Goal: Task Accomplishment & Management: Complete application form

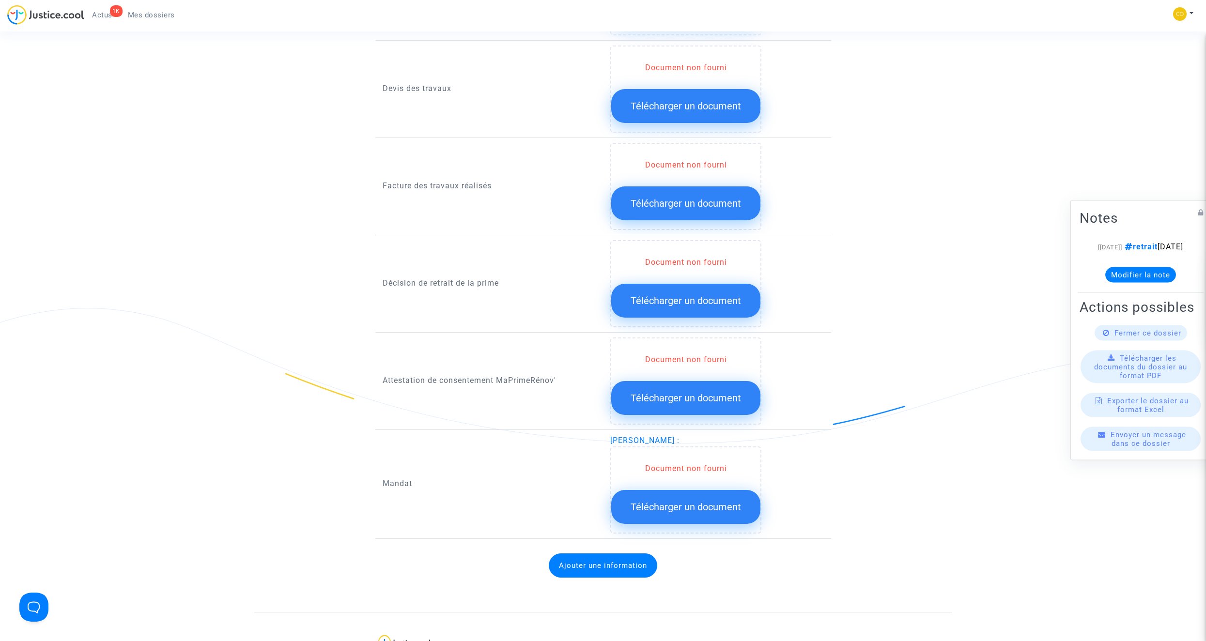
scroll to position [775, 0]
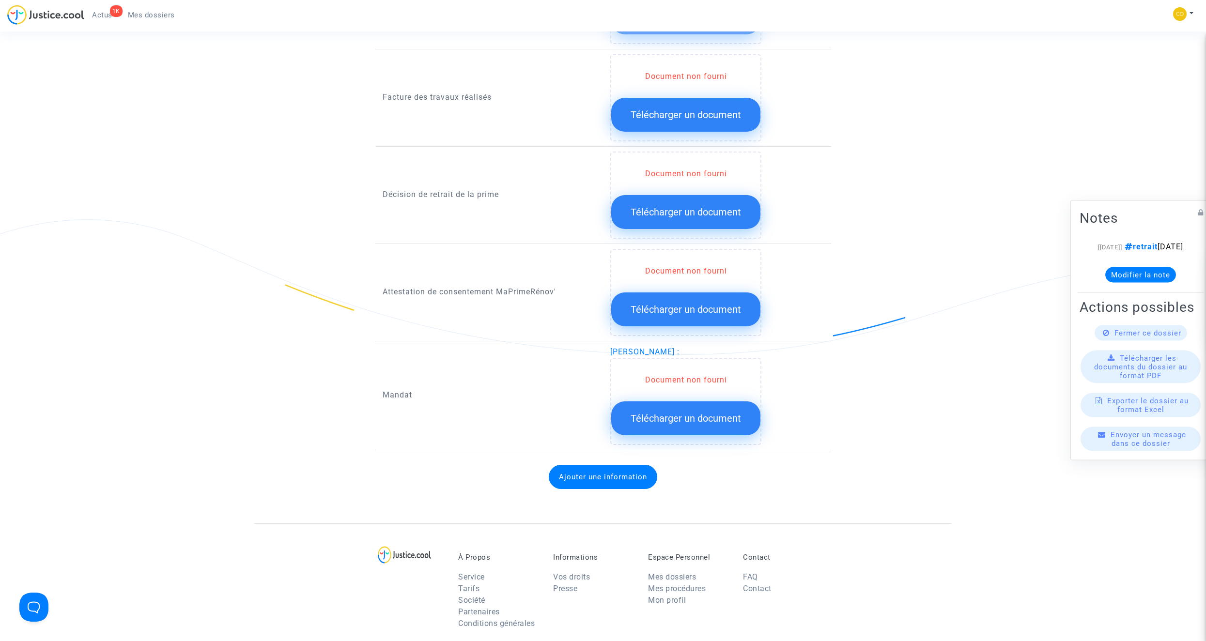
click at [710, 362] on span "Télécharger un document" at bounding box center [686, 419] width 110 height 12
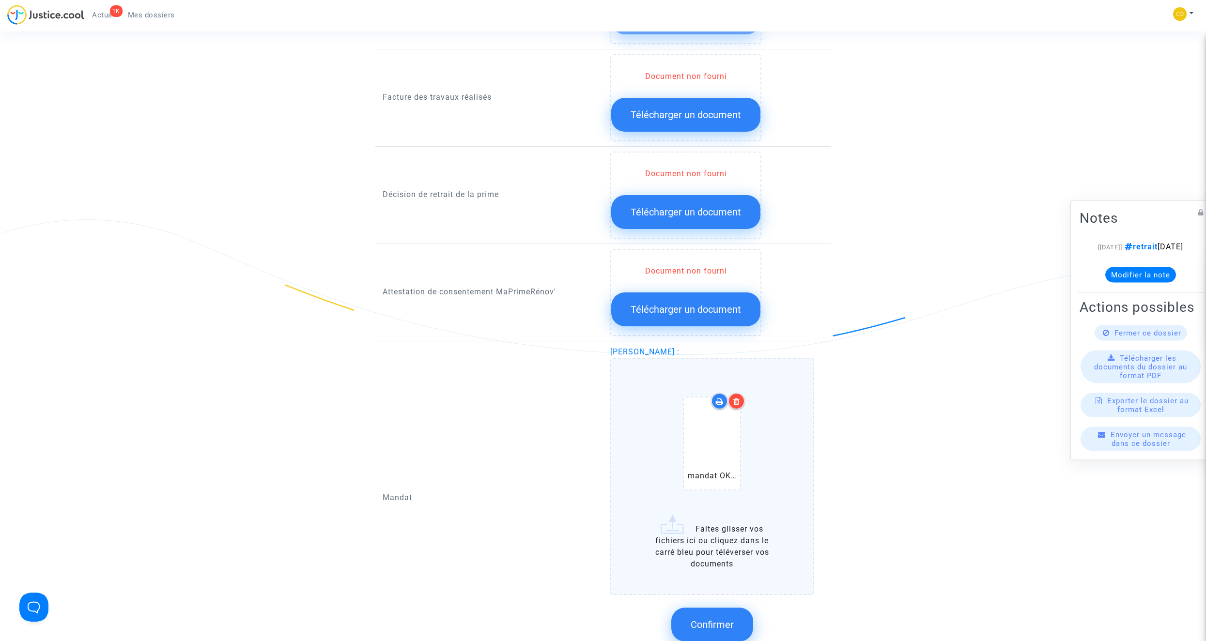
click at [710, 362] on span "Confirmer" at bounding box center [712, 625] width 43 height 12
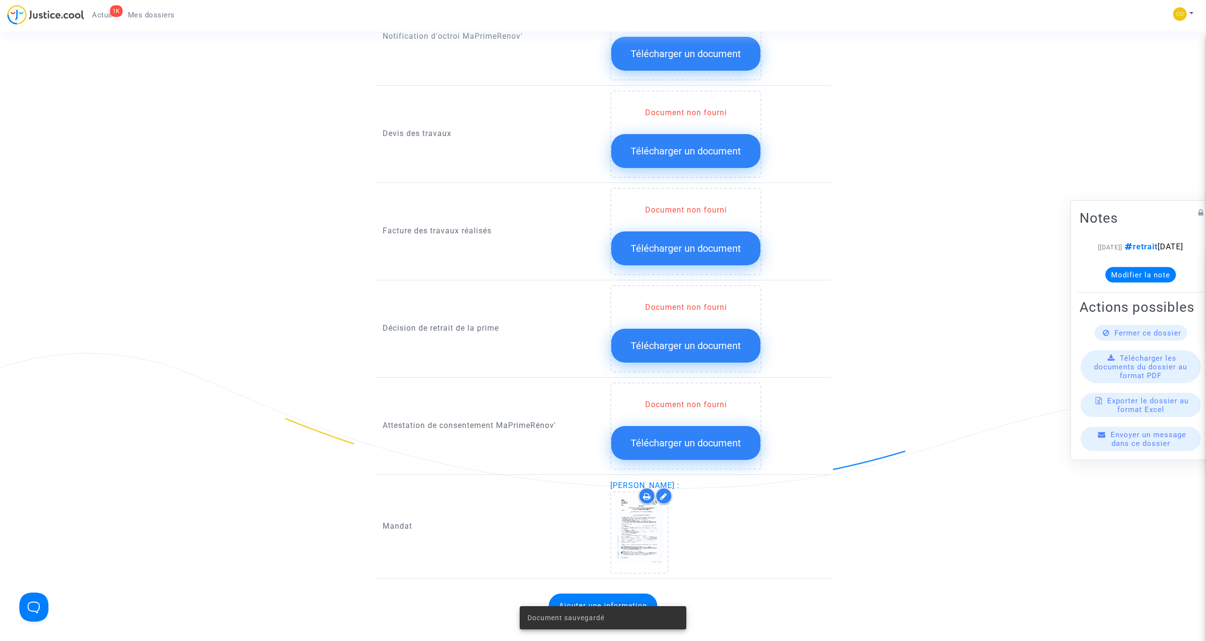
scroll to position [630, 0]
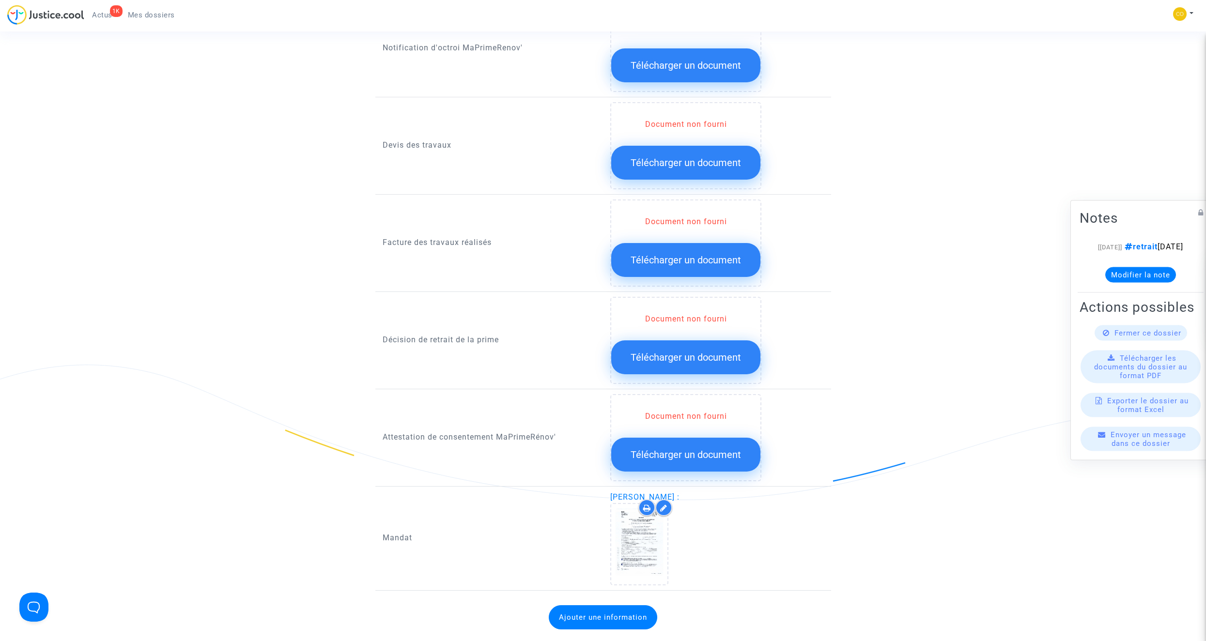
click at [682, 254] on span "Télécharger un document" at bounding box center [686, 260] width 110 height 12
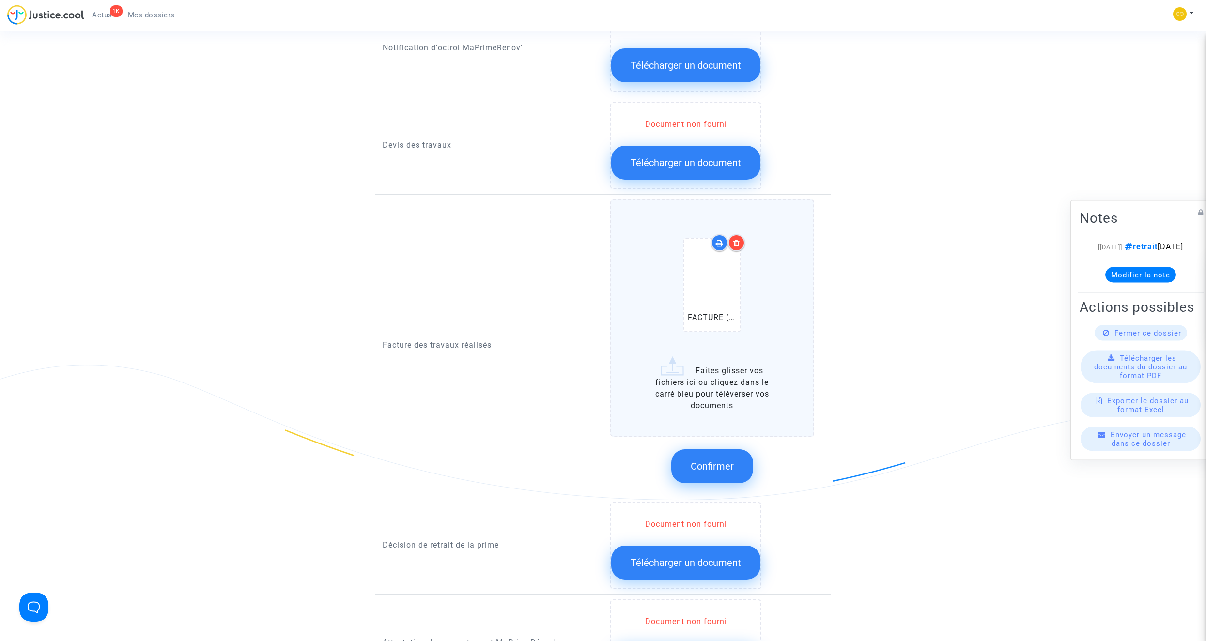
click at [710, 362] on span "Confirmer" at bounding box center [712, 467] width 43 height 12
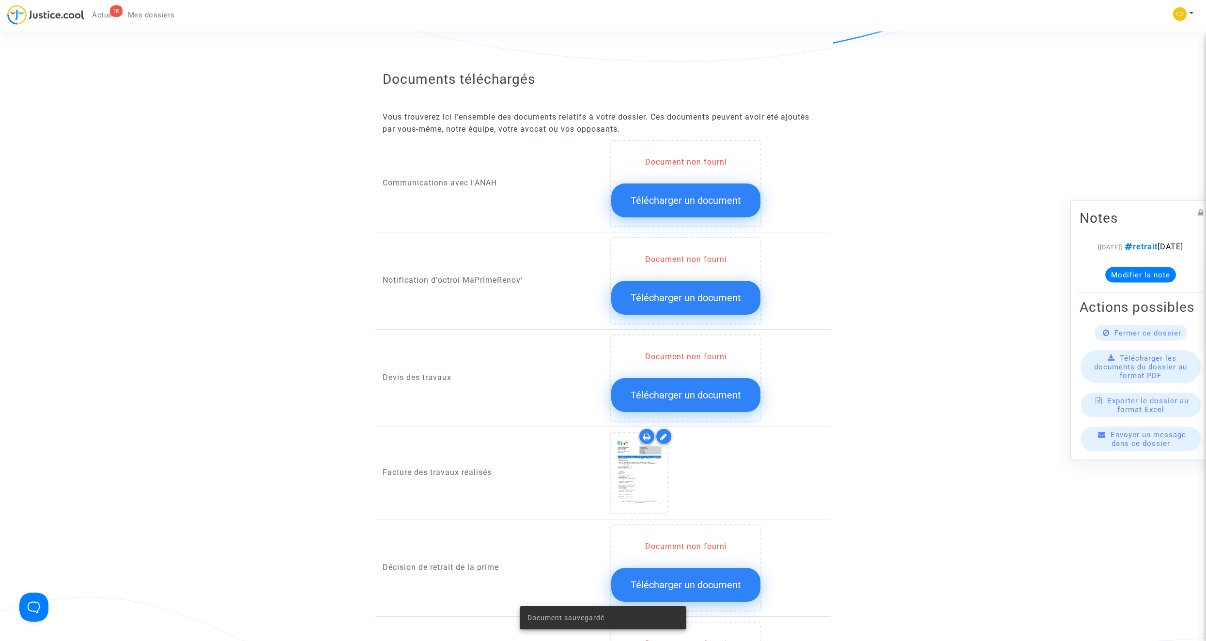
scroll to position [339, 0]
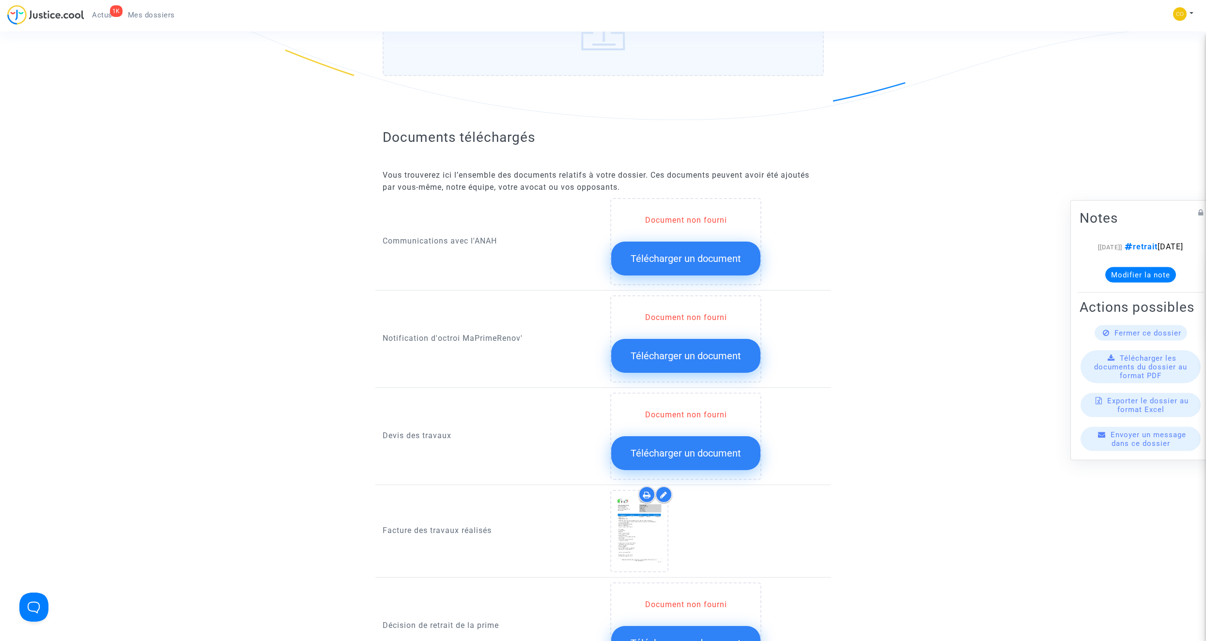
click at [707, 350] on span "Télécharger un document" at bounding box center [686, 356] width 110 height 12
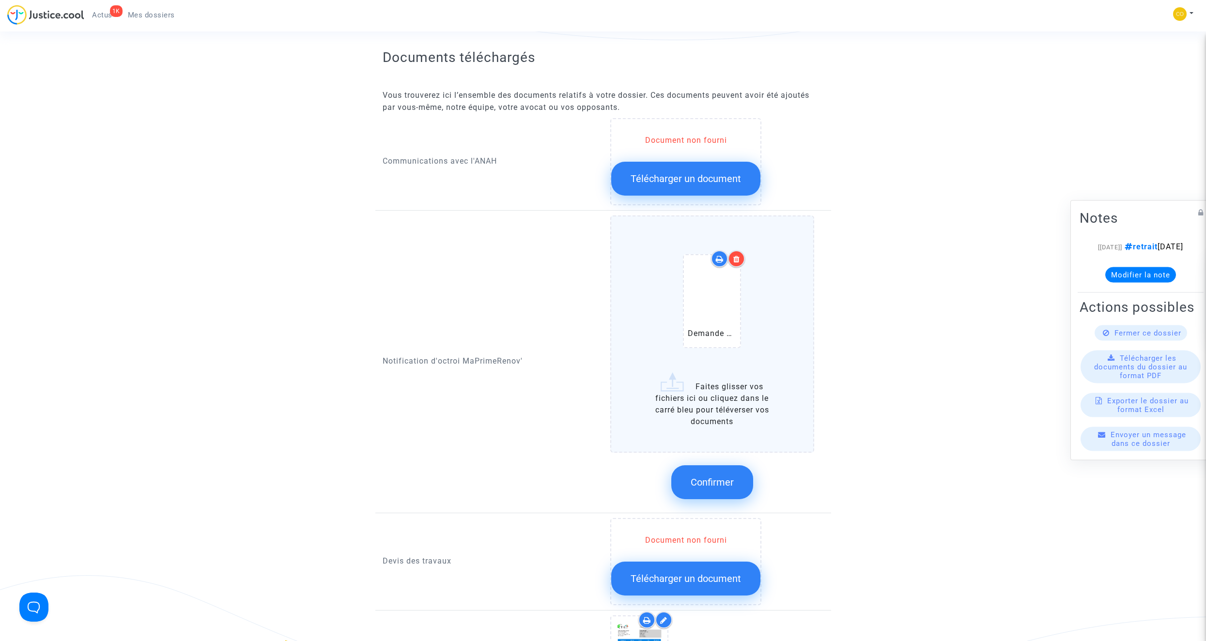
scroll to position [436, 0]
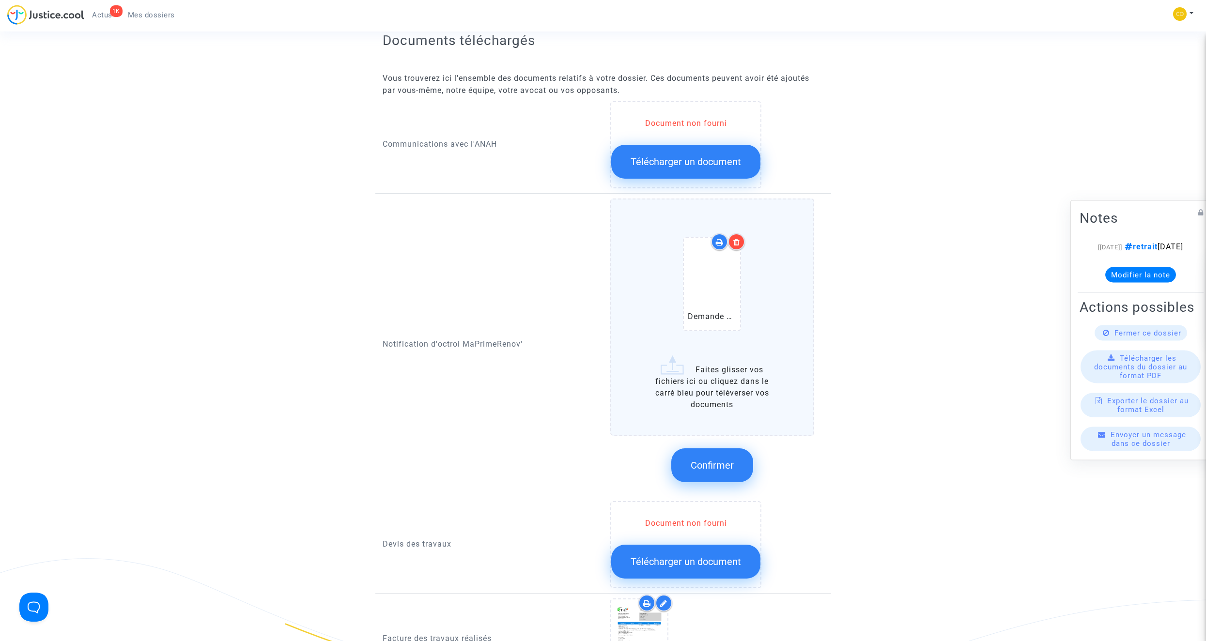
click at [710, 362] on button "Confirmer" at bounding box center [712, 465] width 82 height 34
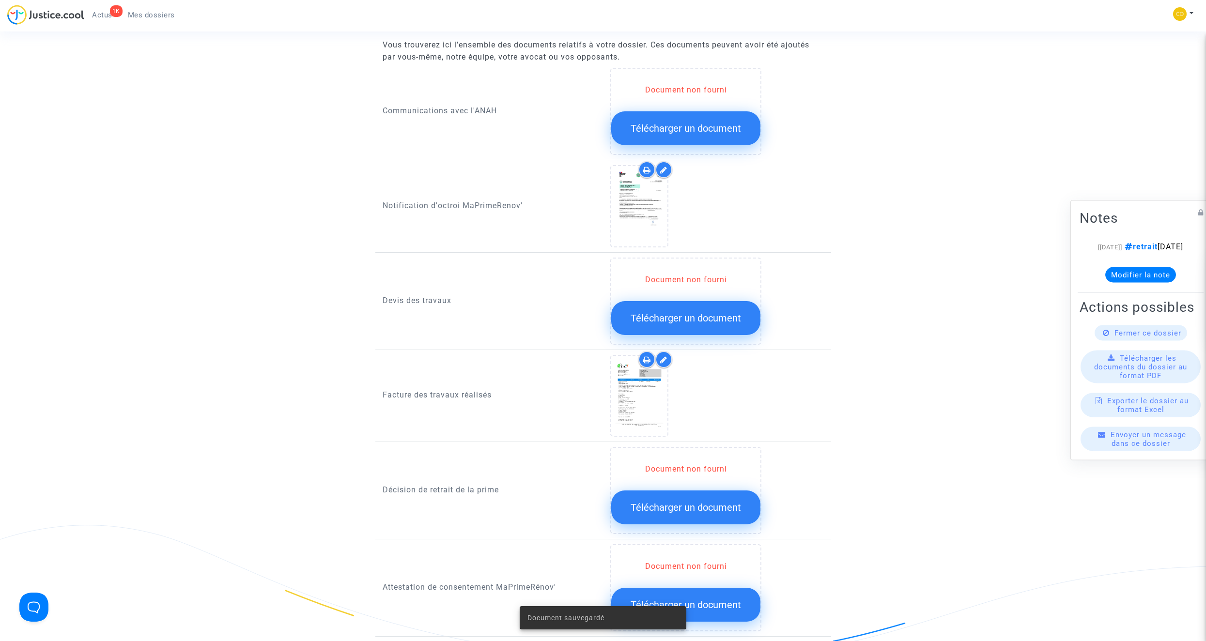
scroll to position [484, 0]
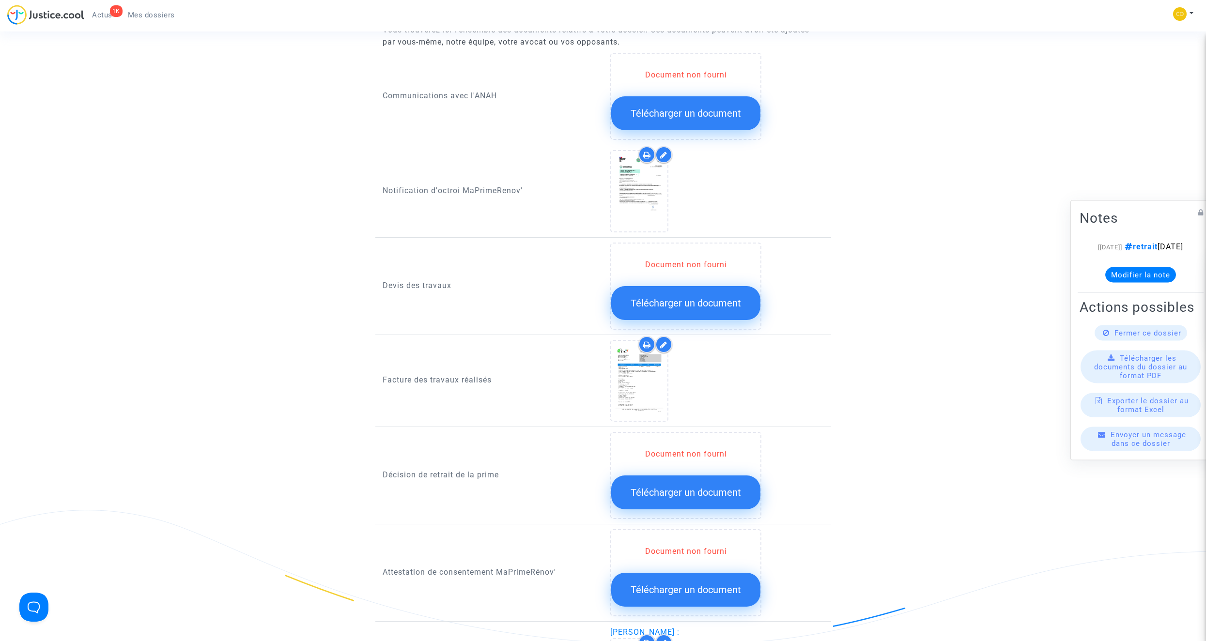
click at [674, 297] on span "Télécharger un document" at bounding box center [686, 303] width 110 height 12
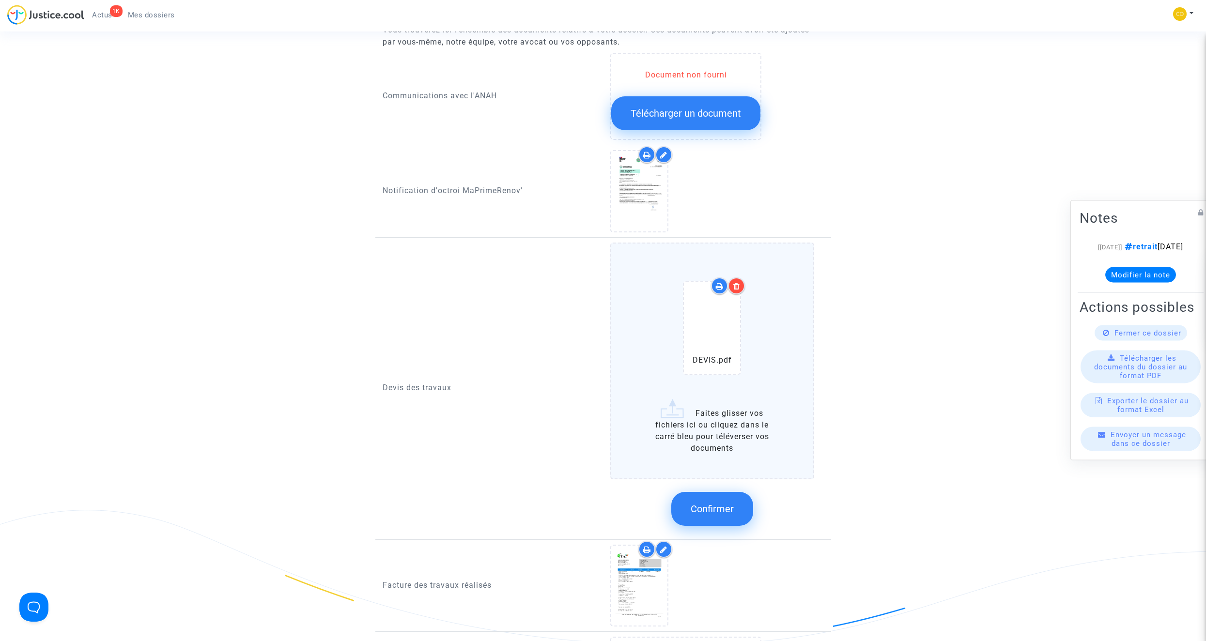
click at [710, 278] on div at bounding box center [736, 286] width 17 height 17
click at [710, 362] on span "Confirmer" at bounding box center [712, 509] width 43 height 12
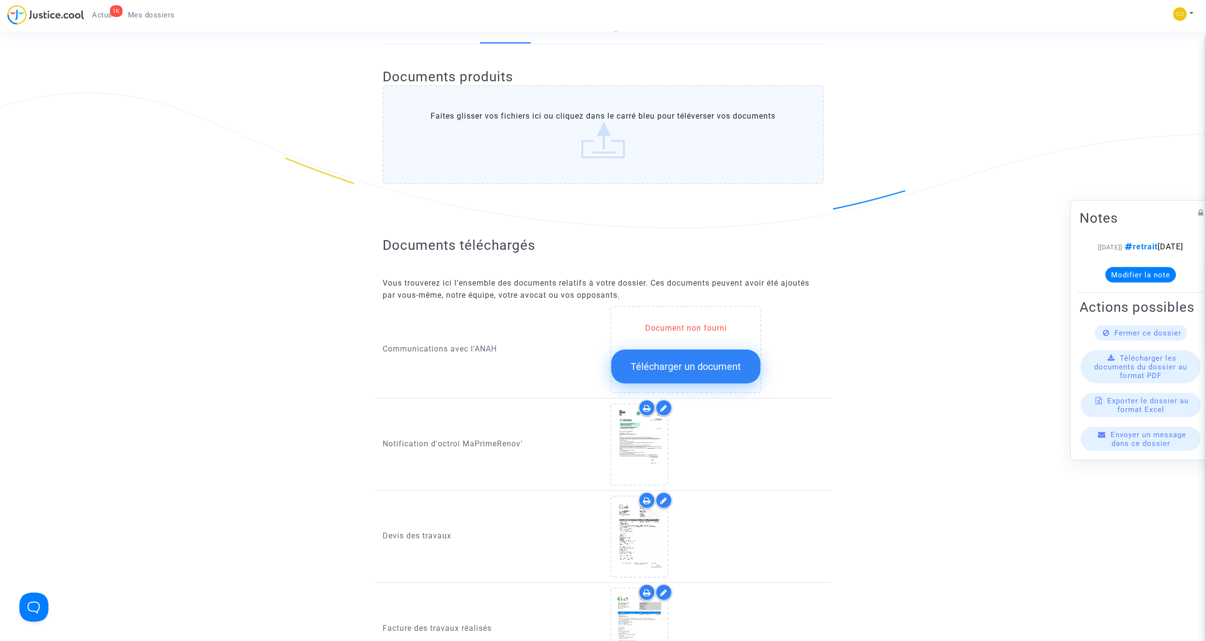
scroll to position [145, 0]
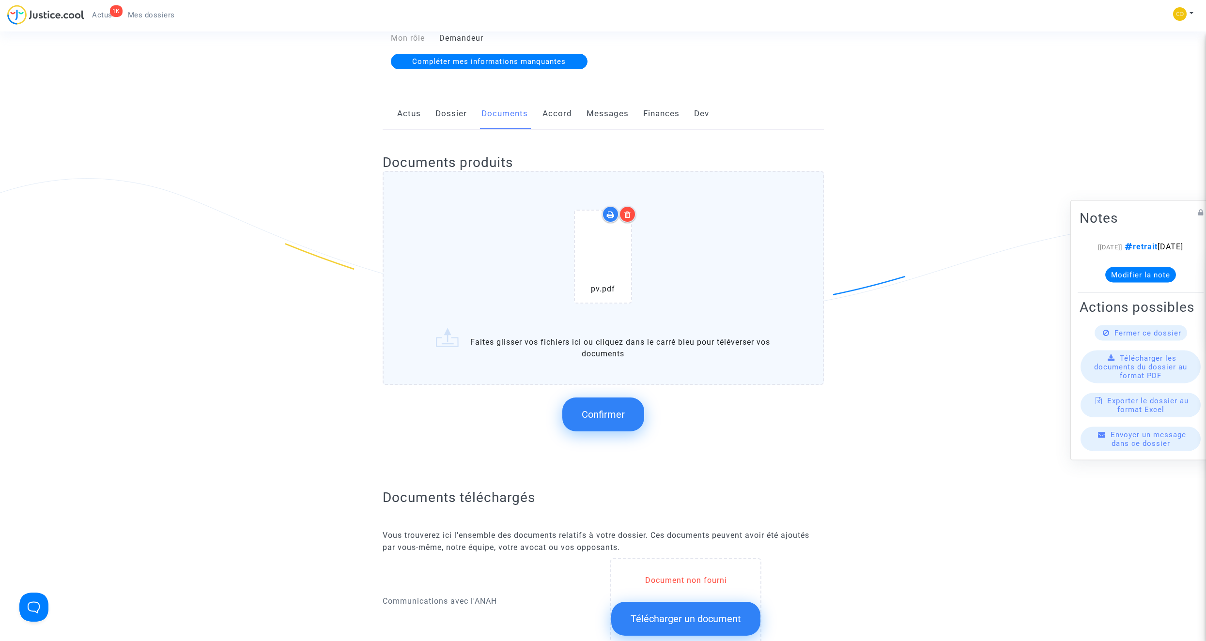
click at [603, 362] on span "Confirmer" at bounding box center [603, 415] width 43 height 12
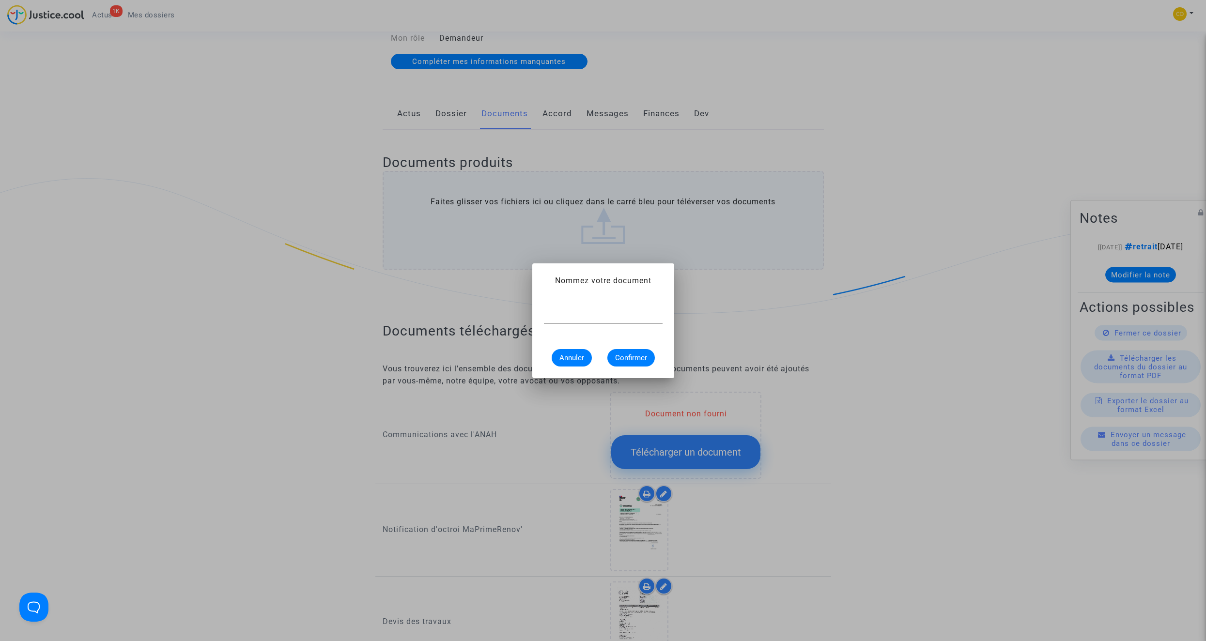
scroll to position [0, 0]
click at [581, 319] on input "text" at bounding box center [603, 316] width 119 height 9
type input "PV DE RECEPTION"
click at [639, 362] on button "Confirmer" at bounding box center [630, 357] width 47 height 17
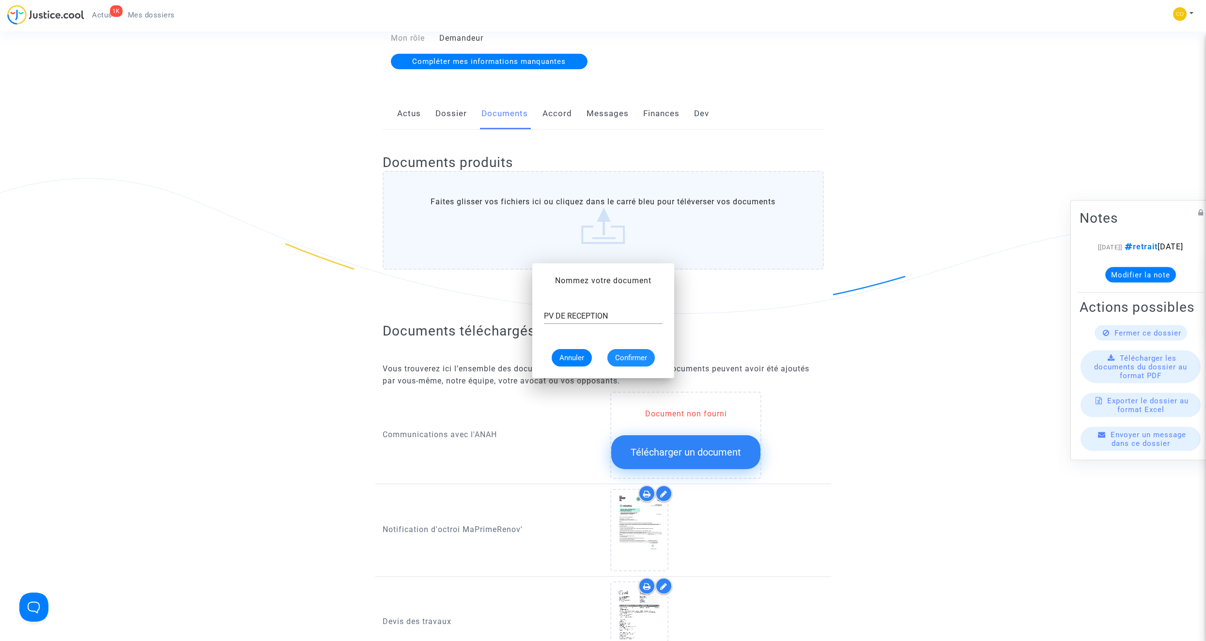
scroll to position [145, 0]
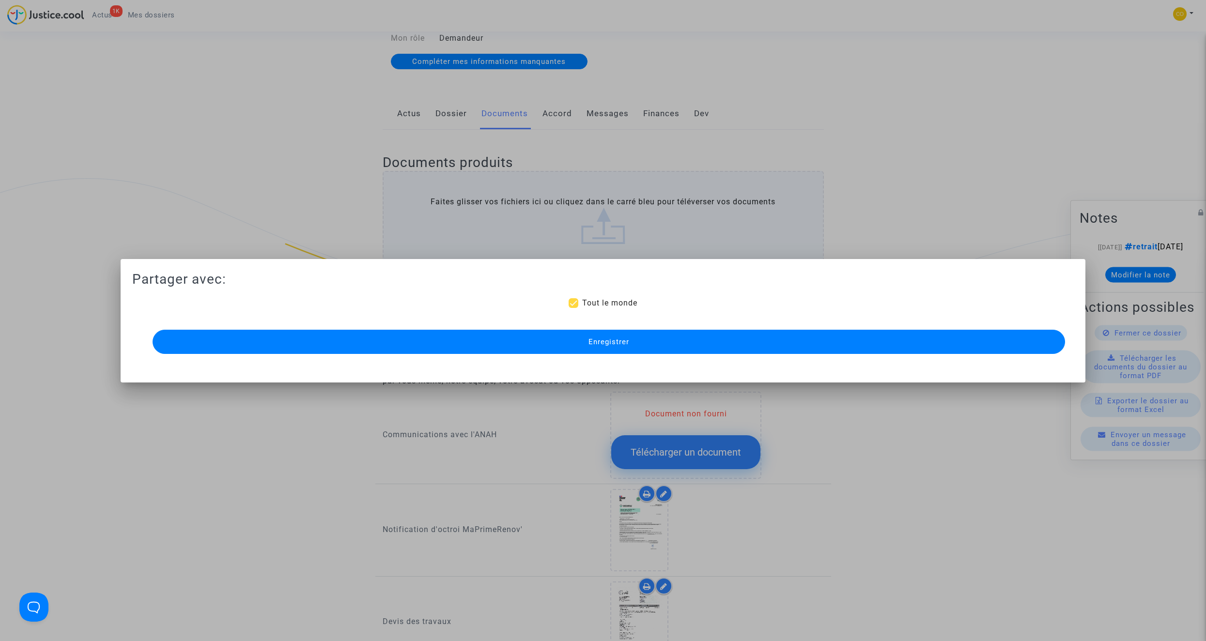
click at [645, 340] on button "Enregistrer" at bounding box center [609, 342] width 912 height 24
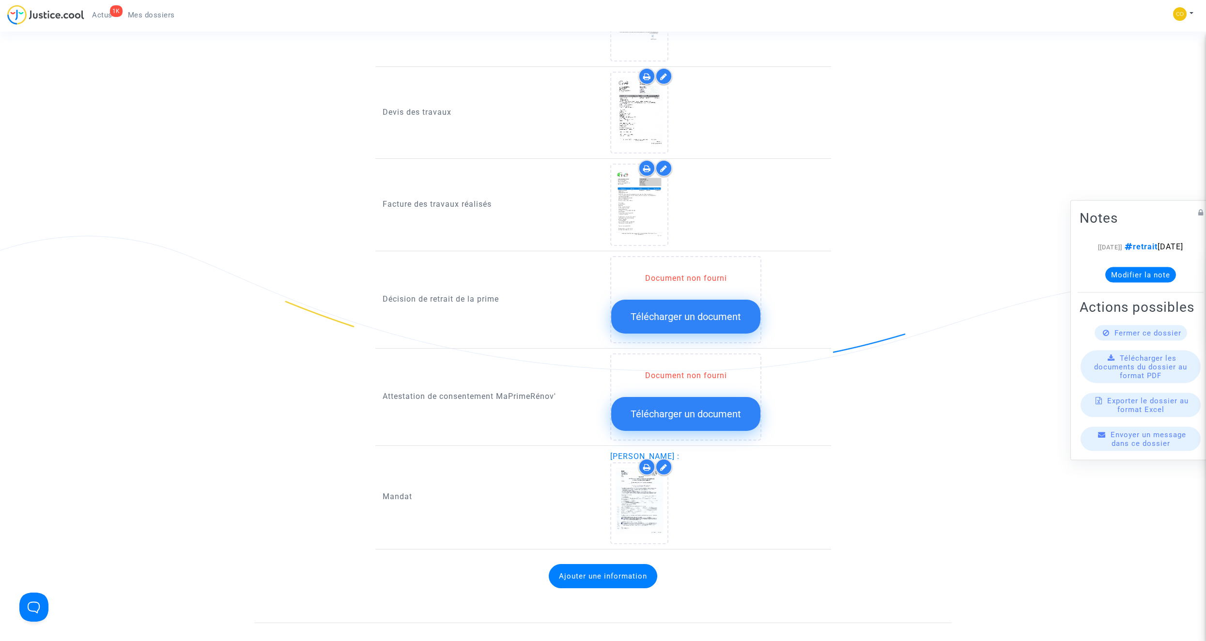
scroll to position [775, 0]
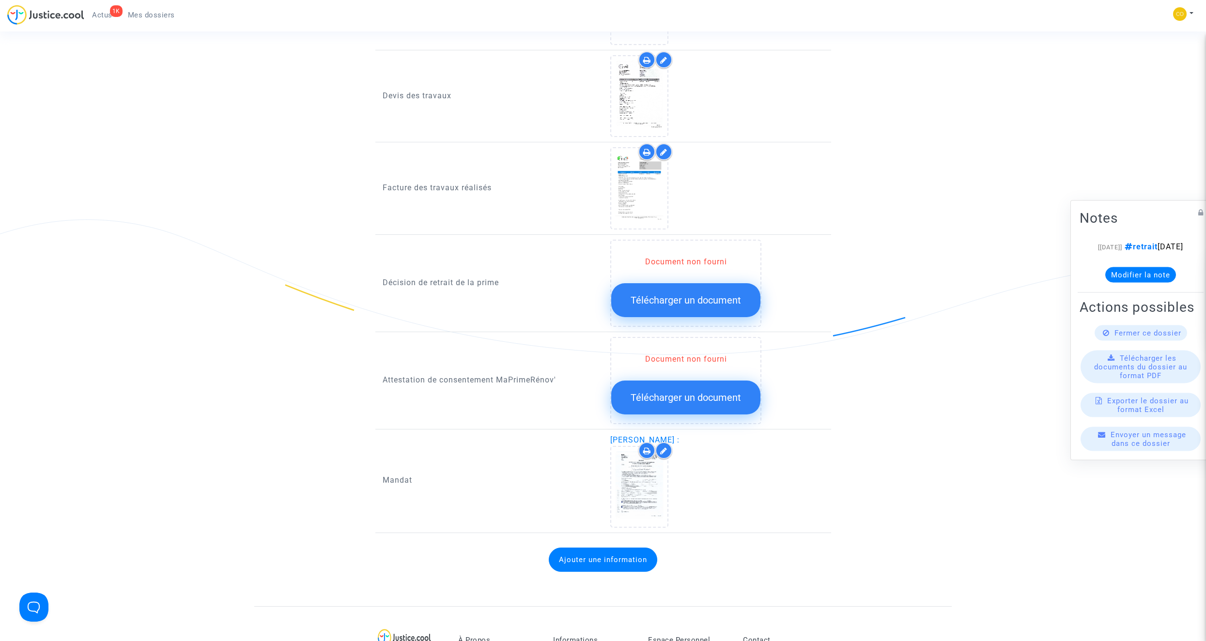
click at [681, 294] on span "Télécharger un document" at bounding box center [686, 300] width 110 height 12
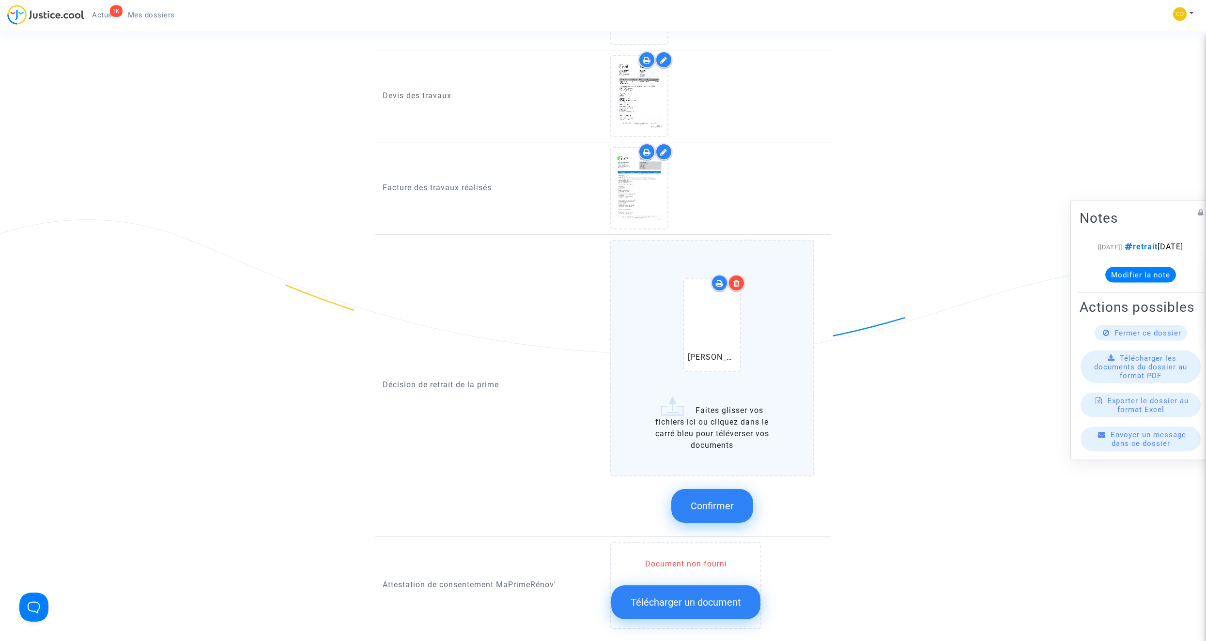
click at [710, 362] on span "Confirmer" at bounding box center [712, 506] width 43 height 12
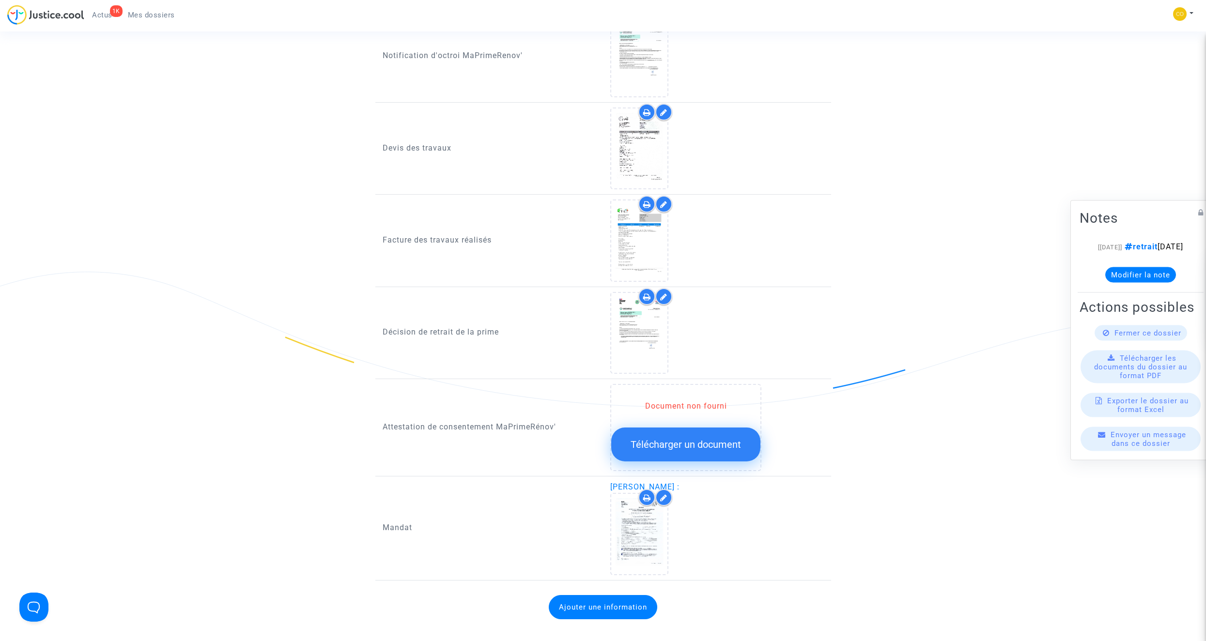
scroll to position [727, 0]
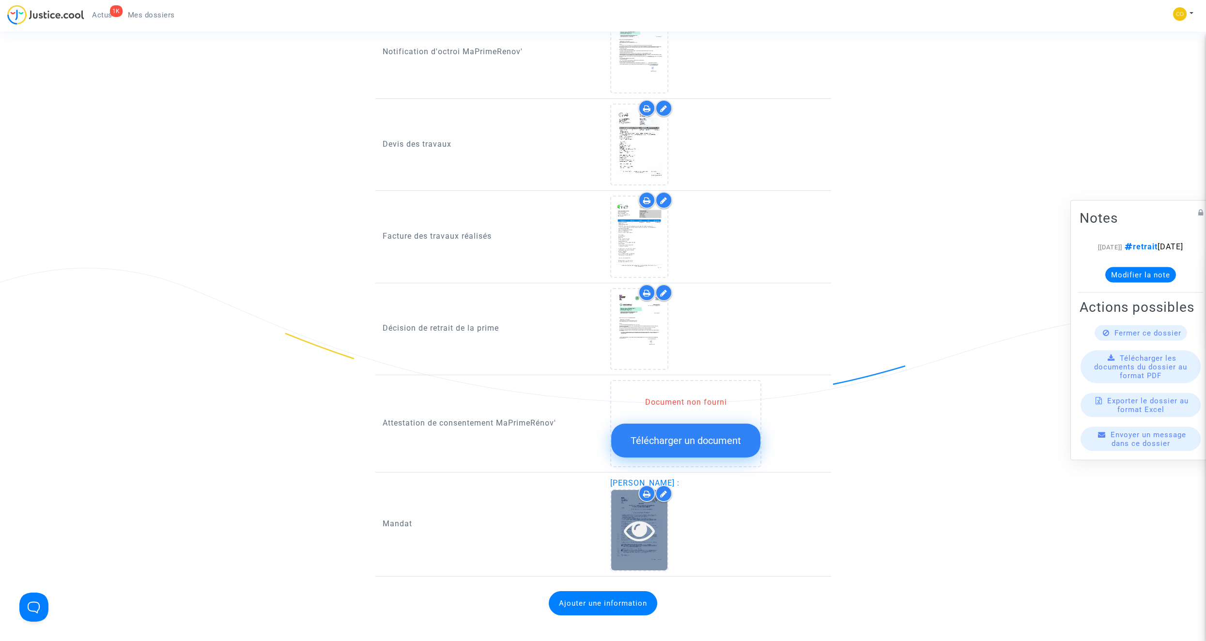
click at [644, 362] on icon at bounding box center [639, 530] width 31 height 31
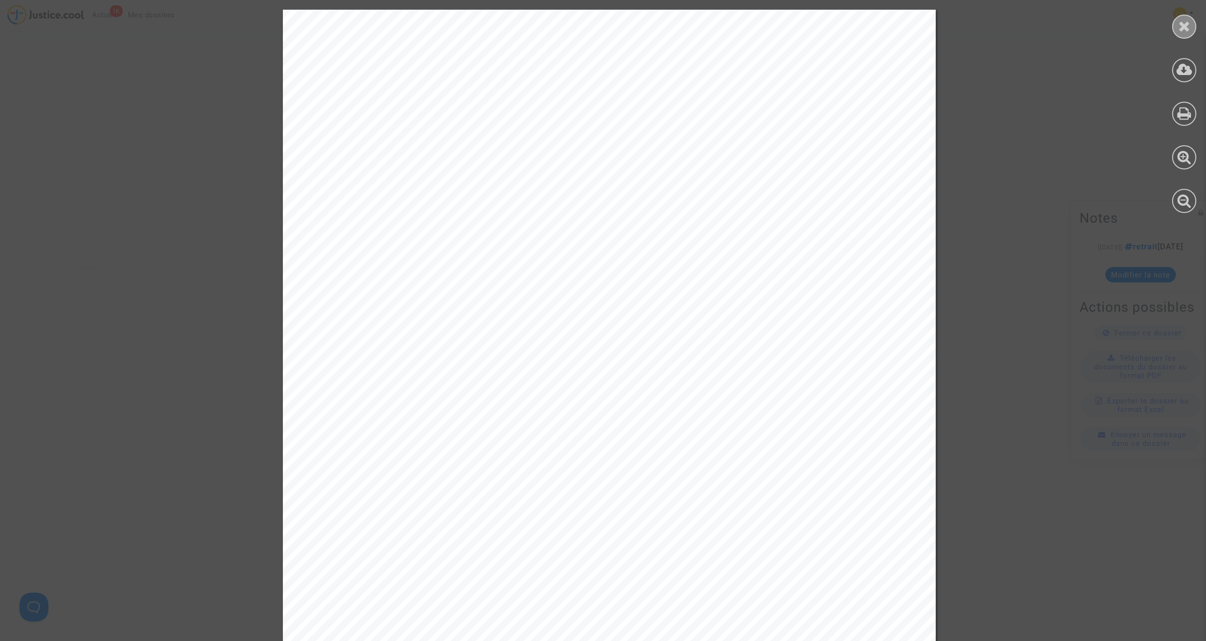
click at [710, 26] on div at bounding box center [1184, 27] width 24 height 24
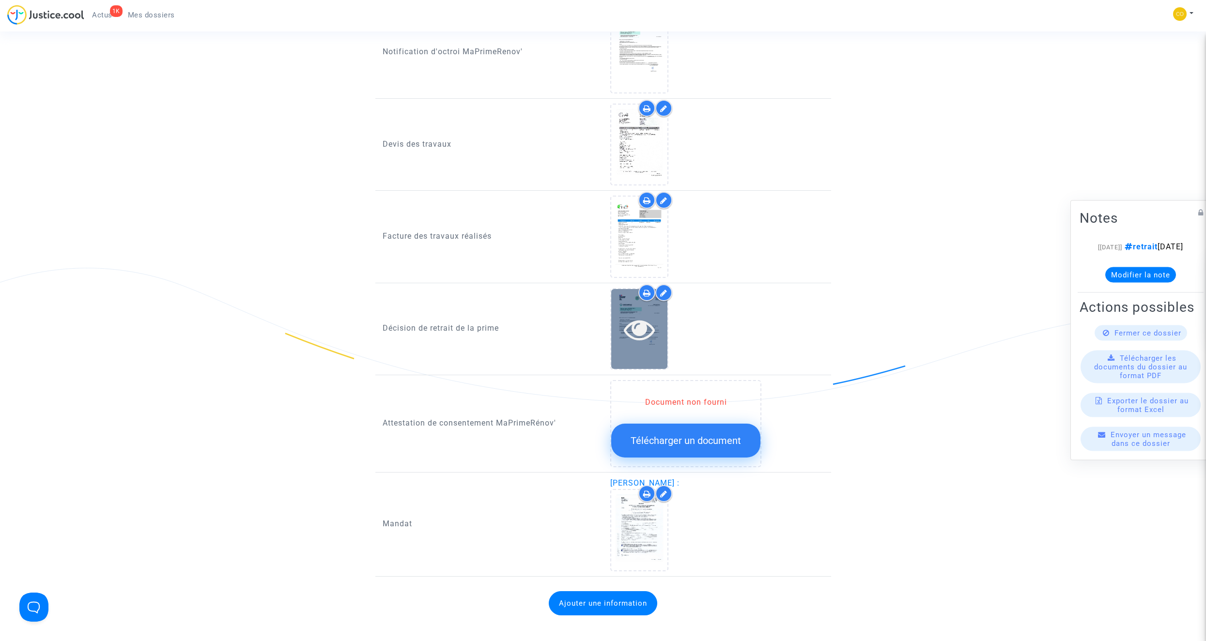
click at [642, 322] on icon at bounding box center [639, 329] width 31 height 31
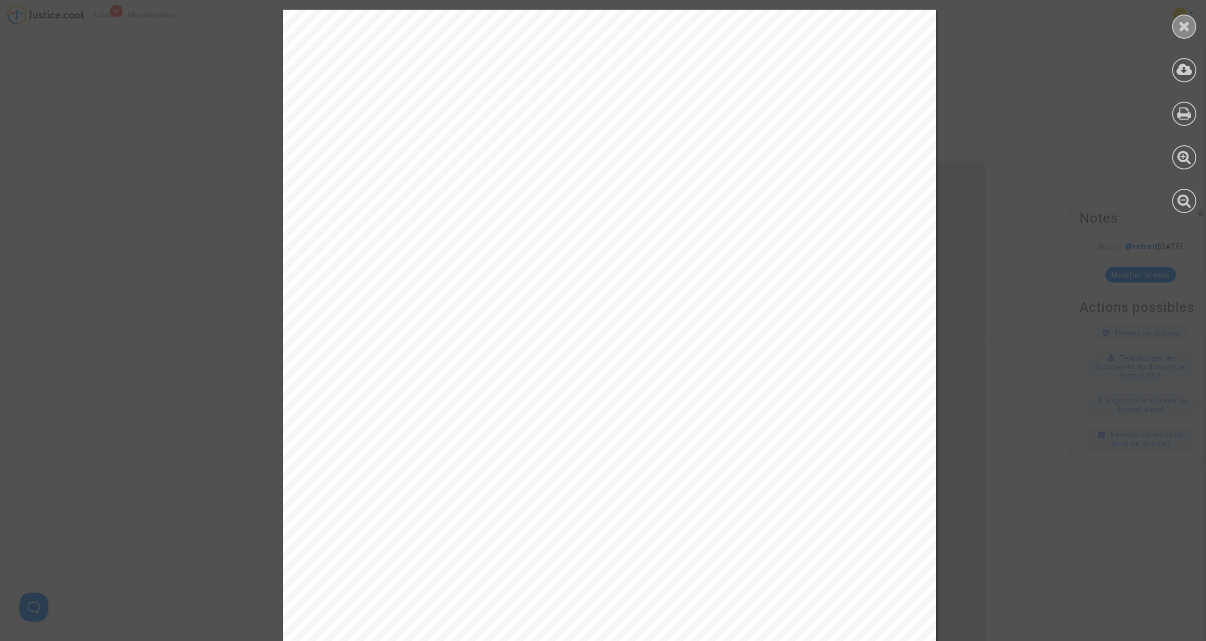
click at [710, 23] on icon at bounding box center [1184, 26] width 12 height 15
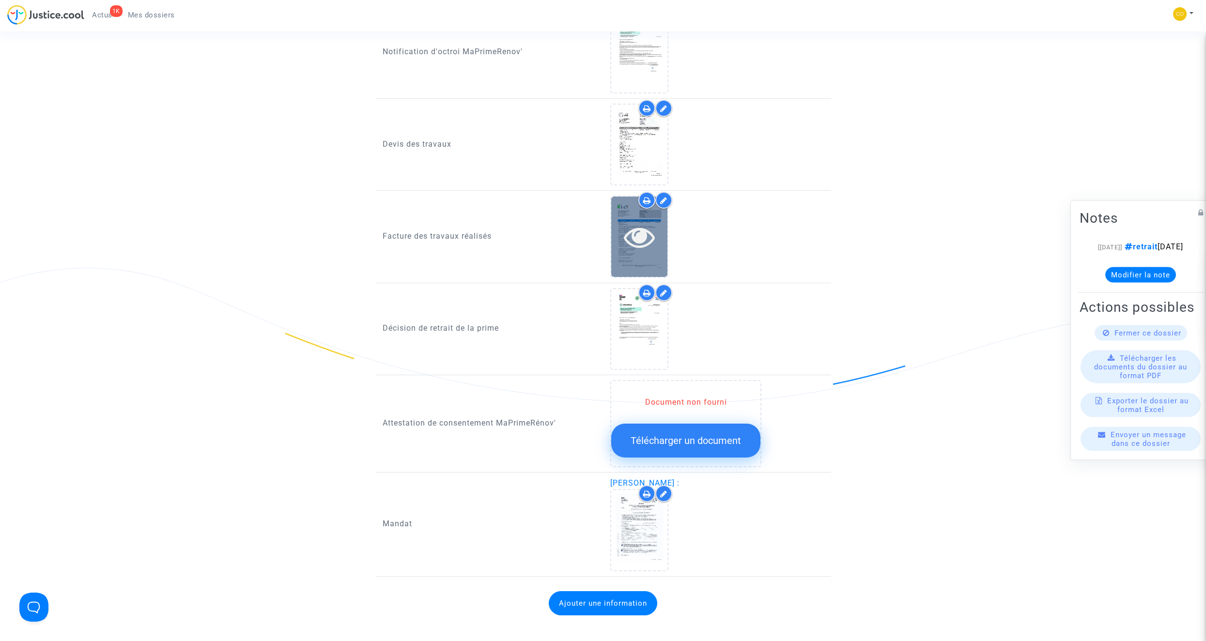
click at [645, 229] on icon at bounding box center [639, 236] width 31 height 31
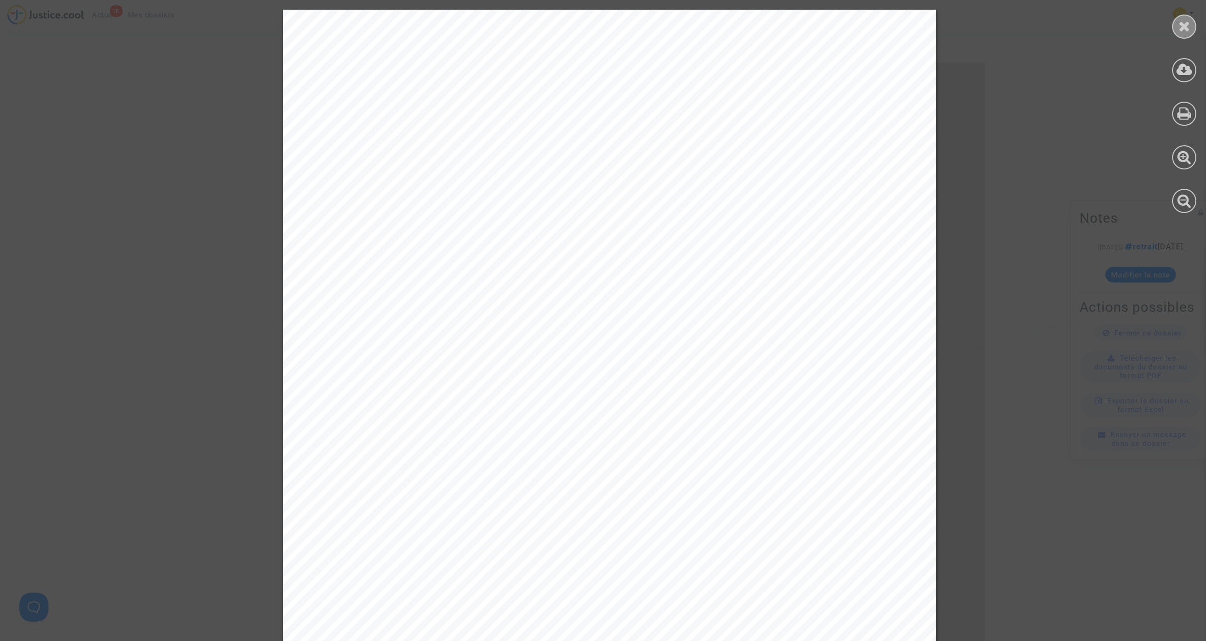
click at [710, 28] on icon at bounding box center [1184, 26] width 12 height 15
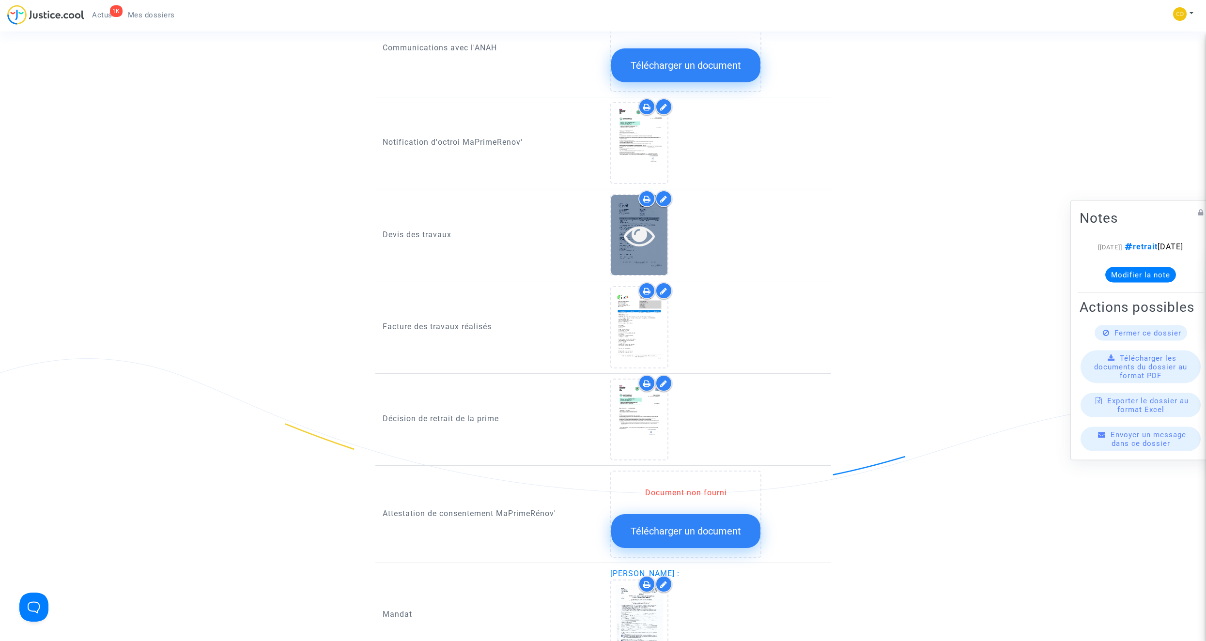
scroll to position [630, 0]
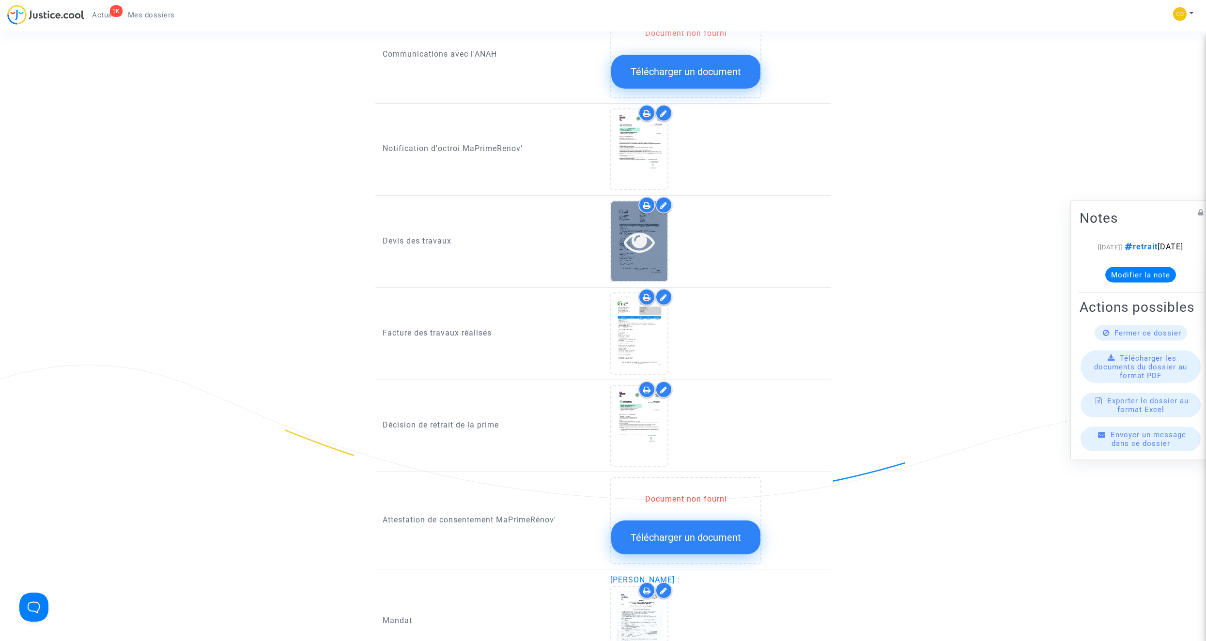
click at [639, 229] on icon at bounding box center [639, 241] width 31 height 31
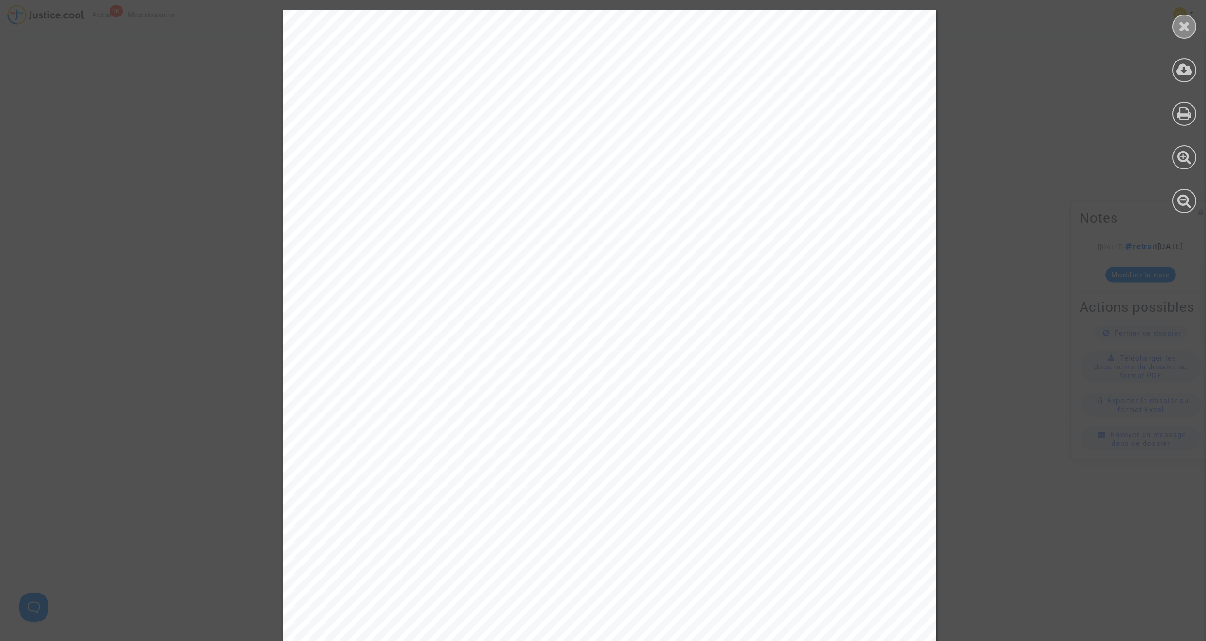
click at [710, 21] on icon at bounding box center [1184, 26] width 12 height 15
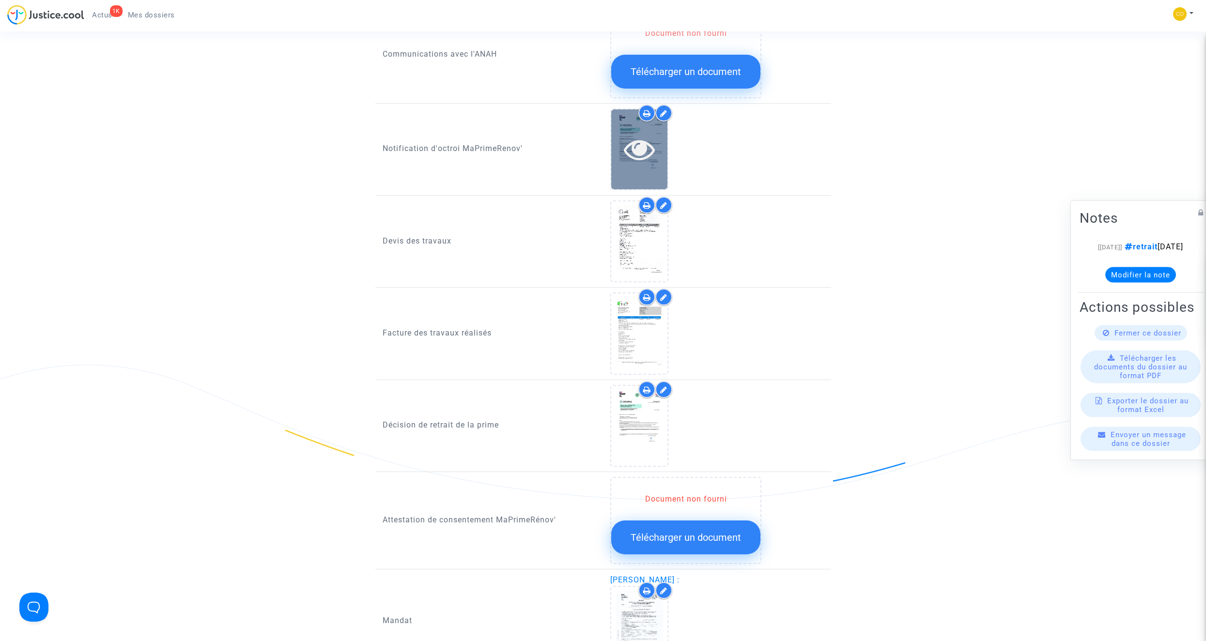
click at [644, 138] on icon at bounding box center [639, 149] width 31 height 31
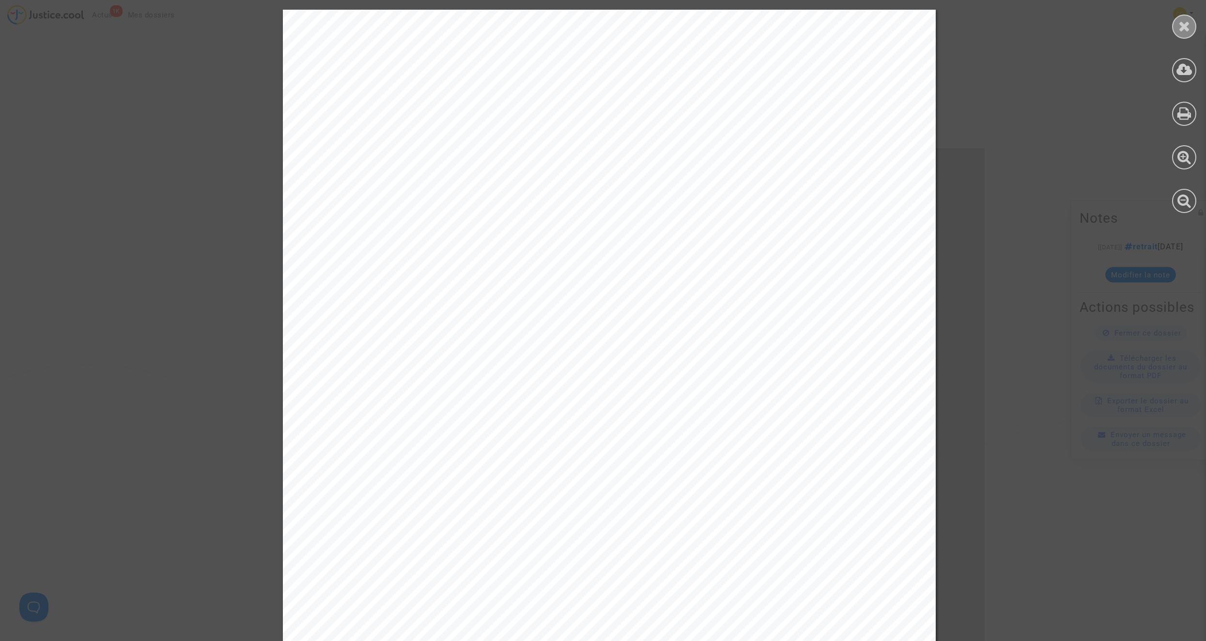
click at [710, 27] on icon at bounding box center [1184, 26] width 12 height 15
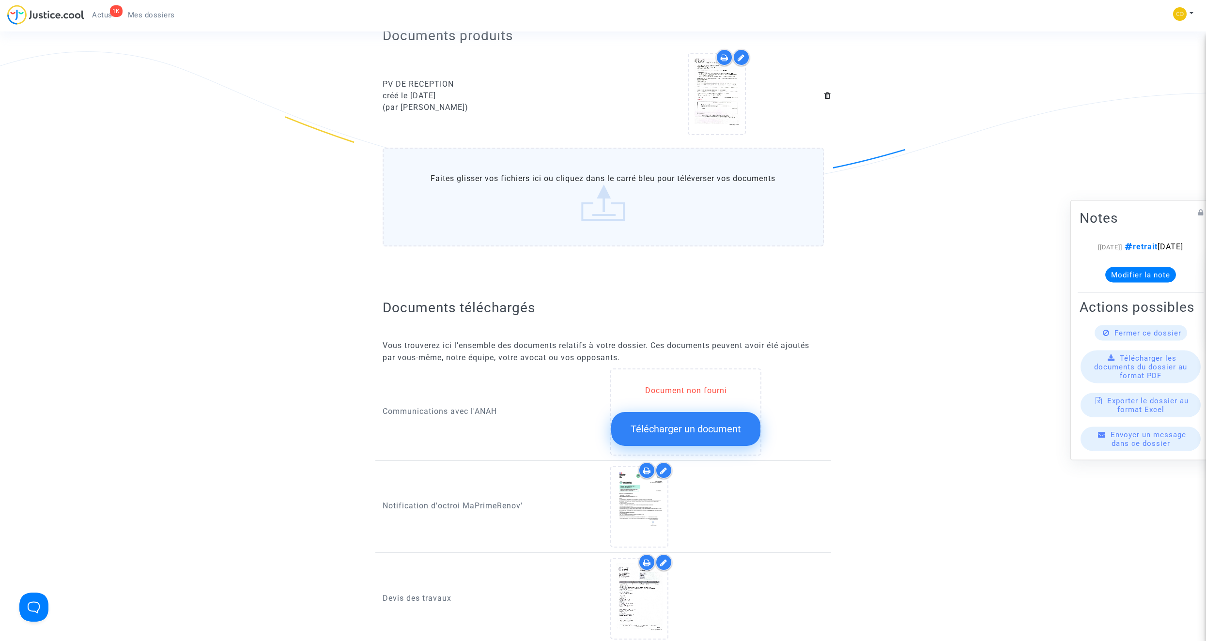
scroll to position [194, 0]
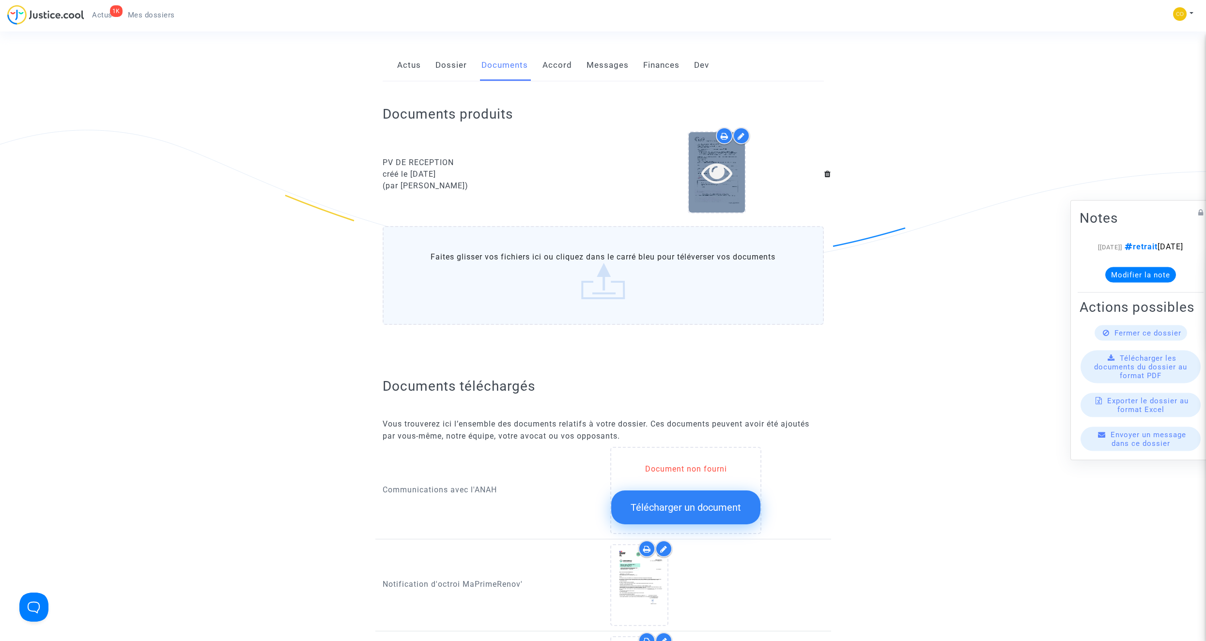
click at [710, 166] on icon at bounding box center [716, 172] width 31 height 31
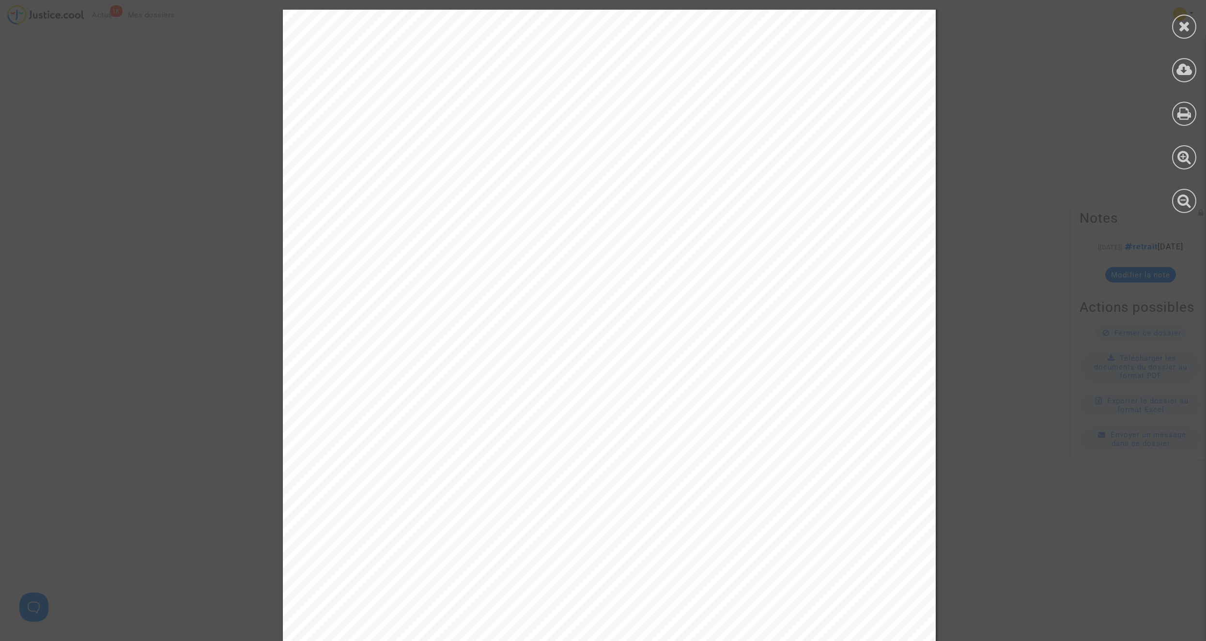
scroll to position [0, 0]
click at [710, 29] on icon at bounding box center [1184, 26] width 12 height 15
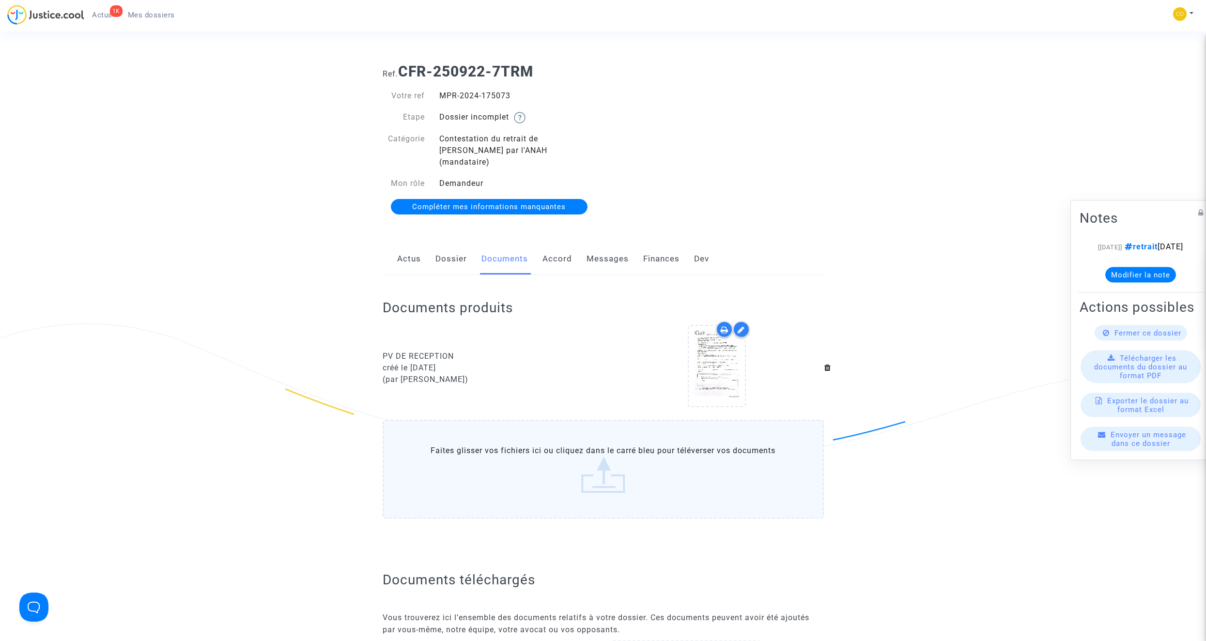
click at [141, 12] on span "Mes dossiers" at bounding box center [151, 15] width 47 height 9
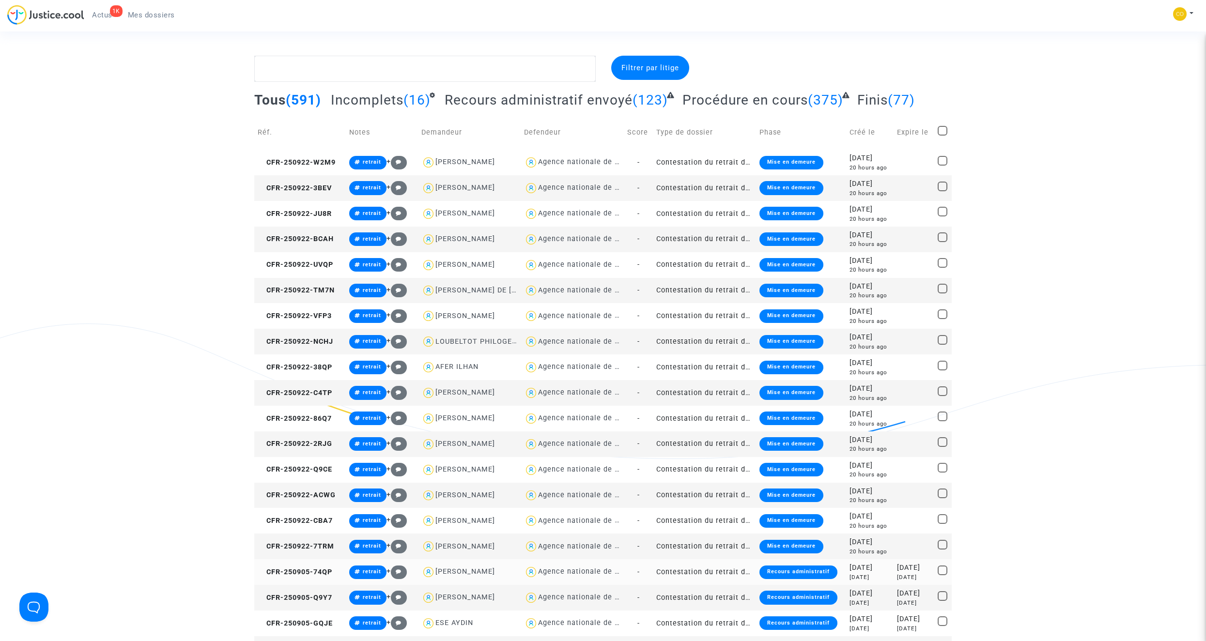
scroll to position [145, 0]
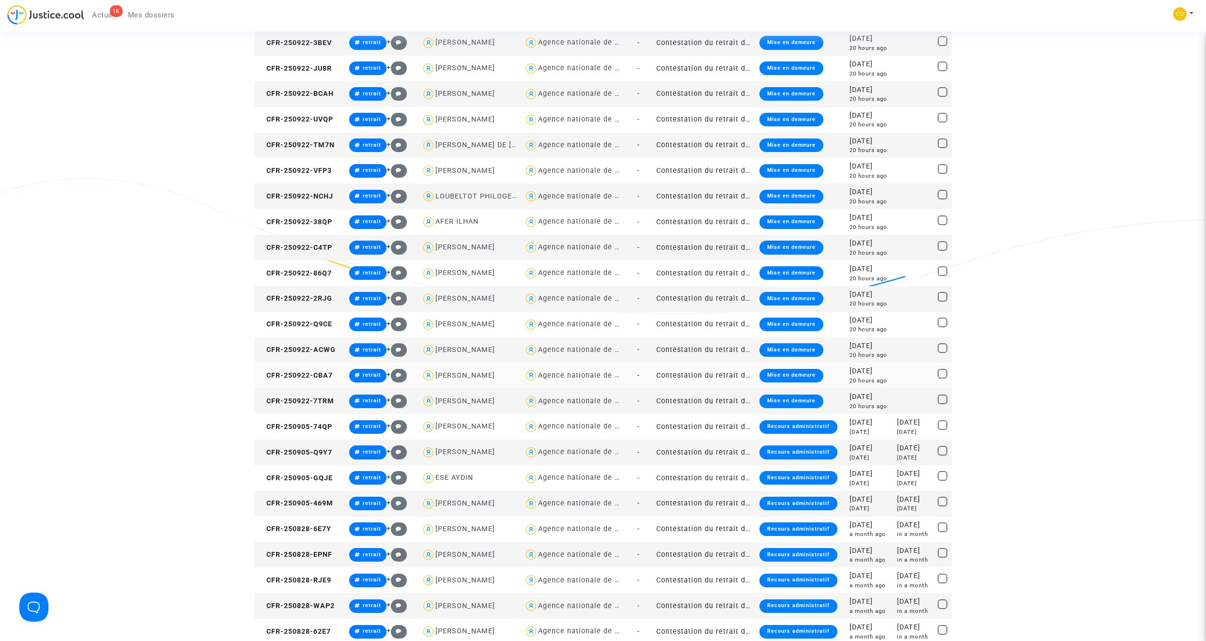
click at [686, 362] on td "Contestation du retrait de [PERSON_NAME] par l'ANAH (mandataire)" at bounding box center [704, 376] width 103 height 26
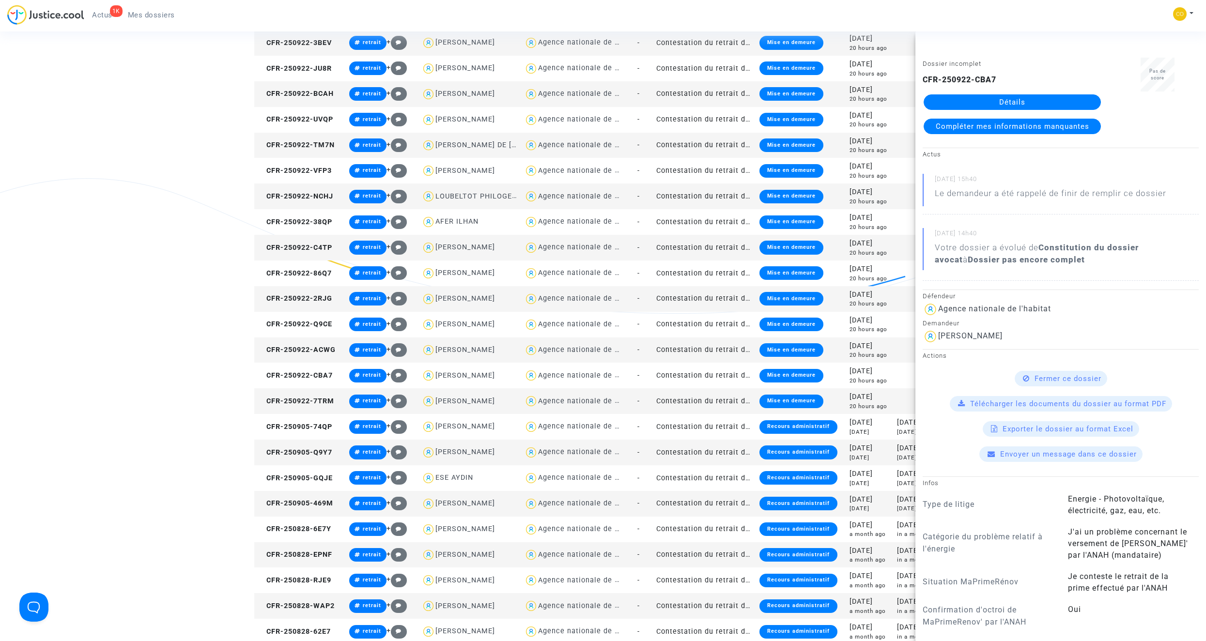
click at [710, 104] on link "Détails" at bounding box center [1012, 101] width 177 height 15
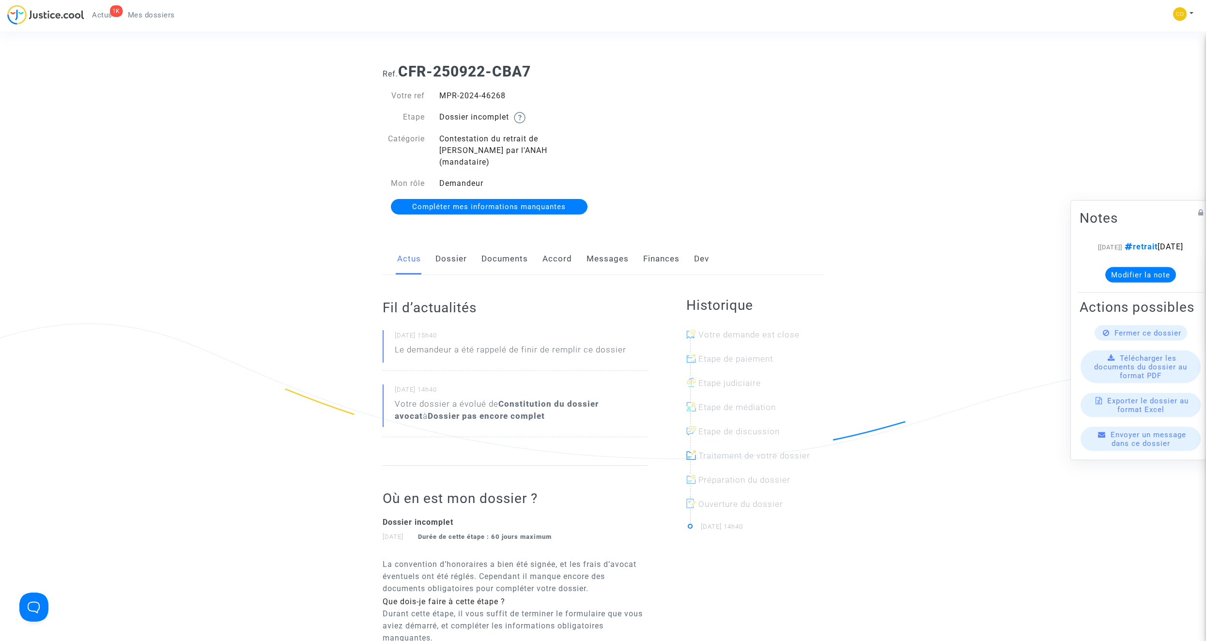
click at [511, 249] on link "Documents" at bounding box center [504, 259] width 46 height 32
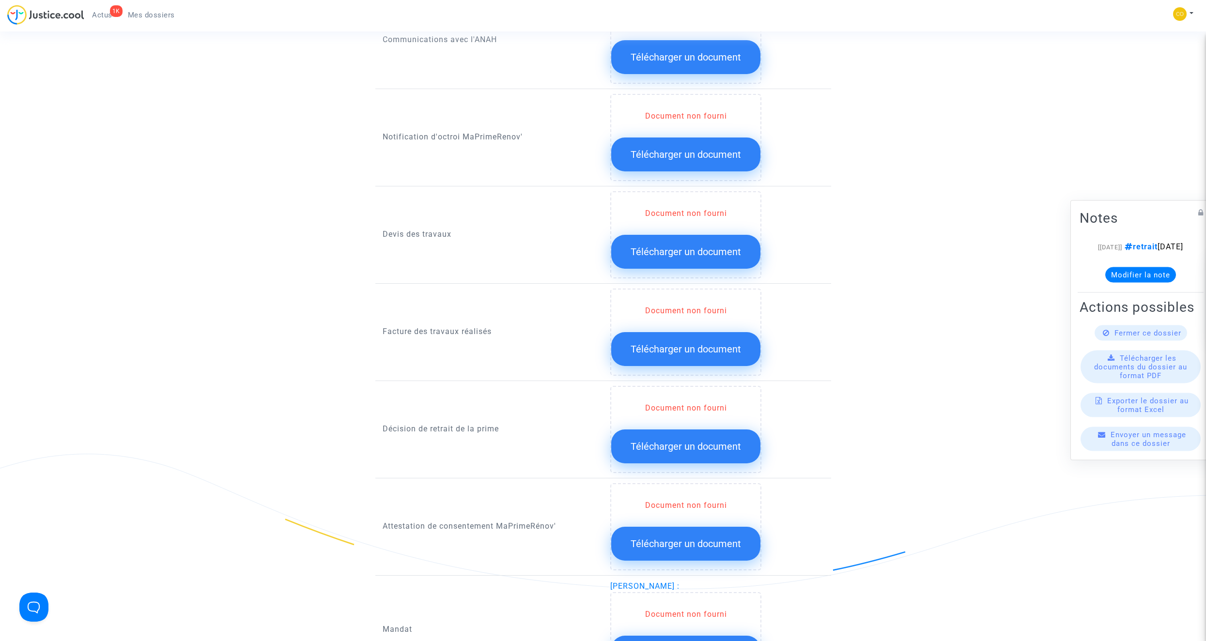
scroll to position [678, 0]
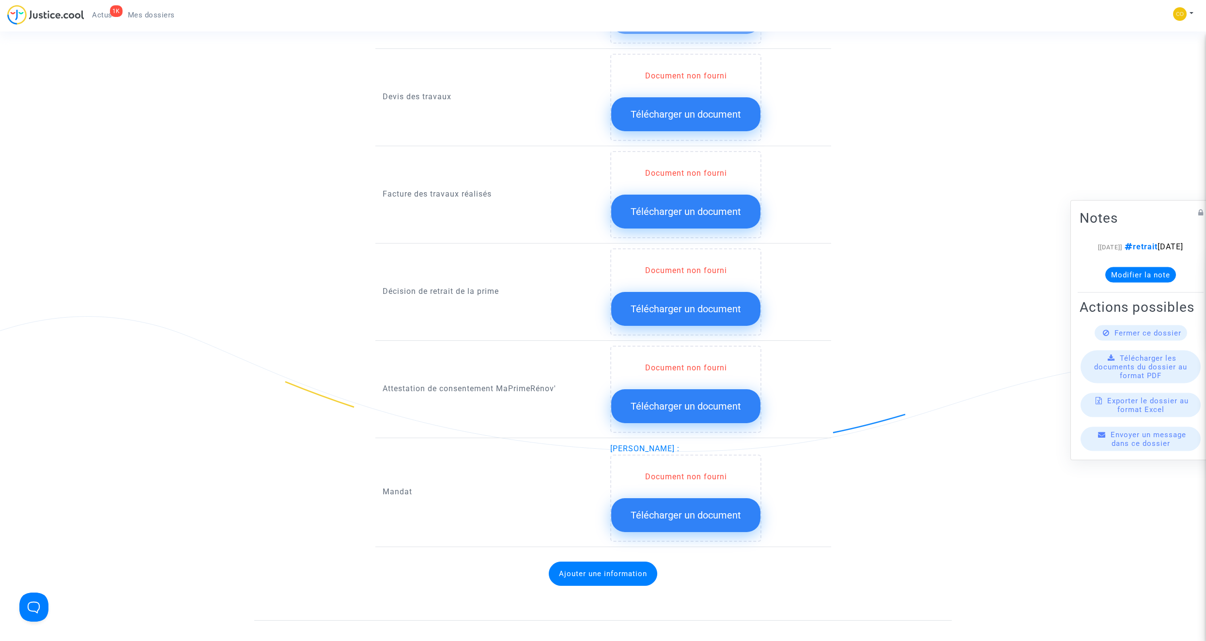
click at [671, 303] on span "Télécharger un document" at bounding box center [686, 309] width 110 height 12
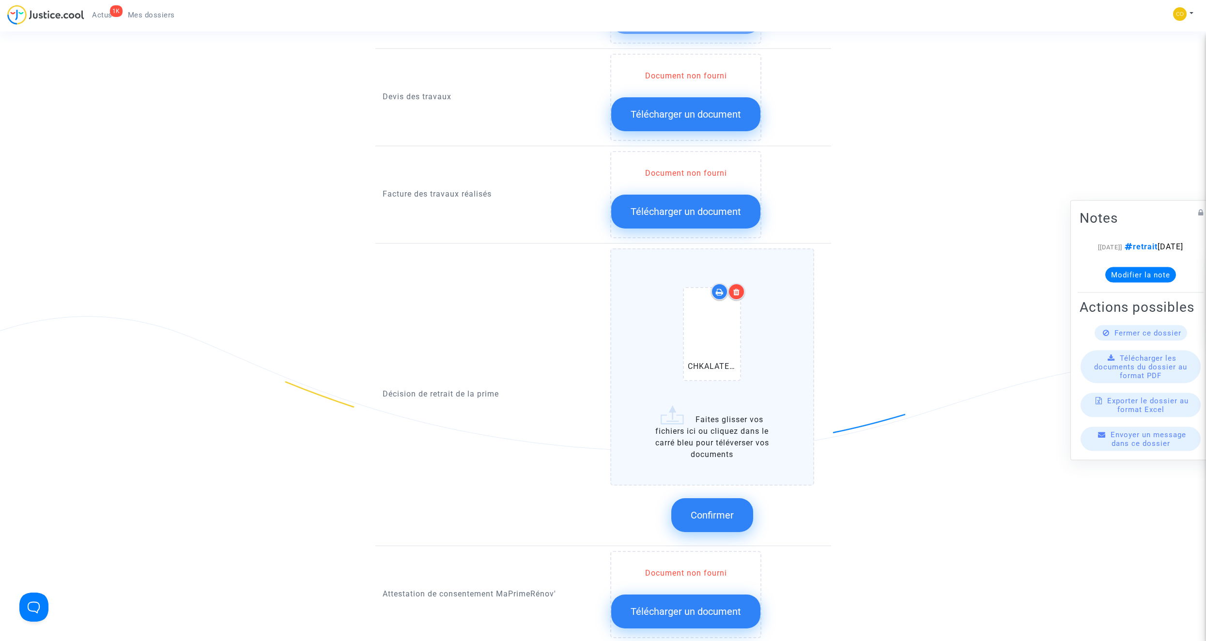
click at [710, 362] on span "Confirmer" at bounding box center [712, 516] width 43 height 12
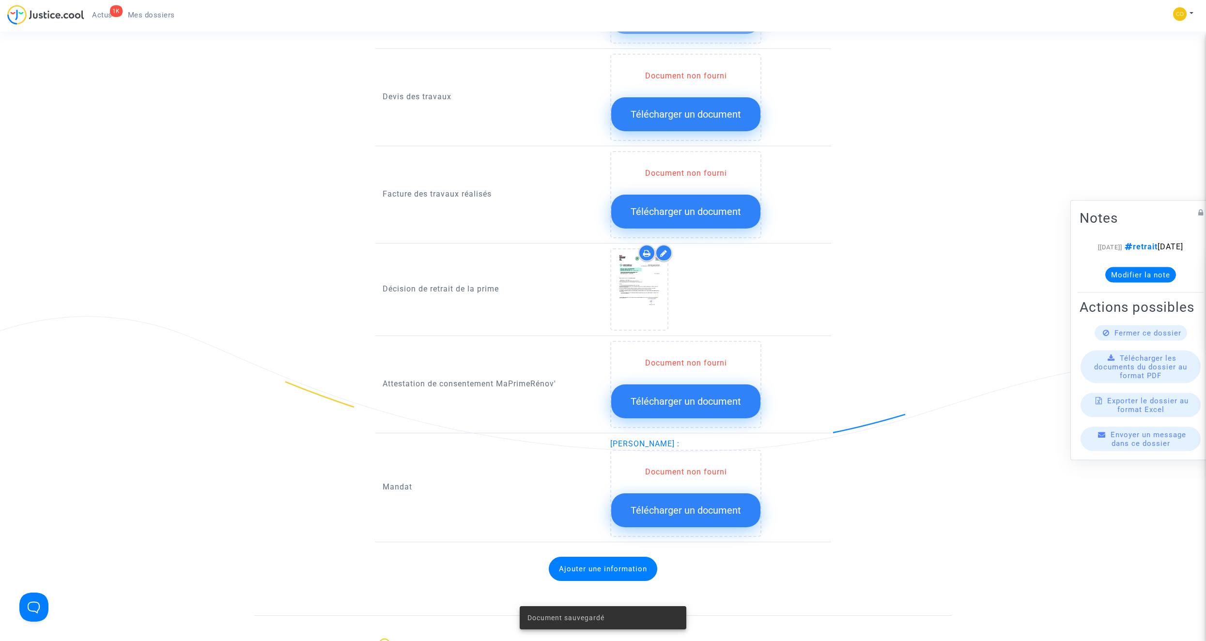
scroll to position [727, 0]
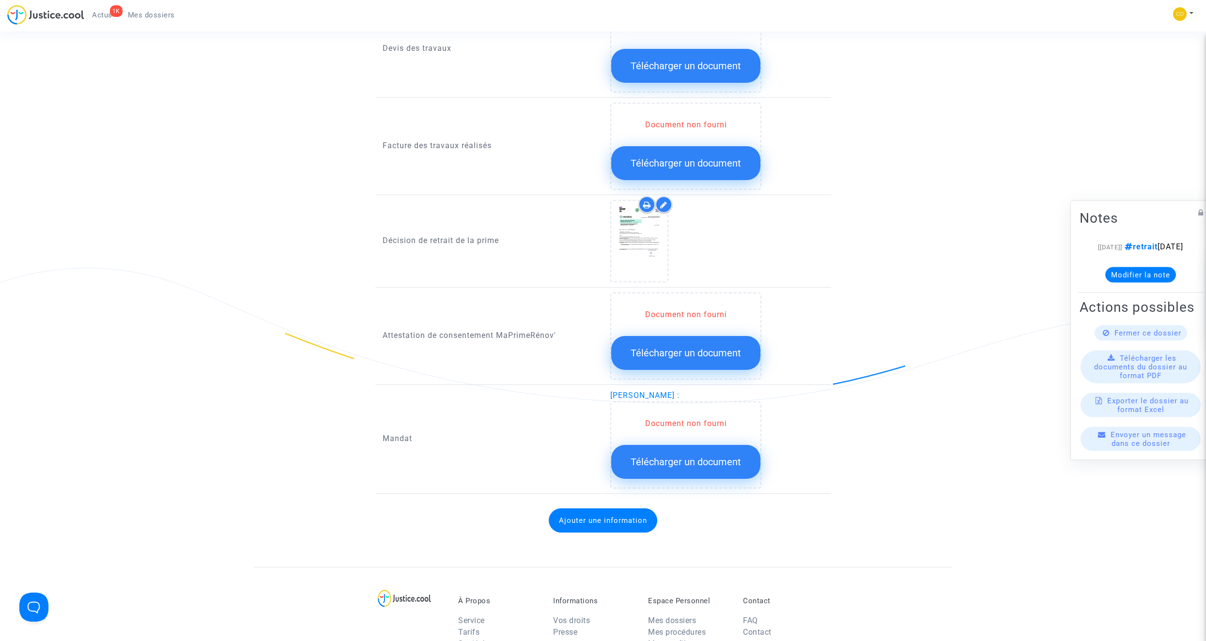
click at [681, 157] on span "Télécharger un document" at bounding box center [686, 163] width 110 height 12
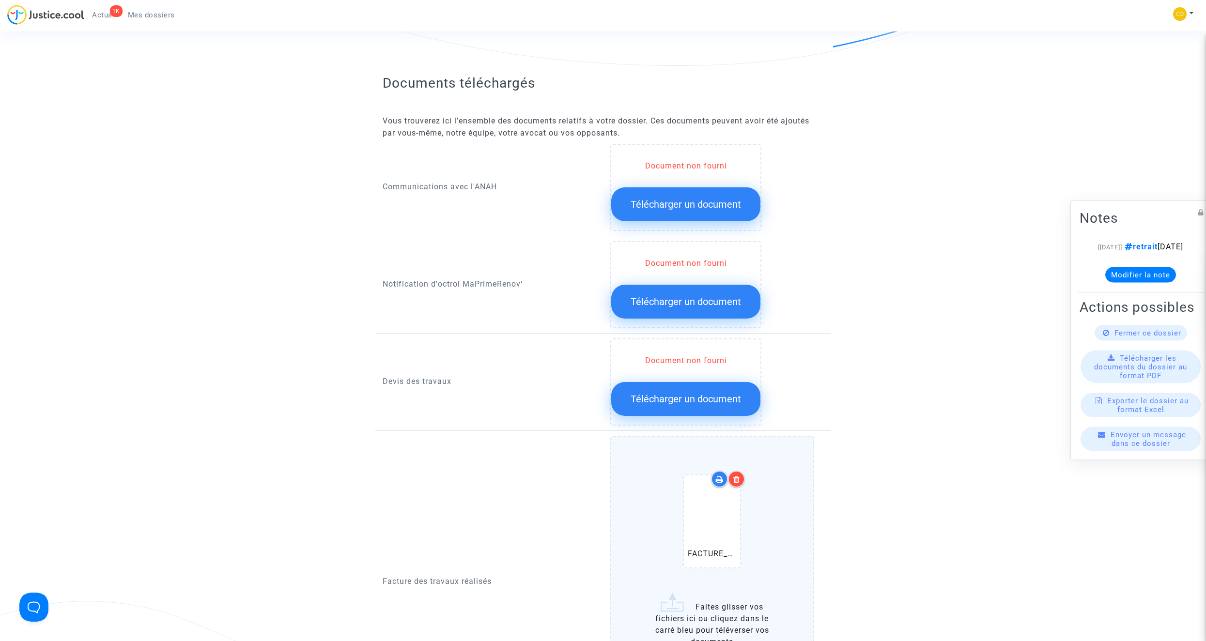
scroll to position [387, 0]
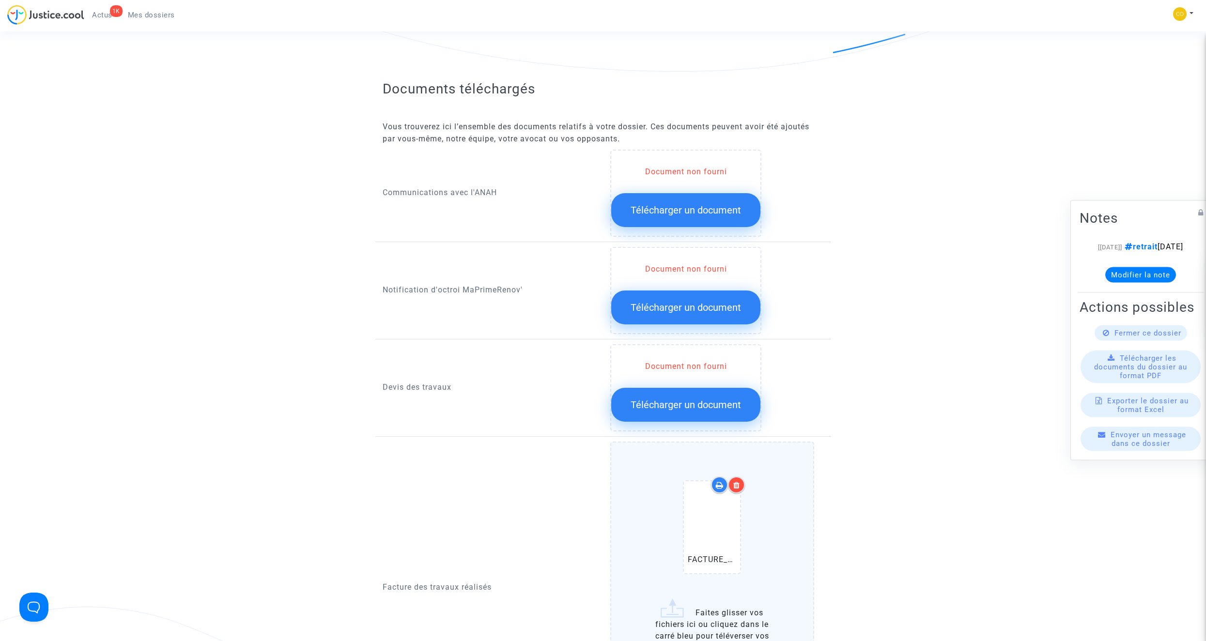
click at [701, 302] on button "Télécharger un document" at bounding box center [685, 308] width 149 height 34
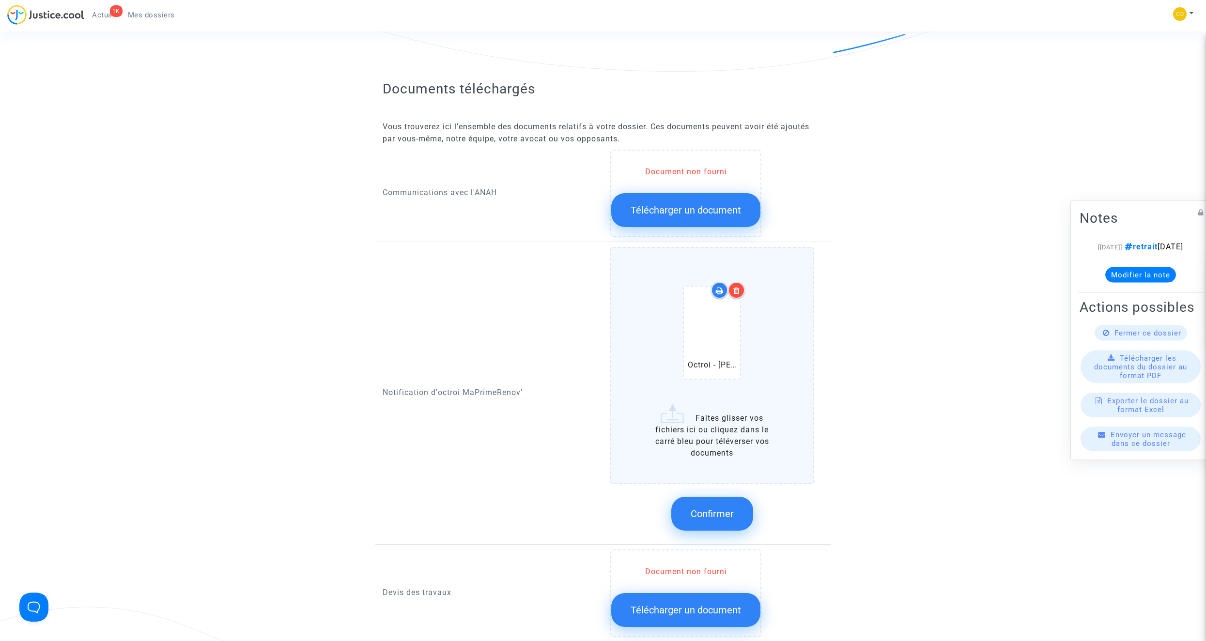
click at [710, 362] on span "Confirmer" at bounding box center [712, 514] width 43 height 12
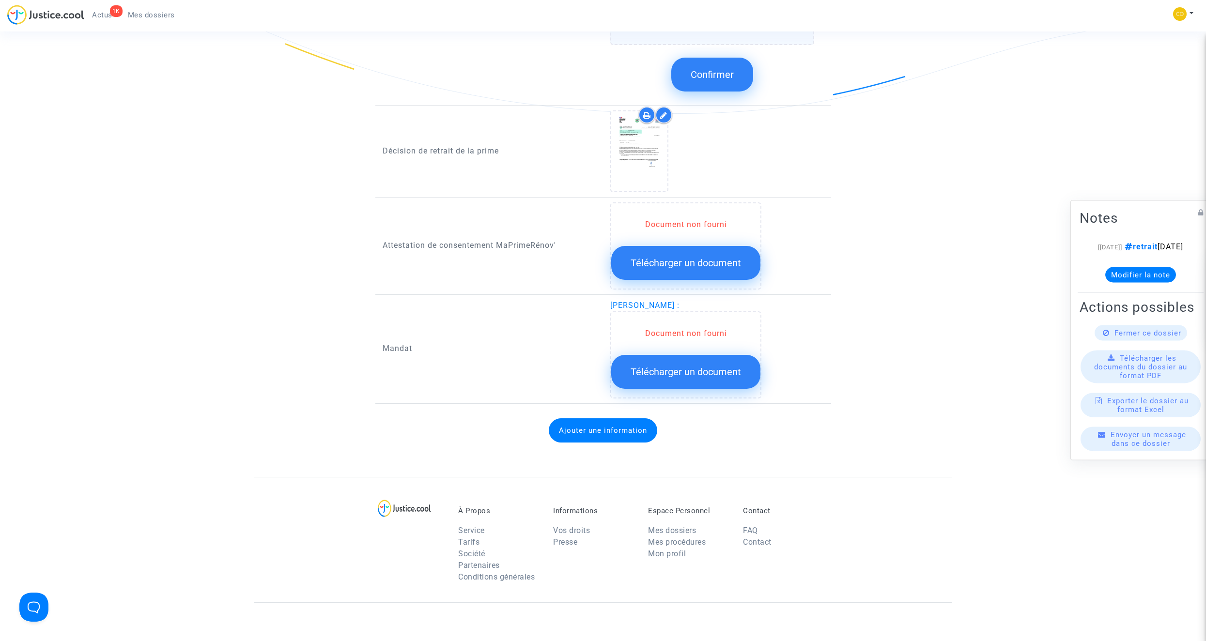
scroll to position [1017, 0]
click at [710, 362] on span "Télécharger un document" at bounding box center [686, 371] width 110 height 12
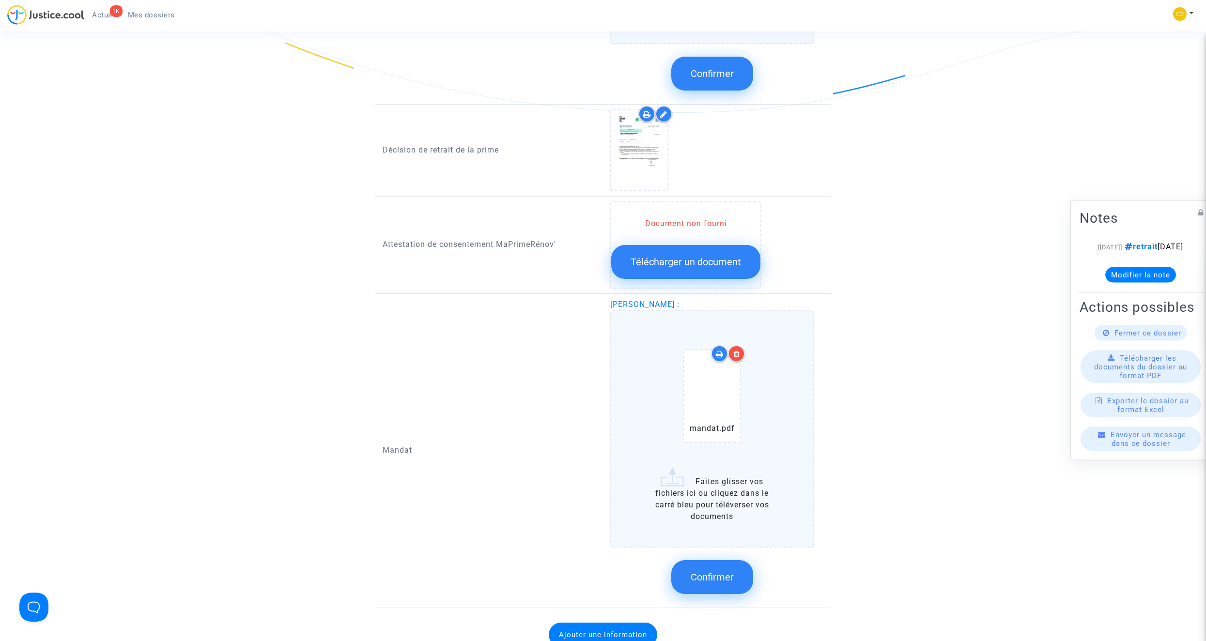
click at [710, 350] on icon at bounding box center [736, 354] width 7 height 8
click at [710, 362] on span "Confirmer" at bounding box center [712, 578] width 43 height 12
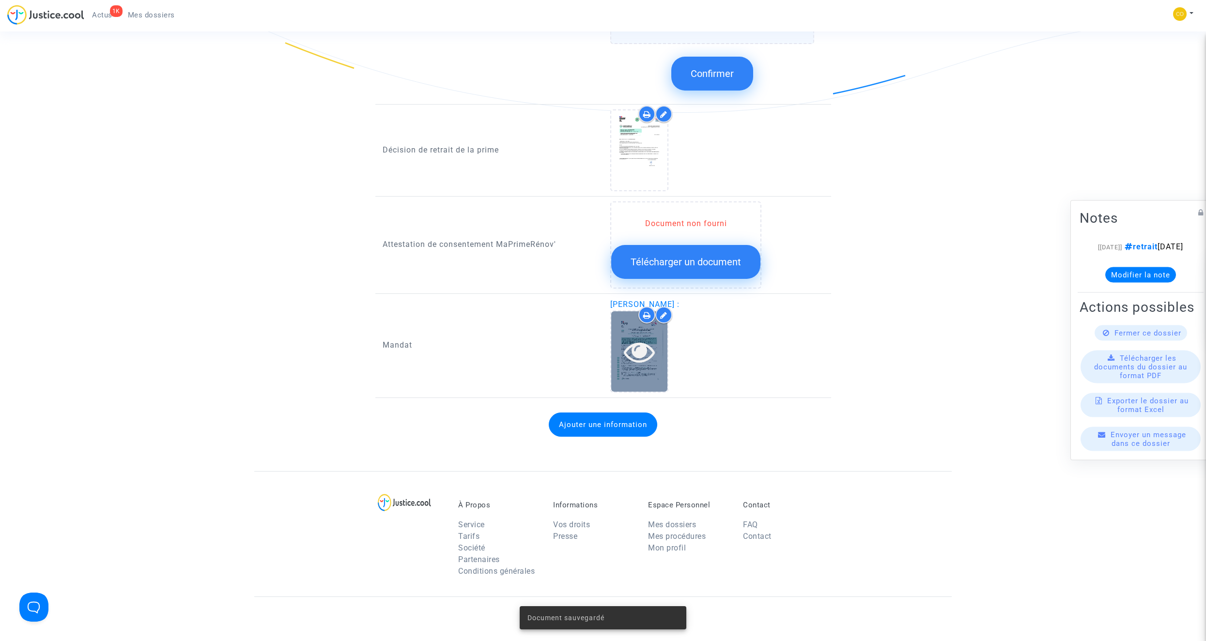
click at [642, 341] on icon at bounding box center [639, 351] width 31 height 31
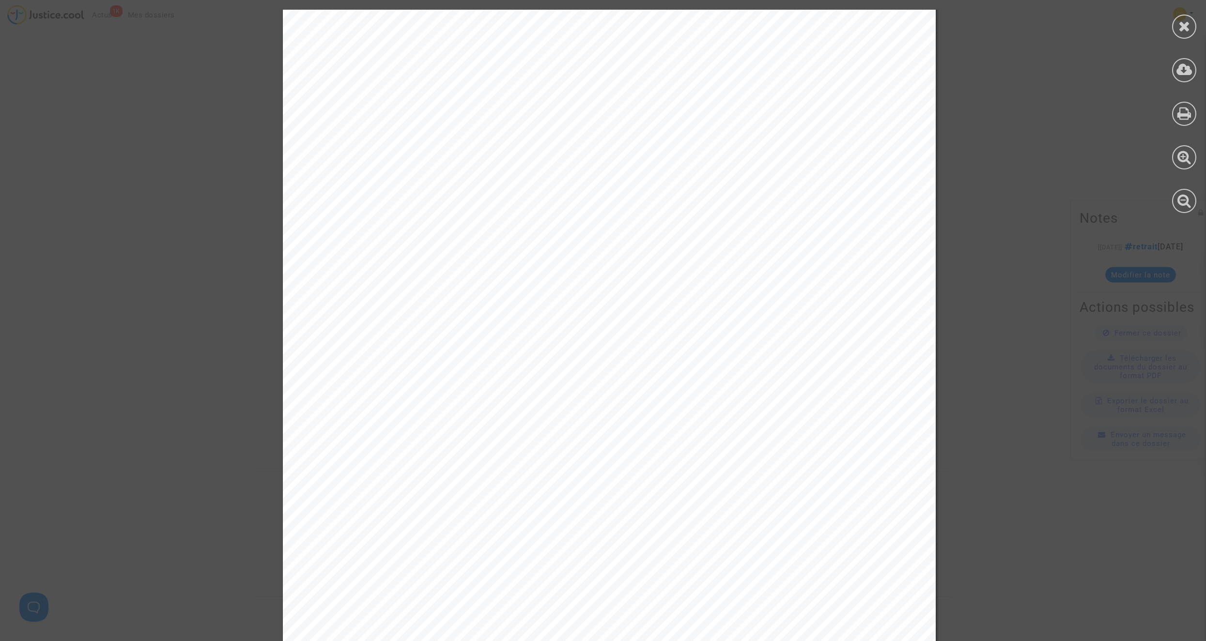
scroll to position [0, 0]
click at [710, 25] on div at bounding box center [1184, 27] width 24 height 24
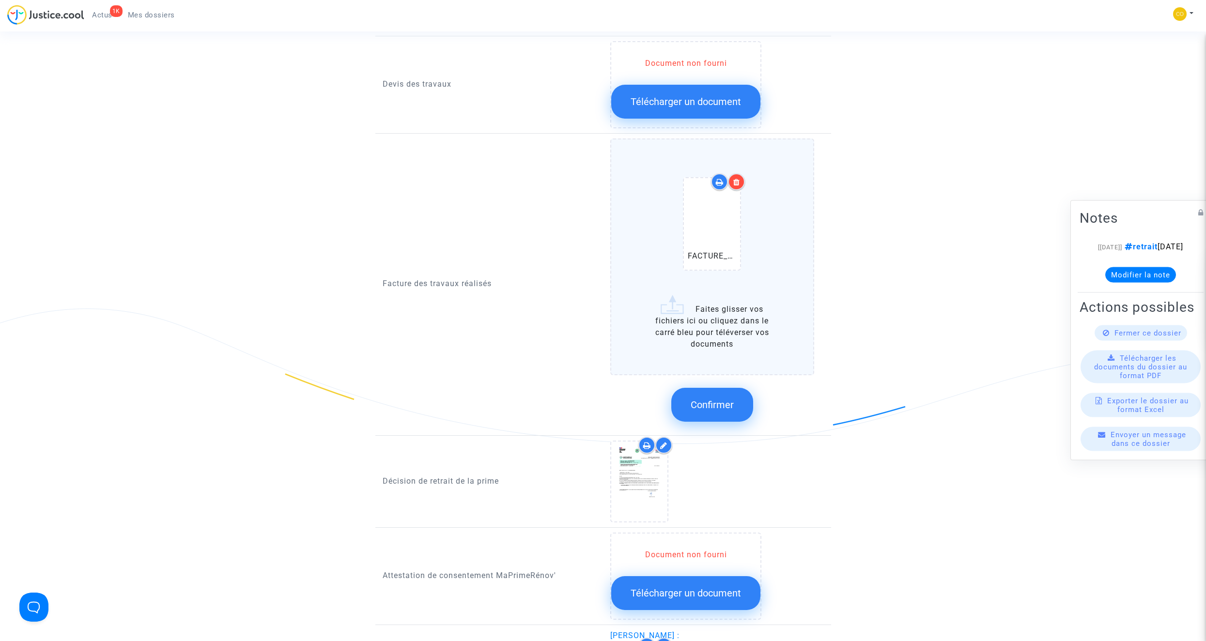
scroll to position [678, 0]
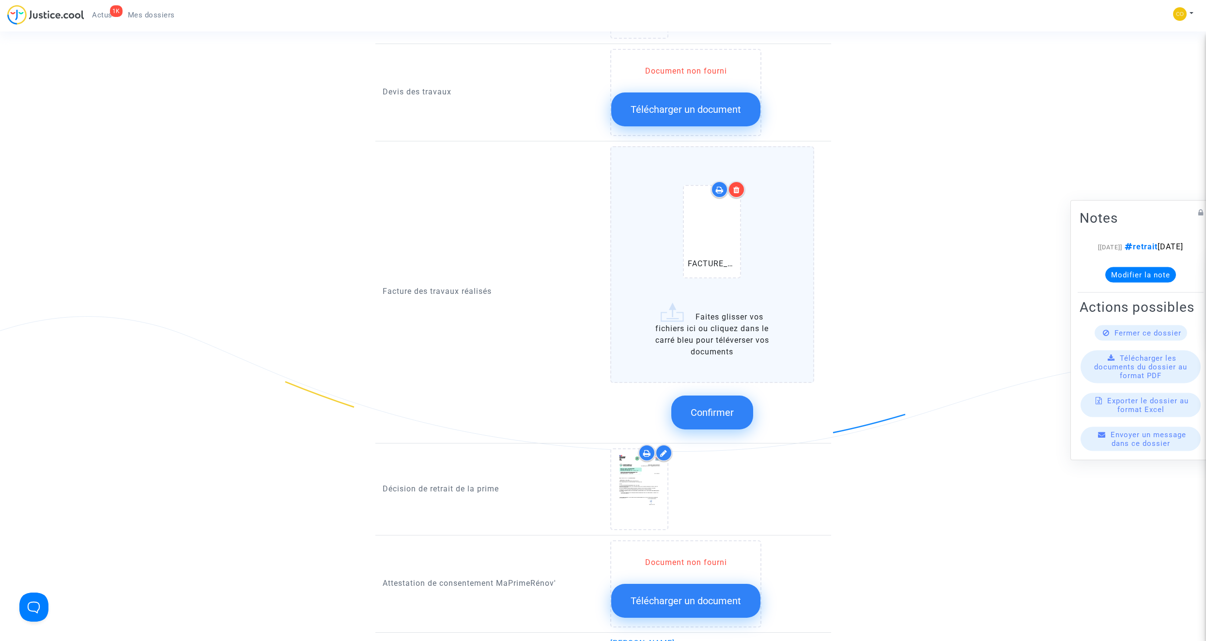
click at [707, 362] on span "Confirmer" at bounding box center [712, 413] width 43 height 12
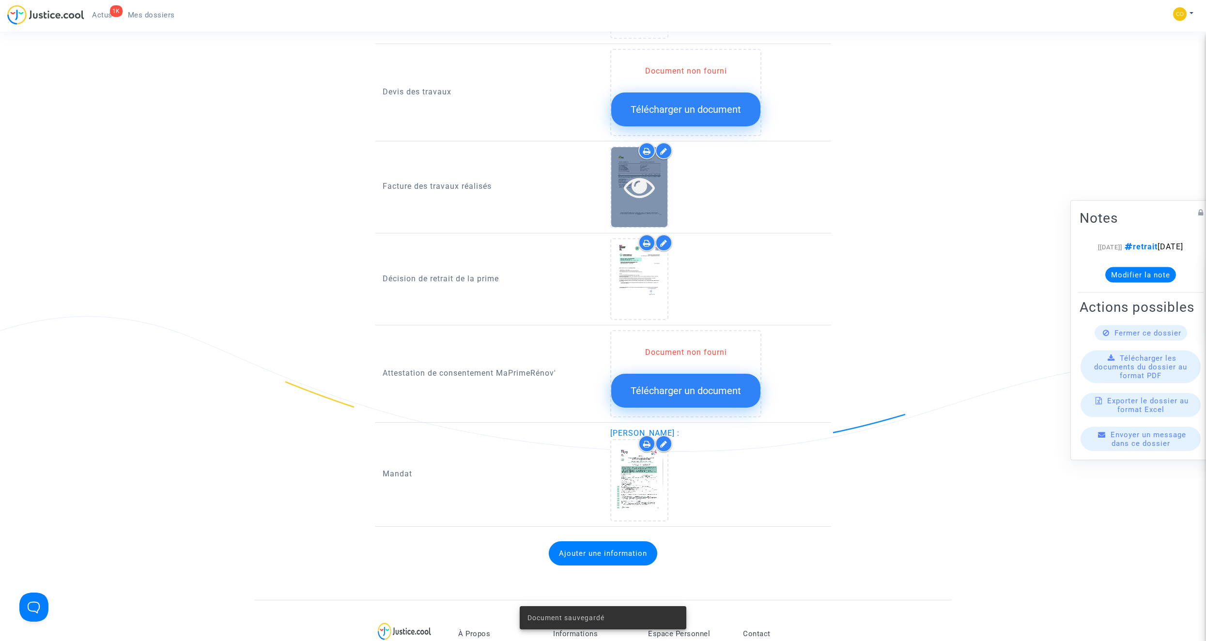
click at [641, 178] on icon at bounding box center [639, 186] width 31 height 31
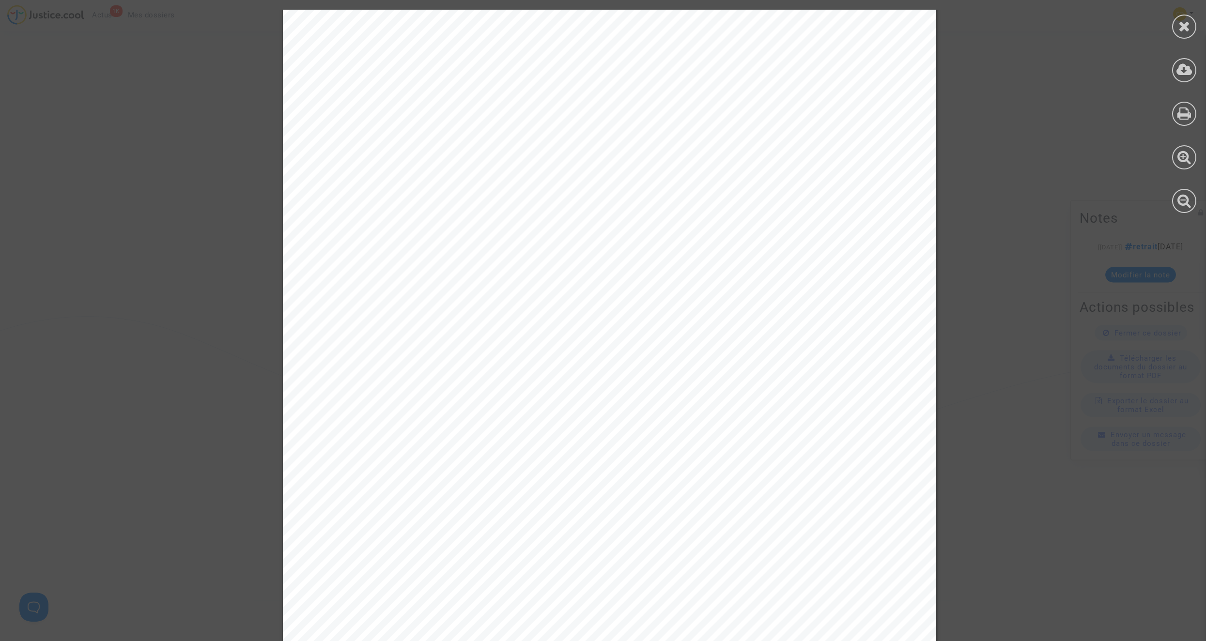
scroll to position [1937, 0]
click at [710, 21] on icon at bounding box center [1184, 26] width 12 height 15
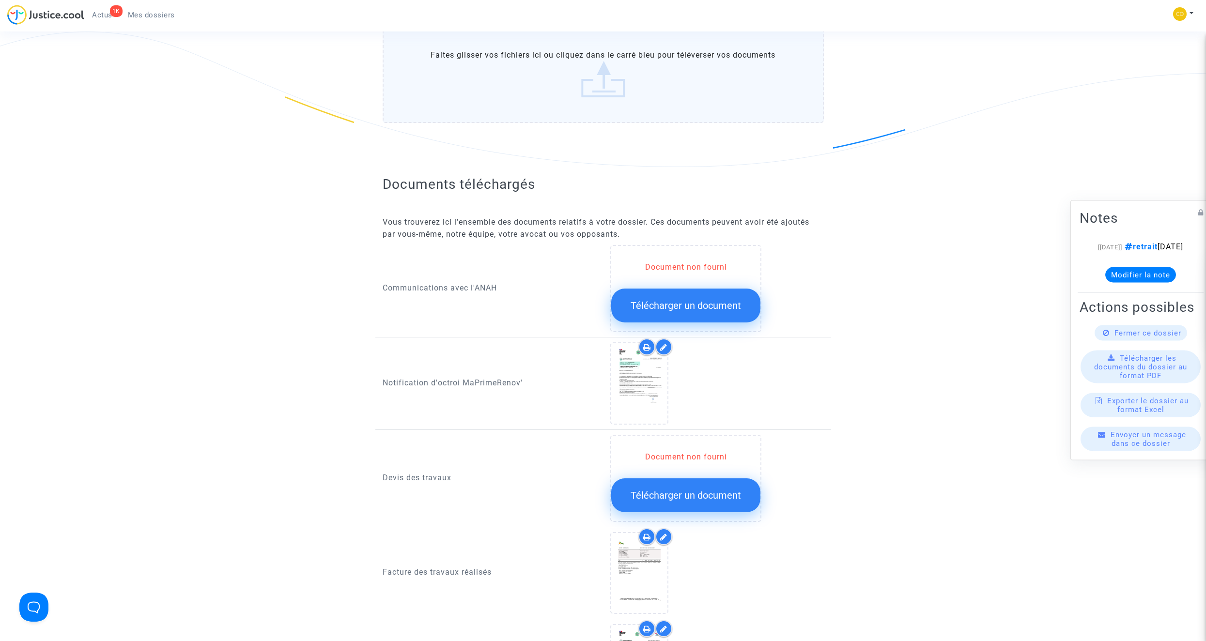
scroll to position [242, 0]
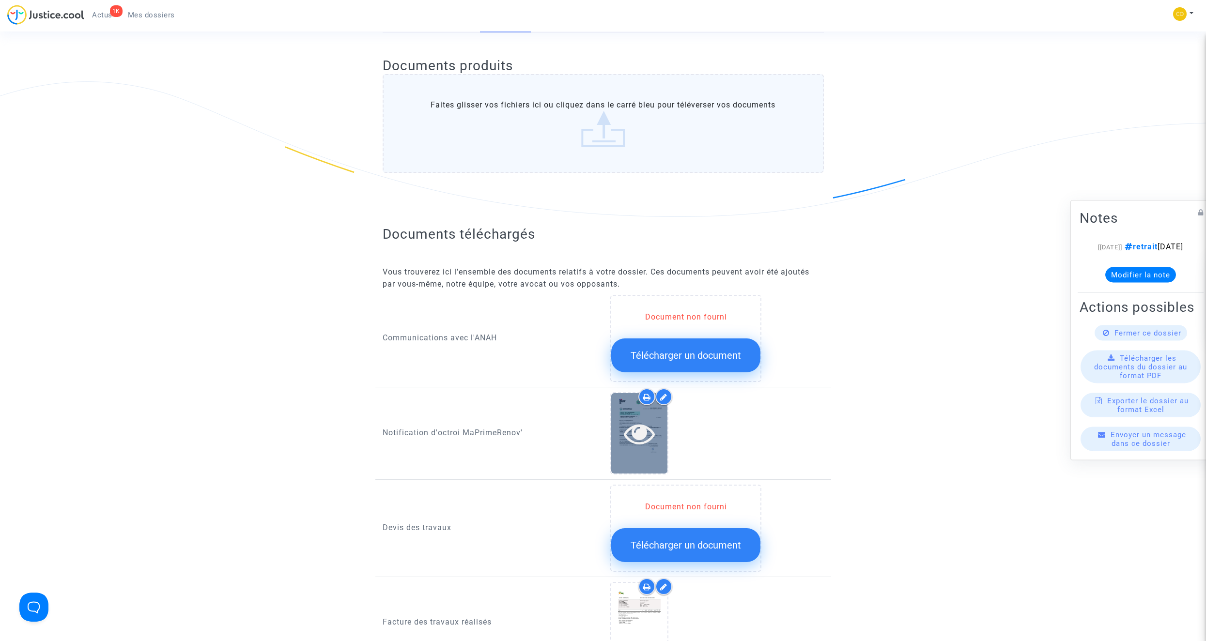
click at [639, 362] on icon at bounding box center [639, 433] width 31 height 31
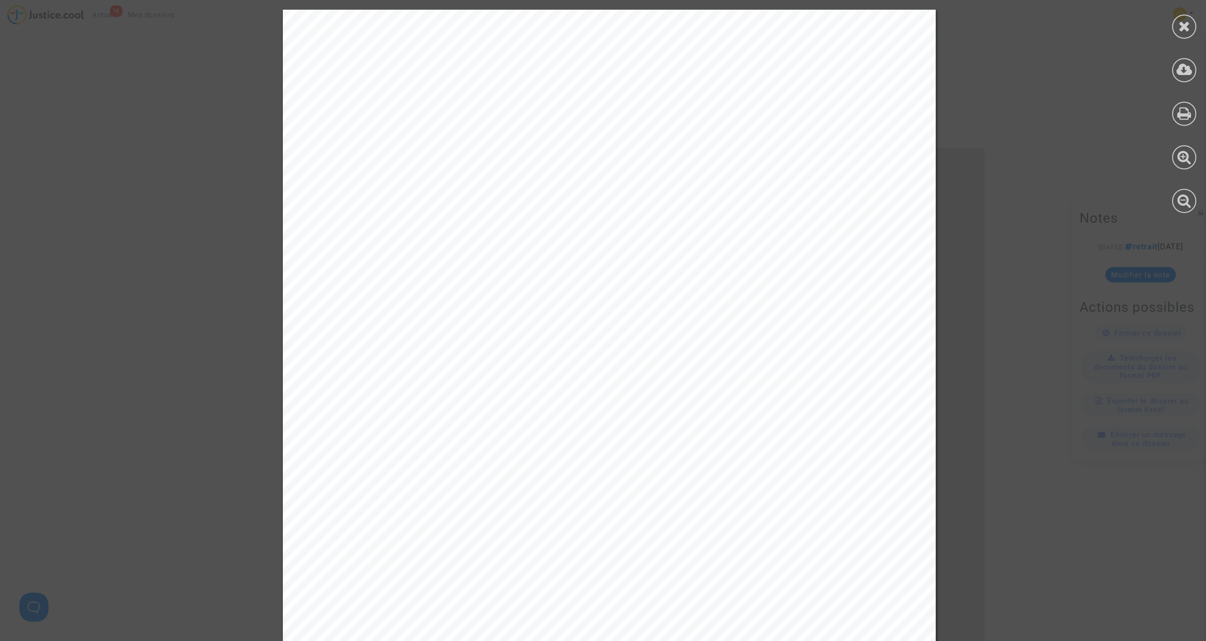
click at [710, 31] on icon at bounding box center [1184, 26] width 12 height 15
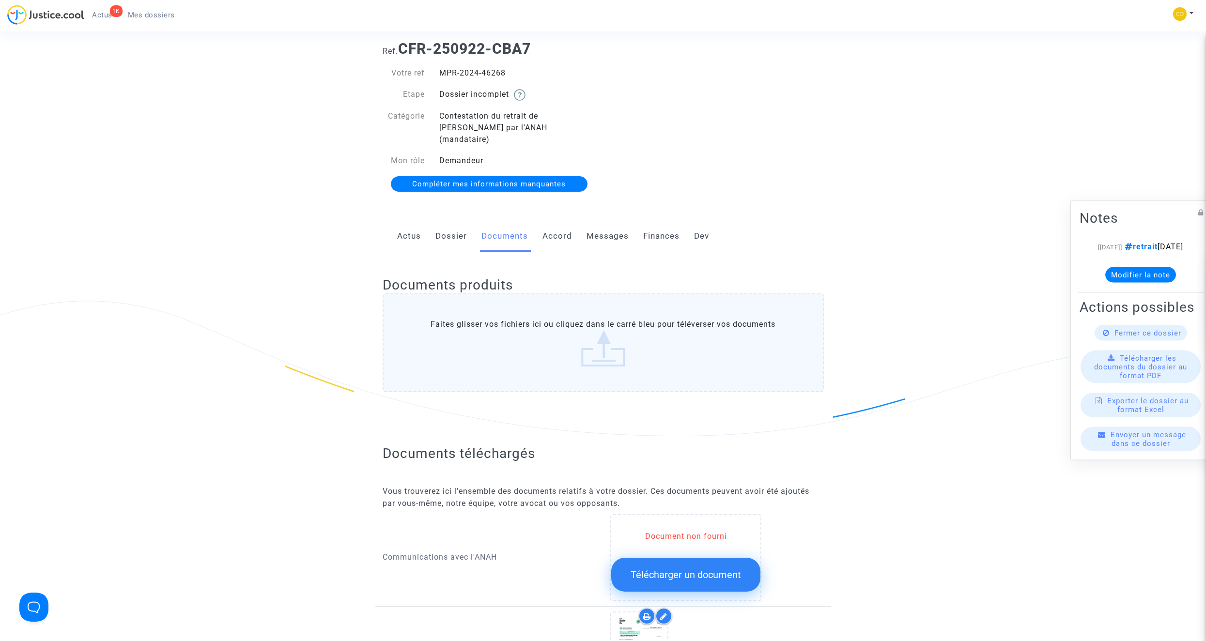
scroll to position [0, 0]
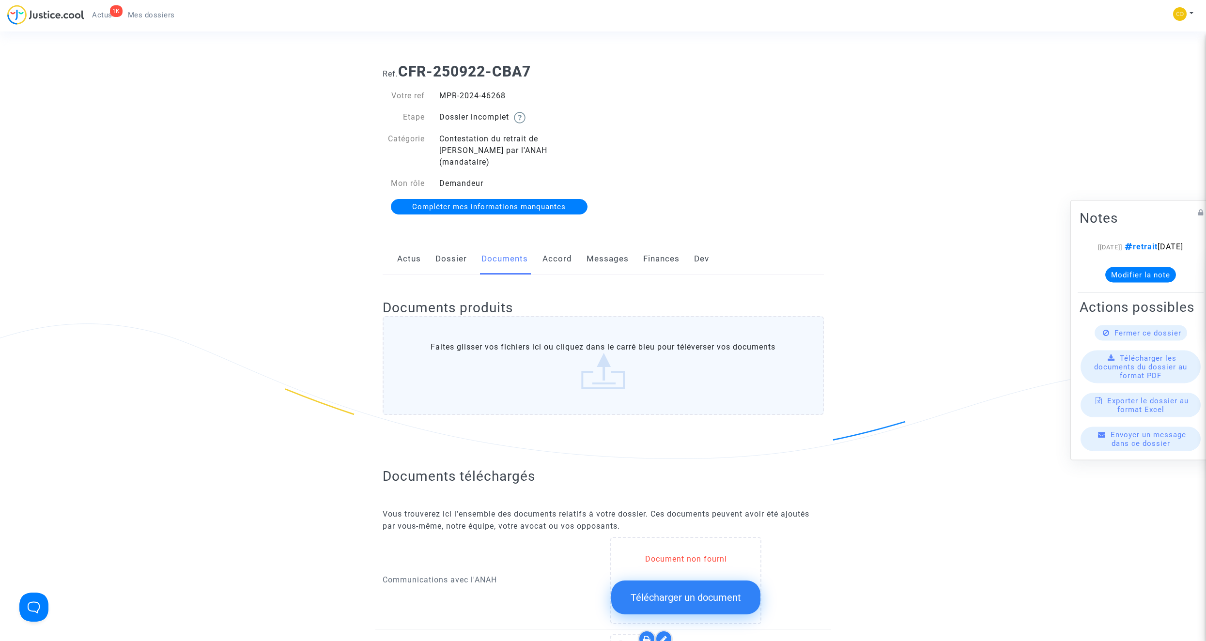
click at [160, 21] on link "Mes dossiers" at bounding box center [151, 15] width 62 height 15
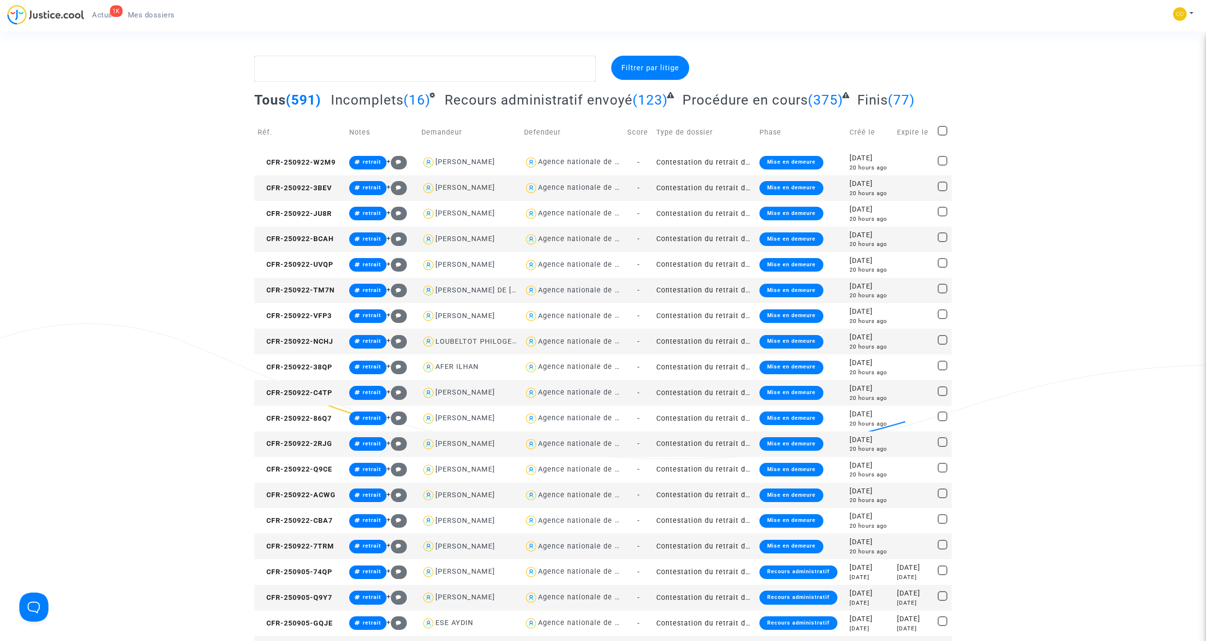
click at [702, 362] on td "Contestation du retrait de [PERSON_NAME] par l'ANAH (mandataire)" at bounding box center [704, 496] width 103 height 26
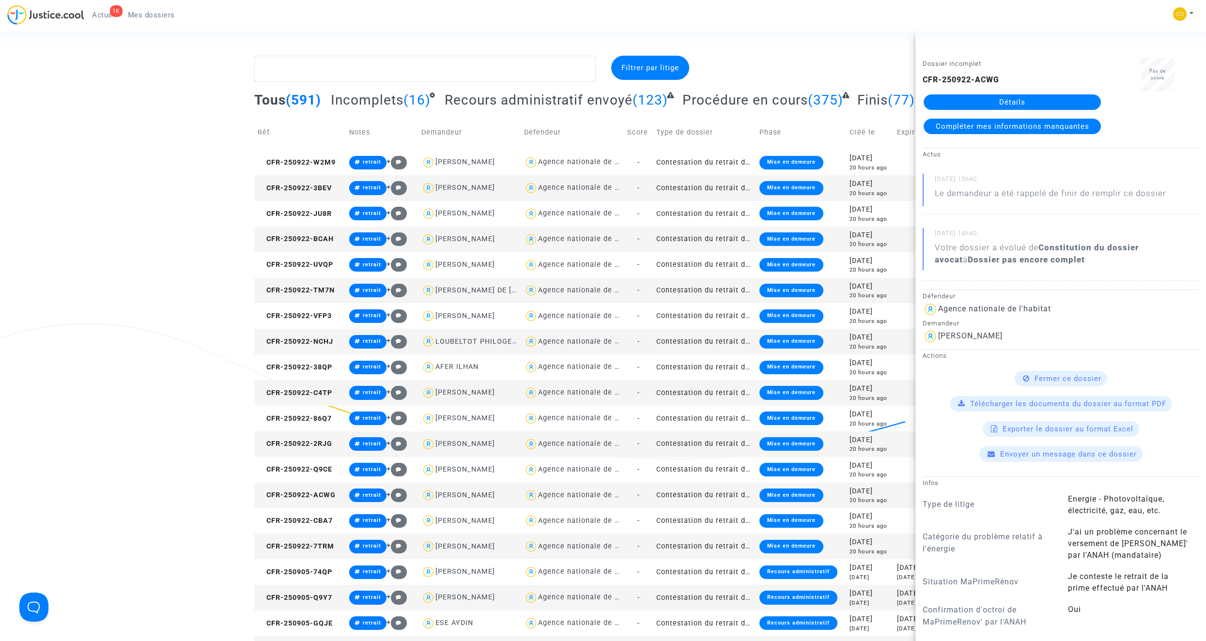
click at [710, 101] on link "Détails" at bounding box center [1012, 101] width 177 height 15
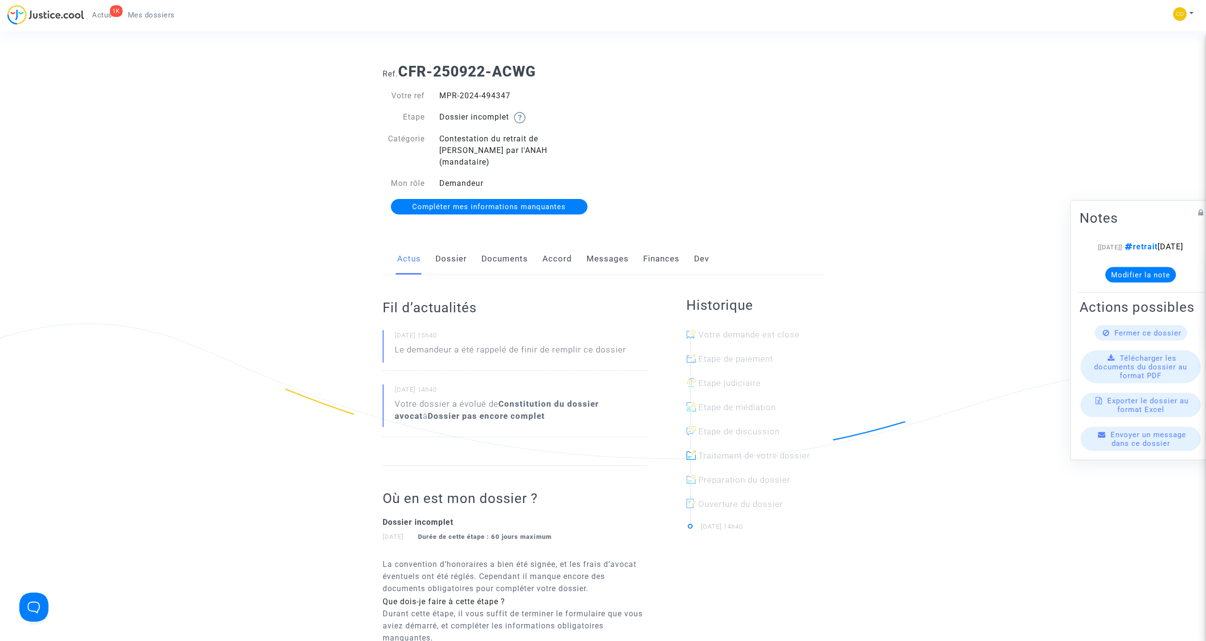
click at [505, 247] on link "Documents" at bounding box center [504, 259] width 46 height 32
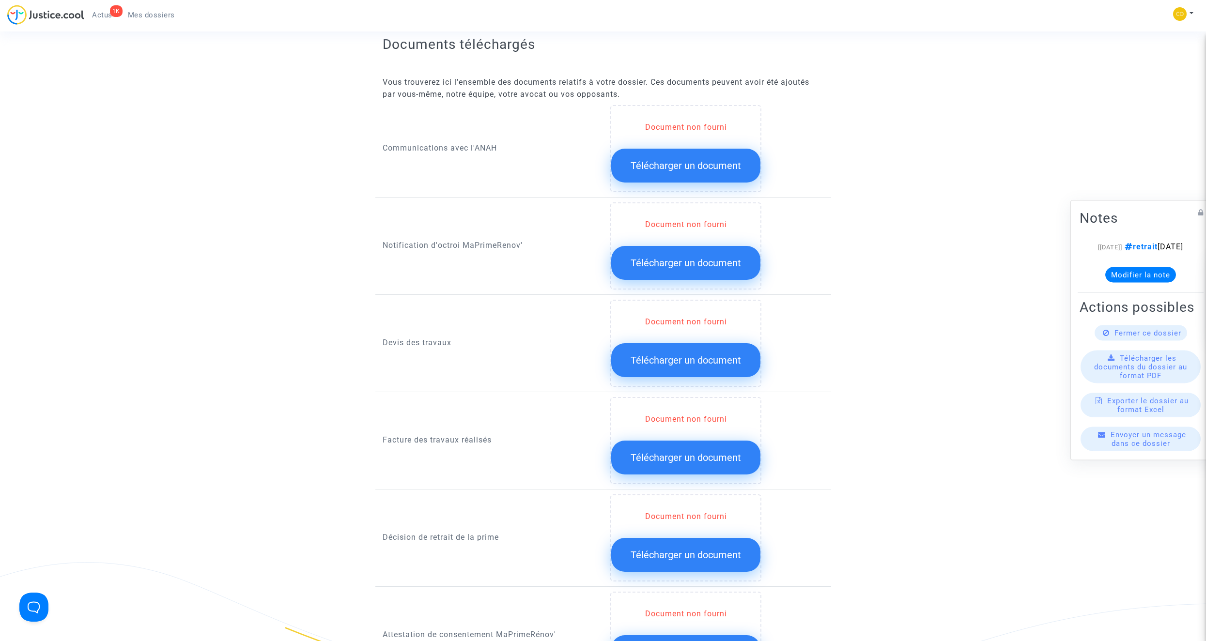
scroll to position [436, 0]
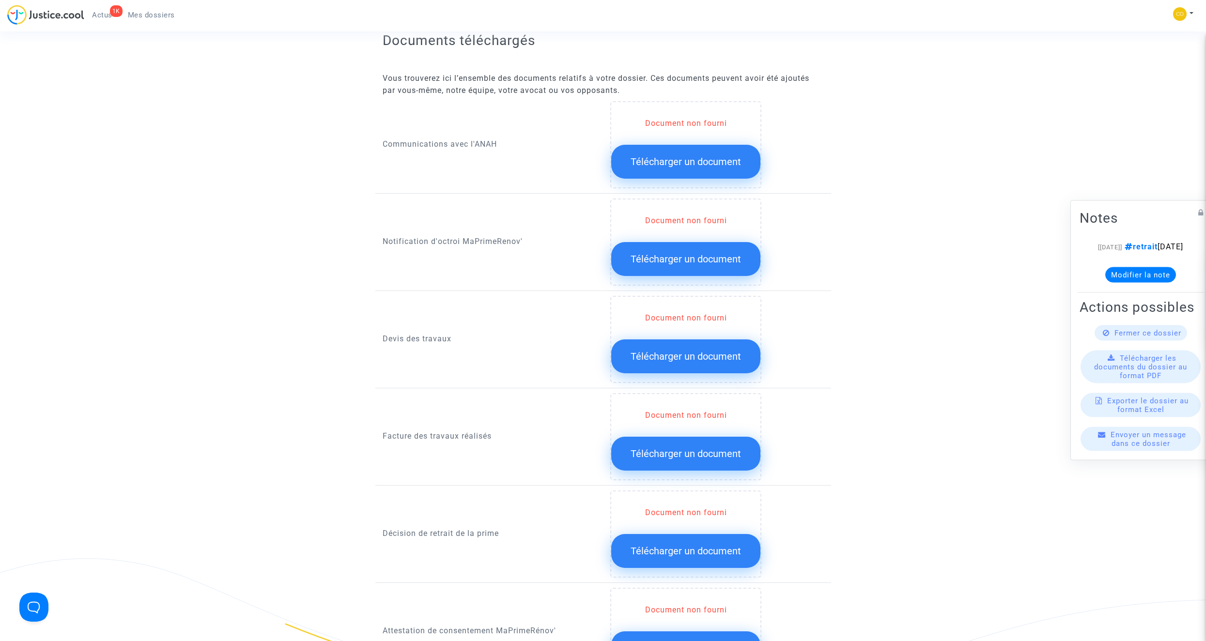
click at [710, 352] on button "Télécharger un document" at bounding box center [685, 357] width 149 height 34
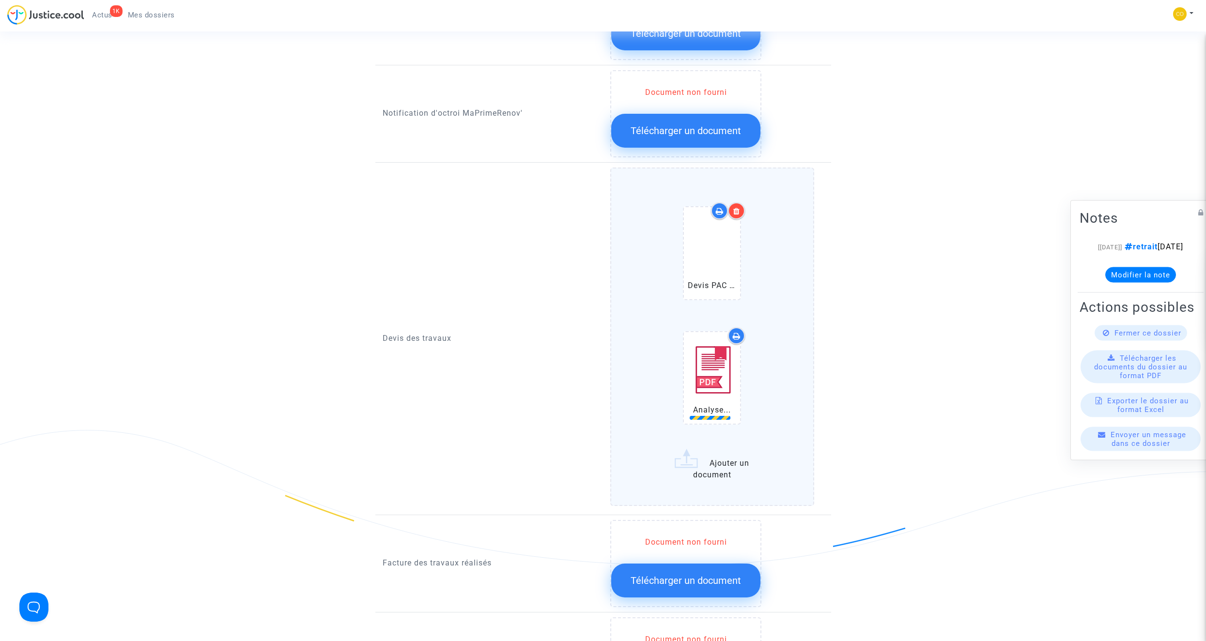
scroll to position [581, 0]
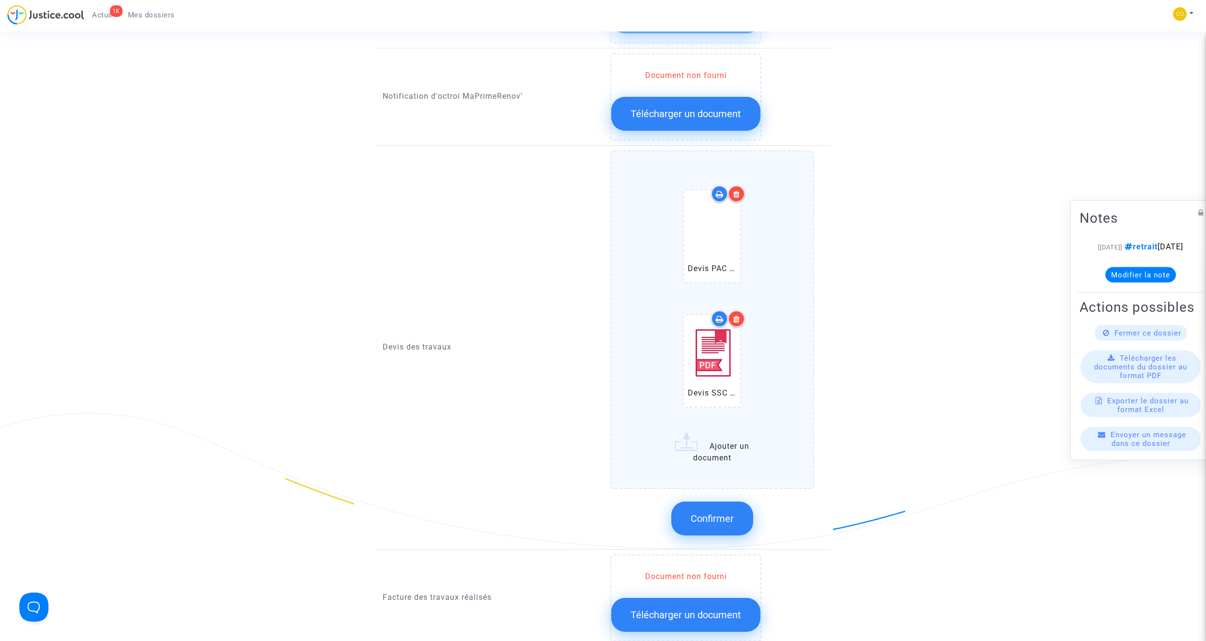
click at [710, 315] on icon at bounding box center [736, 319] width 7 height 8
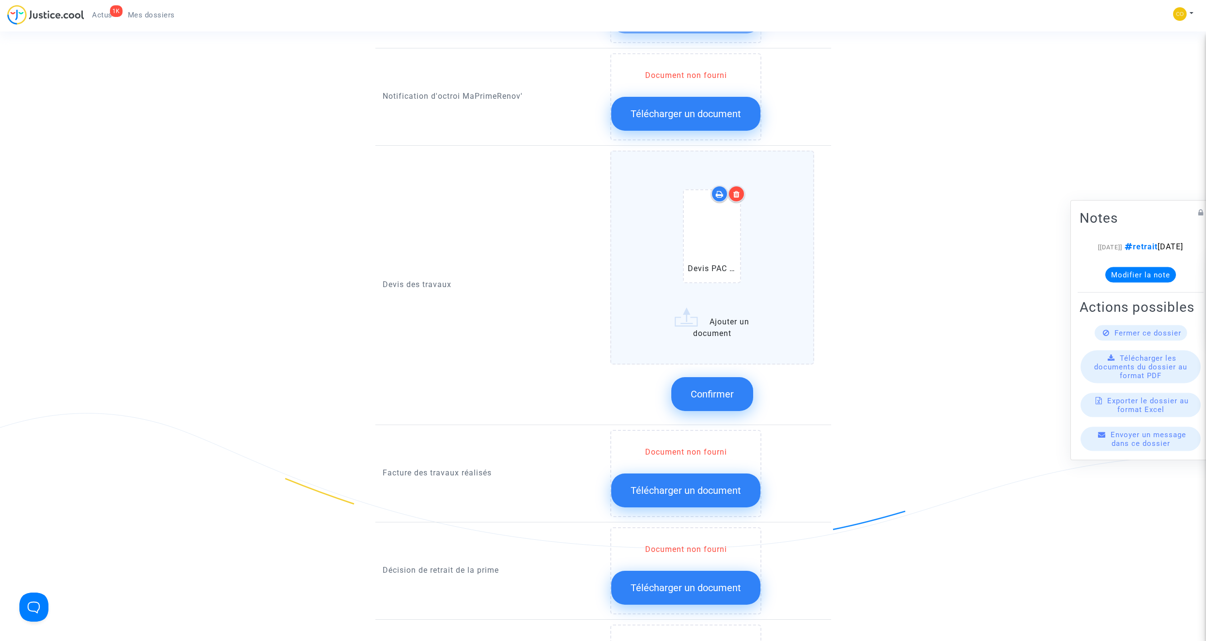
click at [710, 190] on icon at bounding box center [736, 194] width 7 height 8
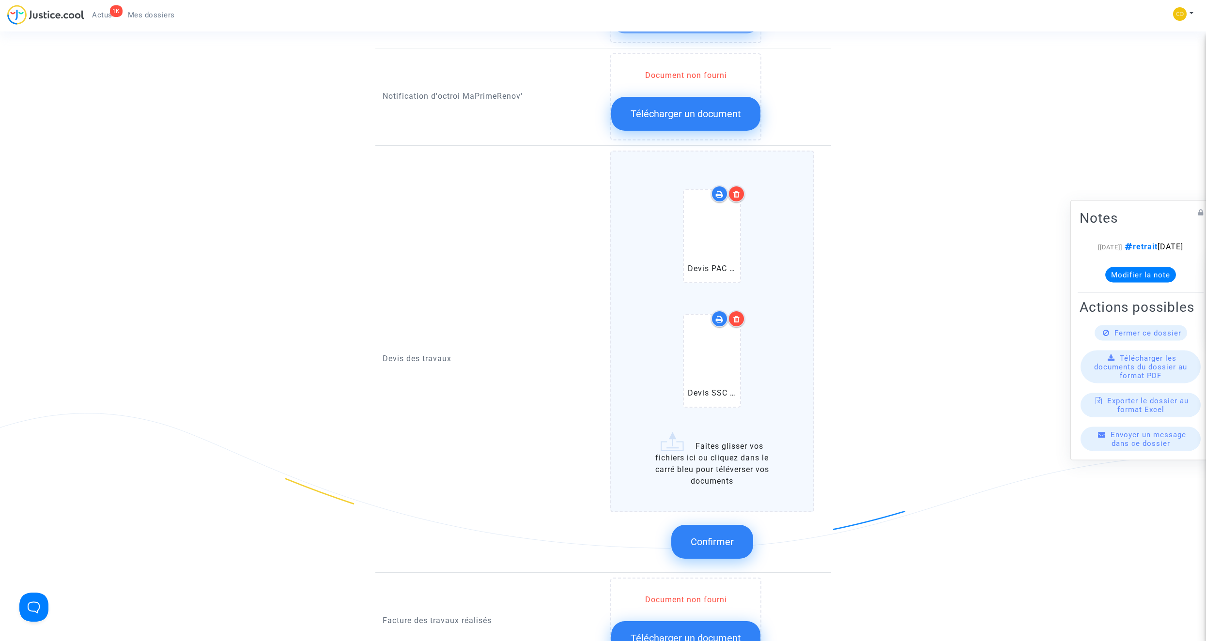
click at [710, 315] on icon at bounding box center [736, 319] width 7 height 8
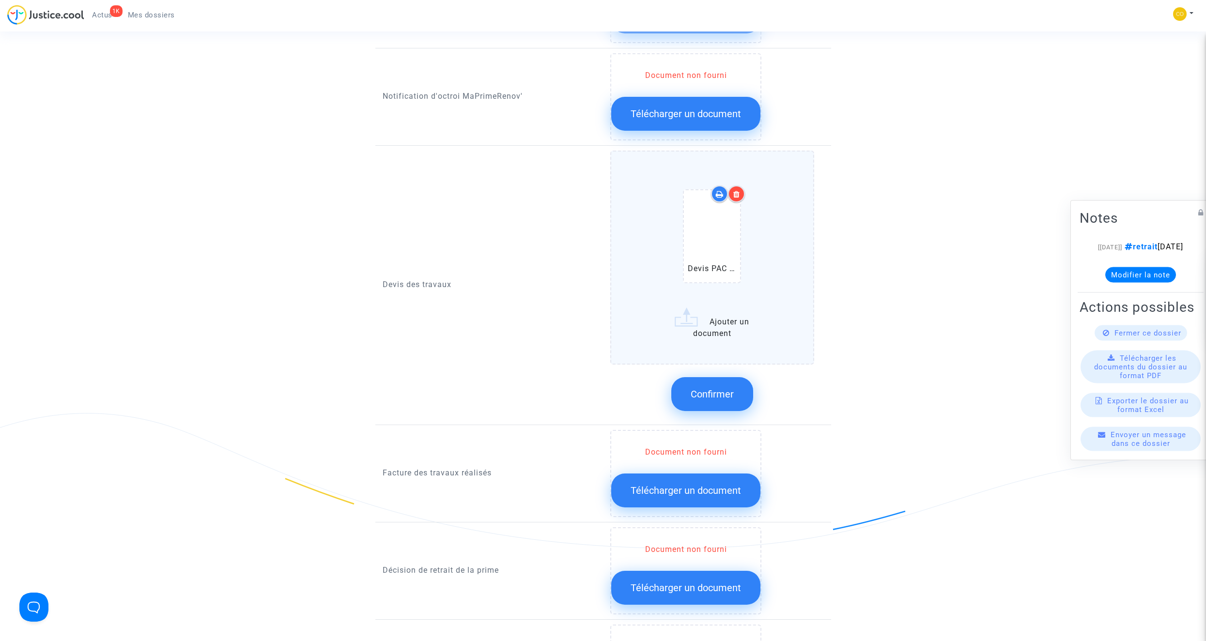
click at [710, 190] on icon at bounding box center [736, 194] width 7 height 8
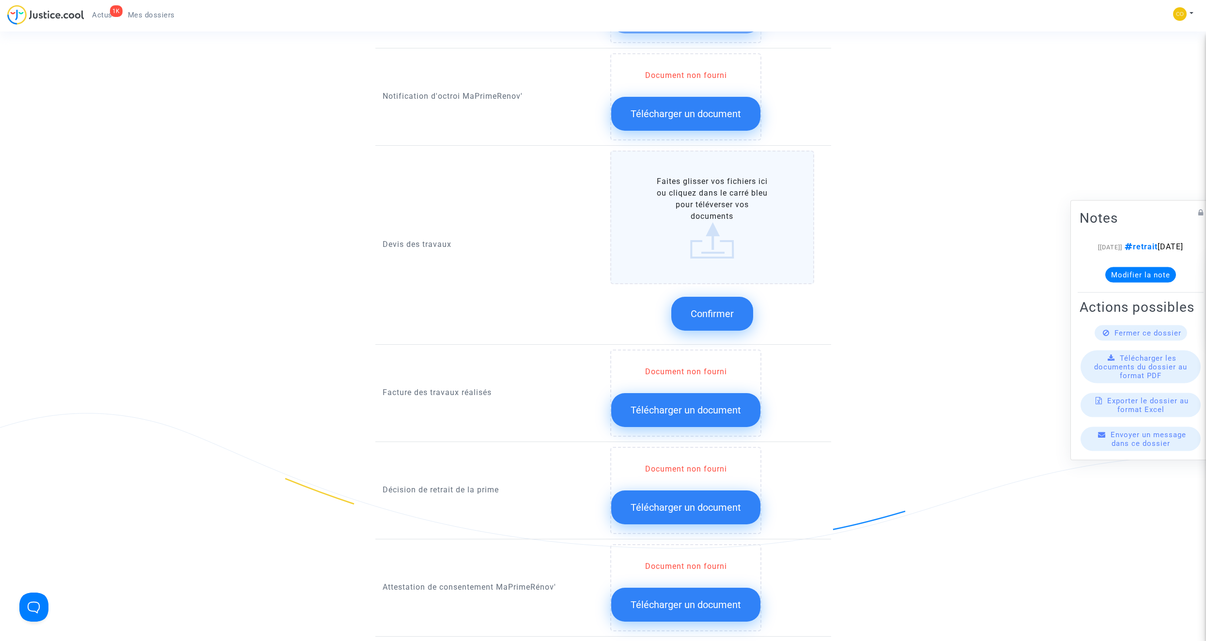
click at [691, 362] on button "Télécharger un document" at bounding box center [685, 410] width 149 height 34
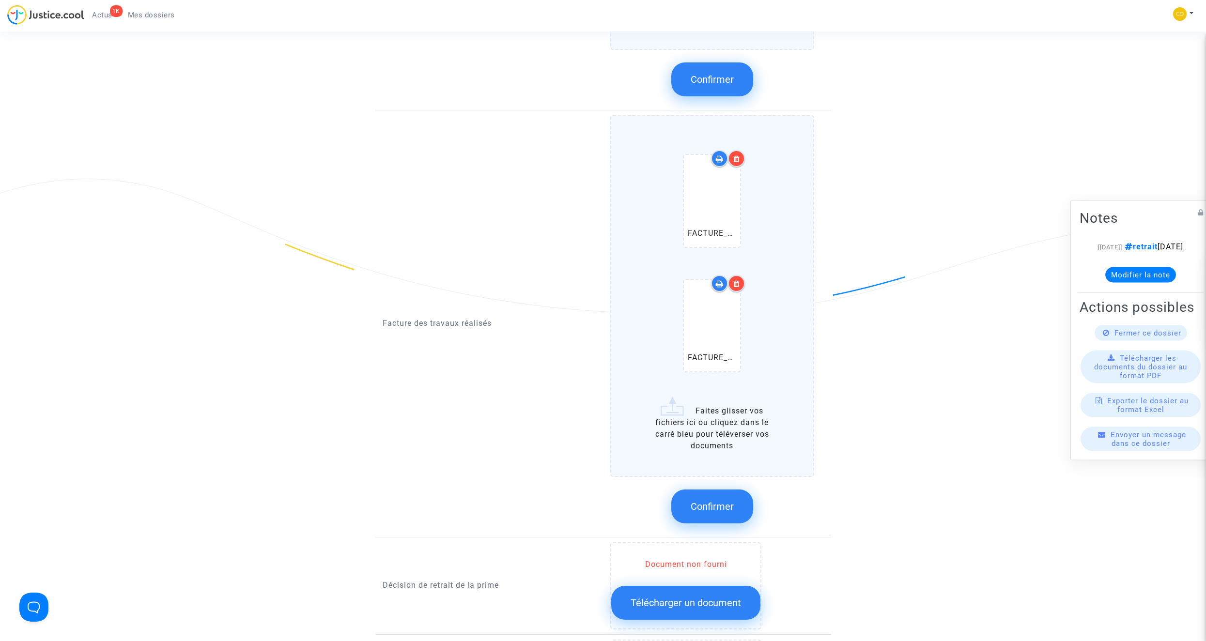
scroll to position [823, 0]
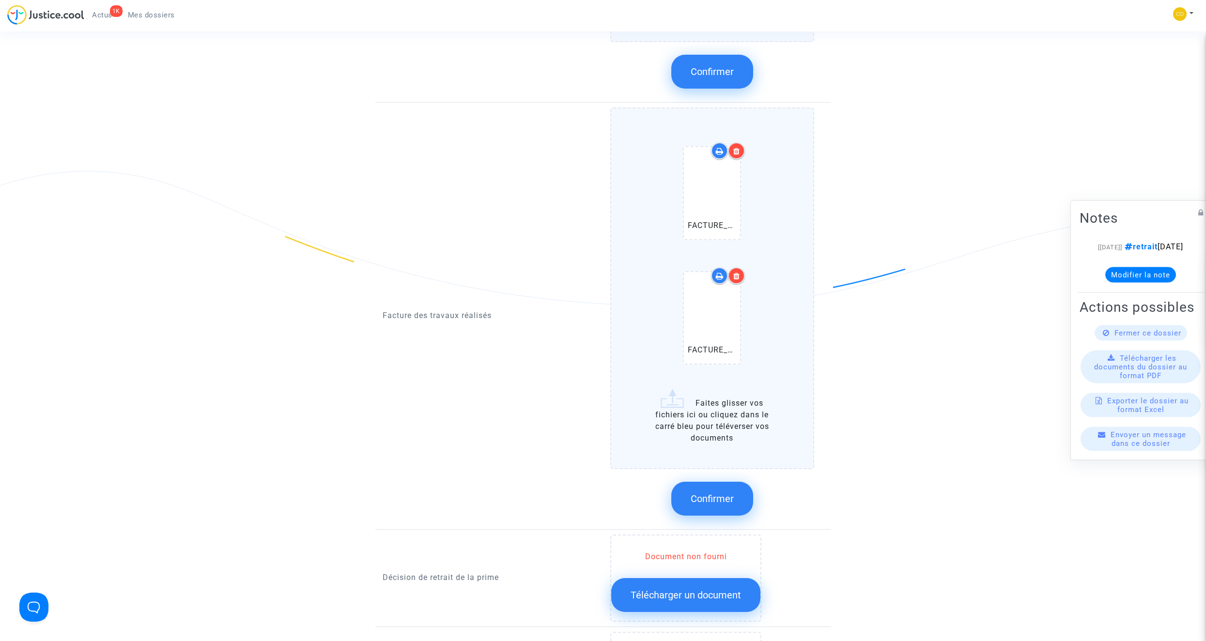
click at [710, 362] on span "Confirmer" at bounding box center [712, 499] width 43 height 12
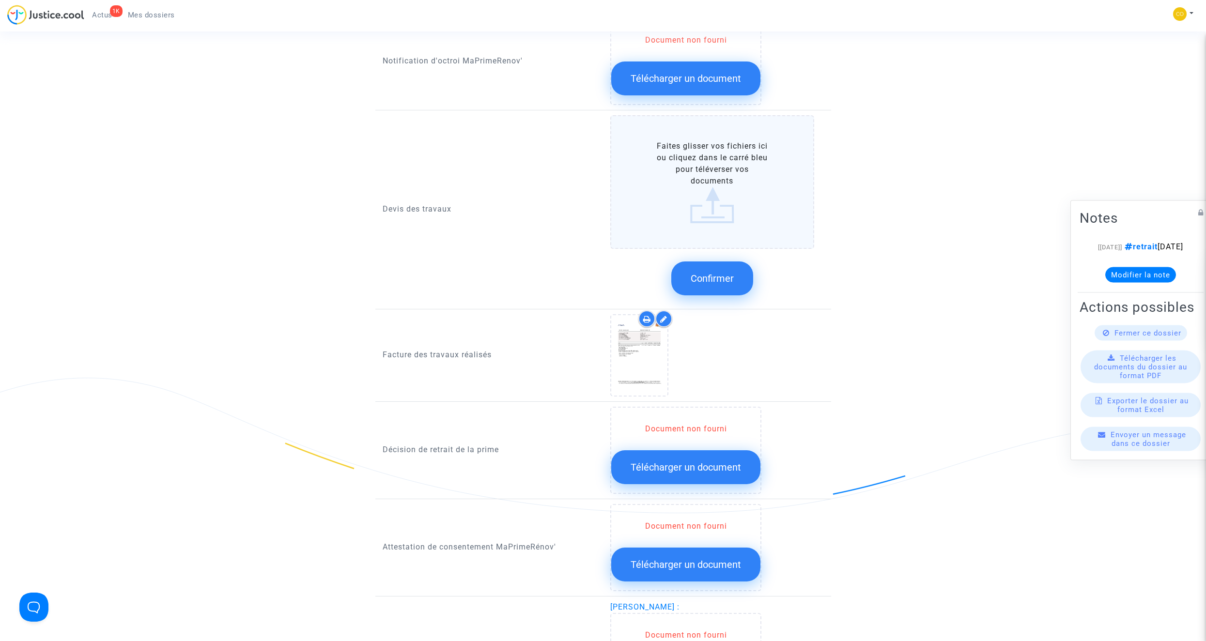
scroll to position [533, 0]
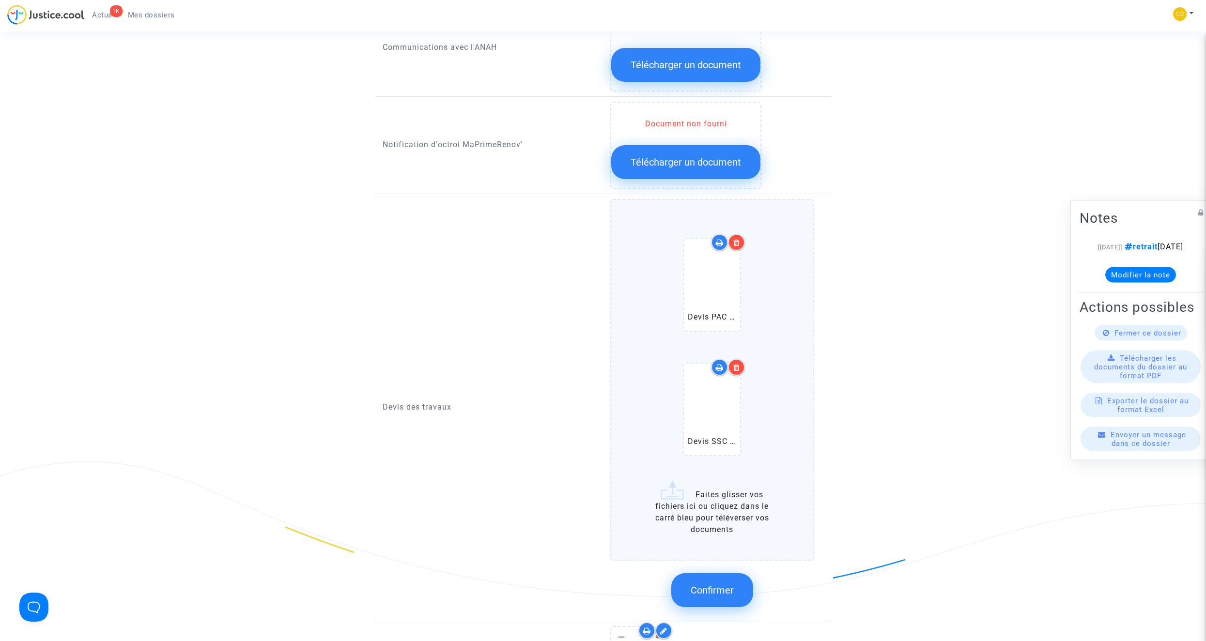
click at [710, 239] on icon at bounding box center [736, 243] width 7 height 8
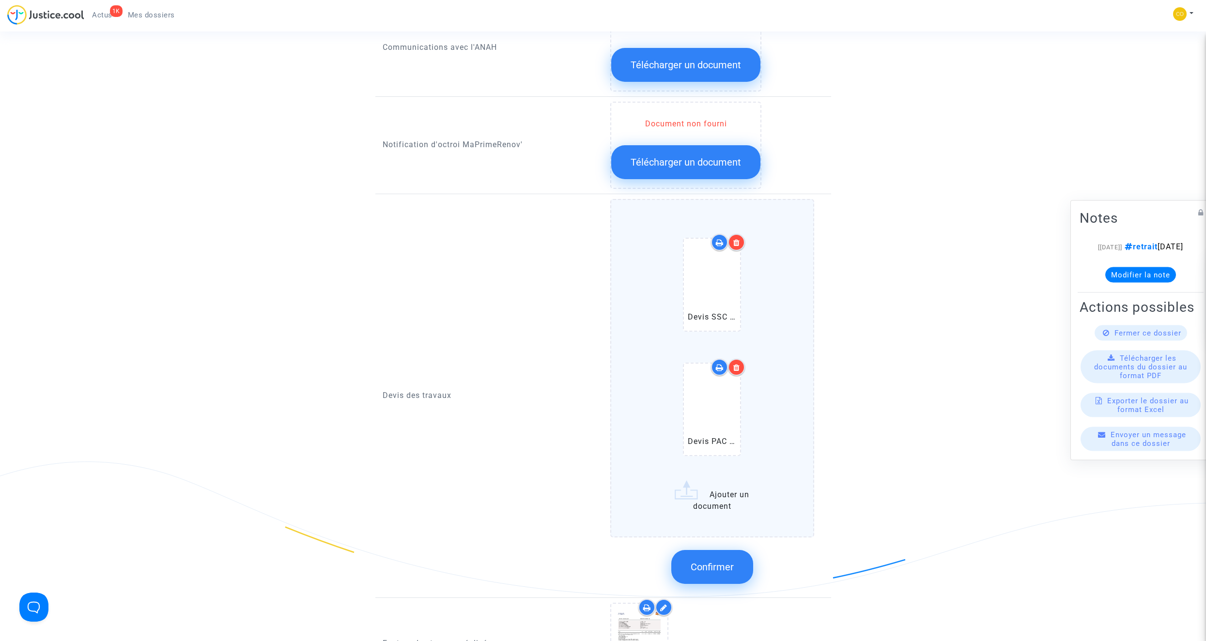
click at [710, 362] on button "Confirmer" at bounding box center [712, 567] width 82 height 34
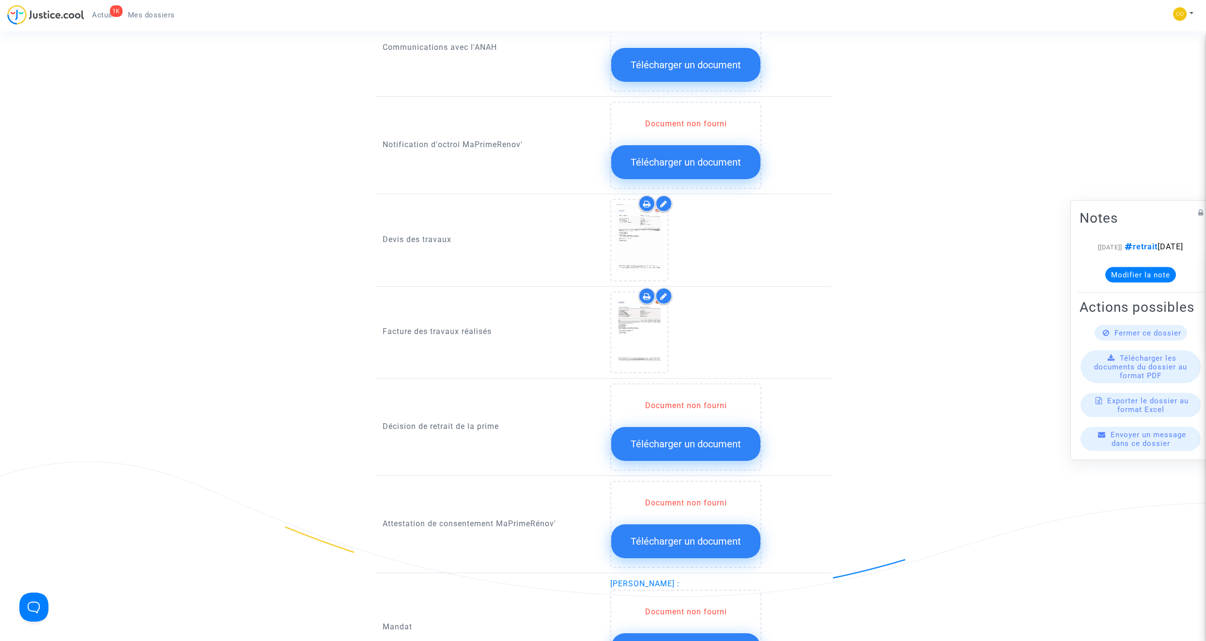
click at [662, 158] on button "Télécharger un document" at bounding box center [685, 162] width 149 height 34
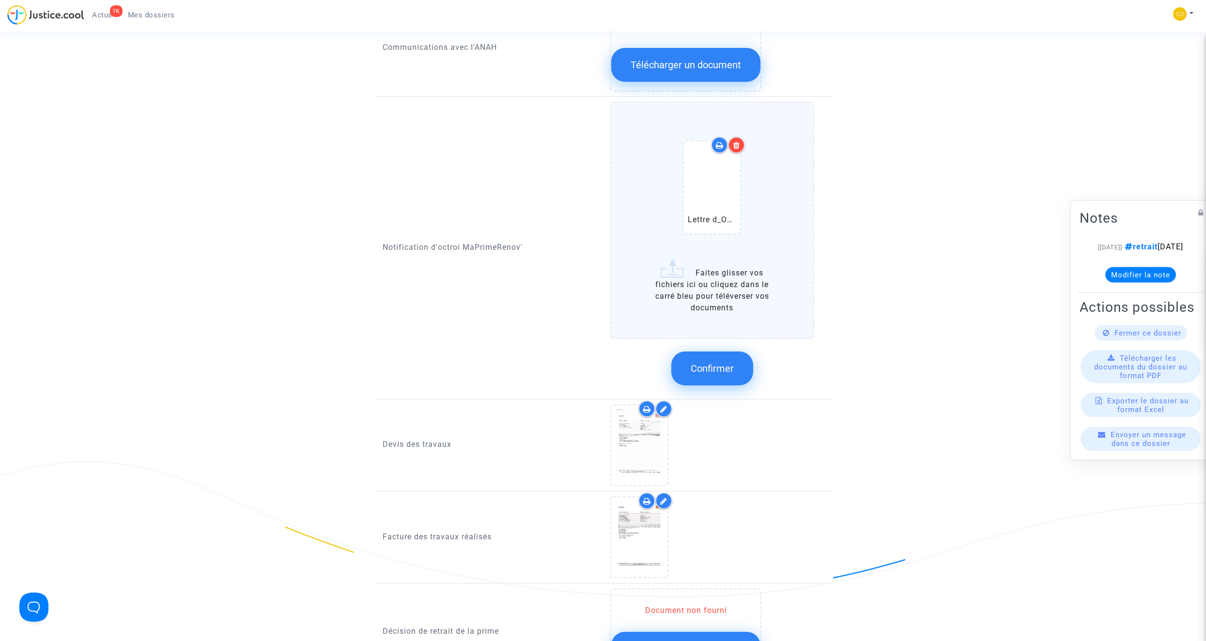
click at [710, 362] on span "Confirmer" at bounding box center [712, 369] width 43 height 12
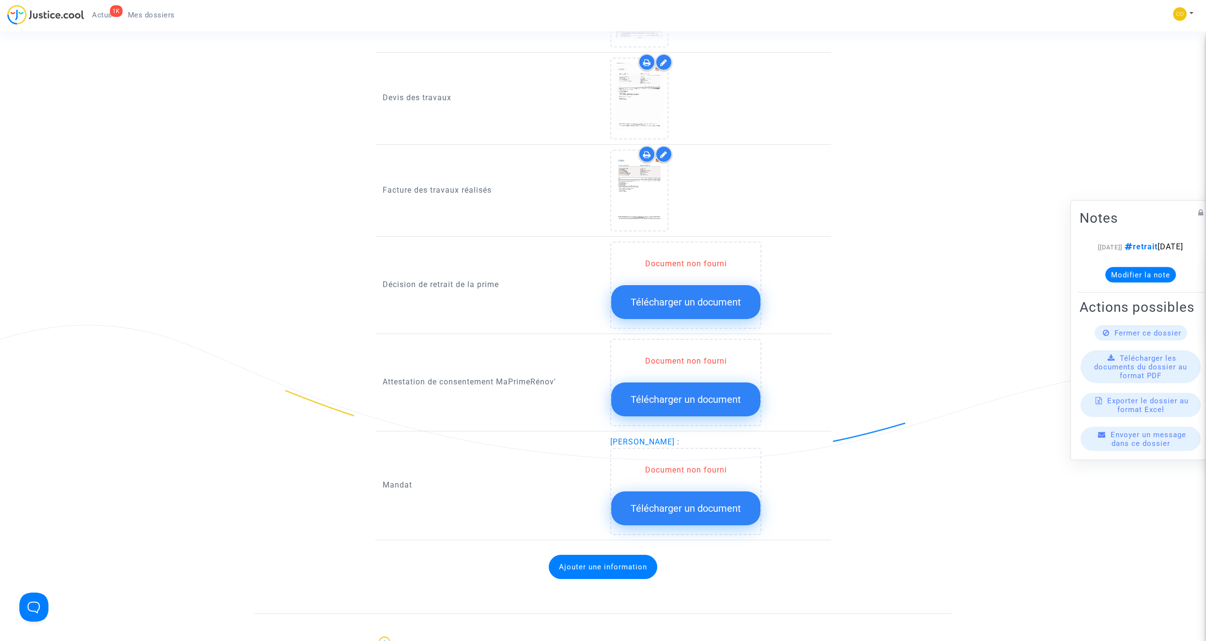
scroll to position [678, 0]
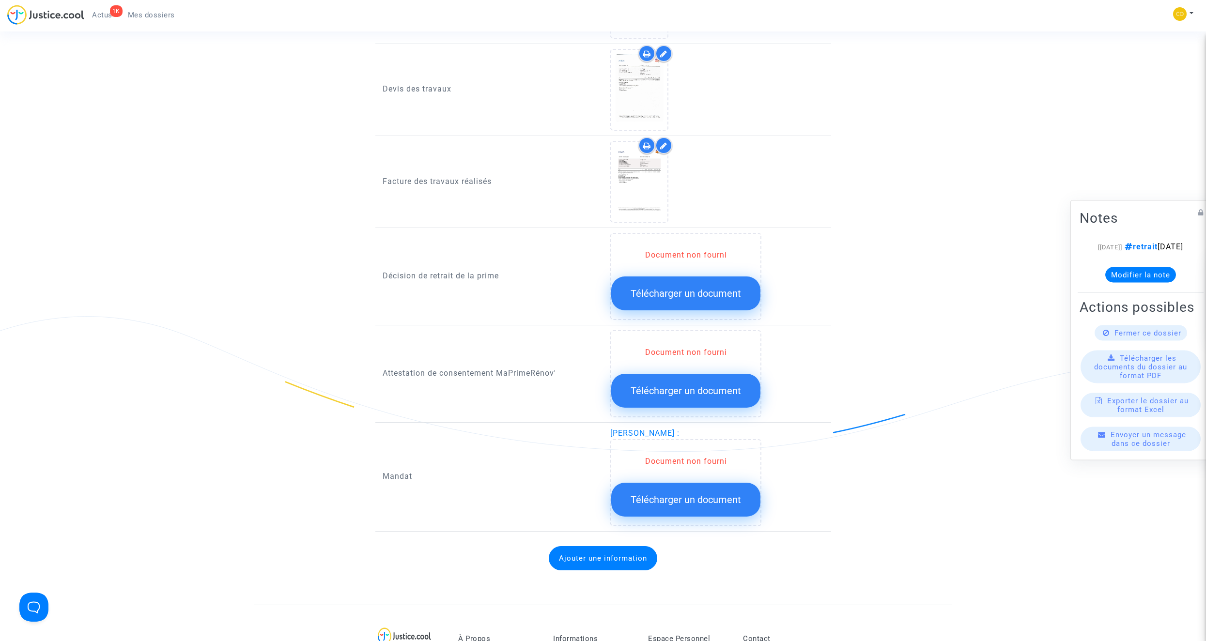
click at [696, 362] on span "Télécharger un document" at bounding box center [686, 500] width 110 height 12
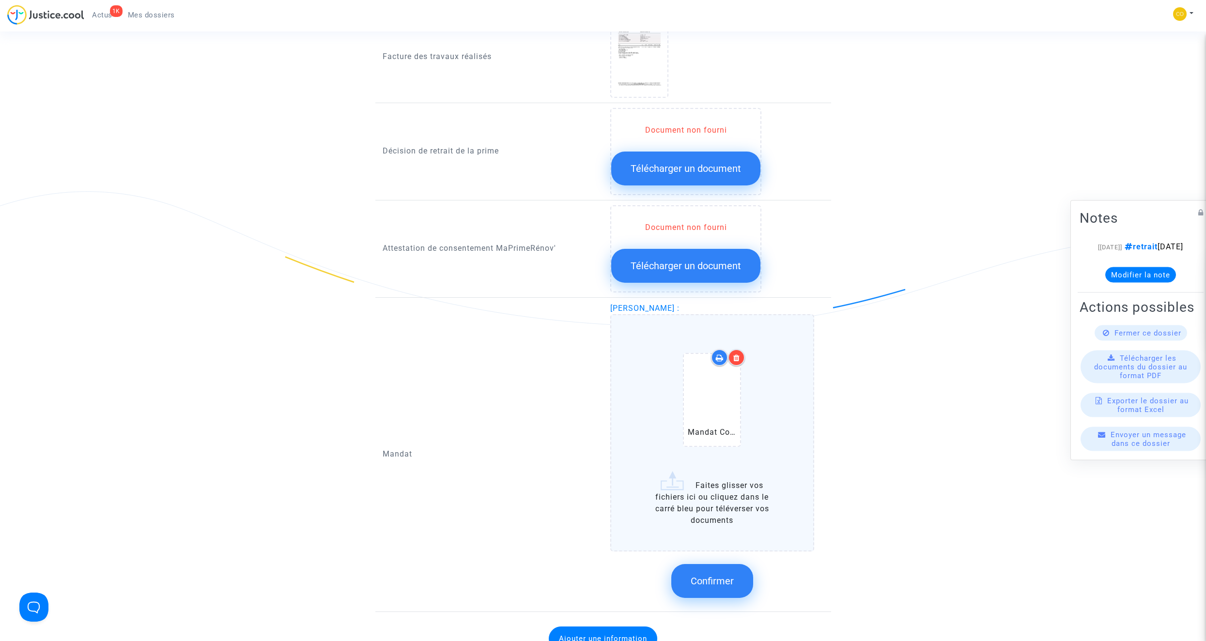
scroll to position [823, 0]
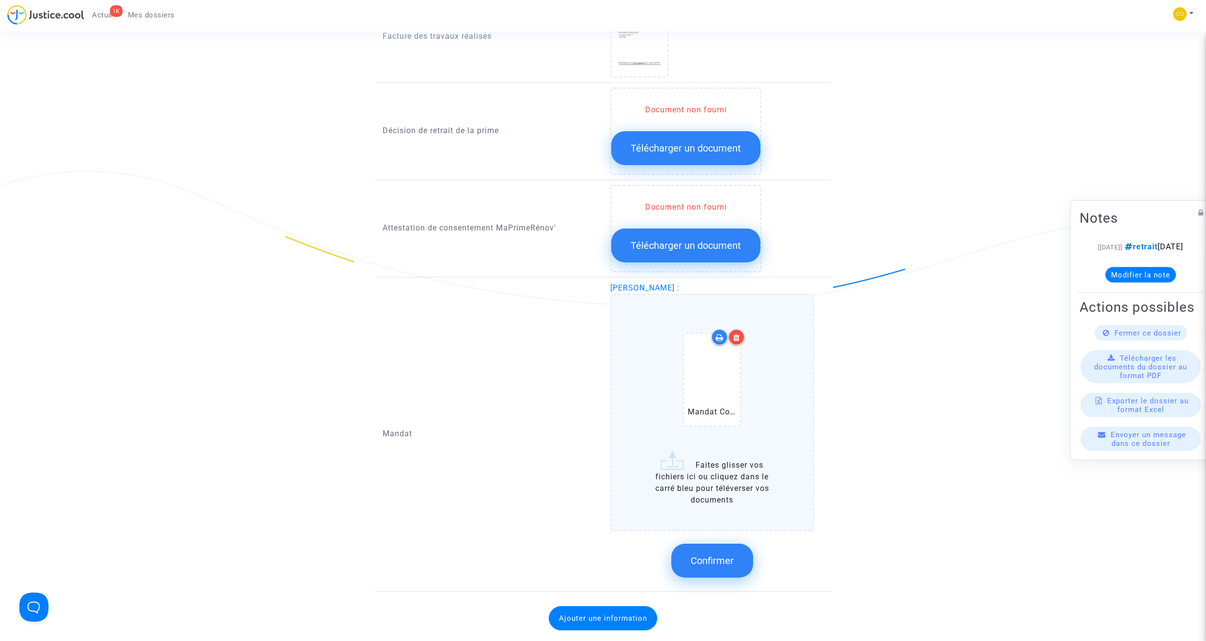
click at [709, 362] on span "Confirmer" at bounding box center [712, 561] width 43 height 12
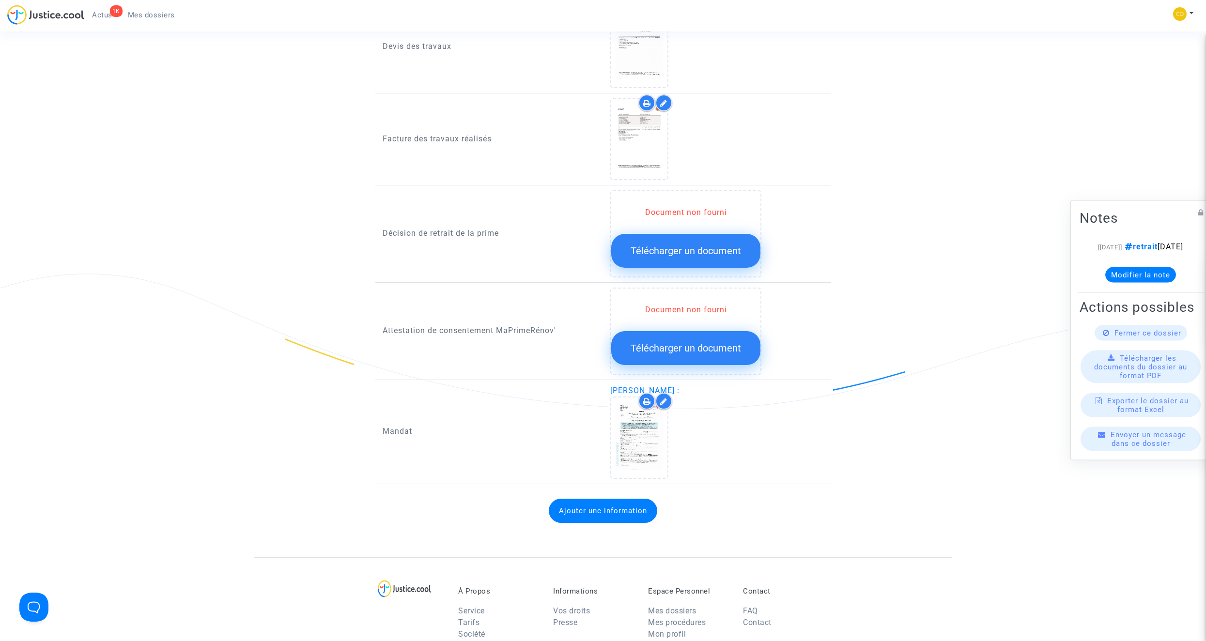
scroll to position [727, 0]
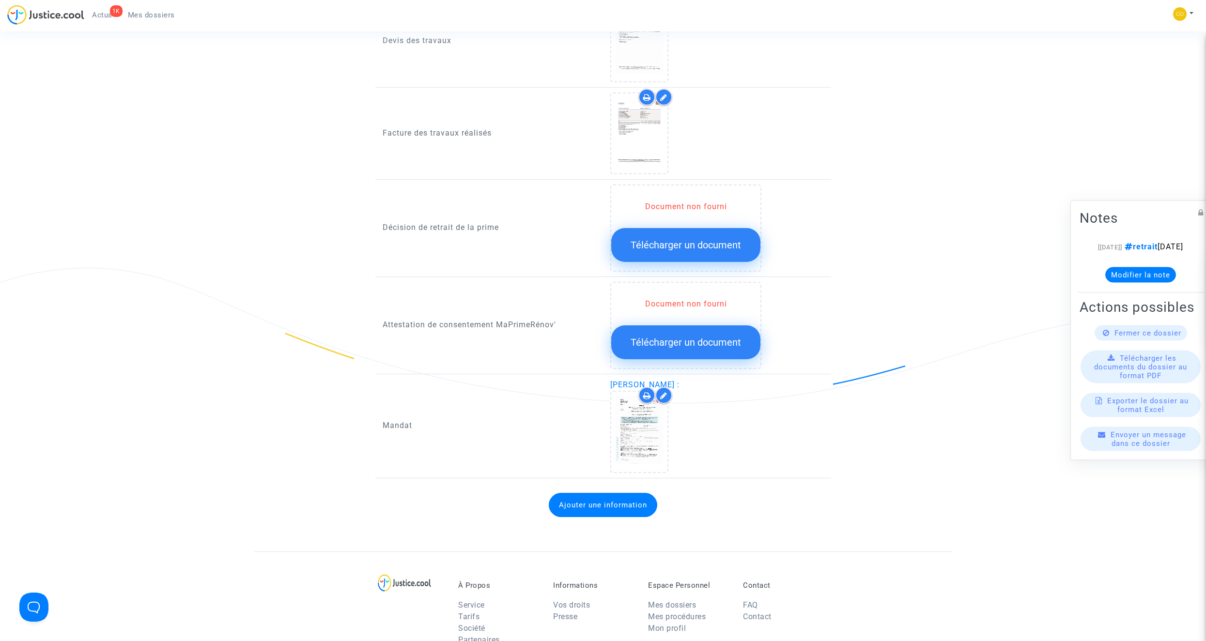
click at [680, 239] on span "Télécharger un document" at bounding box center [686, 245] width 110 height 12
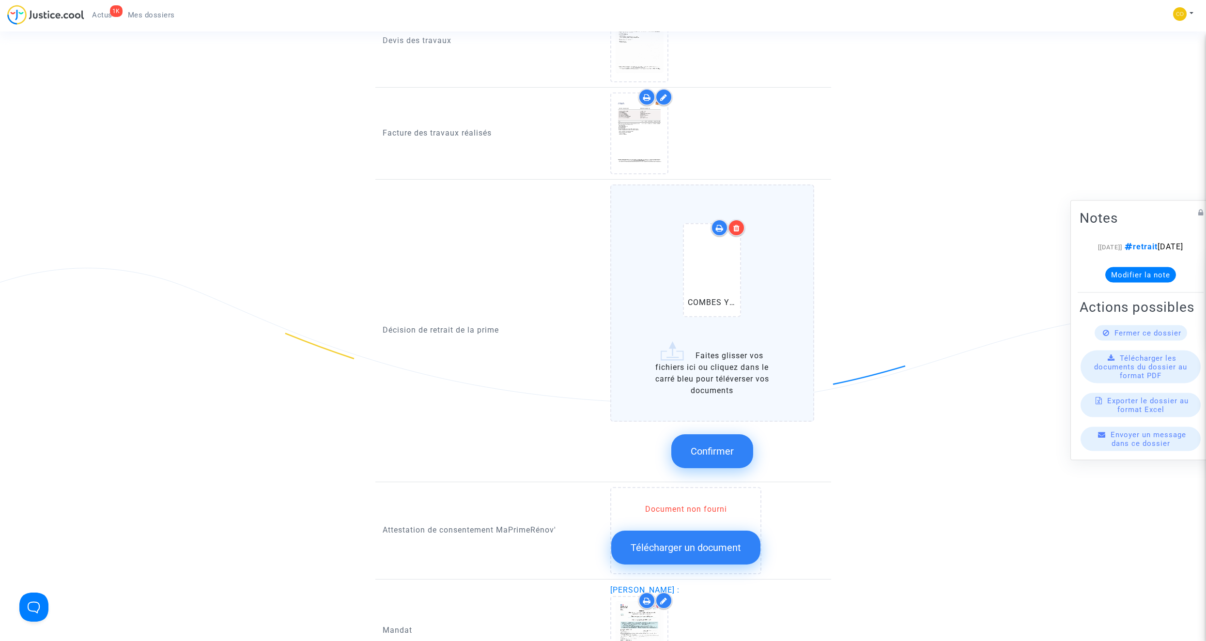
click at [710, 362] on span "Confirmer" at bounding box center [712, 452] width 43 height 12
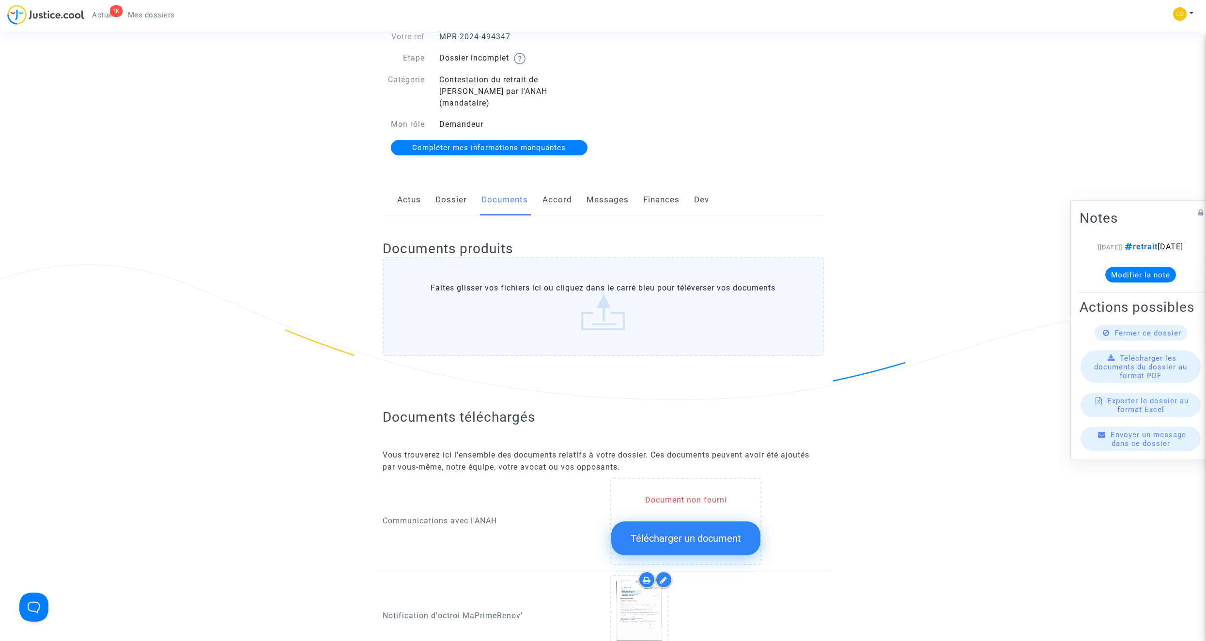
scroll to position [0, 0]
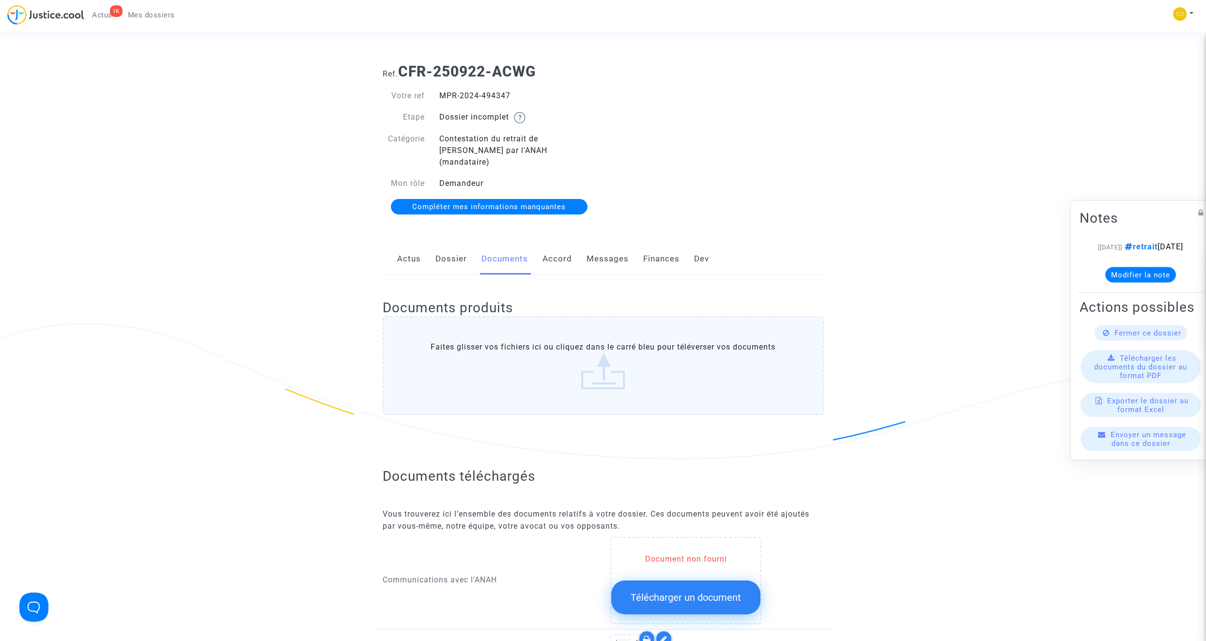
click at [144, 19] on span "Mes dossiers" at bounding box center [151, 15] width 47 height 9
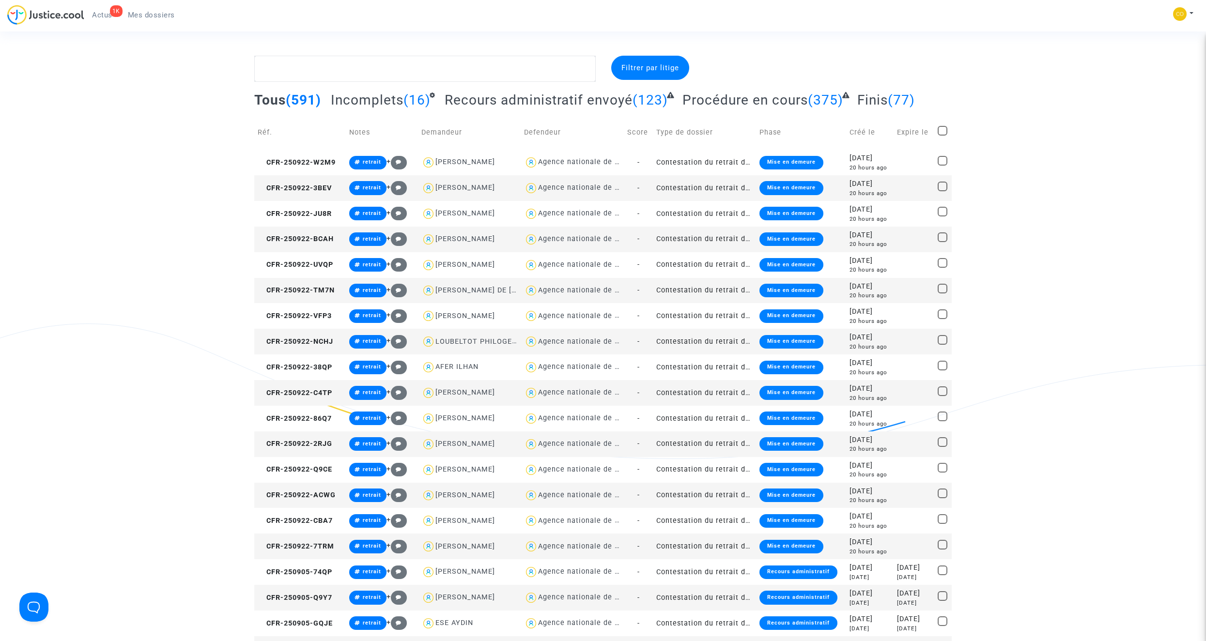
click at [687, 362] on td "Contestation du retrait de [PERSON_NAME] par l'ANAH (mandataire)" at bounding box center [704, 496] width 103 height 26
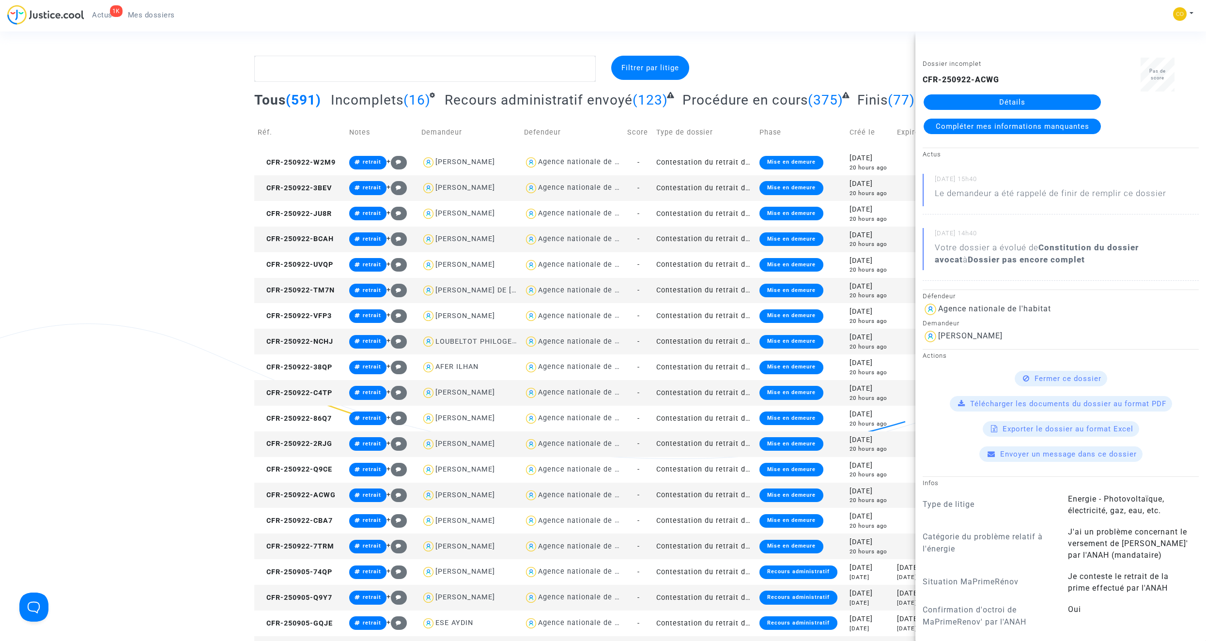
click at [710, 103] on link "Détails" at bounding box center [1012, 101] width 177 height 15
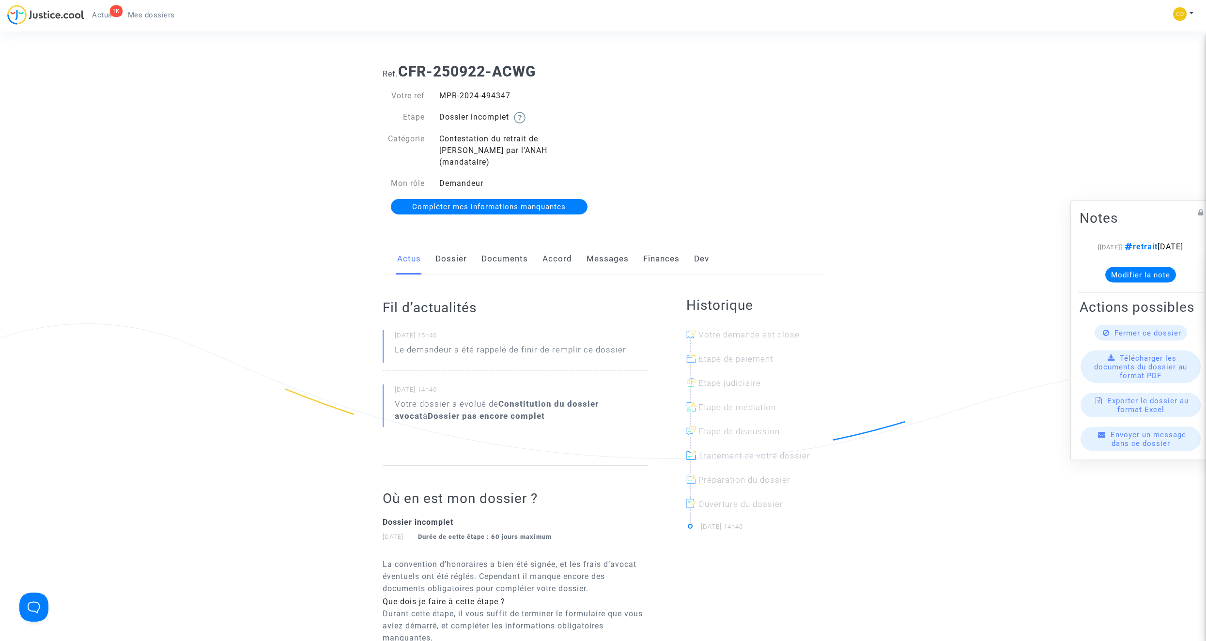
click at [514, 249] on link "Documents" at bounding box center [504, 259] width 46 height 32
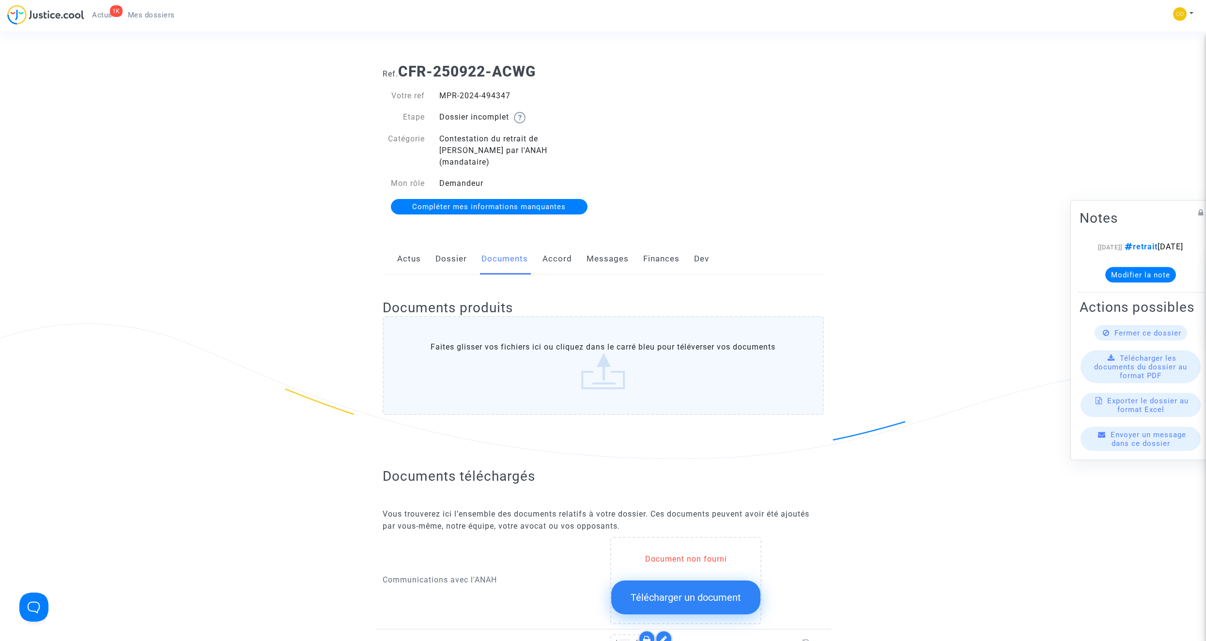
click at [148, 23] on div "1K Actus Mes dossiers" at bounding box center [94, 18] width 175 height 27
click at [148, 17] on span "Mes dossiers" at bounding box center [151, 15] width 47 height 9
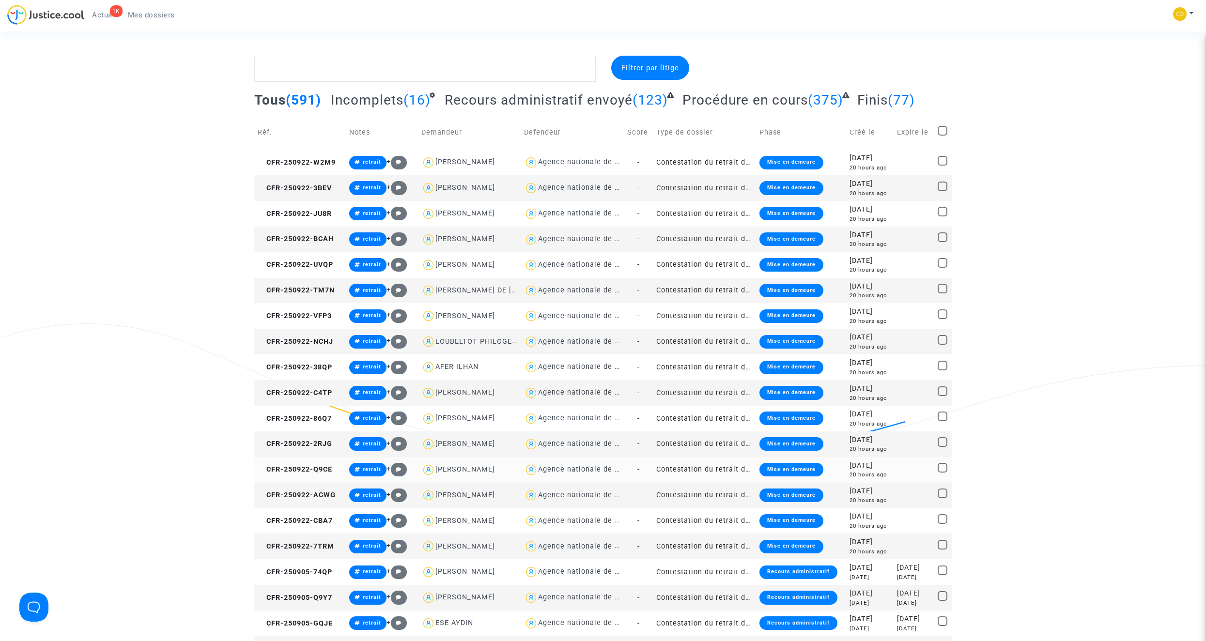
click at [705, 362] on td "Contestation du retrait de [PERSON_NAME] par l'ANAH (mandataire)" at bounding box center [704, 470] width 103 height 26
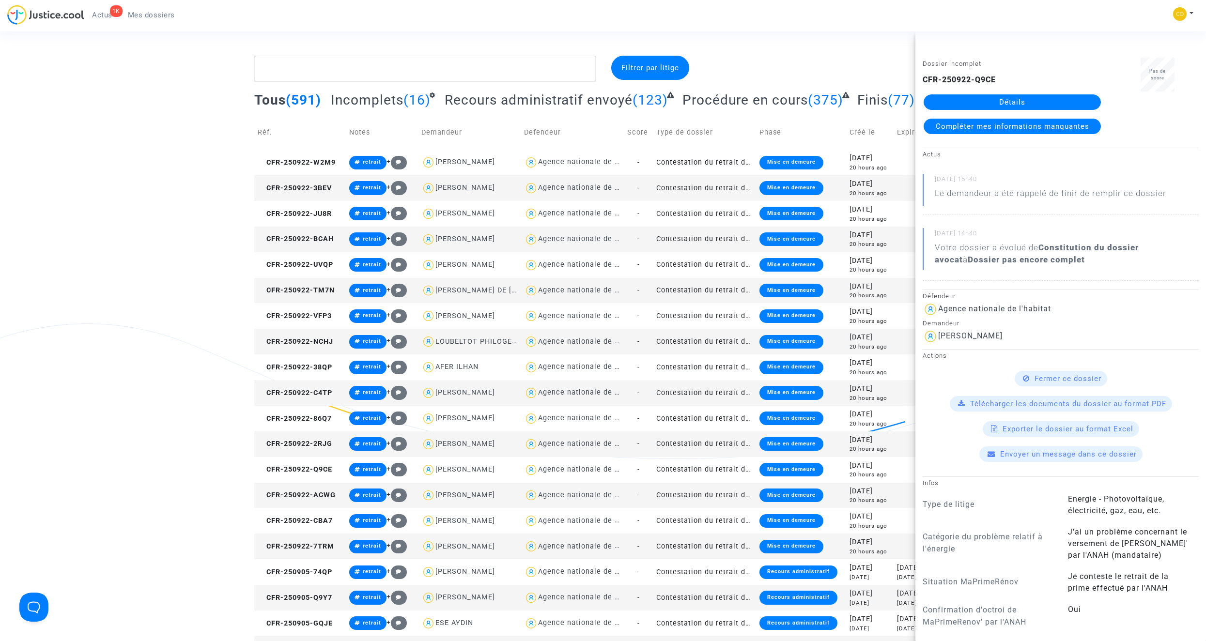
click at [710, 103] on link "Détails" at bounding box center [1012, 101] width 177 height 15
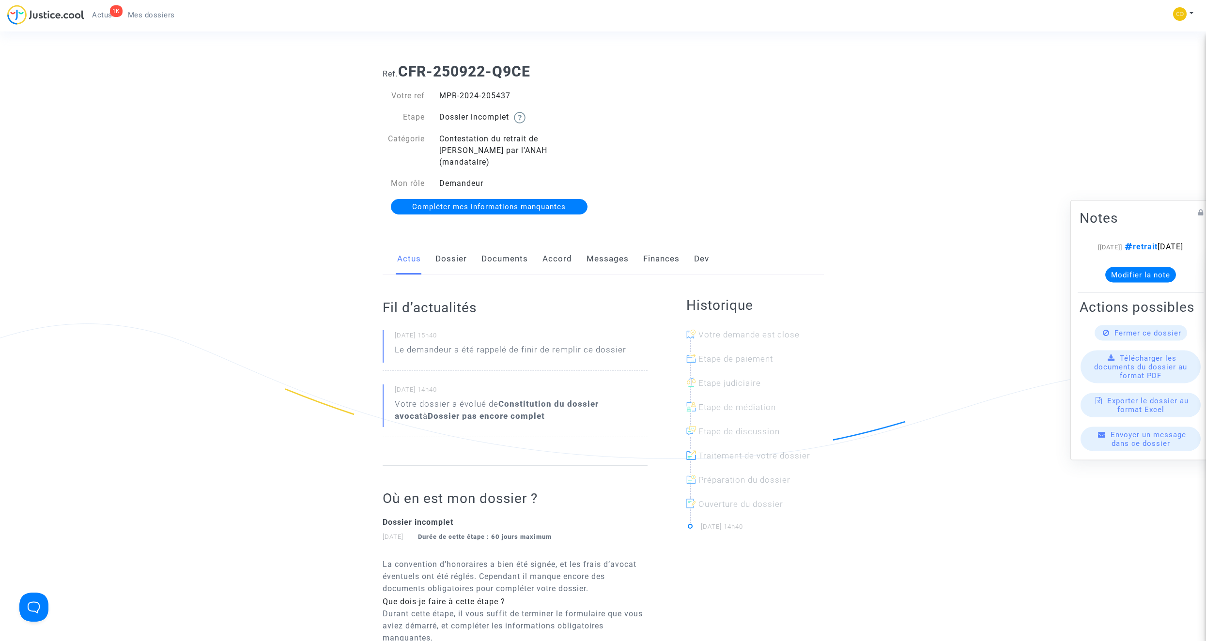
click at [493, 251] on link "Documents" at bounding box center [504, 259] width 46 height 32
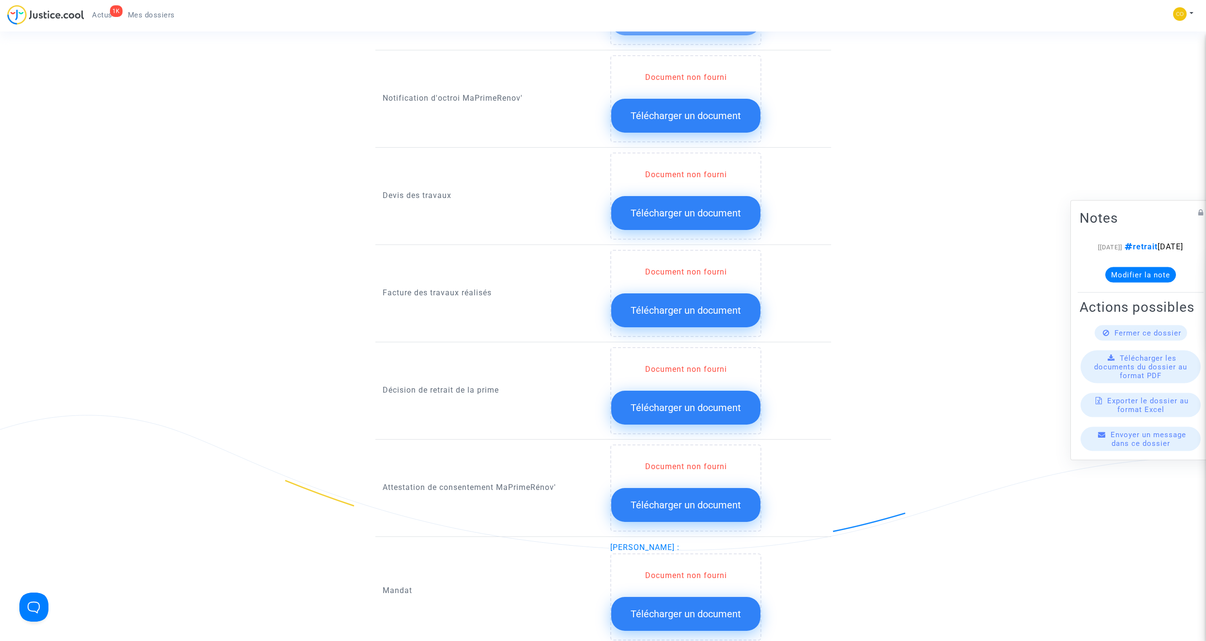
scroll to position [581, 0]
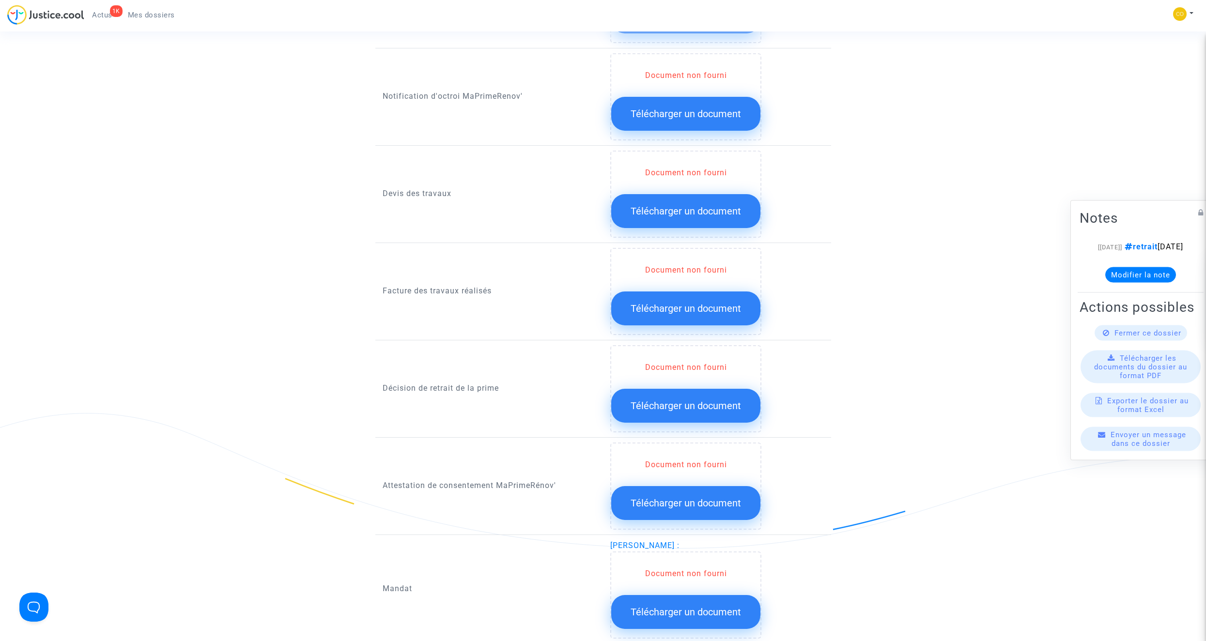
click at [709, 362] on span "Télécharger un document" at bounding box center [686, 406] width 110 height 12
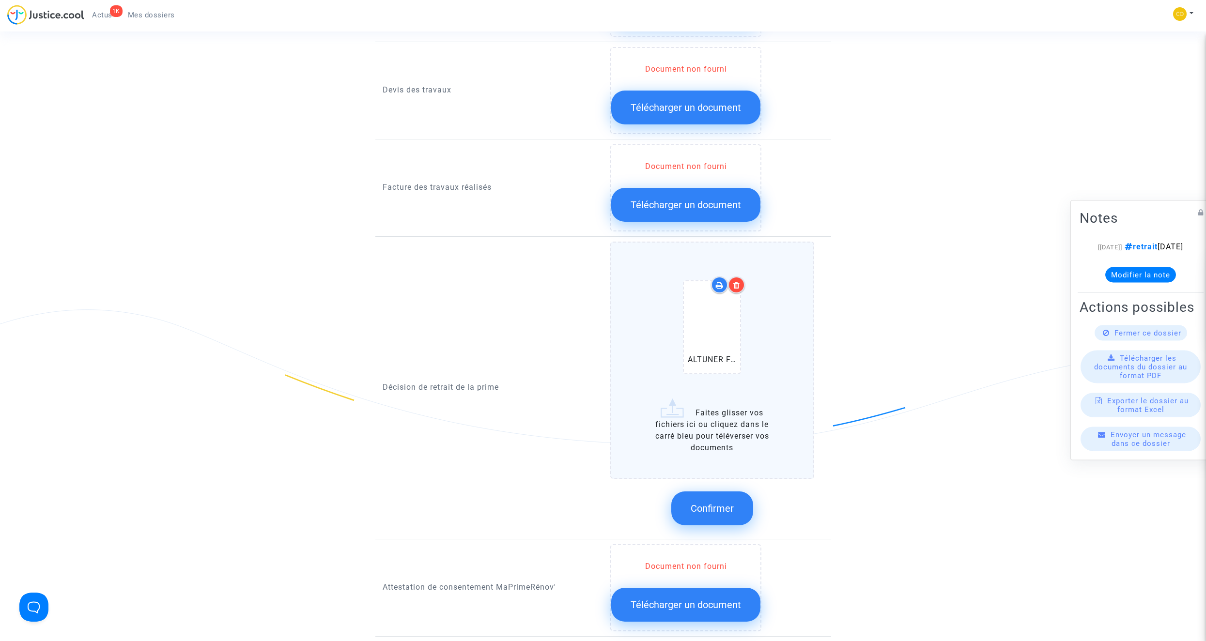
scroll to position [727, 0]
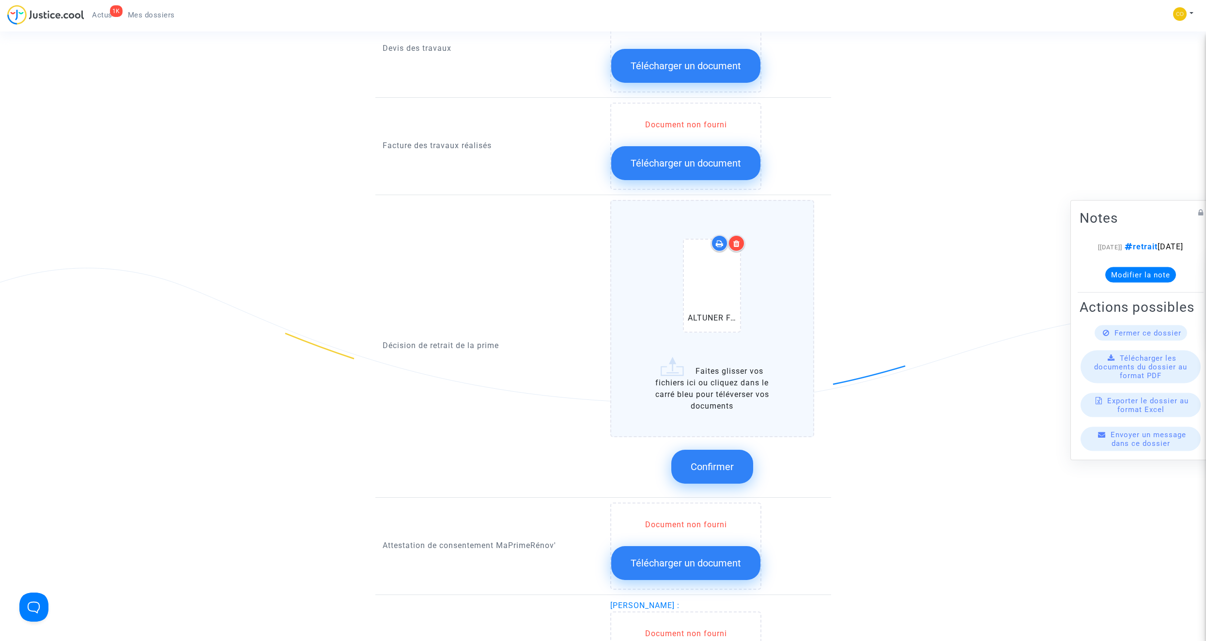
click at [710, 362] on span "Confirmer" at bounding box center [712, 467] width 43 height 12
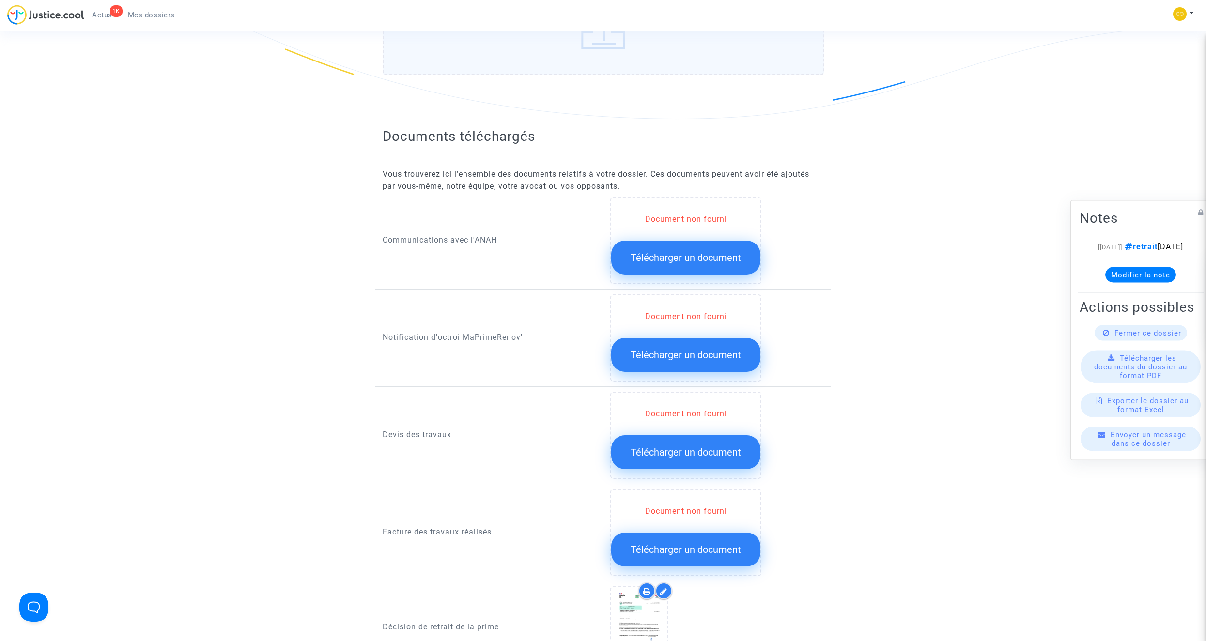
scroll to position [339, 0]
click at [681, 350] on span "Télécharger un document" at bounding box center [686, 356] width 110 height 12
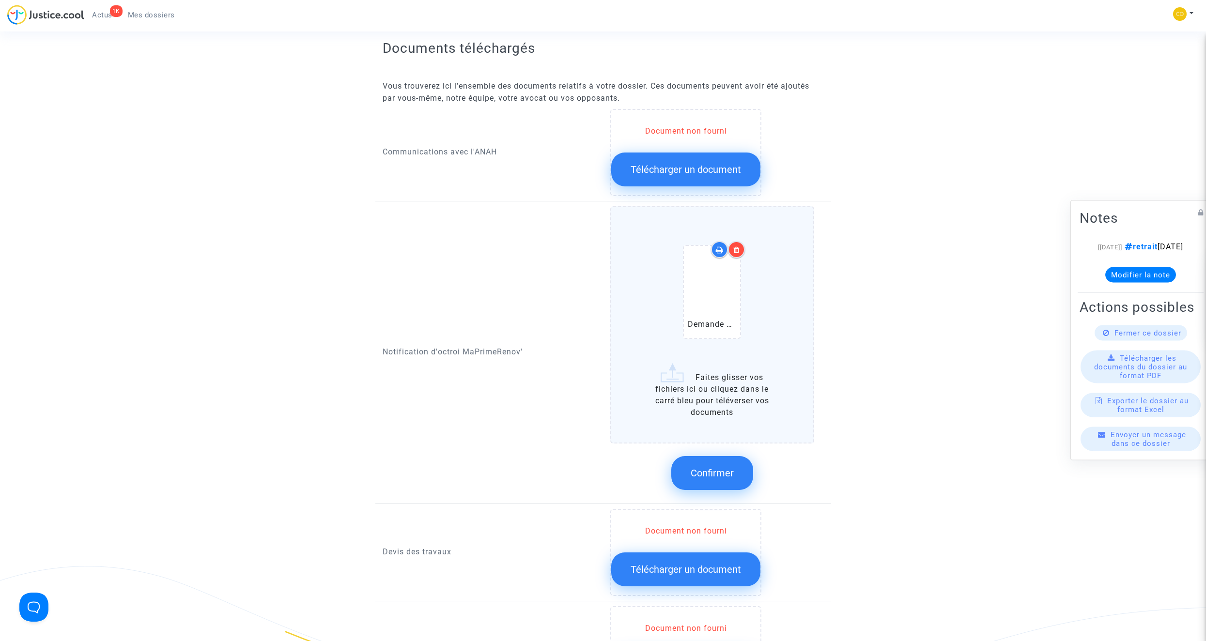
scroll to position [436, 0]
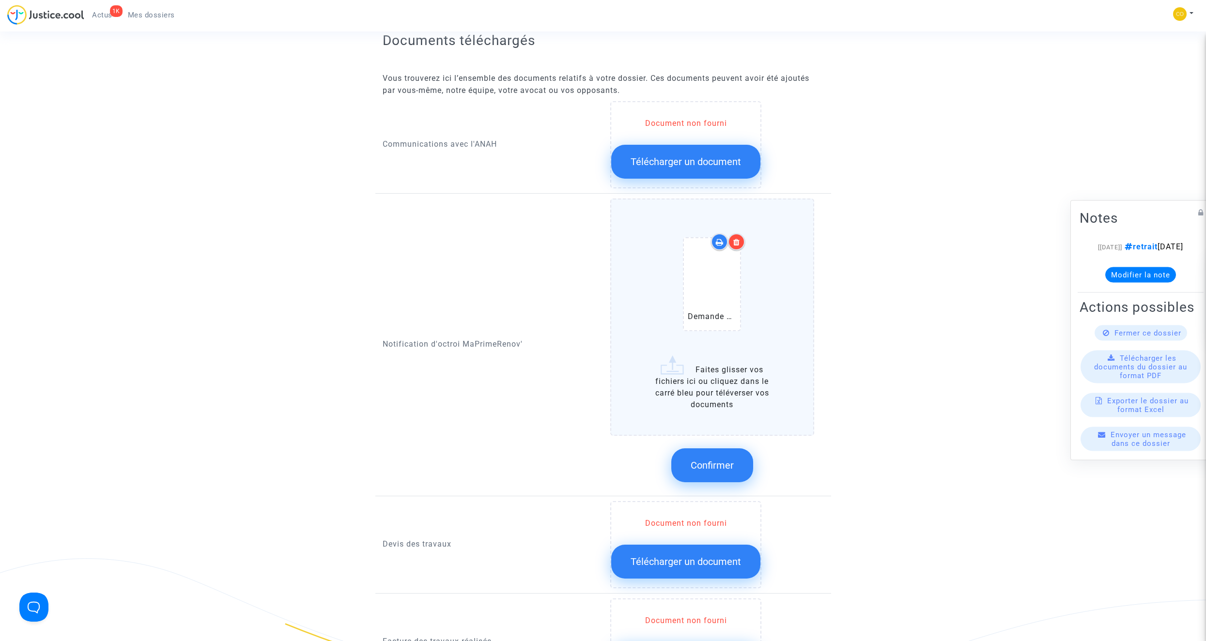
click at [709, 362] on span "Confirmer" at bounding box center [712, 466] width 43 height 12
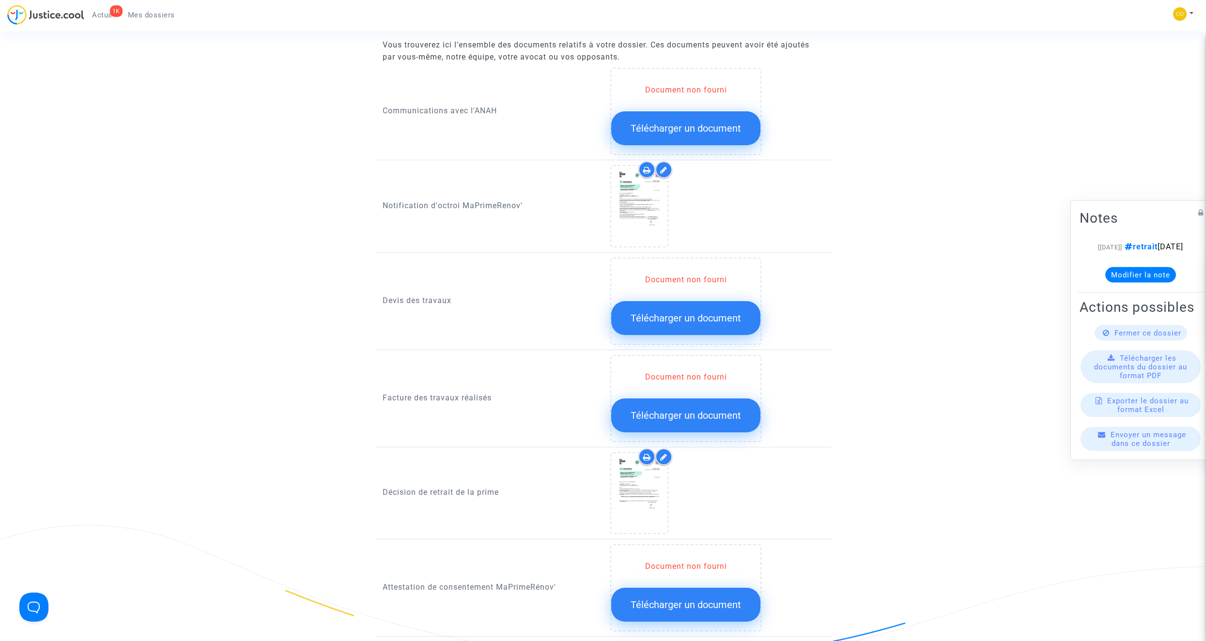
scroll to position [484, 0]
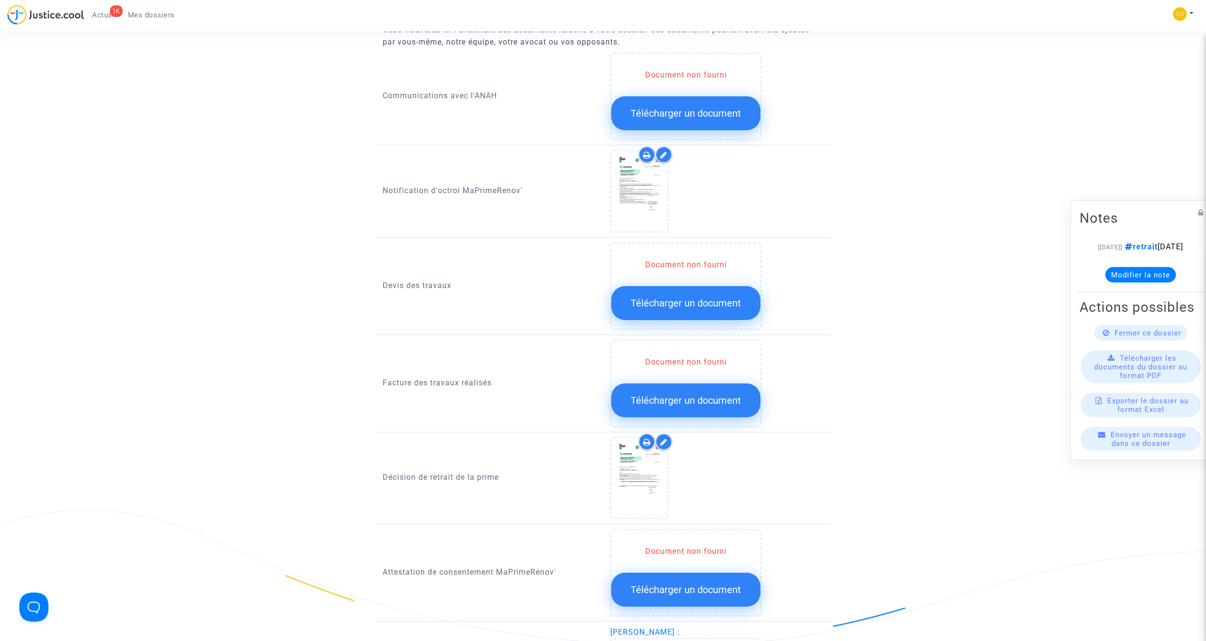
click at [709, 362] on span "Télécharger un document" at bounding box center [686, 401] width 110 height 12
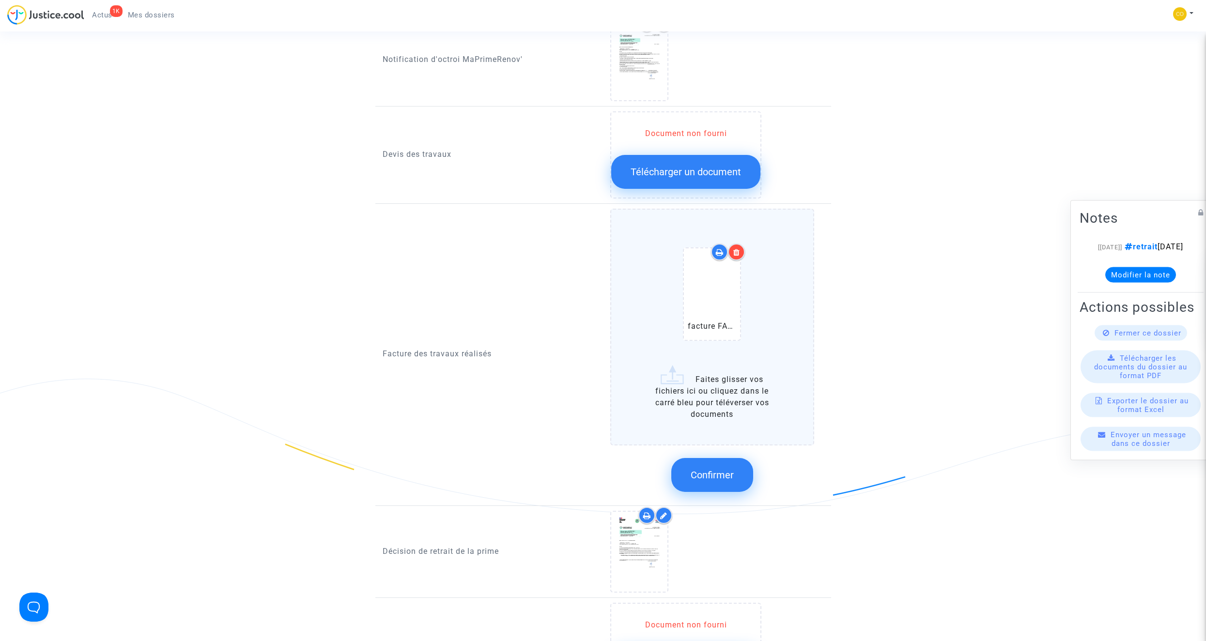
scroll to position [630, 0]
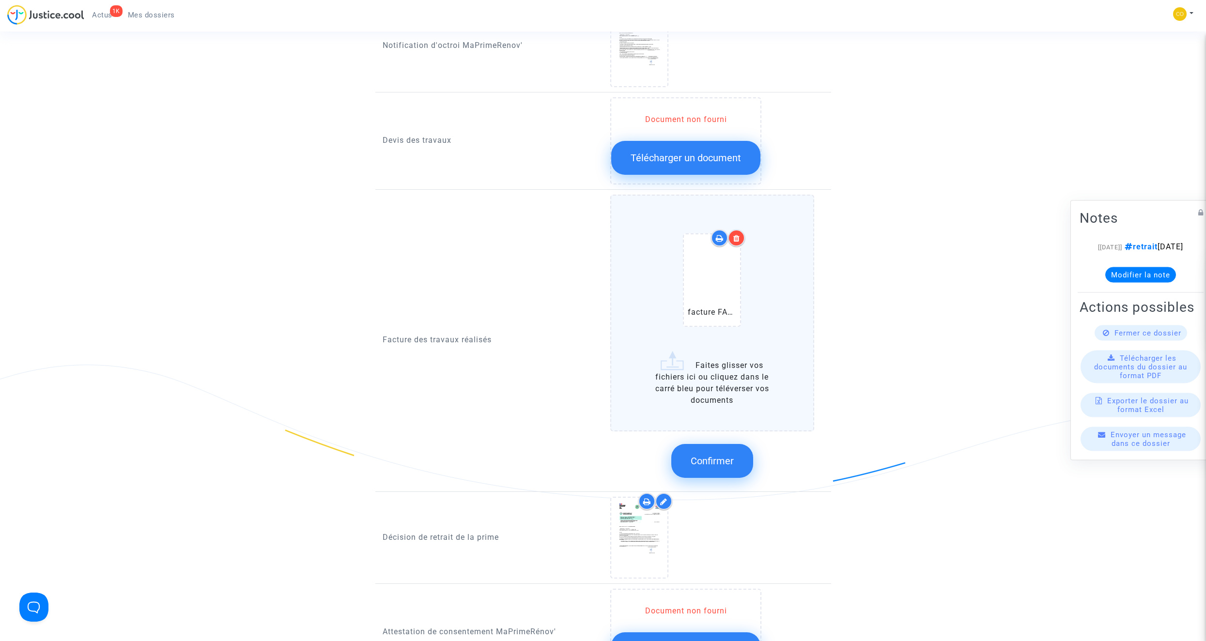
click at [710, 362] on span "Confirmer" at bounding box center [712, 461] width 43 height 12
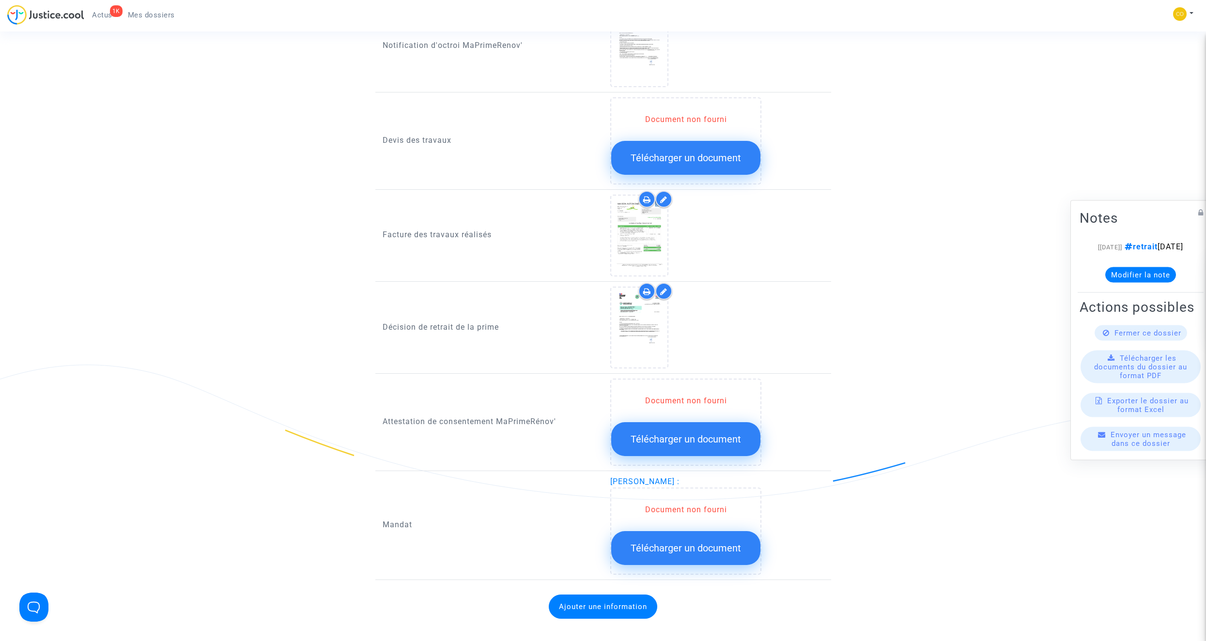
click at [710, 362] on button "Télécharger un document" at bounding box center [685, 548] width 149 height 34
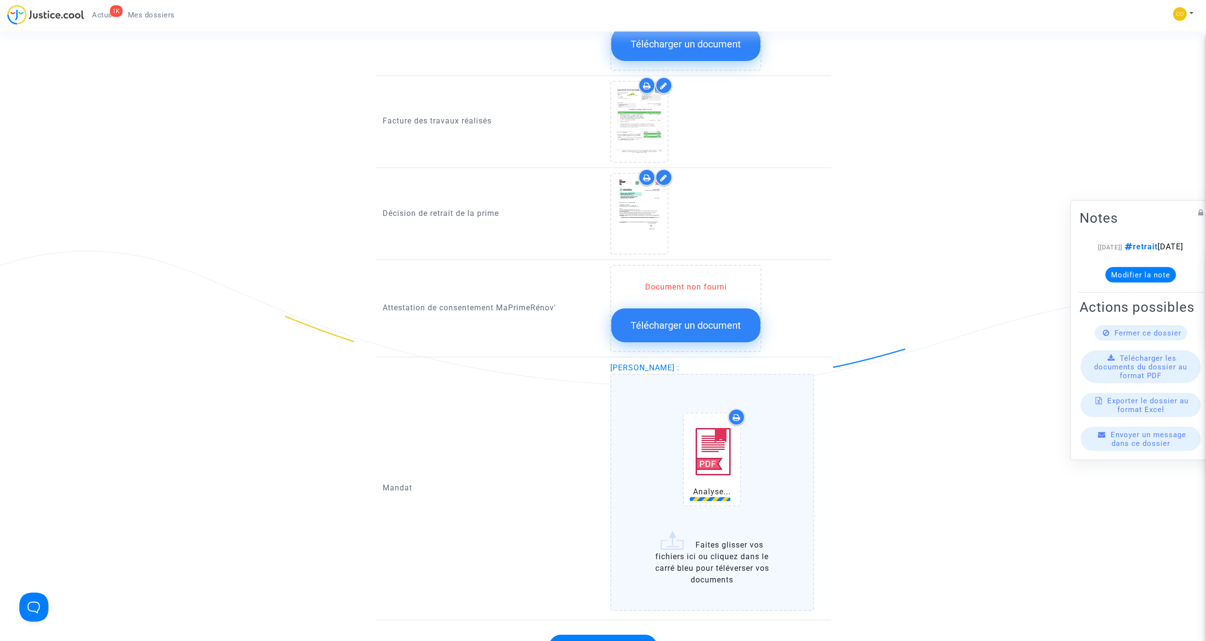
scroll to position [775, 0]
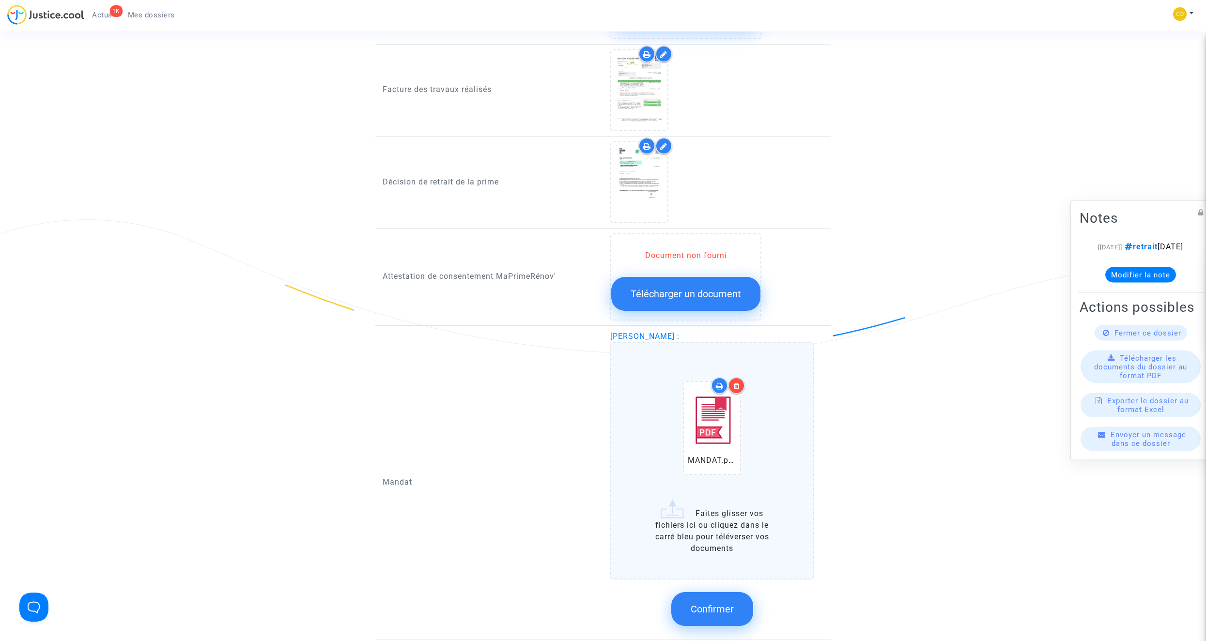
click at [710, 362] on span "Confirmer" at bounding box center [712, 609] width 43 height 12
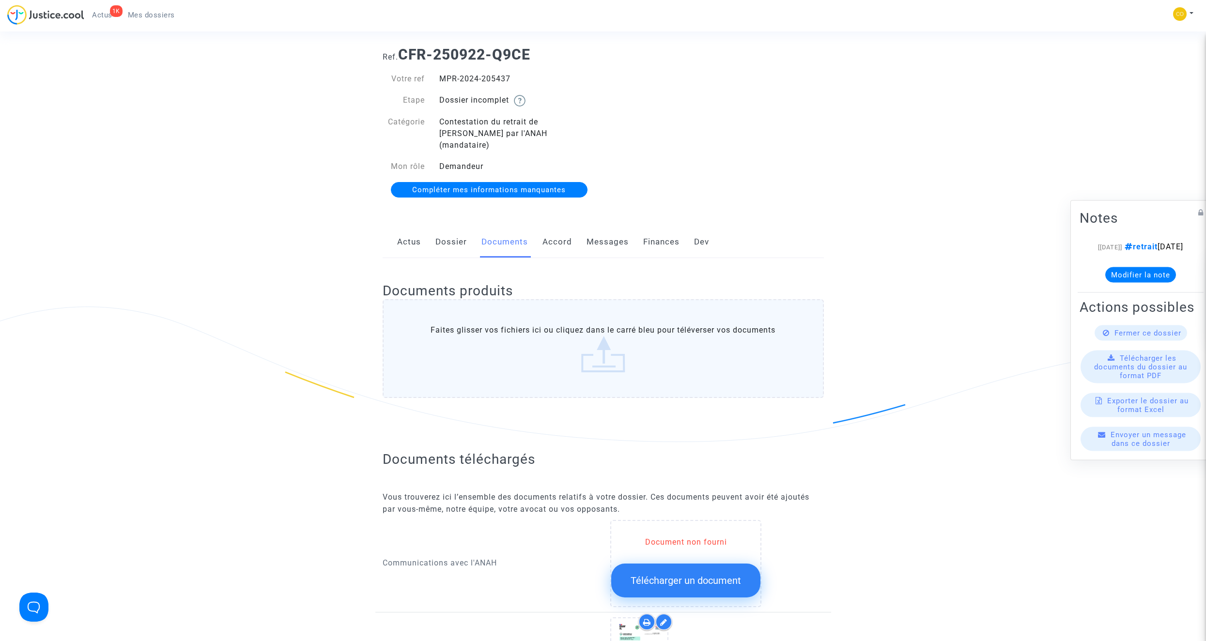
scroll to position [0, 0]
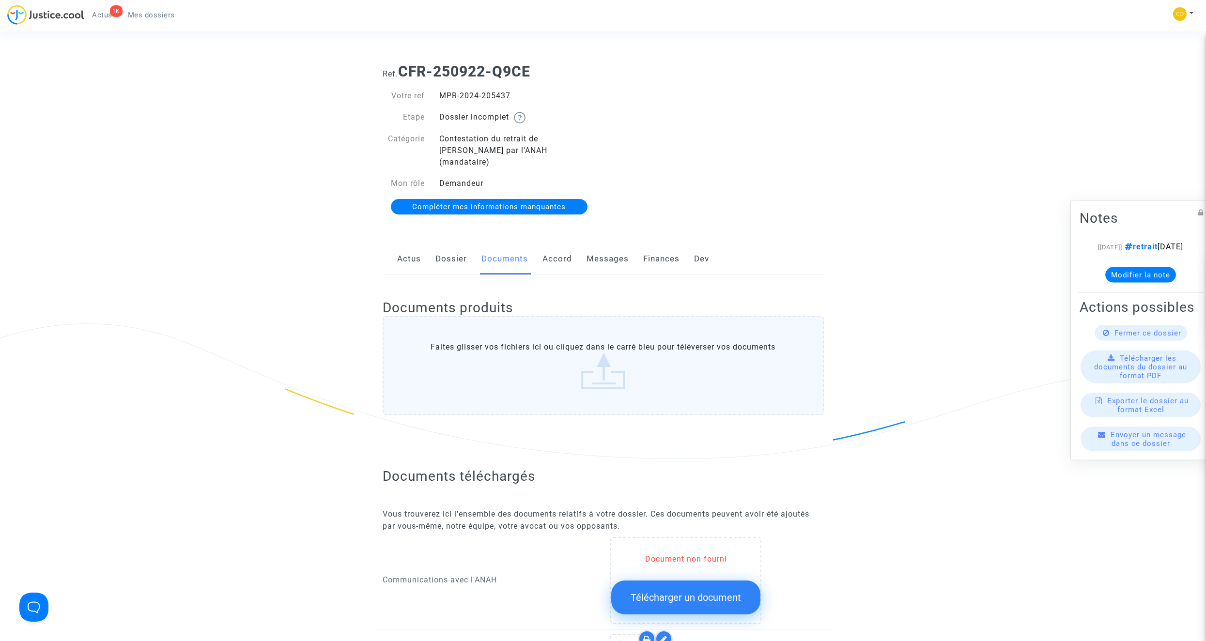
click at [160, 16] on span "Mes dossiers" at bounding box center [151, 15] width 47 height 9
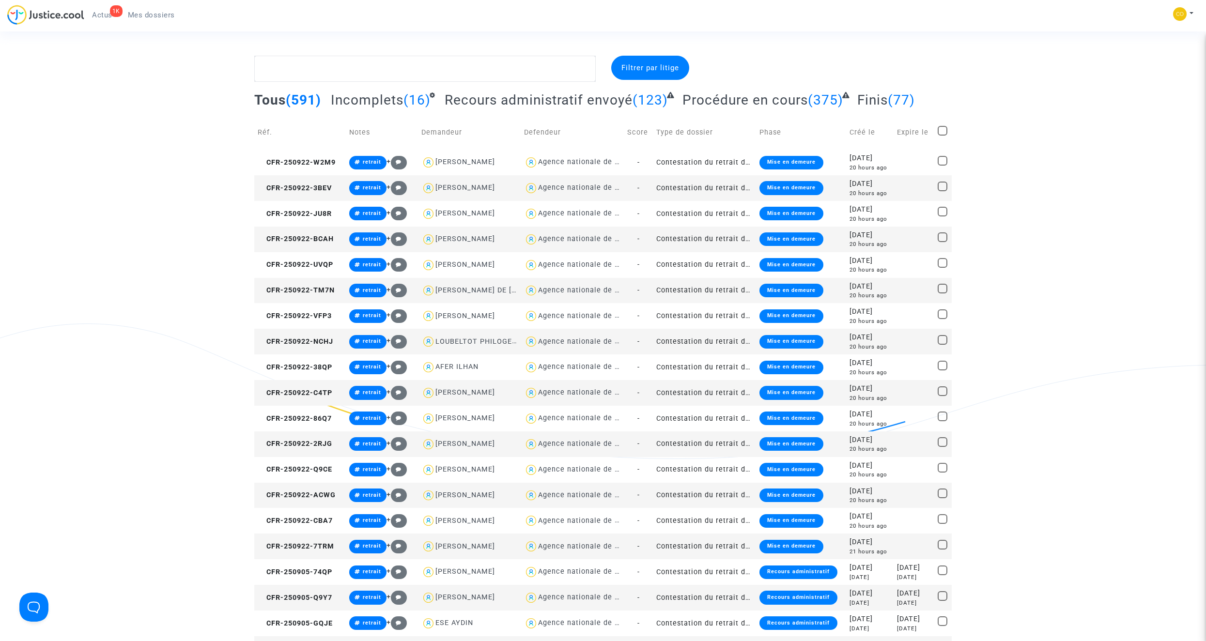
click at [710, 362] on td "Contestation du retrait de [PERSON_NAME] par l'ANAH (mandataire)" at bounding box center [704, 445] width 103 height 26
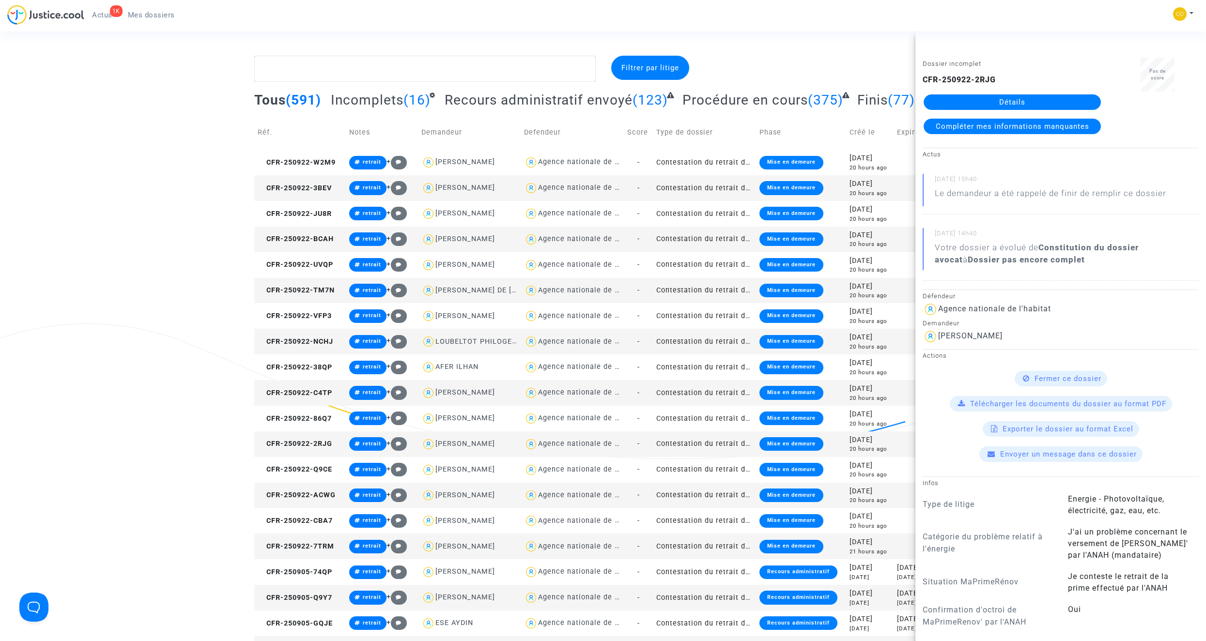
click at [710, 101] on link "Détails" at bounding box center [1012, 101] width 177 height 15
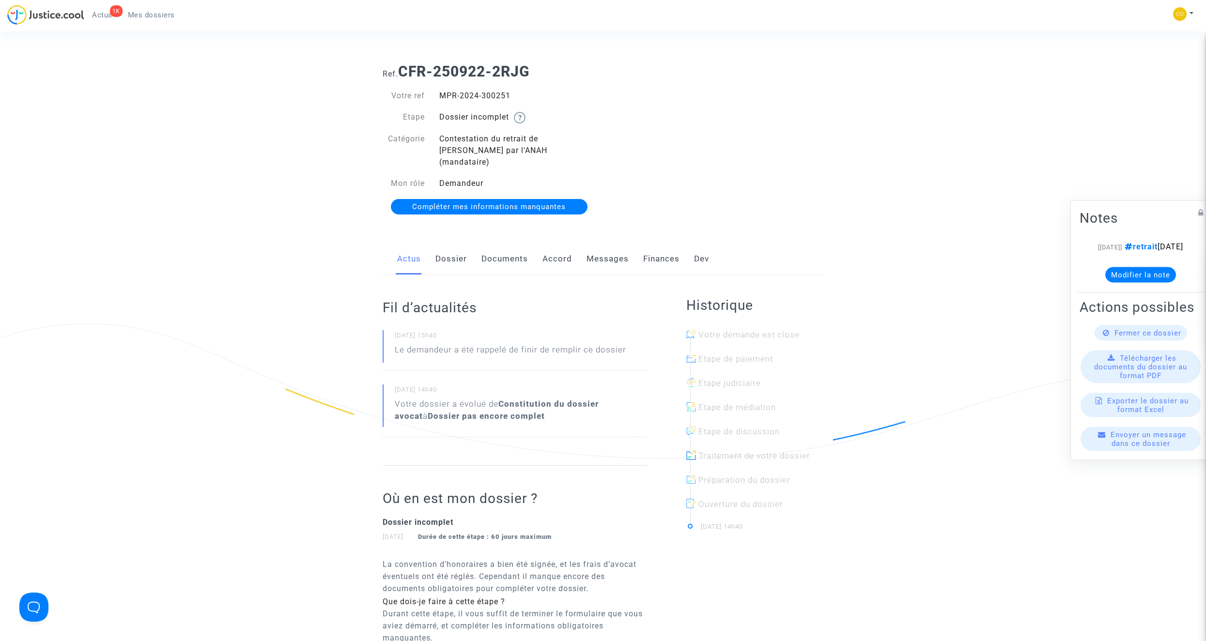
click at [514, 251] on link "Documents" at bounding box center [504, 259] width 46 height 32
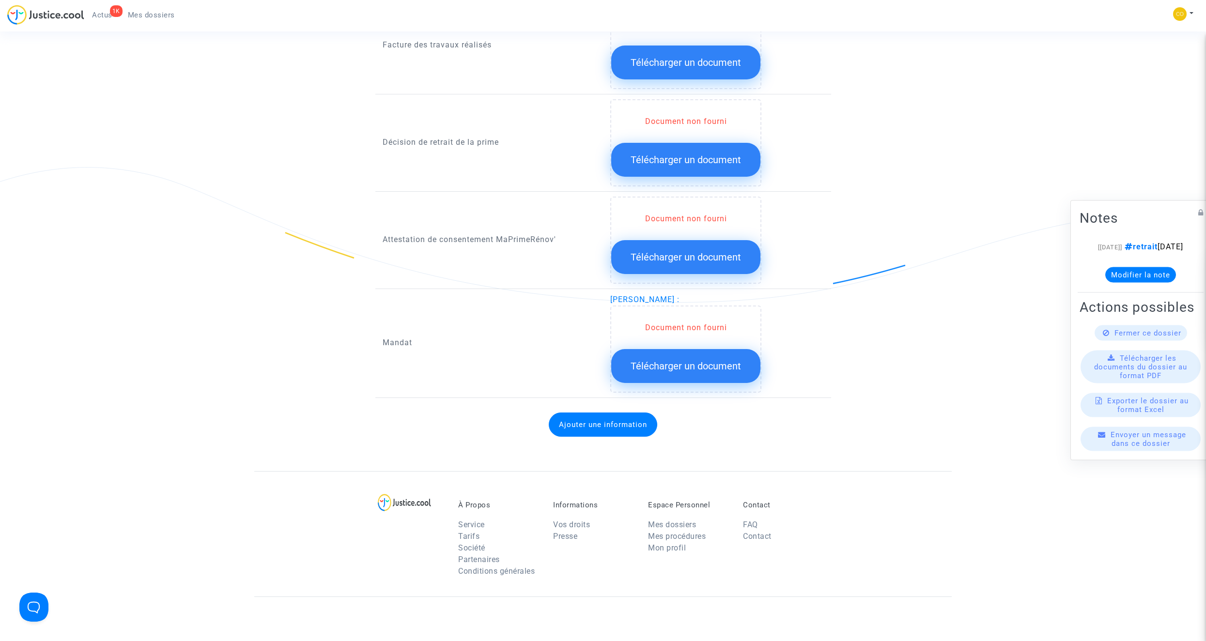
scroll to position [775, 0]
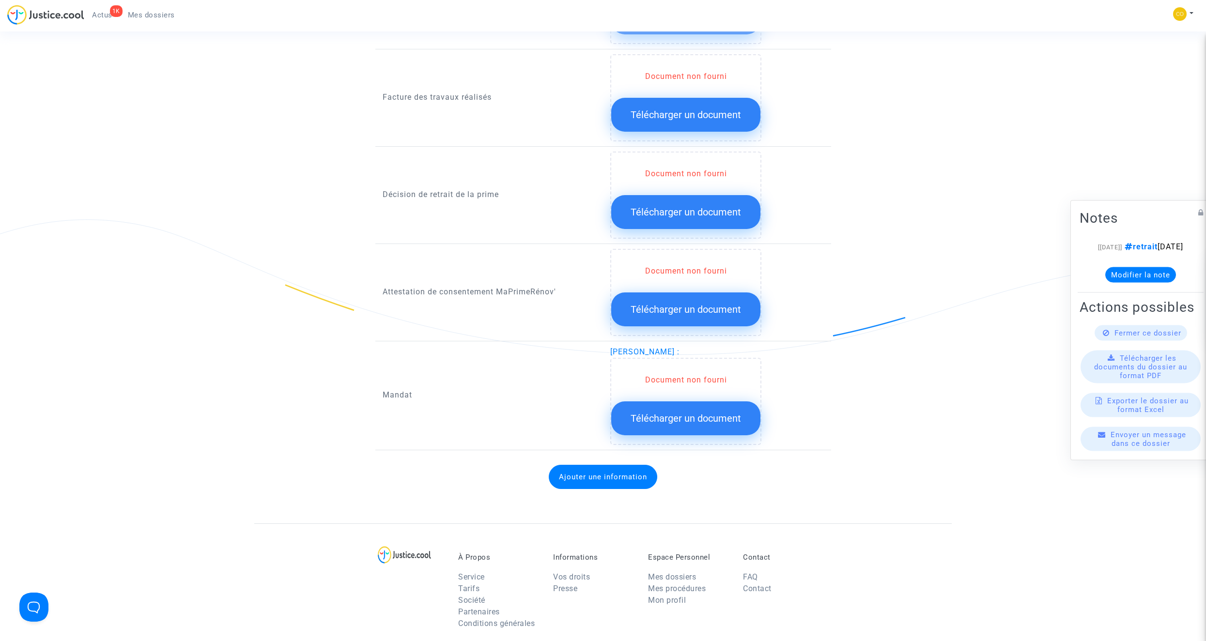
click at [682, 206] on span "Télécharger un document" at bounding box center [686, 212] width 110 height 12
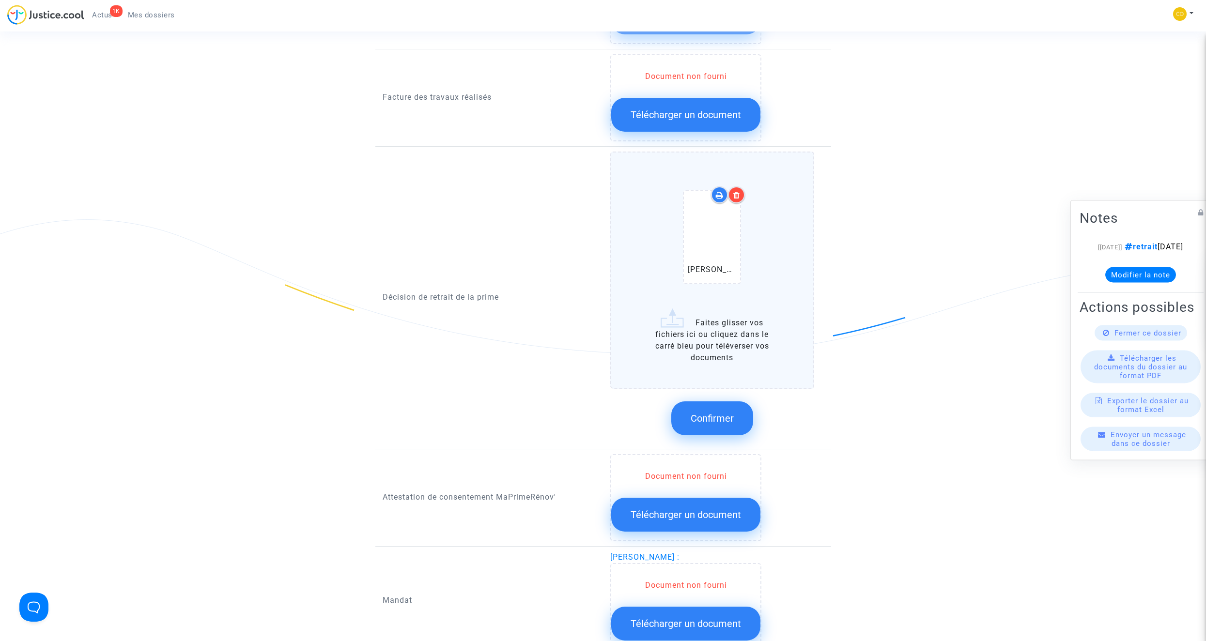
click at [710, 362] on span "Confirmer" at bounding box center [712, 419] width 43 height 12
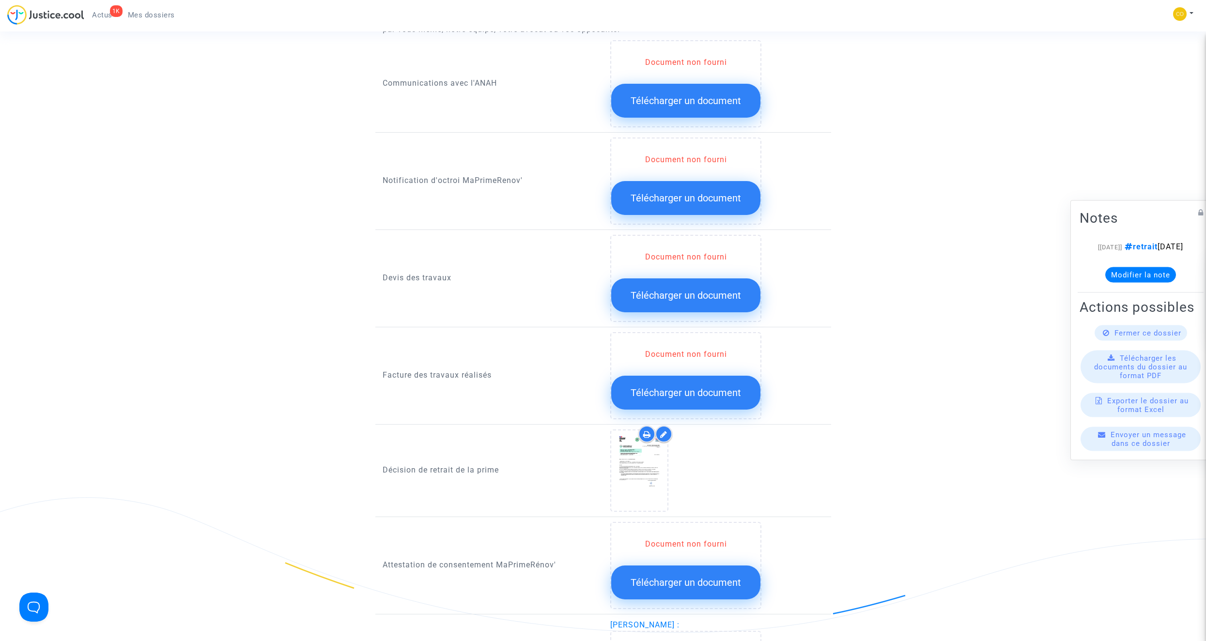
scroll to position [484, 0]
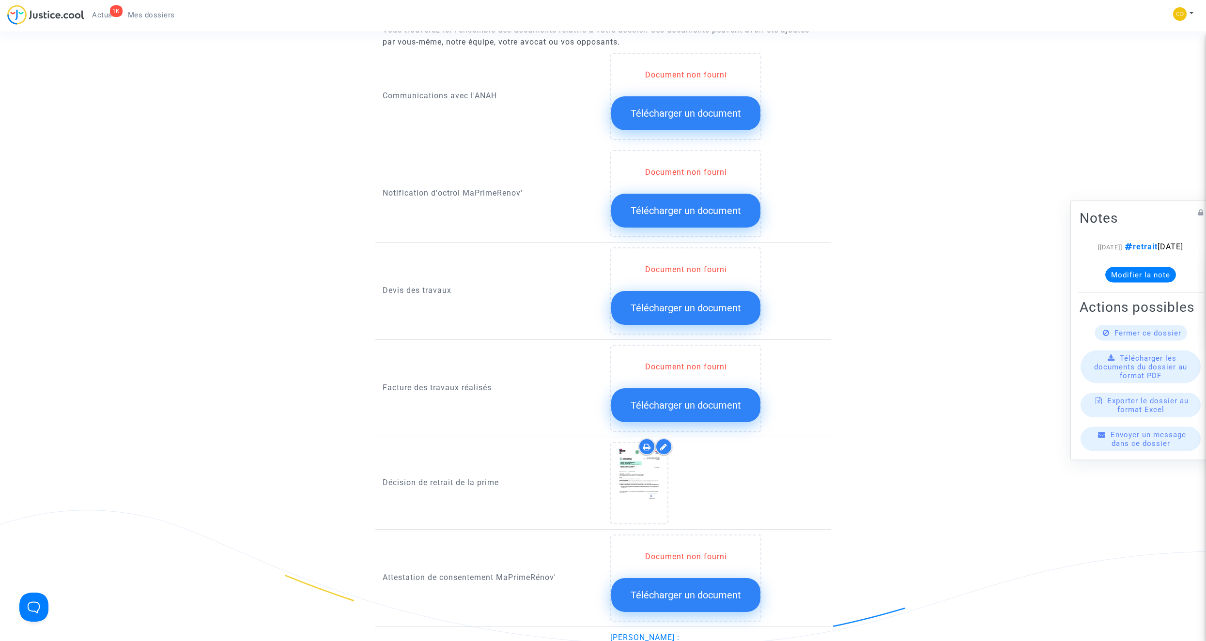
click at [684, 210] on button "Télécharger un document" at bounding box center [685, 211] width 149 height 34
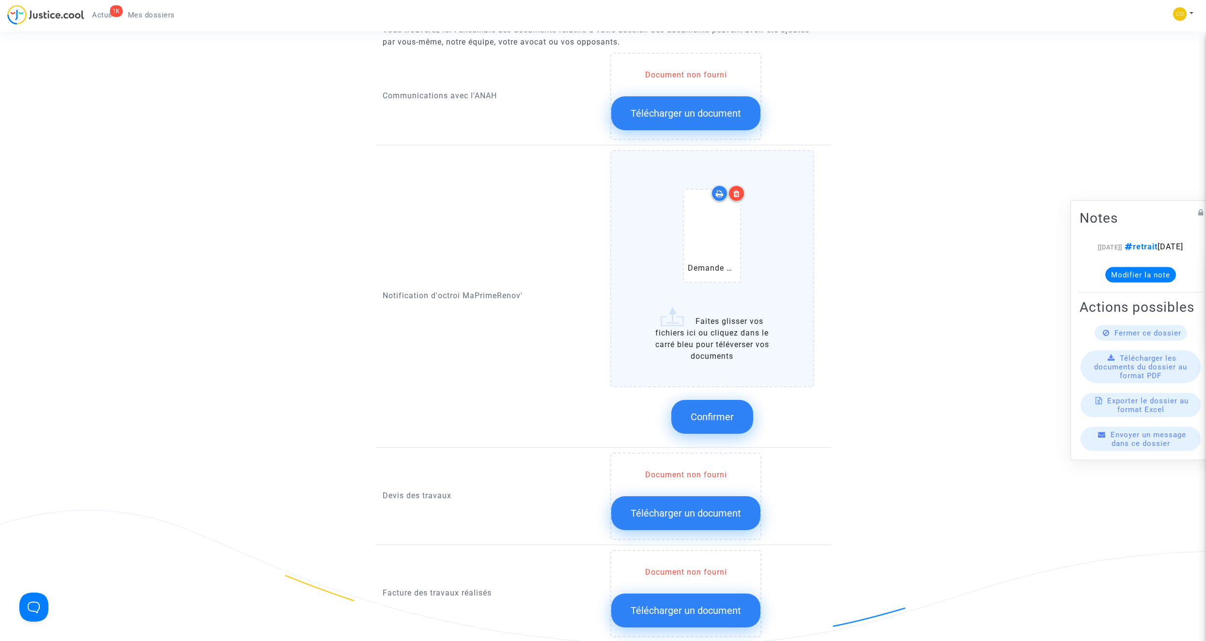
click at [710, 362] on span "Confirmer" at bounding box center [712, 417] width 43 height 12
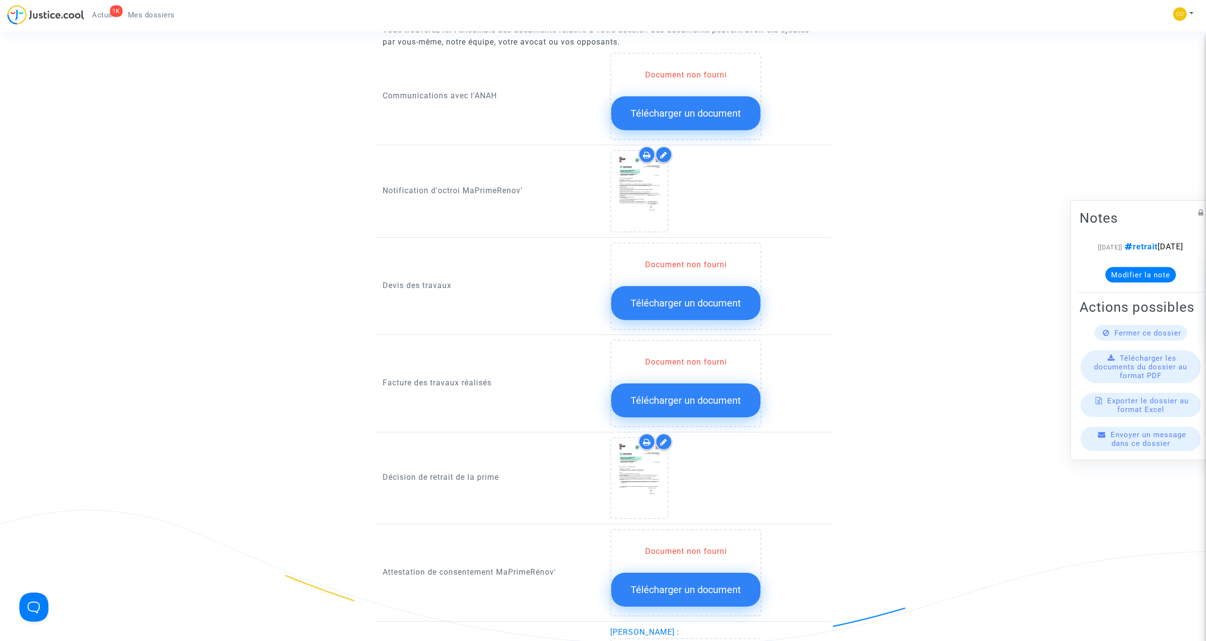
click at [709, 297] on span "Télécharger un document" at bounding box center [686, 303] width 110 height 12
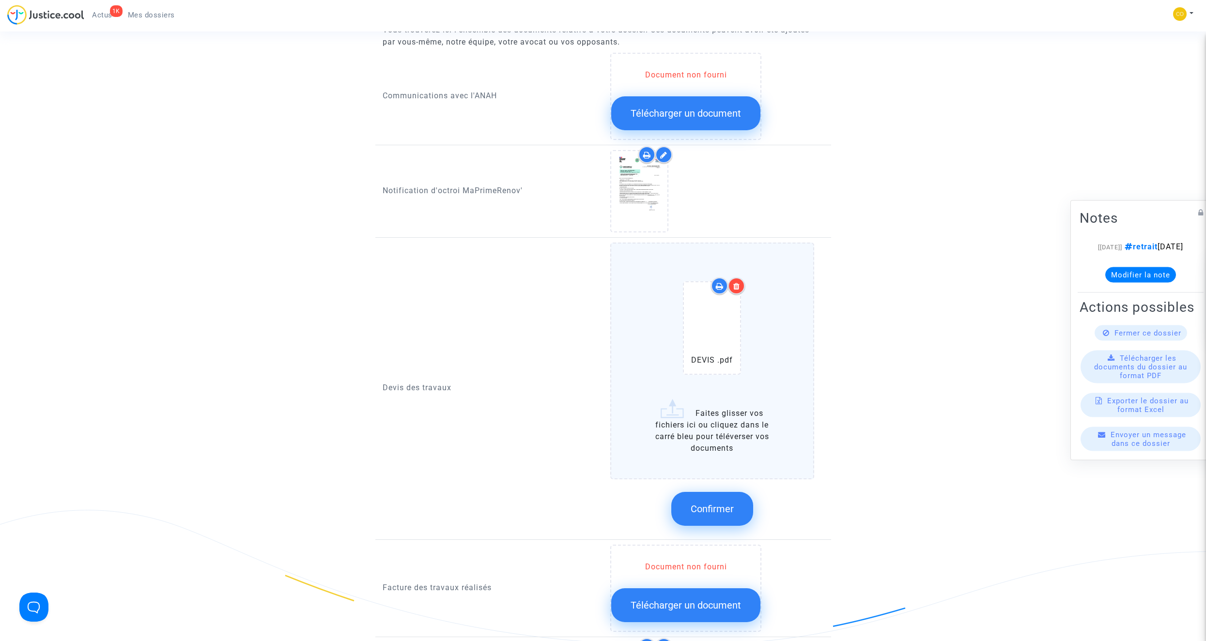
click at [710, 362] on span "Confirmer" at bounding box center [712, 509] width 43 height 12
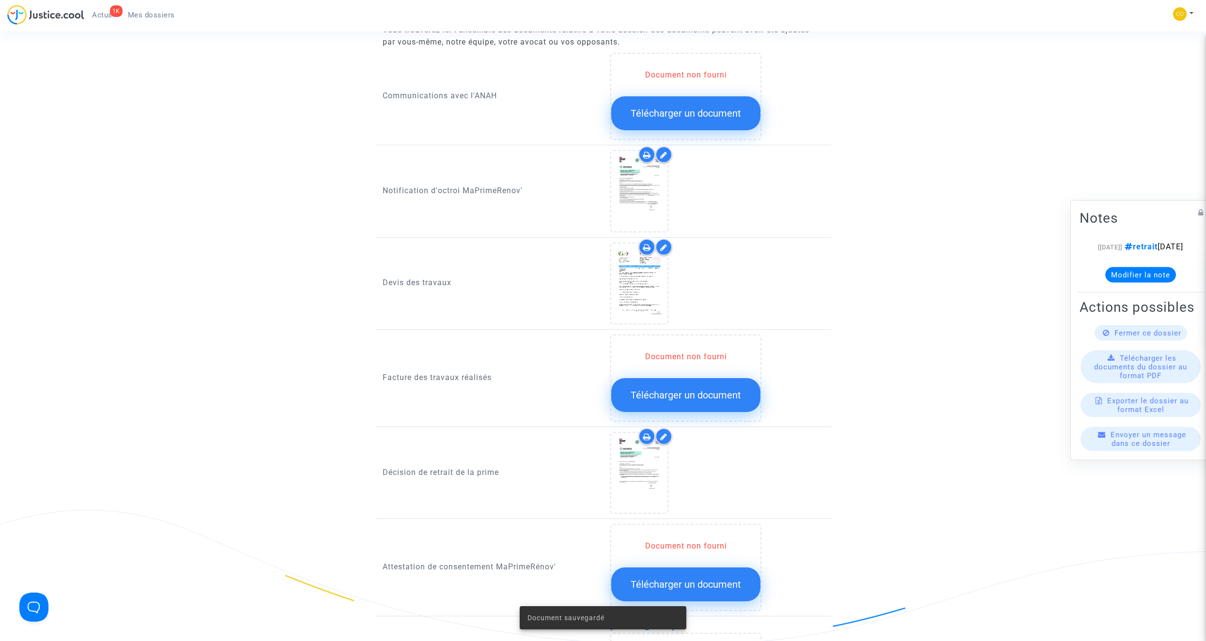
click at [710, 362] on span "Télécharger un document" at bounding box center [686, 395] width 110 height 12
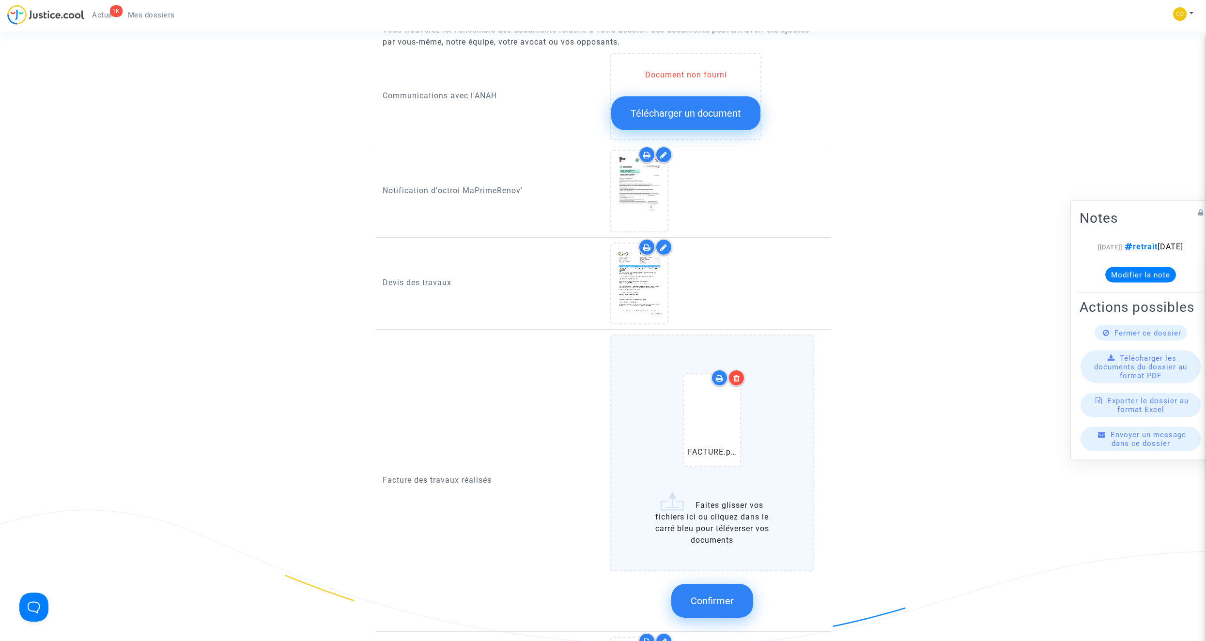
click at [710, 362] on div at bounding box center [736, 378] width 17 height 17
click at [710, 362] on span "Confirmer" at bounding box center [712, 601] width 43 height 12
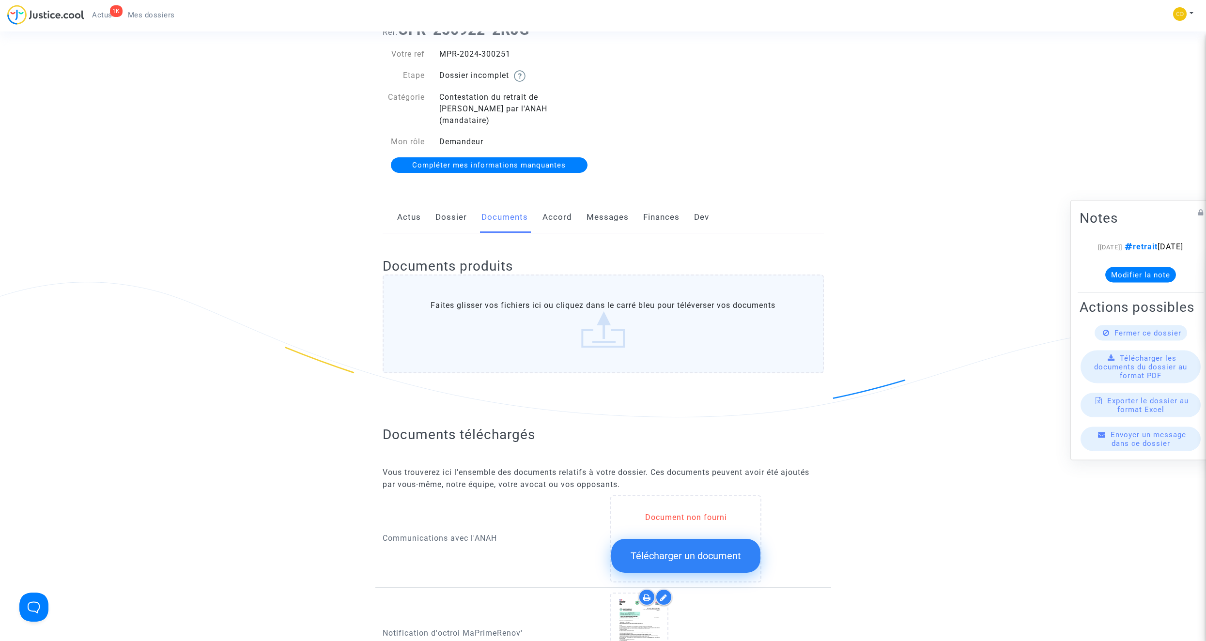
scroll to position [0, 0]
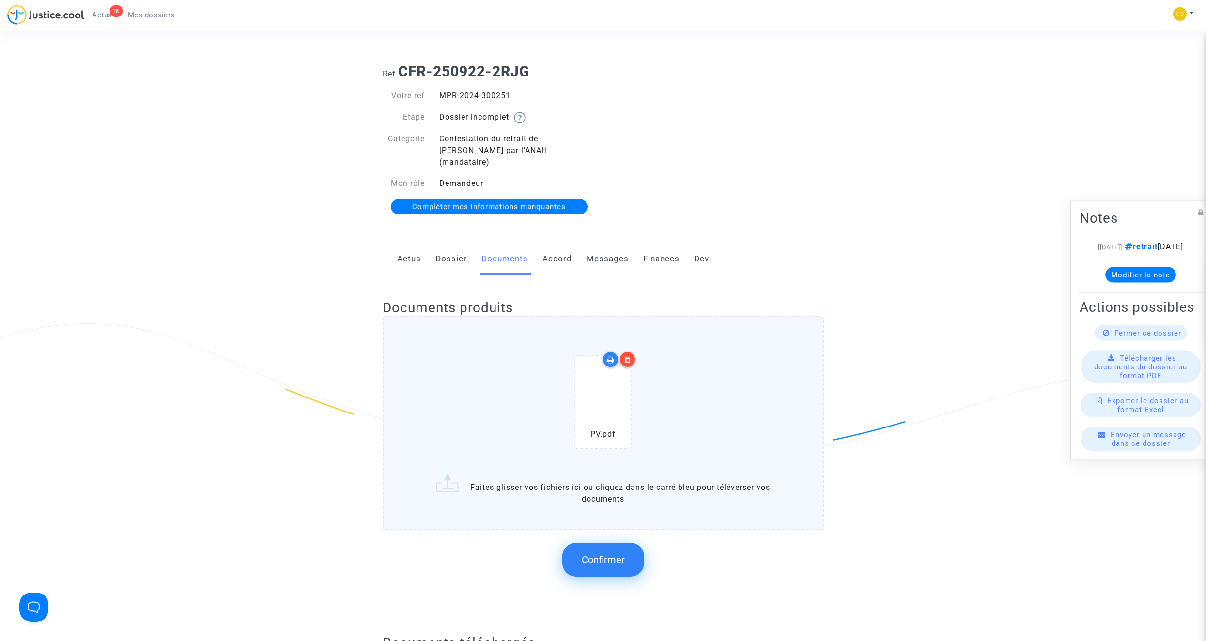
click at [620, 362] on span "Confirmer" at bounding box center [603, 560] width 43 height 12
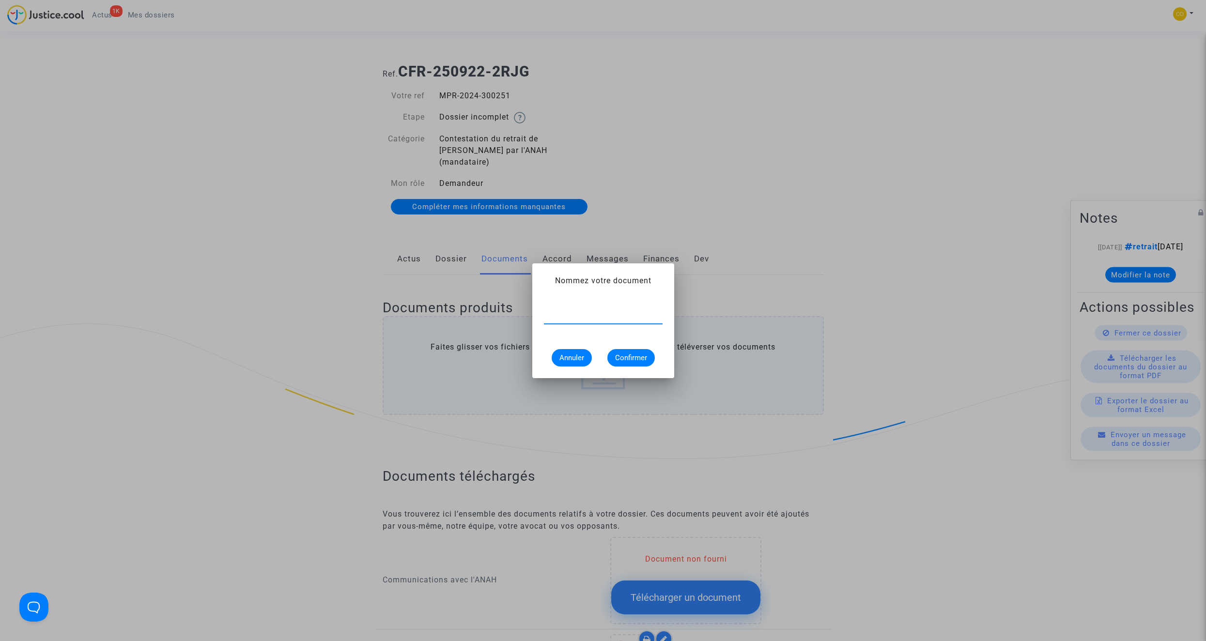
click at [595, 323] on div at bounding box center [603, 313] width 119 height 22
click at [594, 322] on div at bounding box center [603, 313] width 119 height 22
click at [592, 320] on div at bounding box center [603, 313] width 119 height 22
click at [592, 316] on input "text" at bounding box center [603, 316] width 119 height 9
type input "PV DE RECEPTION"
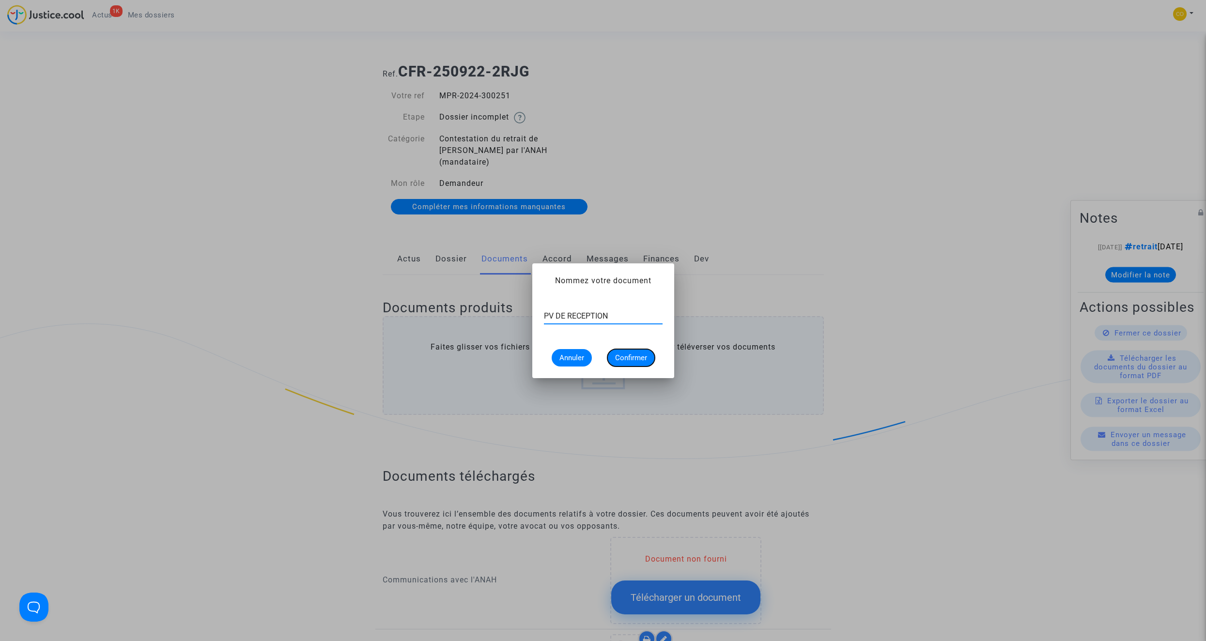
click at [637, 358] on span "Confirmer" at bounding box center [631, 358] width 32 height 9
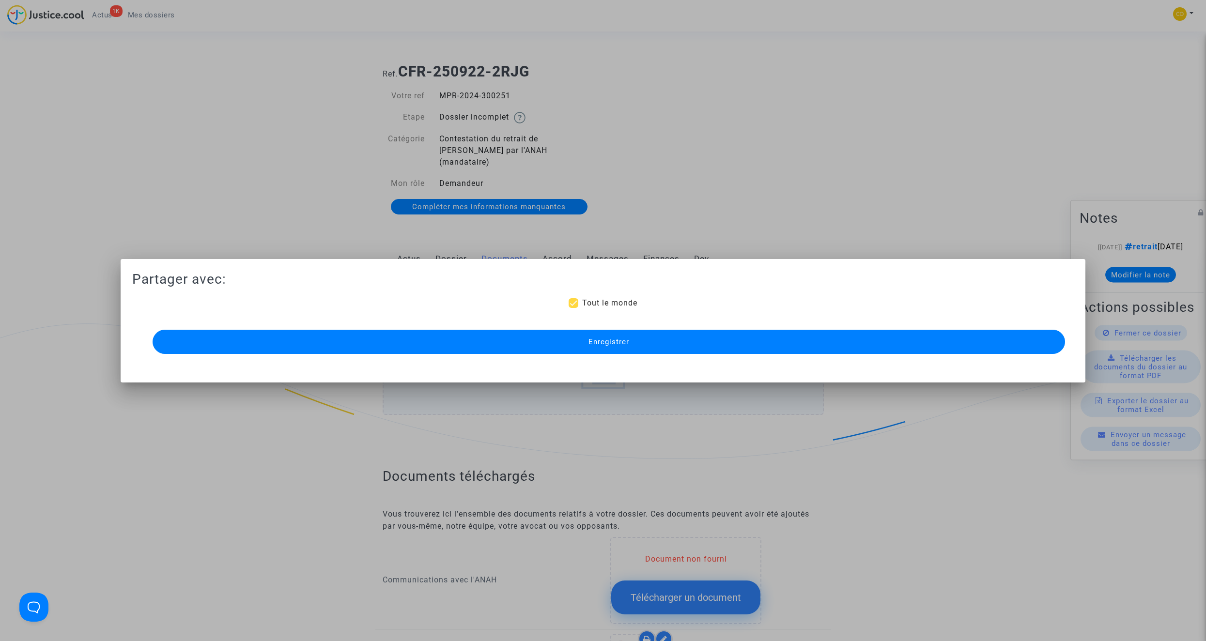
click at [646, 345] on button "Enregistrer" at bounding box center [609, 342] width 912 height 24
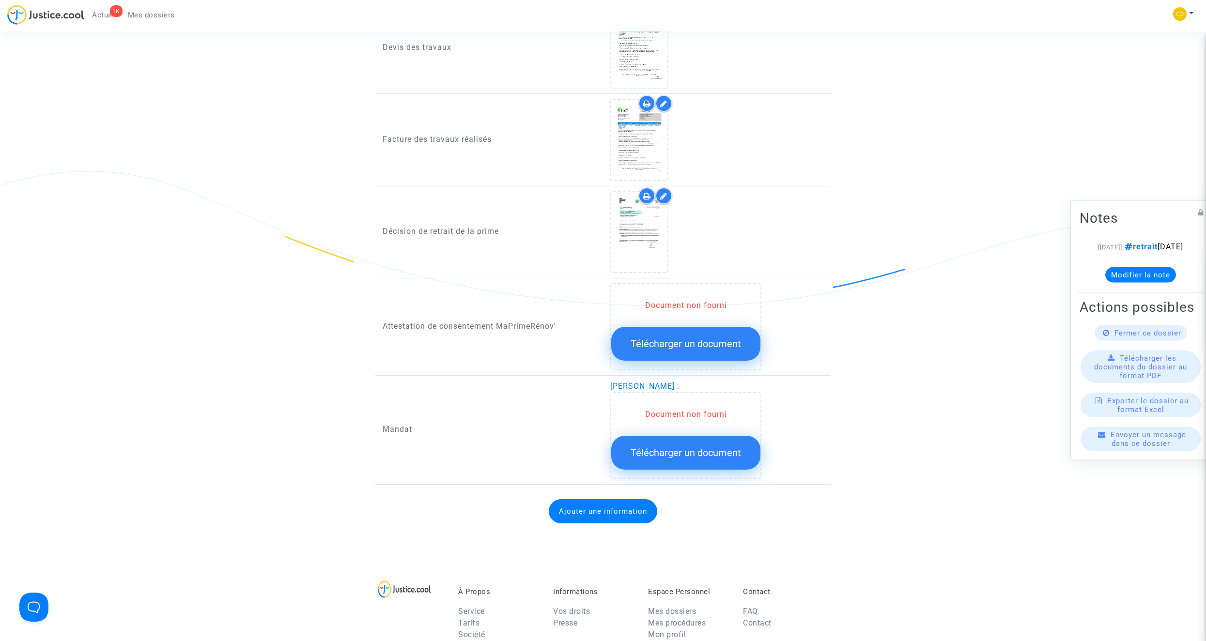
scroll to position [872, 0]
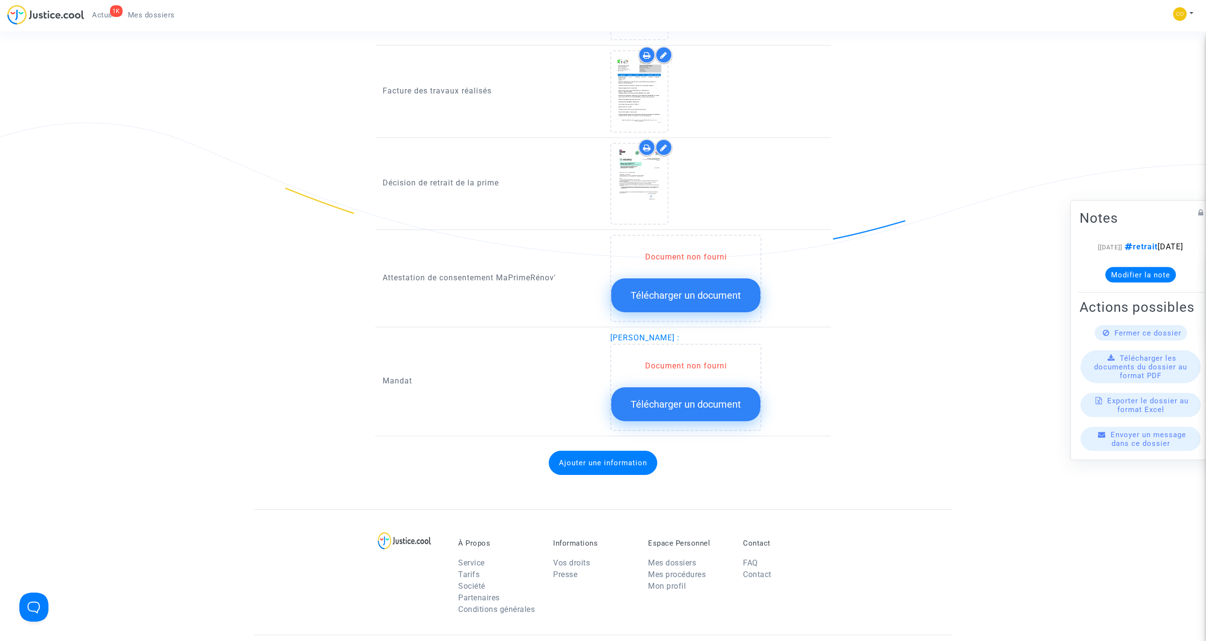
click at [710, 362] on span "Télécharger un document" at bounding box center [686, 405] width 110 height 12
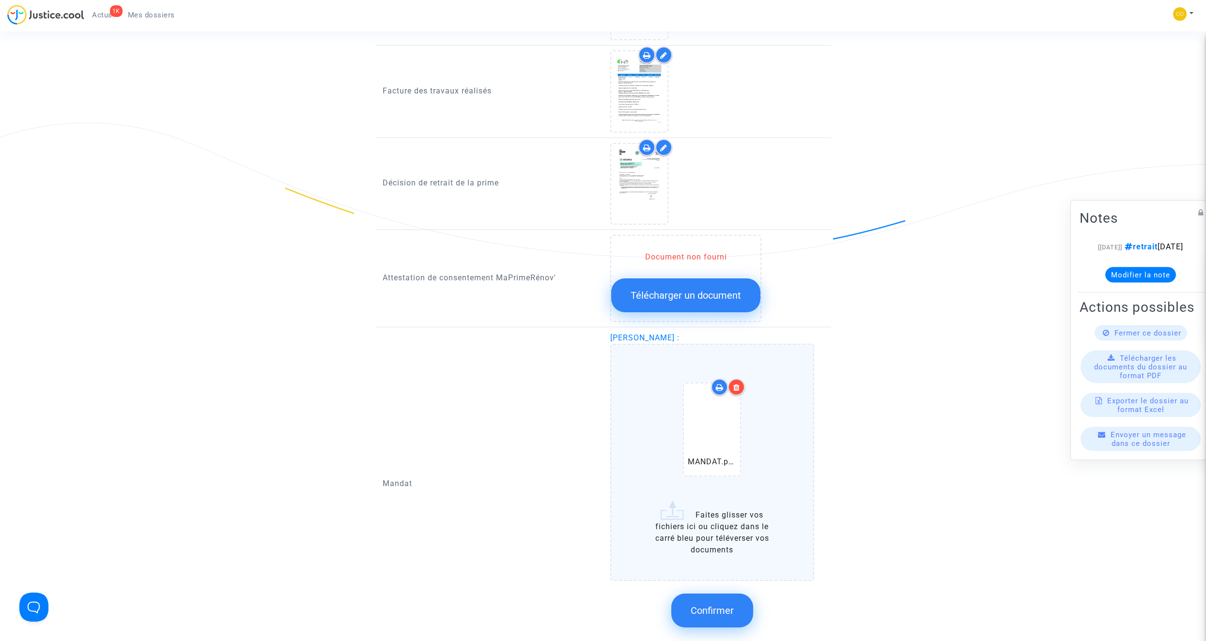
click at [710, 362] on span "Confirmer" at bounding box center [712, 611] width 43 height 12
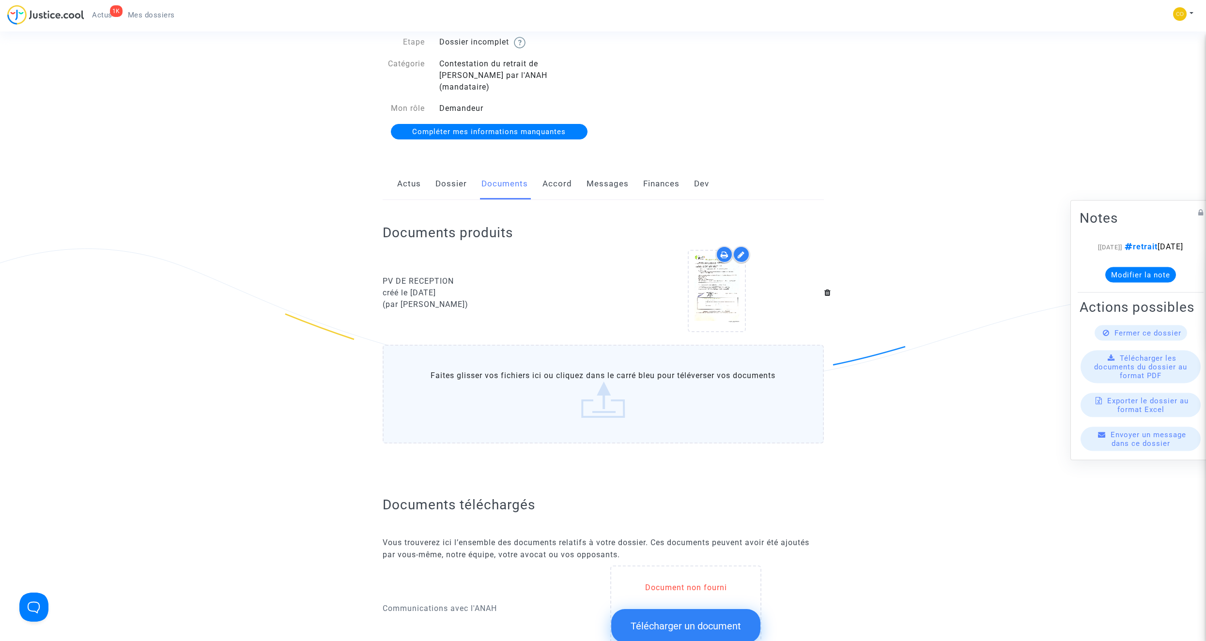
scroll to position [0, 0]
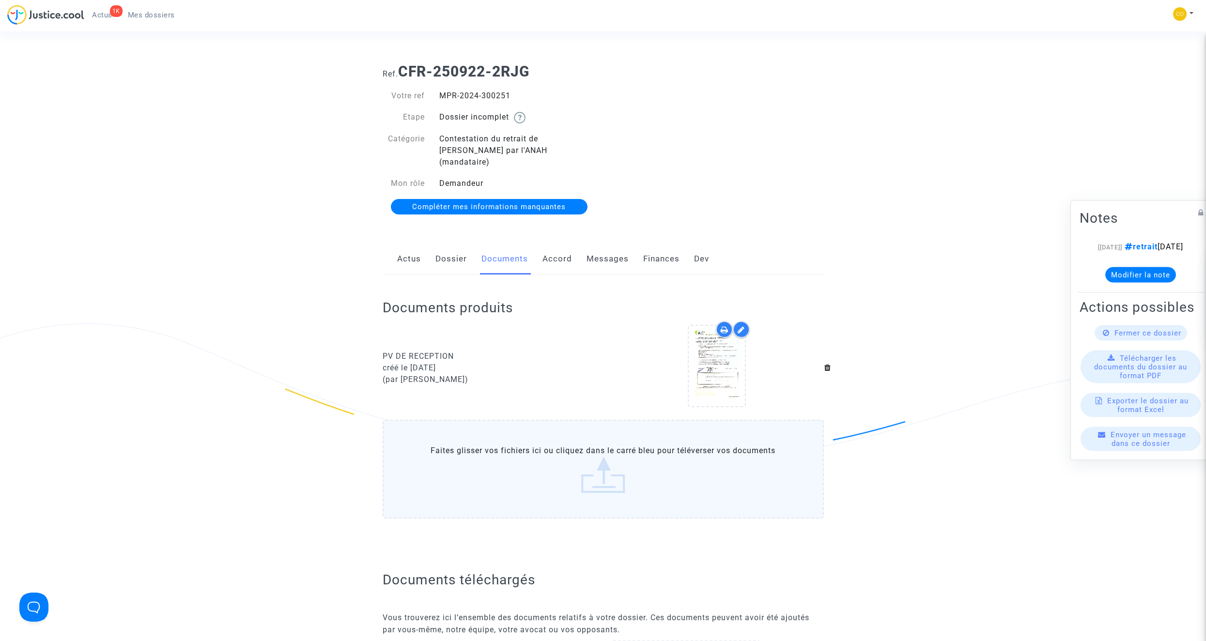
click at [140, 16] on span "Mes dossiers" at bounding box center [151, 15] width 47 height 9
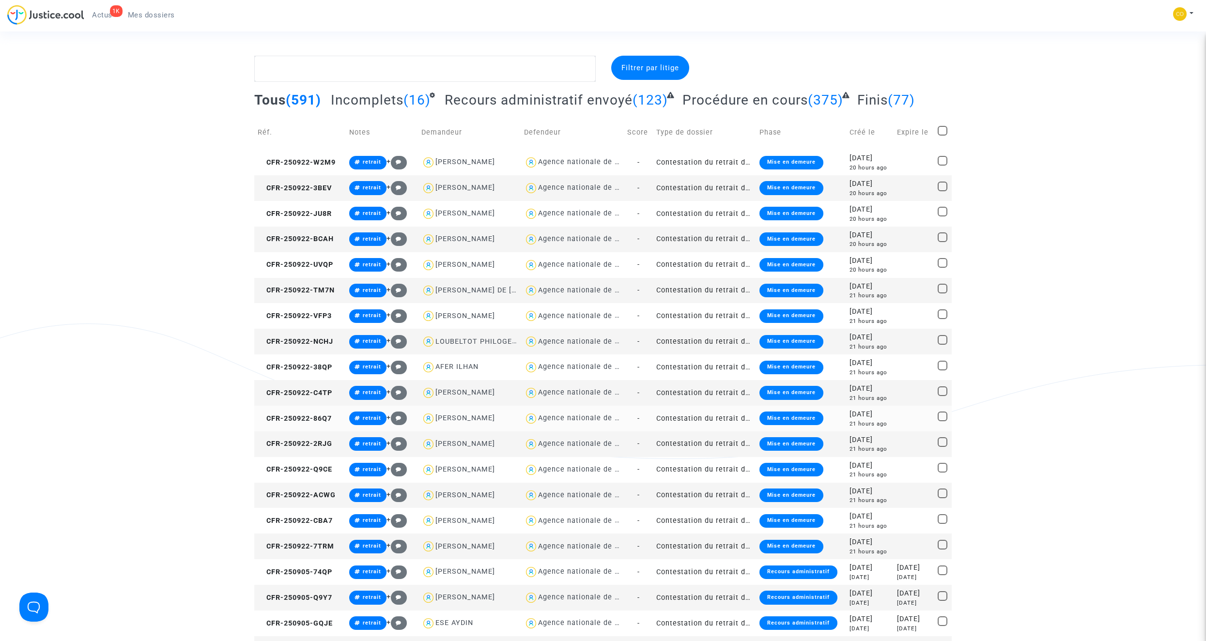
click at [710, 362] on td "Contestation du retrait de [PERSON_NAME] par l'ANAH (mandataire)" at bounding box center [704, 419] width 103 height 26
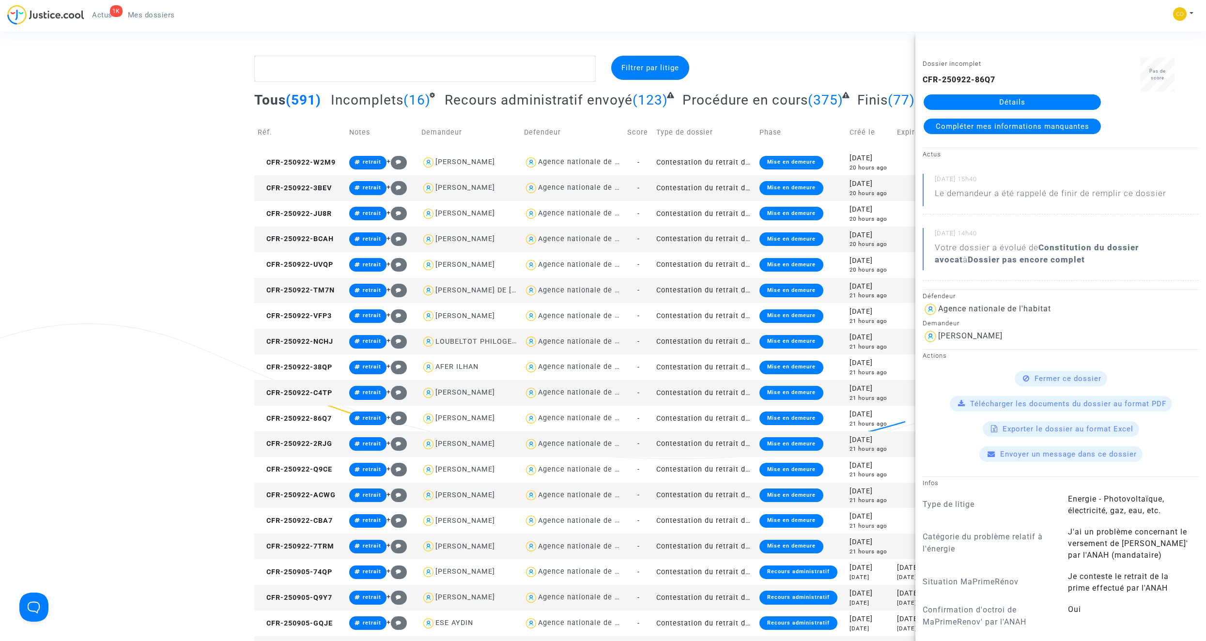
click at [710, 98] on link "Détails" at bounding box center [1012, 101] width 177 height 15
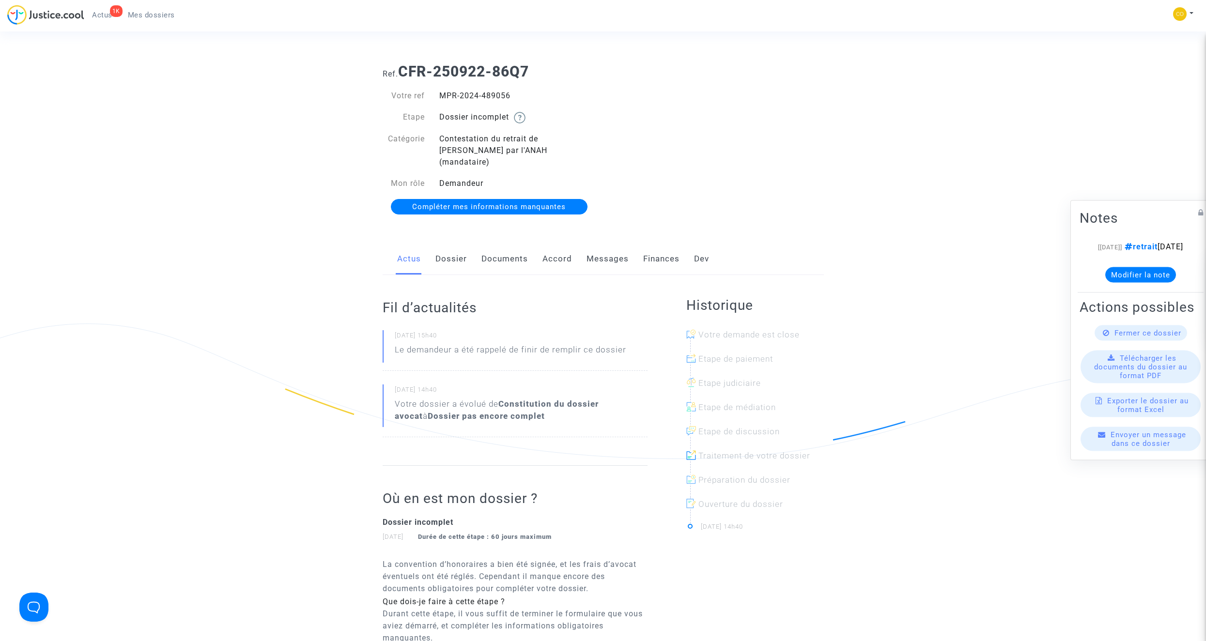
click at [510, 248] on link "Documents" at bounding box center [504, 259] width 46 height 32
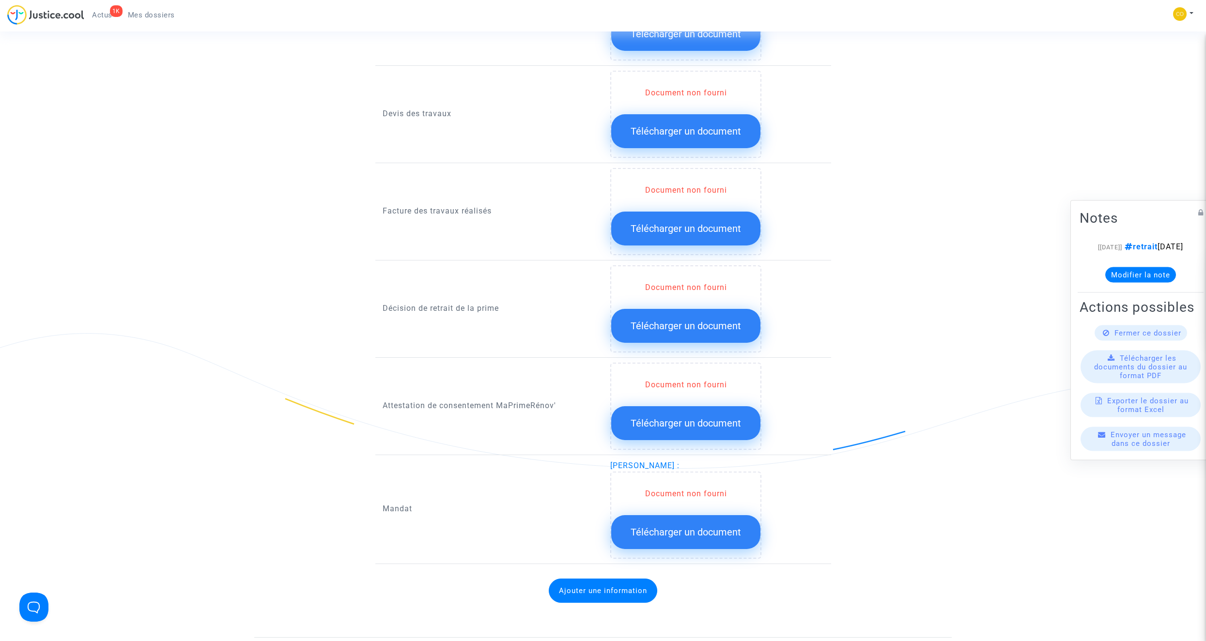
scroll to position [775, 0]
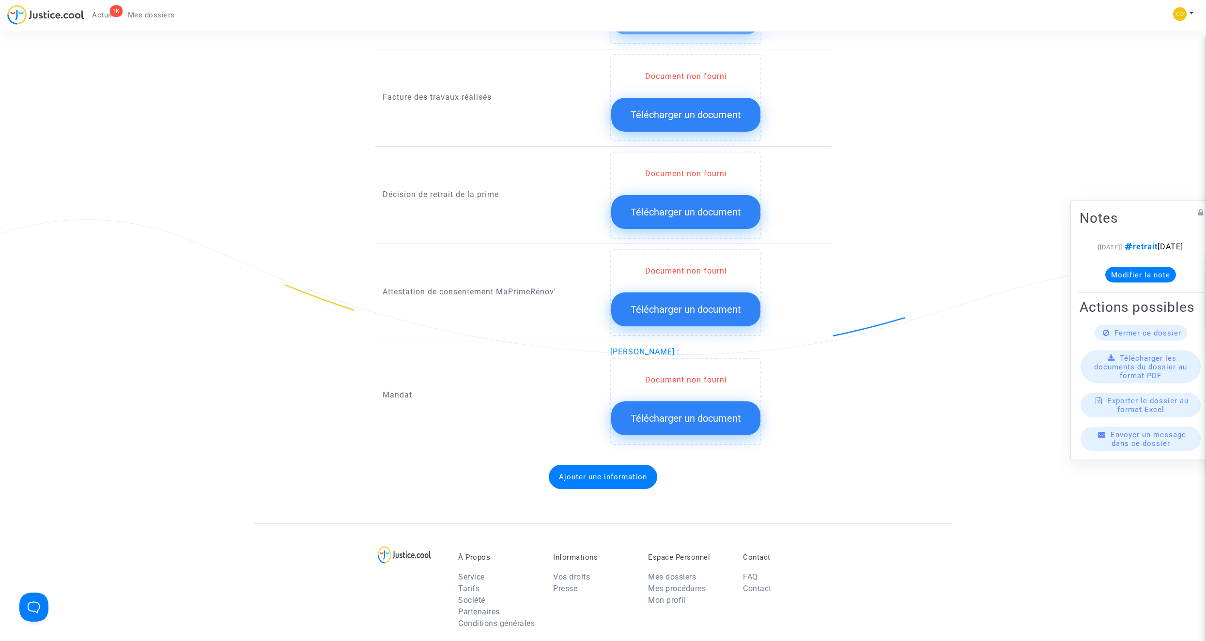
click at [705, 206] on span "Télécharger un document" at bounding box center [686, 212] width 110 height 12
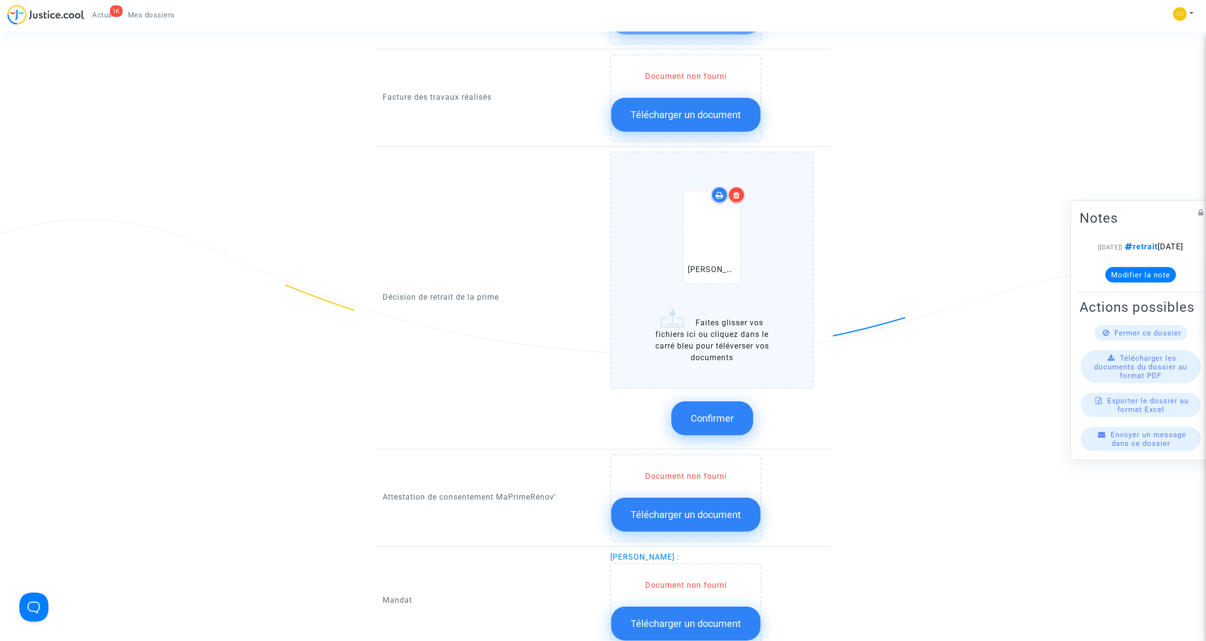
click at [710, 362] on span "Confirmer" at bounding box center [712, 419] width 43 height 12
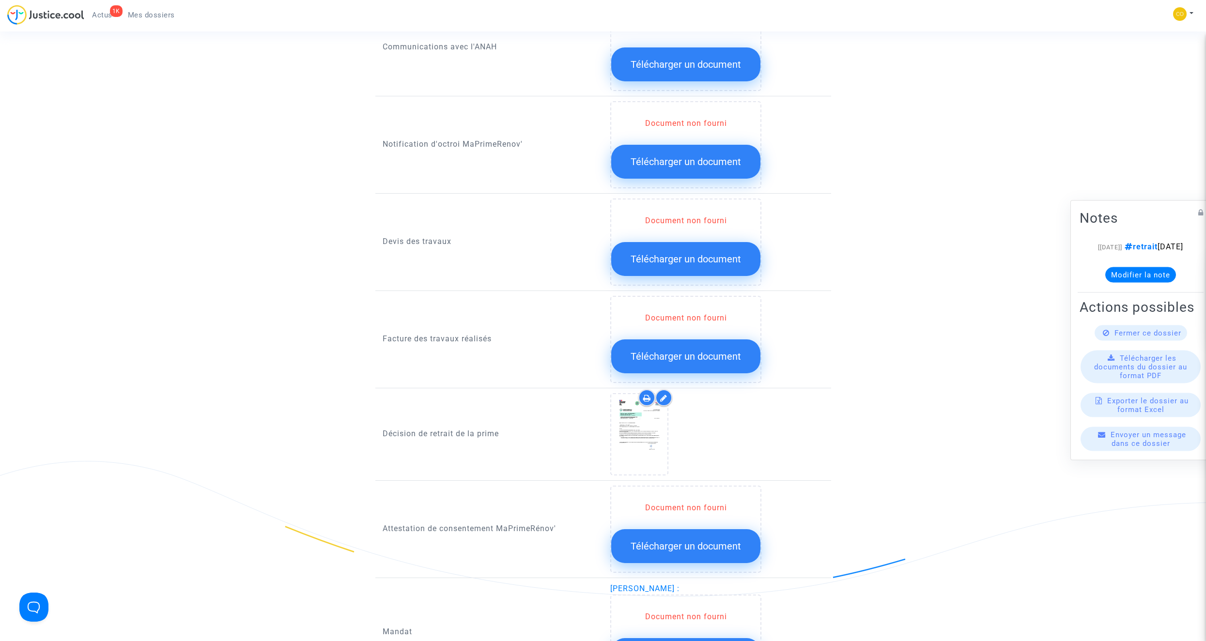
scroll to position [533, 0]
click at [682, 243] on button "Télécharger un document" at bounding box center [685, 260] width 149 height 34
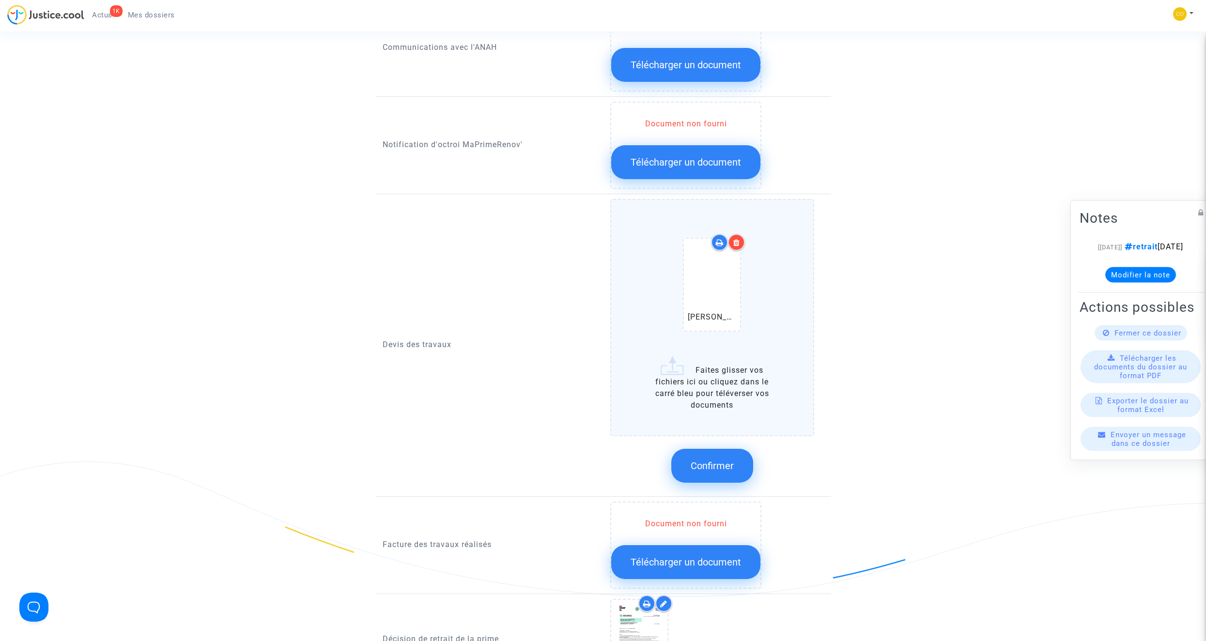
click at [710, 239] on icon at bounding box center [736, 243] width 7 height 8
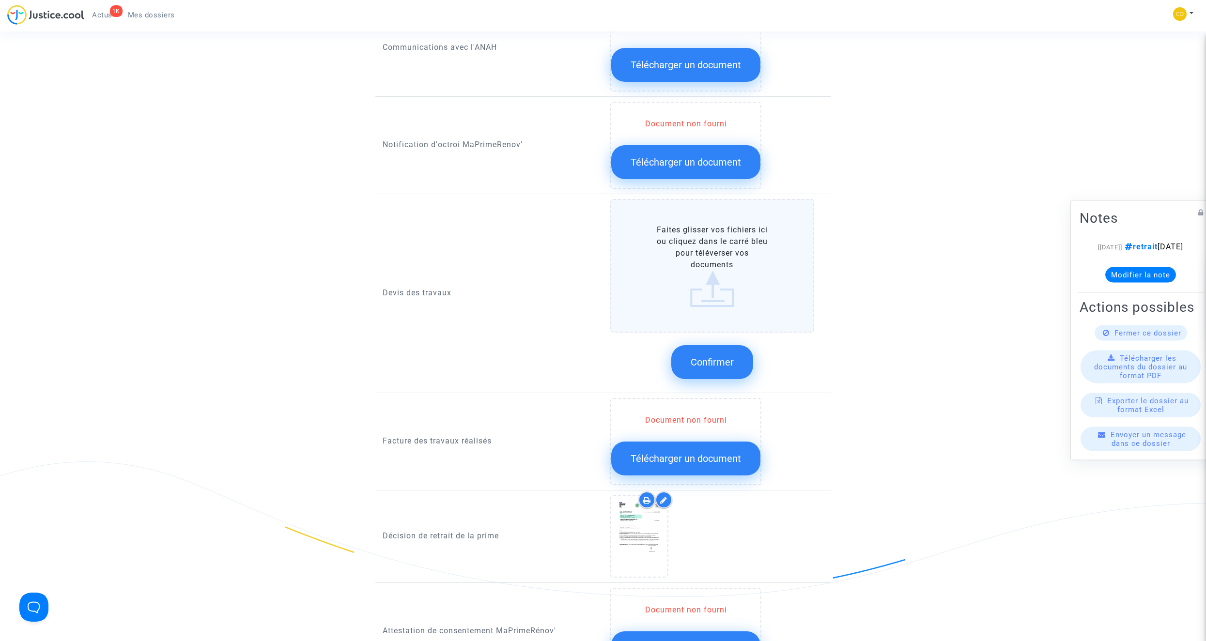
click at [710, 362] on span "Télécharger un document" at bounding box center [686, 459] width 110 height 12
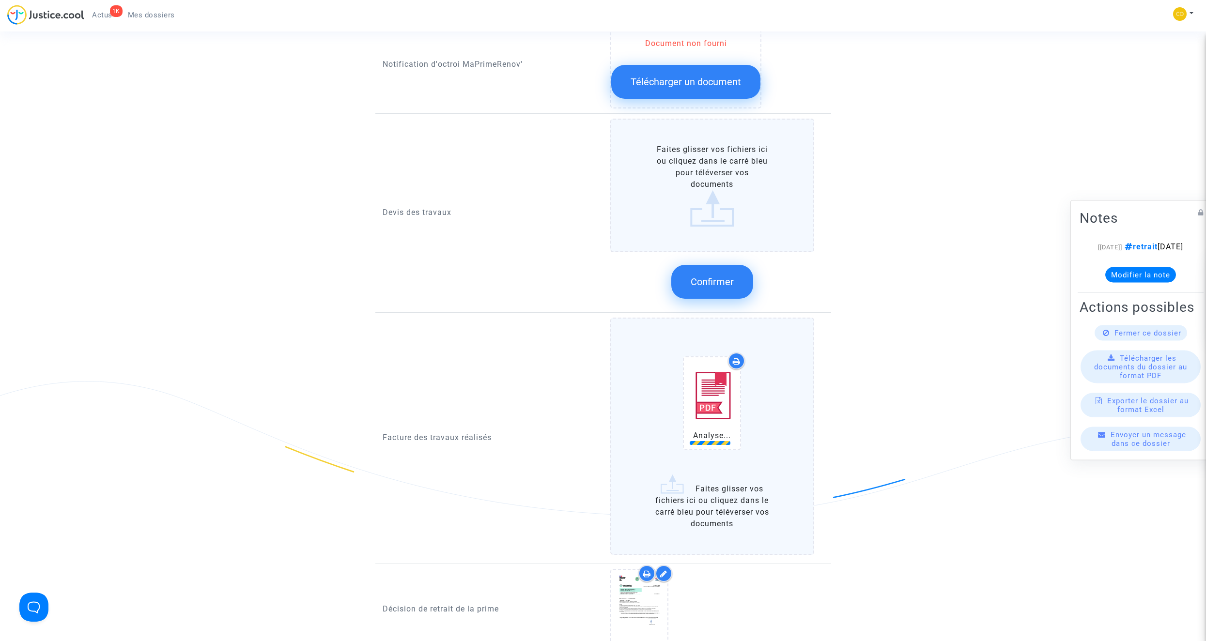
scroll to position [630, 0]
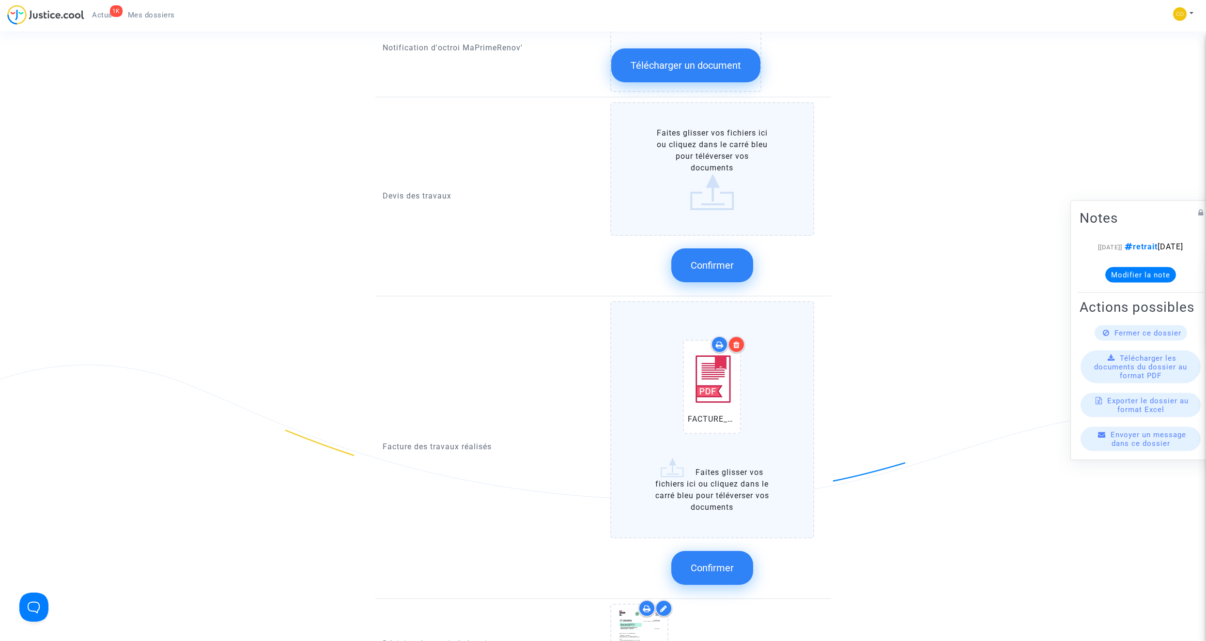
click at [710, 362] on span "Confirmer" at bounding box center [712, 568] width 43 height 12
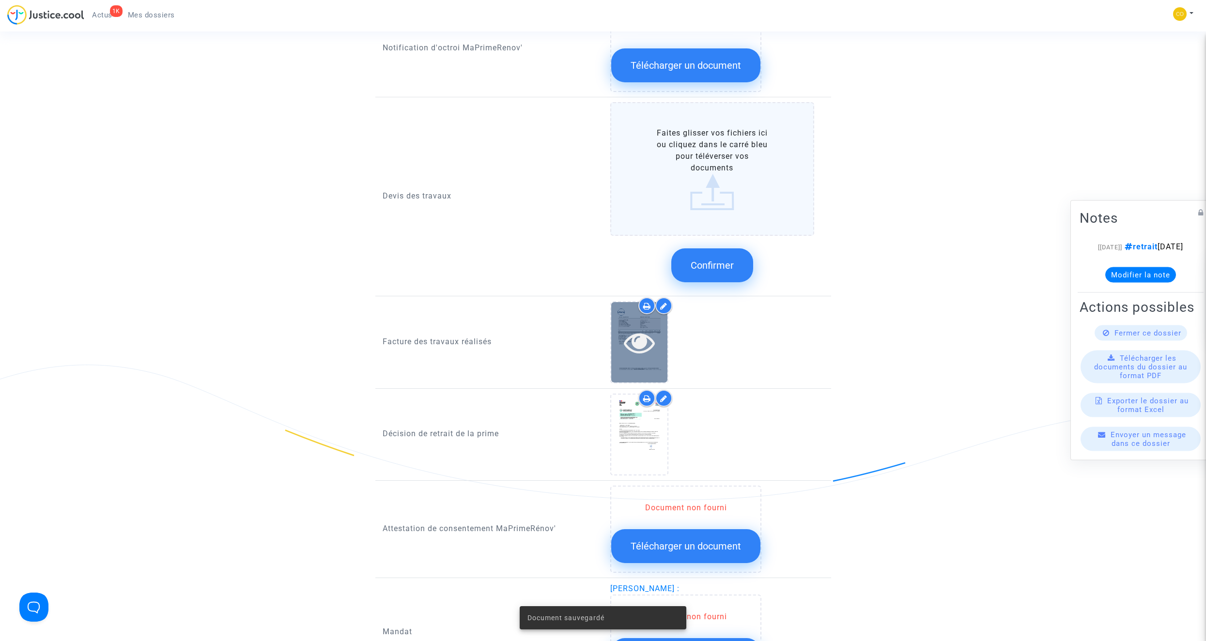
click at [642, 332] on icon at bounding box center [639, 342] width 31 height 31
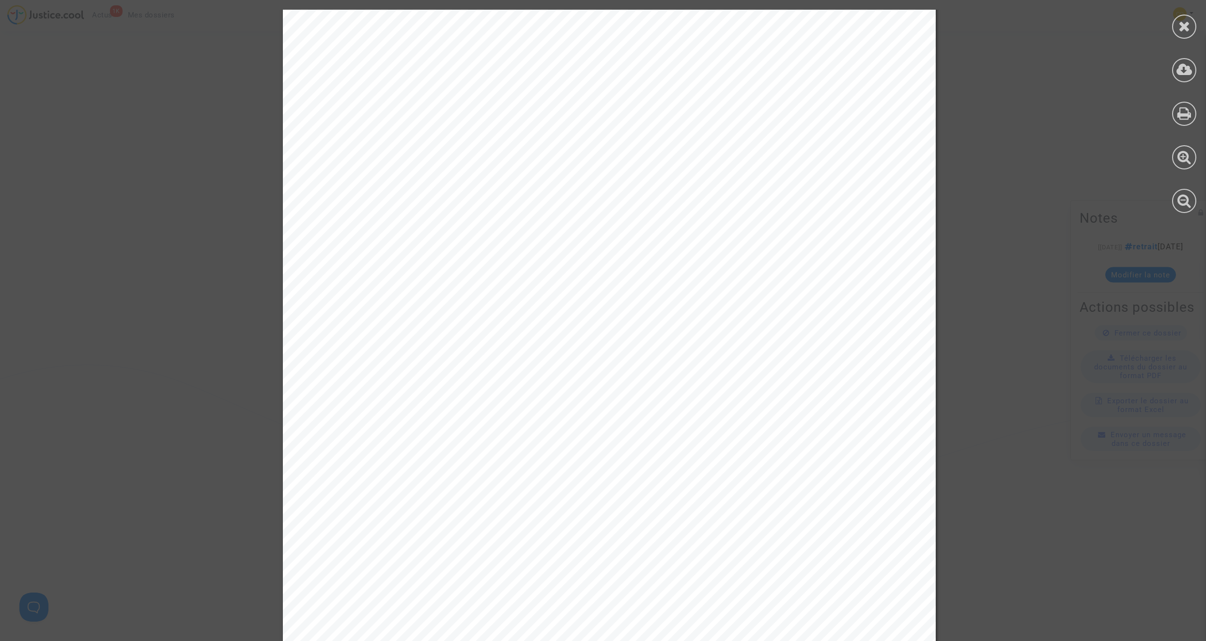
scroll to position [3092, 0]
click at [710, 25] on icon at bounding box center [1184, 26] width 12 height 15
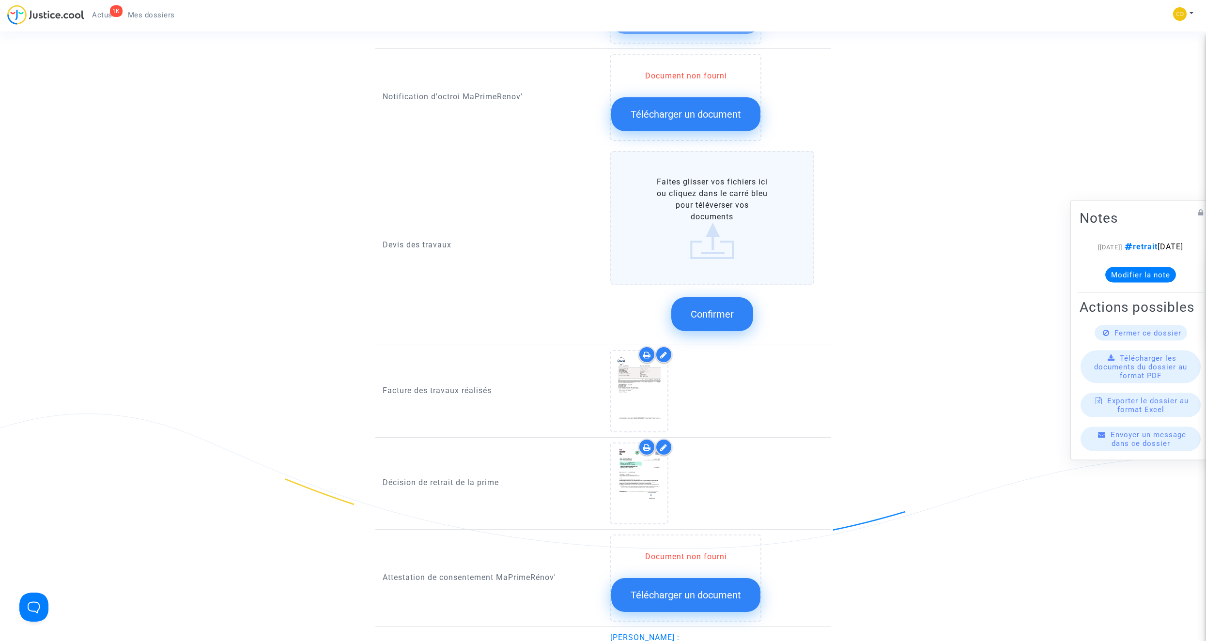
scroll to position [484, 0]
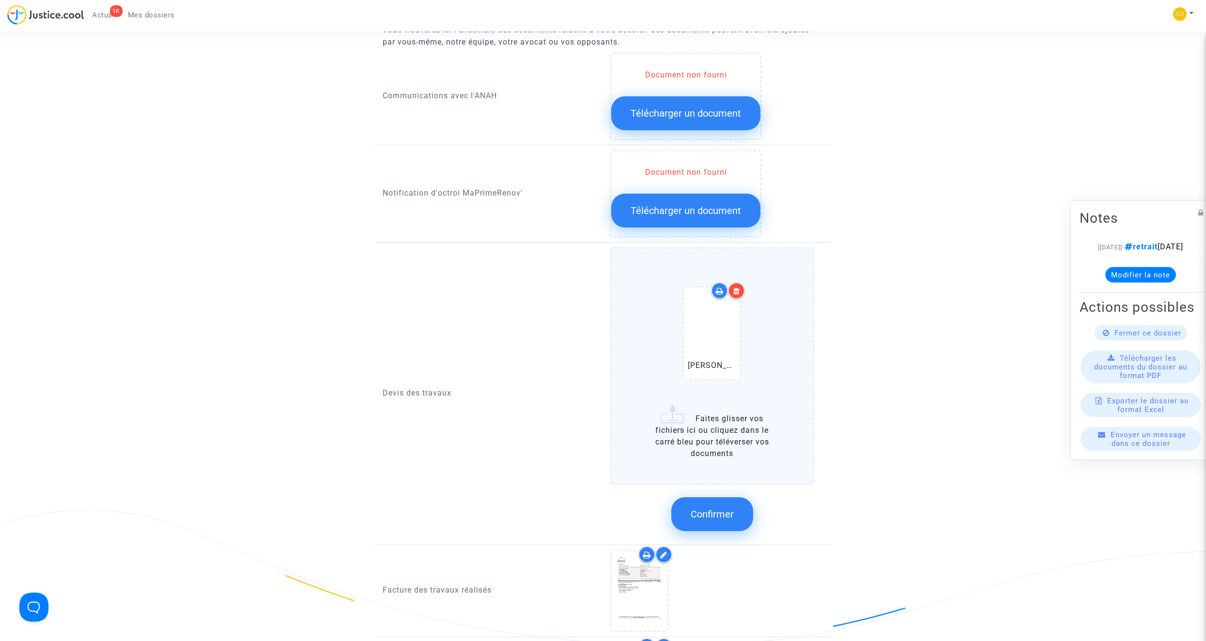
click at [710, 362] on button "Confirmer" at bounding box center [712, 514] width 82 height 34
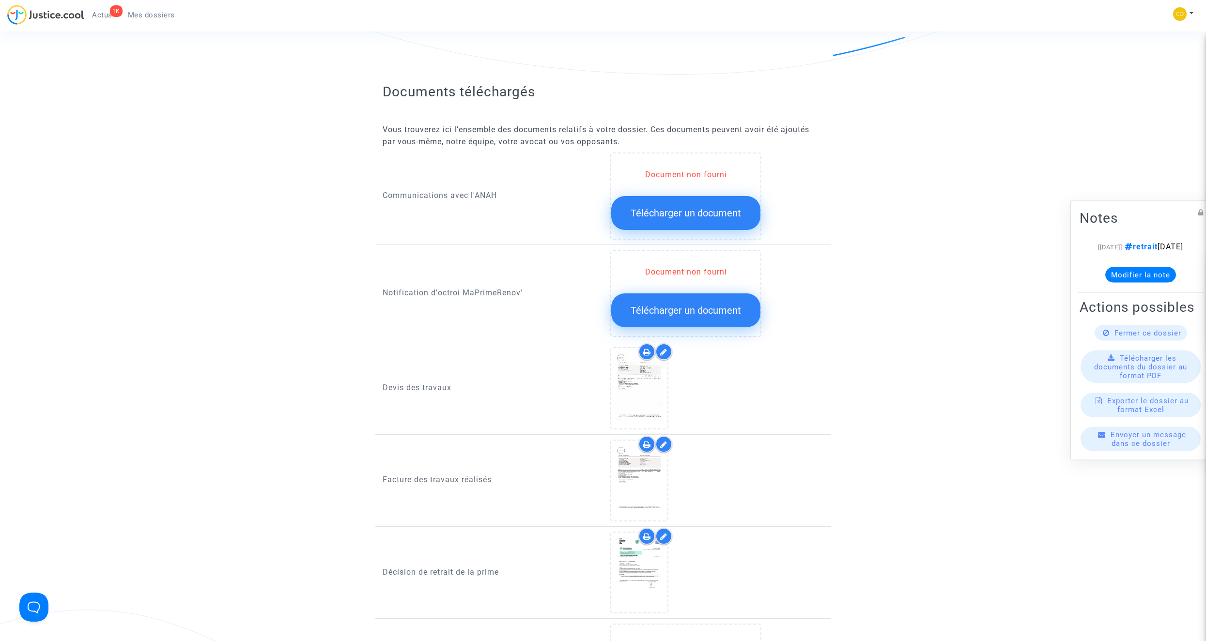
scroll to position [242, 0]
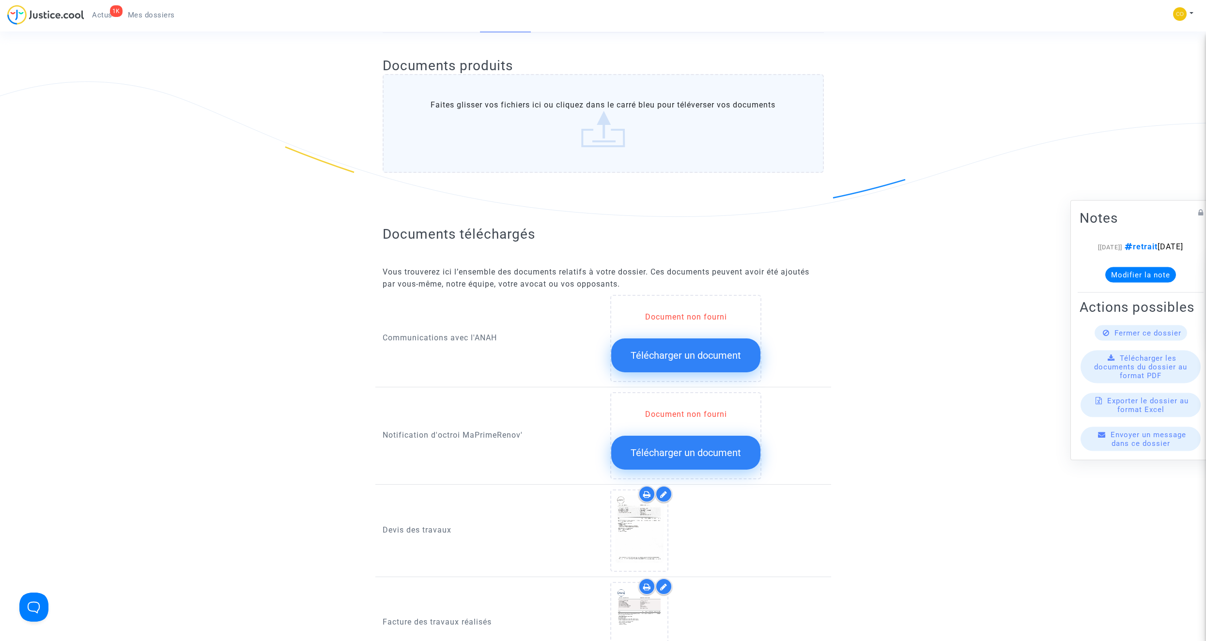
click at [705, 362] on span "Télécharger un document" at bounding box center [686, 453] width 110 height 12
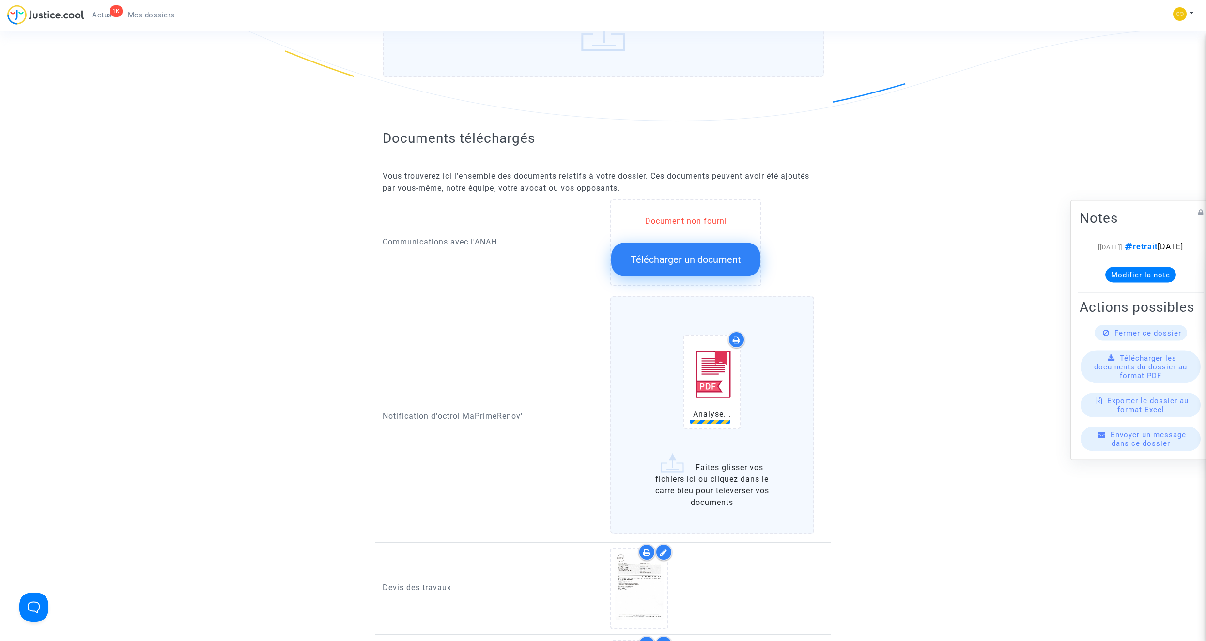
scroll to position [339, 0]
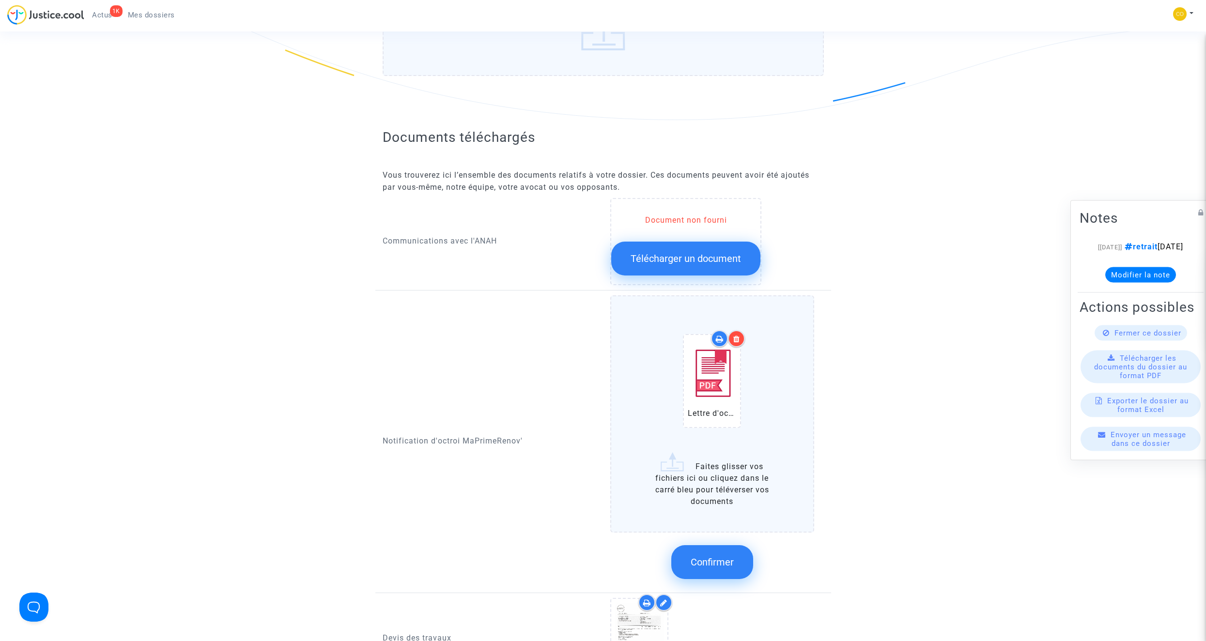
click at [710, 362] on span "Confirmer" at bounding box center [712, 563] width 43 height 12
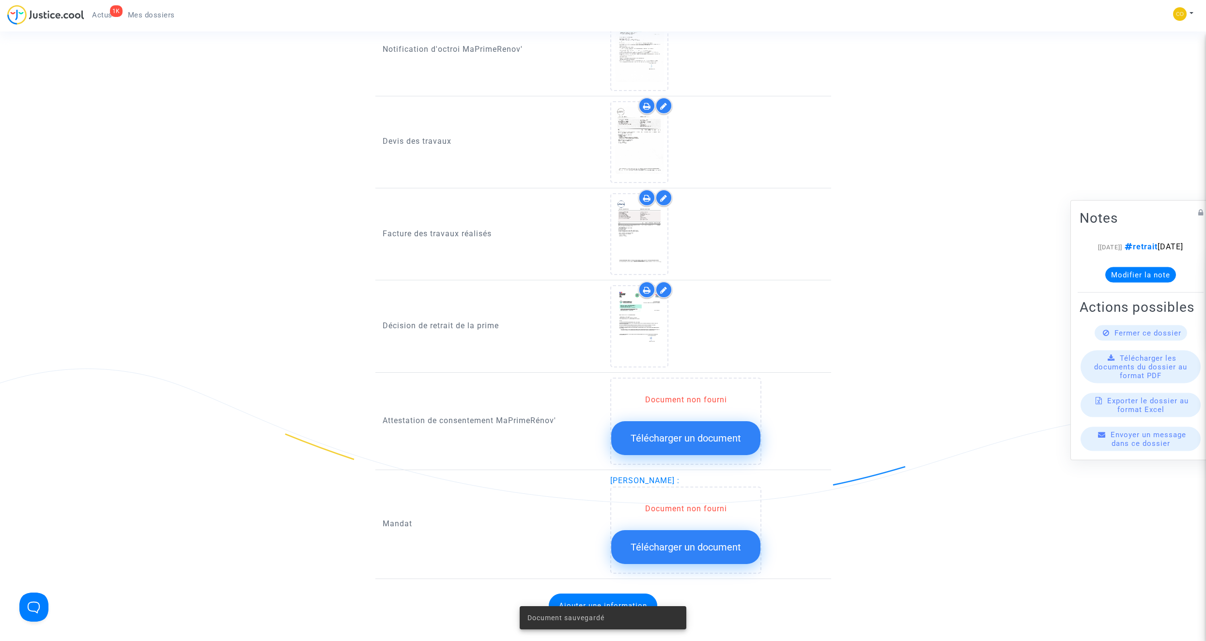
scroll to position [630, 0]
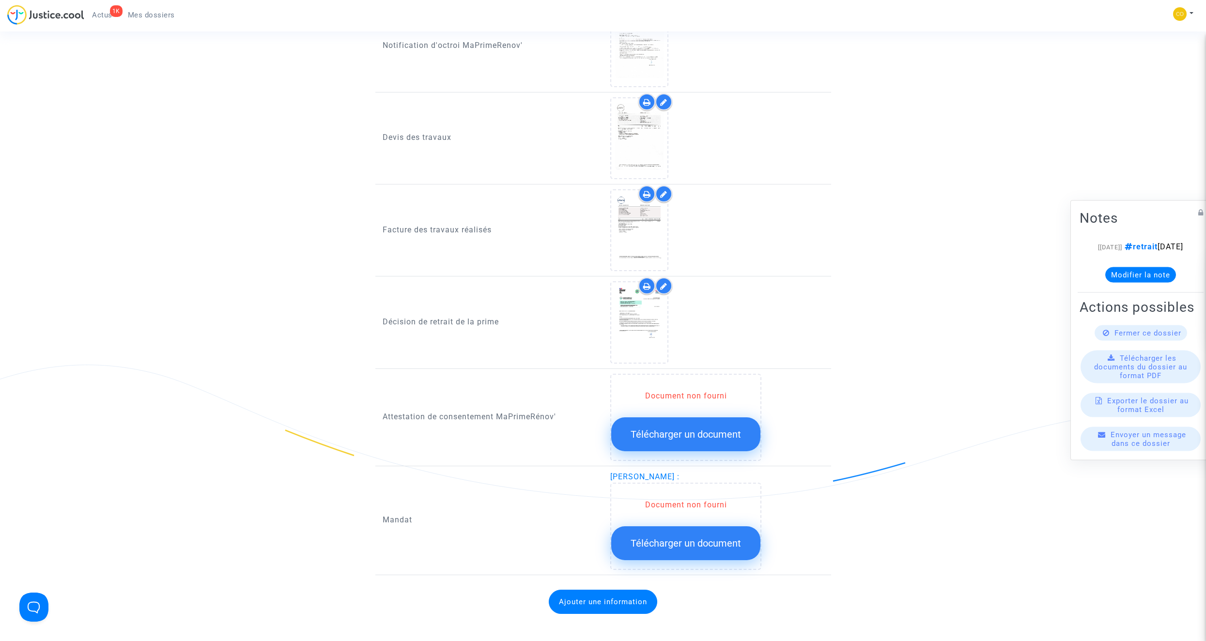
click at [710, 362] on span "Télécharger un document" at bounding box center [686, 544] width 110 height 12
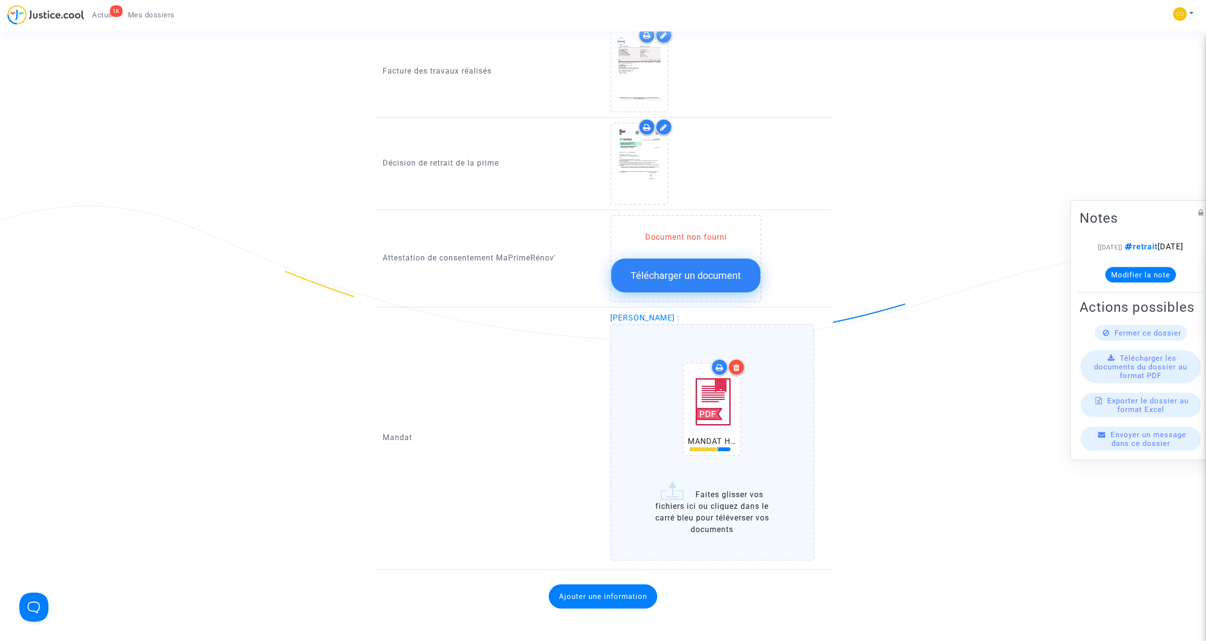
scroll to position [823, 0]
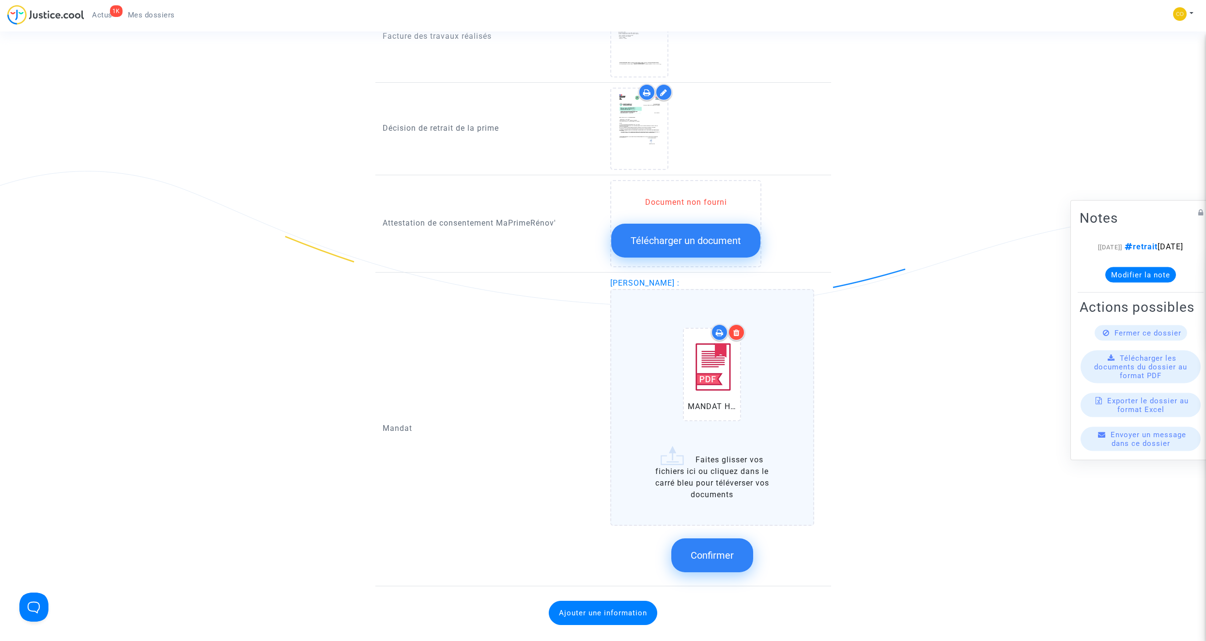
click at [710, 362] on button "Confirmer" at bounding box center [712, 556] width 82 height 34
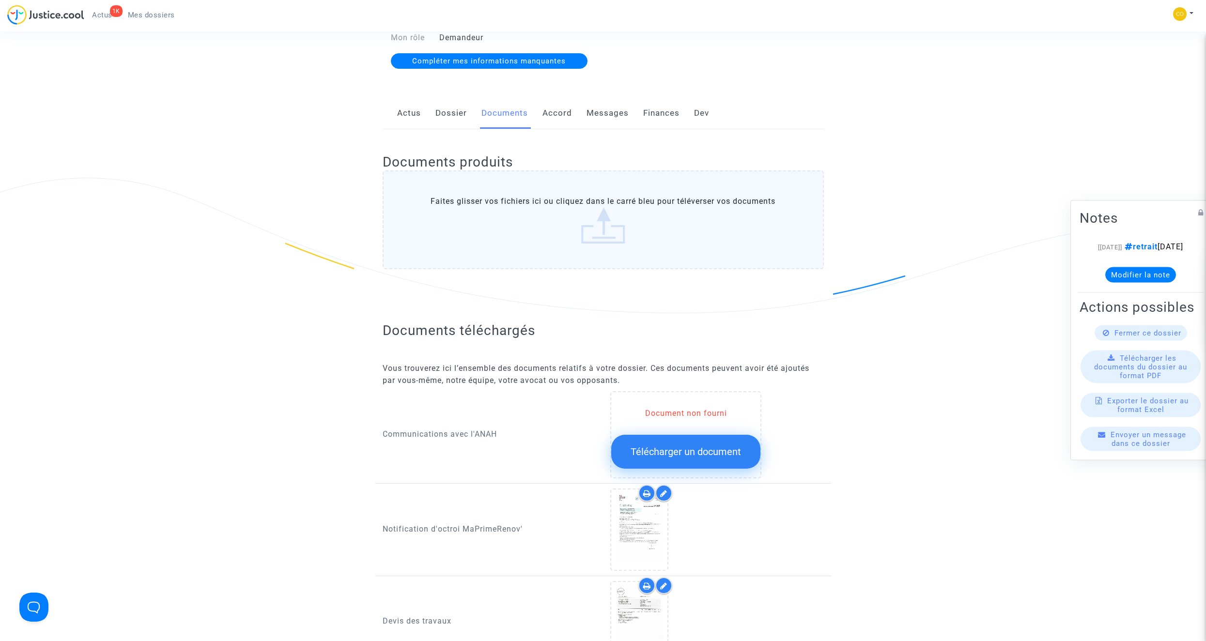
scroll to position [0, 0]
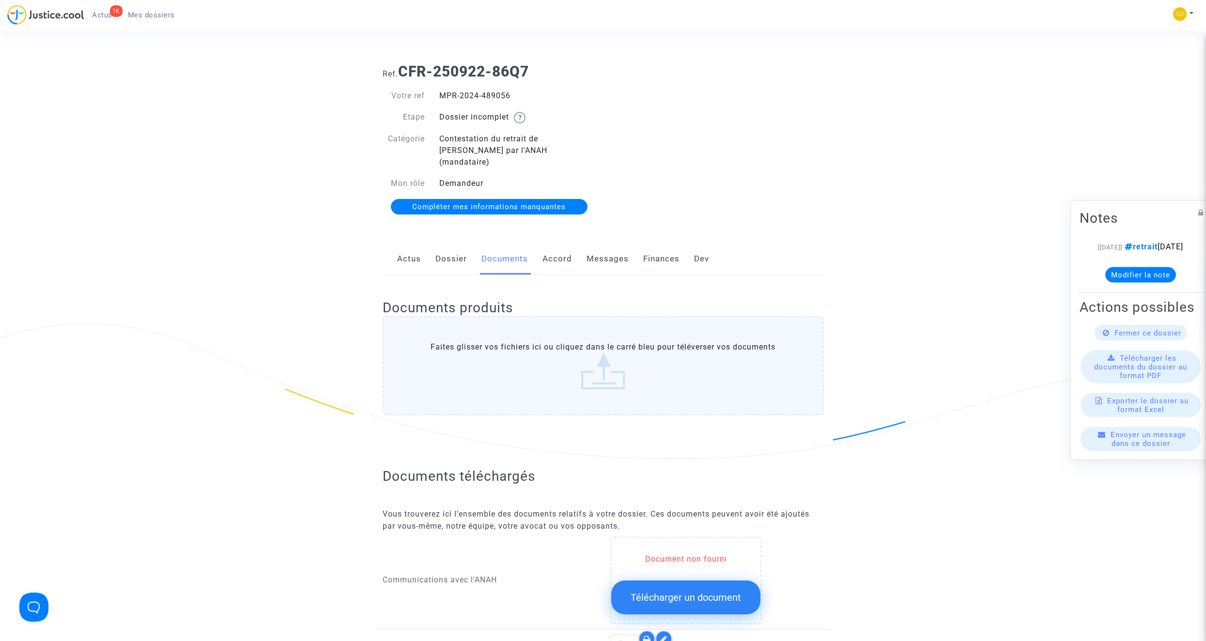
click at [158, 15] on span "Mes dossiers" at bounding box center [151, 15] width 47 height 9
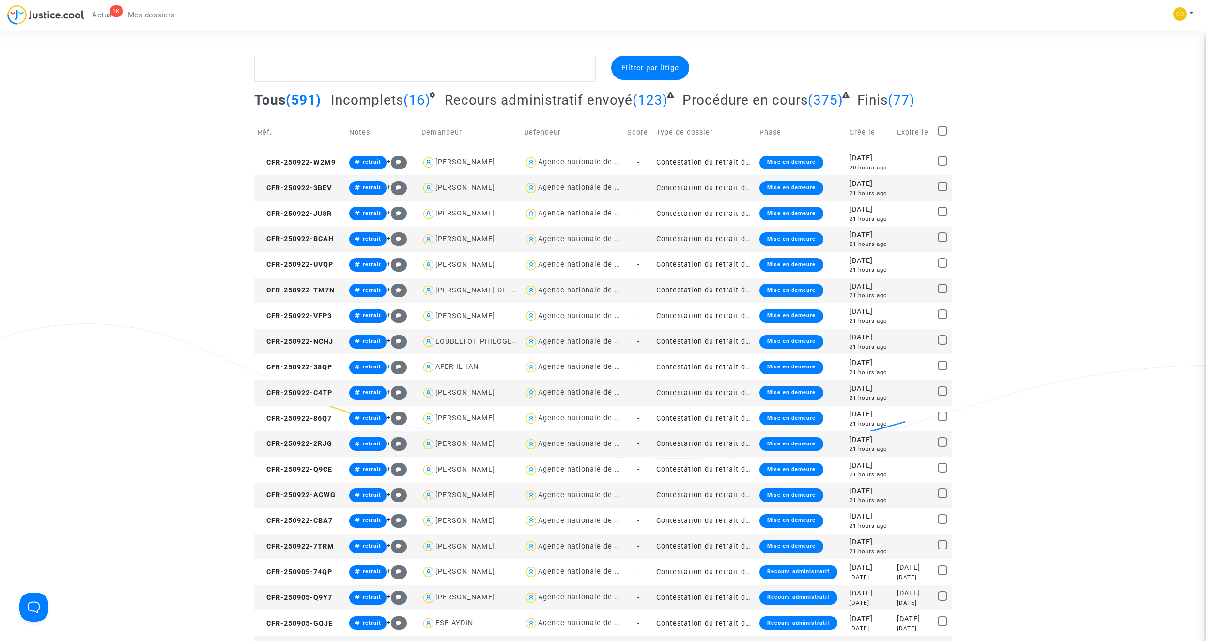
click at [696, 362] on td "Contestation du retrait de [PERSON_NAME] par l'ANAH (mandataire)" at bounding box center [704, 393] width 103 height 26
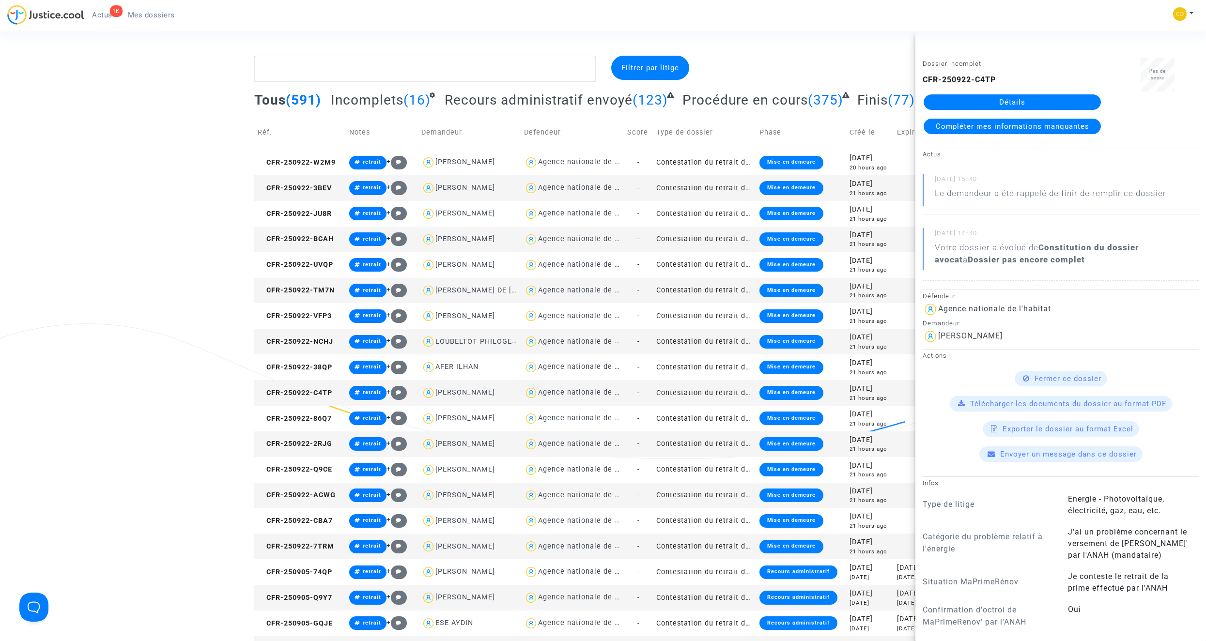
click at [710, 102] on link "Détails" at bounding box center [1012, 101] width 177 height 15
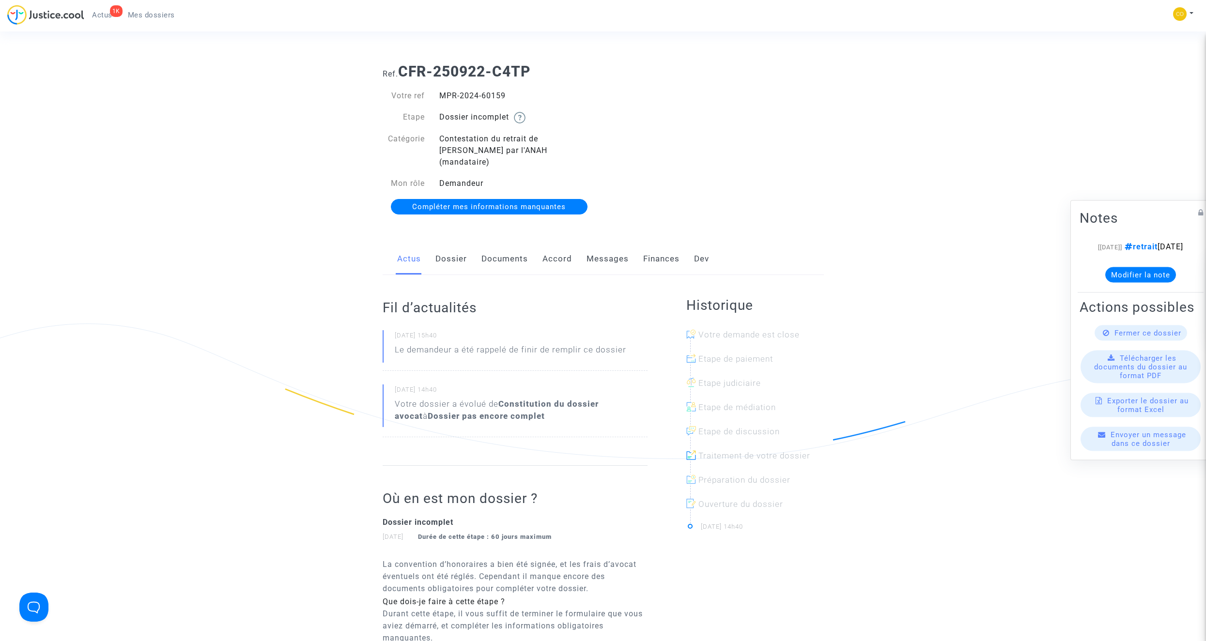
click at [507, 248] on link "Documents" at bounding box center [504, 259] width 46 height 32
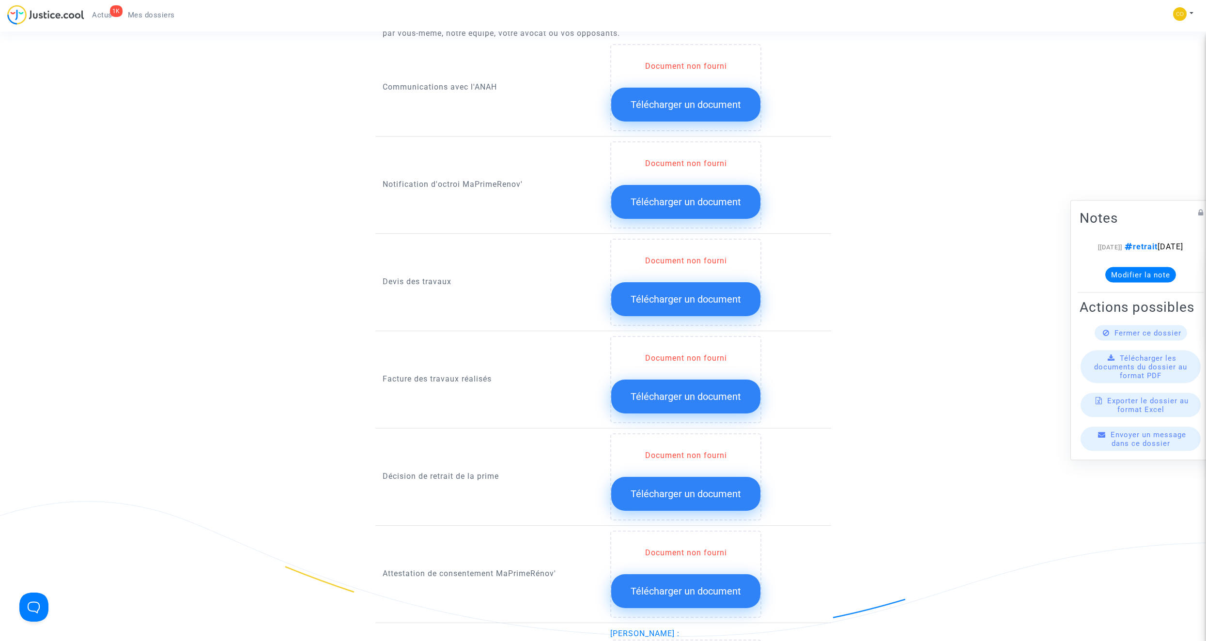
scroll to position [484, 0]
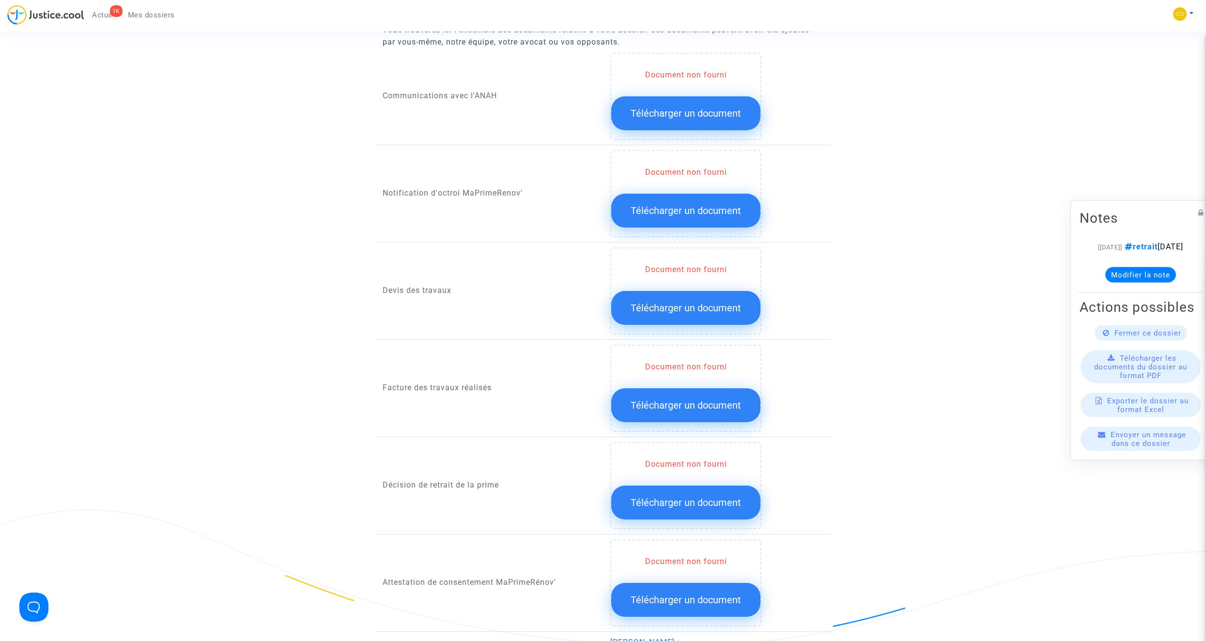
click at [710, 362] on span "Télécharger un document" at bounding box center [686, 503] width 110 height 12
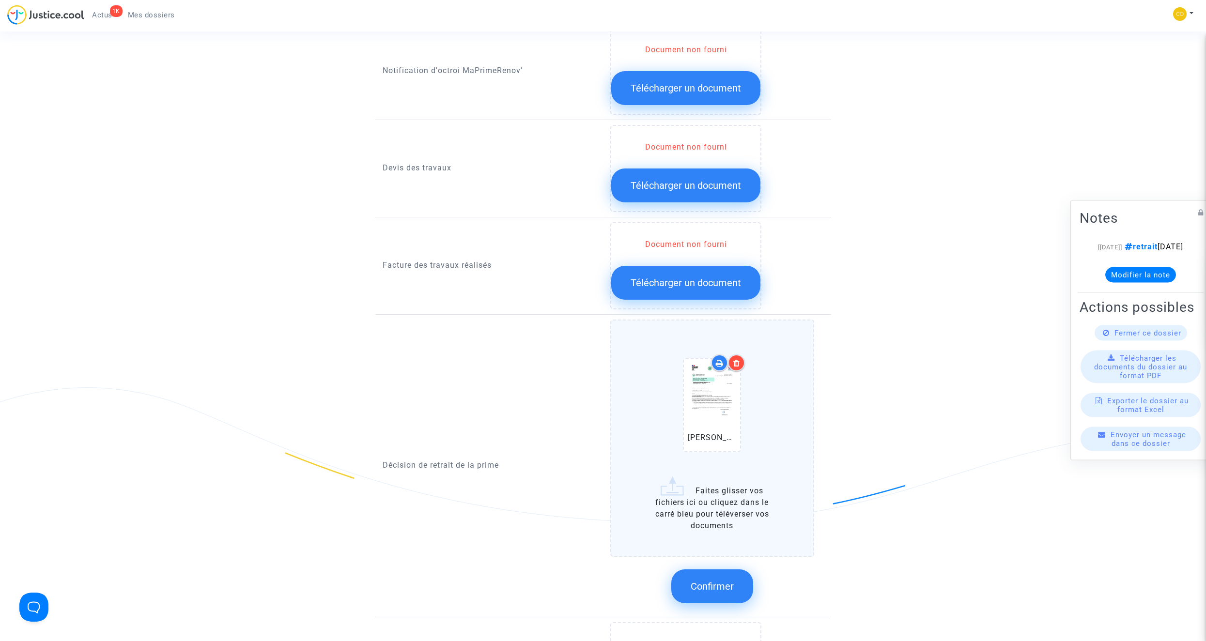
scroll to position [630, 0]
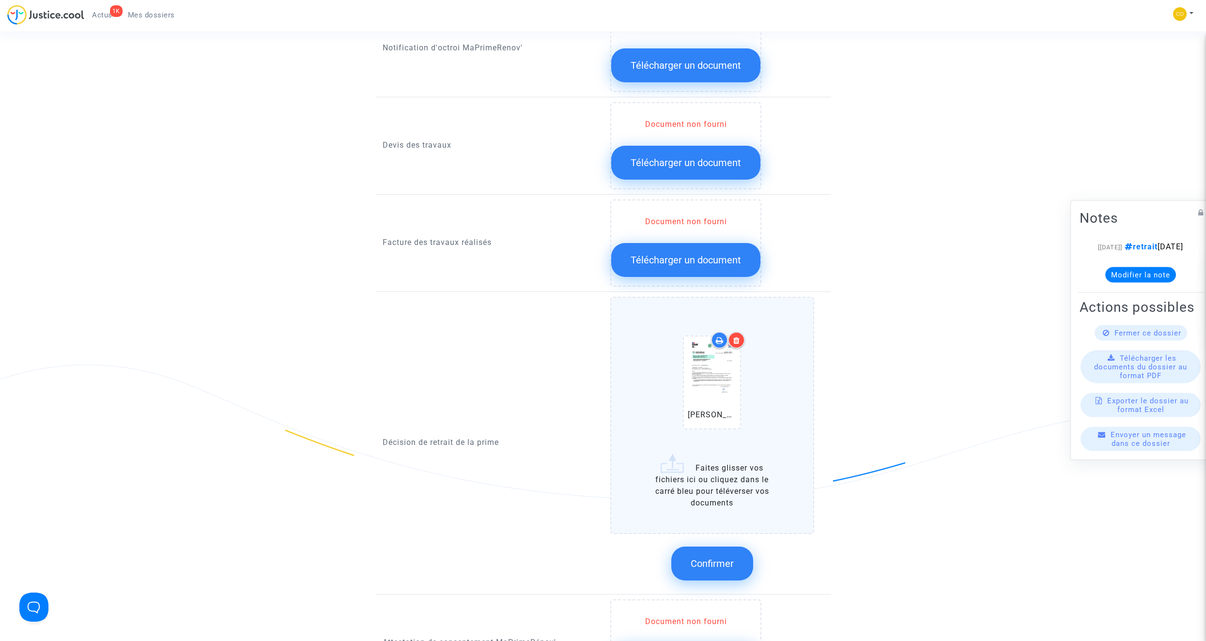
click at [710, 362] on span "Confirmer" at bounding box center [712, 564] width 43 height 12
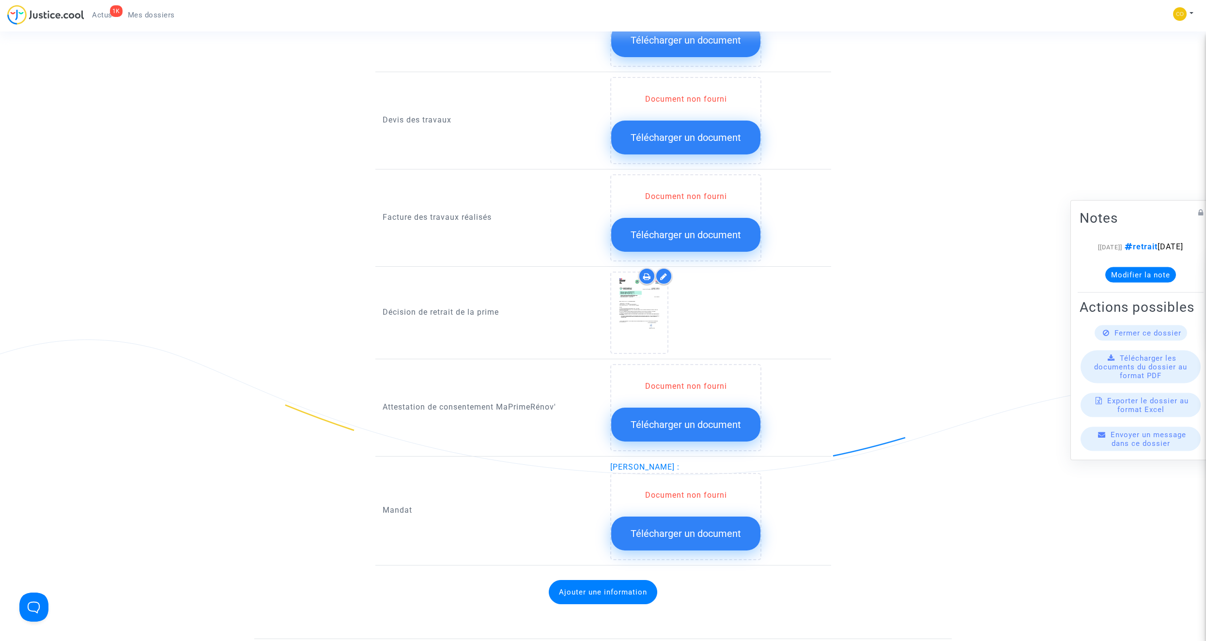
scroll to position [727, 0]
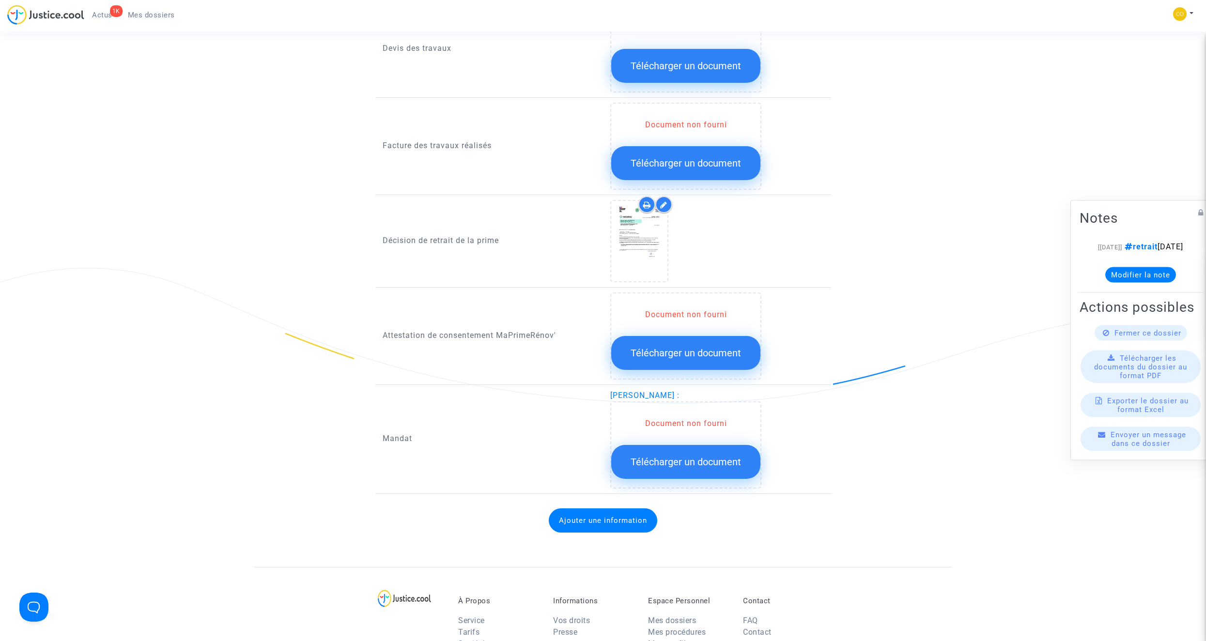
click at [710, 362] on button "Télécharger un document" at bounding box center [685, 462] width 149 height 34
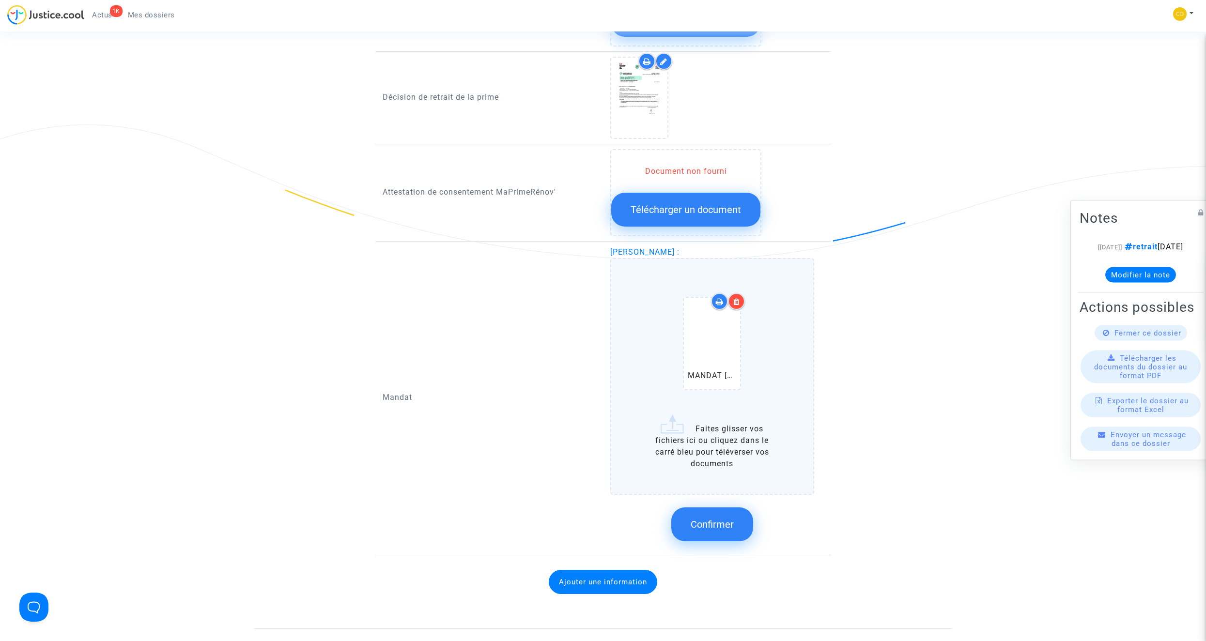
scroll to position [872, 0]
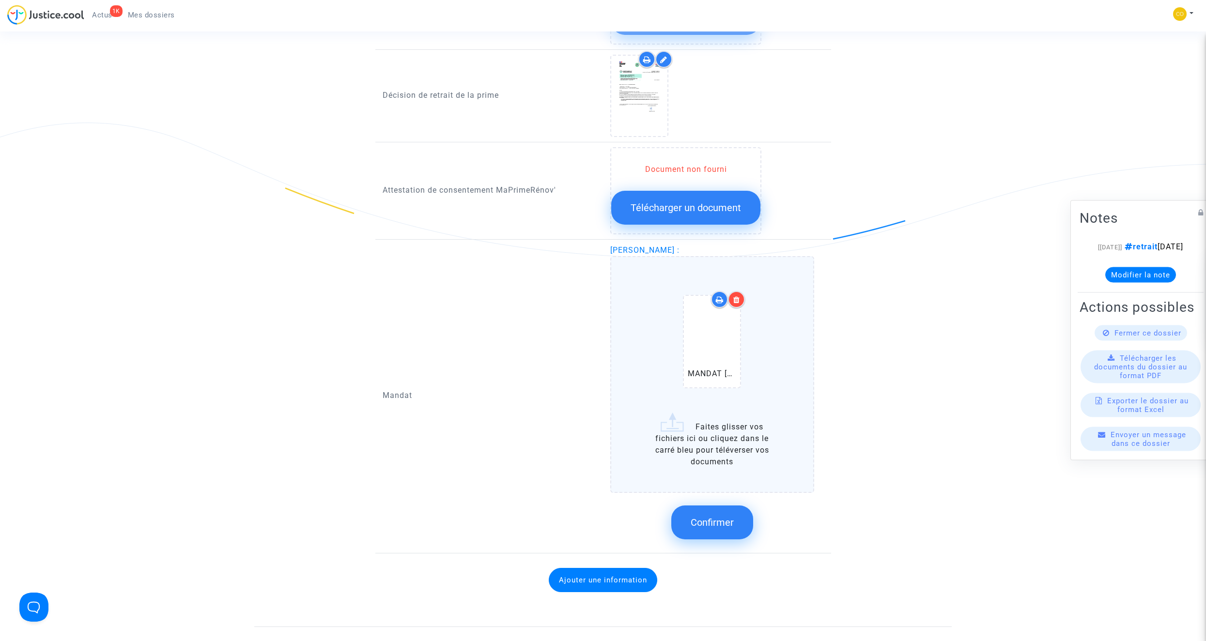
click at [685, 362] on button "Confirmer" at bounding box center [712, 523] width 82 height 34
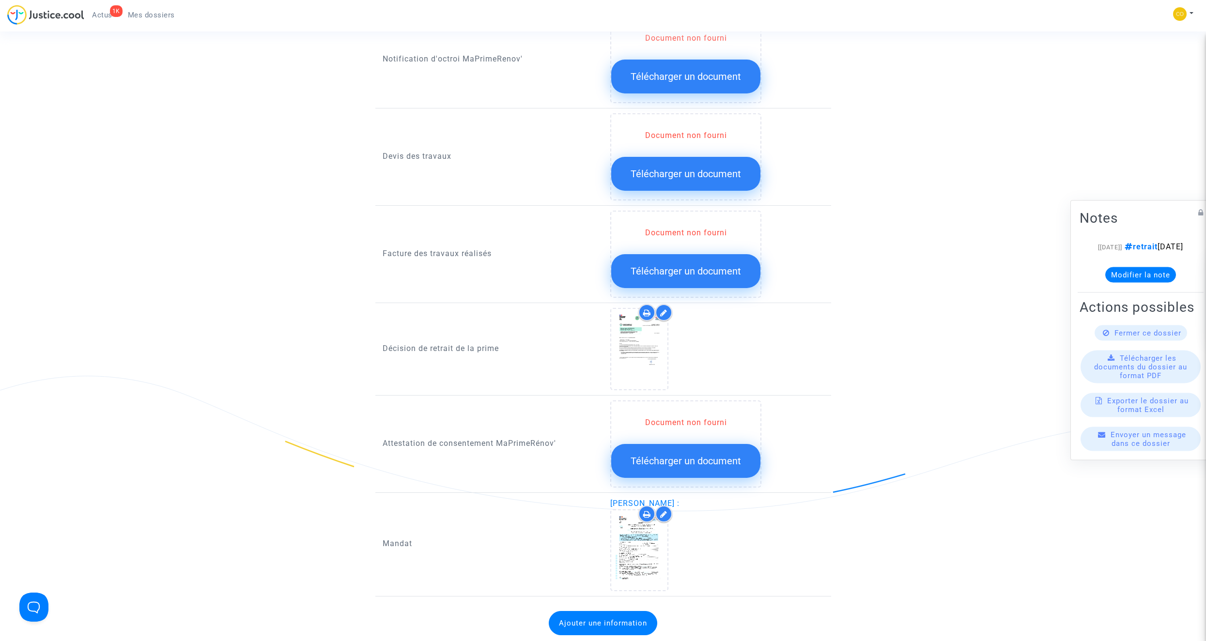
scroll to position [581, 0]
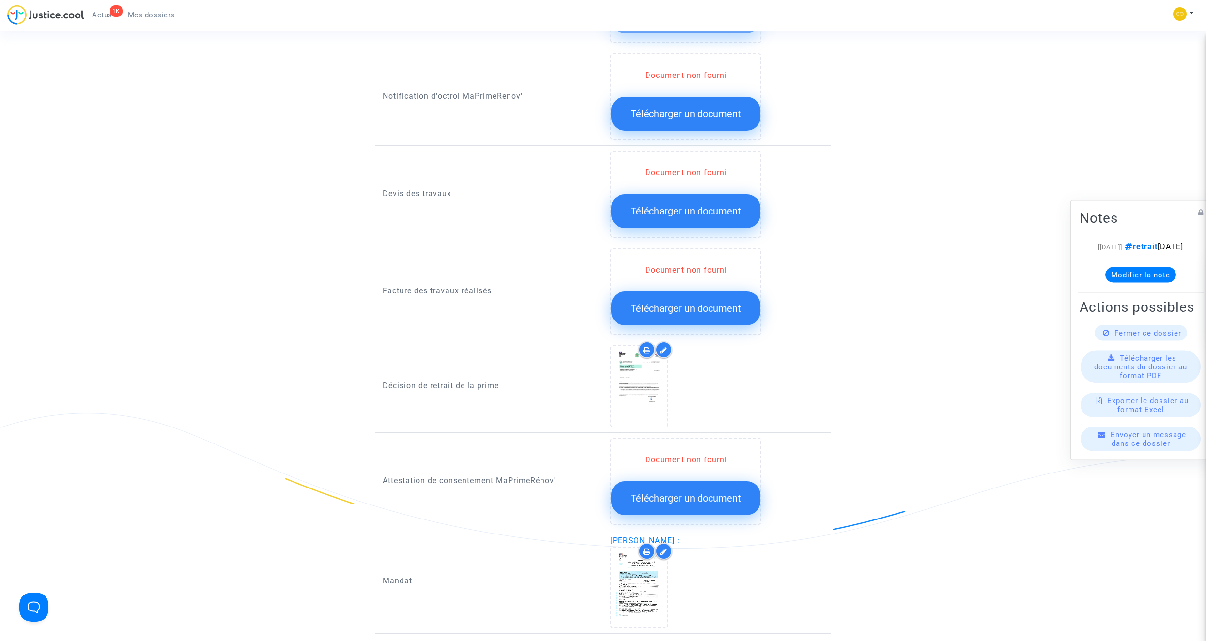
click at [710, 303] on span "Télécharger un document" at bounding box center [686, 309] width 110 height 12
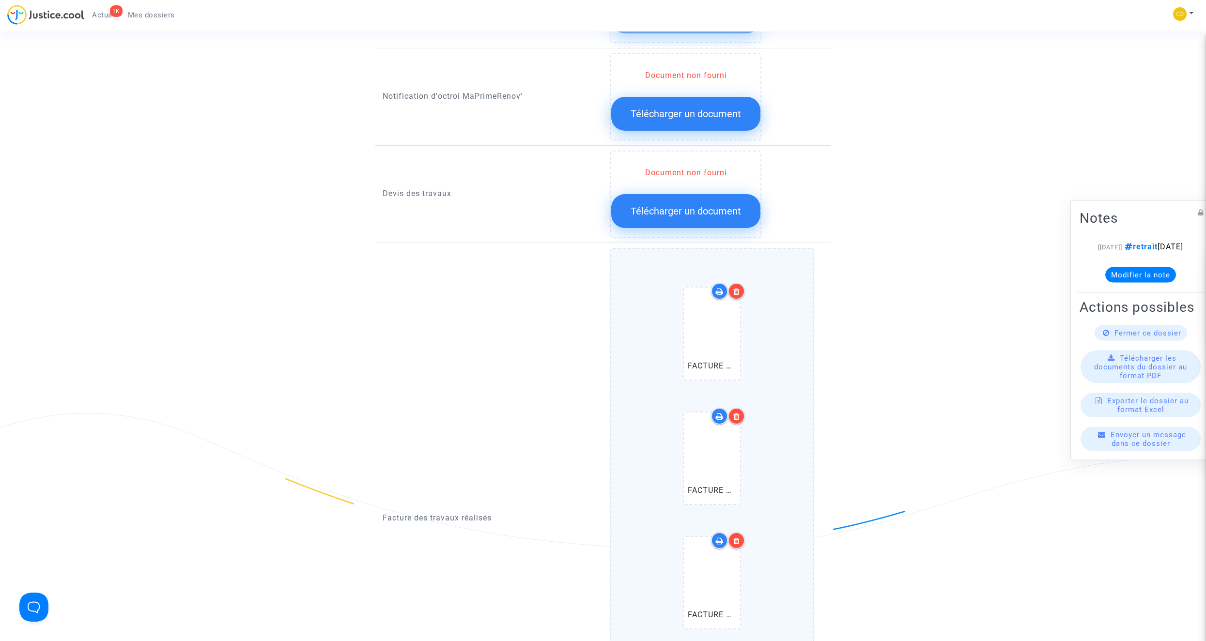
click at [710, 288] on icon at bounding box center [736, 292] width 7 height 8
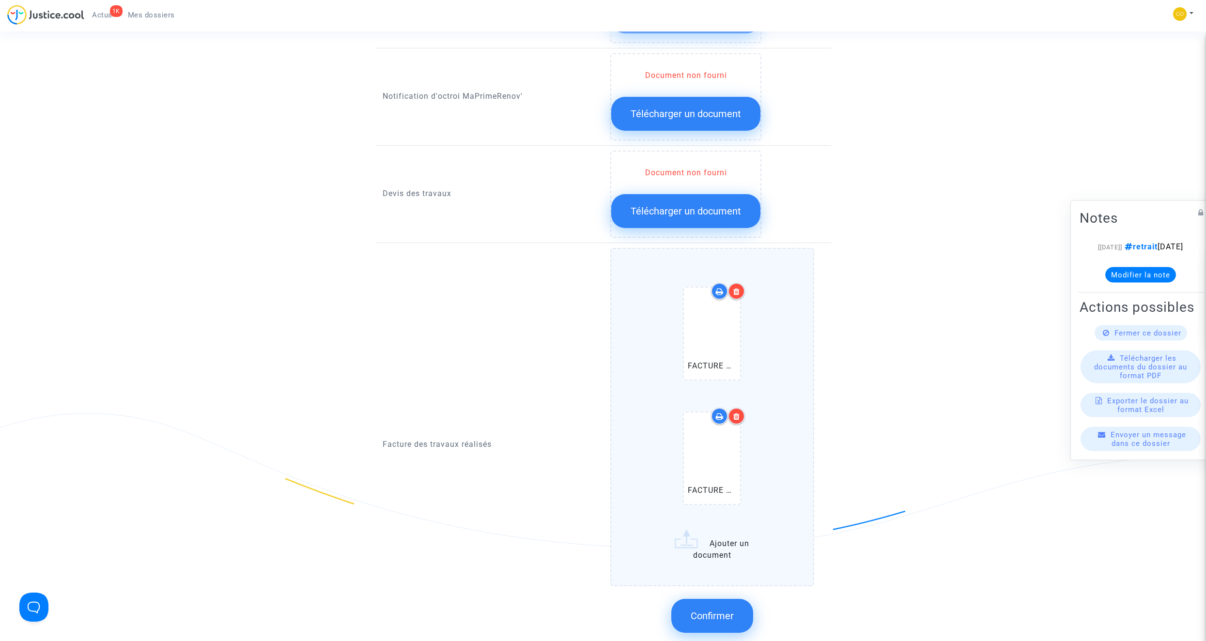
click at [710, 362] on icon at bounding box center [736, 417] width 7 height 8
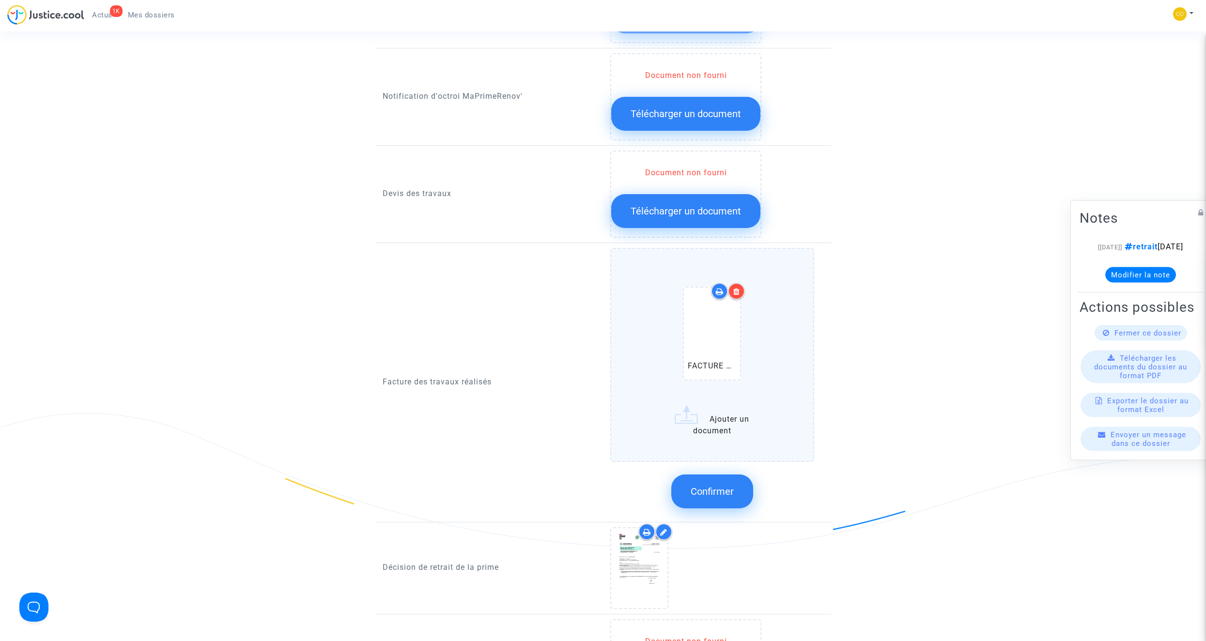
click at [710, 288] on icon at bounding box center [736, 292] width 7 height 8
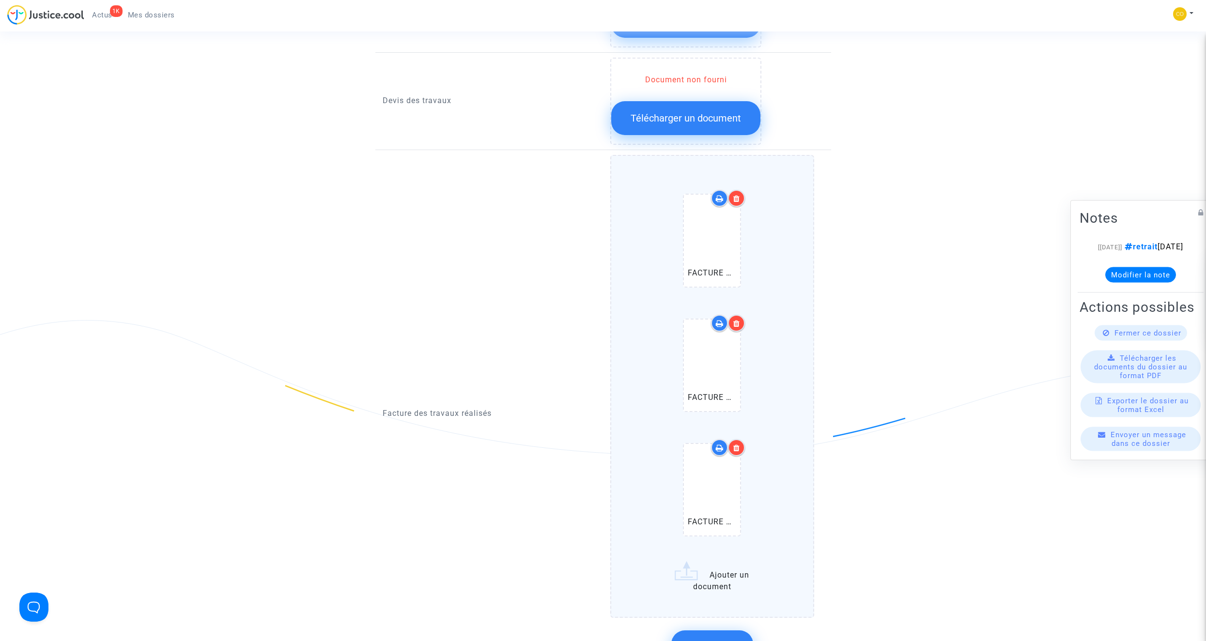
scroll to position [678, 0]
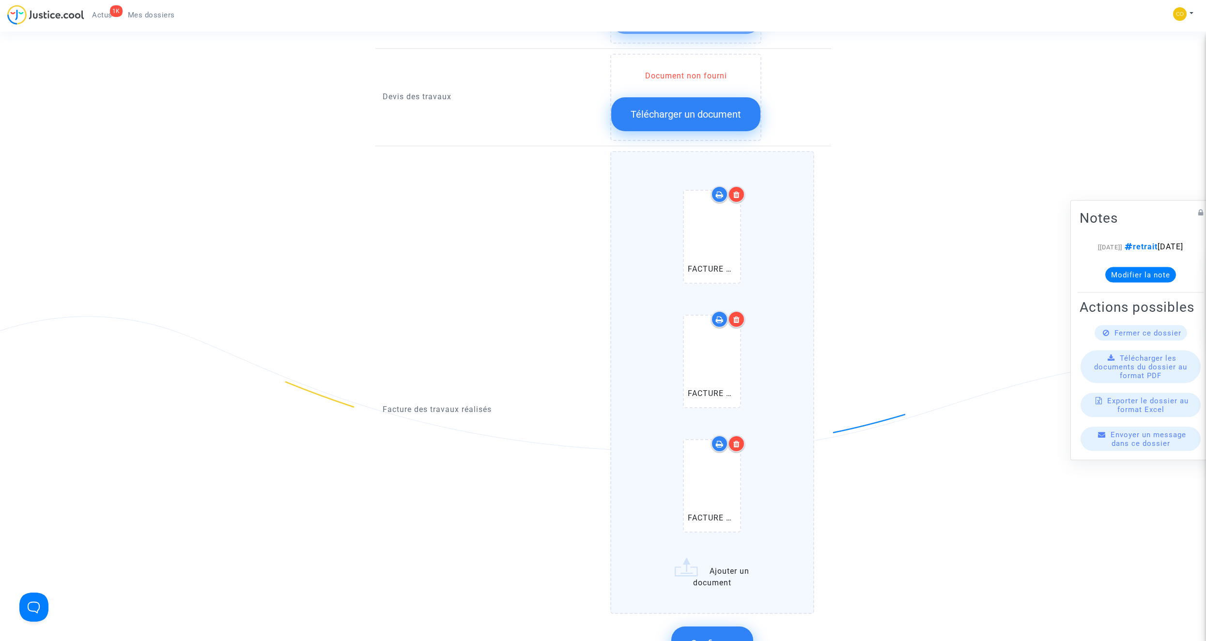
click at [710, 362] on icon at bounding box center [736, 444] width 7 height 8
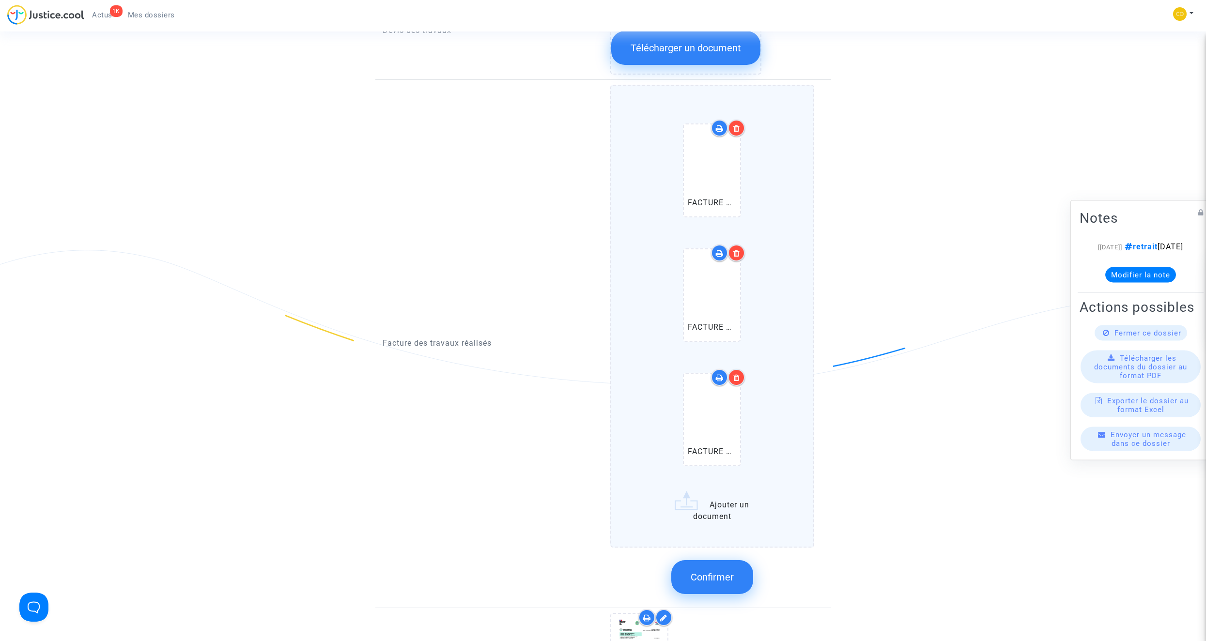
scroll to position [775, 0]
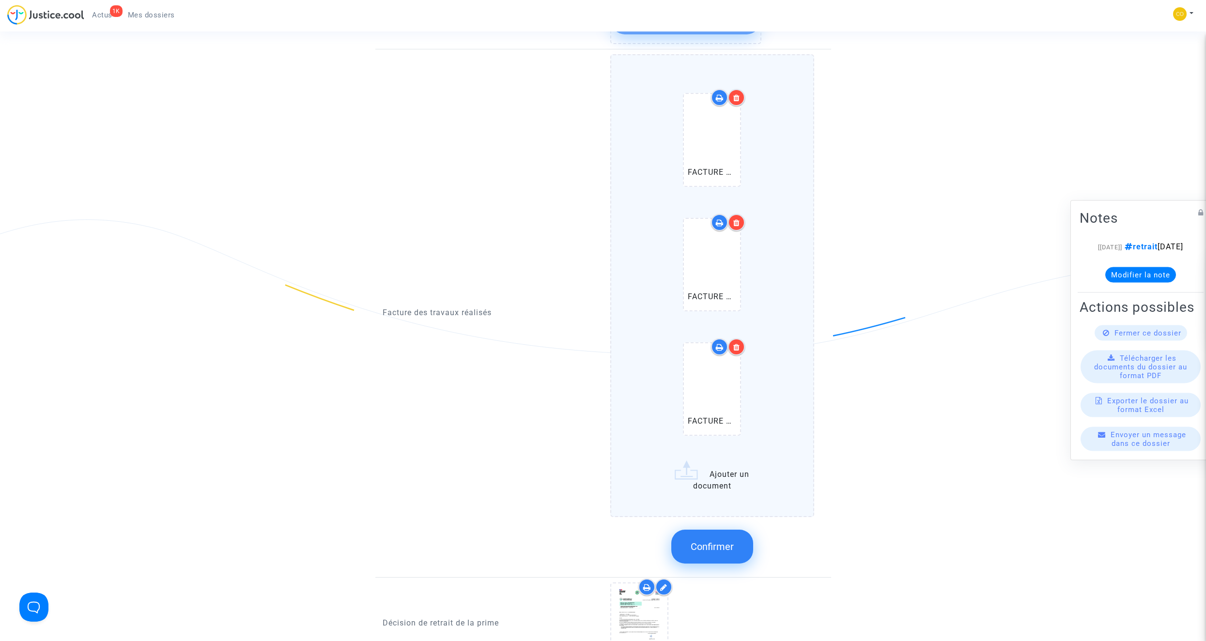
click at [709, 362] on span "Confirmer" at bounding box center [712, 547] width 43 height 12
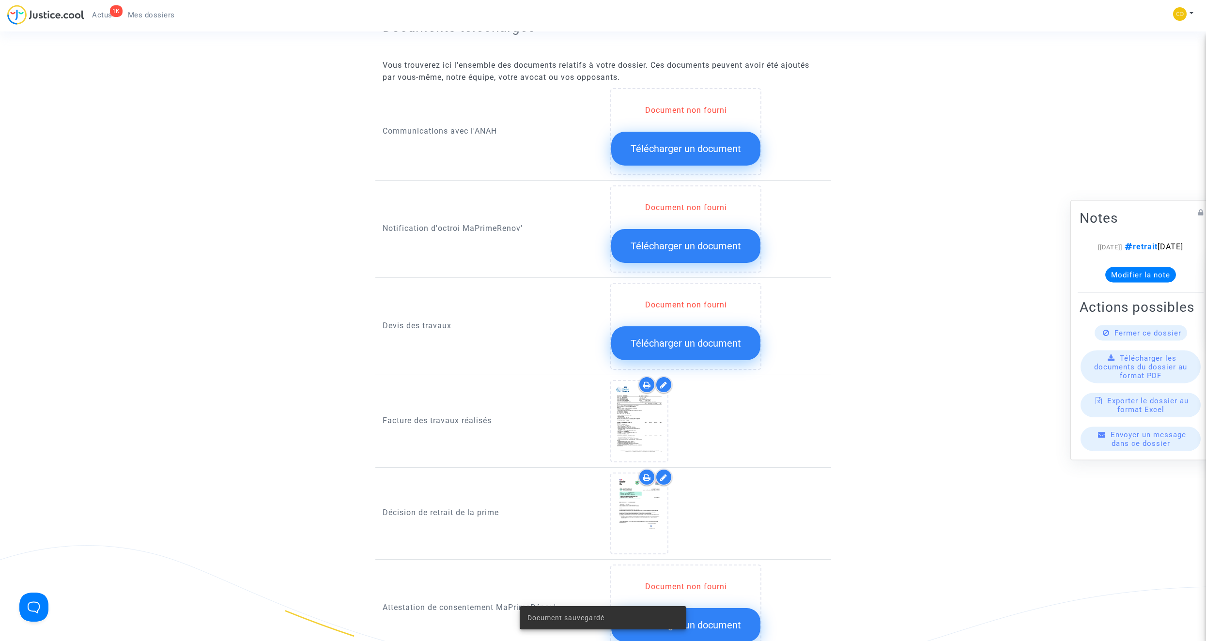
scroll to position [387, 0]
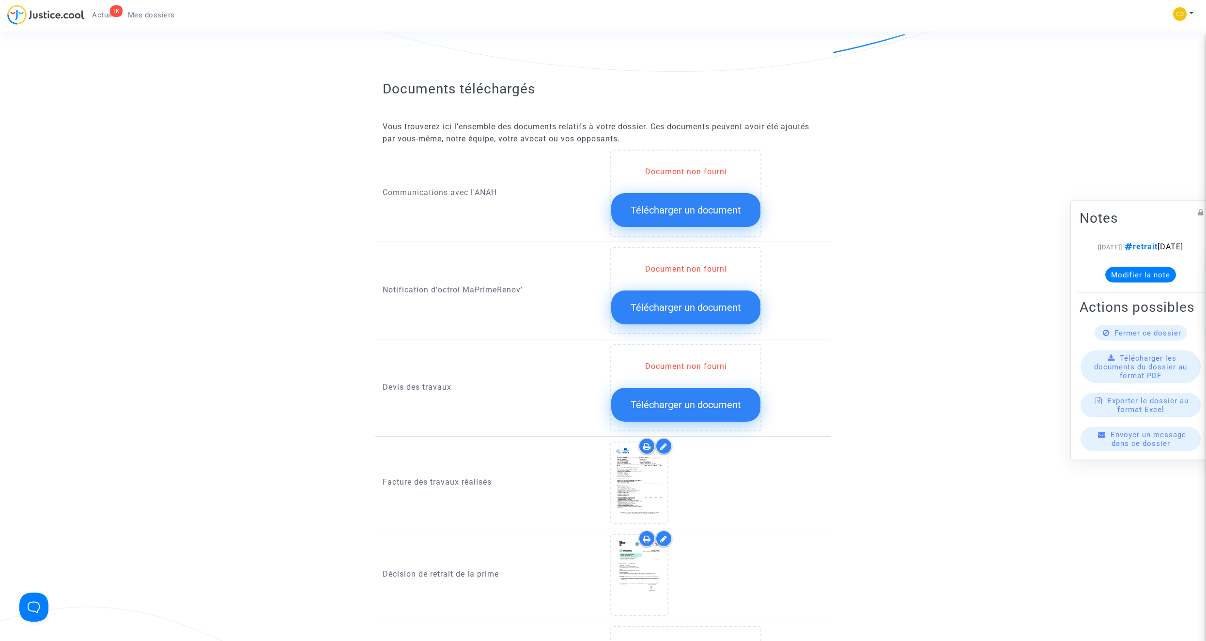
click at [710, 302] on span "Télécharger un document" at bounding box center [686, 308] width 110 height 12
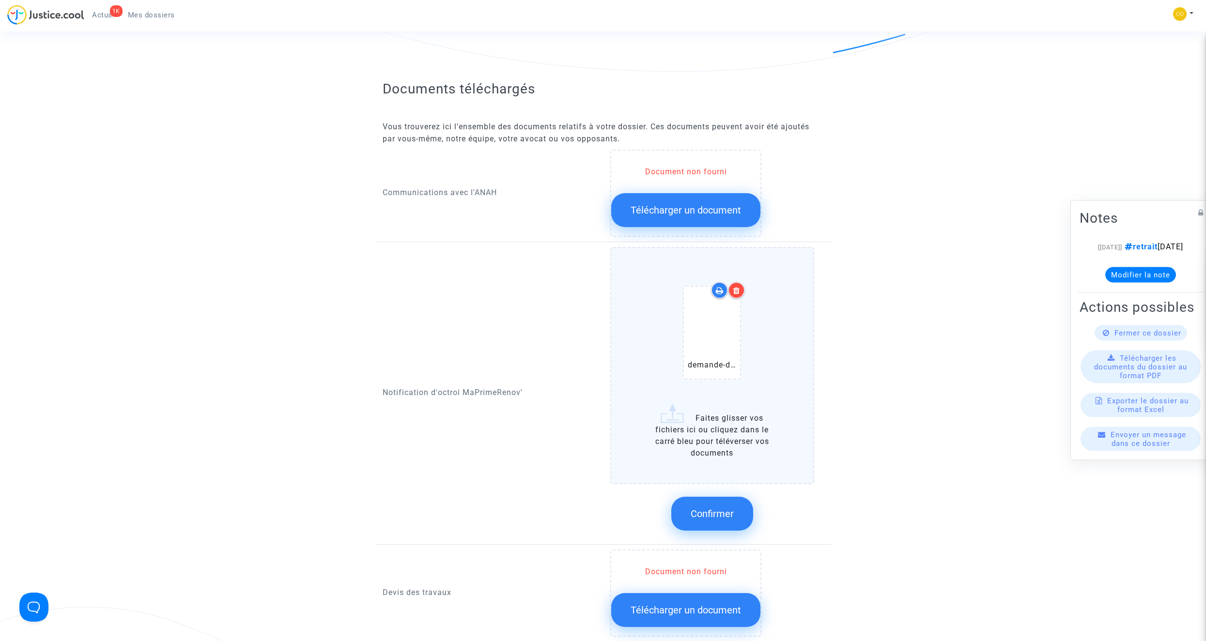
click at [710, 362] on span "Confirmer" at bounding box center [712, 514] width 43 height 12
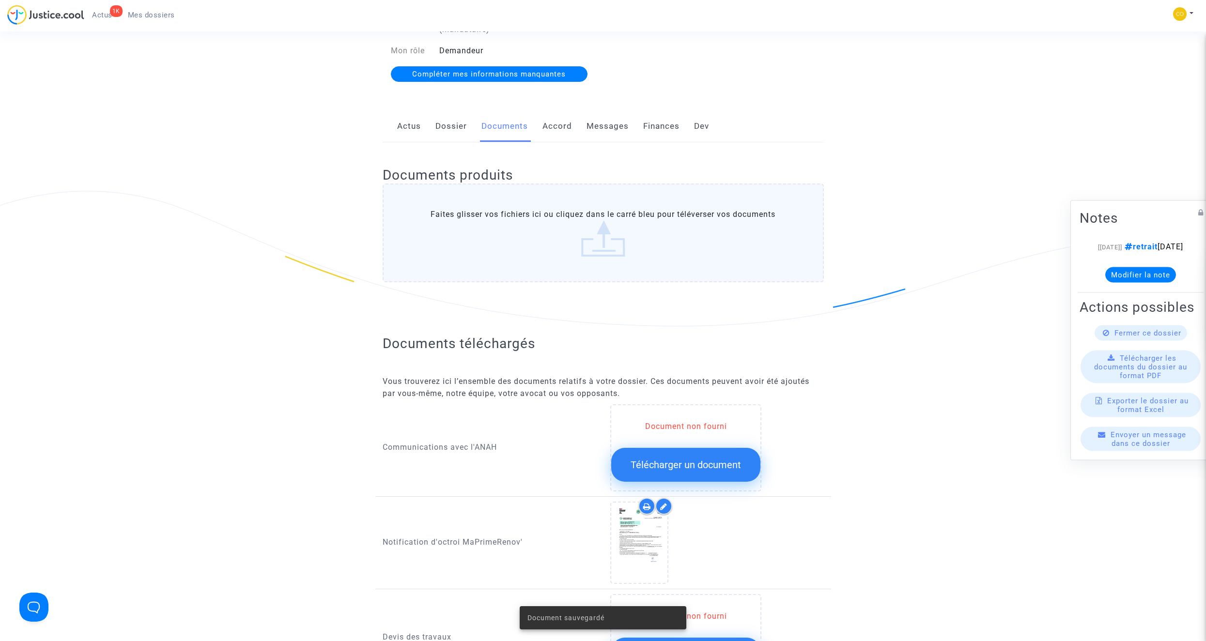
scroll to position [48, 0]
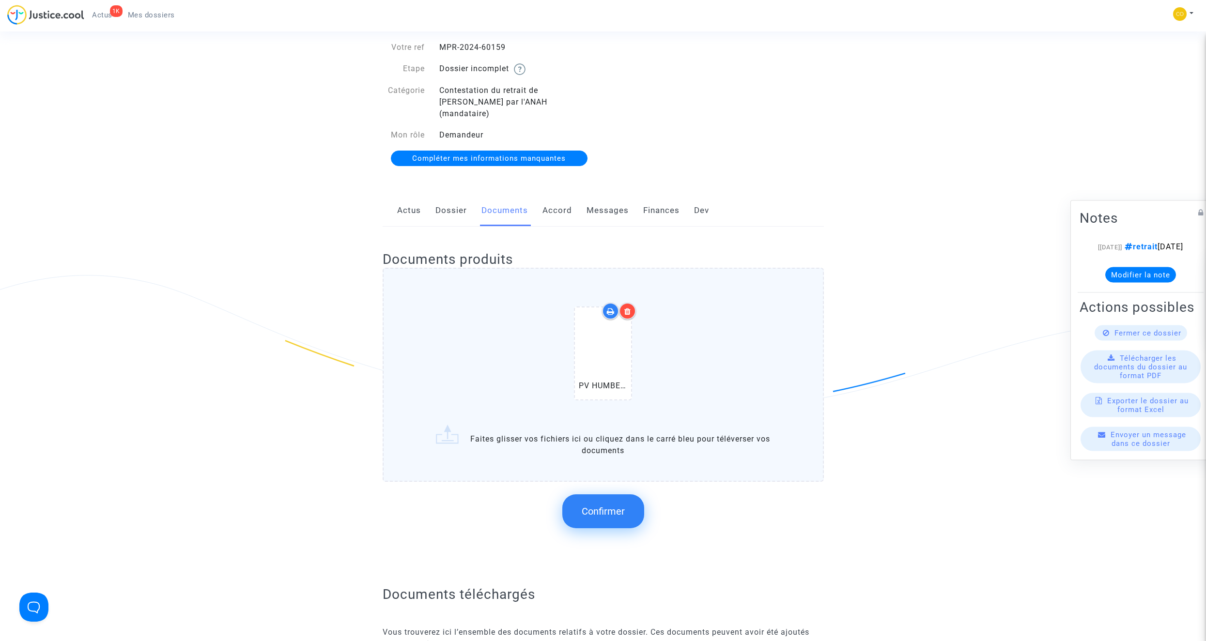
click at [606, 362] on span "Confirmer" at bounding box center [603, 512] width 43 height 12
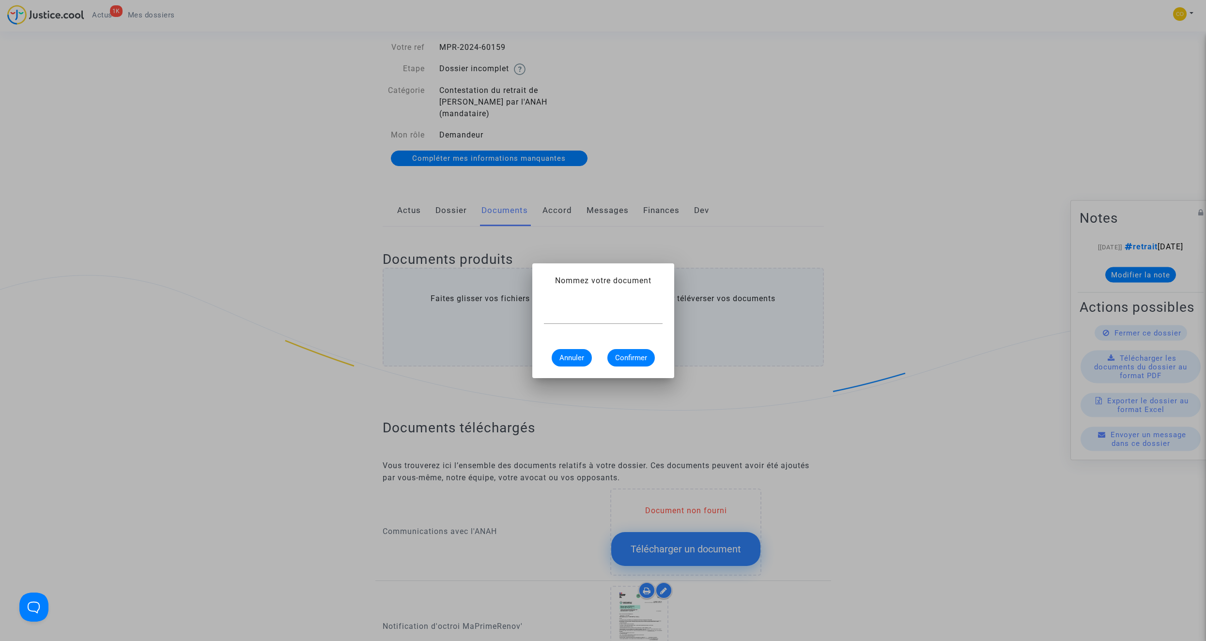
scroll to position [0, 0]
click at [579, 317] on input "text" at bounding box center [603, 316] width 119 height 9
type input "PV DE RECEPTION"
click at [626, 356] on span "Confirmer" at bounding box center [631, 358] width 32 height 9
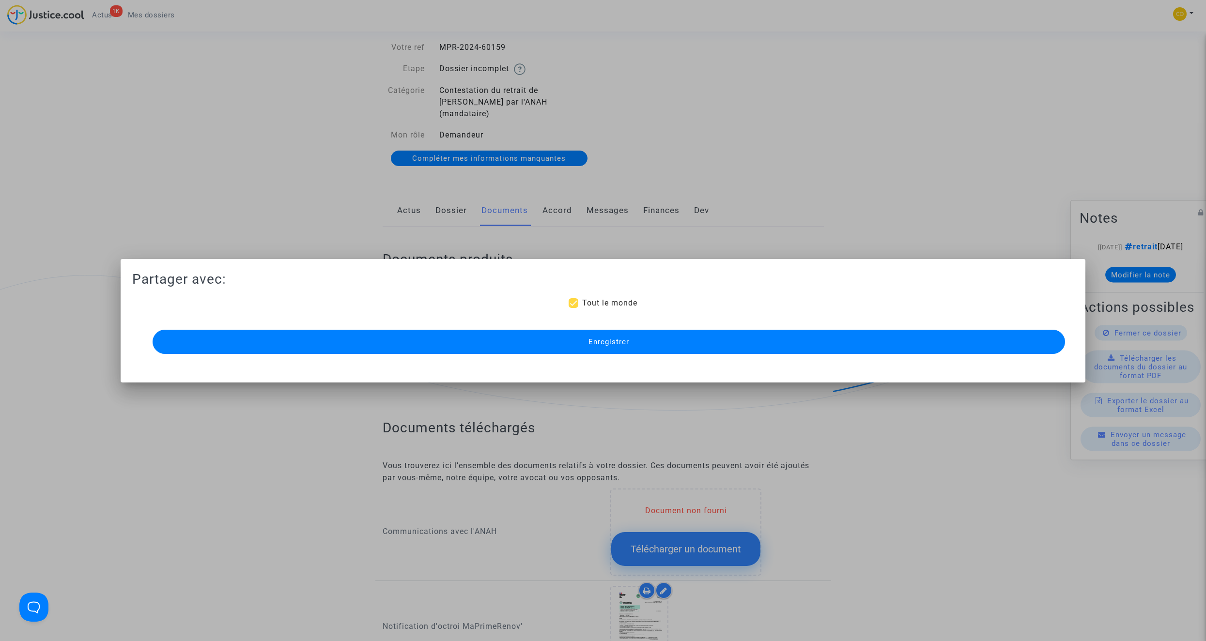
click at [658, 340] on button "Enregistrer" at bounding box center [609, 342] width 912 height 24
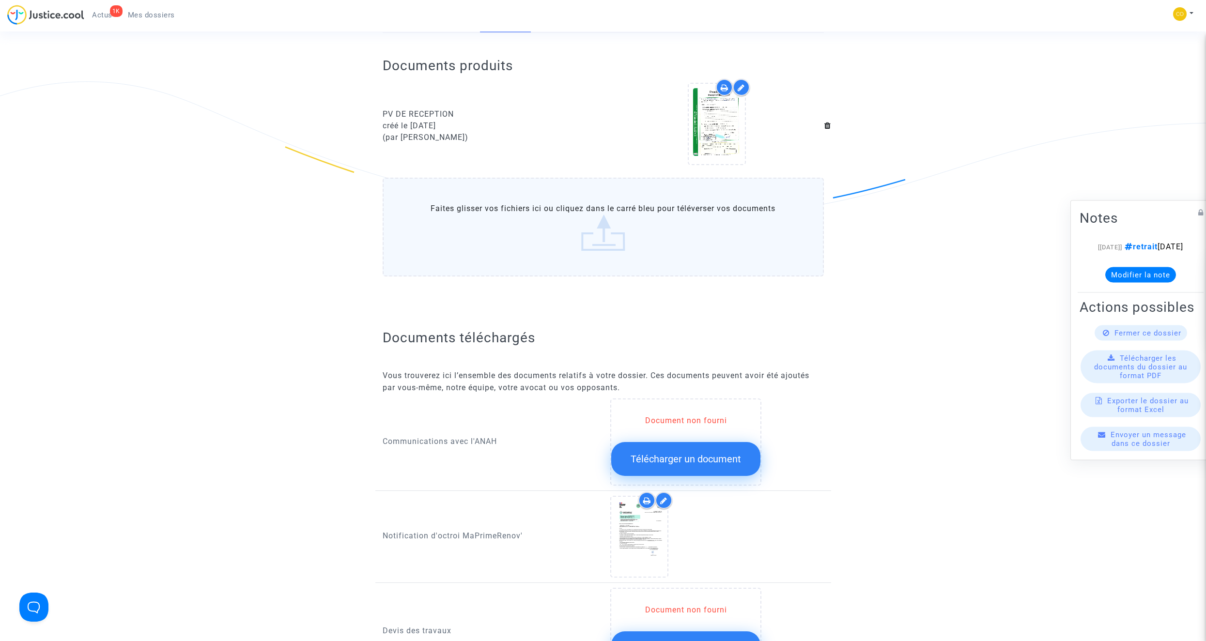
scroll to position [0, 0]
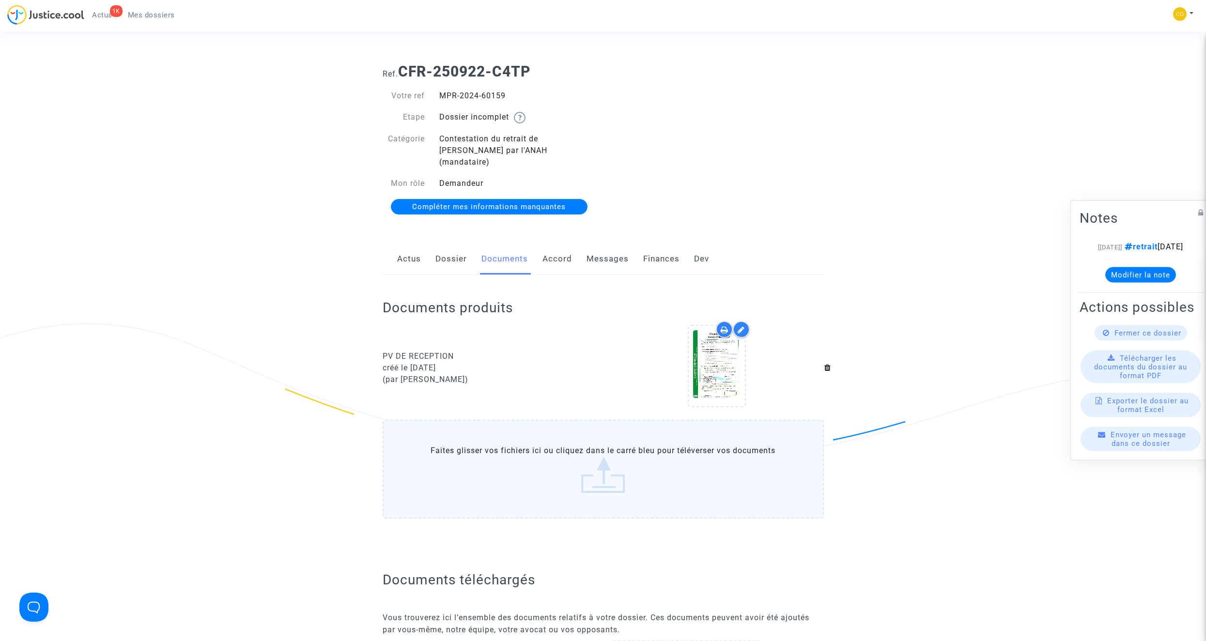
click at [143, 12] on span "Mes dossiers" at bounding box center [151, 15] width 47 height 9
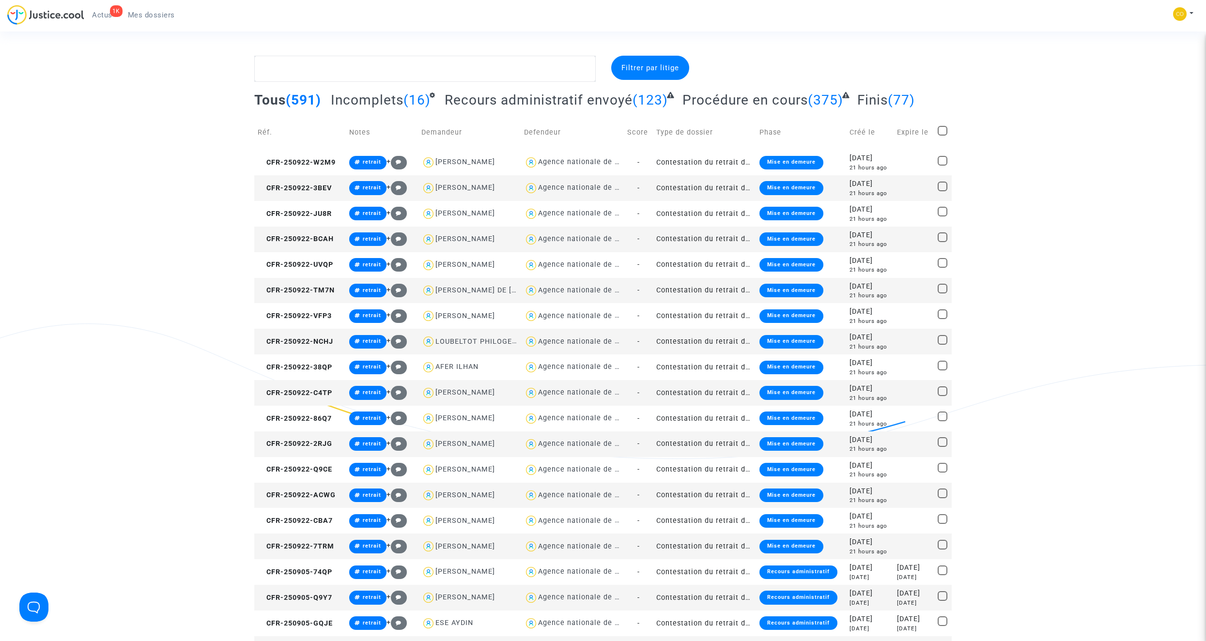
click at [680, 362] on td "Contestation du retrait de [PERSON_NAME] par l'ANAH (mandataire)" at bounding box center [704, 393] width 103 height 26
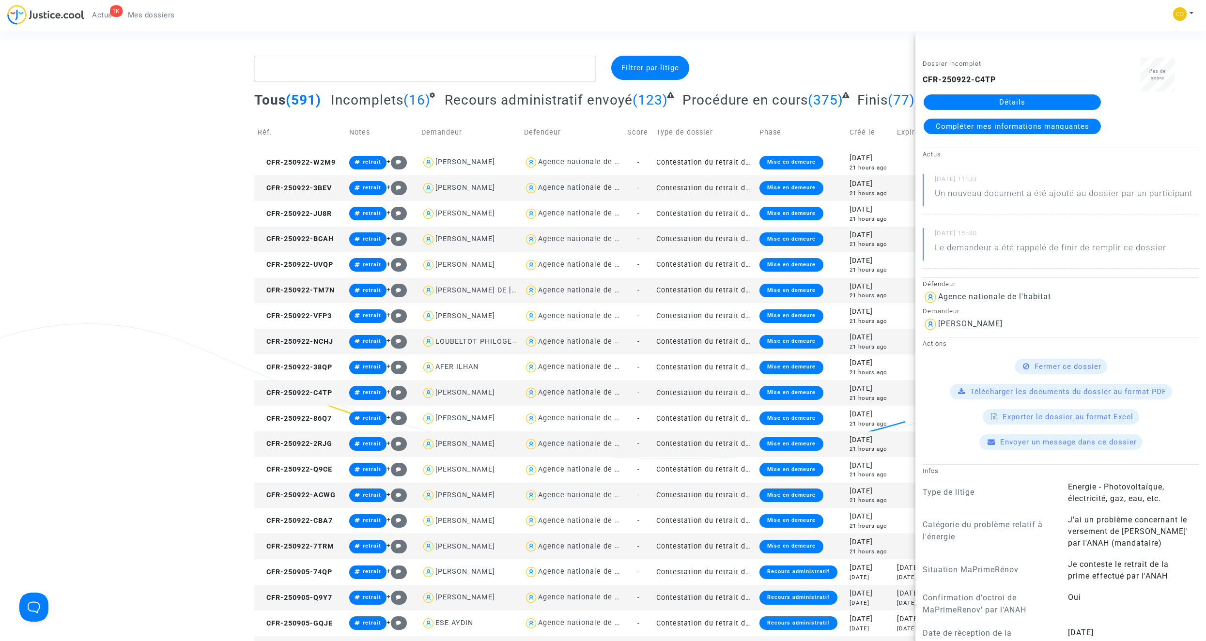
click at [710, 102] on link "Détails" at bounding box center [1012, 101] width 177 height 15
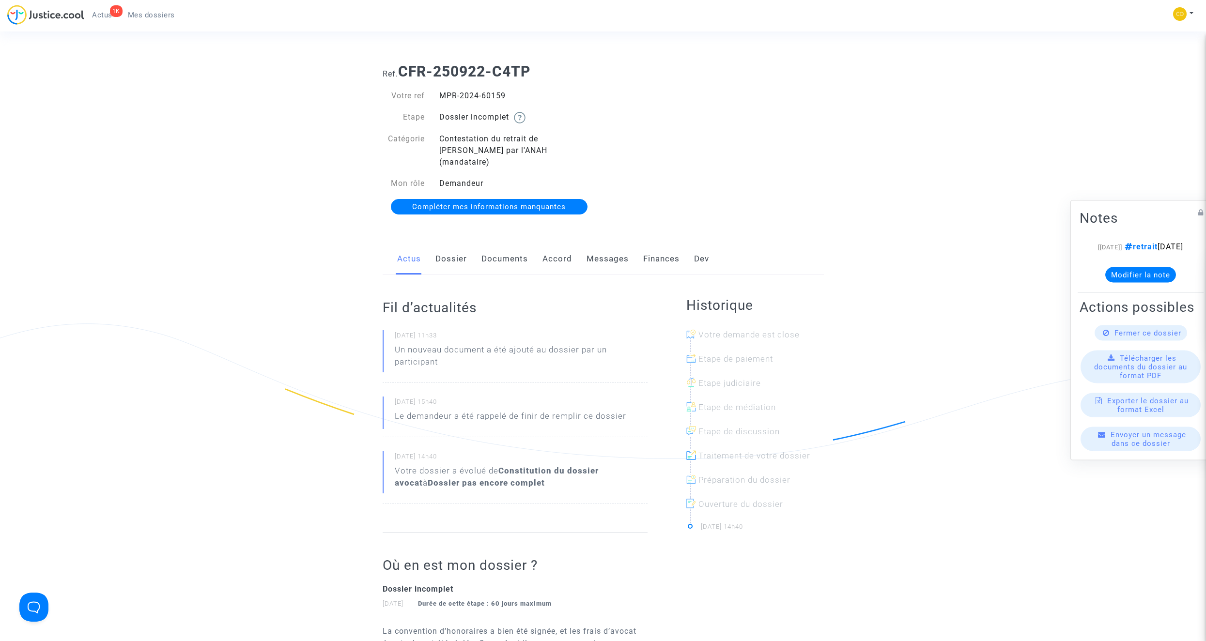
click at [514, 251] on link "Documents" at bounding box center [504, 259] width 46 height 32
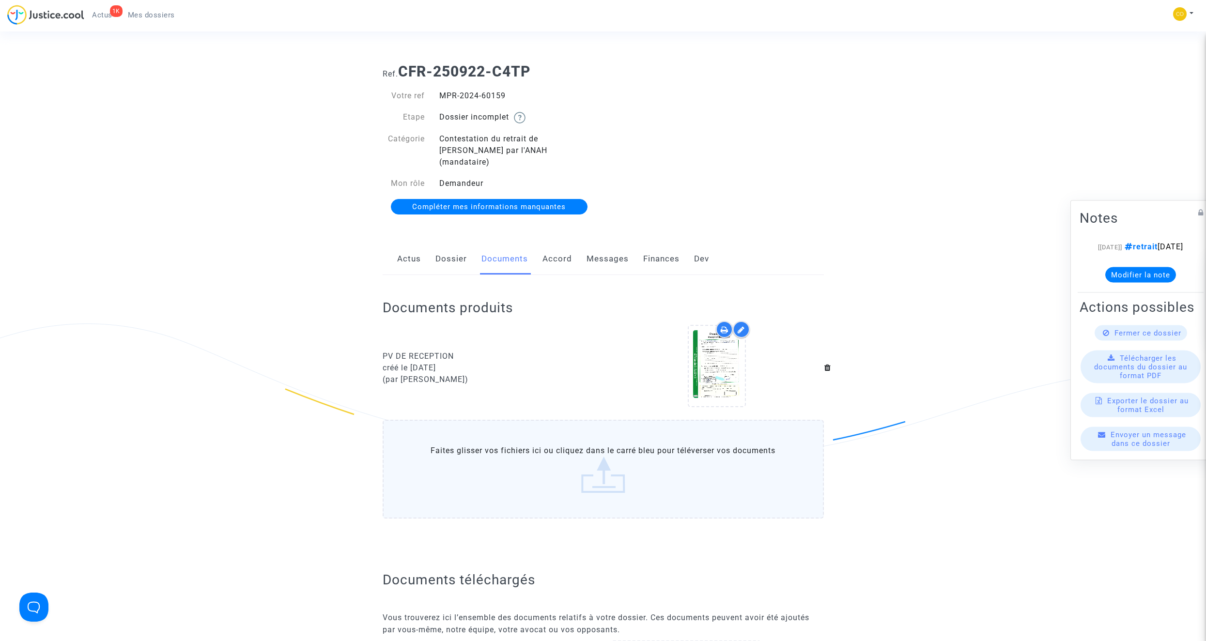
click at [145, 17] on span "Mes dossiers" at bounding box center [151, 15] width 47 height 9
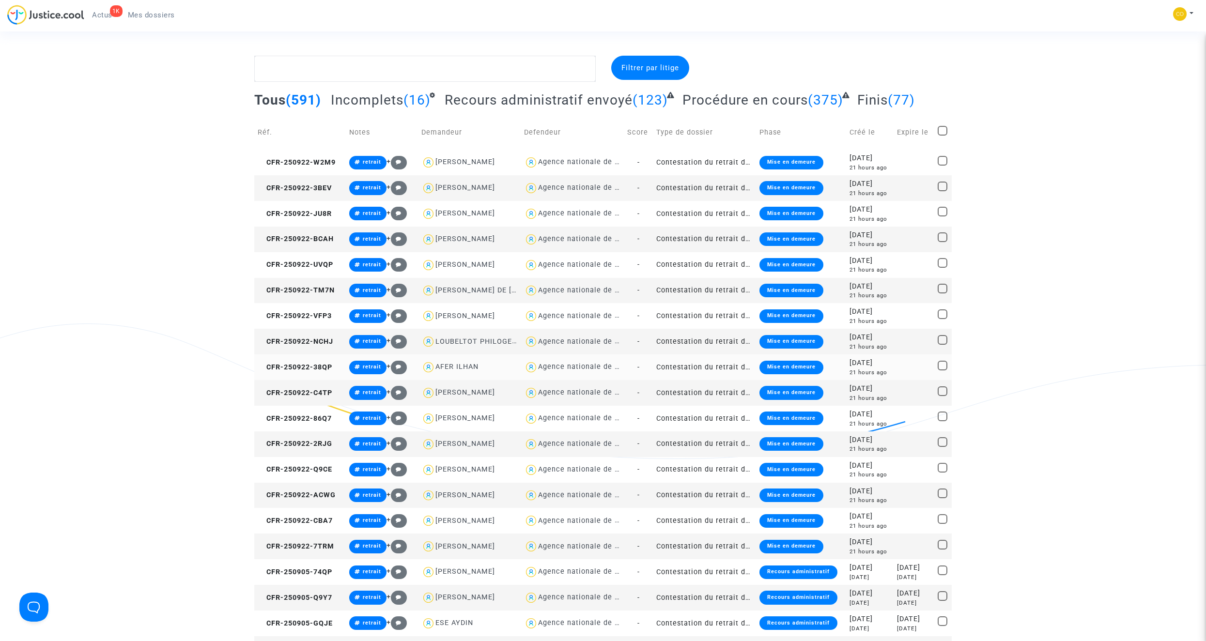
click at [698, 362] on td "Contestation du retrait de [PERSON_NAME] par l'ANAH (mandataire)" at bounding box center [704, 368] width 103 height 26
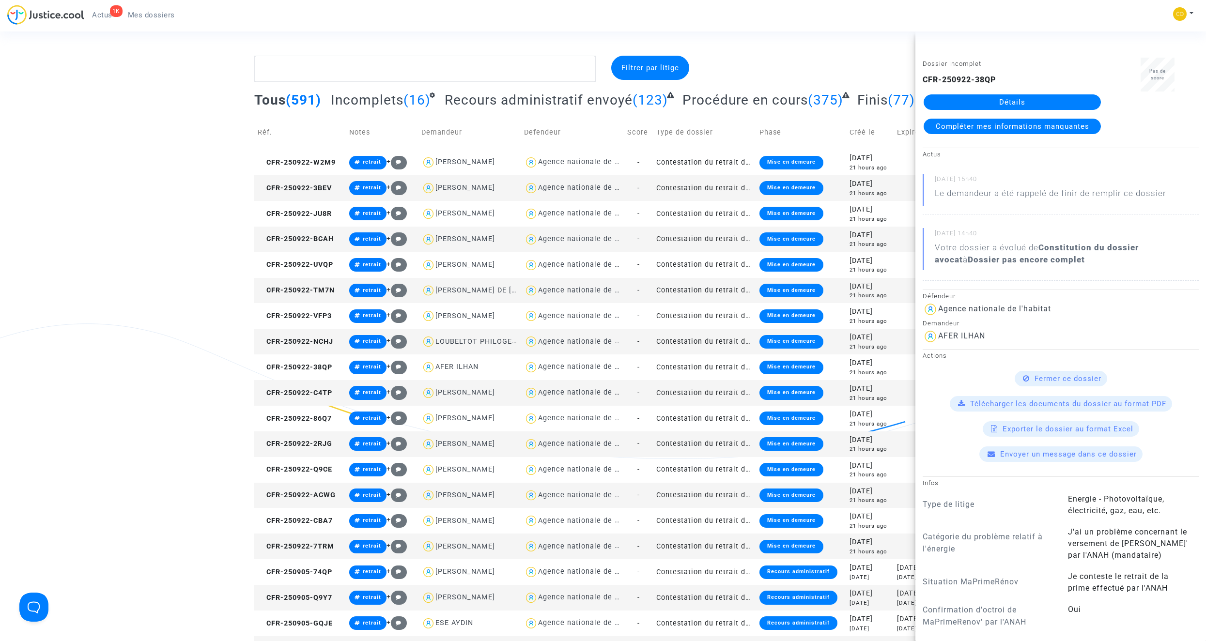
click at [710, 100] on link "Détails" at bounding box center [1012, 101] width 177 height 15
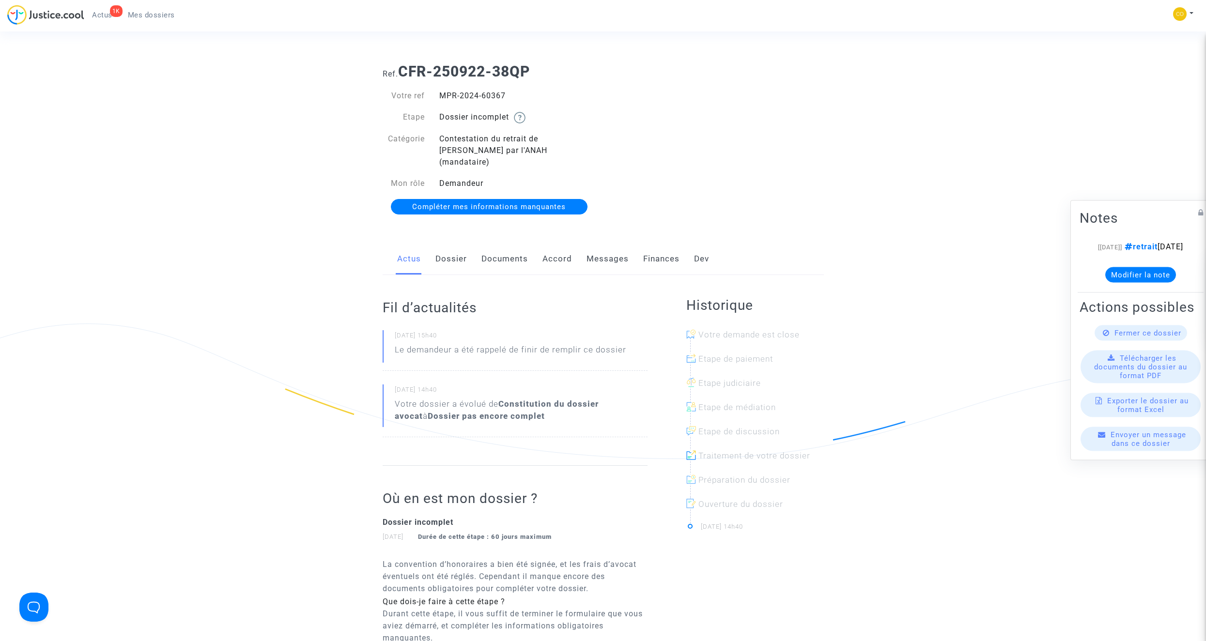
click at [525, 251] on link "Documents" at bounding box center [504, 259] width 46 height 32
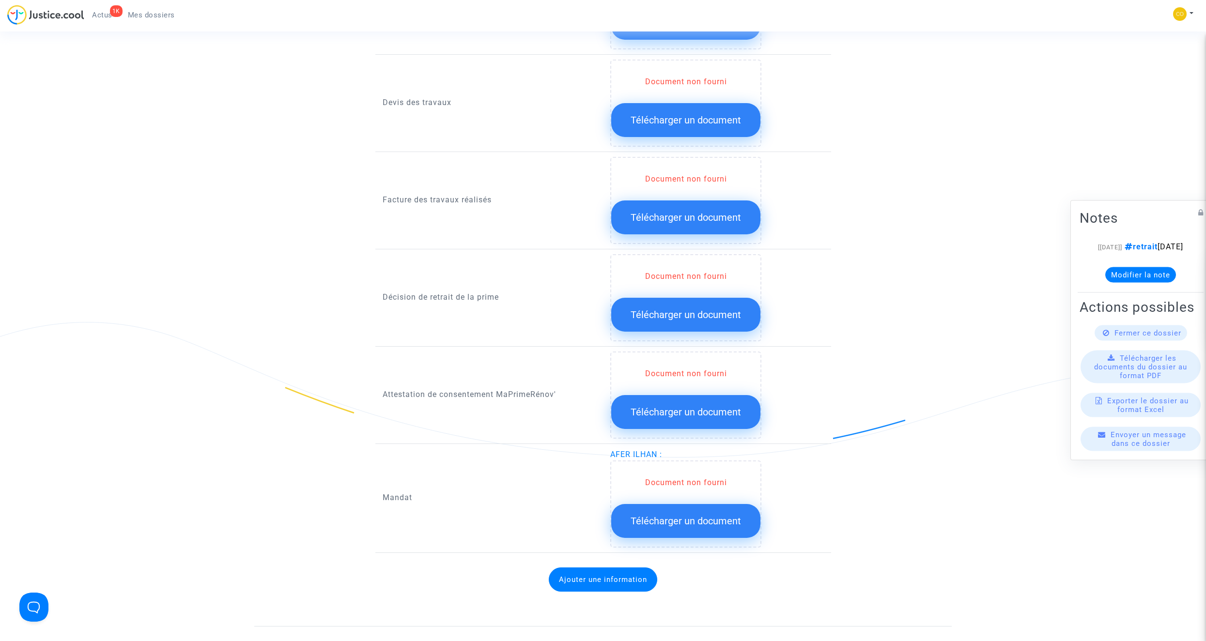
scroll to position [678, 0]
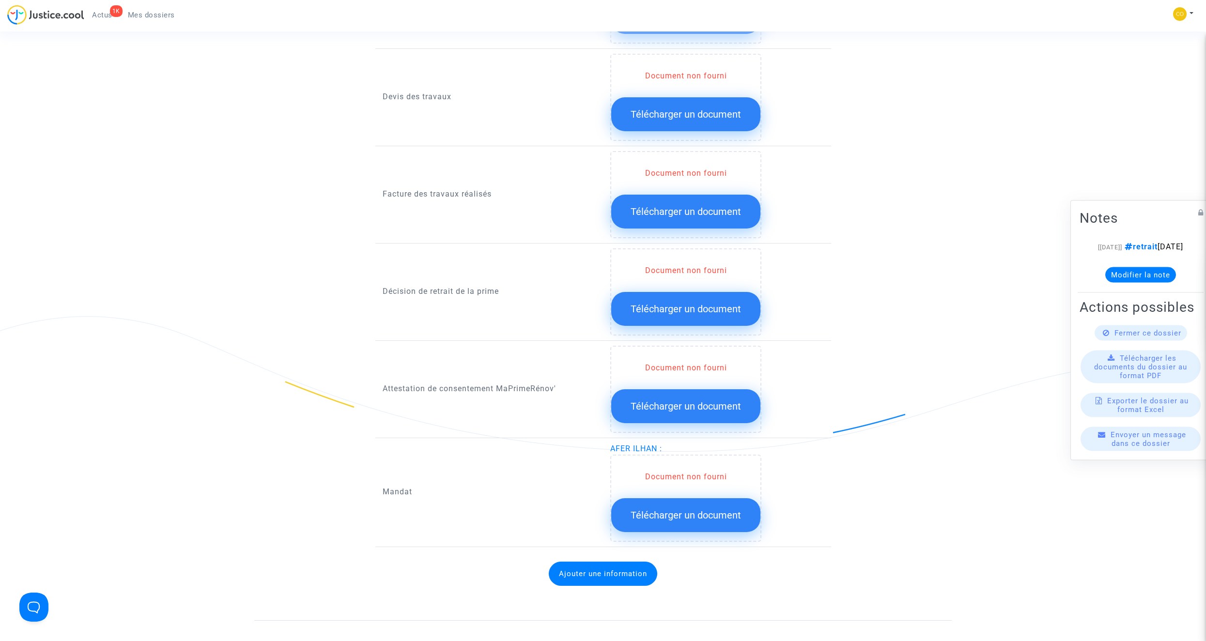
click at [688, 303] on span "Télécharger un document" at bounding box center [686, 309] width 110 height 12
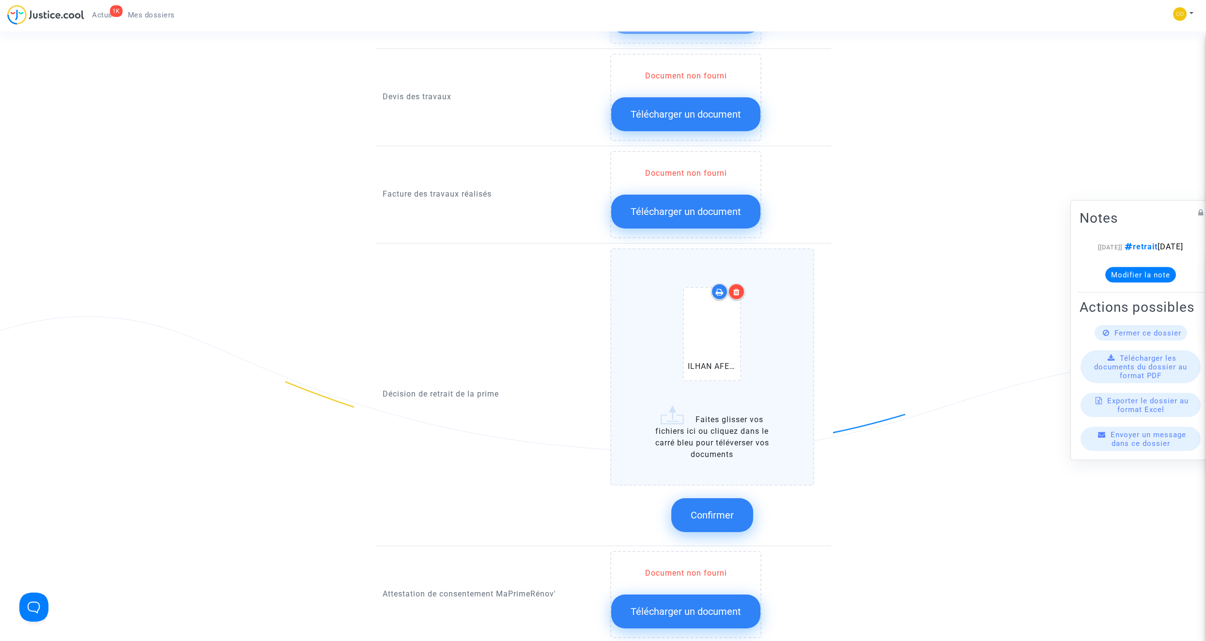
click at [710, 283] on div at bounding box center [736, 291] width 17 height 17
click at [710, 362] on span "Confirmer" at bounding box center [712, 516] width 43 height 12
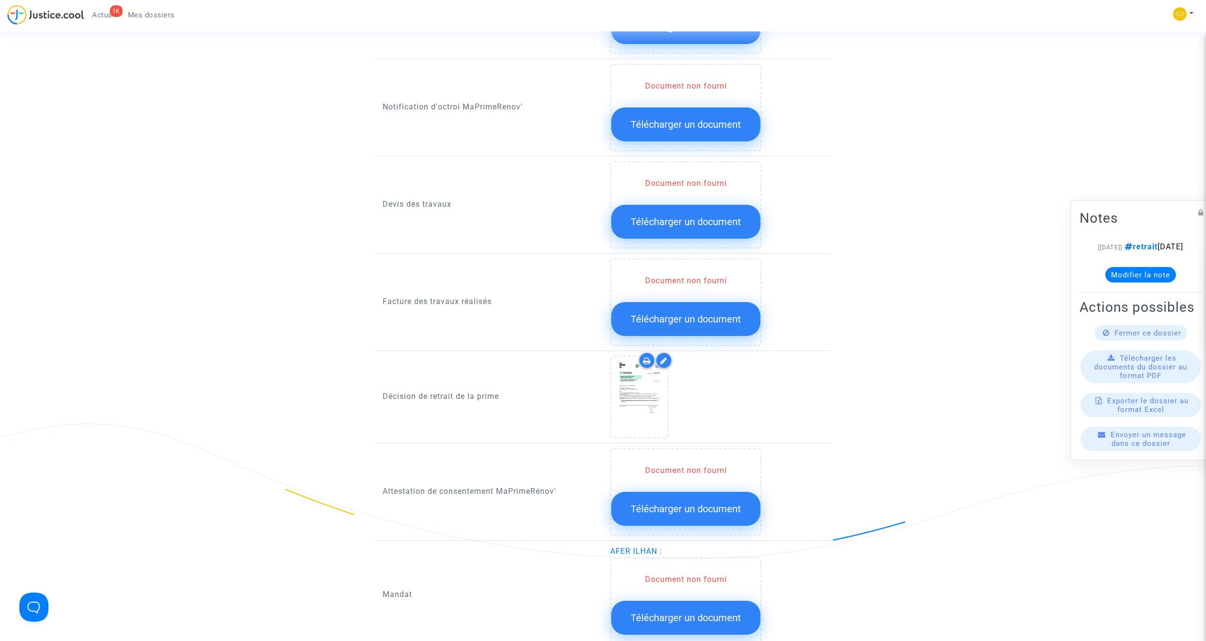
scroll to position [484, 0]
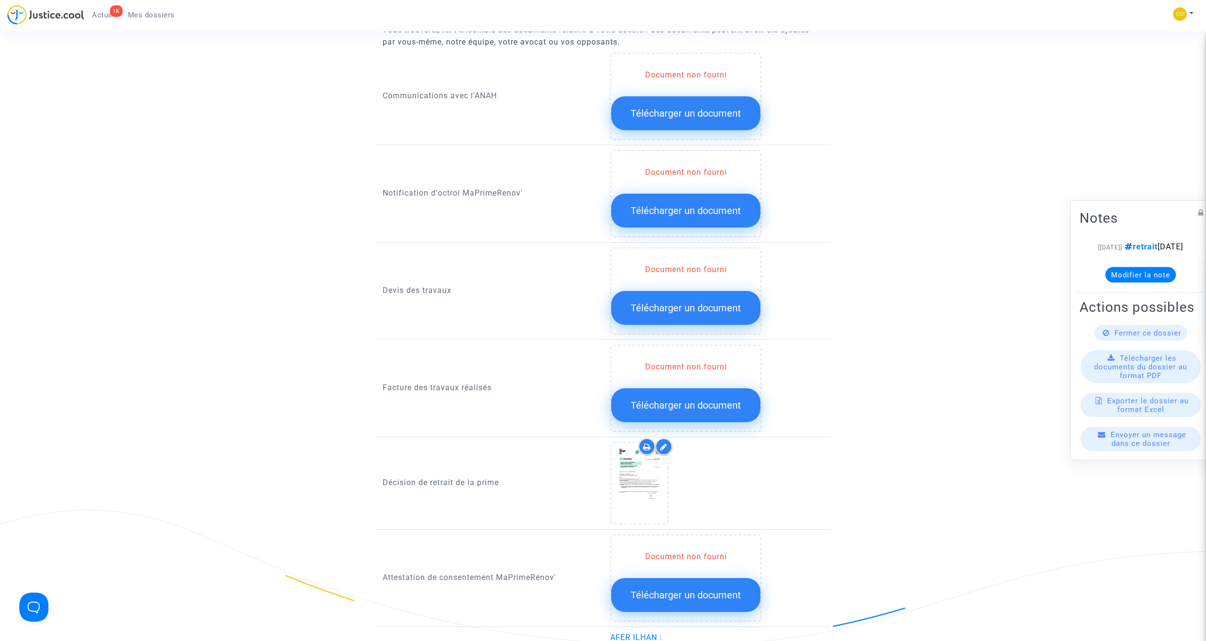
click at [690, 205] on span "Télécharger un document" at bounding box center [686, 211] width 110 height 12
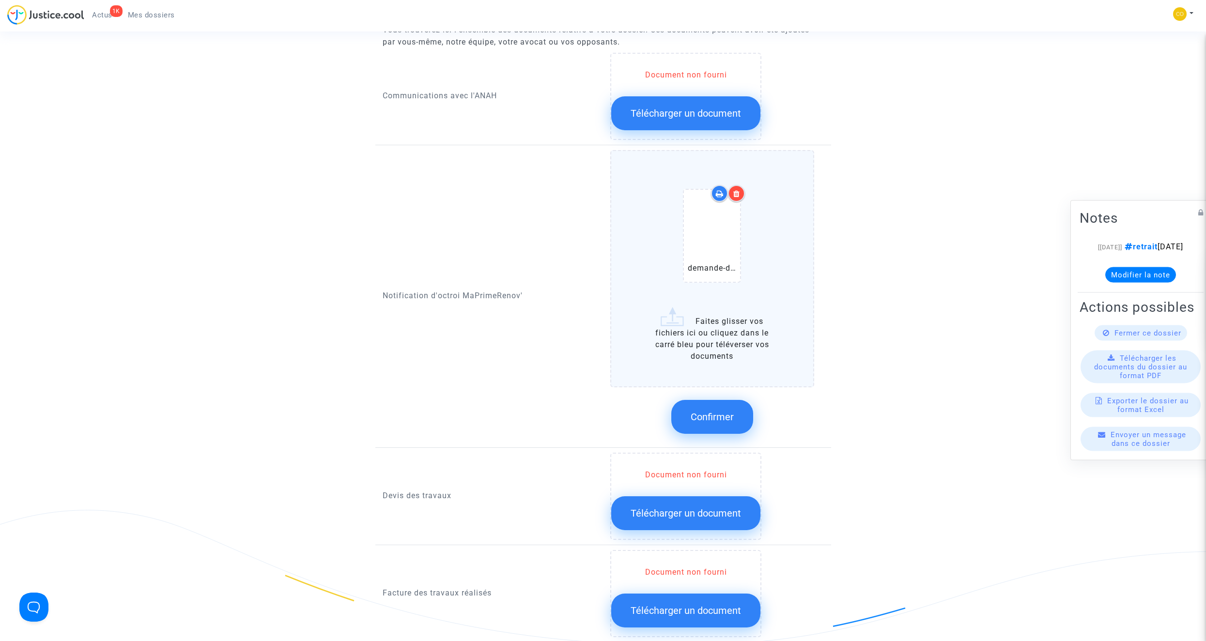
click at [710, 362] on span "Confirmer" at bounding box center [712, 417] width 43 height 12
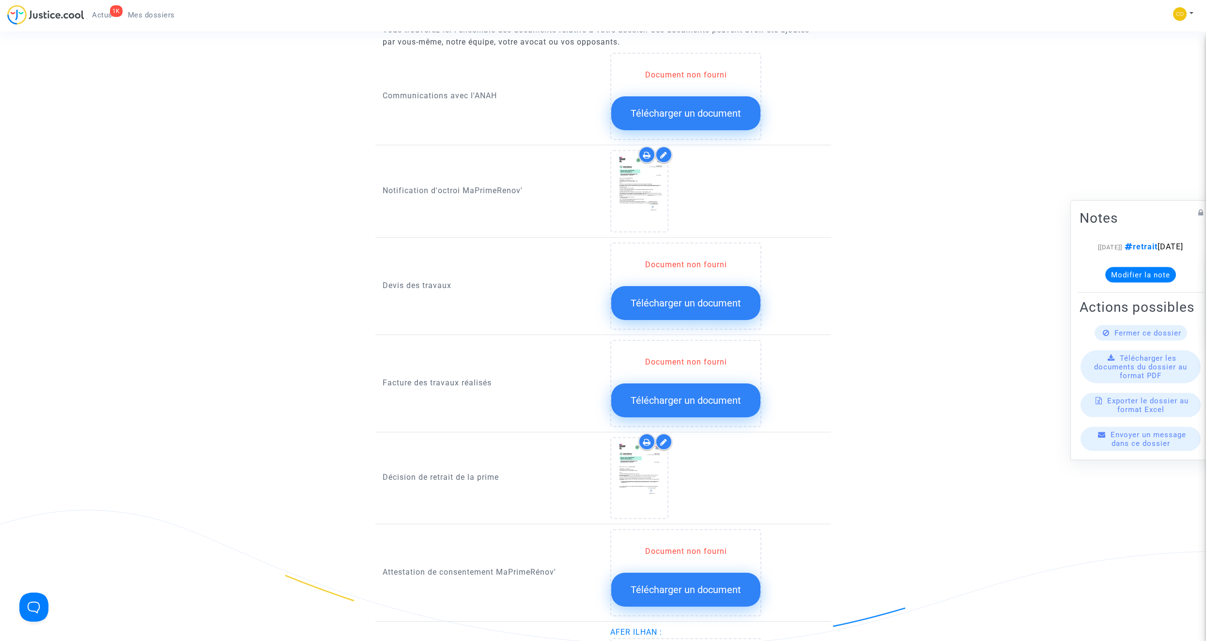
click at [710, 362] on button "Télécharger un document" at bounding box center [685, 401] width 149 height 34
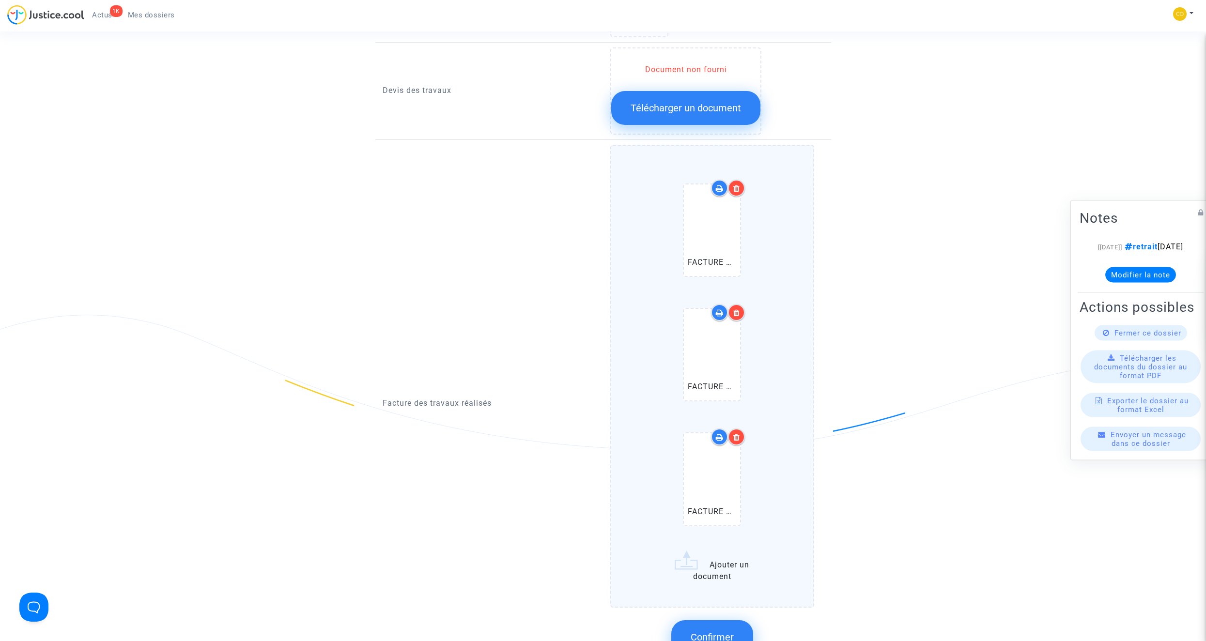
scroll to position [727, 0]
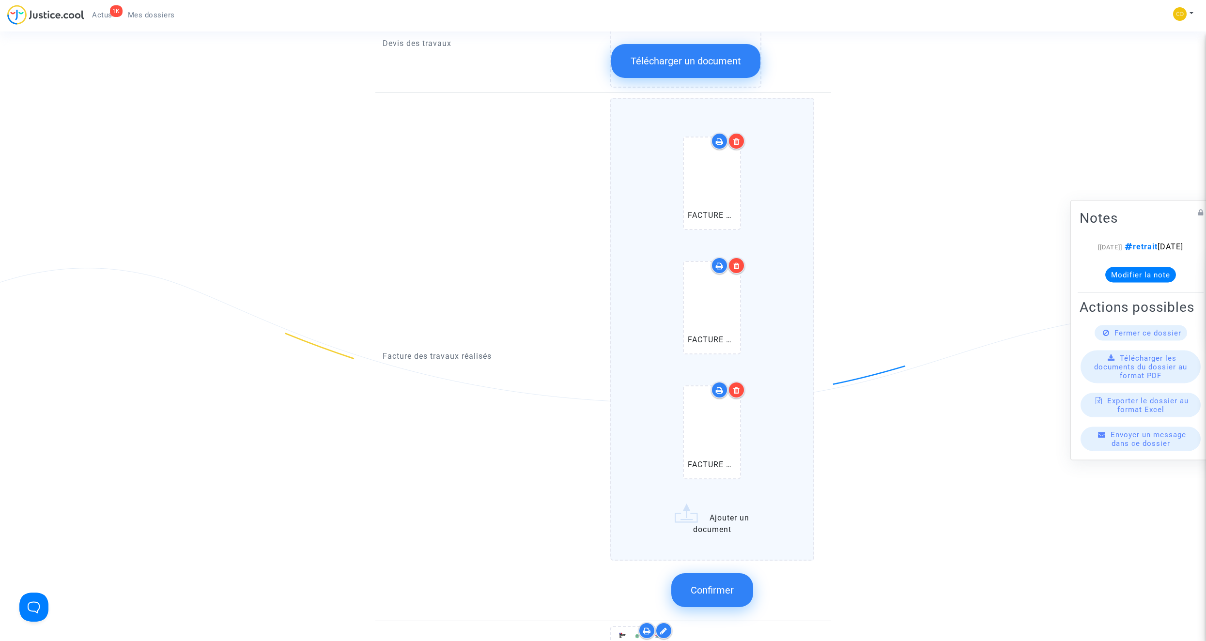
click at [710, 362] on span "Confirmer" at bounding box center [712, 591] width 43 height 12
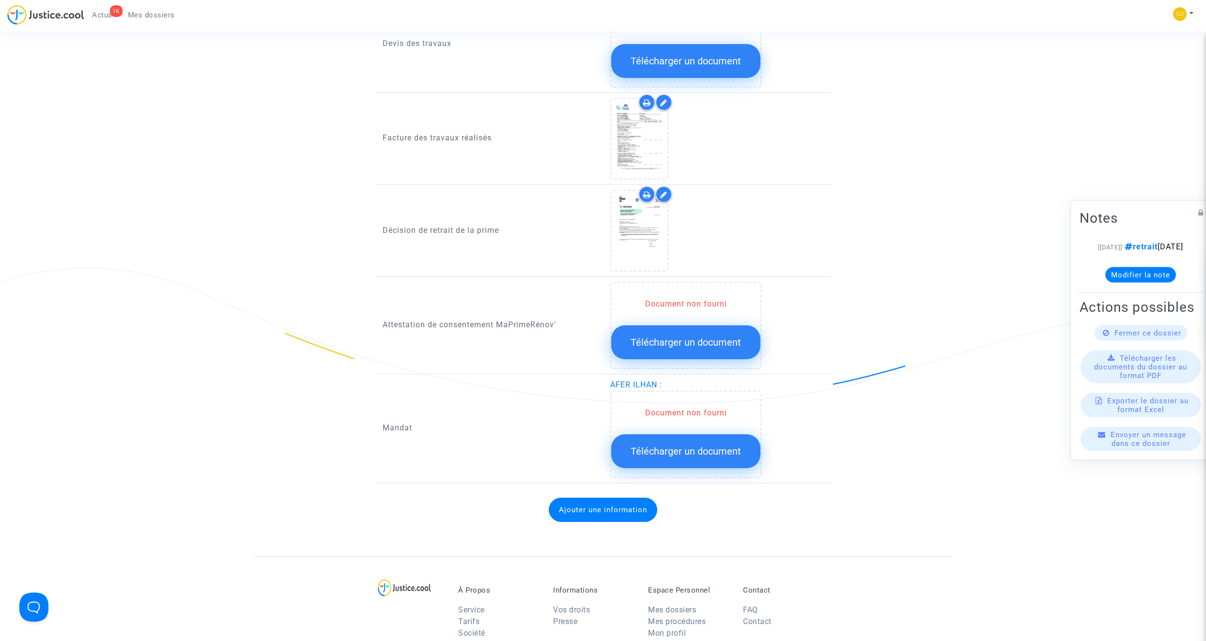
click at [710, 362] on span "Télécharger un document" at bounding box center [686, 452] width 110 height 12
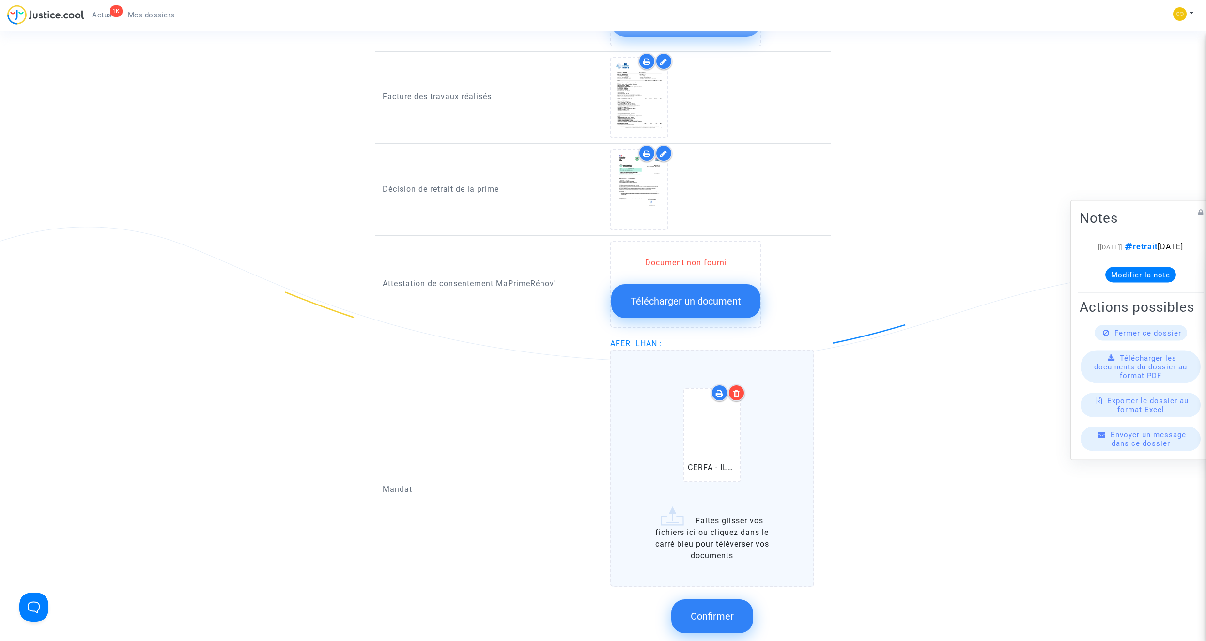
scroll to position [823, 0]
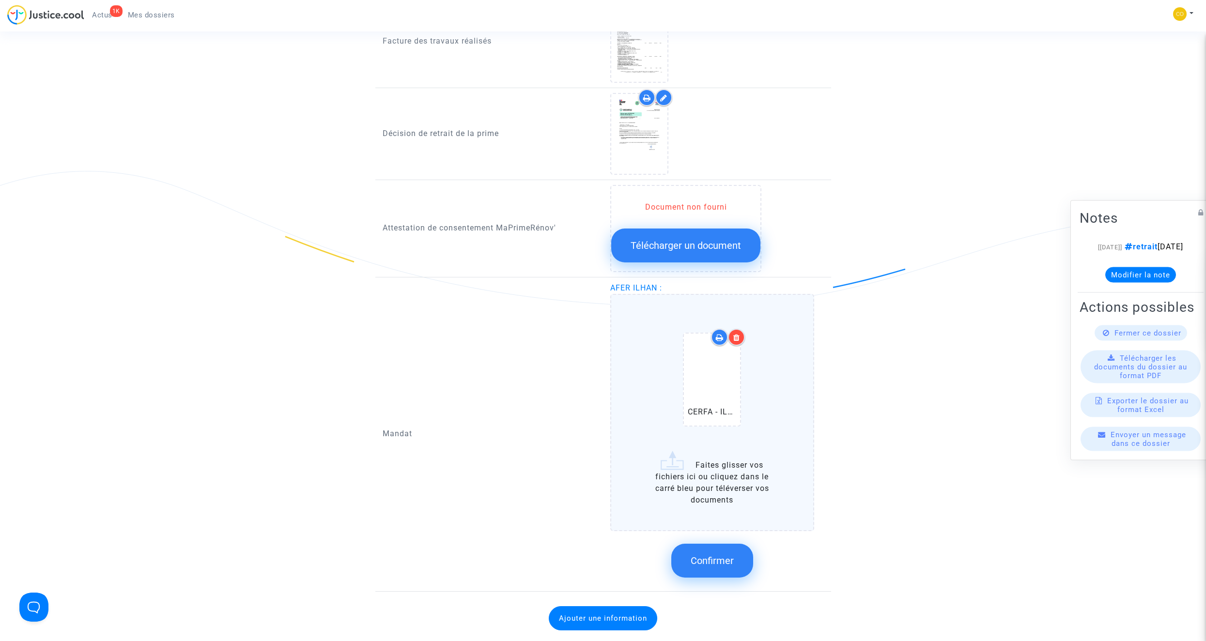
click at [710, 334] on icon at bounding box center [736, 338] width 7 height 8
click at [710, 362] on span "Confirmer" at bounding box center [712, 561] width 43 height 12
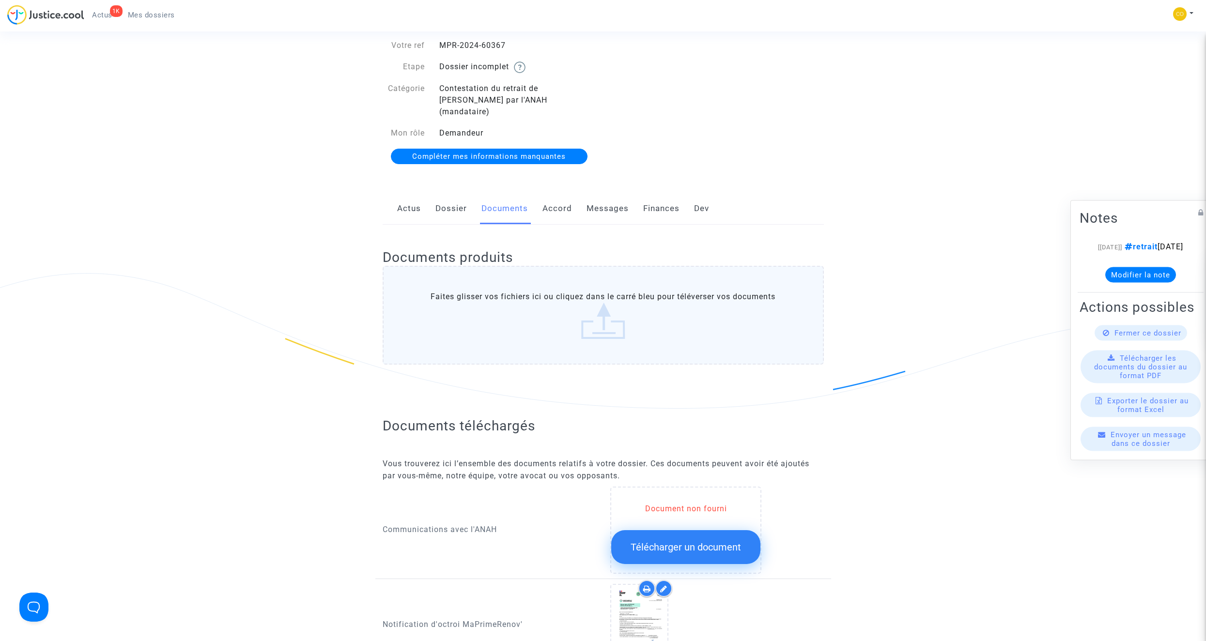
scroll to position [48, 0]
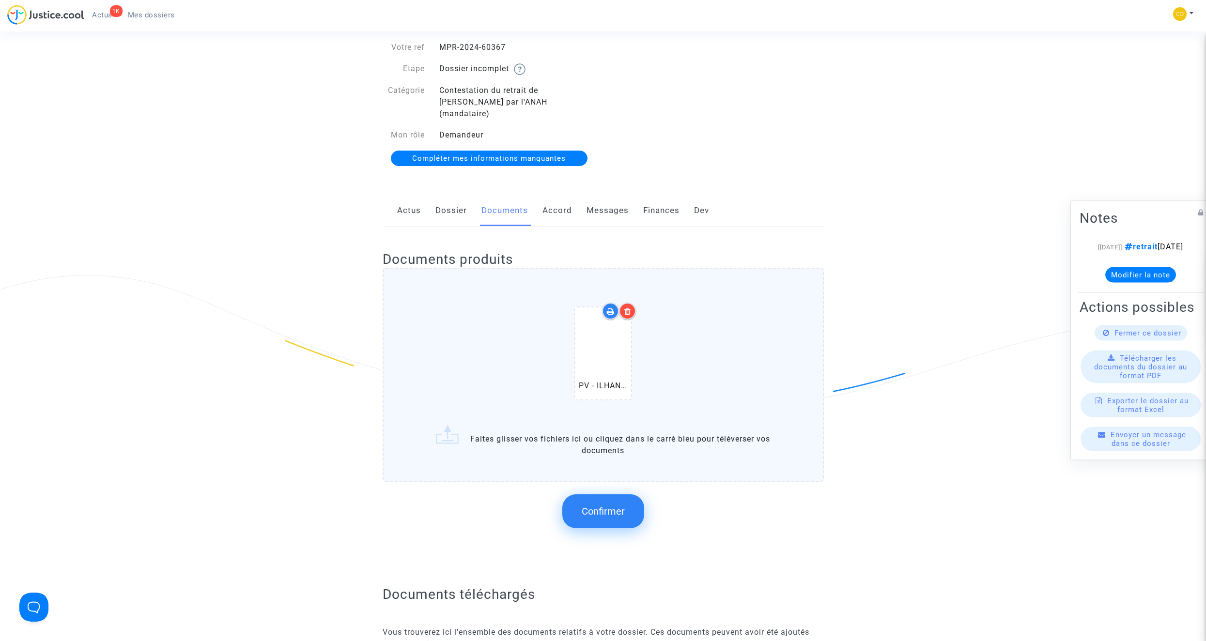
click at [616, 362] on span "Confirmer" at bounding box center [603, 512] width 43 height 12
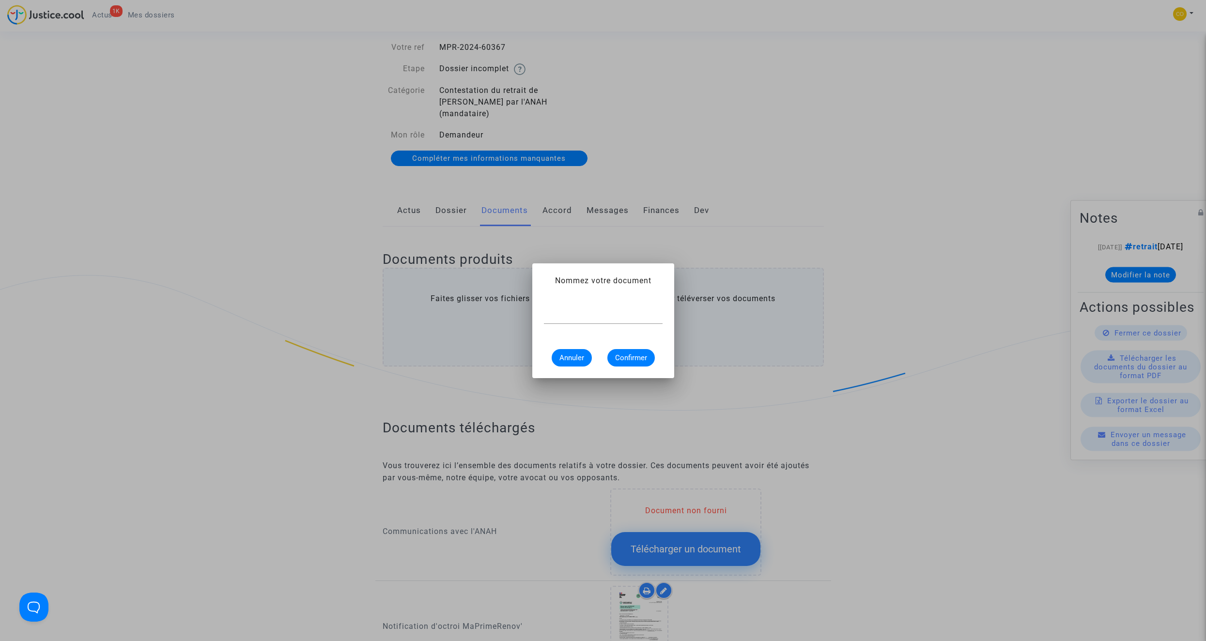
click at [605, 322] on div at bounding box center [603, 313] width 119 height 22
click at [602, 318] on input "text" at bounding box center [603, 316] width 119 height 9
type input "PV DE RECEPTION"
click at [630, 360] on span "Confirmer" at bounding box center [631, 358] width 32 height 9
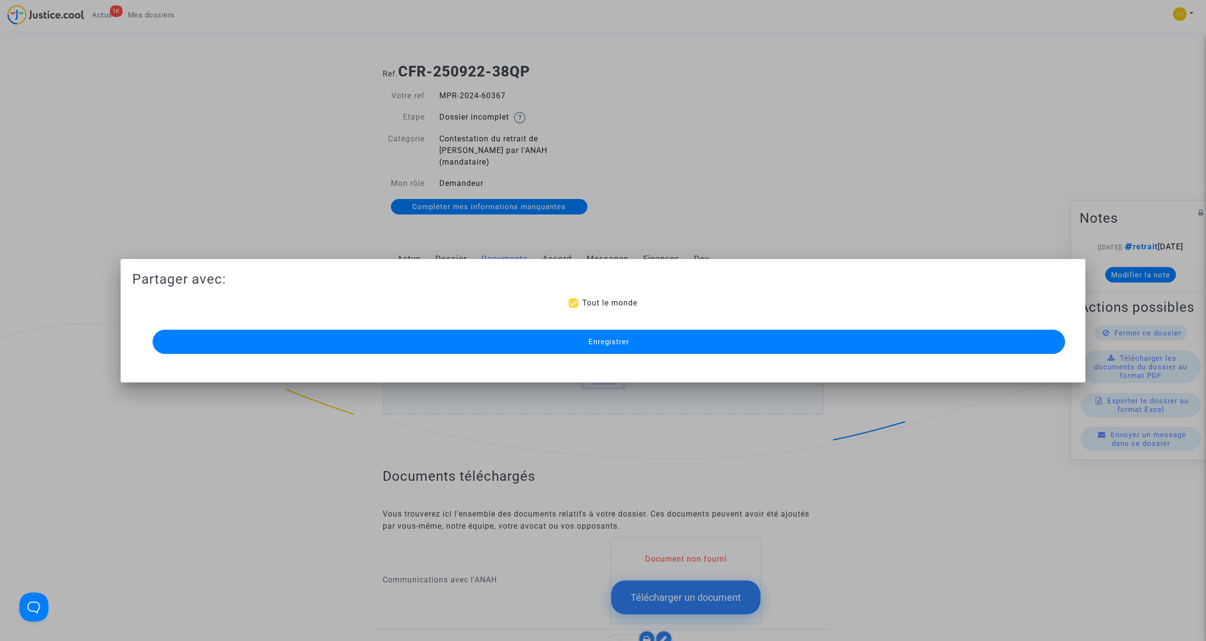
scroll to position [48, 0]
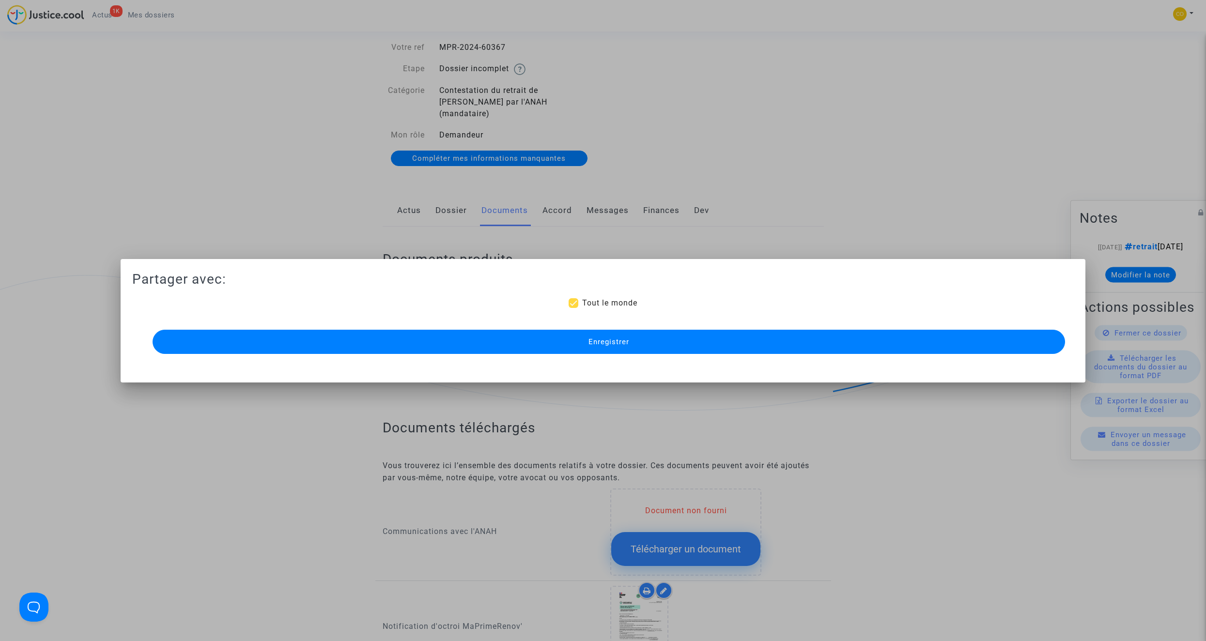
click at [641, 345] on button "Enregistrer" at bounding box center [609, 342] width 912 height 24
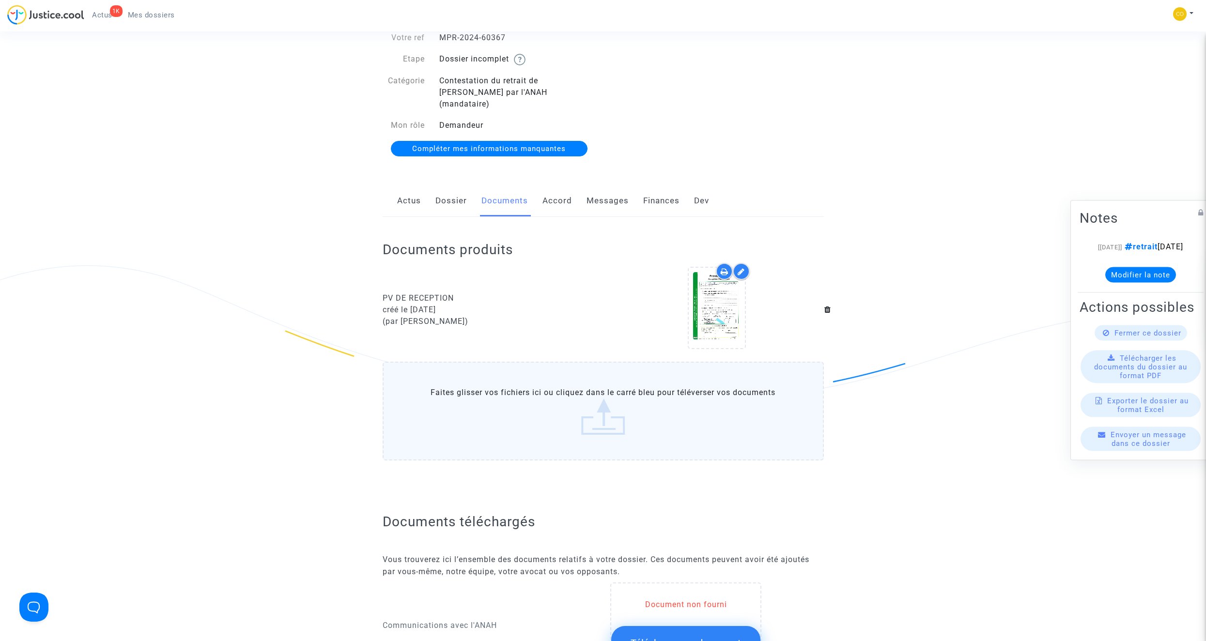
scroll to position [0, 0]
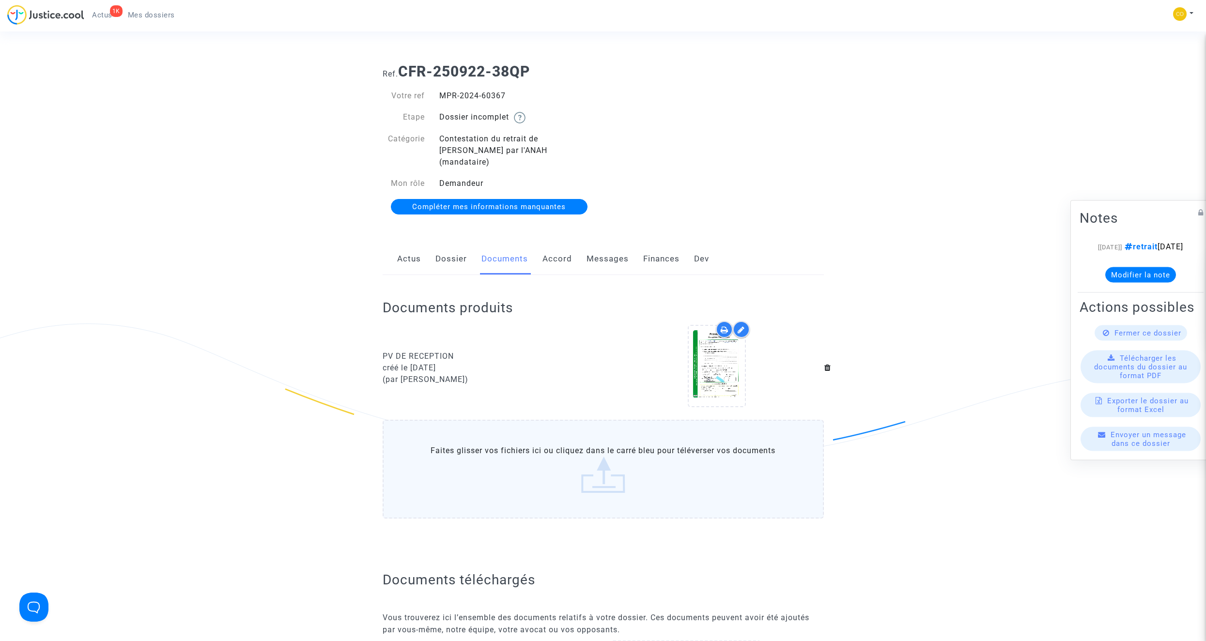
click at [157, 11] on span "Mes dossiers" at bounding box center [151, 15] width 47 height 9
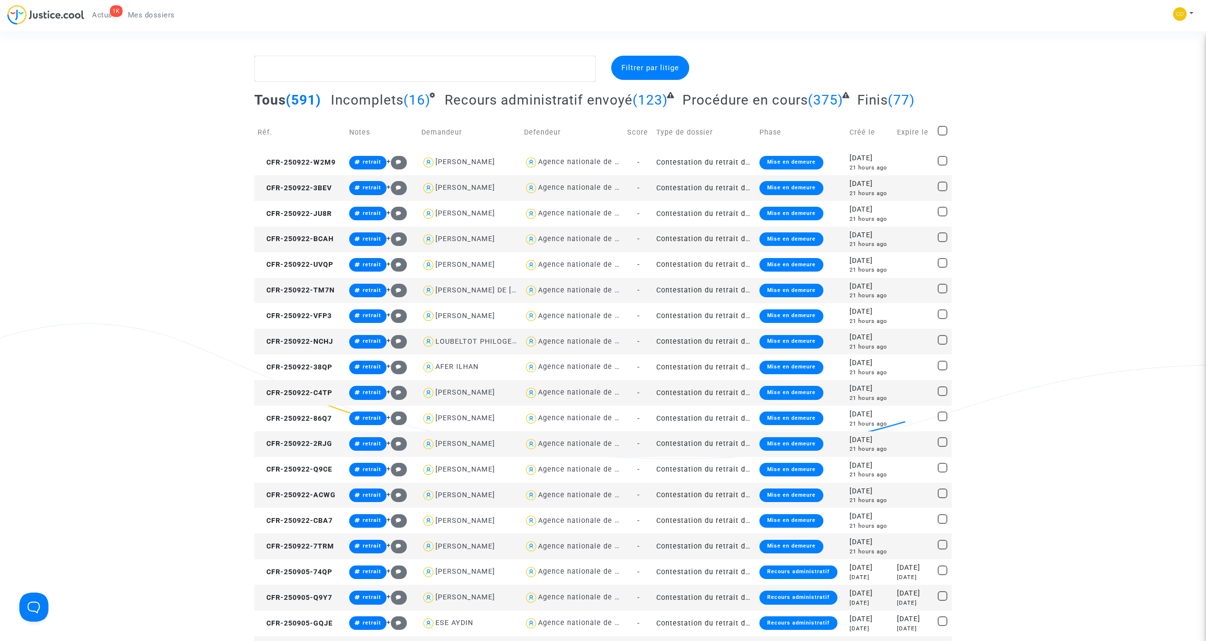
click at [700, 338] on td "Contestation du retrait de [PERSON_NAME] par l'ANAH (mandataire)" at bounding box center [704, 342] width 103 height 26
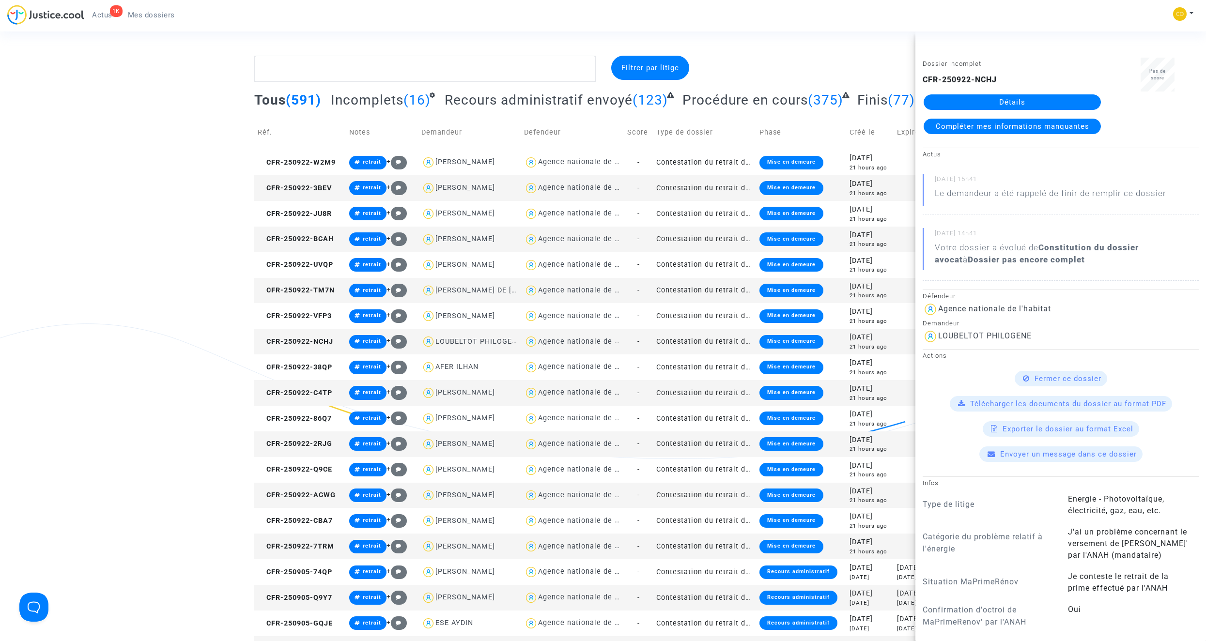
click at [710, 98] on link "Détails" at bounding box center [1012, 101] width 177 height 15
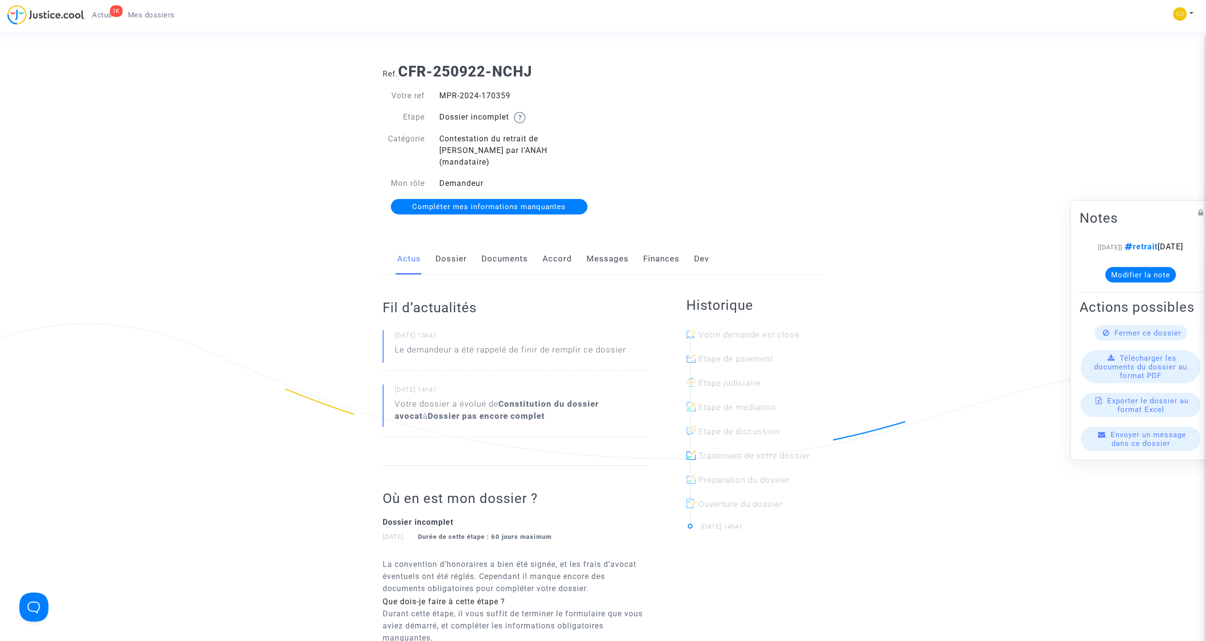
click at [511, 251] on link "Documents" at bounding box center [504, 259] width 46 height 32
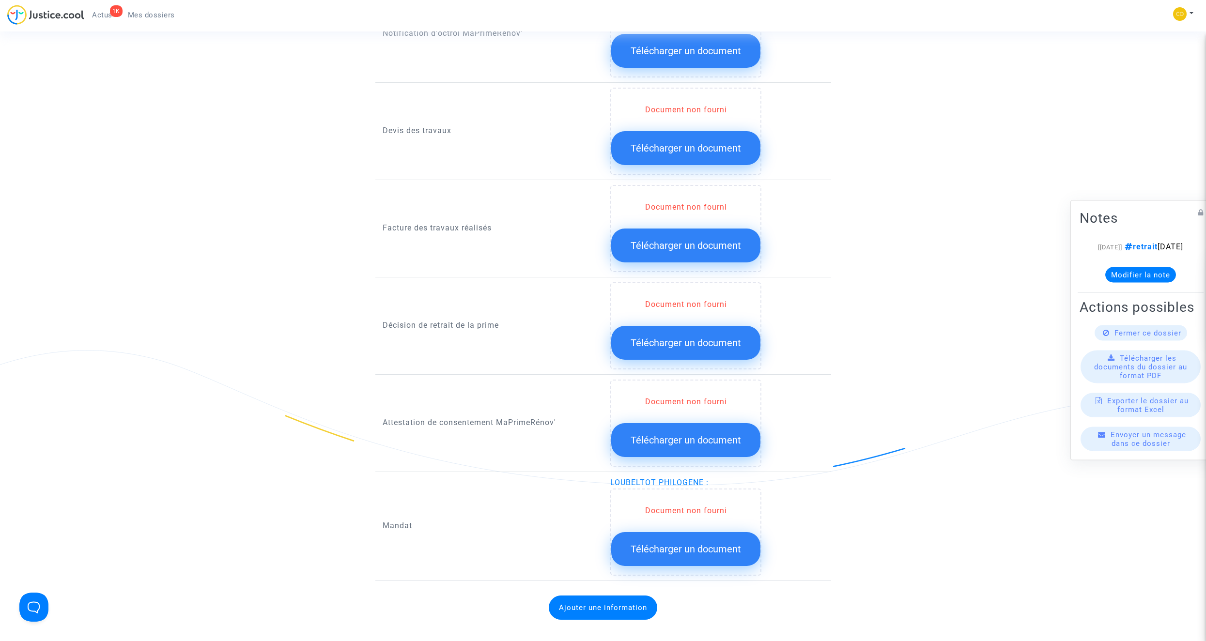
scroll to position [630, 0]
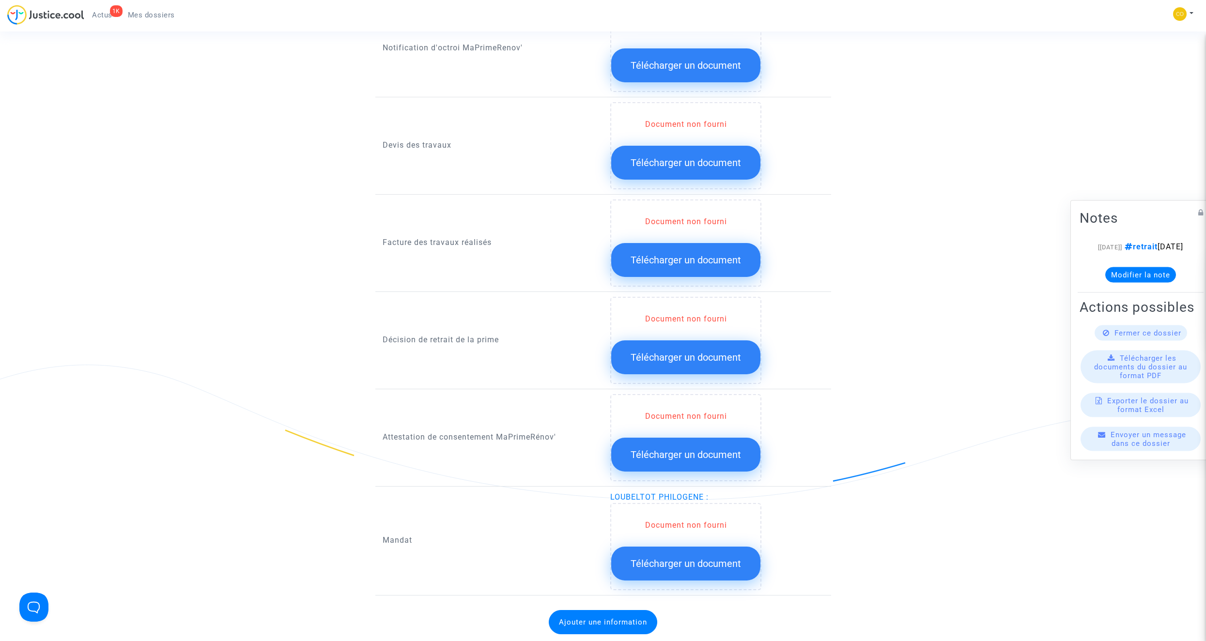
click at [701, 352] on span "Télécharger un document" at bounding box center [686, 358] width 110 height 12
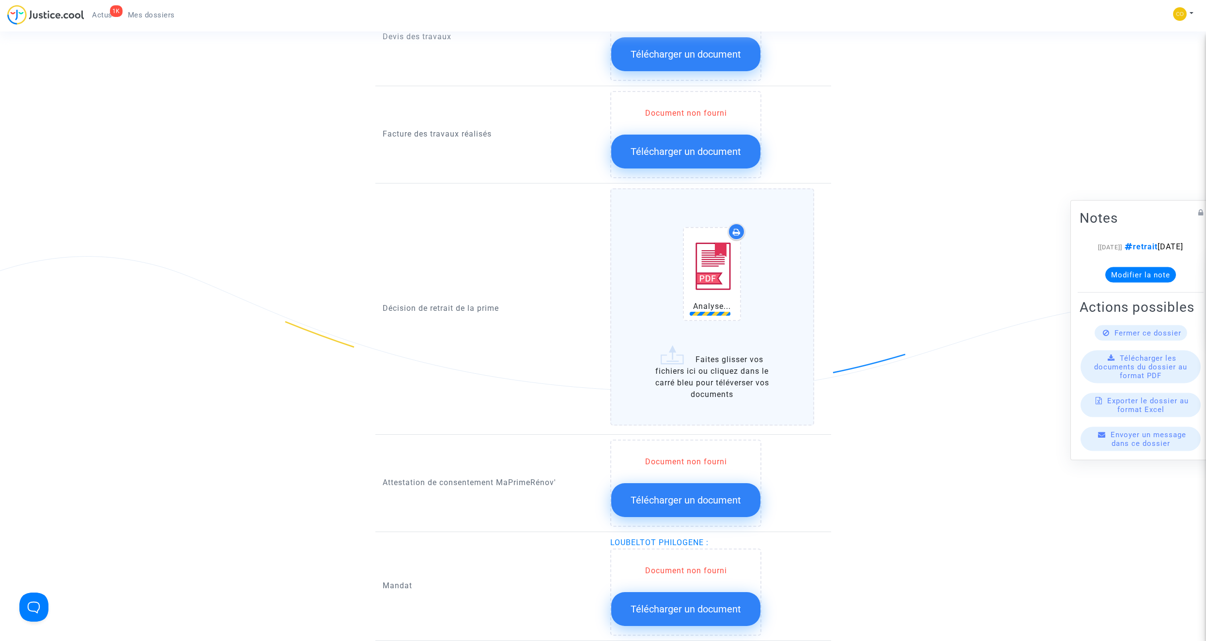
scroll to position [823, 0]
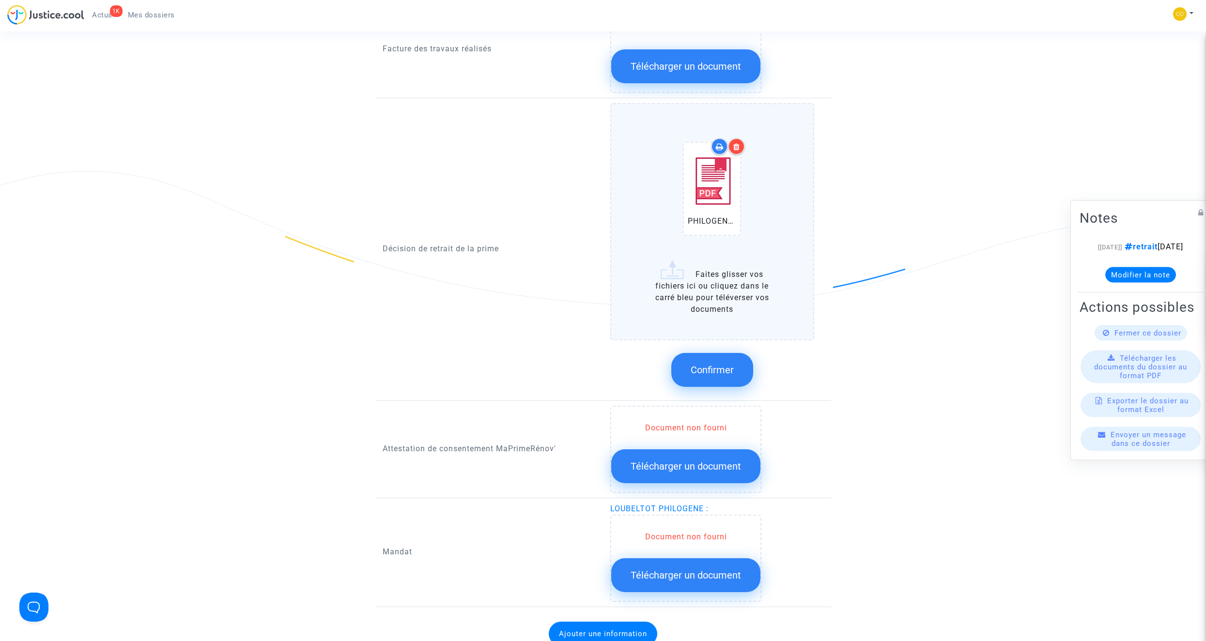
click at [710, 362] on span "Confirmer" at bounding box center [712, 370] width 43 height 12
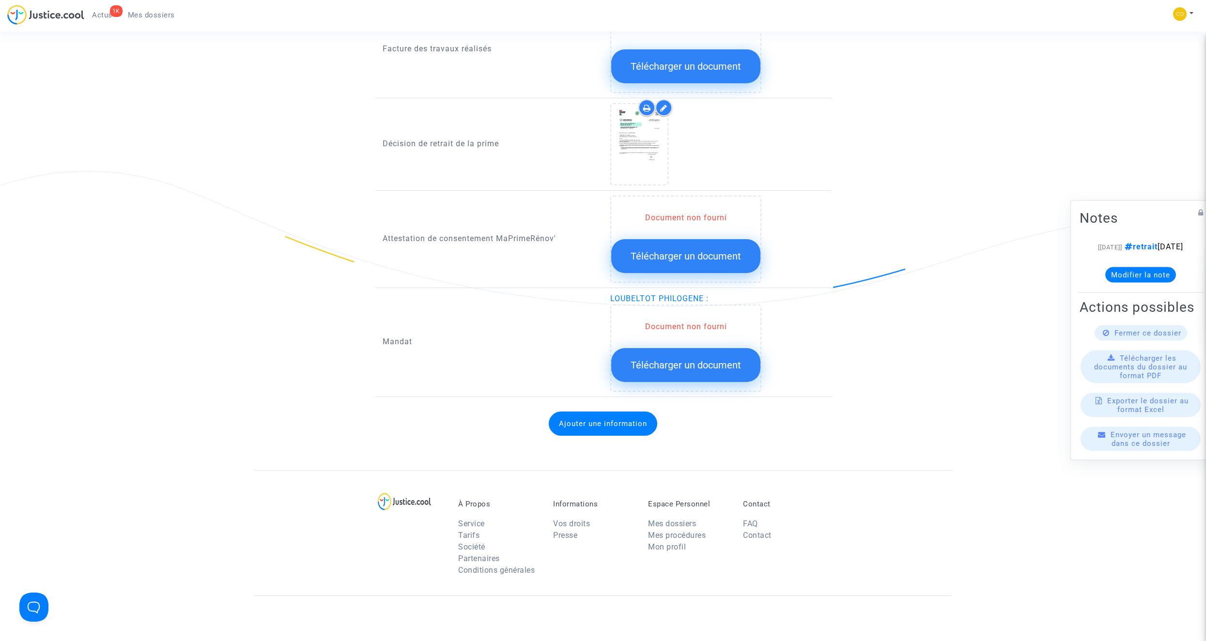
click at [679, 359] on span "Télécharger un document" at bounding box center [686, 365] width 110 height 12
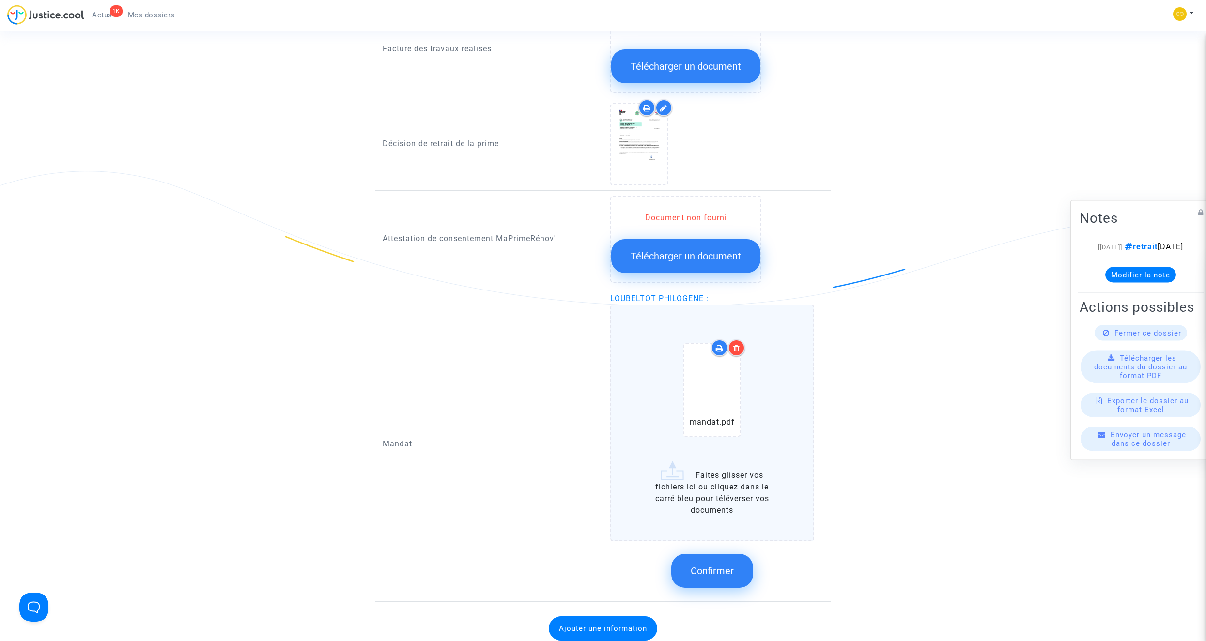
click at [710, 362] on span "Confirmer" at bounding box center [712, 571] width 43 height 12
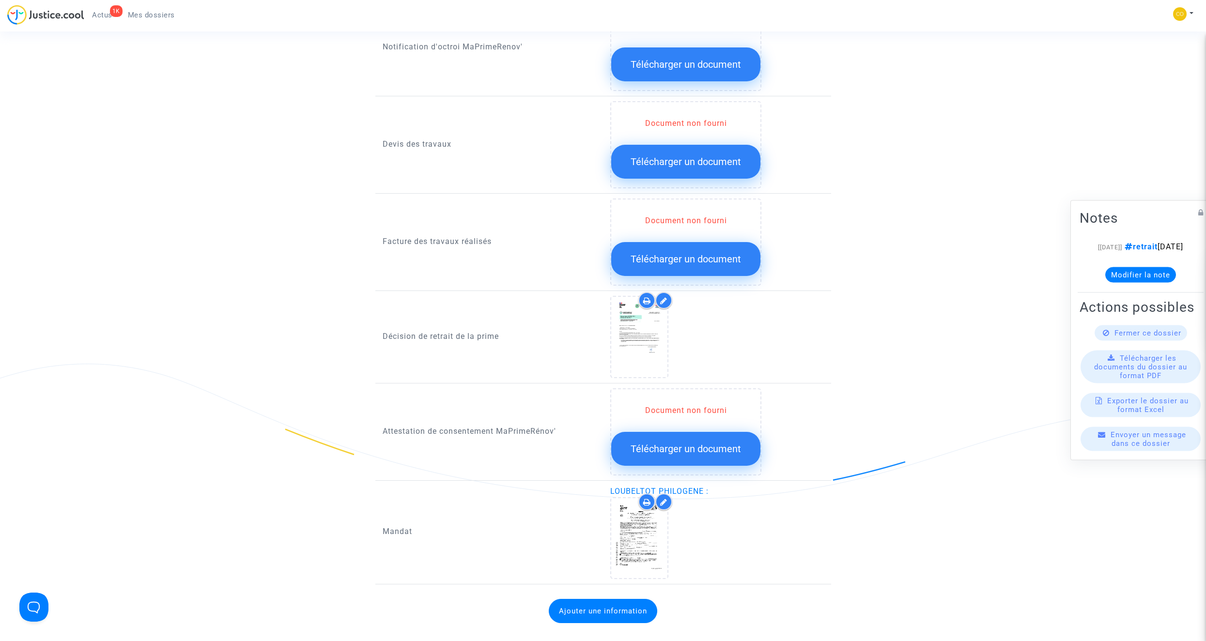
scroll to position [630, 0]
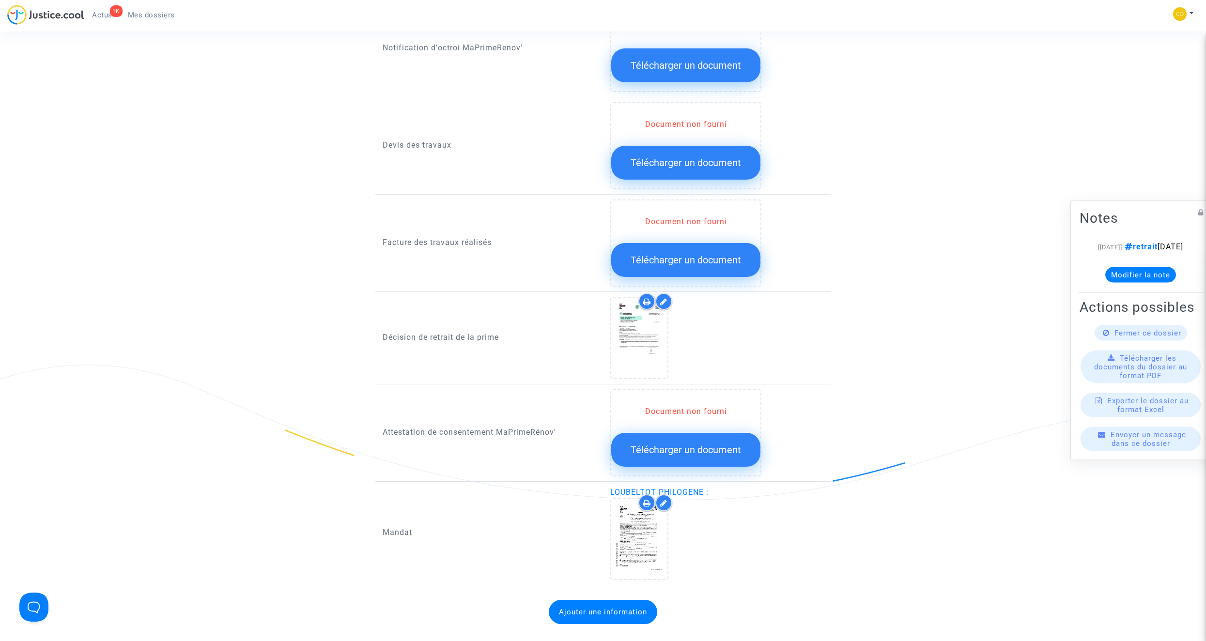
click at [698, 254] on span "Télécharger un document" at bounding box center [686, 260] width 110 height 12
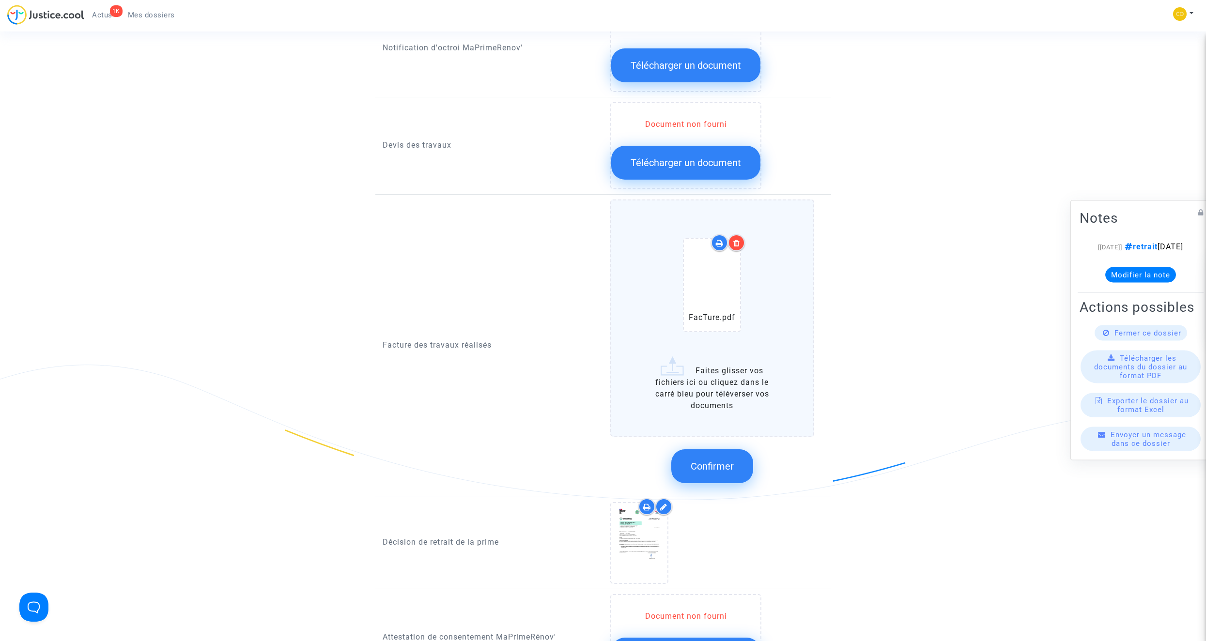
click at [710, 362] on span "Confirmer" at bounding box center [712, 467] width 43 height 12
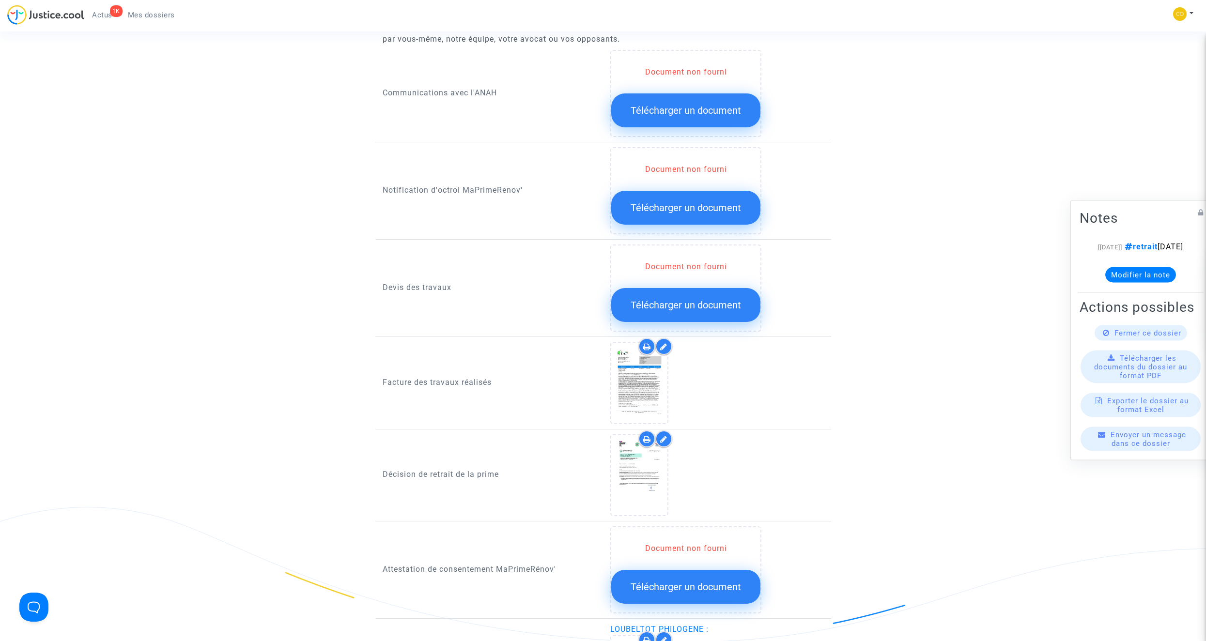
scroll to position [484, 0]
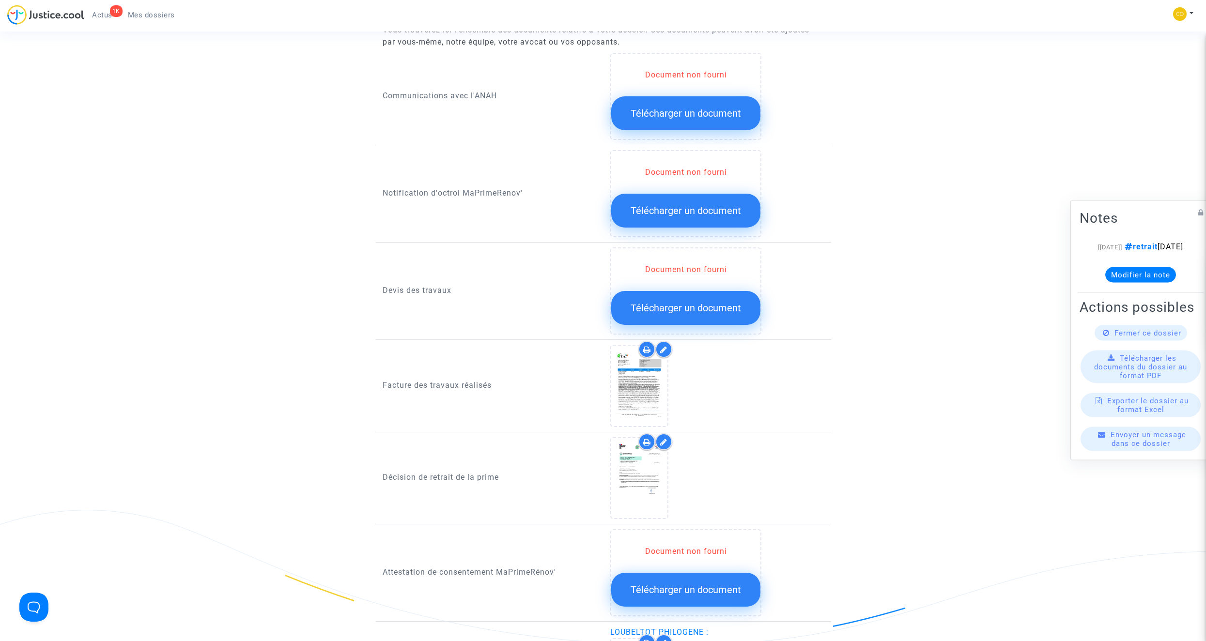
click at [667, 205] on span "Télécharger un document" at bounding box center [686, 211] width 110 height 12
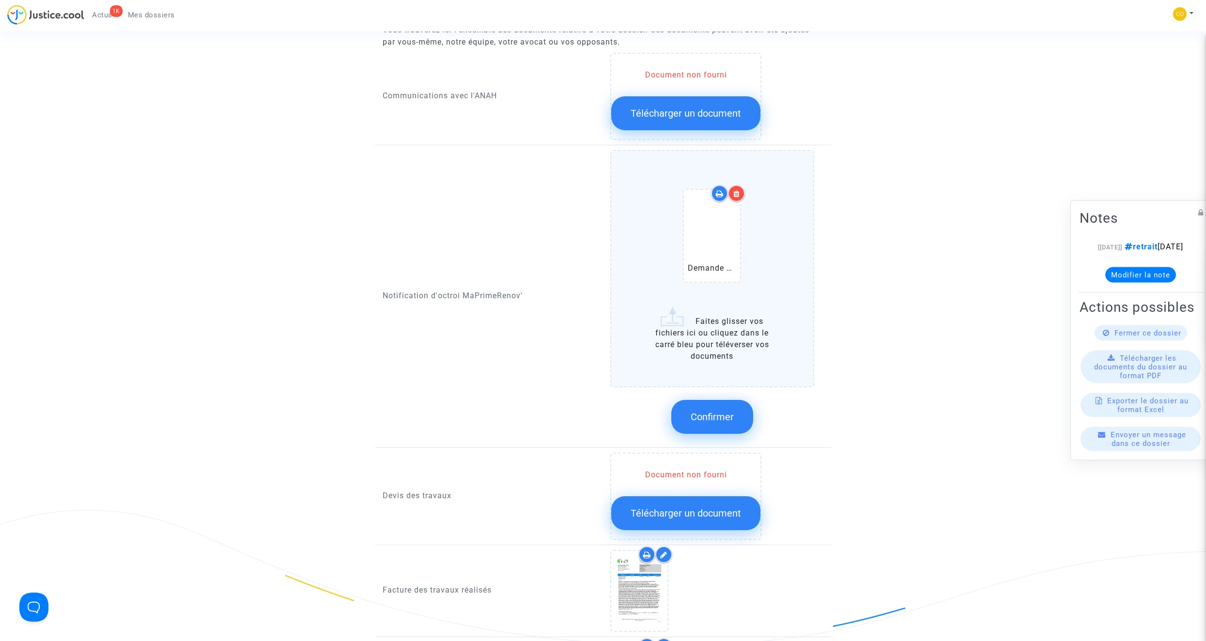
click at [710, 362] on span "Confirmer" at bounding box center [712, 417] width 43 height 12
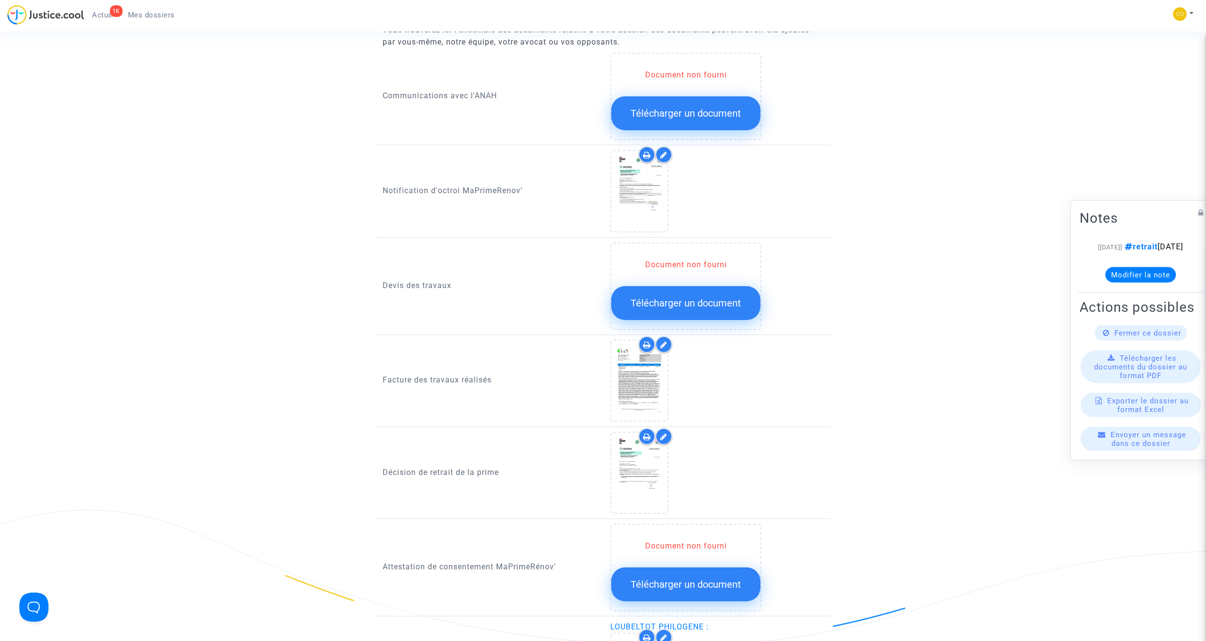
click at [710, 297] on button "Télécharger un document" at bounding box center [685, 303] width 149 height 34
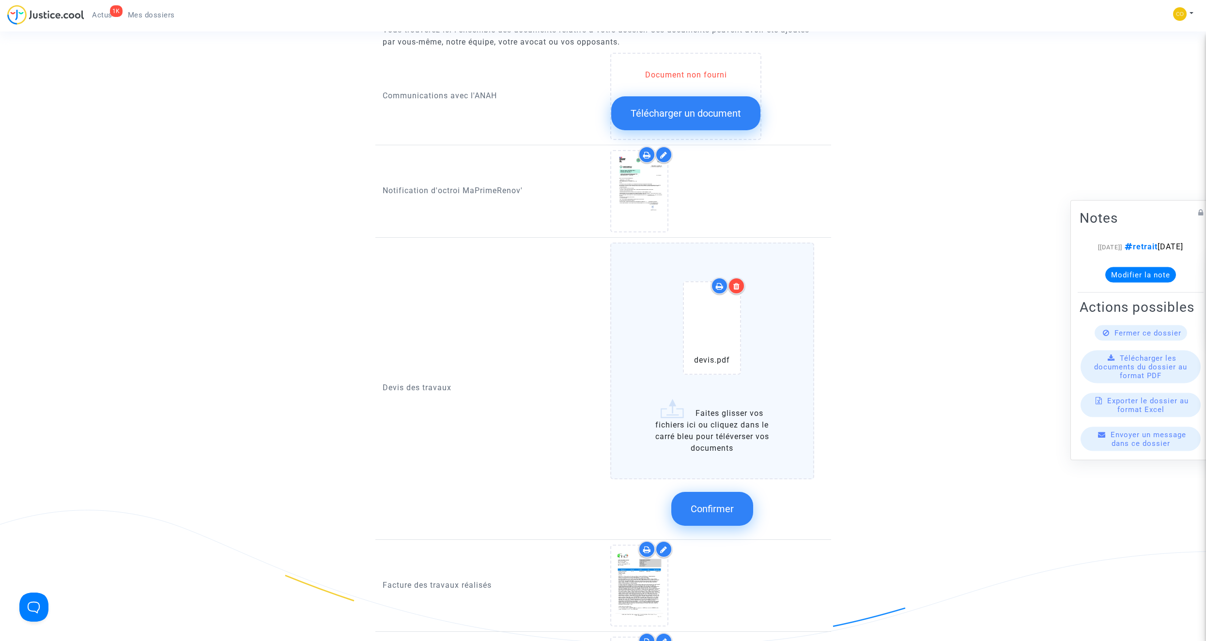
click at [710, 362] on span "Confirmer" at bounding box center [712, 509] width 43 height 12
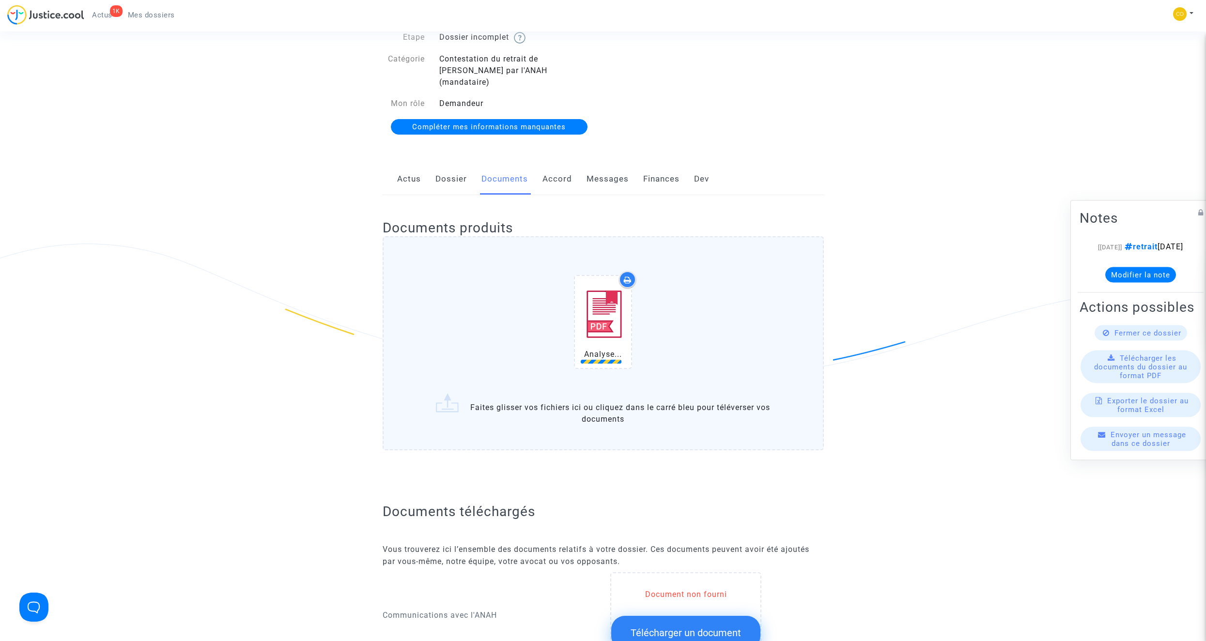
scroll to position [97, 0]
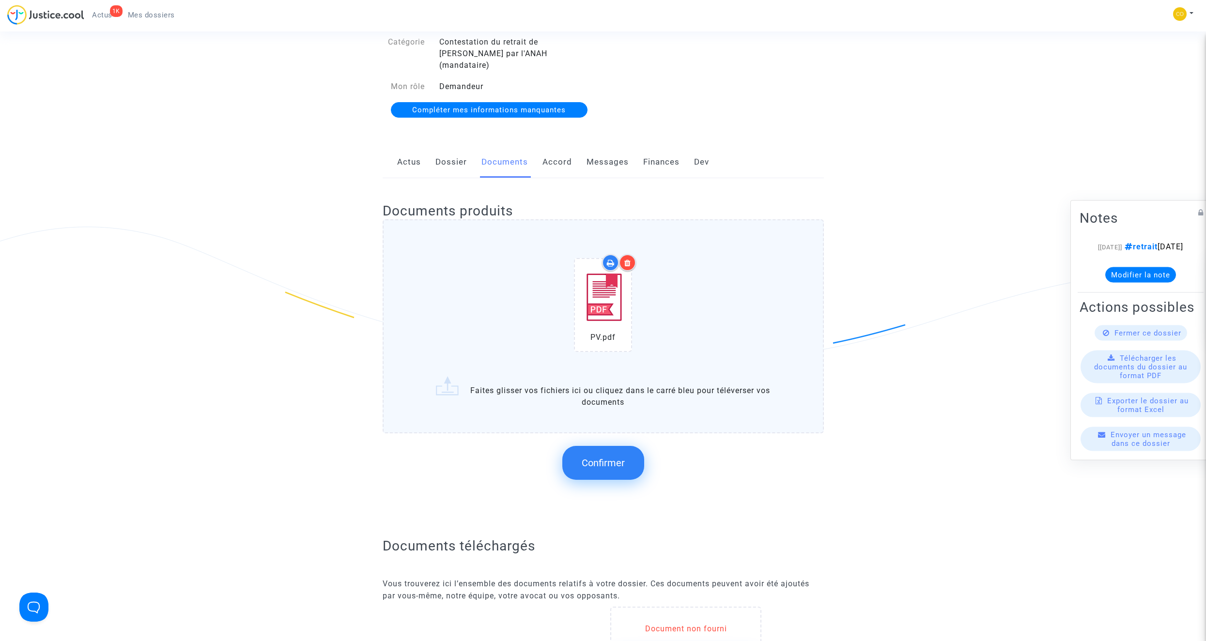
click at [617, 362] on span "Confirmer" at bounding box center [603, 463] width 43 height 12
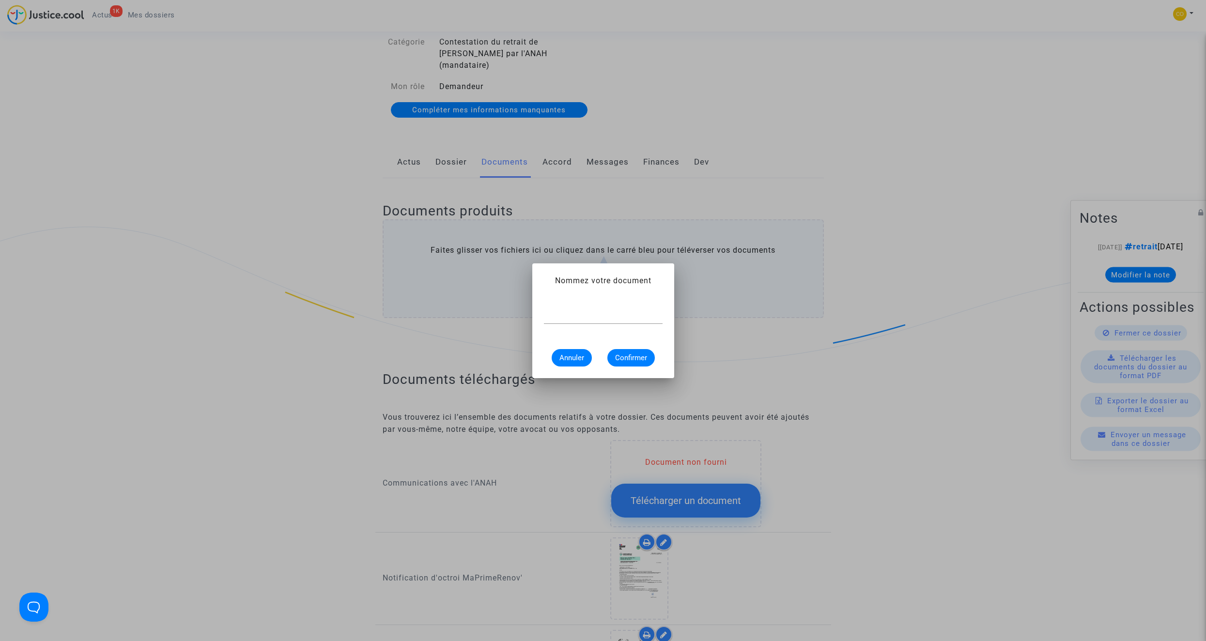
scroll to position [0, 0]
click at [578, 316] on input "text" at bounding box center [603, 316] width 119 height 9
type input "pv de reception"
click at [631, 361] on span "Confirmer" at bounding box center [631, 358] width 32 height 9
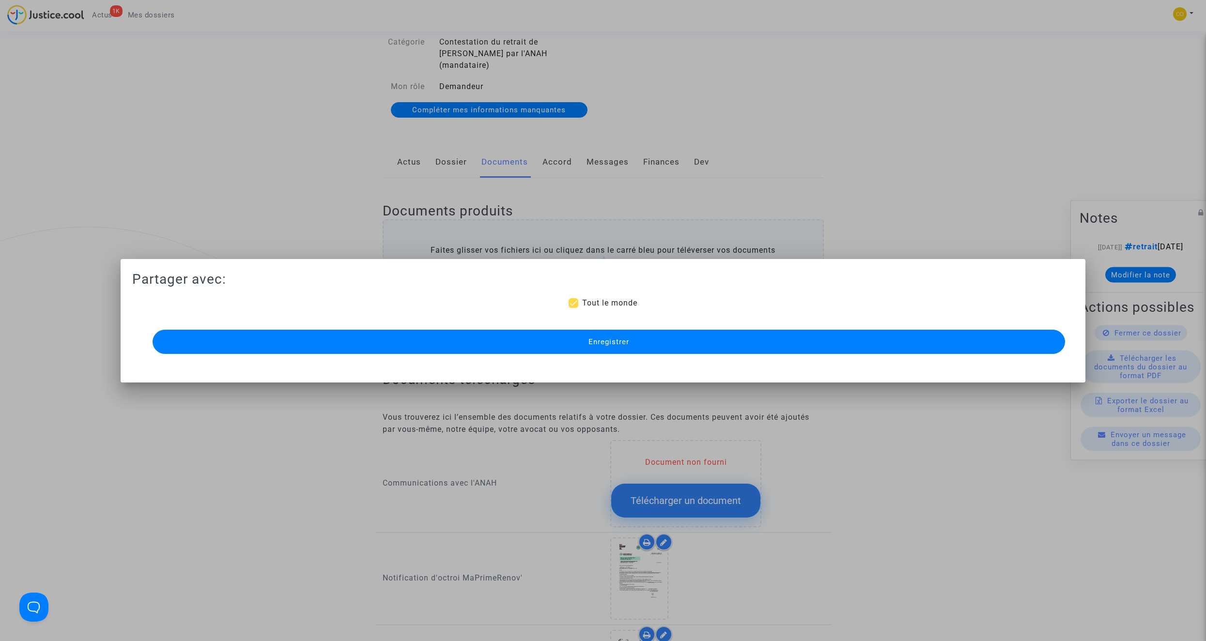
click at [626, 345] on span "Enregistrer" at bounding box center [608, 342] width 41 height 9
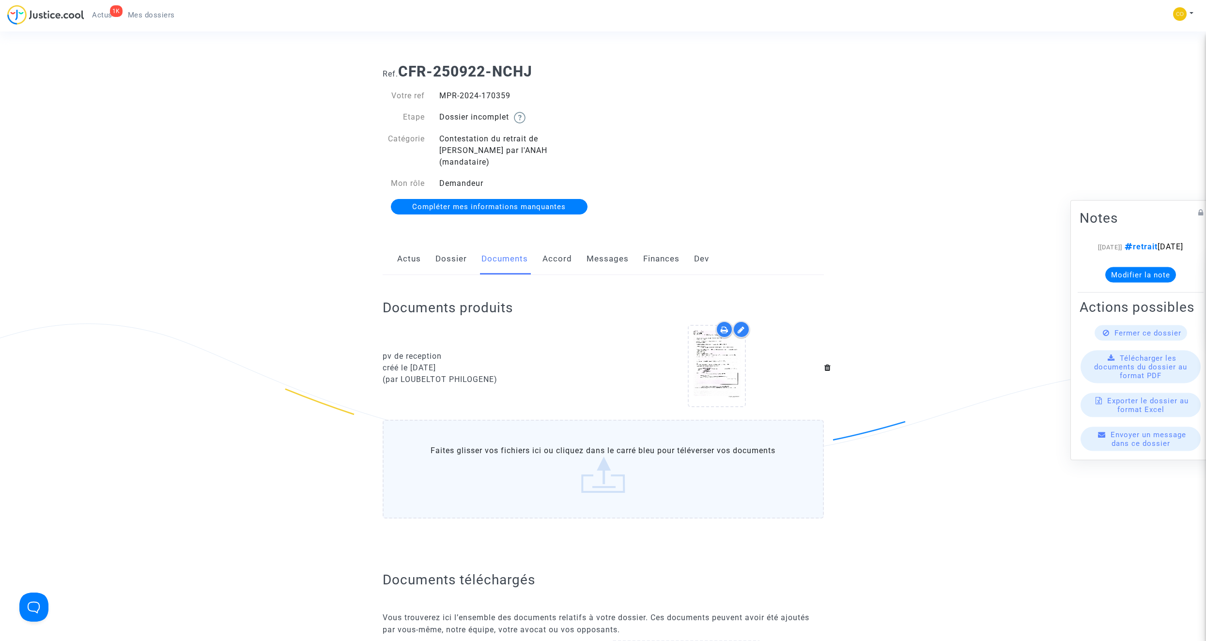
click at [169, 14] on span "Mes dossiers" at bounding box center [151, 15] width 47 height 9
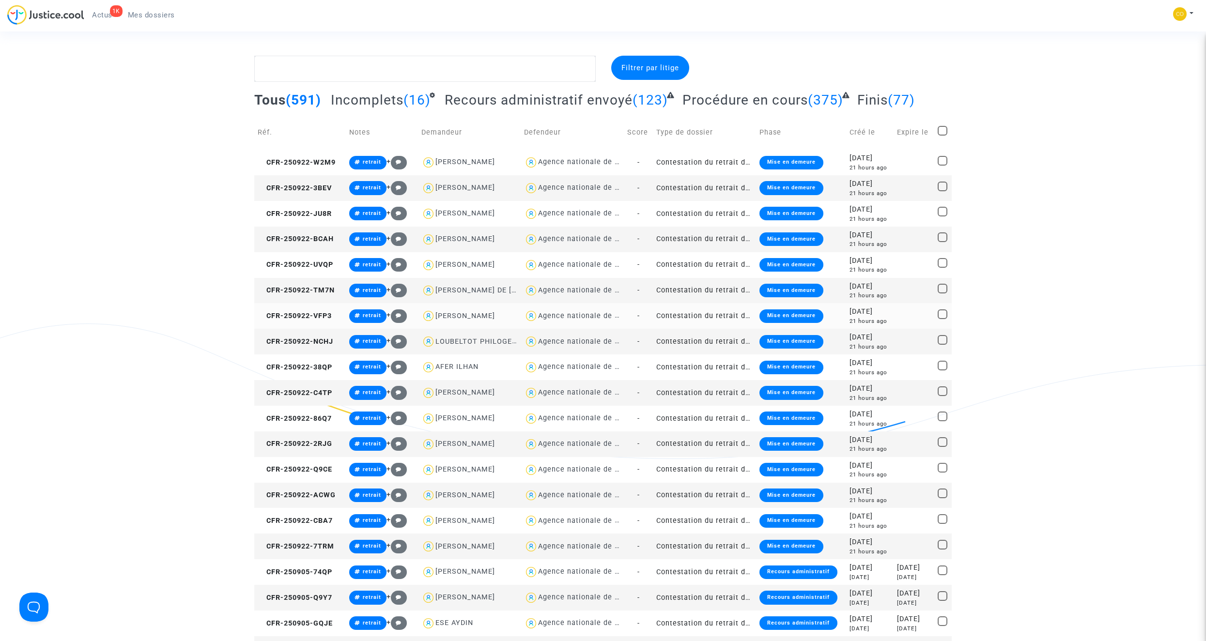
click at [691, 310] on td "Contestation du retrait de [PERSON_NAME] par l'ANAH (mandataire)" at bounding box center [704, 316] width 103 height 26
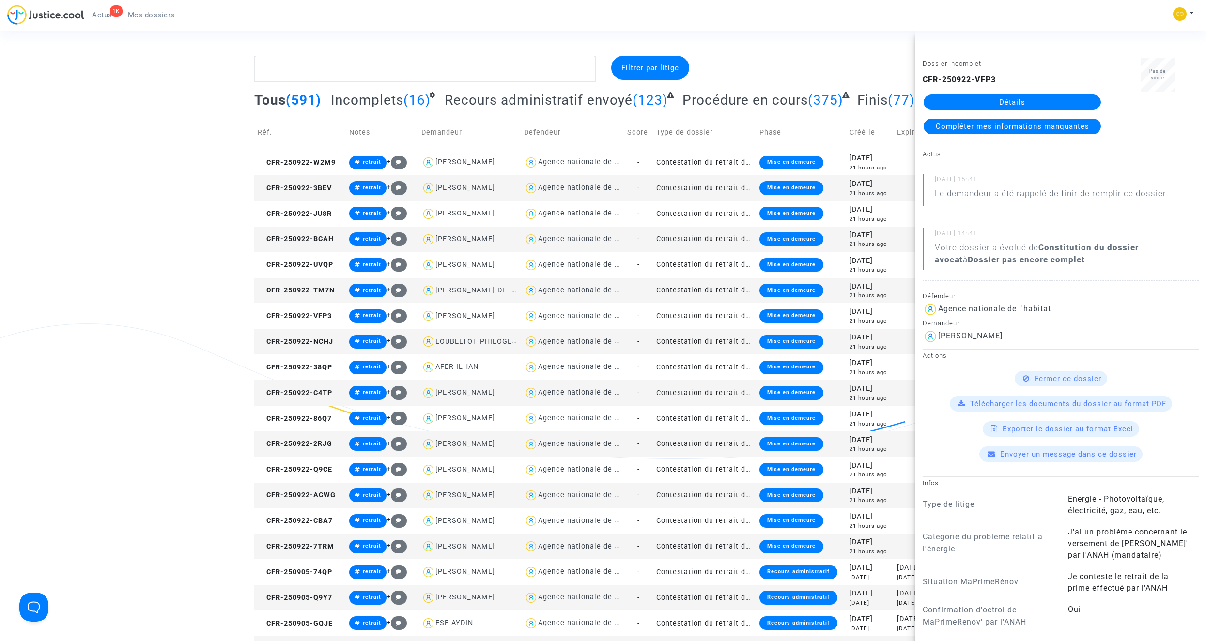
click at [710, 103] on link "Détails" at bounding box center [1012, 101] width 177 height 15
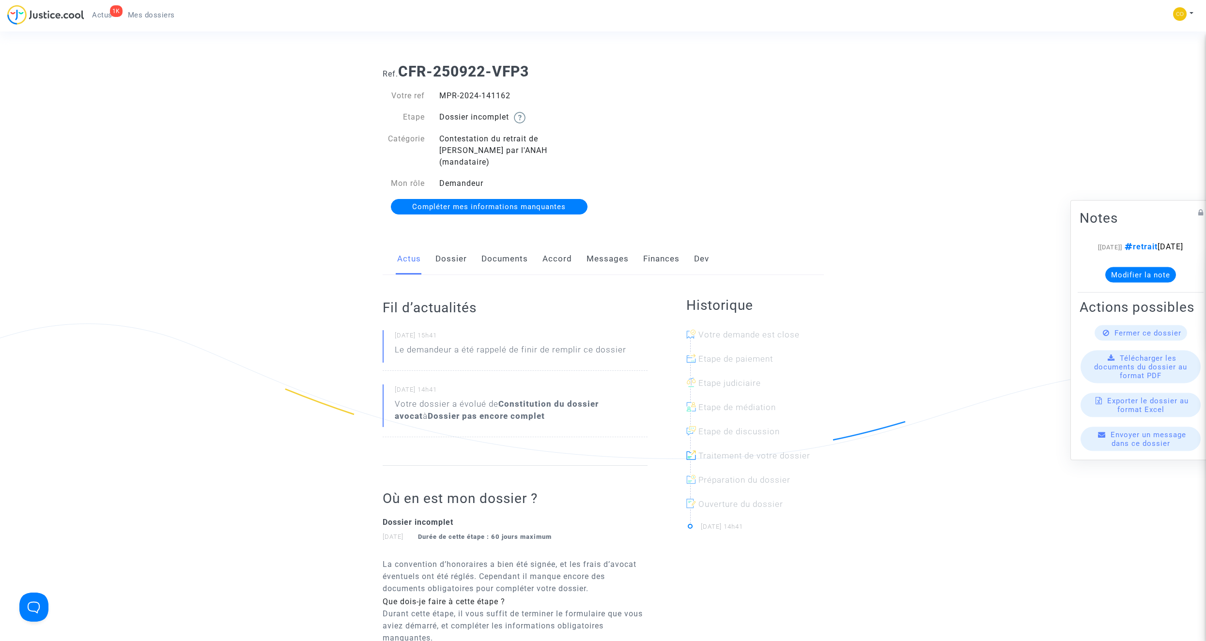
click at [510, 248] on link "Documents" at bounding box center [504, 259] width 46 height 32
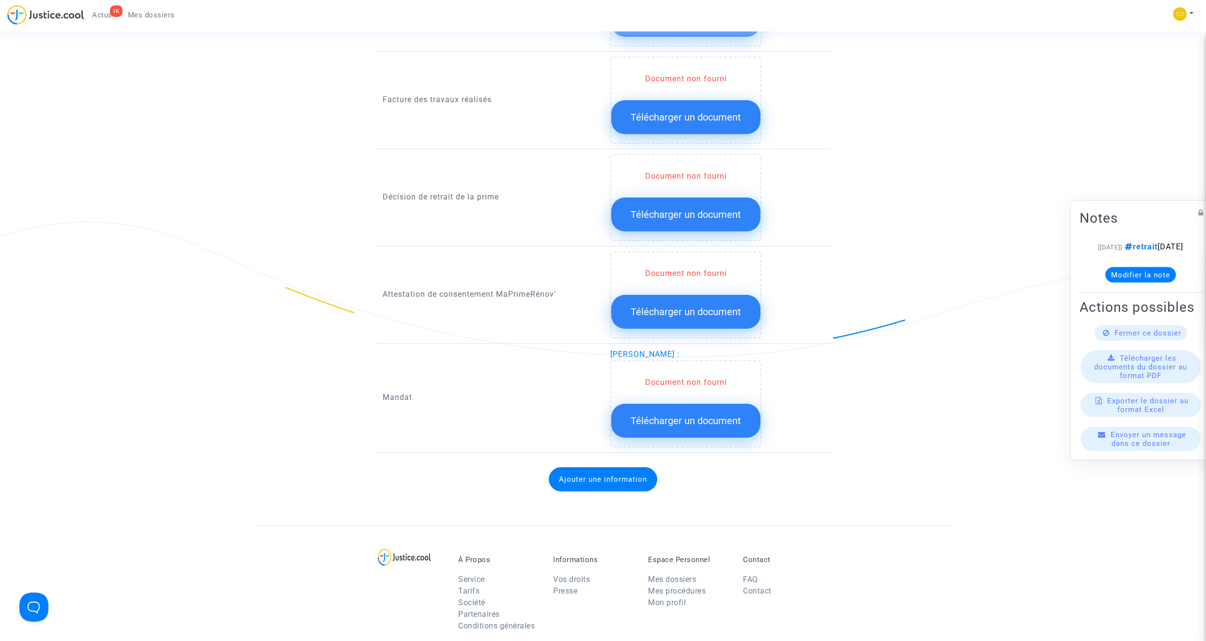
scroll to position [775, 0]
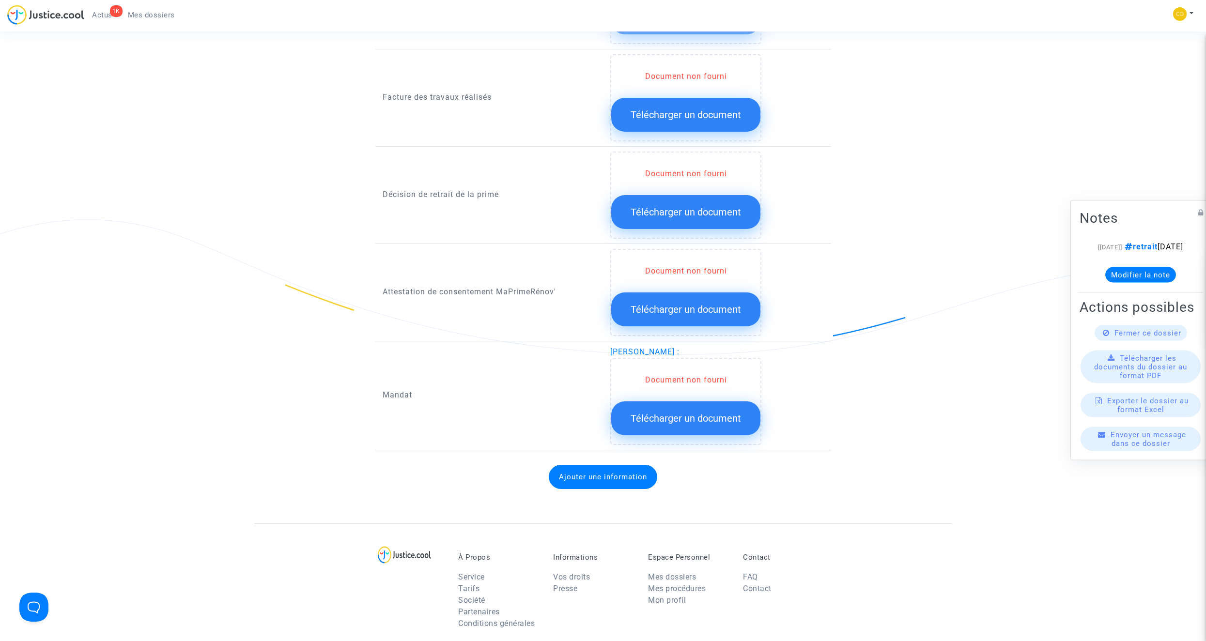
click at [701, 208] on button "Télécharger un document" at bounding box center [685, 212] width 149 height 34
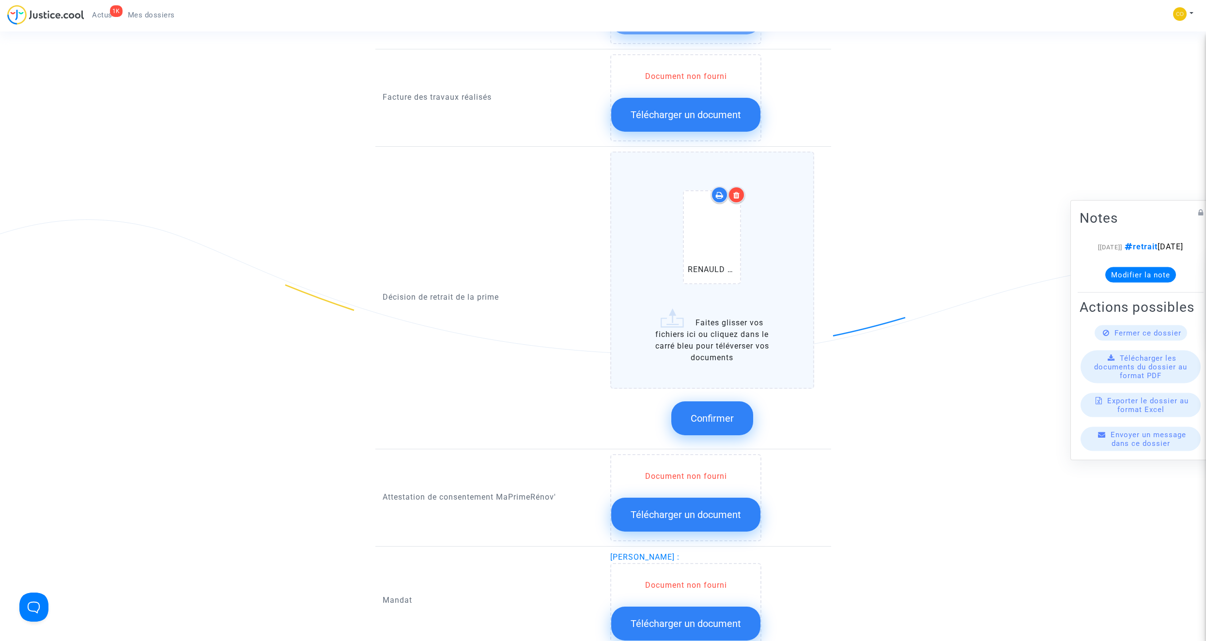
click at [710, 362] on span "Confirmer" at bounding box center [712, 419] width 43 height 12
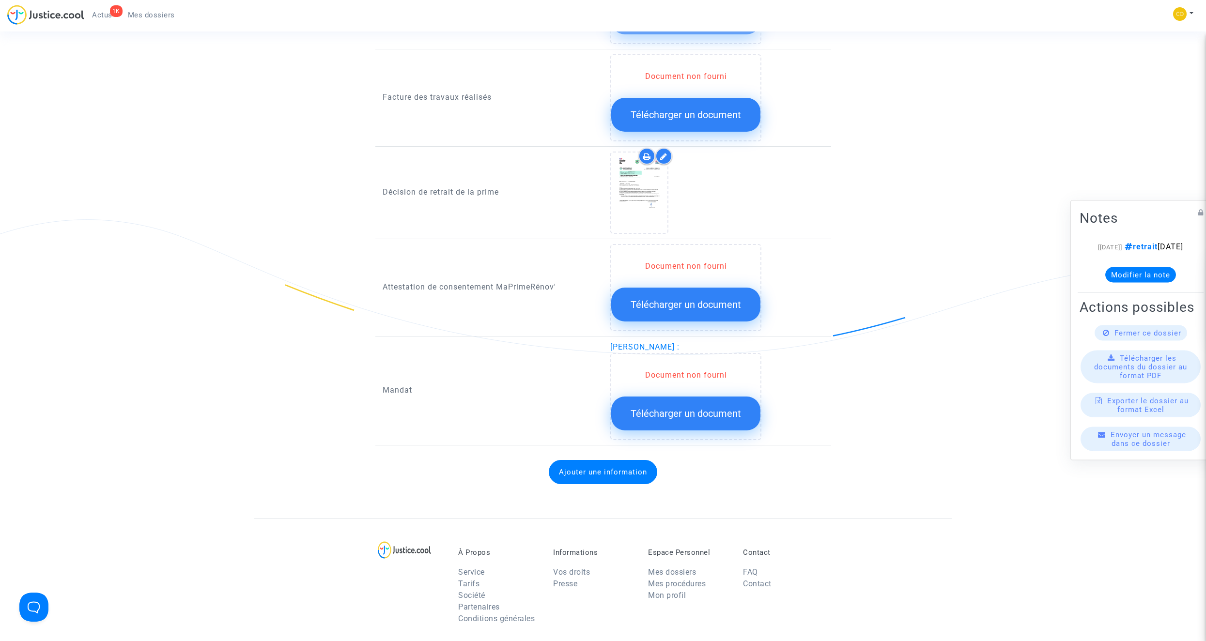
click at [669, 362] on span "Télécharger un document" at bounding box center [686, 414] width 110 height 12
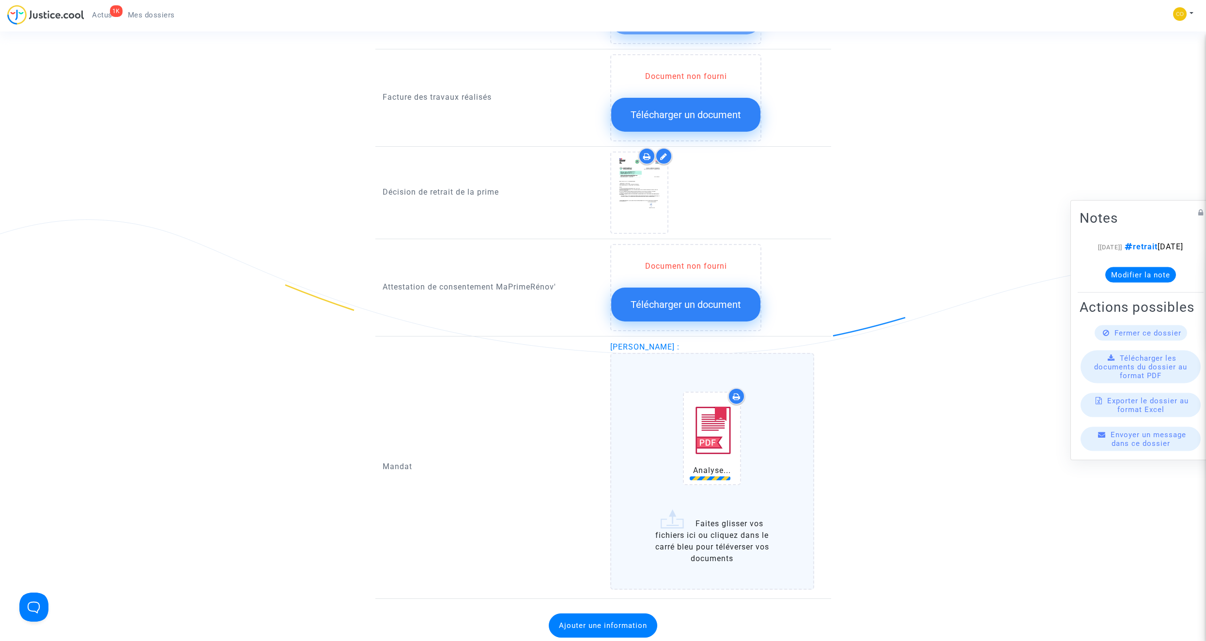
scroll to position [823, 0]
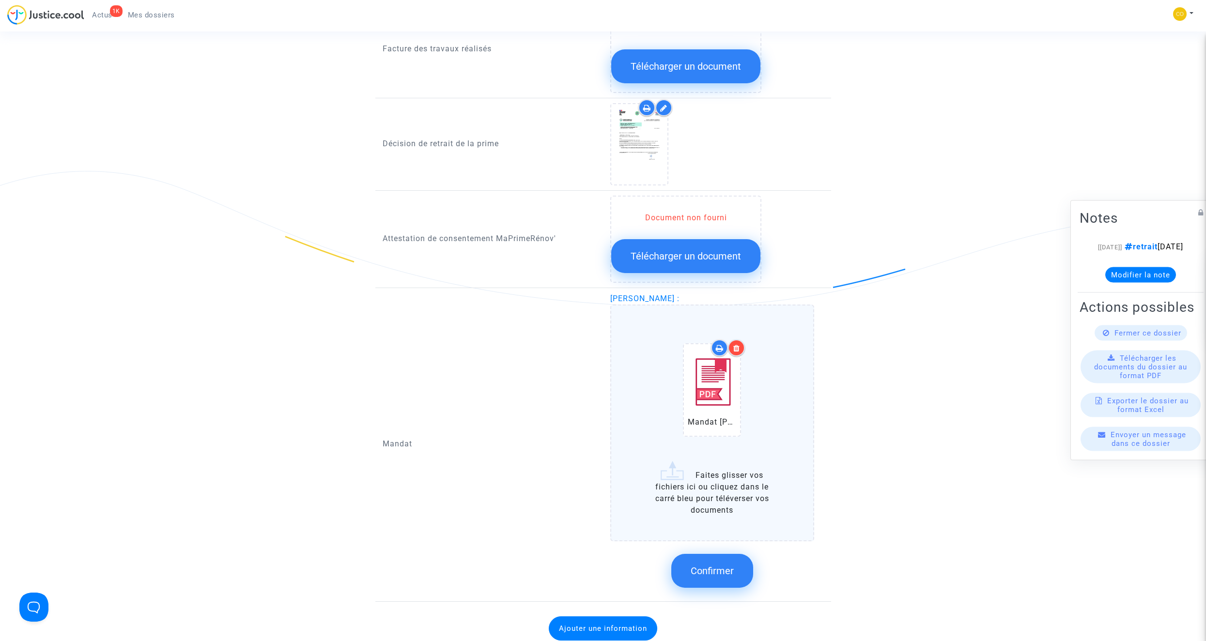
click at [710, 362] on span "Confirmer" at bounding box center [712, 571] width 43 height 12
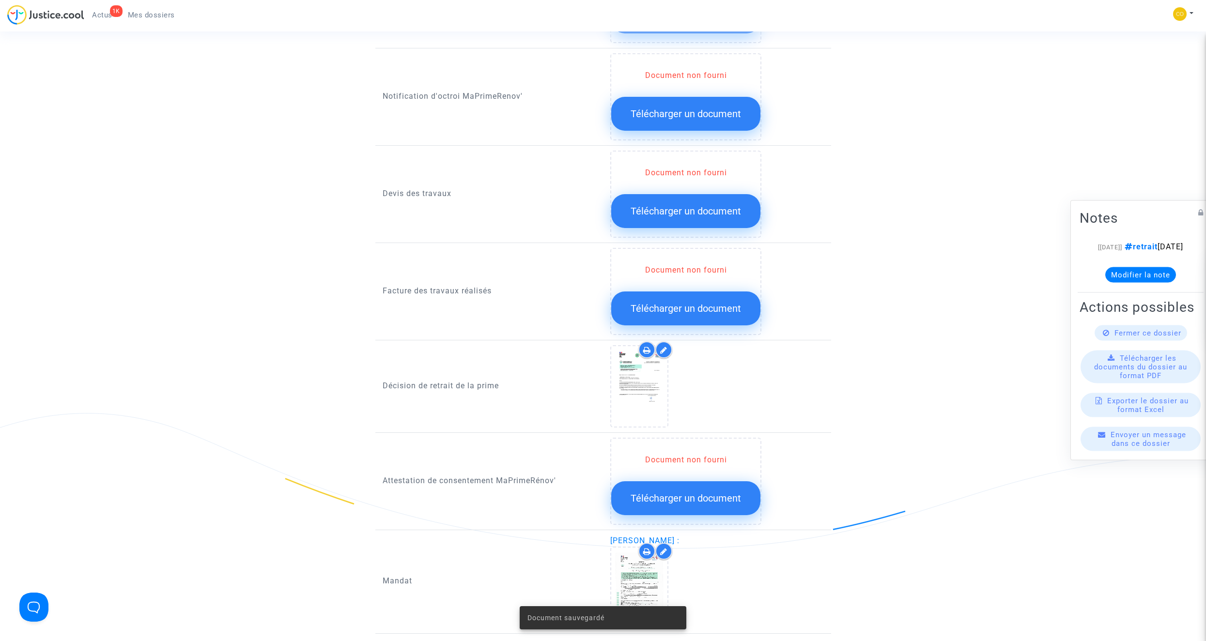
scroll to position [533, 0]
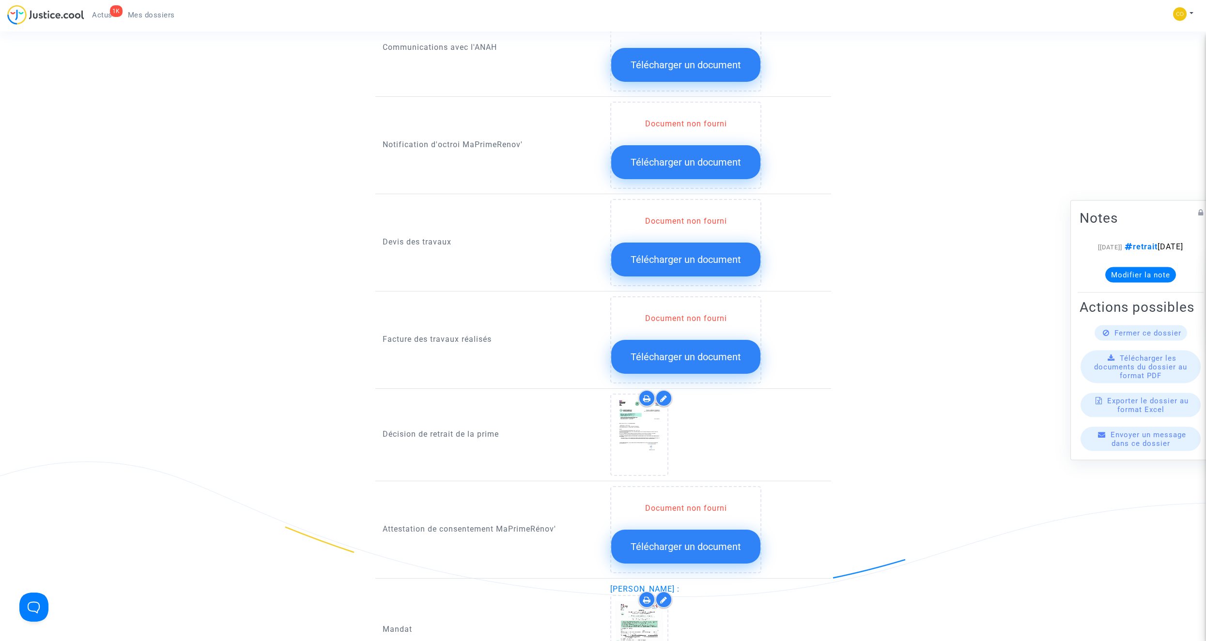
click at [688, 351] on span "Télécharger un document" at bounding box center [686, 357] width 110 height 12
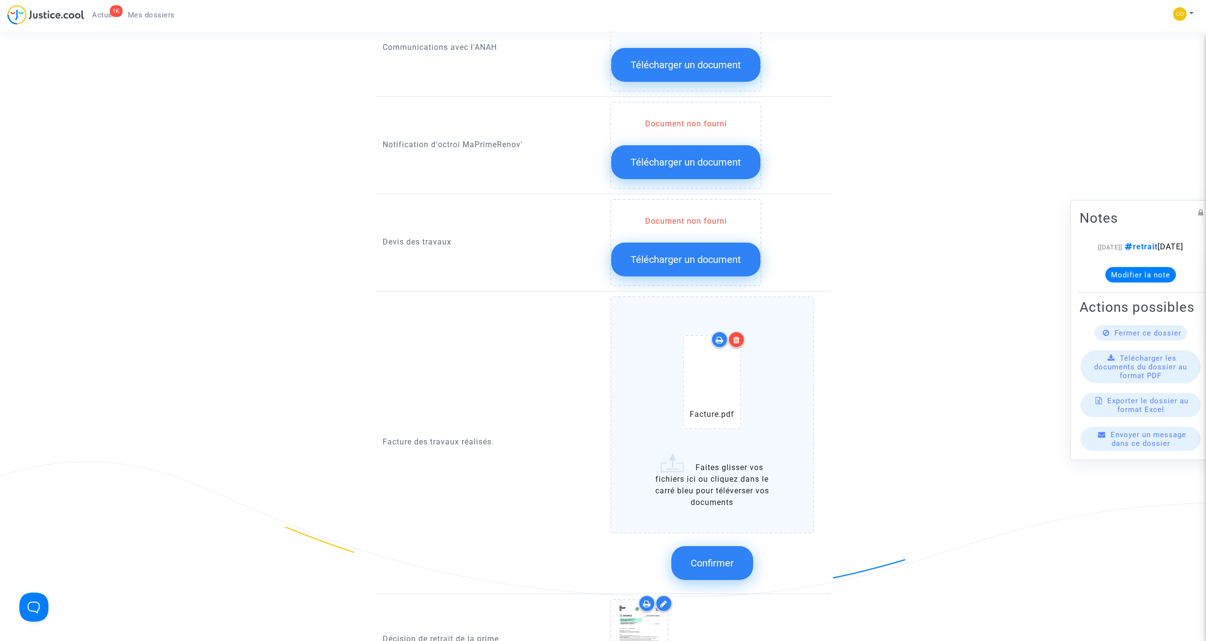
click at [710, 362] on button "Confirmer" at bounding box center [712, 563] width 82 height 34
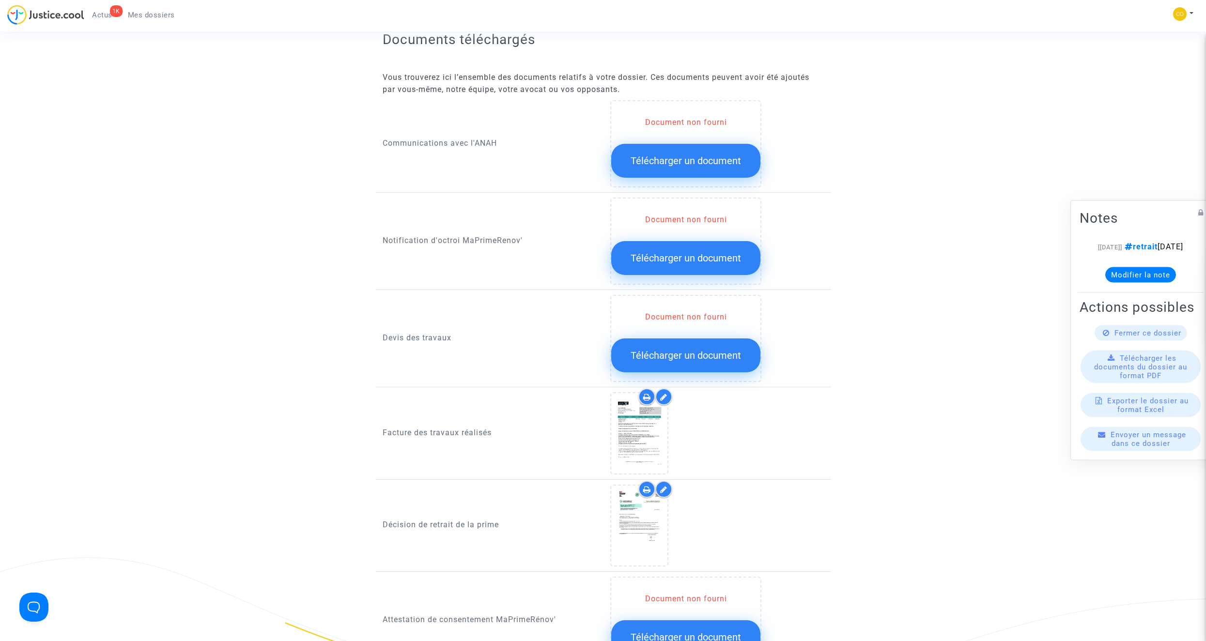
scroll to position [436, 0]
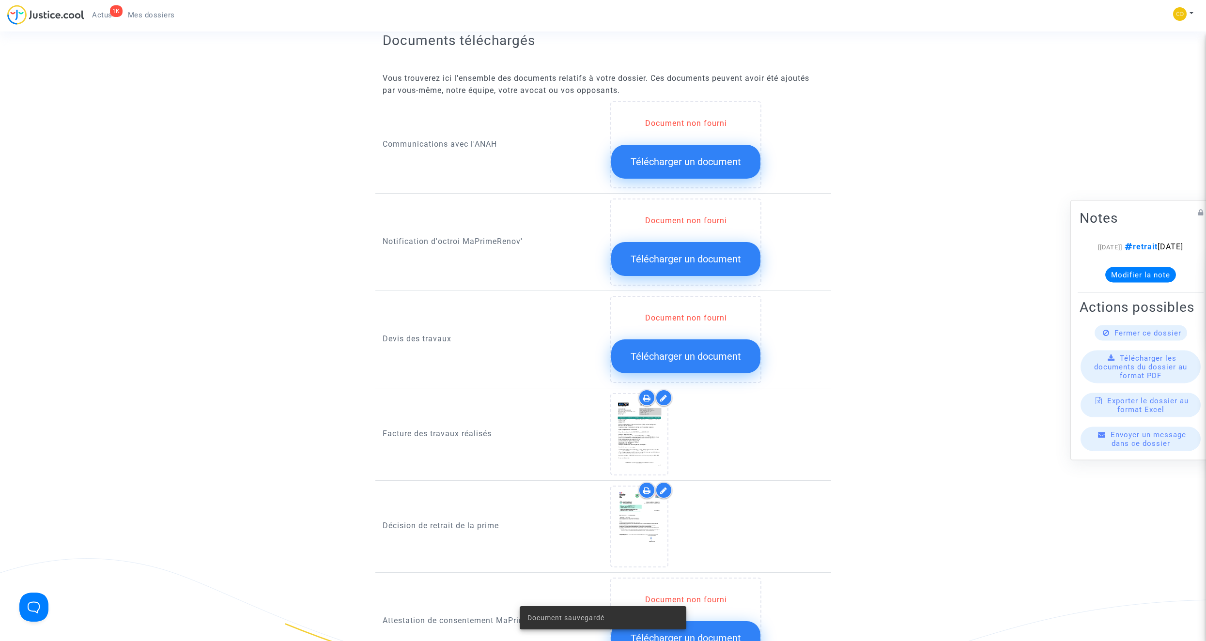
click at [709, 351] on span "Télécharger un document" at bounding box center [686, 357] width 110 height 12
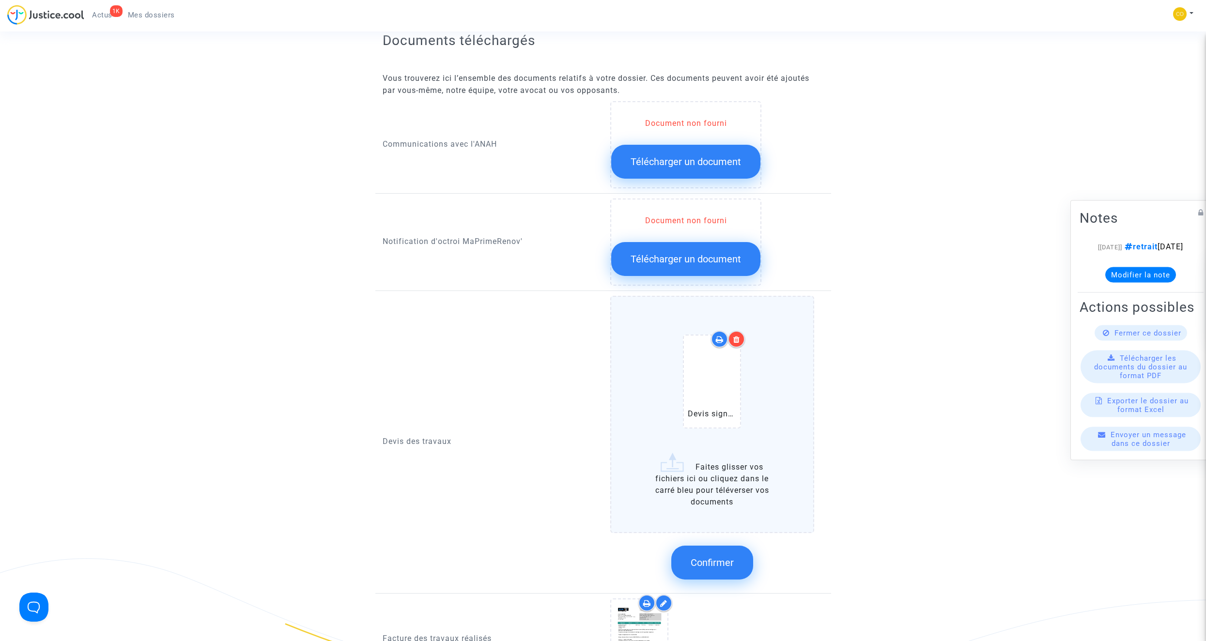
click at [710, 362] on span "Confirmer" at bounding box center [712, 563] width 43 height 12
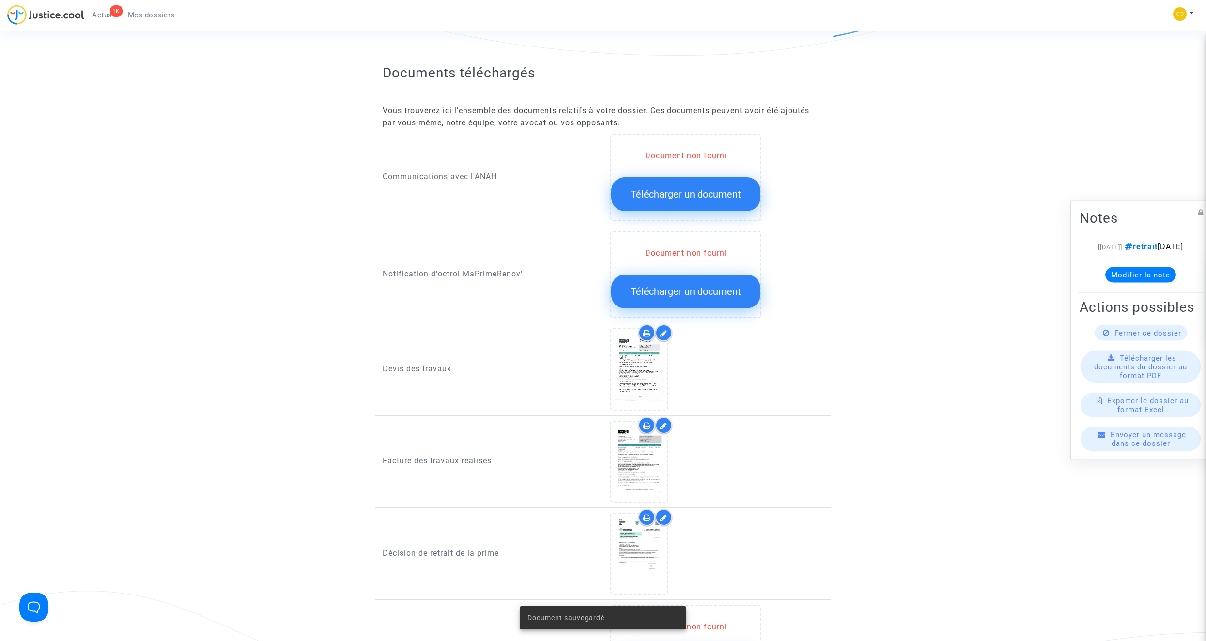
scroll to position [339, 0]
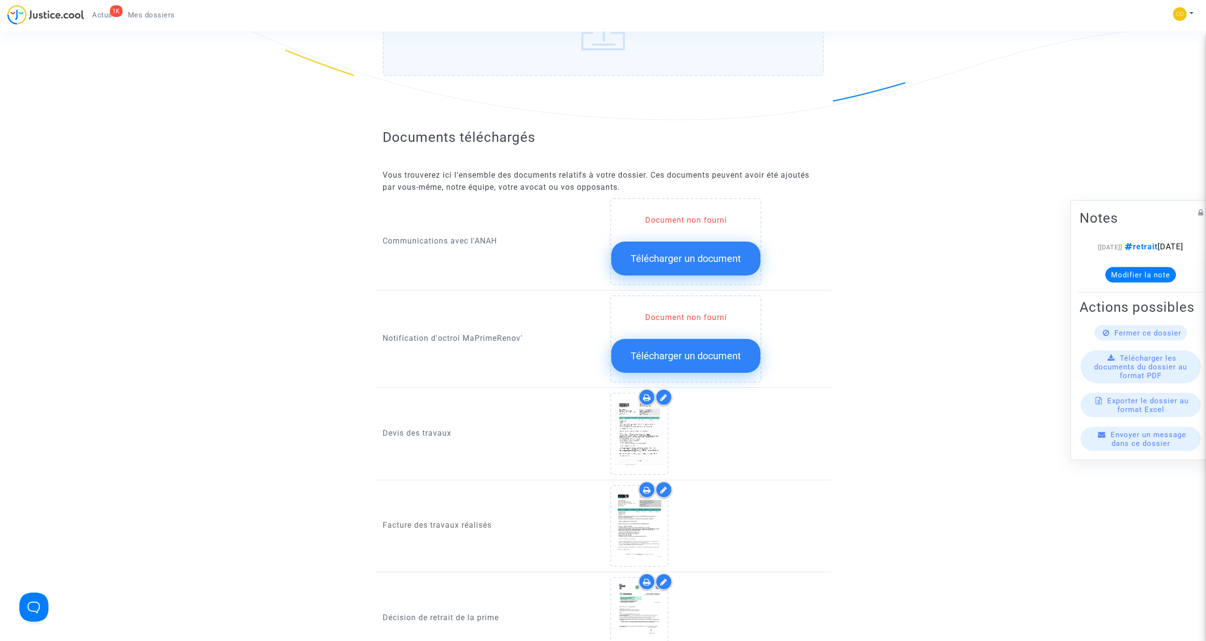
click at [710, 350] on span "Télécharger un document" at bounding box center [686, 356] width 110 height 12
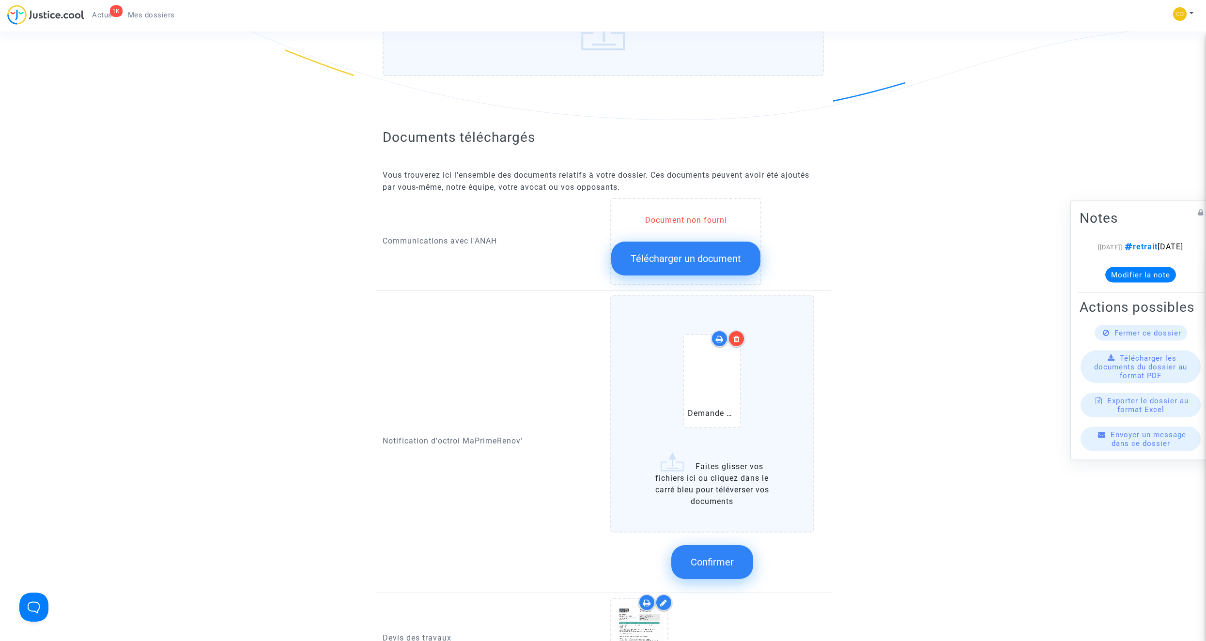
click at [710, 362] on span "Confirmer" at bounding box center [712, 563] width 43 height 12
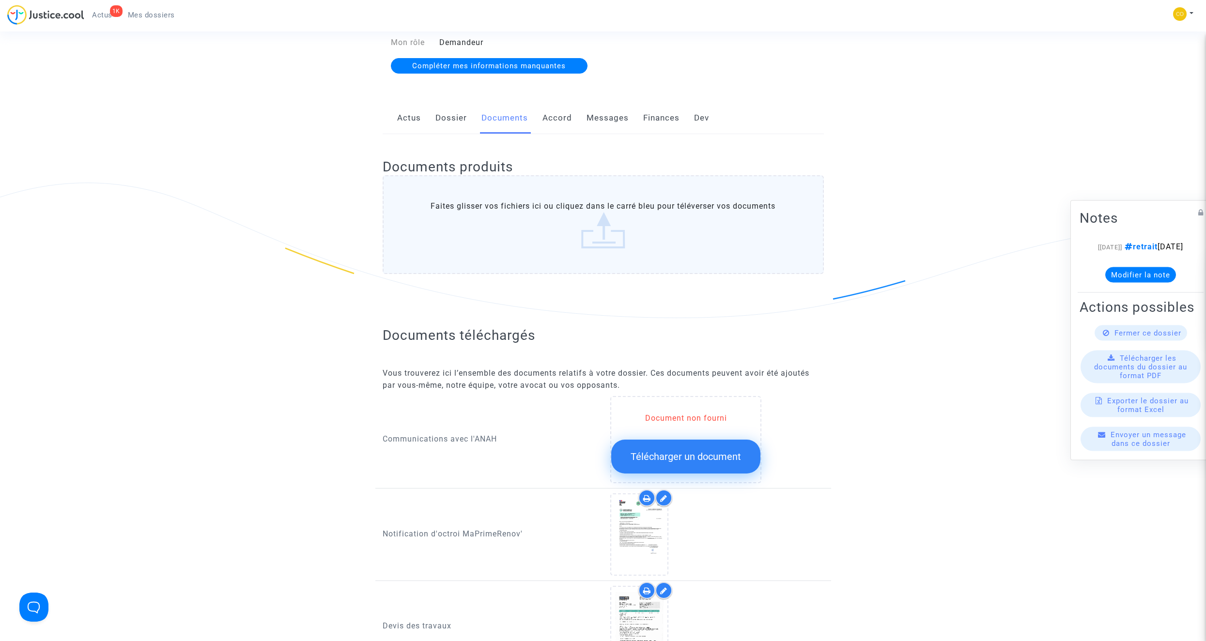
scroll to position [48, 0]
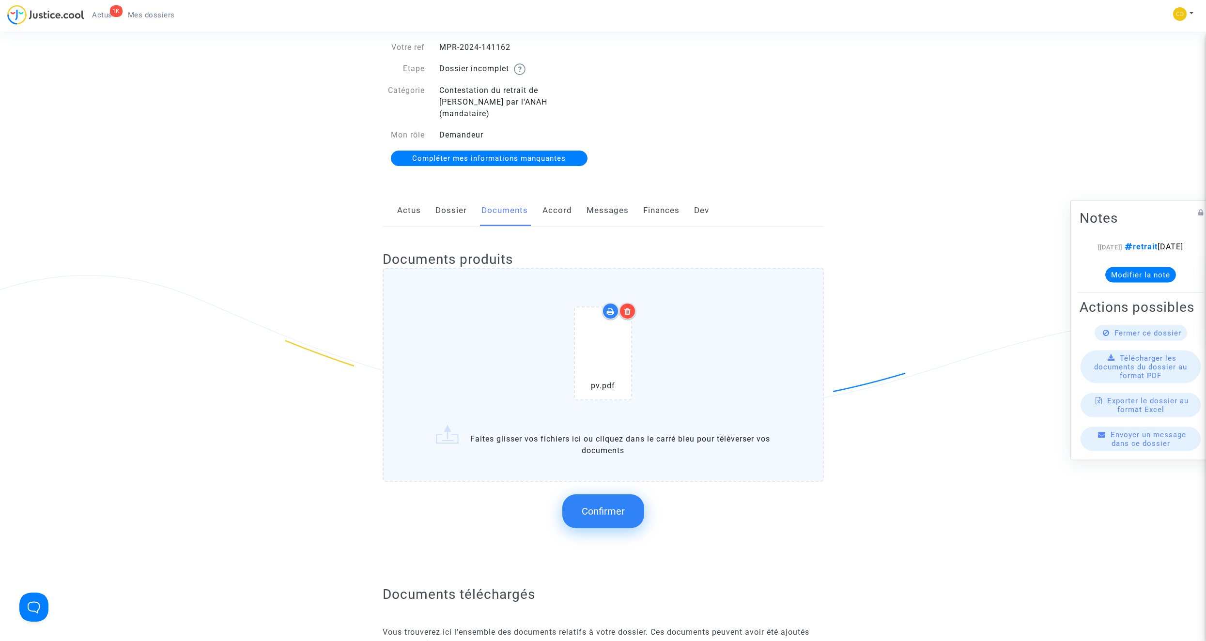
click at [605, 362] on span "Confirmer" at bounding box center [603, 512] width 43 height 12
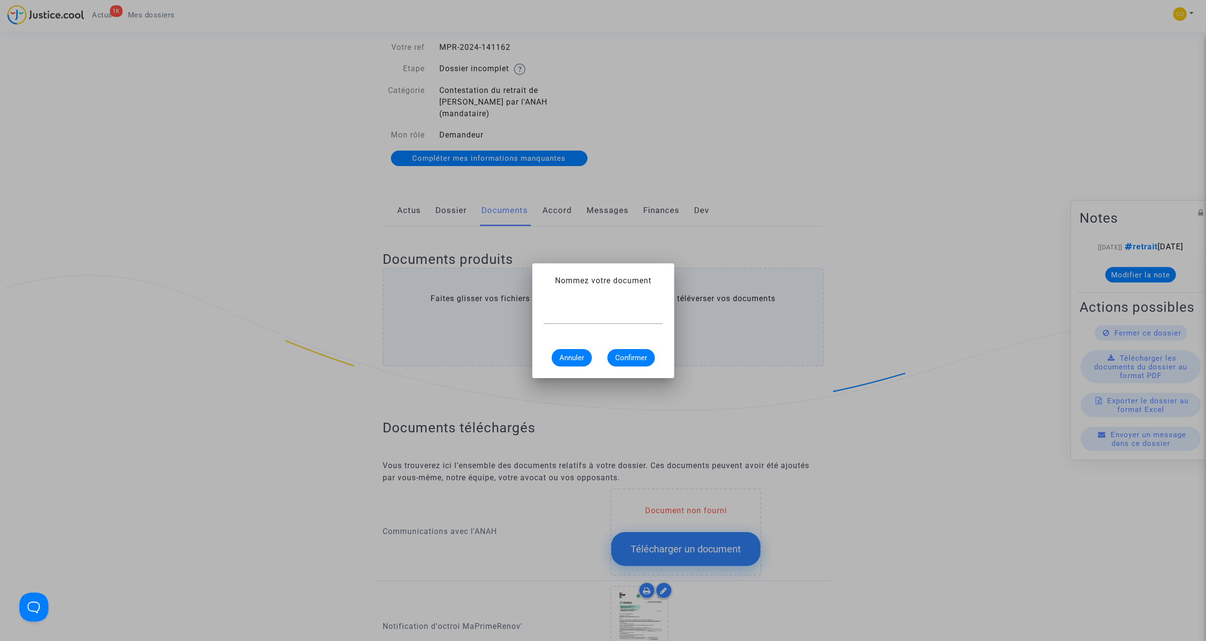
scroll to position [0, 0]
type input "pv de réception"
click at [635, 356] on span "Confirmer" at bounding box center [631, 358] width 32 height 9
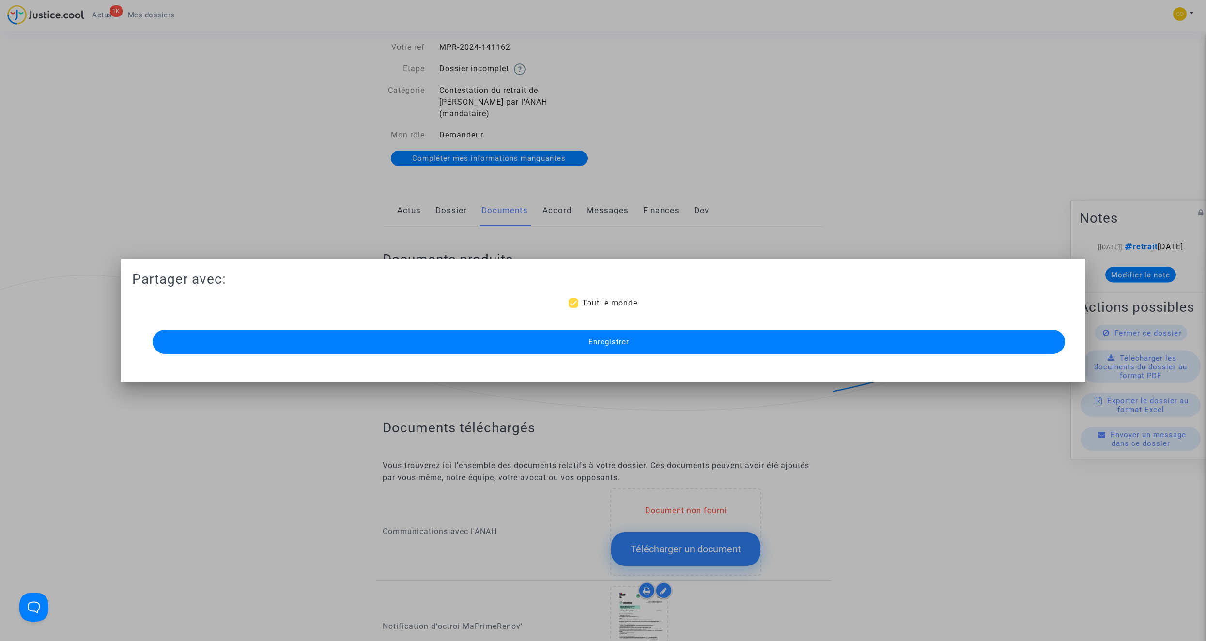
click at [634, 343] on button "Enregistrer" at bounding box center [609, 342] width 912 height 24
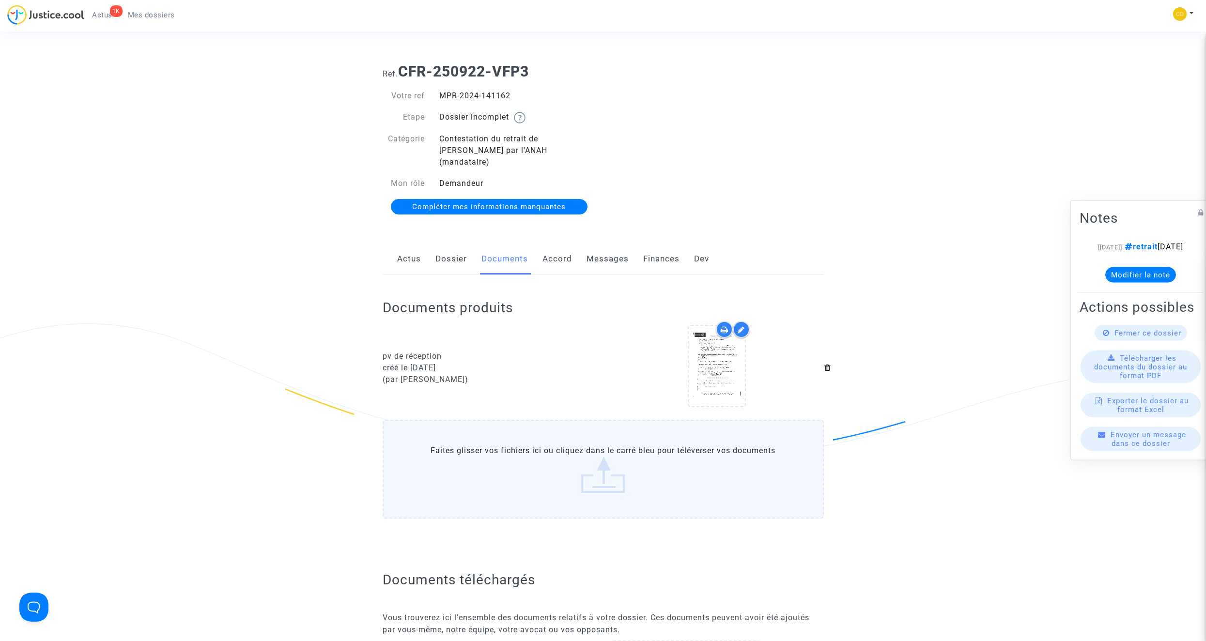
click at [143, 13] on span "Mes dossiers" at bounding box center [151, 15] width 47 height 9
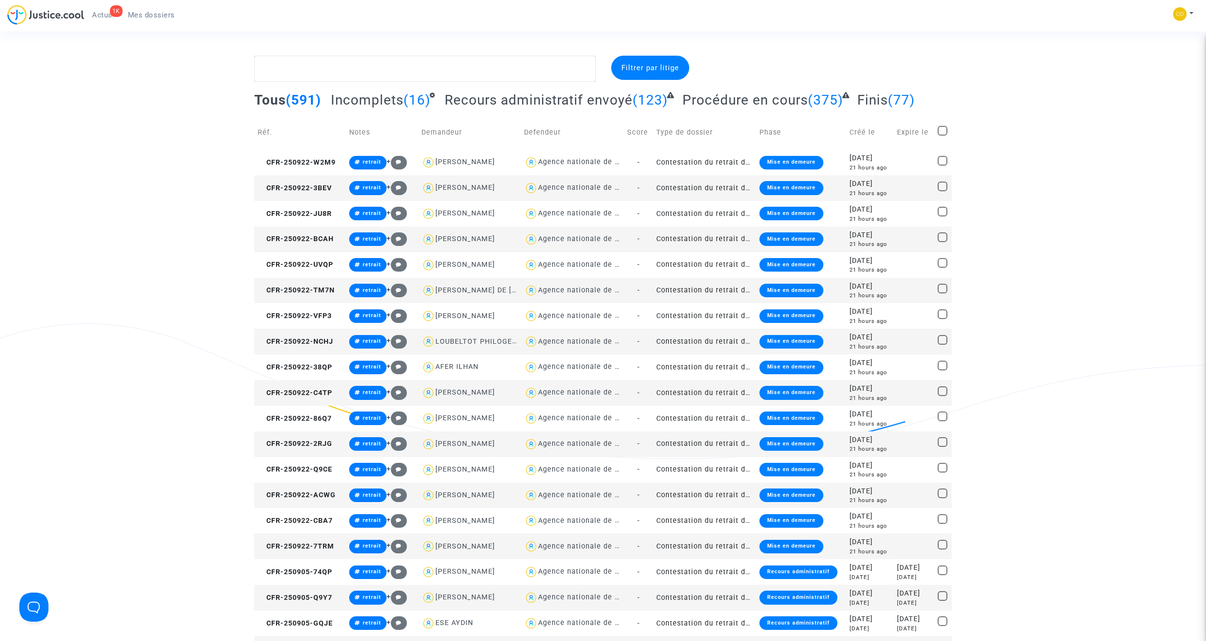
click at [707, 288] on td "Contestation du retrait de [PERSON_NAME] par l'ANAH (mandataire)" at bounding box center [704, 291] width 103 height 26
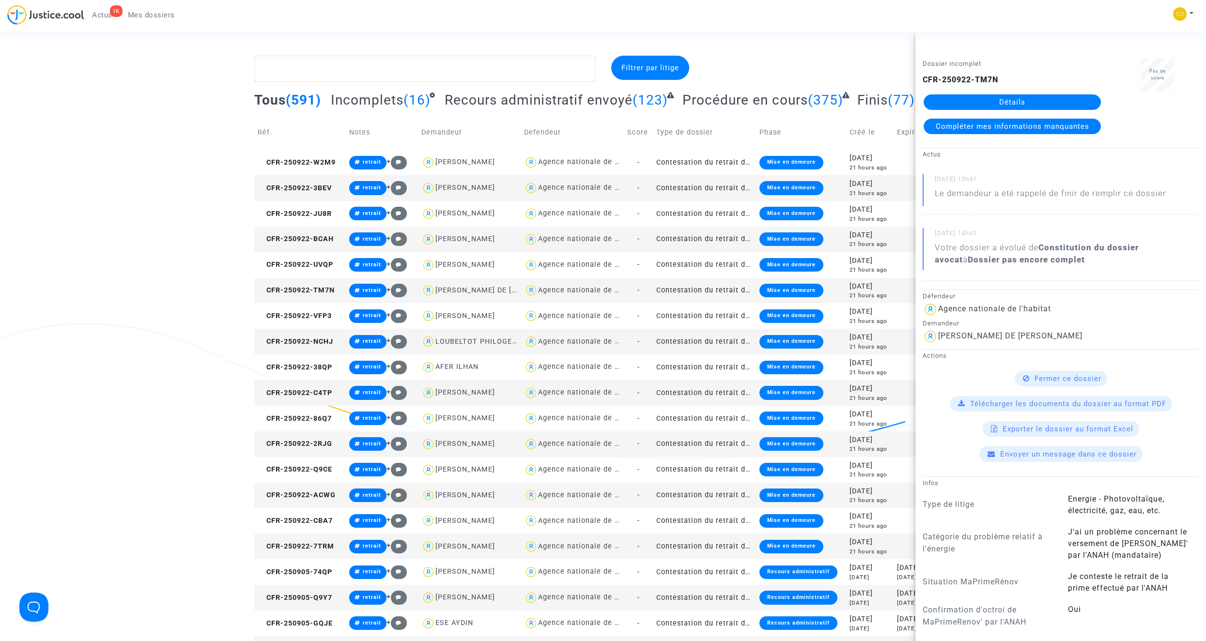
click at [710, 100] on link "Détails" at bounding box center [1012, 101] width 177 height 15
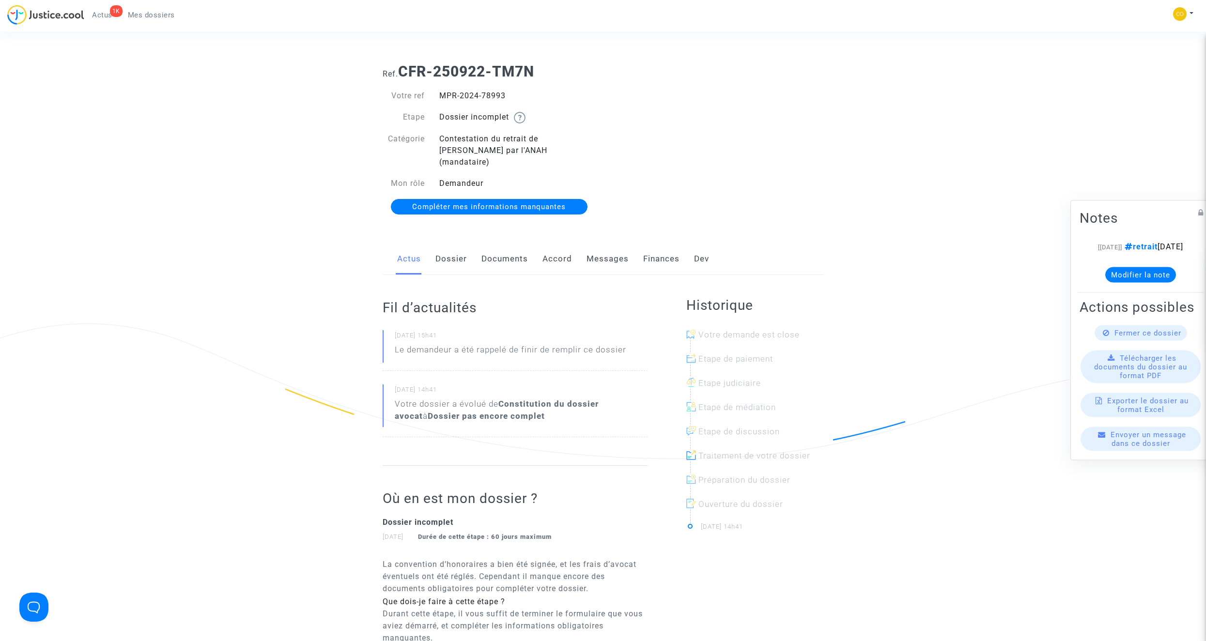
click at [518, 244] on link "Documents" at bounding box center [504, 259] width 46 height 32
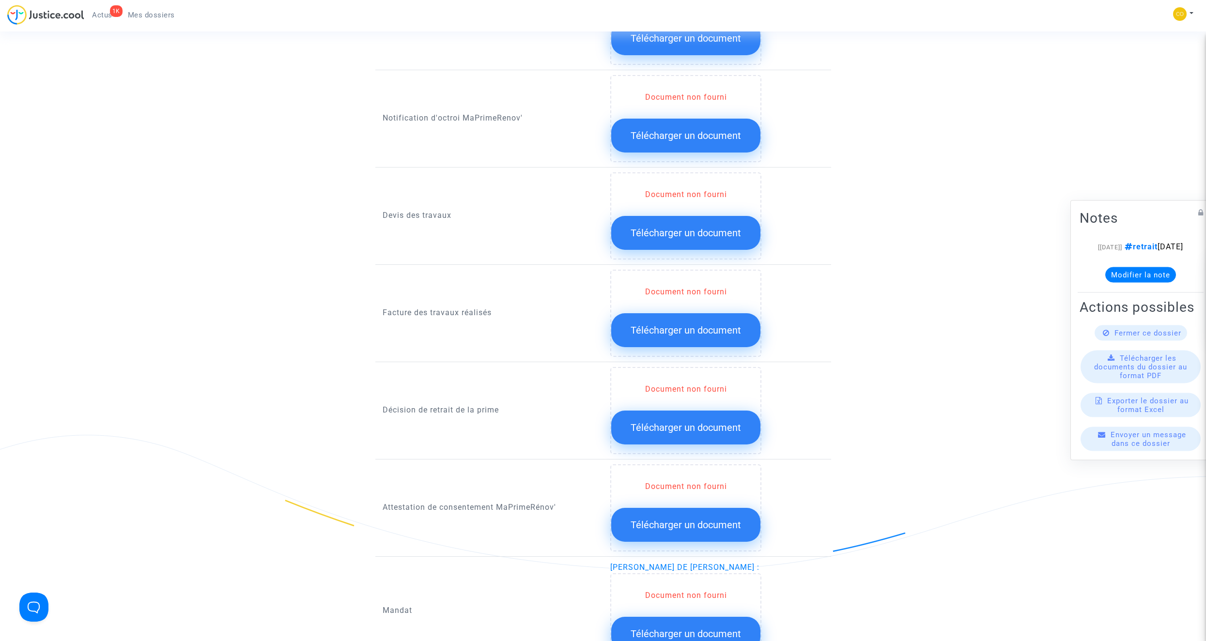
scroll to position [581, 0]
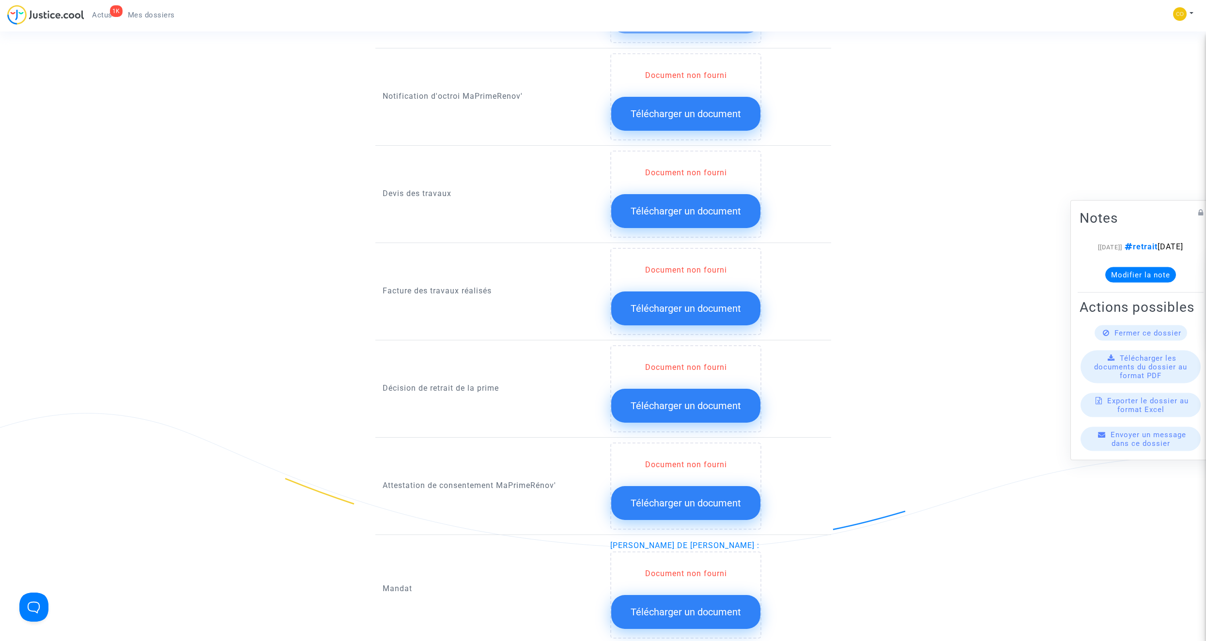
click at [666, 362] on span "Télécharger un document" at bounding box center [686, 406] width 110 height 12
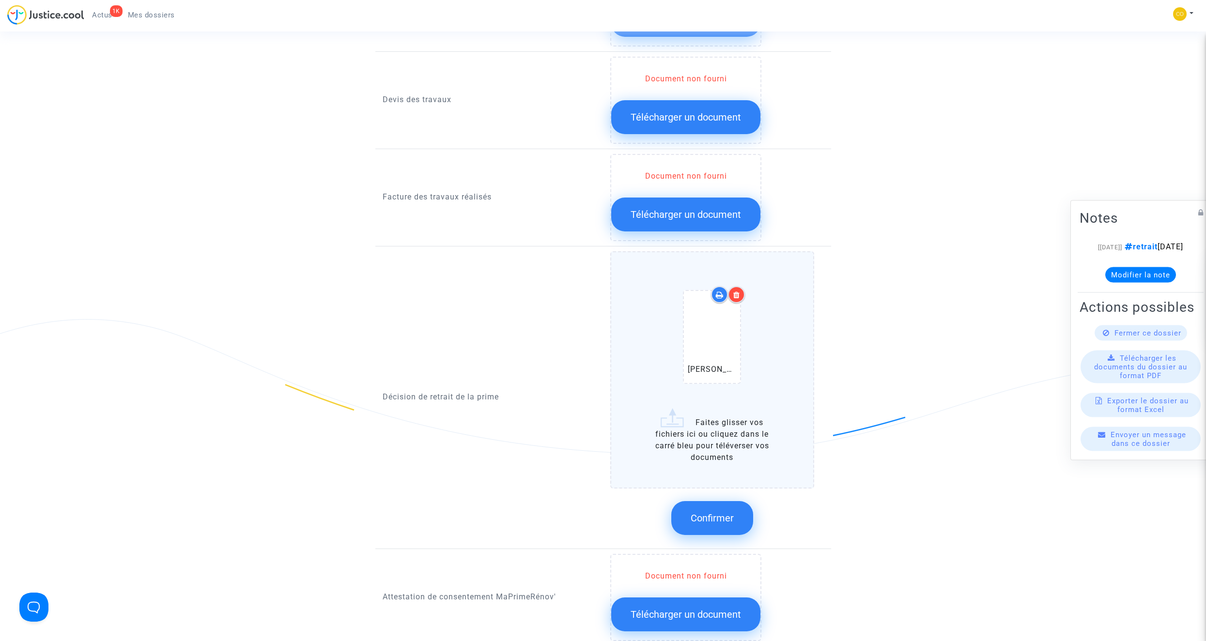
scroll to position [678, 0]
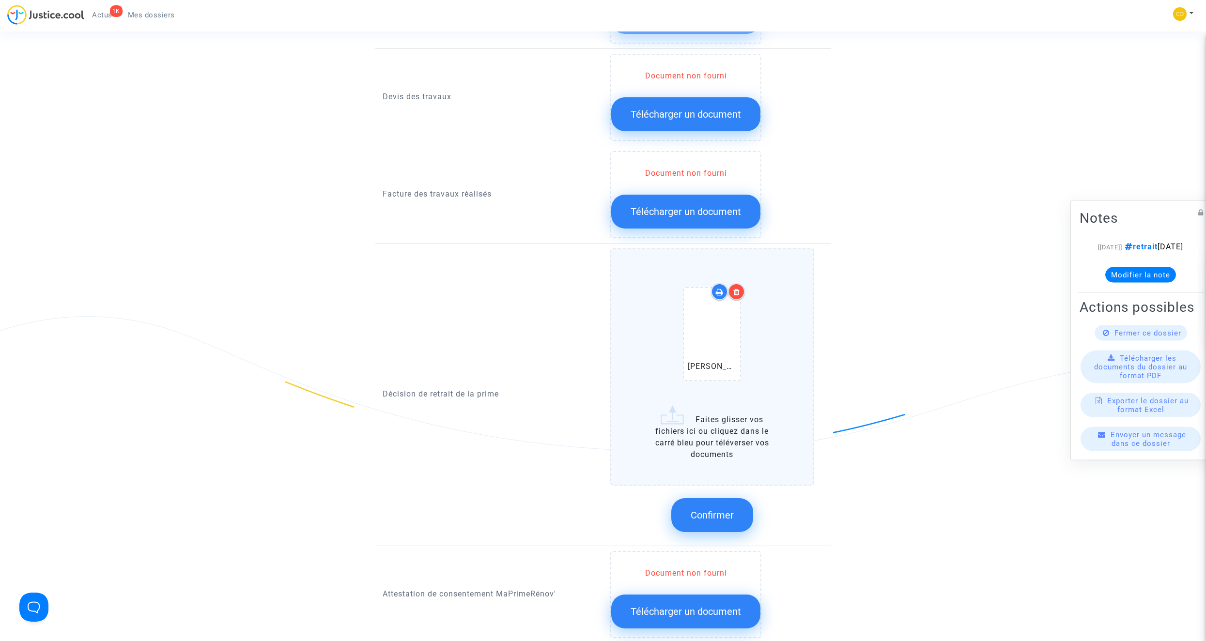
click at [710, 362] on button "Confirmer" at bounding box center [712, 515] width 82 height 34
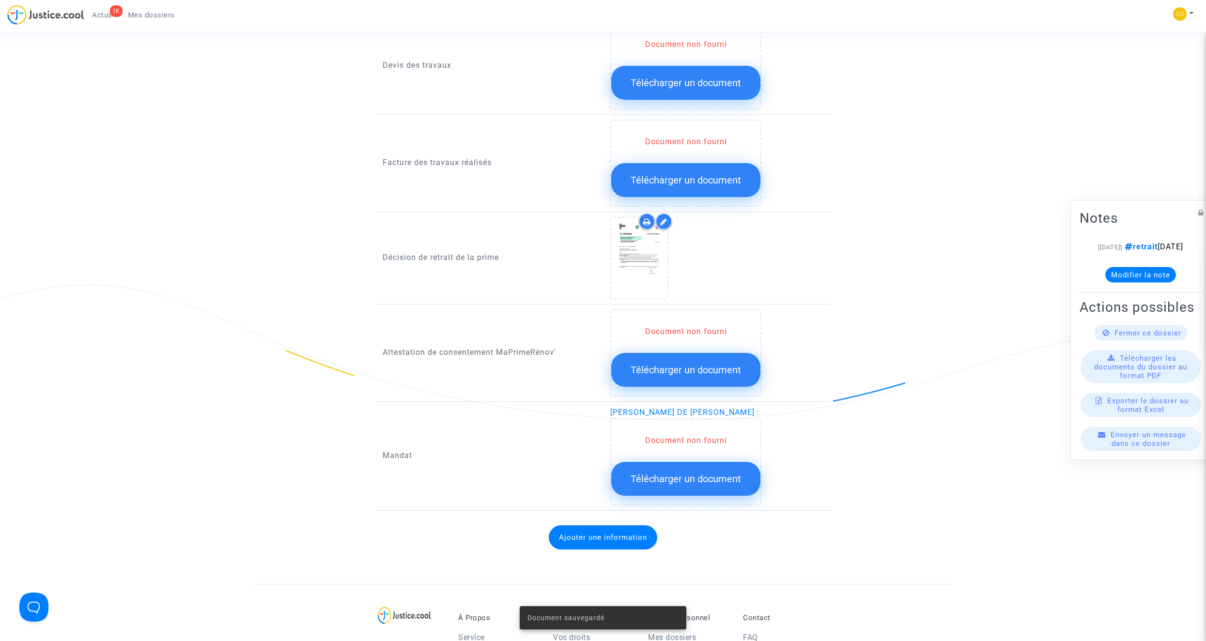
scroll to position [727, 0]
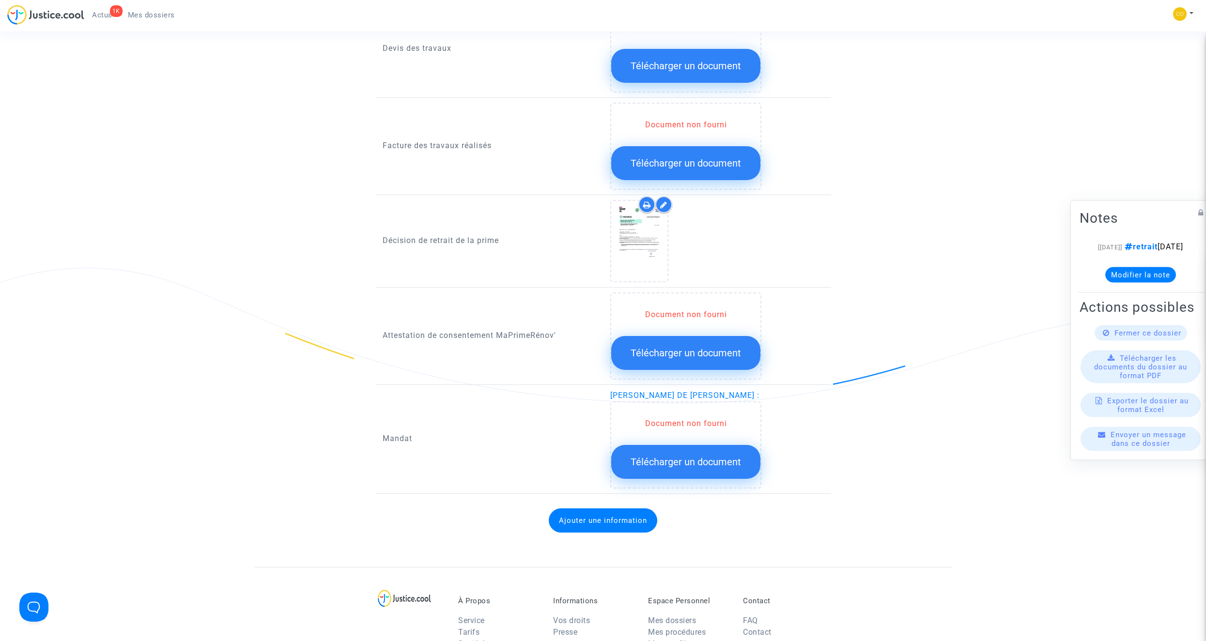
click at [706, 362] on span "Télécharger un document" at bounding box center [686, 462] width 110 height 12
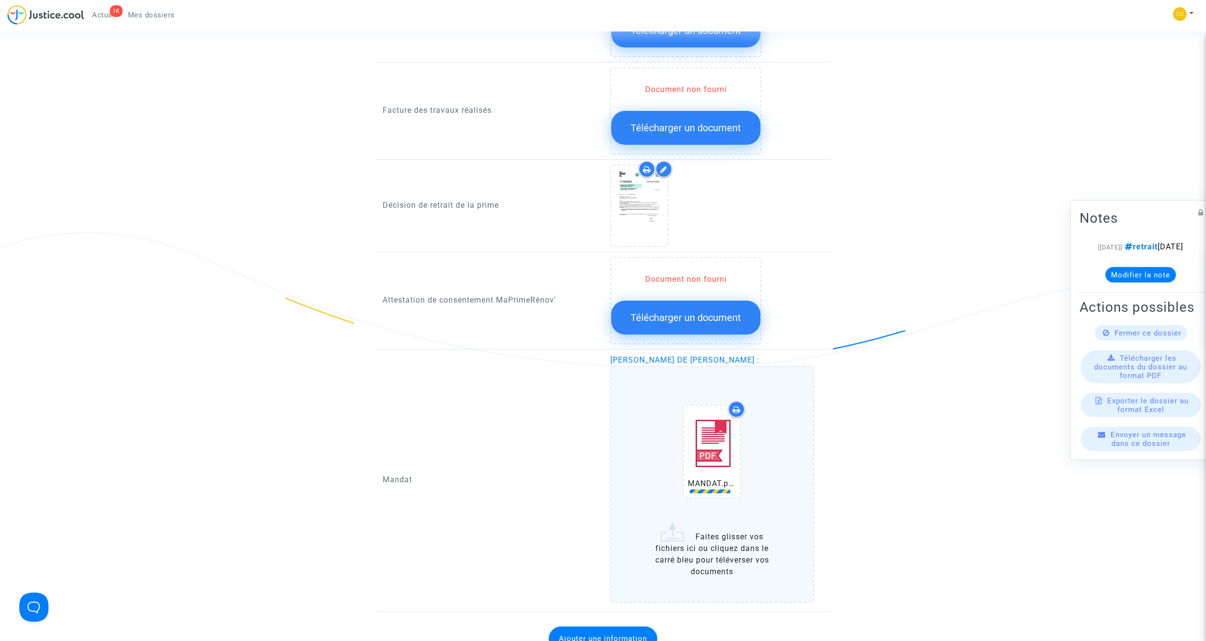
scroll to position [823, 0]
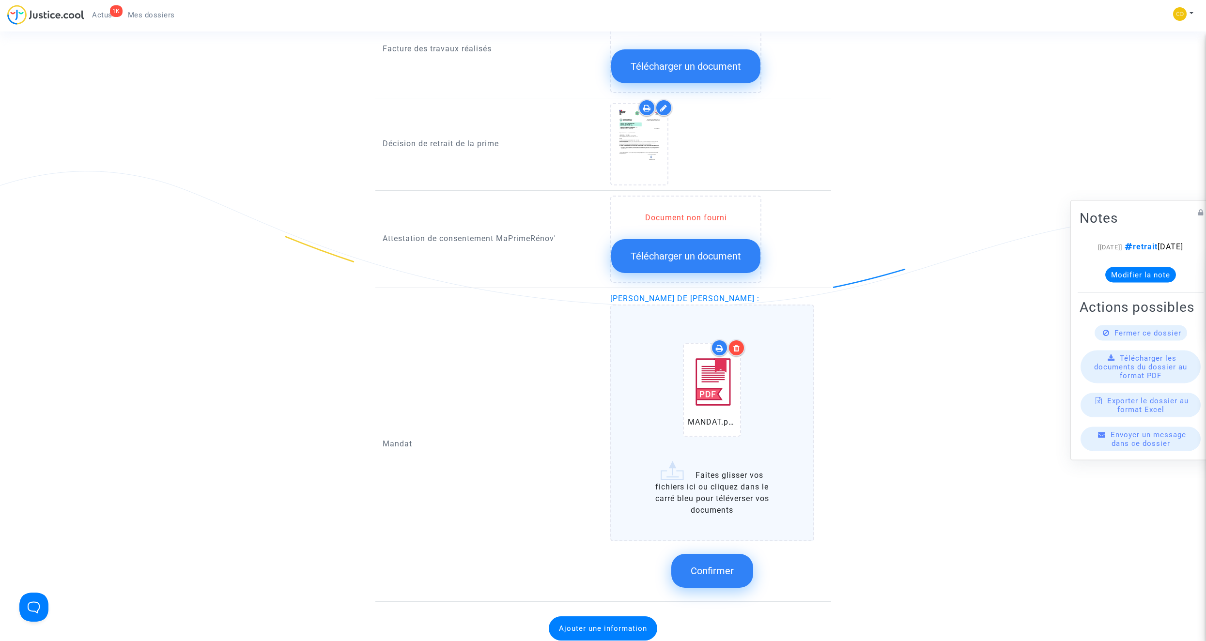
click at [710, 362] on span "Confirmer" at bounding box center [712, 571] width 43 height 12
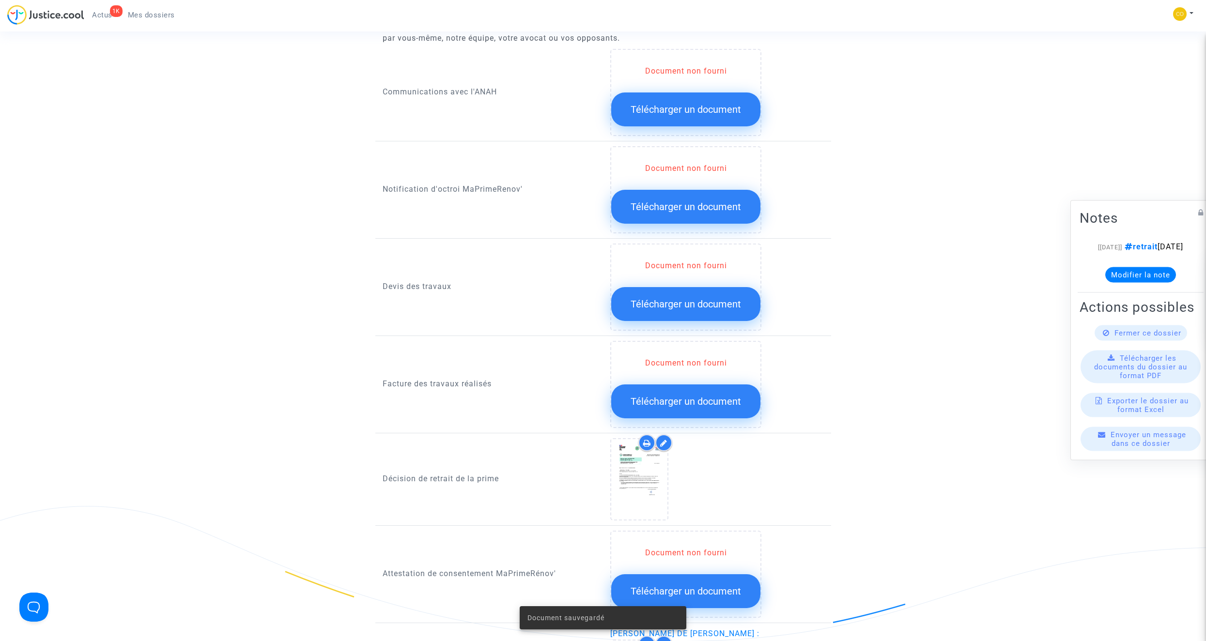
scroll to position [484, 0]
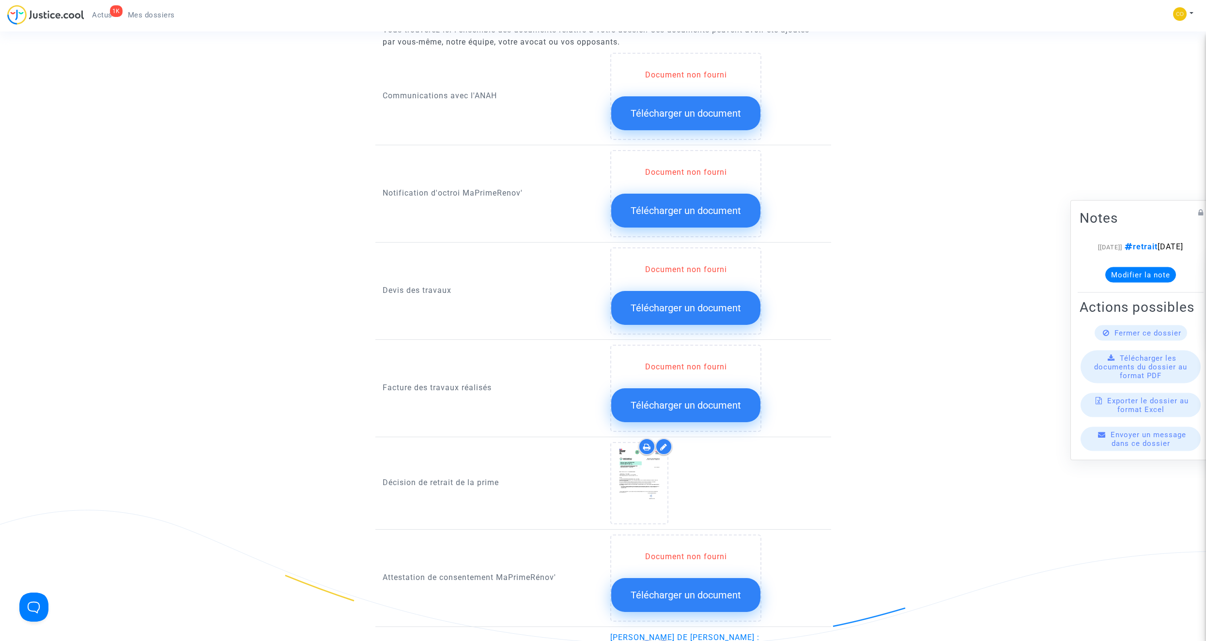
click at [697, 362] on span "Télécharger un document" at bounding box center [686, 406] width 110 height 12
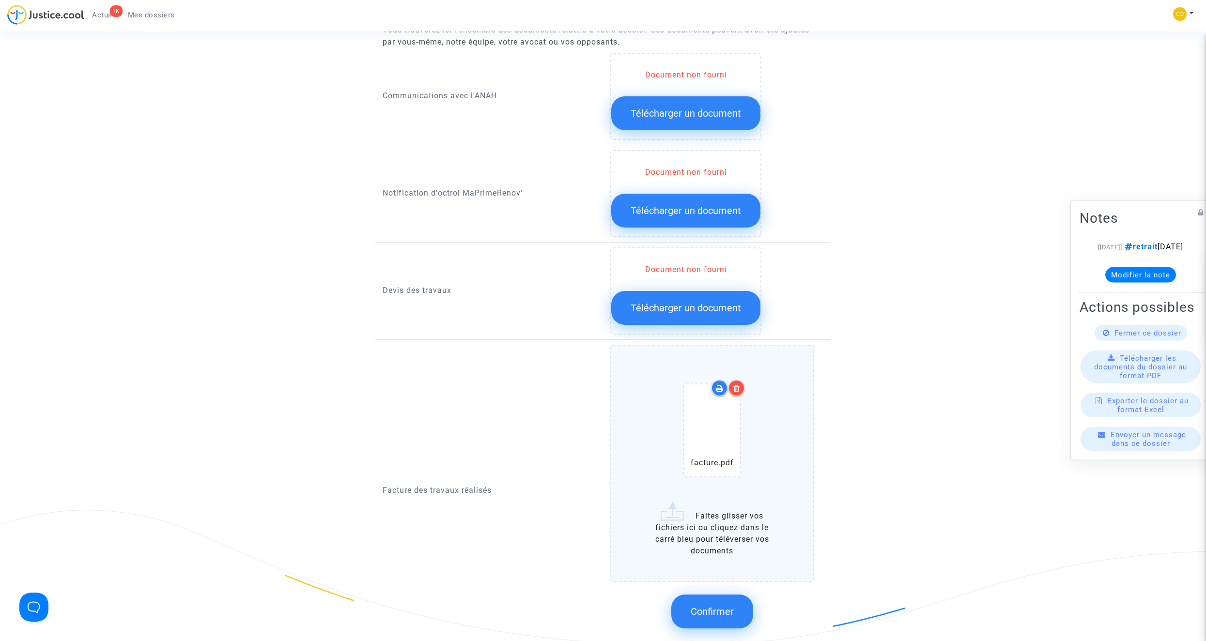
click at [700, 362] on button "Confirmer" at bounding box center [712, 612] width 82 height 34
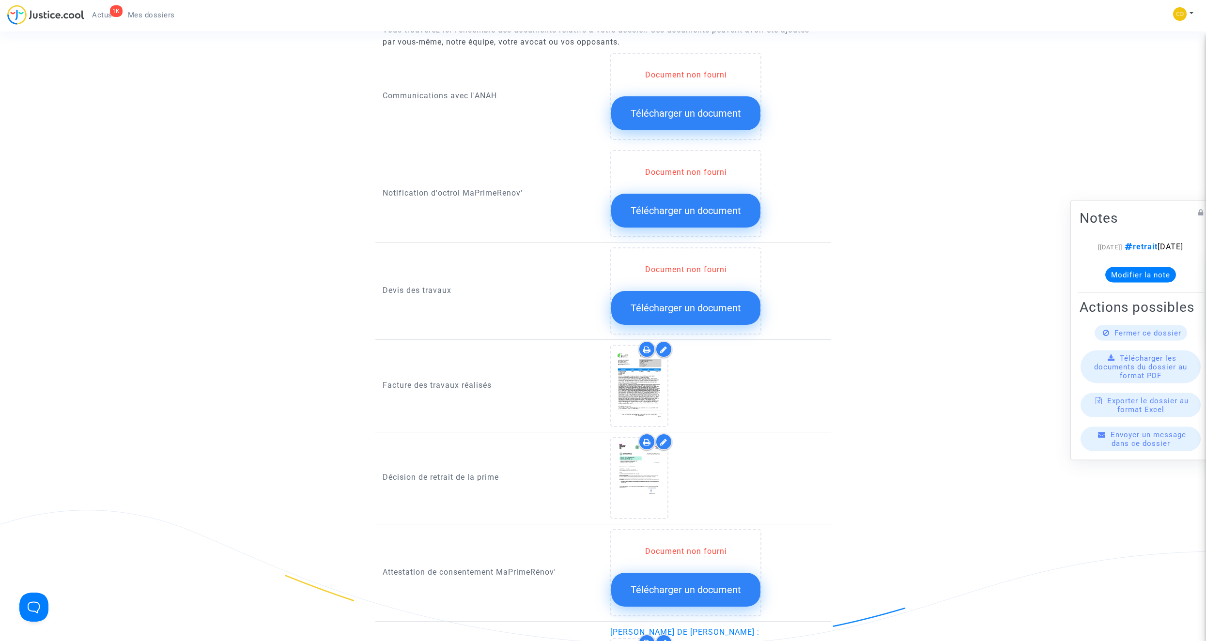
click at [687, 205] on span "Télécharger un document" at bounding box center [686, 211] width 110 height 12
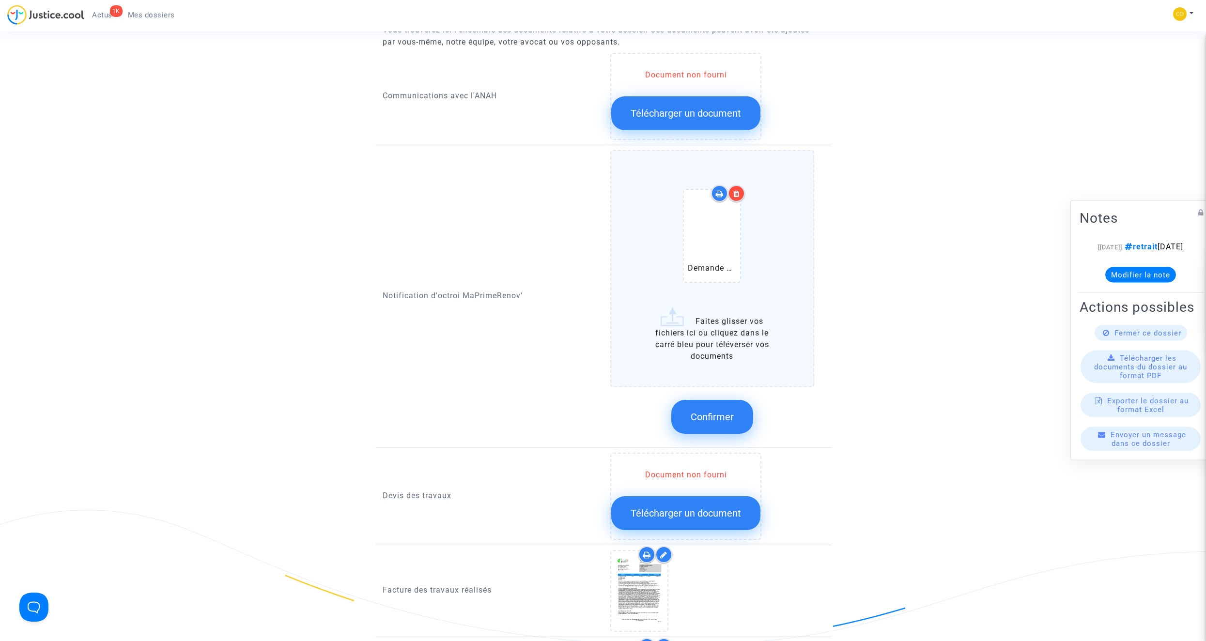
click at [710, 362] on span "Confirmer" at bounding box center [712, 417] width 43 height 12
click at [710, 362] on span "Traitement en cours..." at bounding box center [712, 417] width 94 height 12
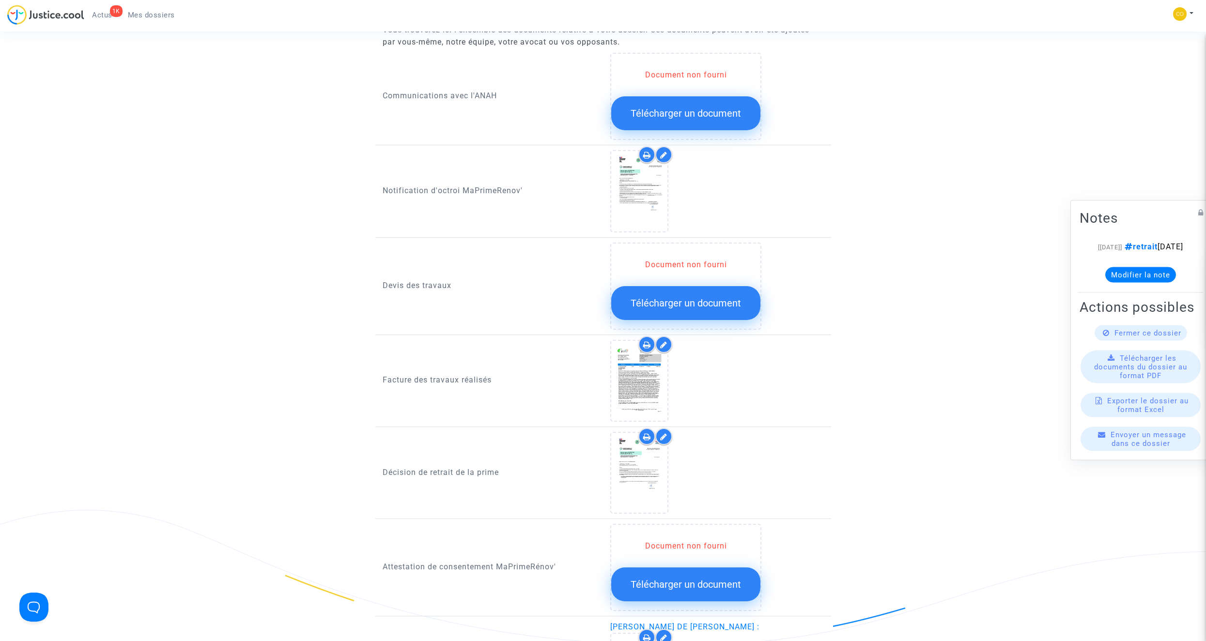
click at [677, 297] on span "Télécharger un document" at bounding box center [686, 303] width 110 height 12
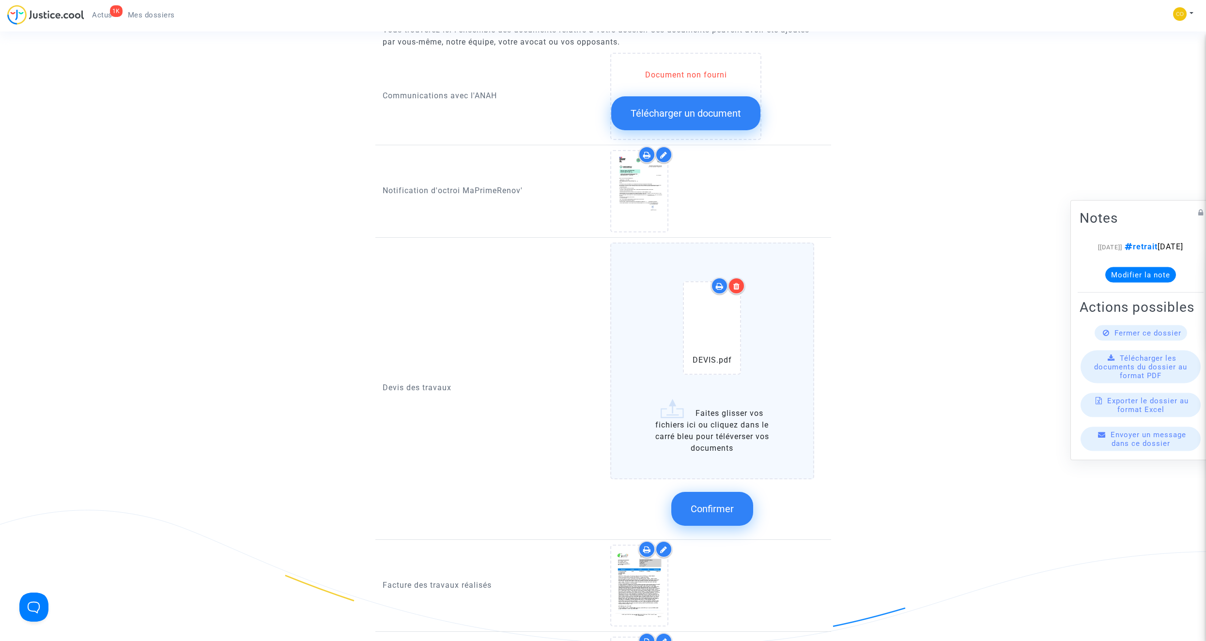
click at [710, 282] on icon at bounding box center [736, 286] width 7 height 8
click at [710, 362] on span "Confirmer" at bounding box center [712, 509] width 43 height 12
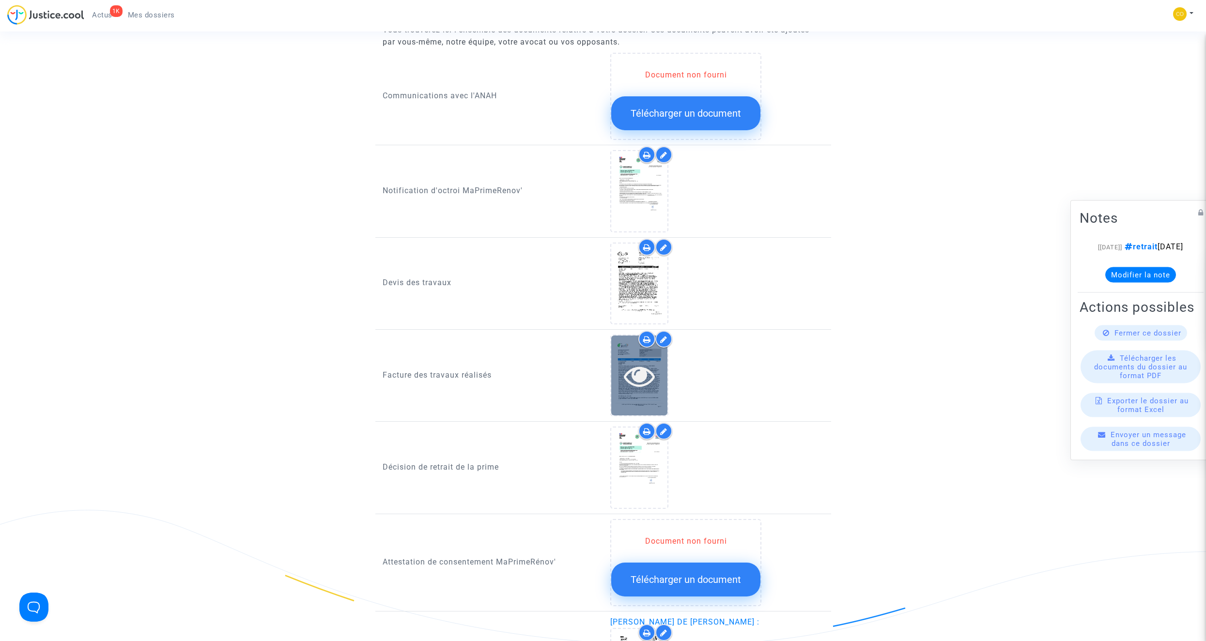
click at [644, 362] on icon at bounding box center [639, 375] width 31 height 31
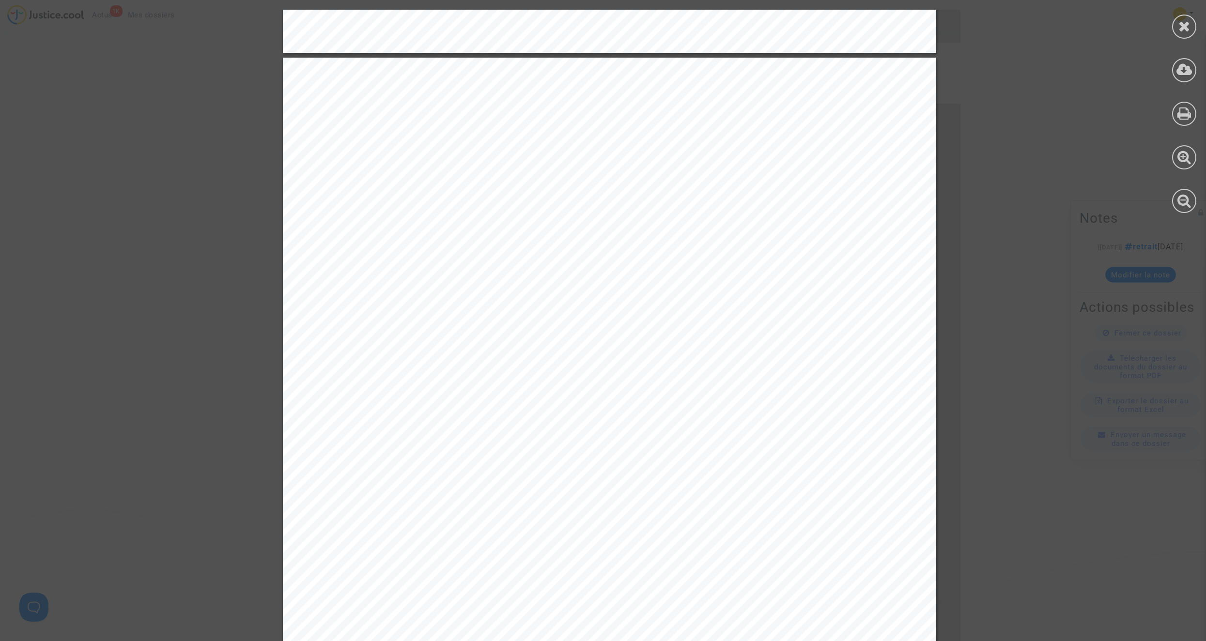
scroll to position [1937, 0]
click at [710, 26] on div at bounding box center [1184, 27] width 24 height 24
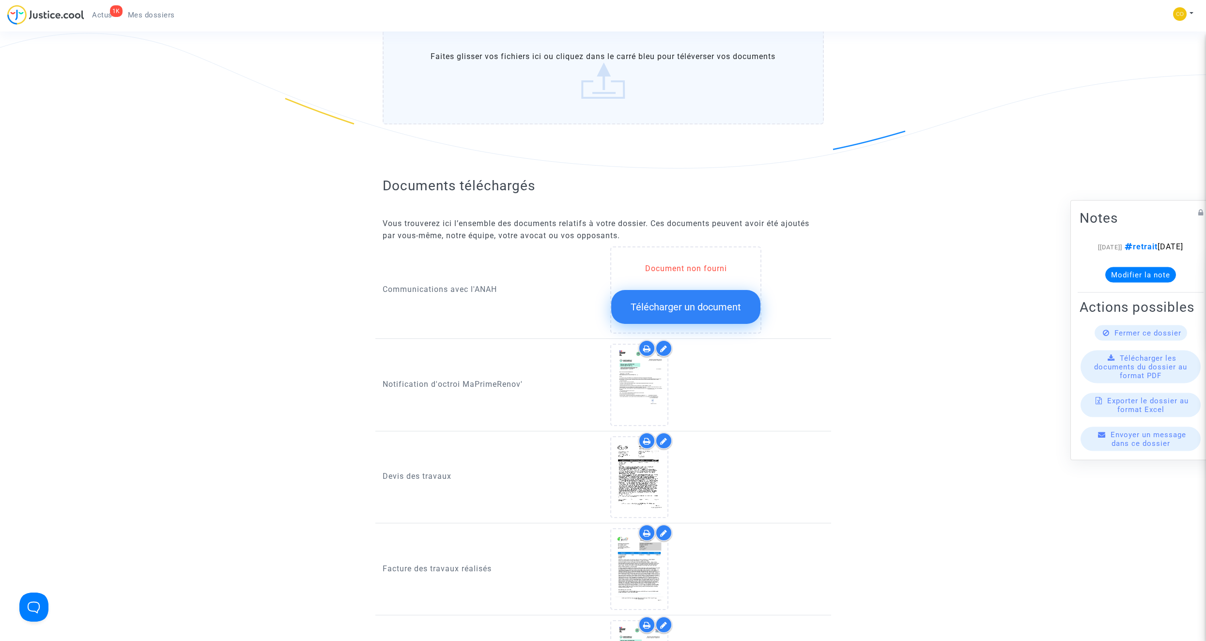
scroll to position [145, 0]
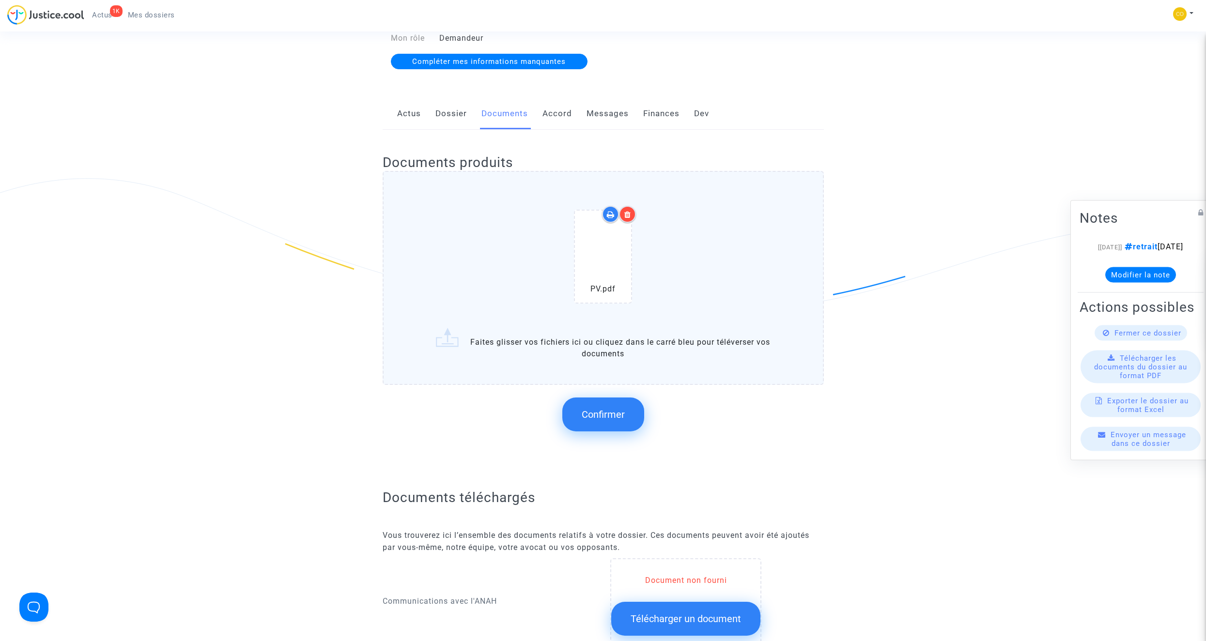
click at [606, 362] on span "Confirmer" at bounding box center [603, 415] width 43 height 12
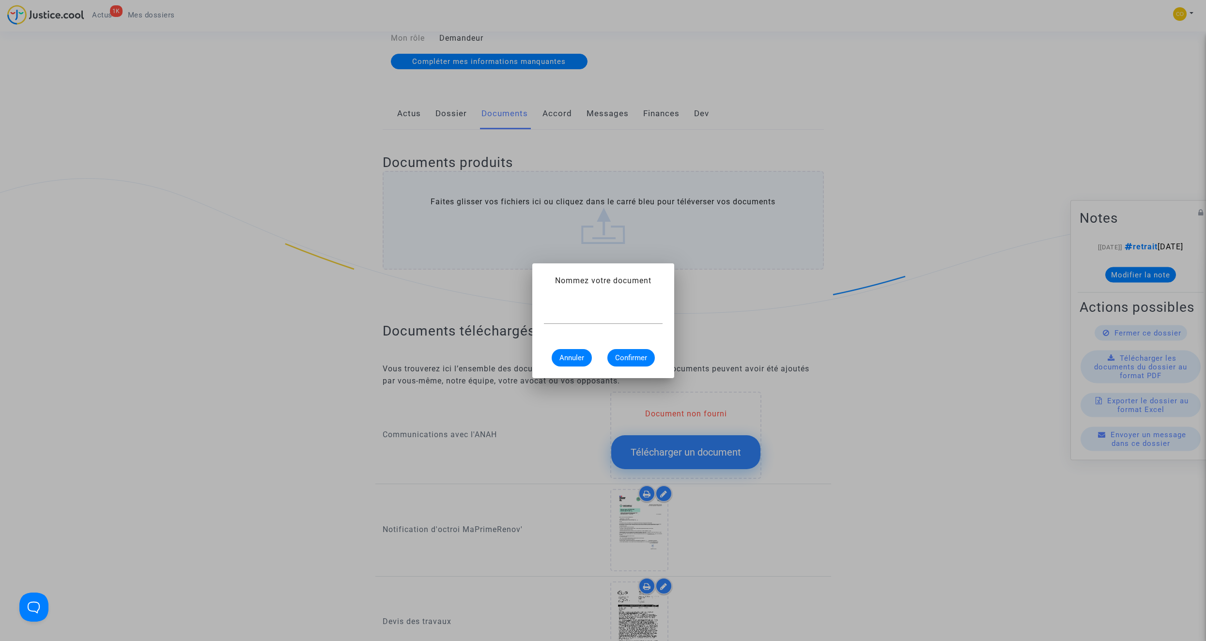
scroll to position [0, 0]
click at [581, 322] on div at bounding box center [603, 313] width 119 height 22
click at [578, 318] on input "text" at bounding box center [603, 316] width 119 height 9
type input "pv de réception"
click at [646, 358] on span "Confirmer" at bounding box center [631, 358] width 32 height 9
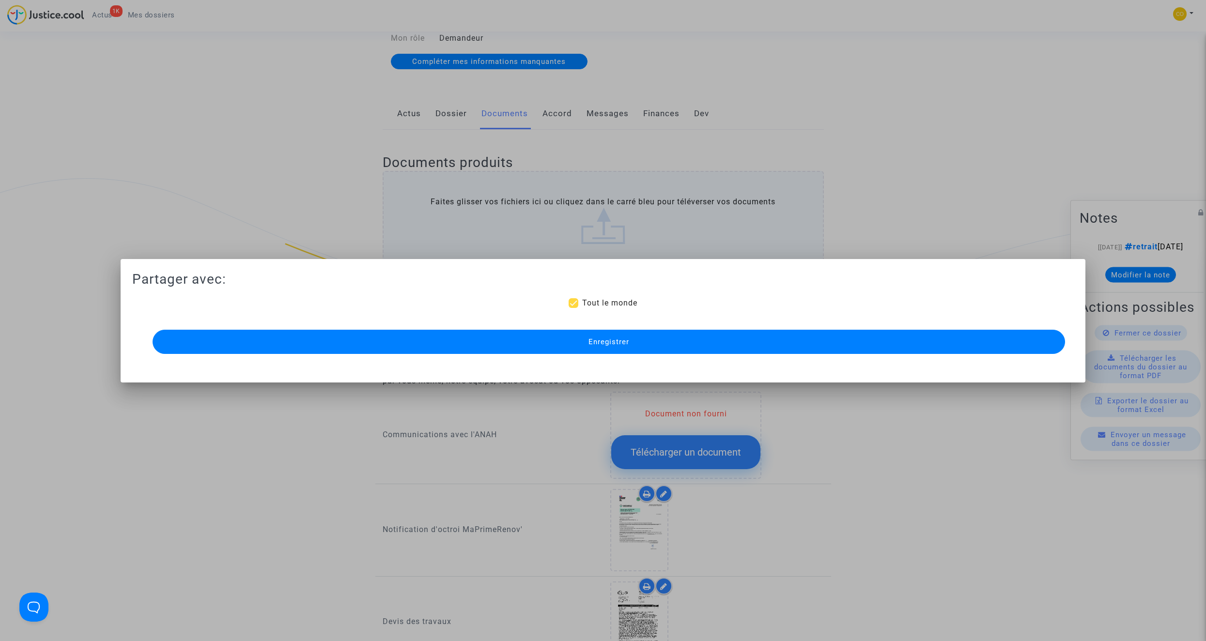
click at [672, 341] on button "Enregistrer" at bounding box center [609, 342] width 912 height 24
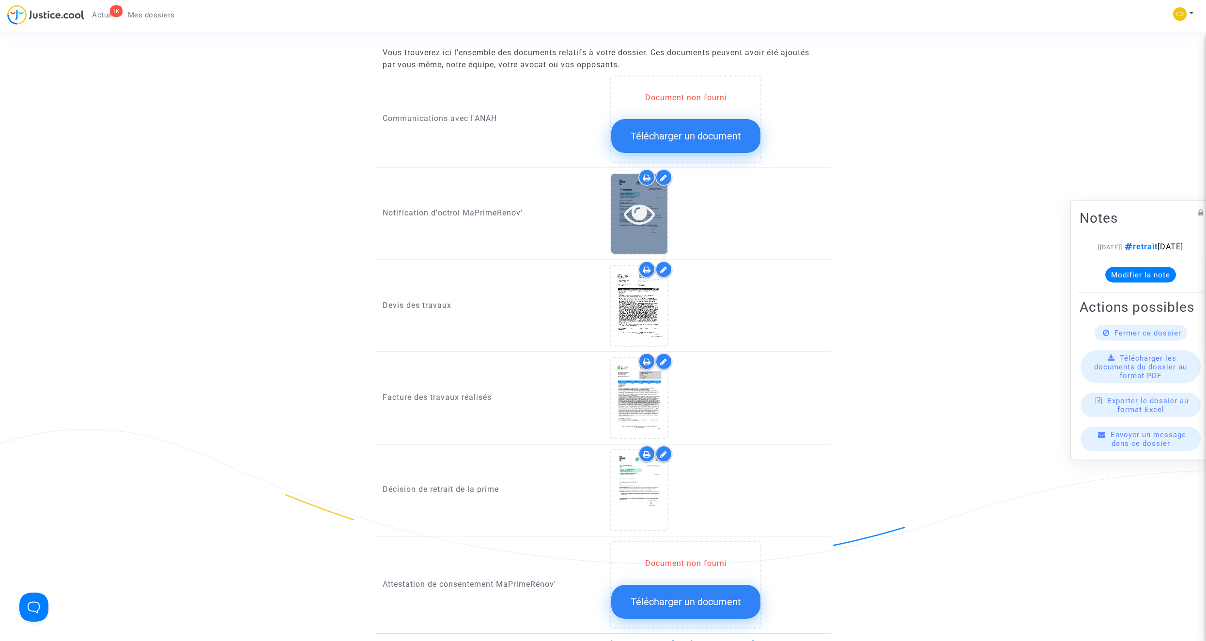
scroll to position [581, 0]
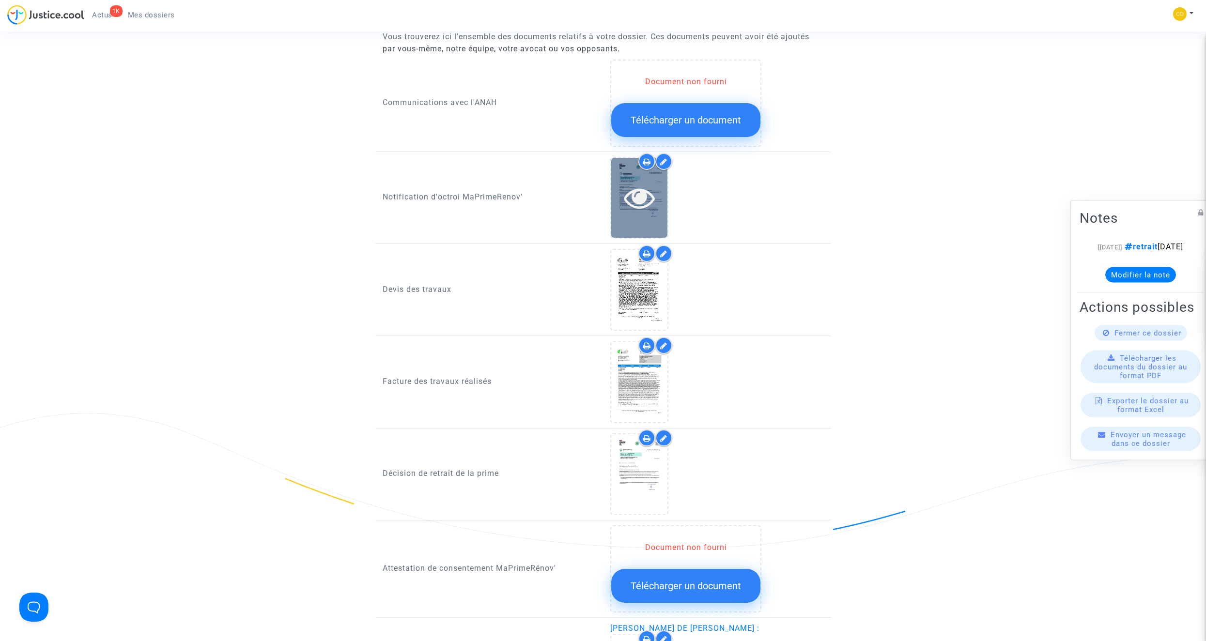
click at [635, 190] on icon at bounding box center [639, 197] width 31 height 31
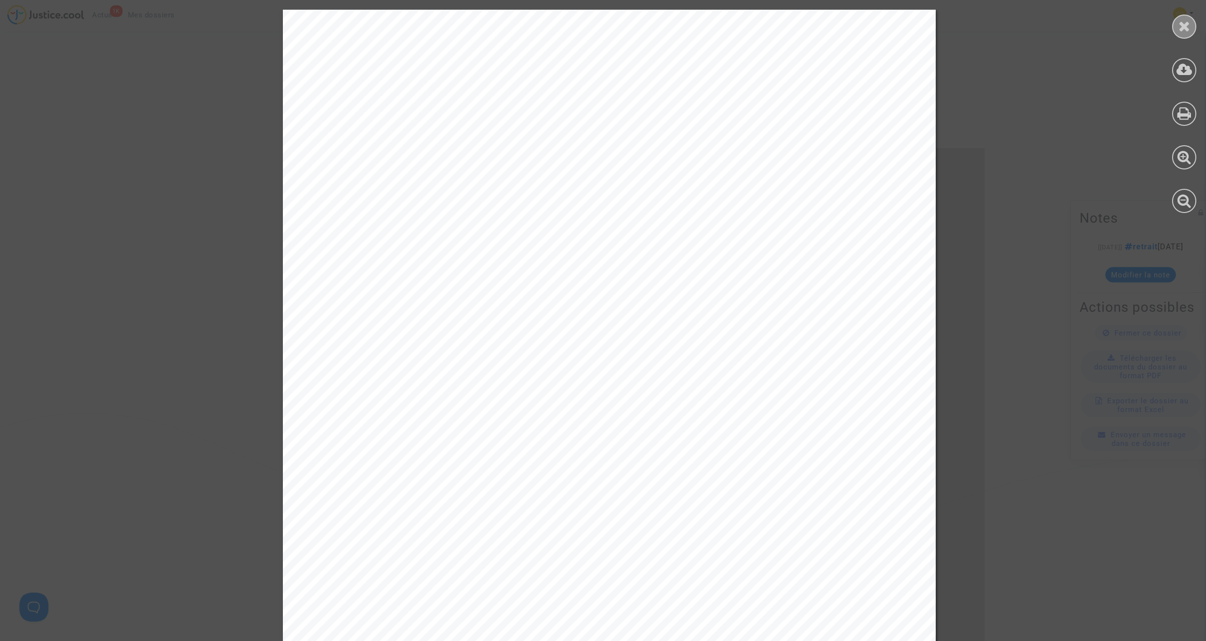
click at [710, 29] on icon at bounding box center [1184, 26] width 12 height 15
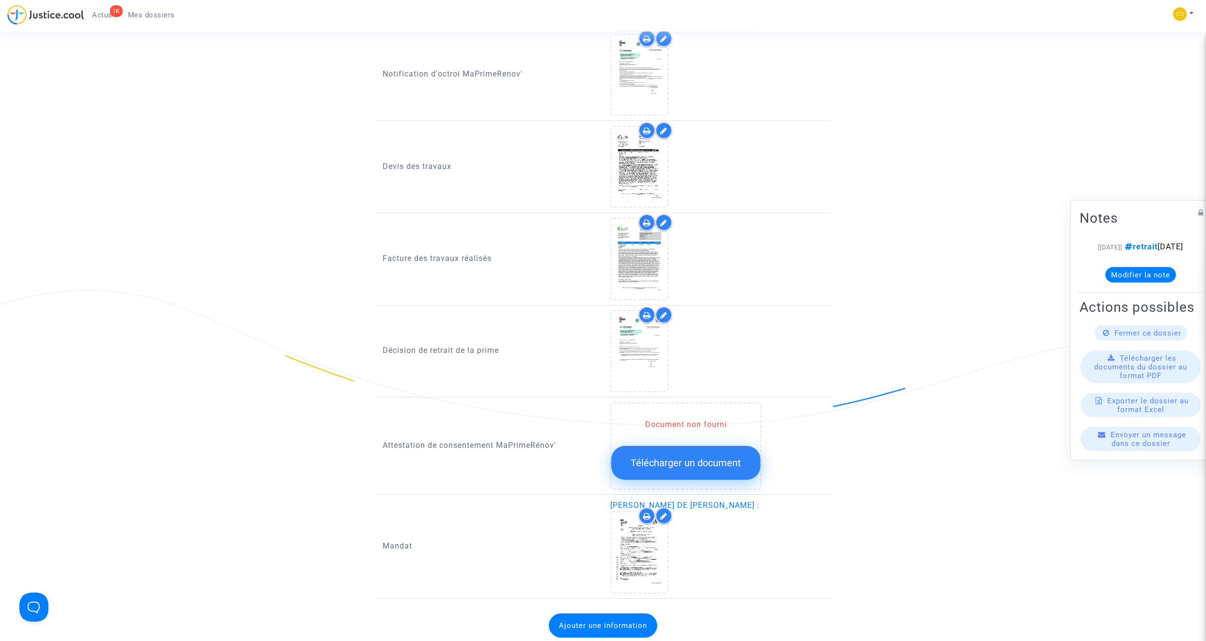
scroll to position [727, 0]
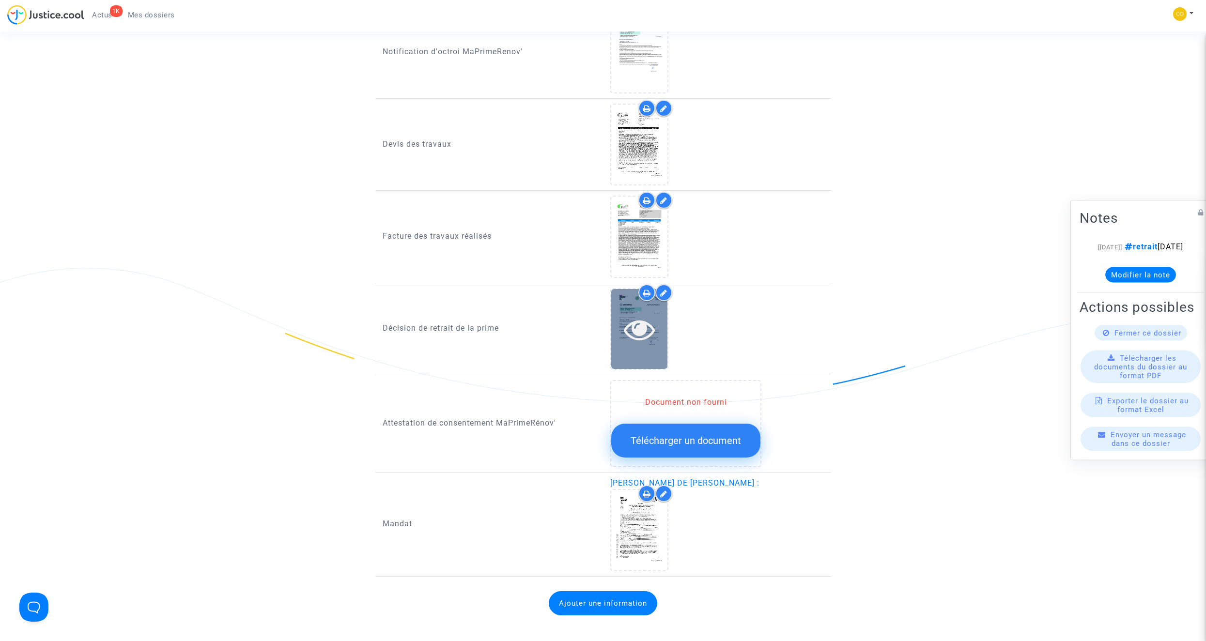
click at [643, 320] on icon at bounding box center [639, 329] width 31 height 31
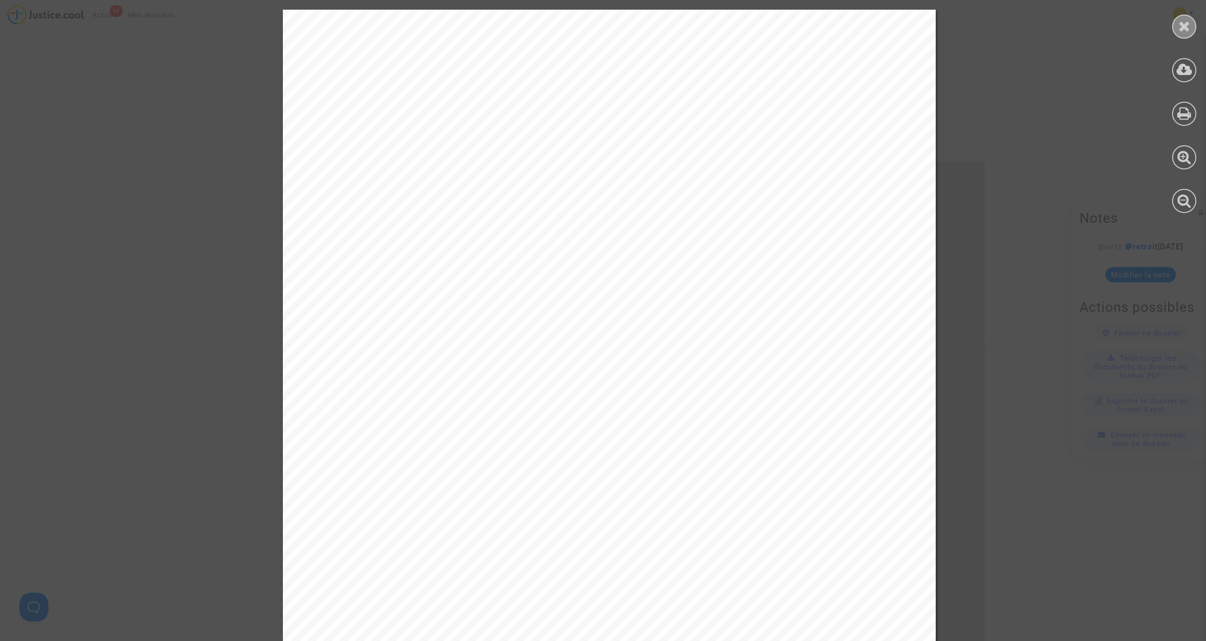
click at [710, 25] on icon at bounding box center [1184, 26] width 12 height 15
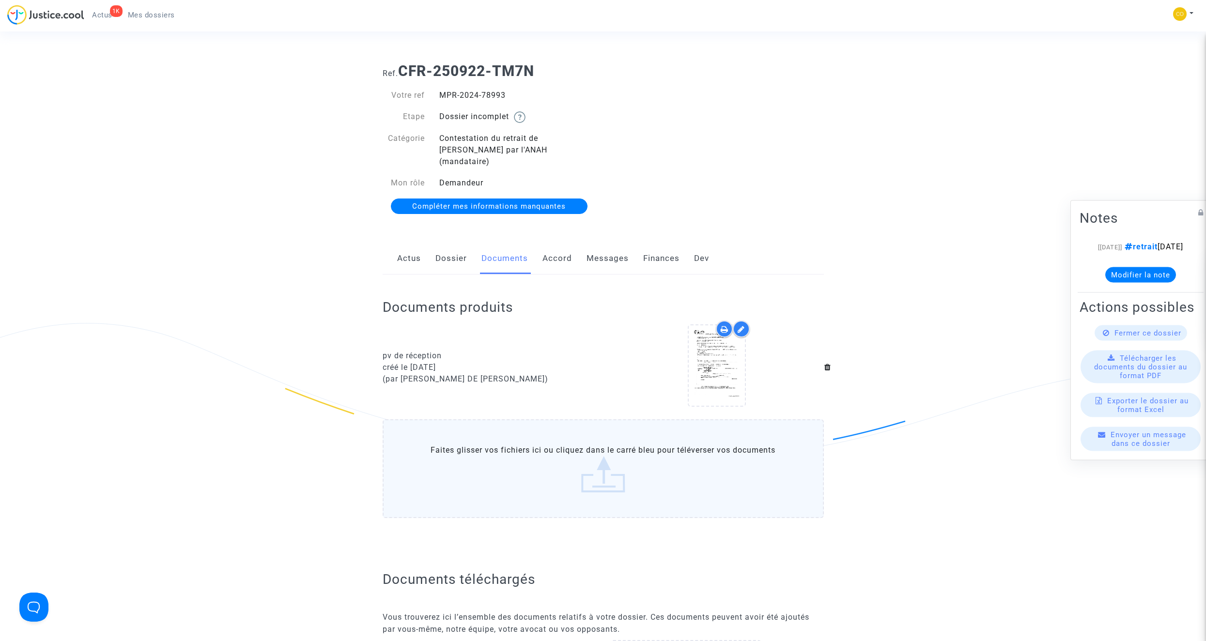
scroll to position [0, 0]
click at [151, 14] on span "Mes dossiers" at bounding box center [151, 15] width 47 height 9
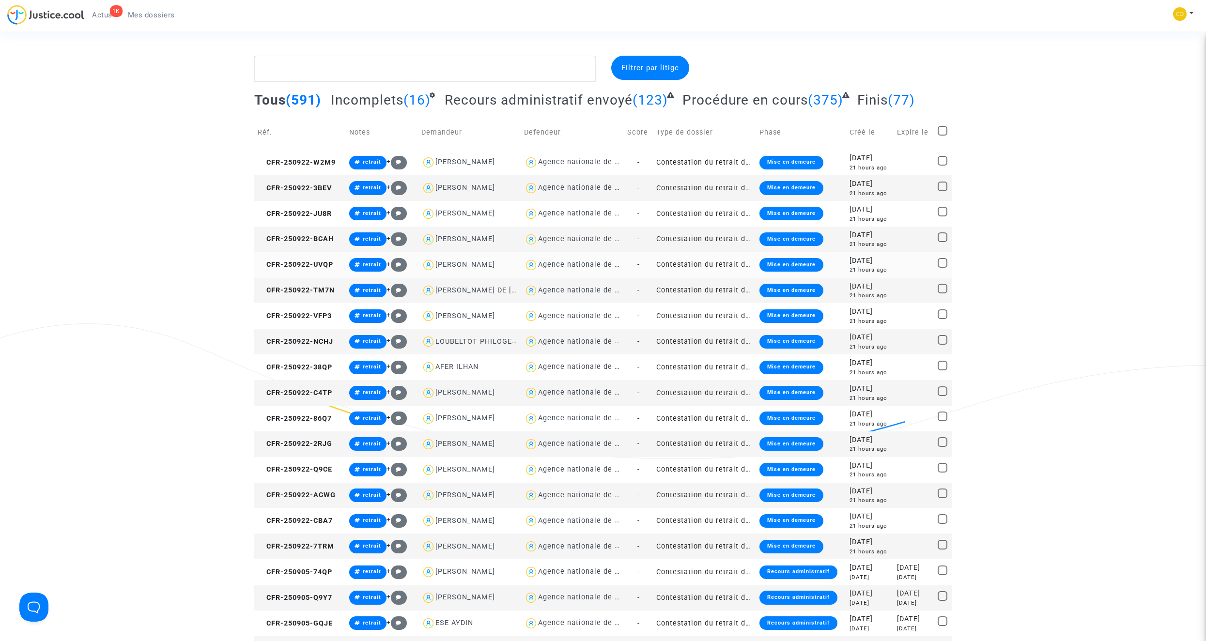
click at [710, 262] on td "Contestation du retrait de [PERSON_NAME] par l'ANAH (mandataire)" at bounding box center [704, 265] width 103 height 26
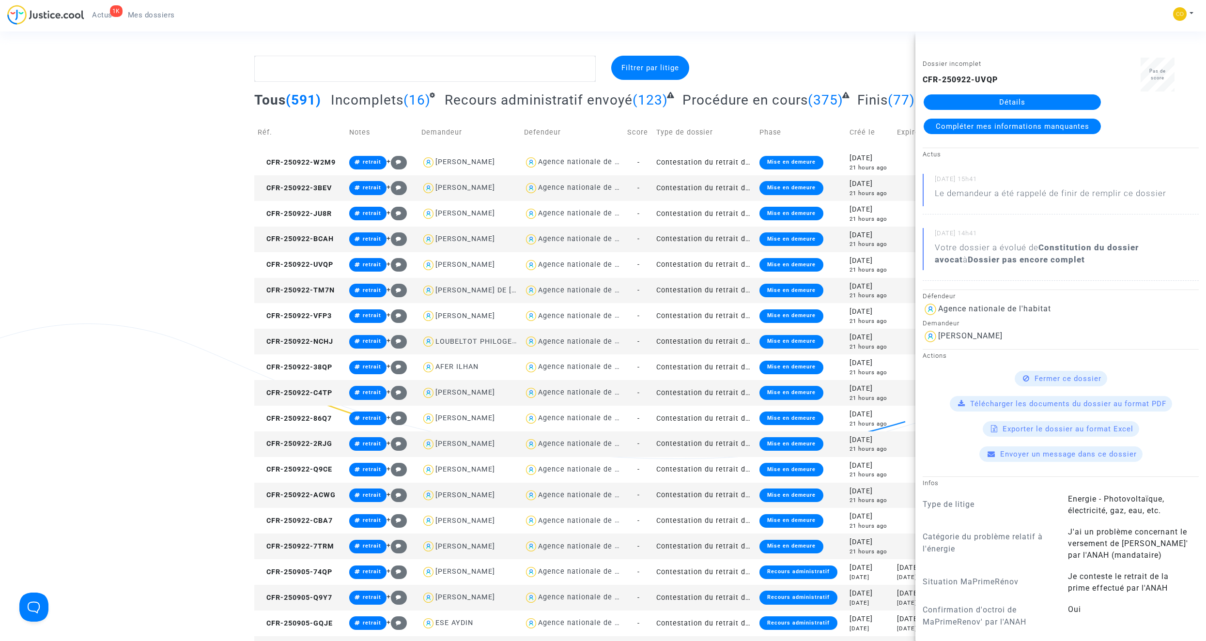
click at [710, 97] on link "Détails" at bounding box center [1012, 101] width 177 height 15
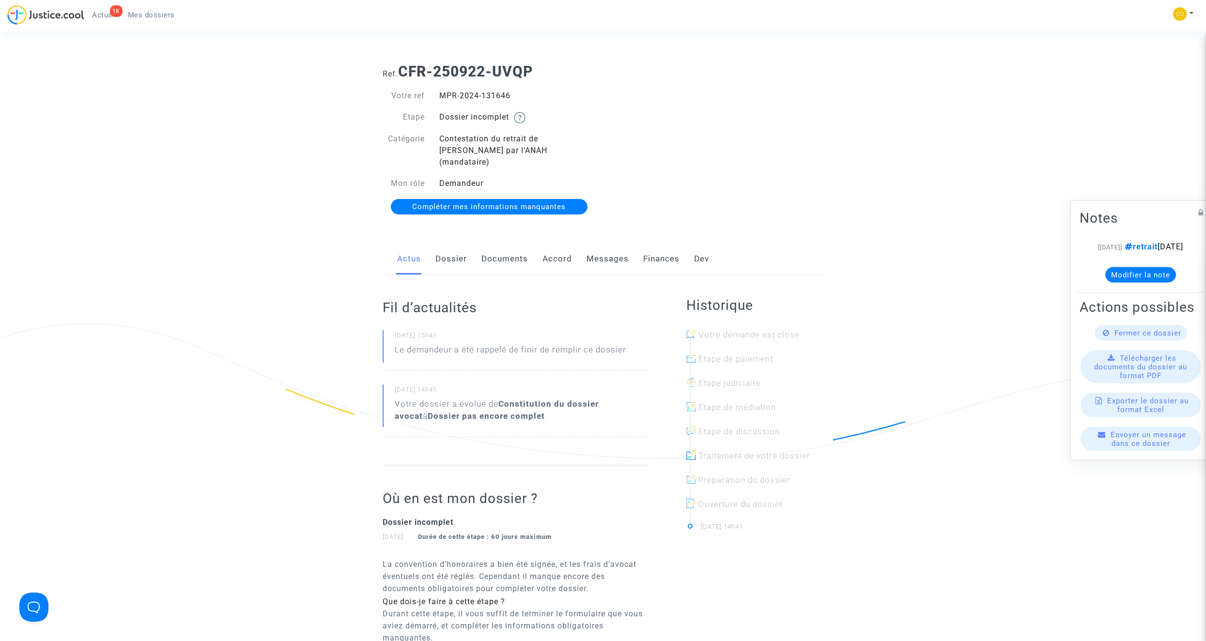
click at [493, 243] on link "Documents" at bounding box center [504, 259] width 46 height 32
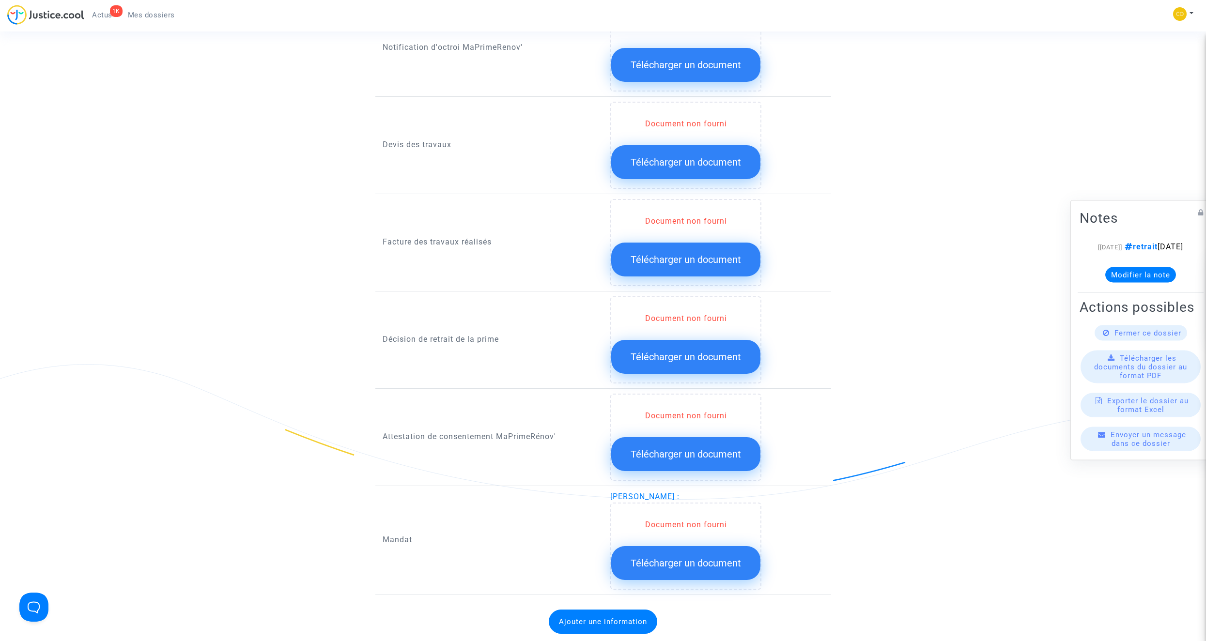
scroll to position [630, 0]
click at [699, 352] on span "Télécharger un document" at bounding box center [686, 358] width 110 height 12
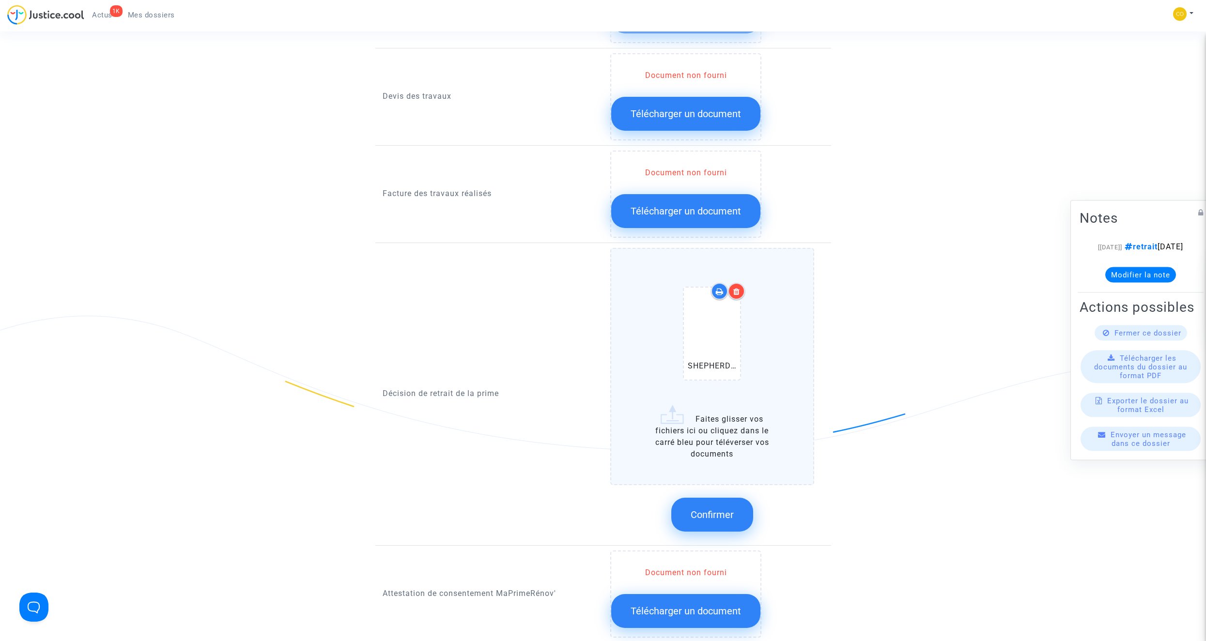
scroll to position [678, 0]
click at [710, 362] on span "Confirmer" at bounding box center [712, 516] width 43 height 12
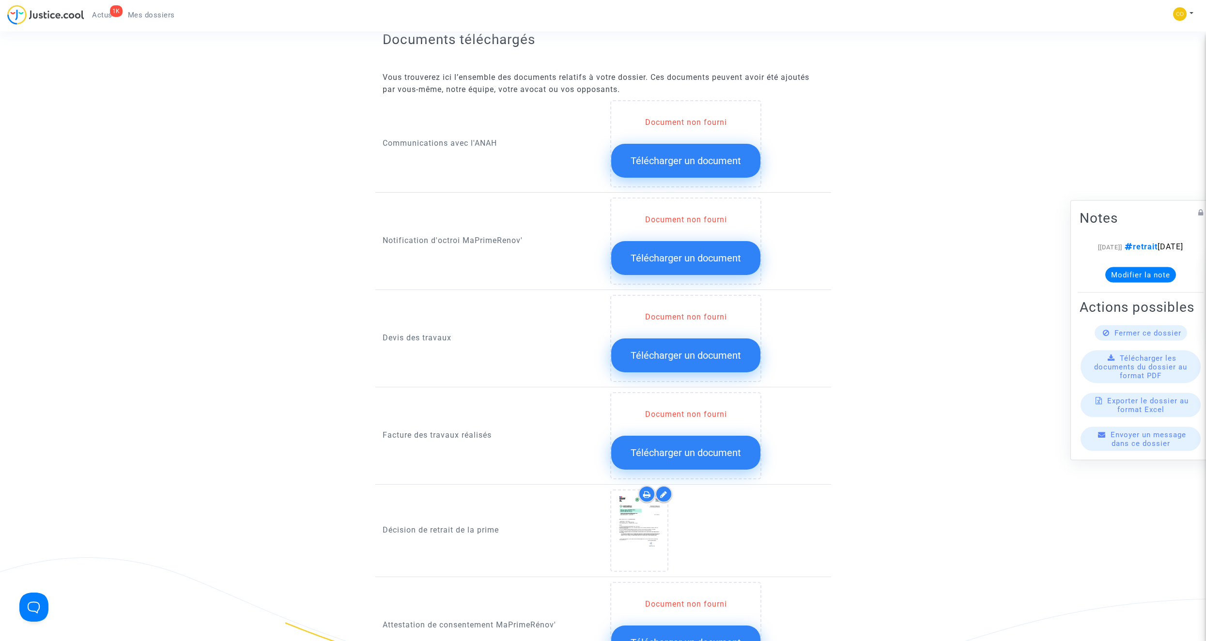
scroll to position [436, 0]
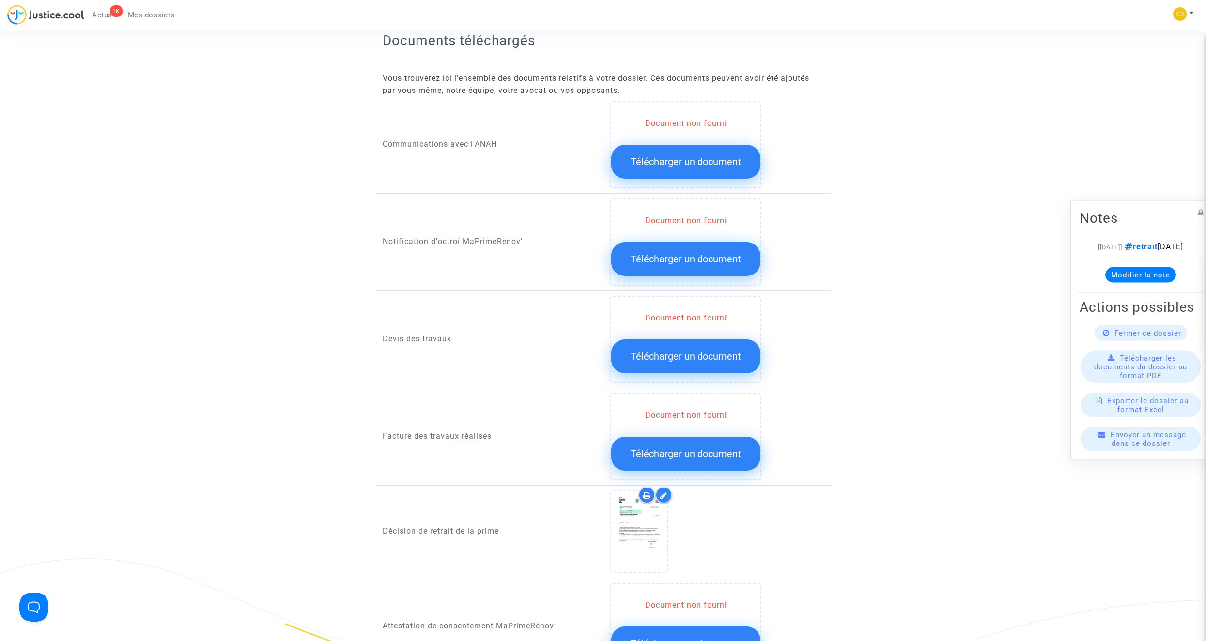
click at [683, 253] on span "Télécharger un document" at bounding box center [686, 259] width 110 height 12
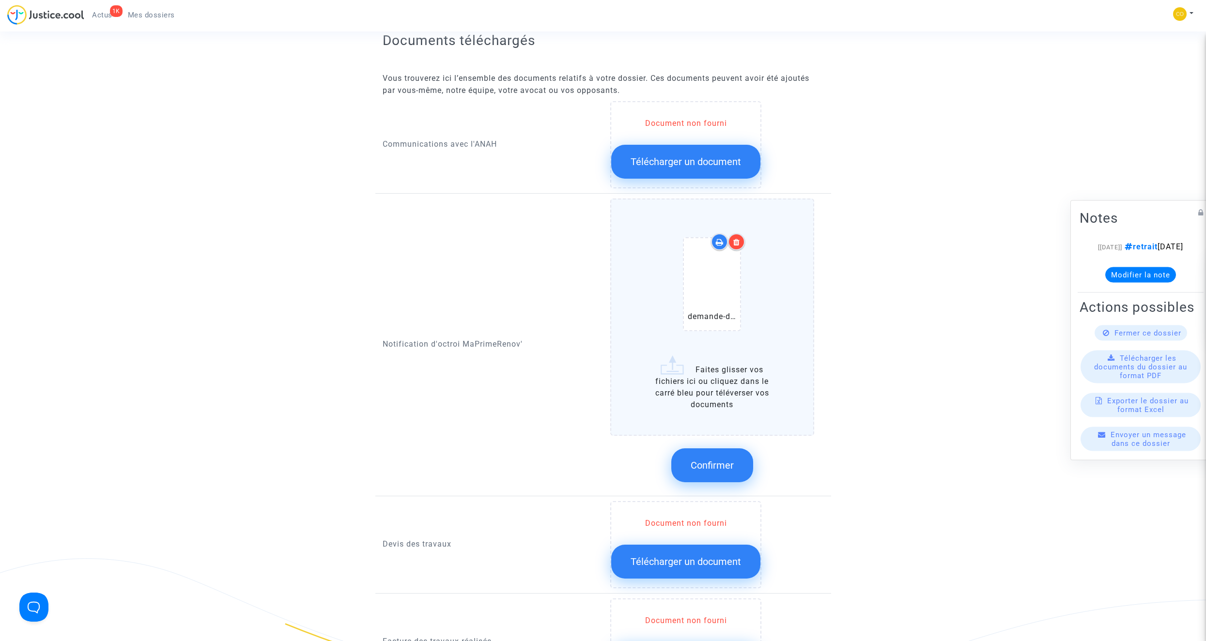
click at [710, 362] on span "Confirmer" at bounding box center [712, 466] width 43 height 12
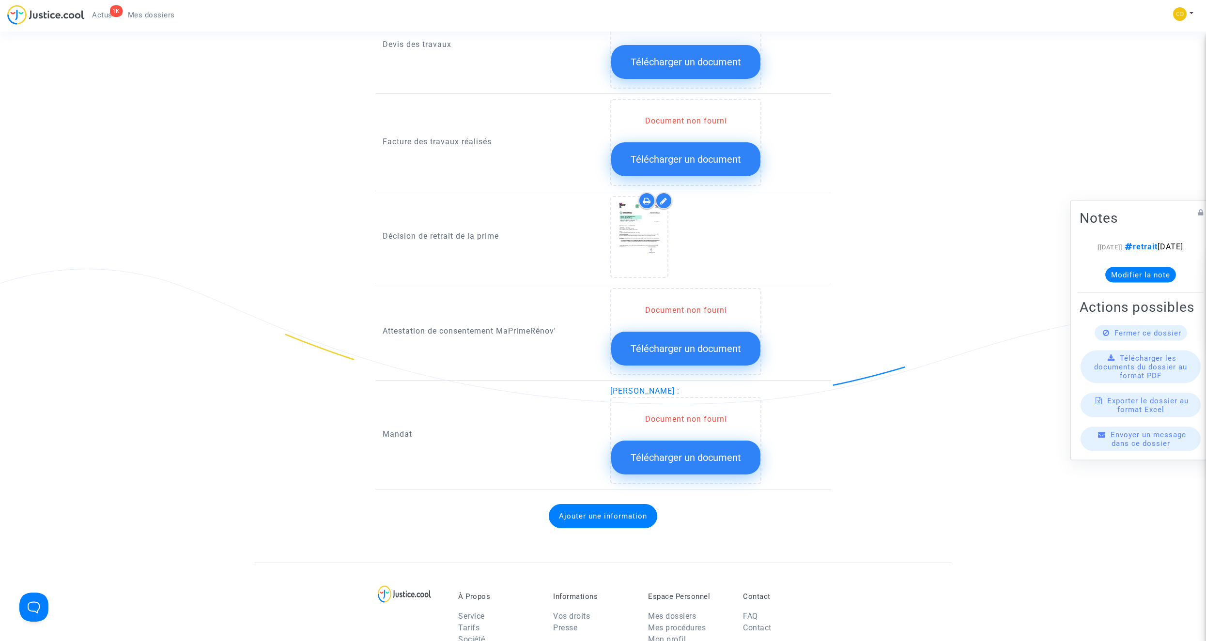
scroll to position [727, 0]
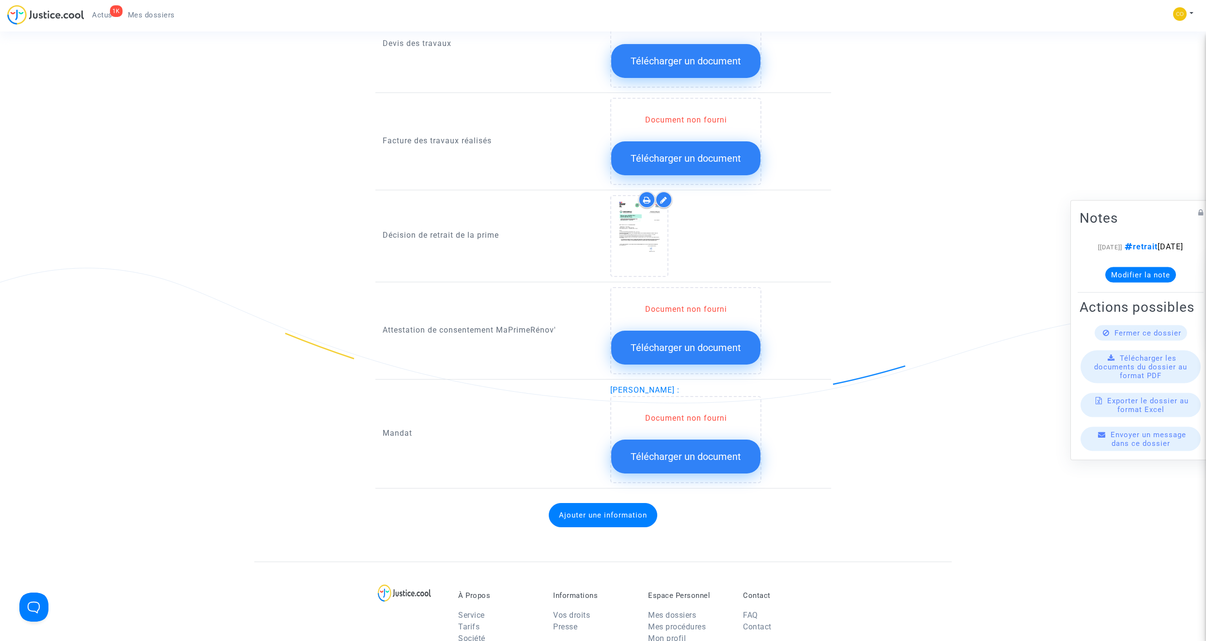
click at [710, 362] on span "Télécharger un document" at bounding box center [686, 457] width 110 height 12
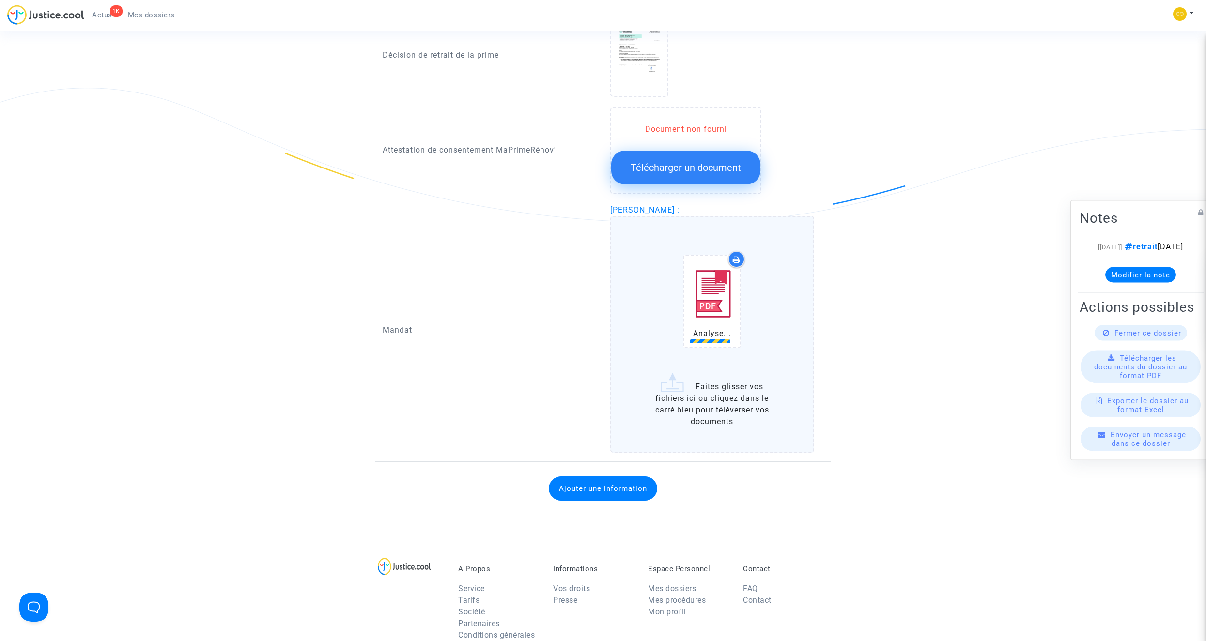
scroll to position [920, 0]
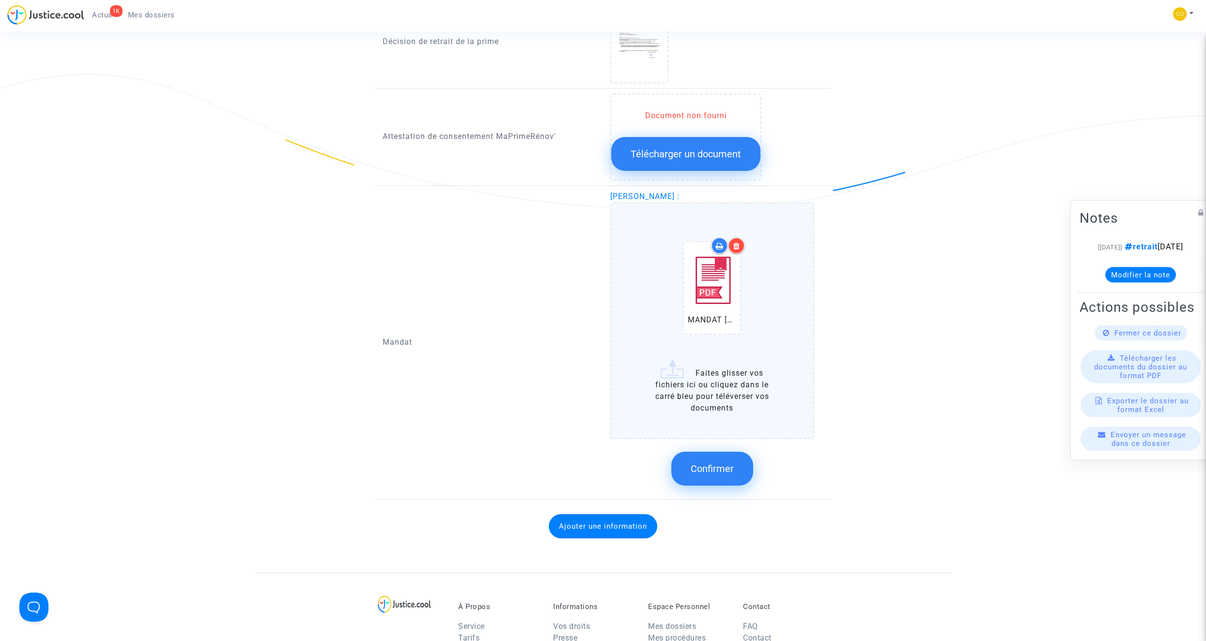
click at [706, 362] on span "Confirmer" at bounding box center [712, 469] width 43 height 12
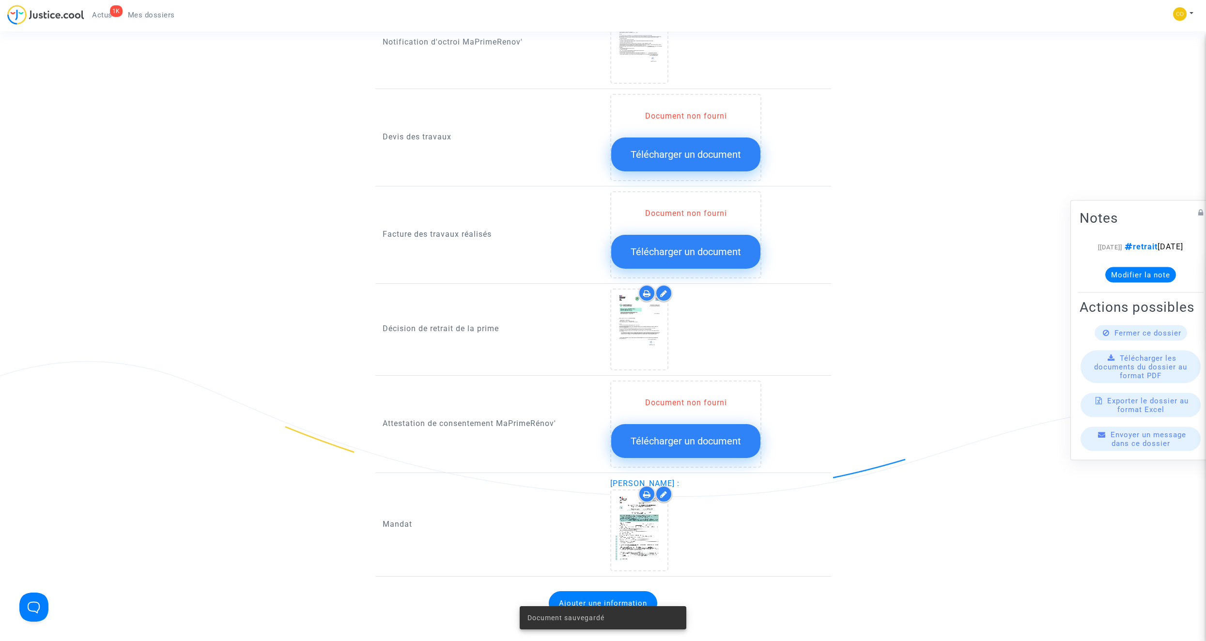
scroll to position [630, 0]
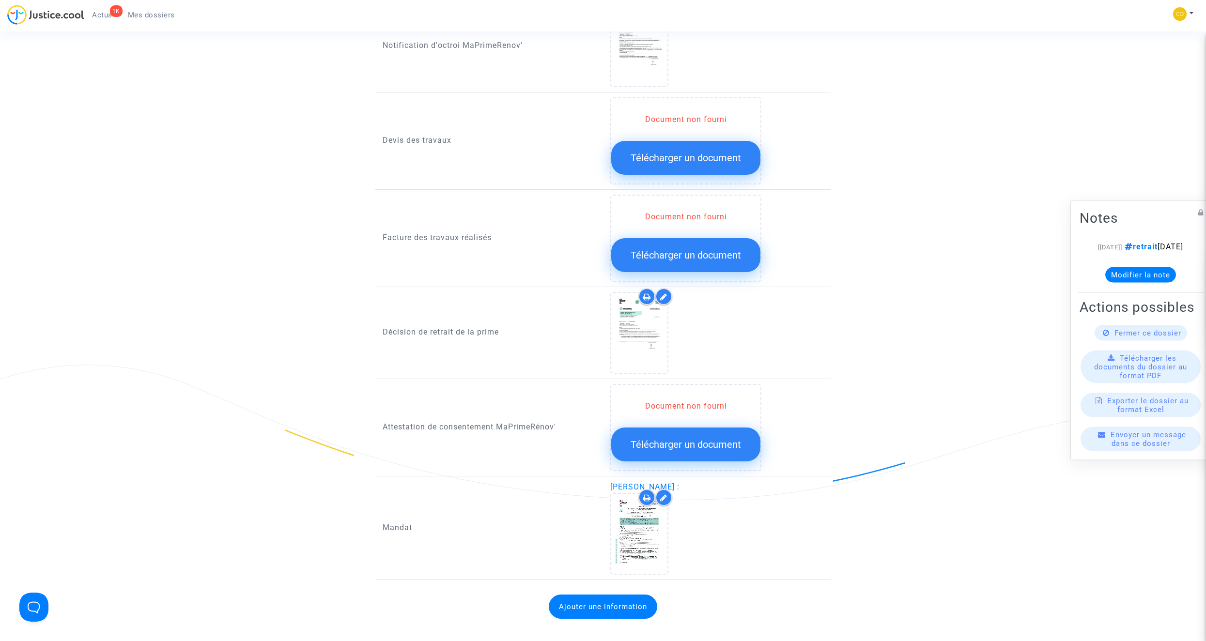
click at [698, 249] on span "Télécharger un document" at bounding box center [686, 255] width 110 height 12
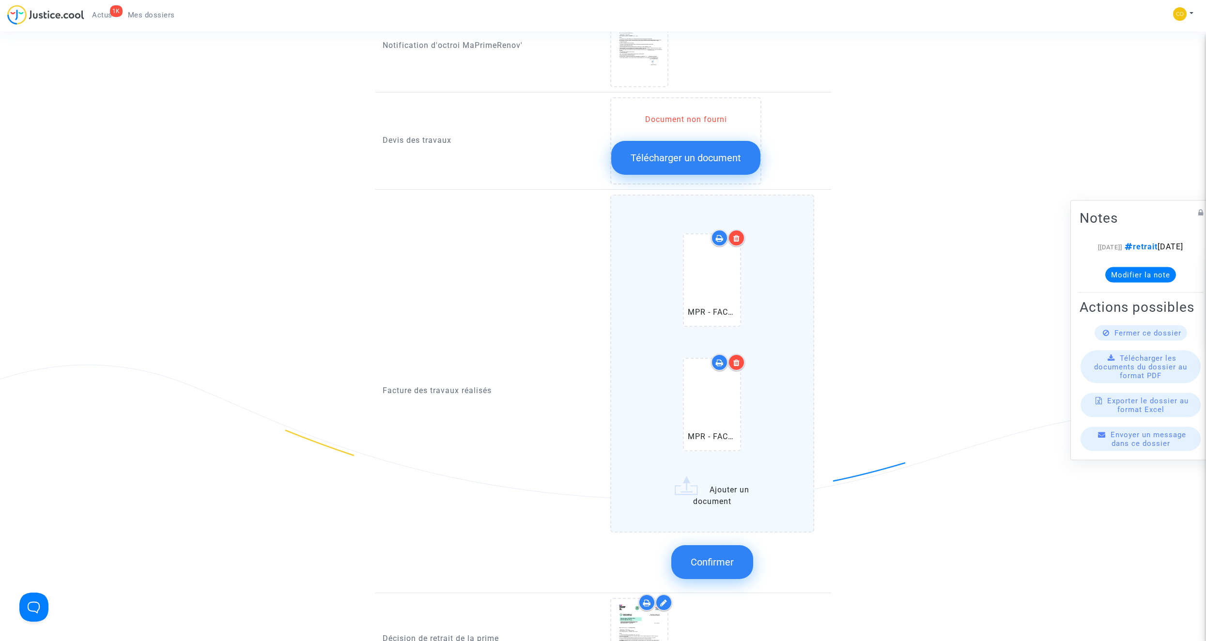
click at [710, 362] on span "Confirmer" at bounding box center [712, 563] width 43 height 12
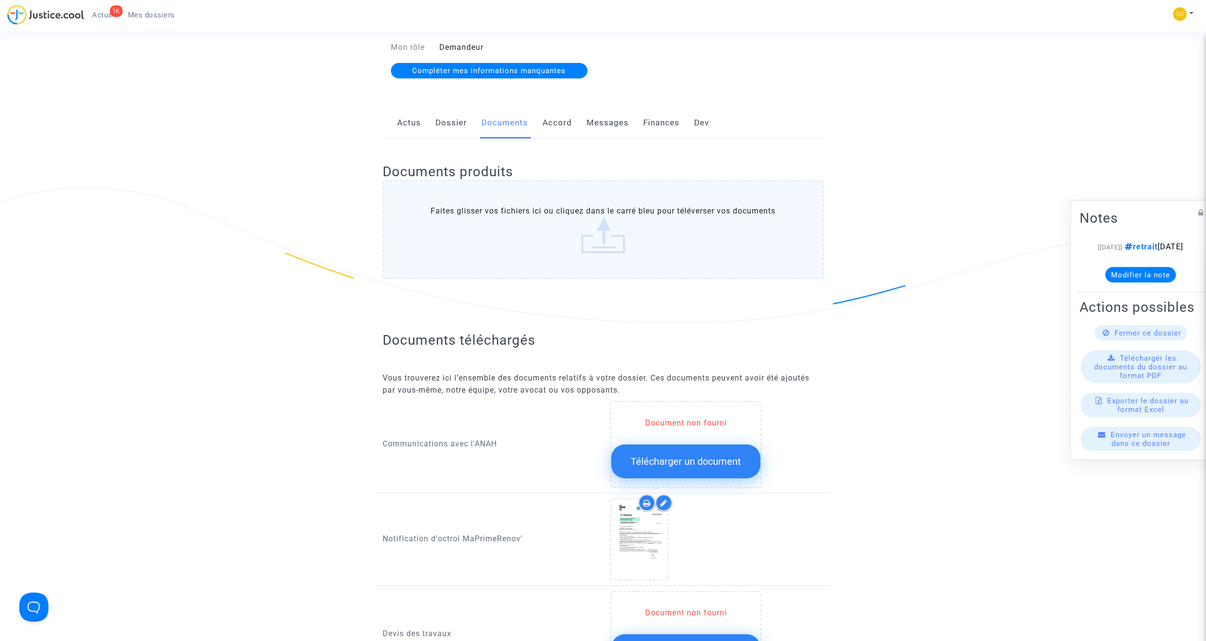
scroll to position [48, 0]
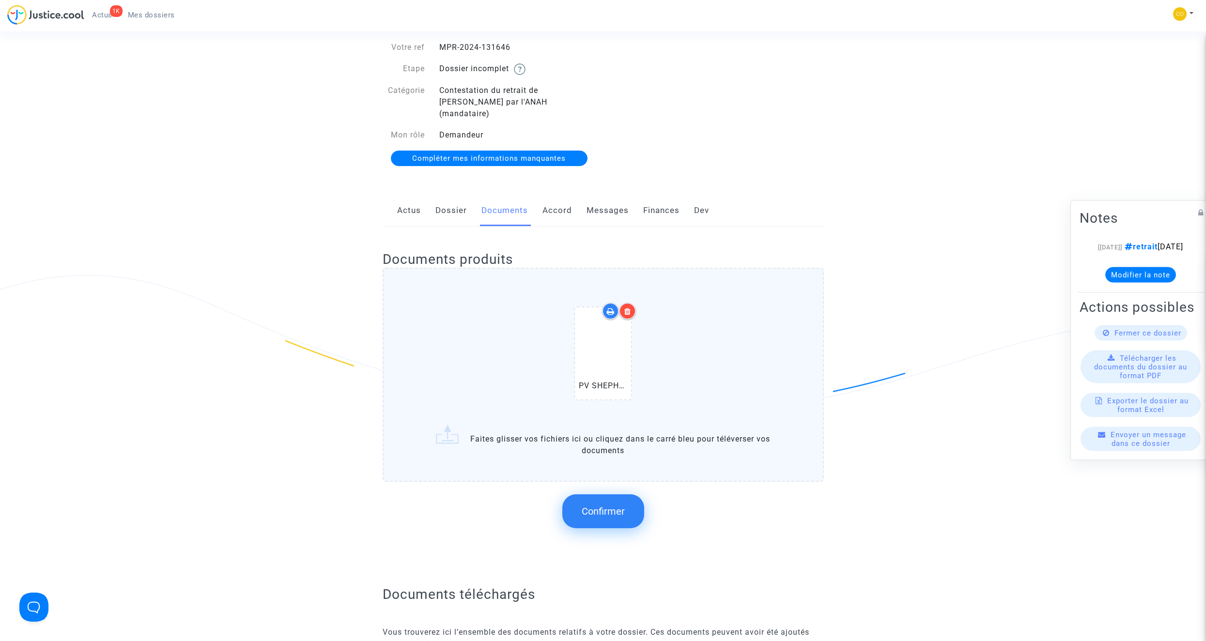
click at [610, 362] on span "Confirmer" at bounding box center [603, 512] width 43 height 12
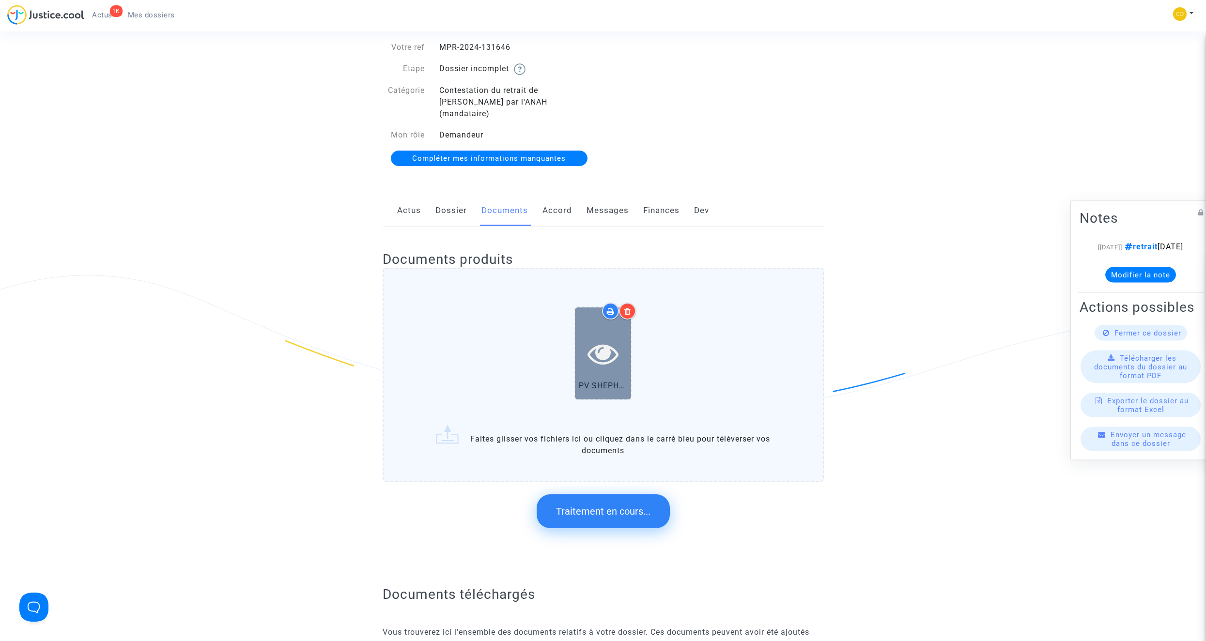
scroll to position [0, 0]
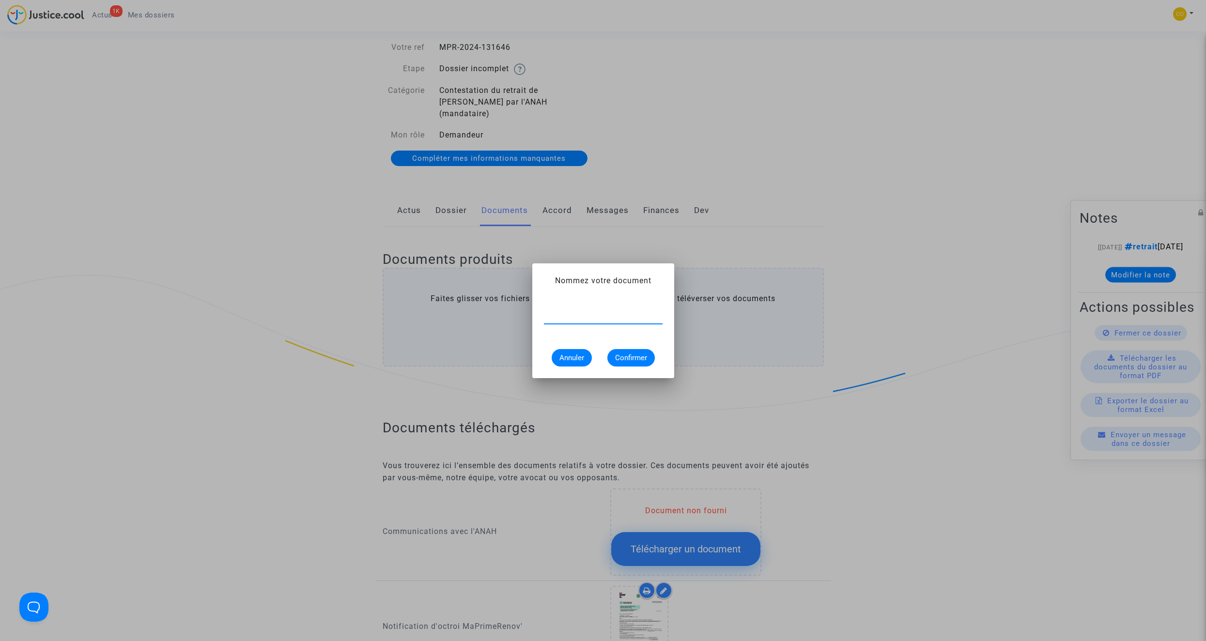
click at [575, 319] on input "text" at bounding box center [603, 316] width 119 height 9
type input "pv de réception"
click at [637, 354] on span "Confirmer" at bounding box center [631, 358] width 32 height 9
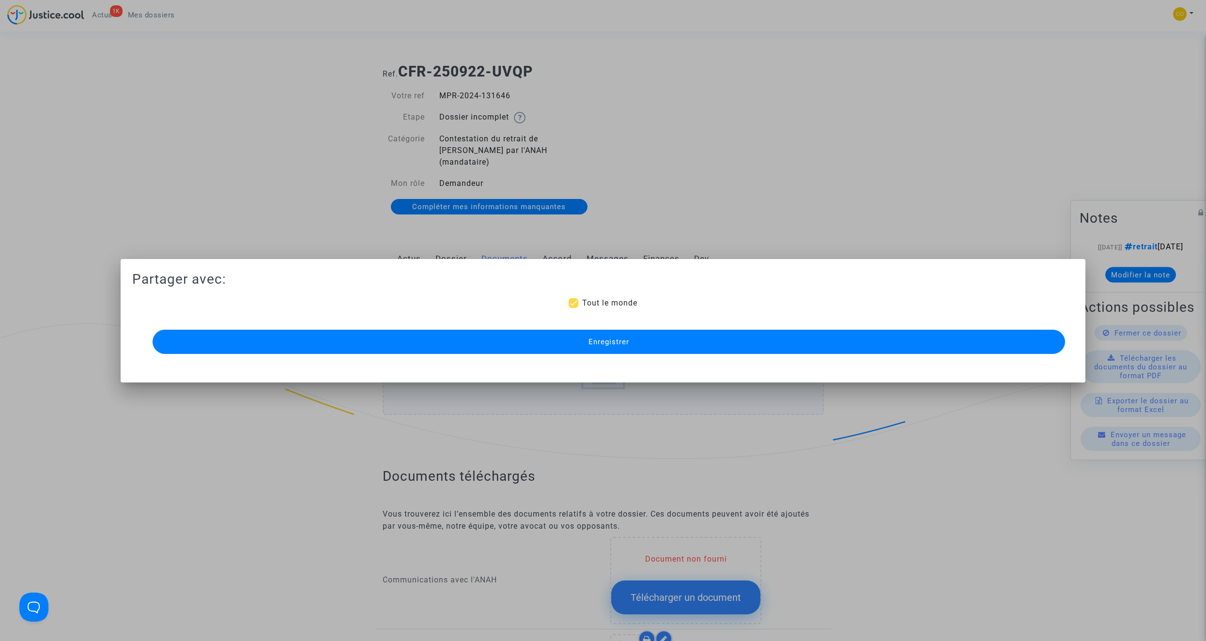
scroll to position [48, 0]
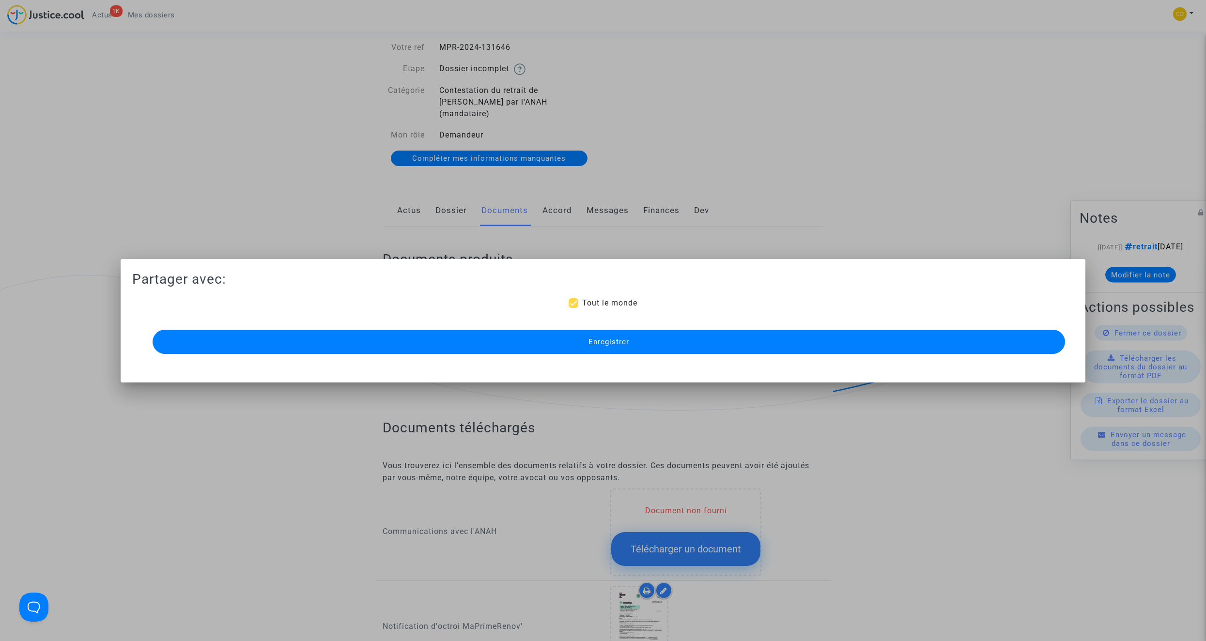
click at [617, 347] on button "Enregistrer" at bounding box center [609, 342] width 912 height 24
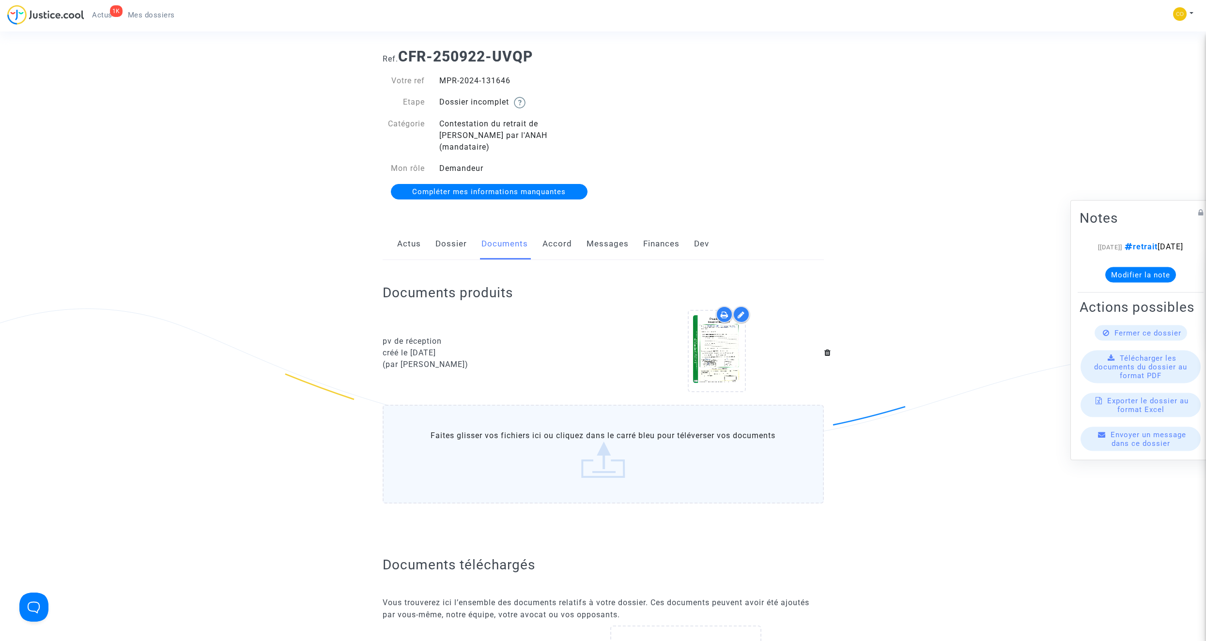
scroll to position [0, 0]
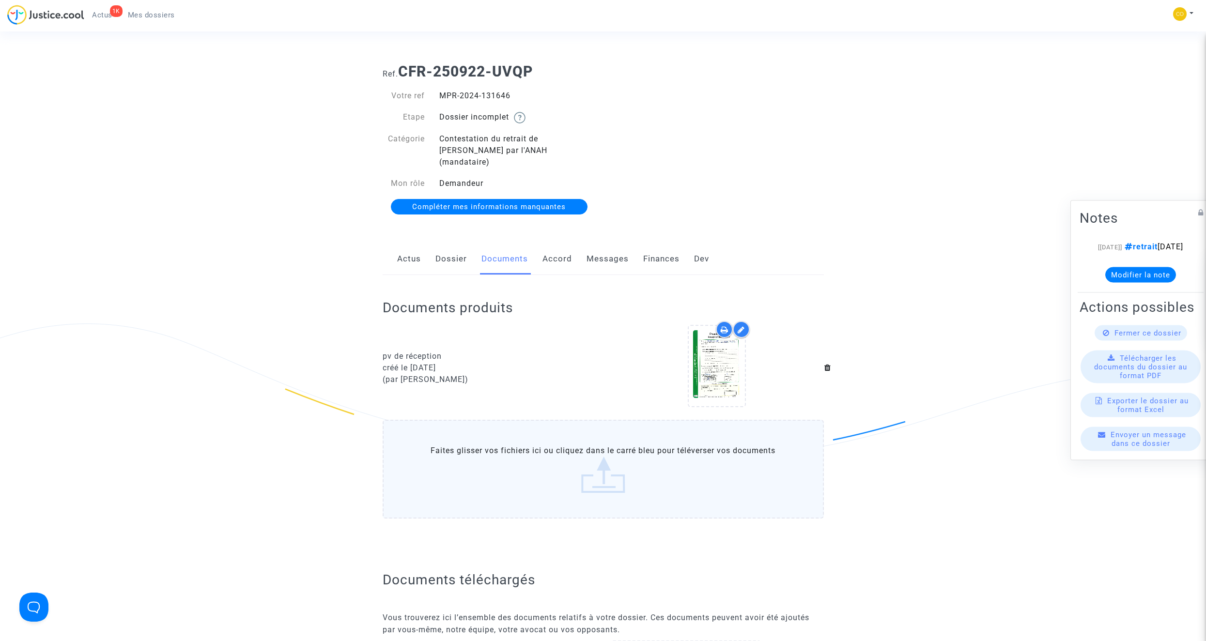
click at [155, 19] on span "Mes dossiers" at bounding box center [151, 15] width 47 height 9
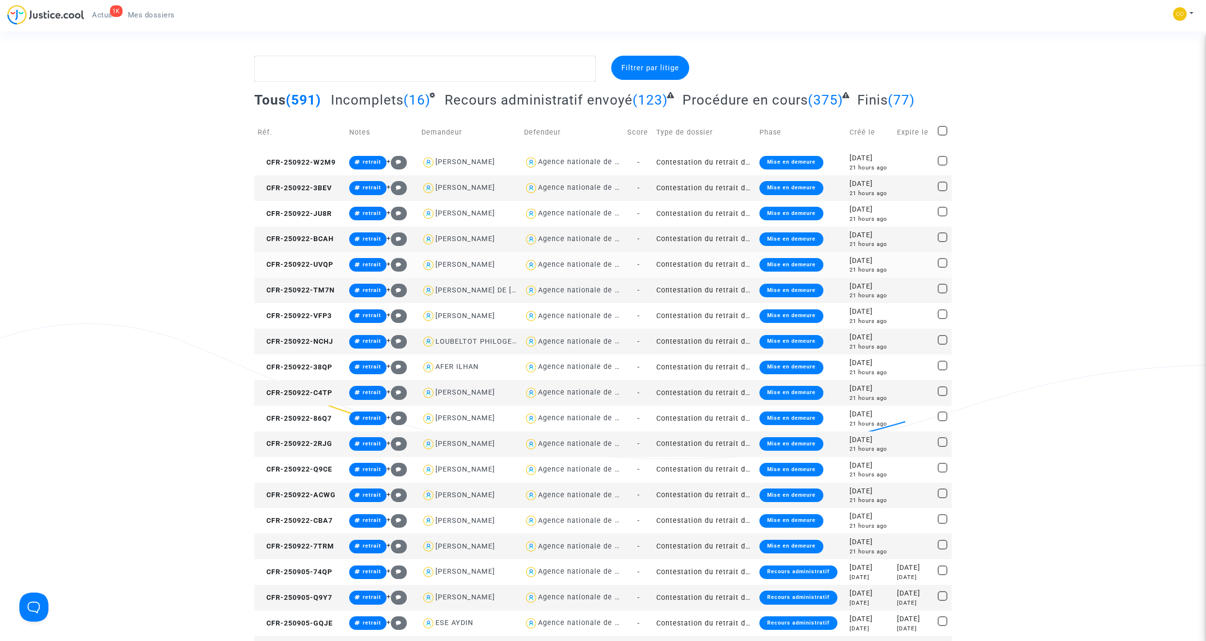
click at [696, 259] on td "Contestation du retrait de [PERSON_NAME] par l'ANAH (mandataire)" at bounding box center [704, 265] width 103 height 26
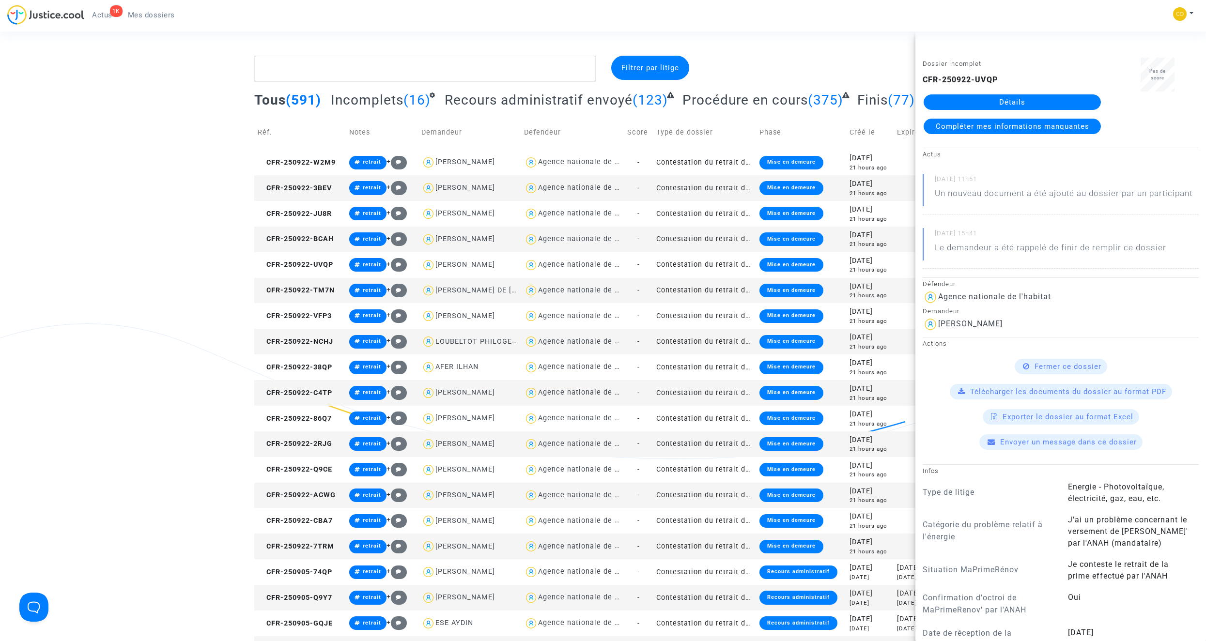
click at [710, 104] on link "Détails" at bounding box center [1012, 101] width 177 height 15
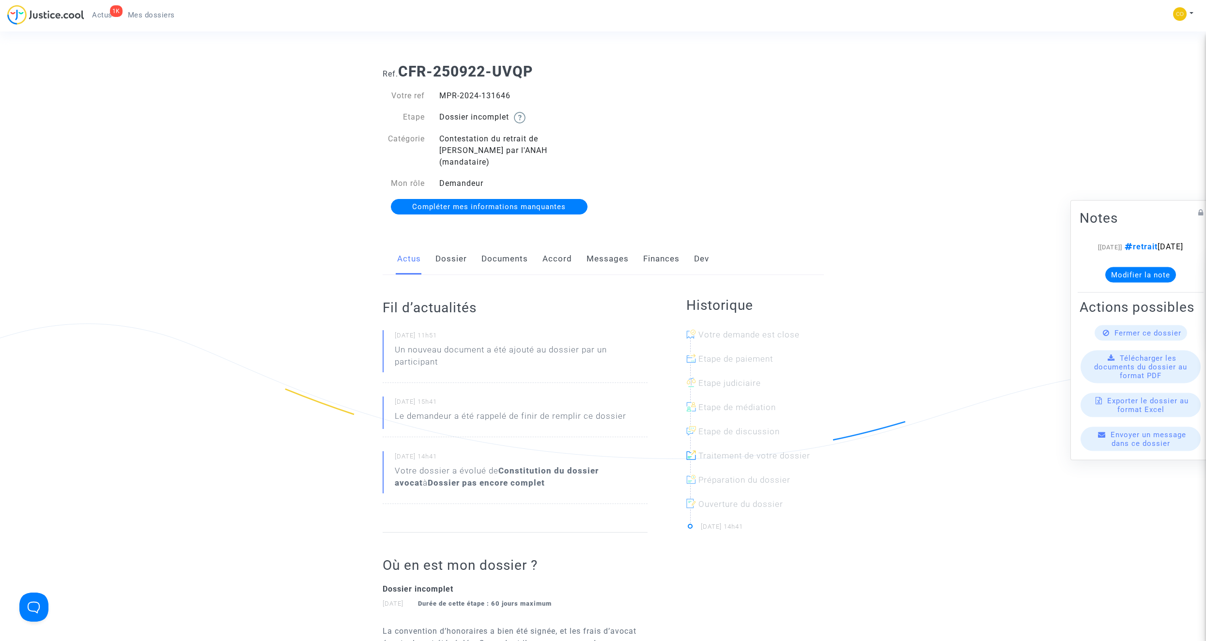
click at [510, 243] on link "Documents" at bounding box center [504, 259] width 46 height 32
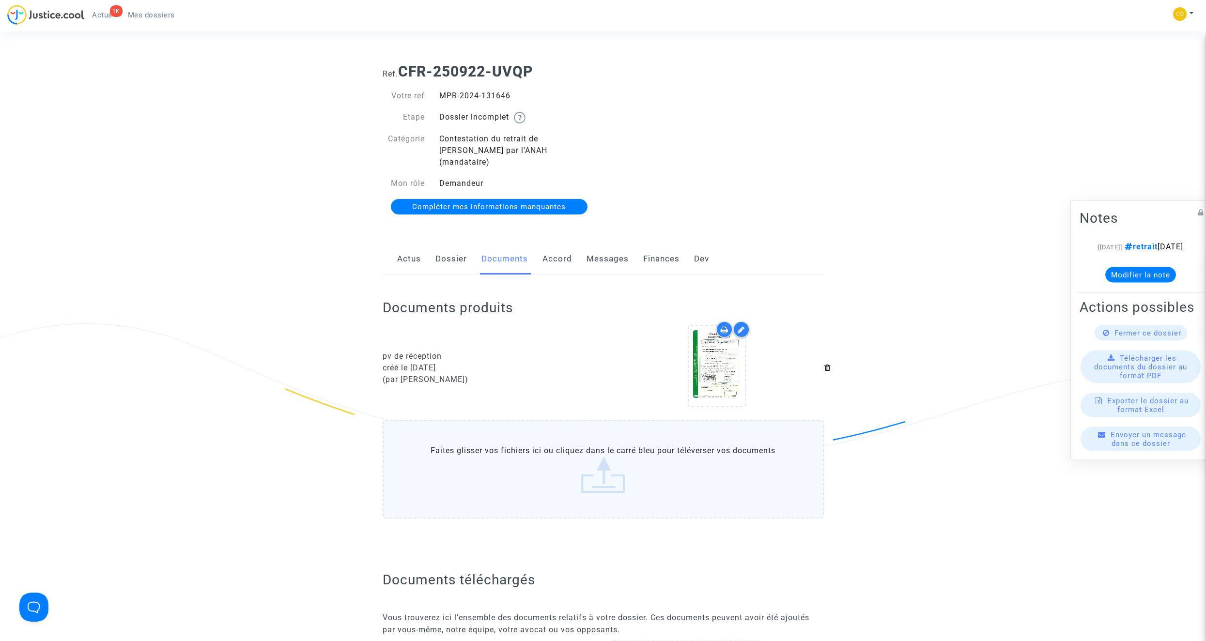
click at [152, 15] on span "Mes dossiers" at bounding box center [151, 15] width 47 height 9
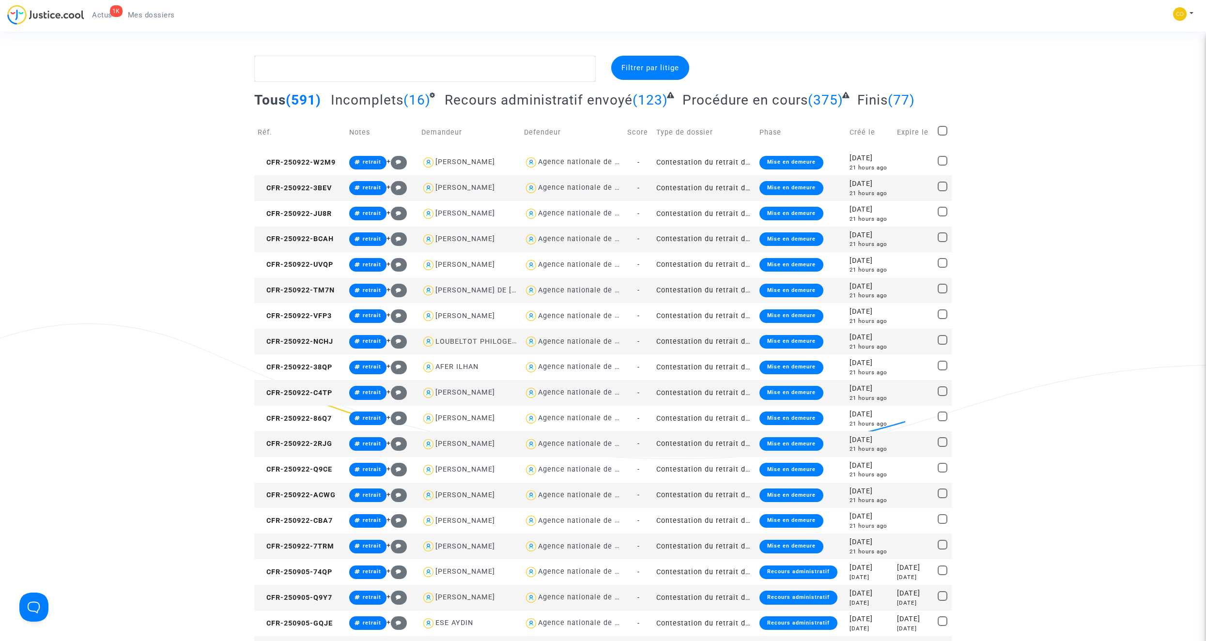
click at [680, 239] on td "Contestation du retrait de [PERSON_NAME] par l'ANAH (mandataire)" at bounding box center [704, 240] width 103 height 26
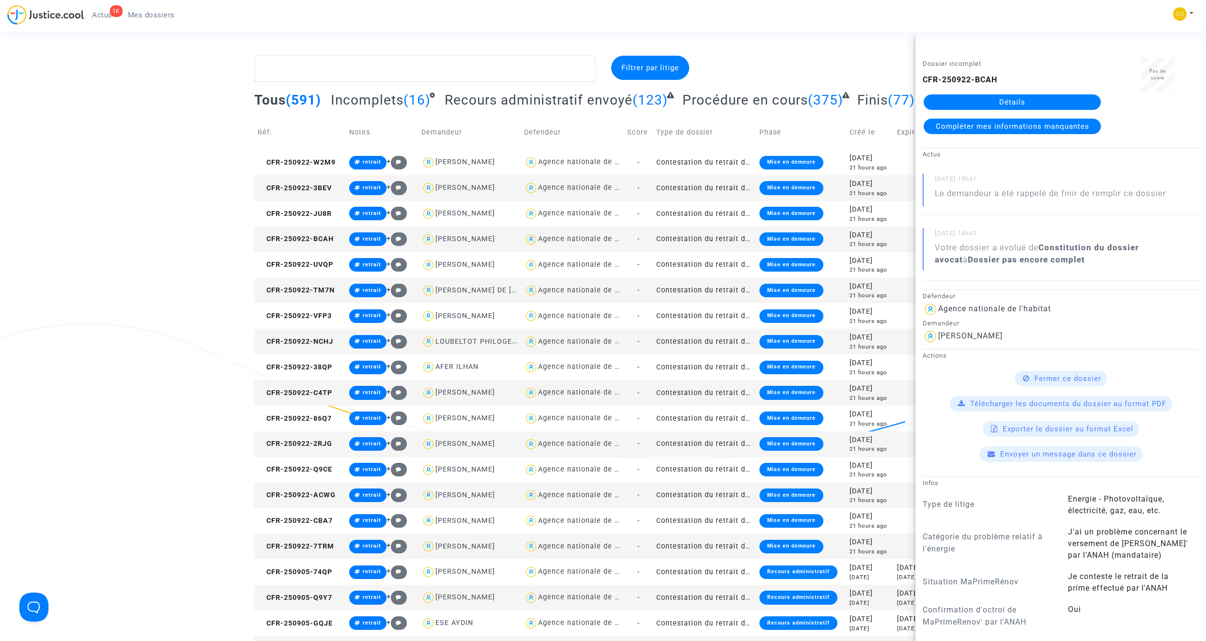
click at [710, 99] on link "Détails" at bounding box center [1012, 101] width 177 height 15
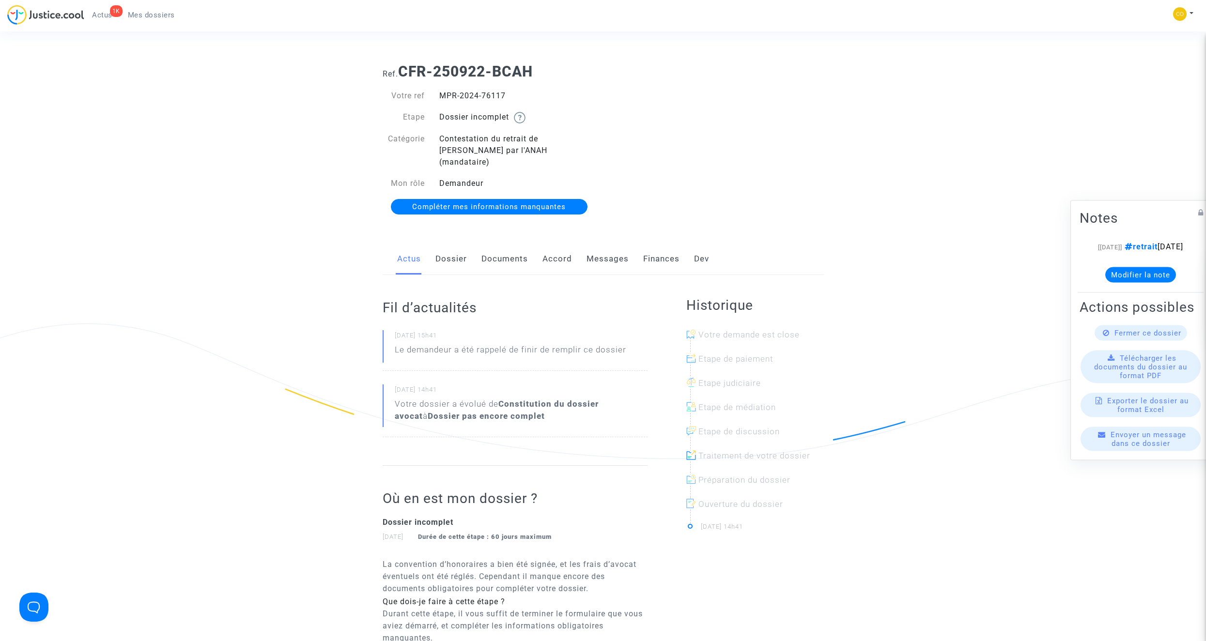
click at [520, 253] on link "Documents" at bounding box center [504, 259] width 46 height 32
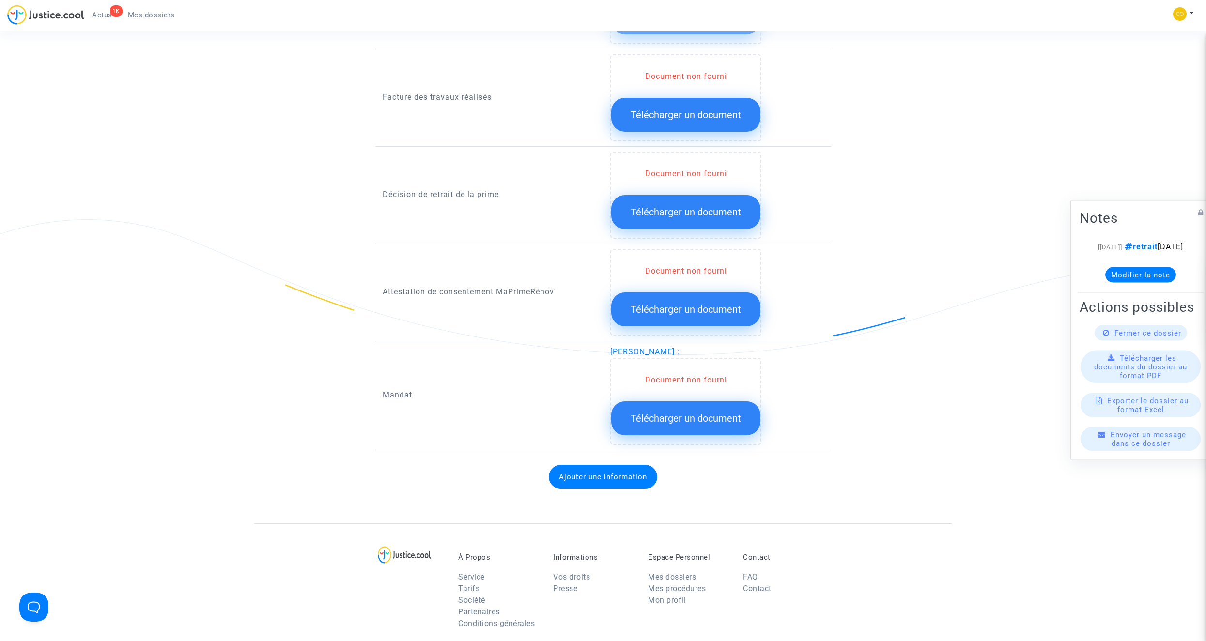
scroll to position [630, 0]
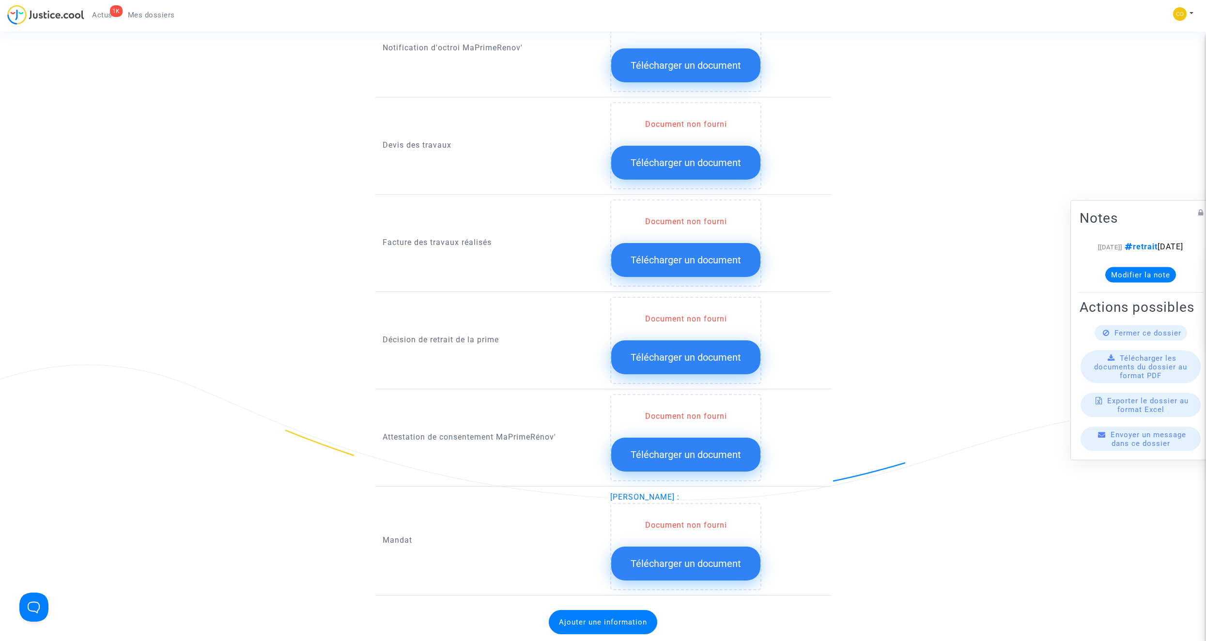
click at [698, 352] on span "Télécharger un document" at bounding box center [686, 358] width 110 height 12
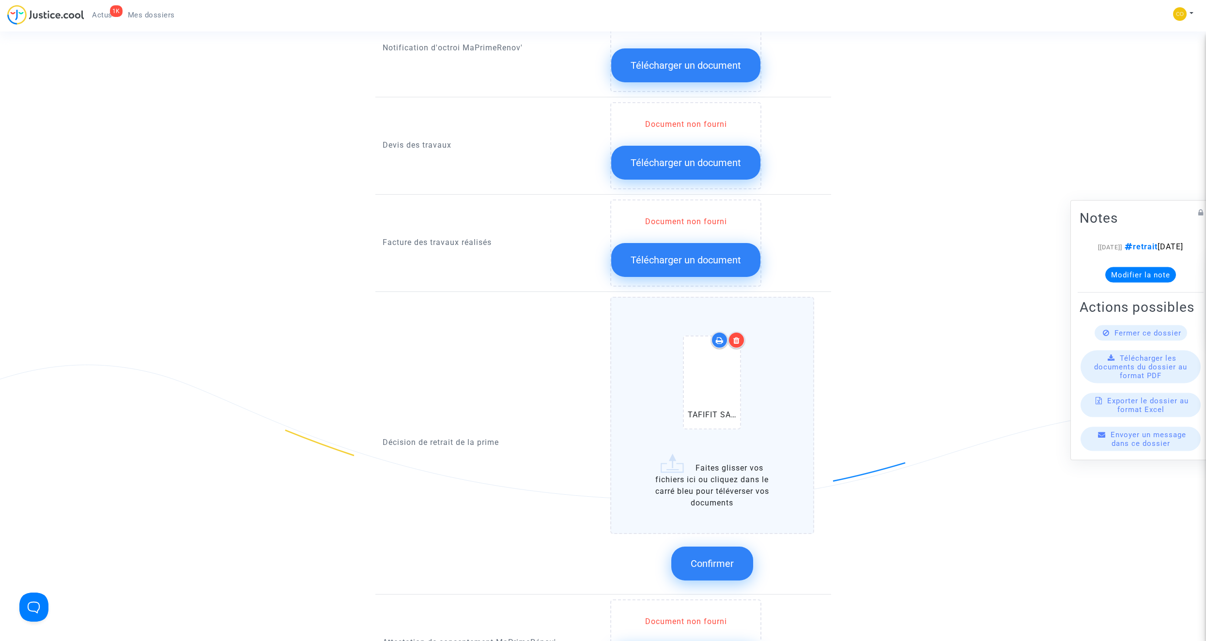
click at [710, 332] on div at bounding box center [736, 340] width 17 height 17
click at [710, 362] on span "Confirmer" at bounding box center [712, 564] width 43 height 12
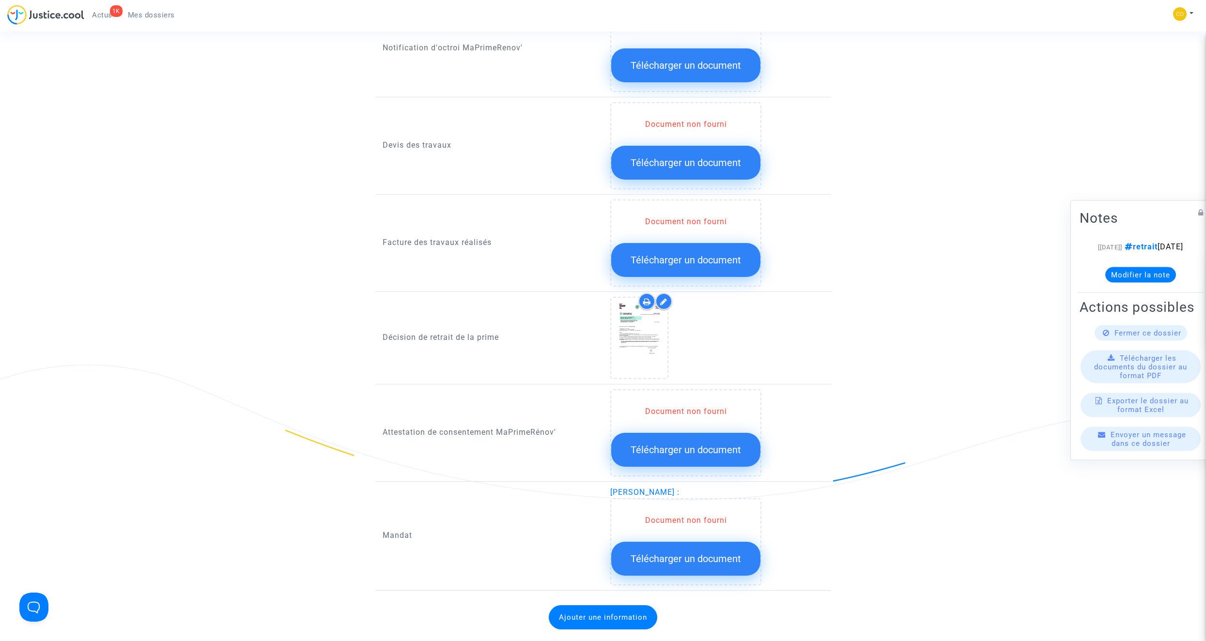
click at [710, 362] on span "Télécharger un document" at bounding box center [686, 559] width 110 height 12
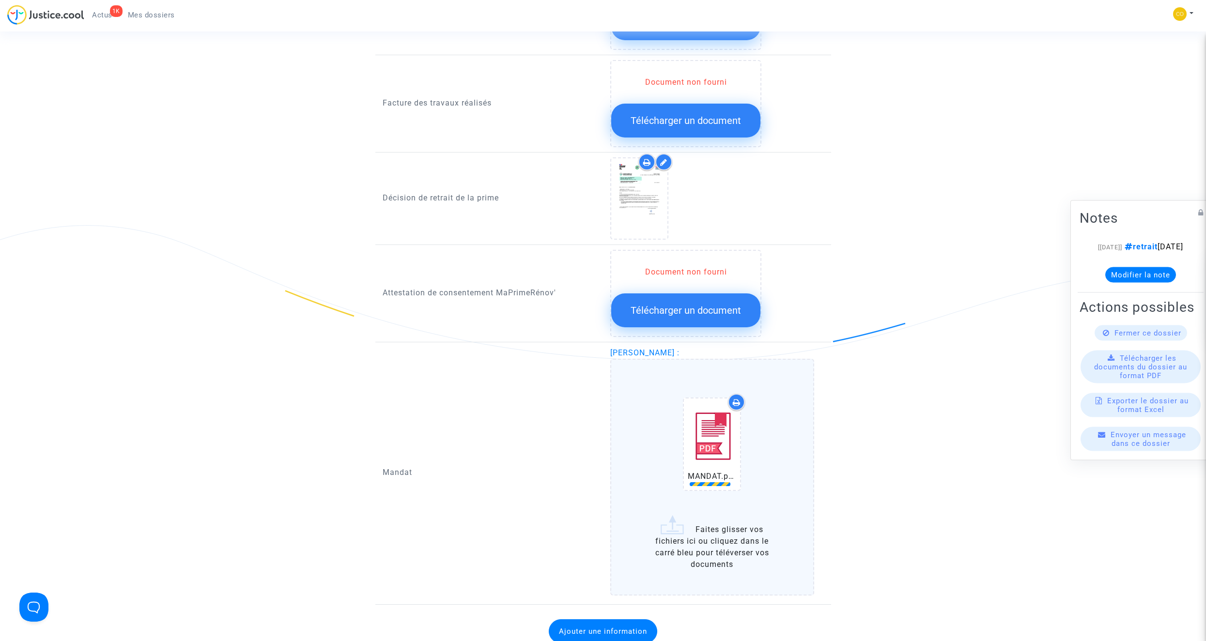
scroll to position [775, 0]
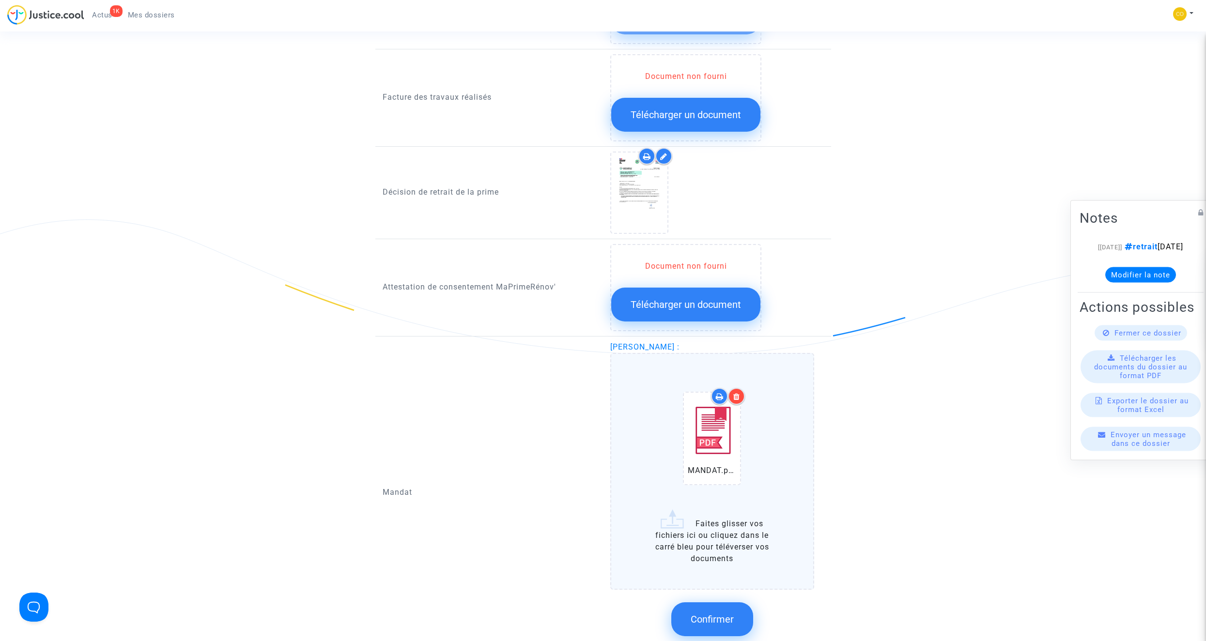
click at [710, 362] on span "Confirmer" at bounding box center [712, 620] width 43 height 12
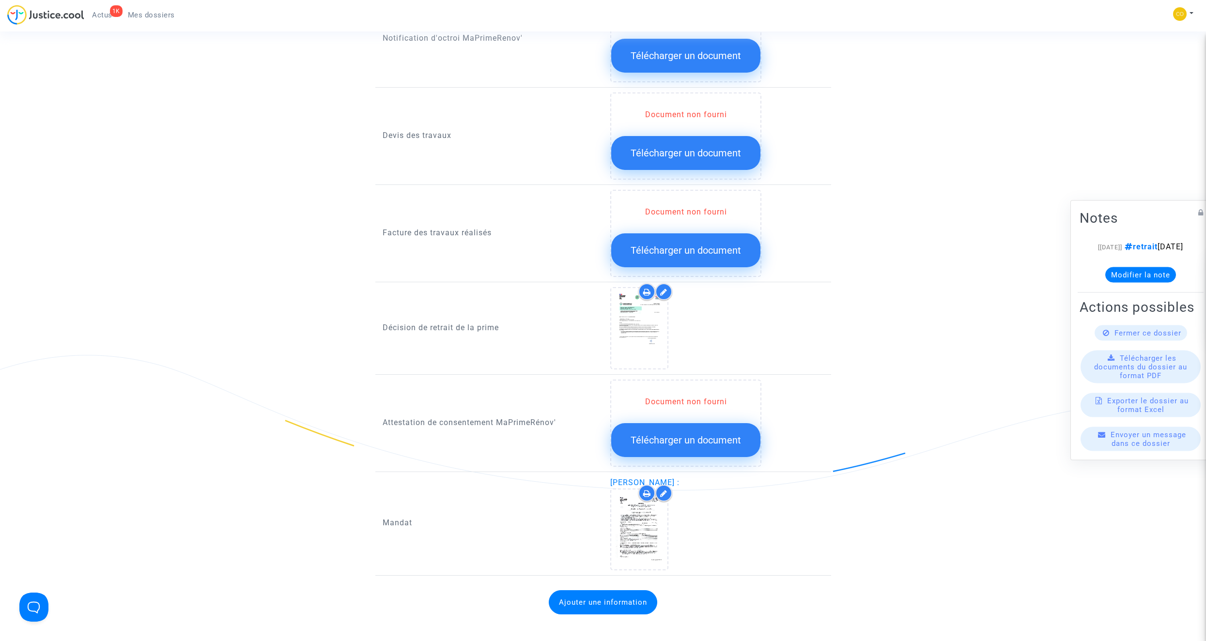
scroll to position [630, 0]
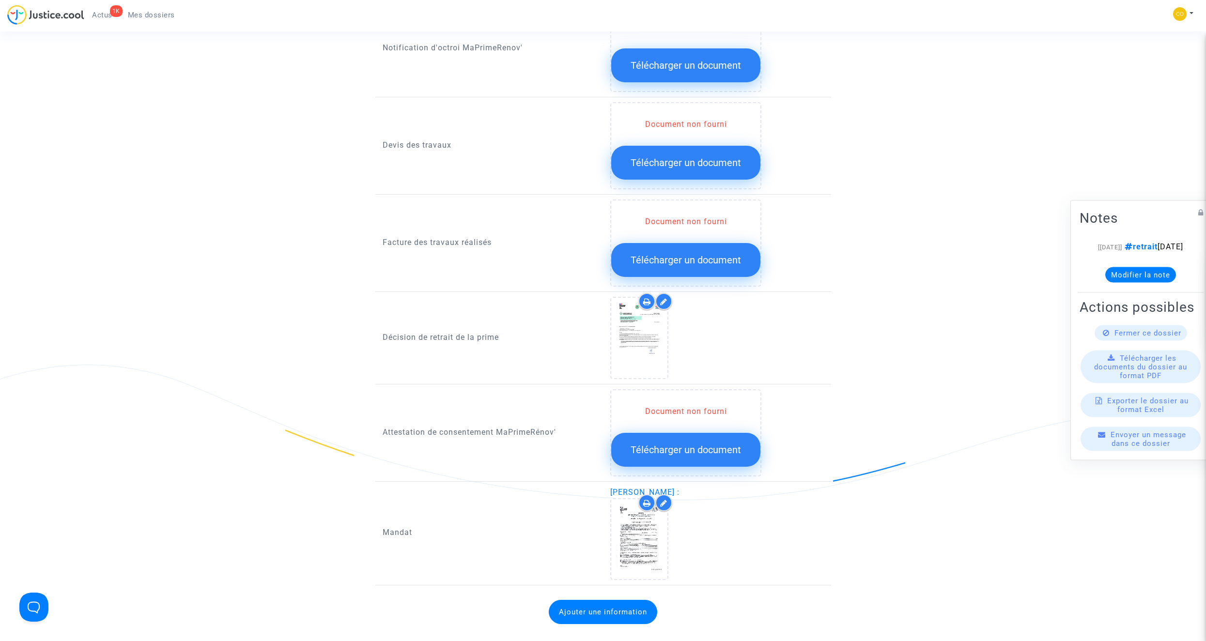
click at [692, 243] on button "Télécharger un document" at bounding box center [685, 260] width 149 height 34
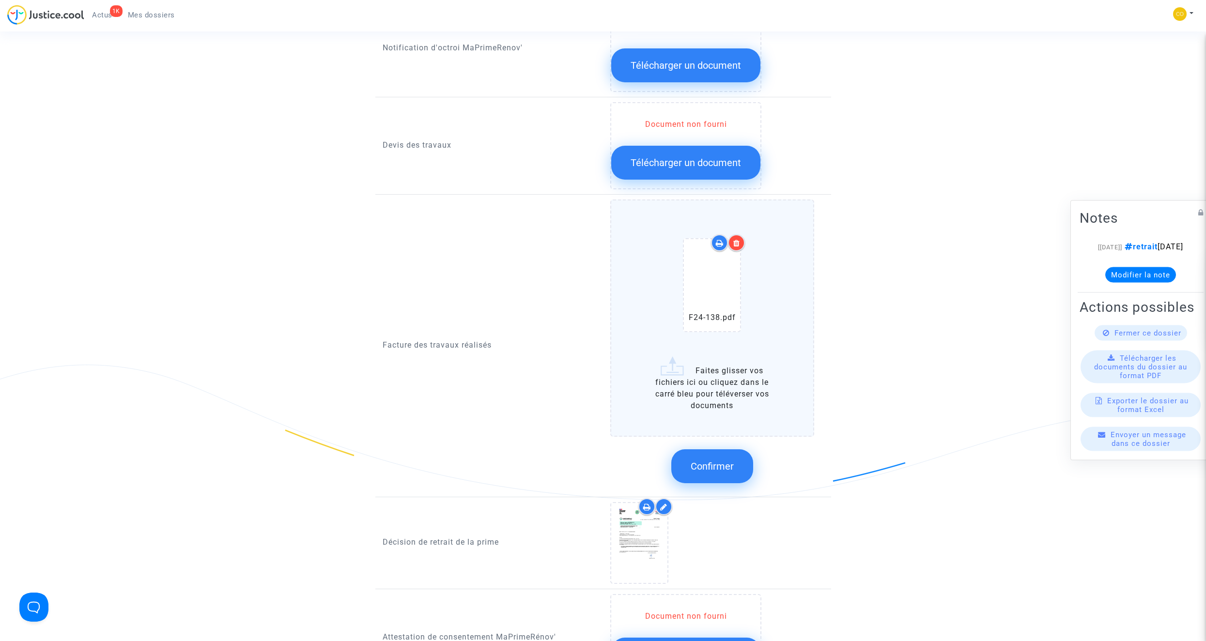
click at [710, 362] on span "Confirmer" at bounding box center [712, 467] width 43 height 12
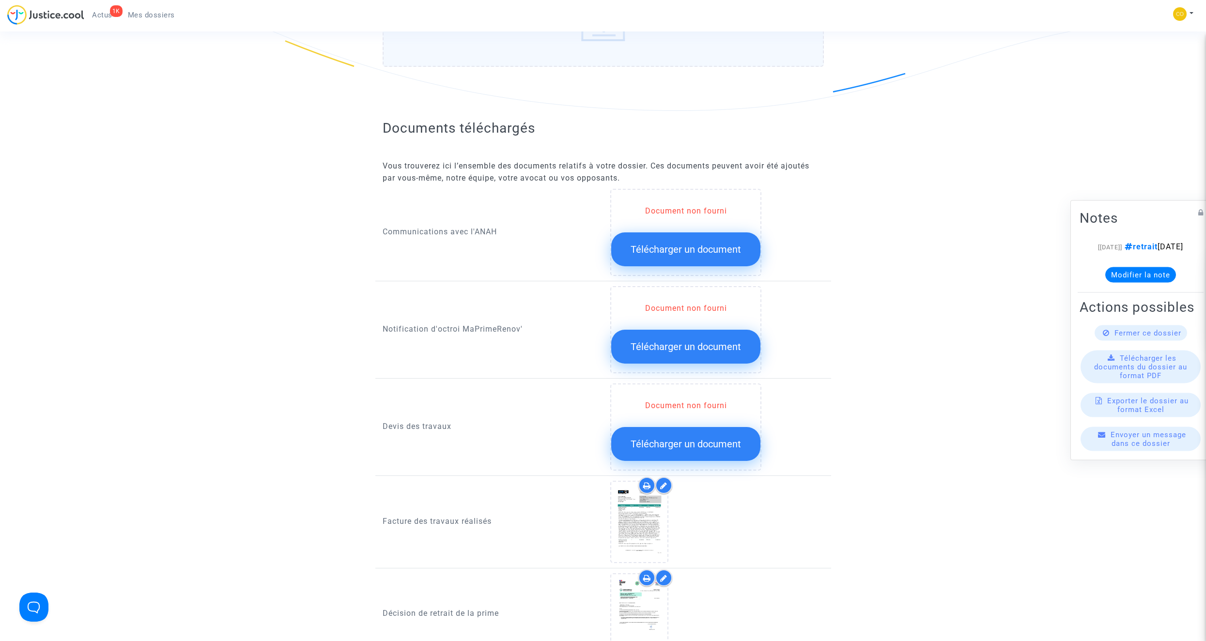
scroll to position [339, 0]
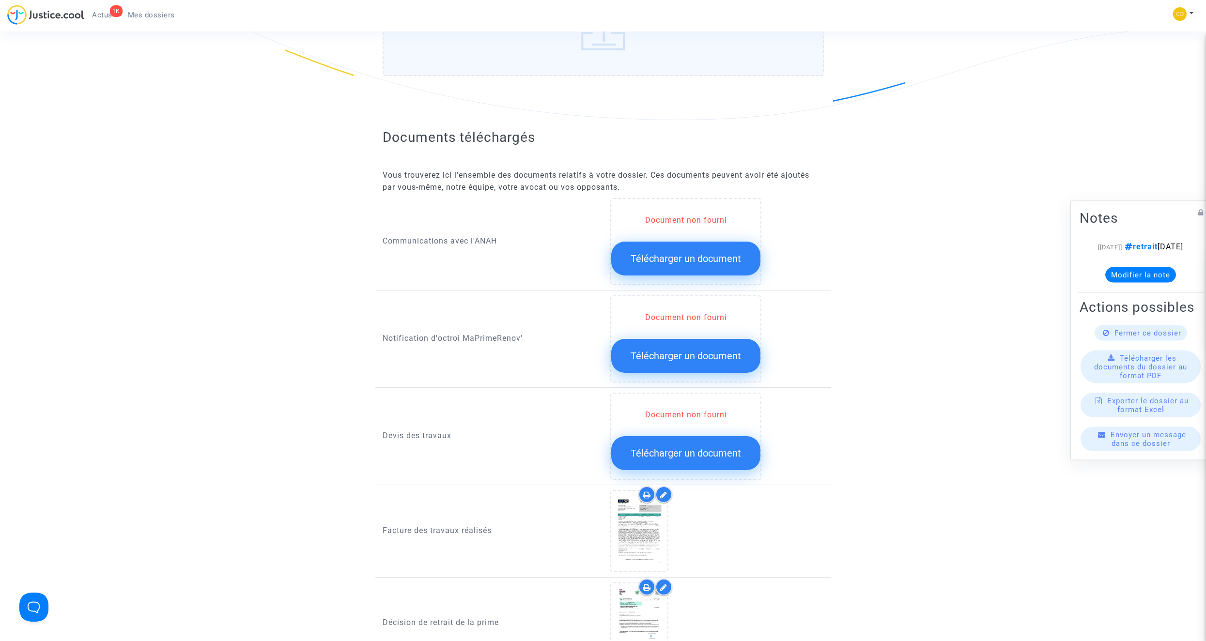
click at [710, 350] on span "Télécharger un document" at bounding box center [686, 356] width 110 height 12
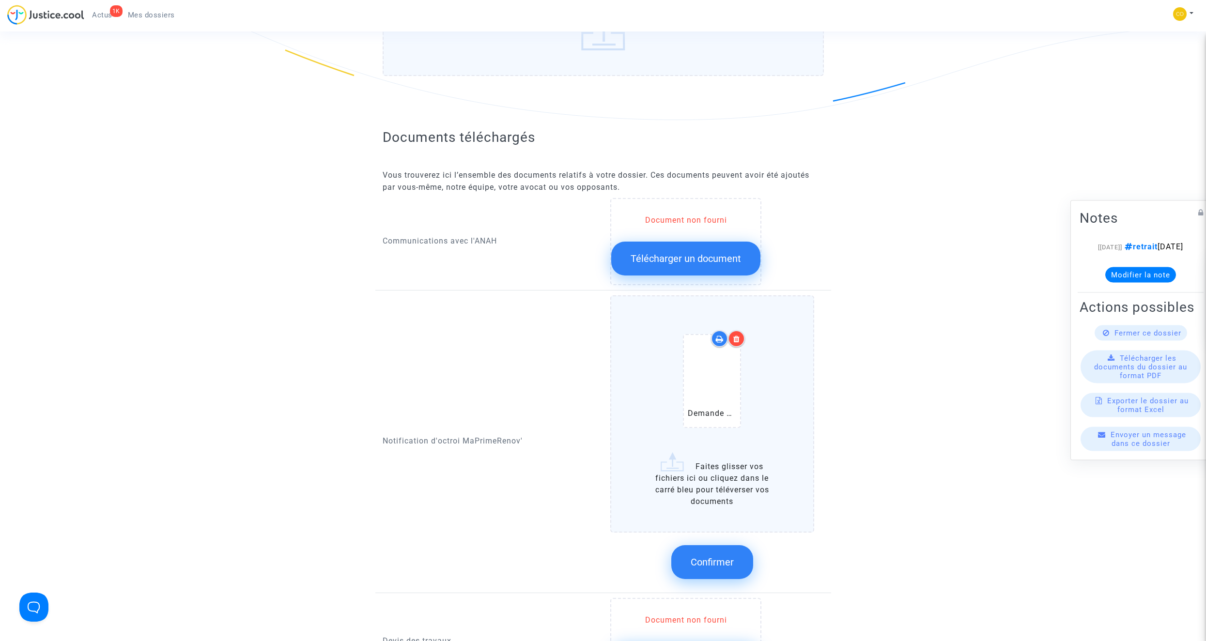
click at [710, 362] on span "Confirmer" at bounding box center [712, 563] width 43 height 12
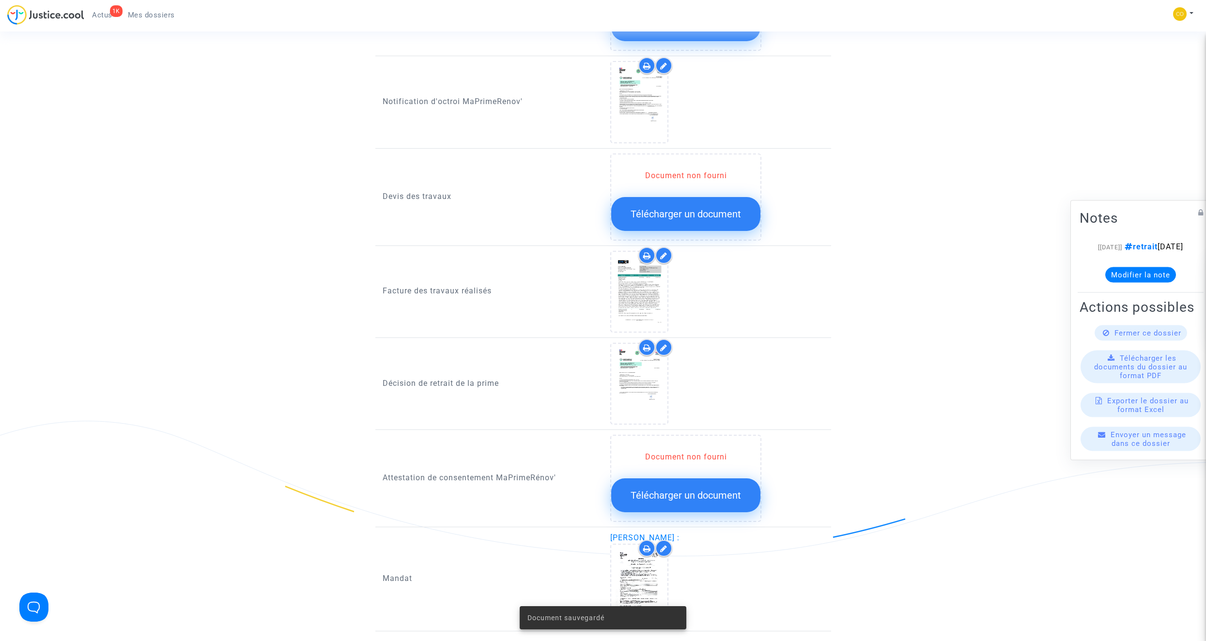
scroll to position [581, 0]
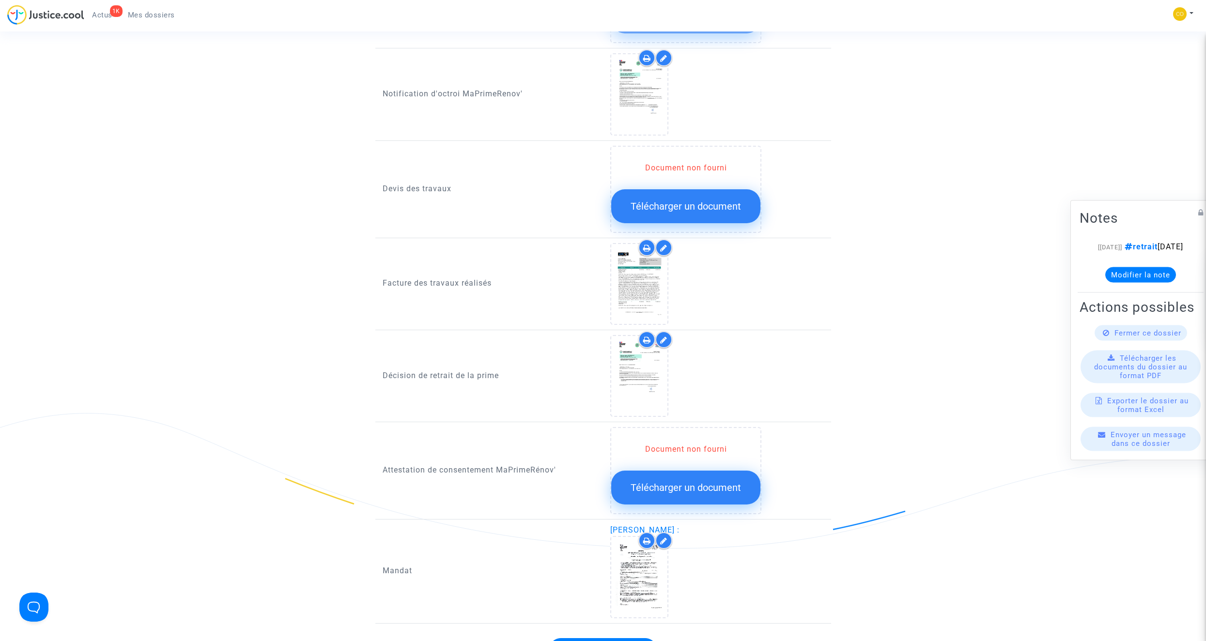
click at [637, 201] on span "Télécharger un document" at bounding box center [686, 207] width 110 height 12
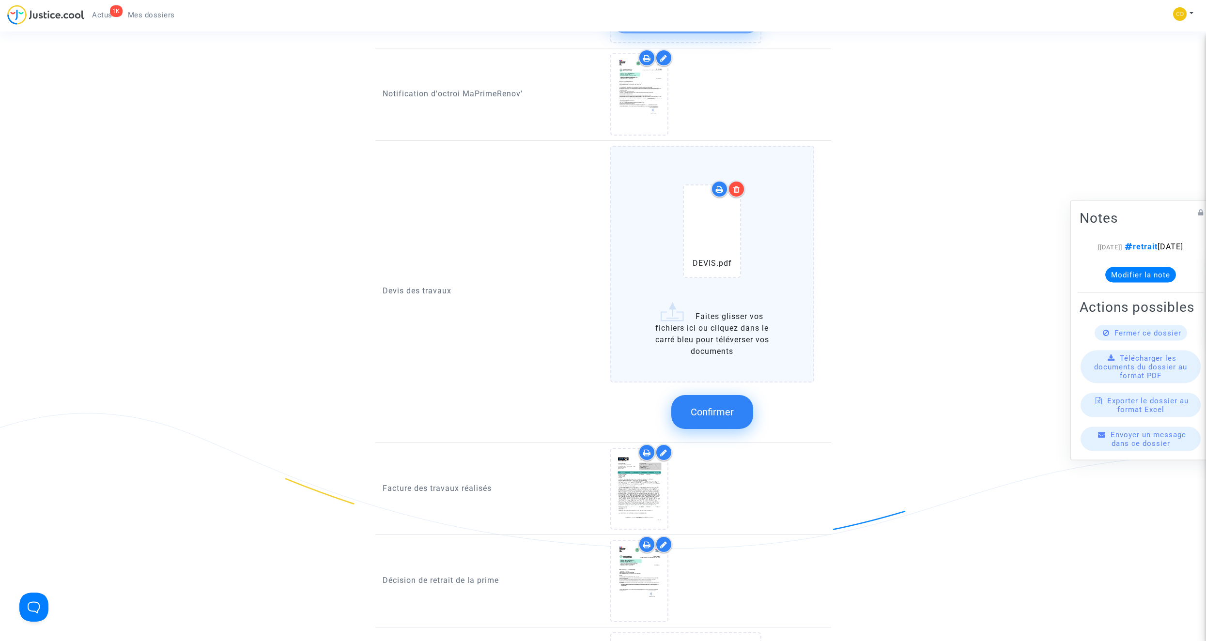
click at [710, 186] on icon at bounding box center [736, 190] width 7 height 8
click at [710, 362] on span "Confirmer" at bounding box center [712, 412] width 43 height 12
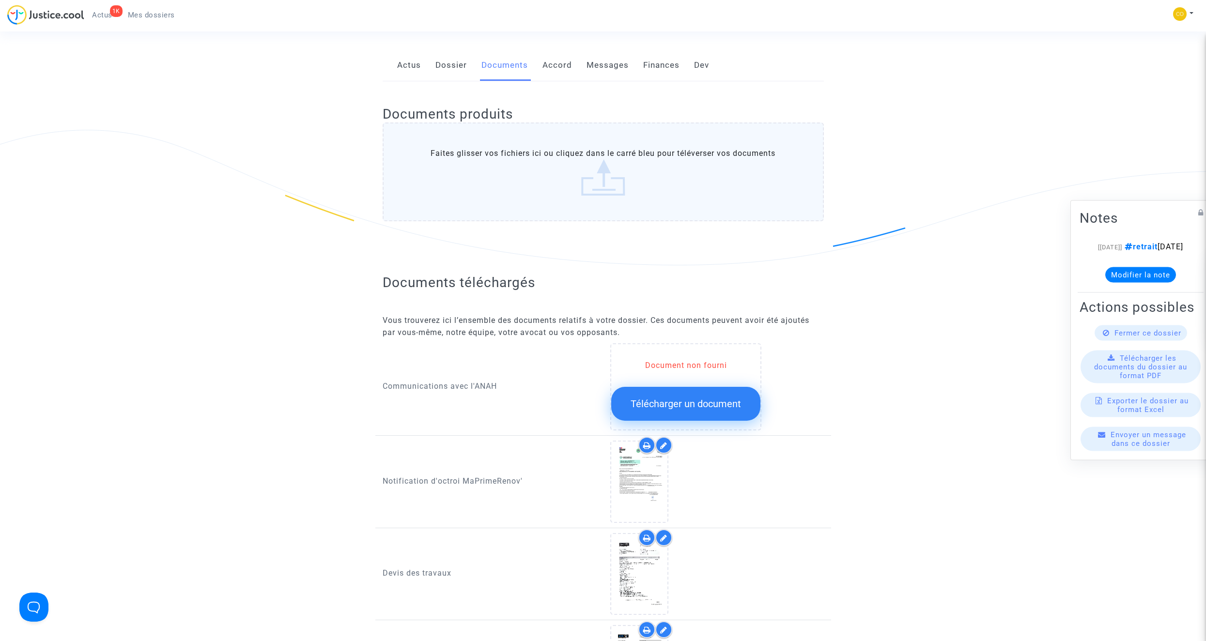
scroll to position [48, 0]
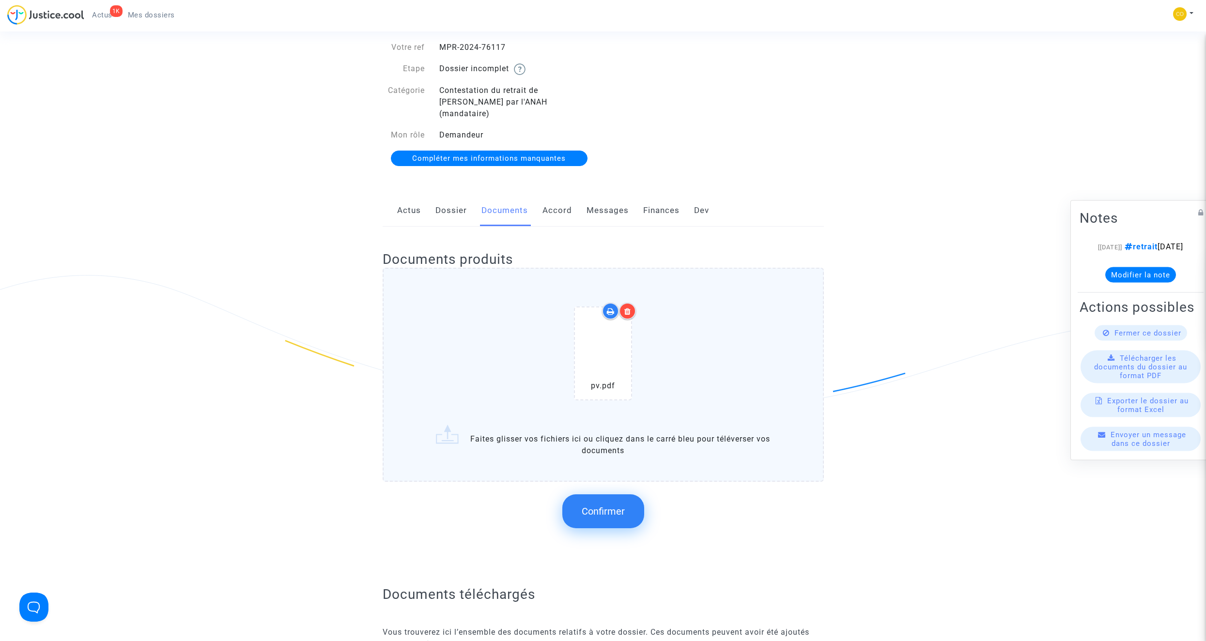
click at [629, 308] on icon at bounding box center [627, 312] width 7 height 8
click at [618, 362] on span "Confirmer" at bounding box center [603, 512] width 43 height 12
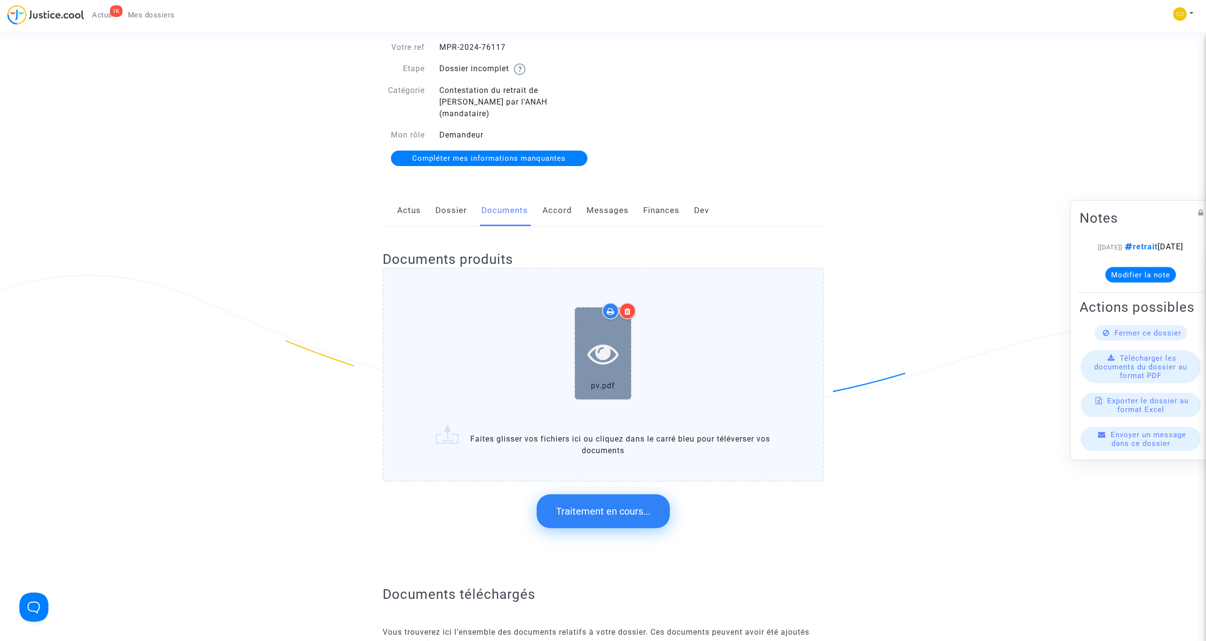
scroll to position [0, 0]
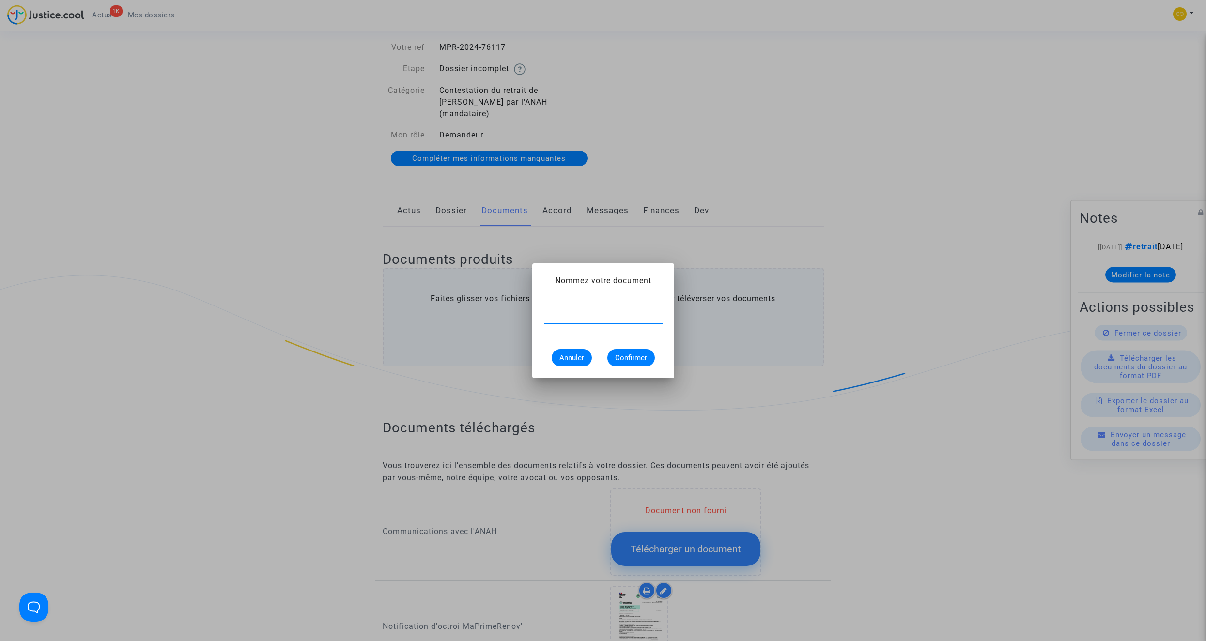
click at [591, 315] on input "text" at bounding box center [603, 316] width 119 height 9
type input "pv de réception"
click at [640, 356] on span "Confirmer" at bounding box center [631, 358] width 32 height 9
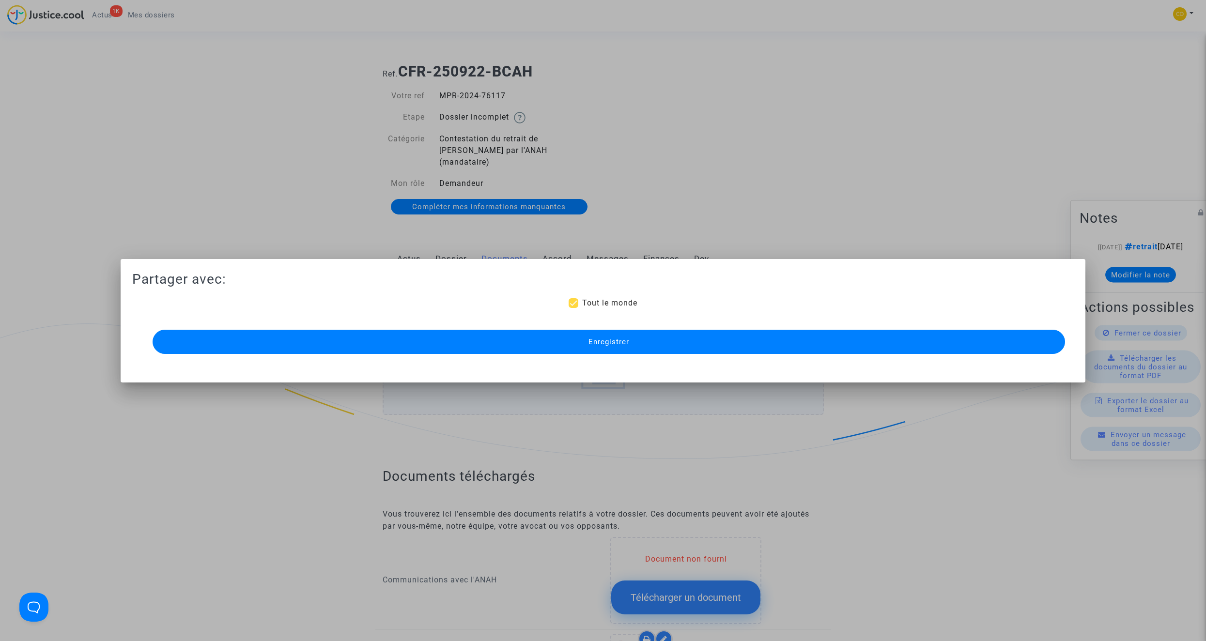
scroll to position [48, 0]
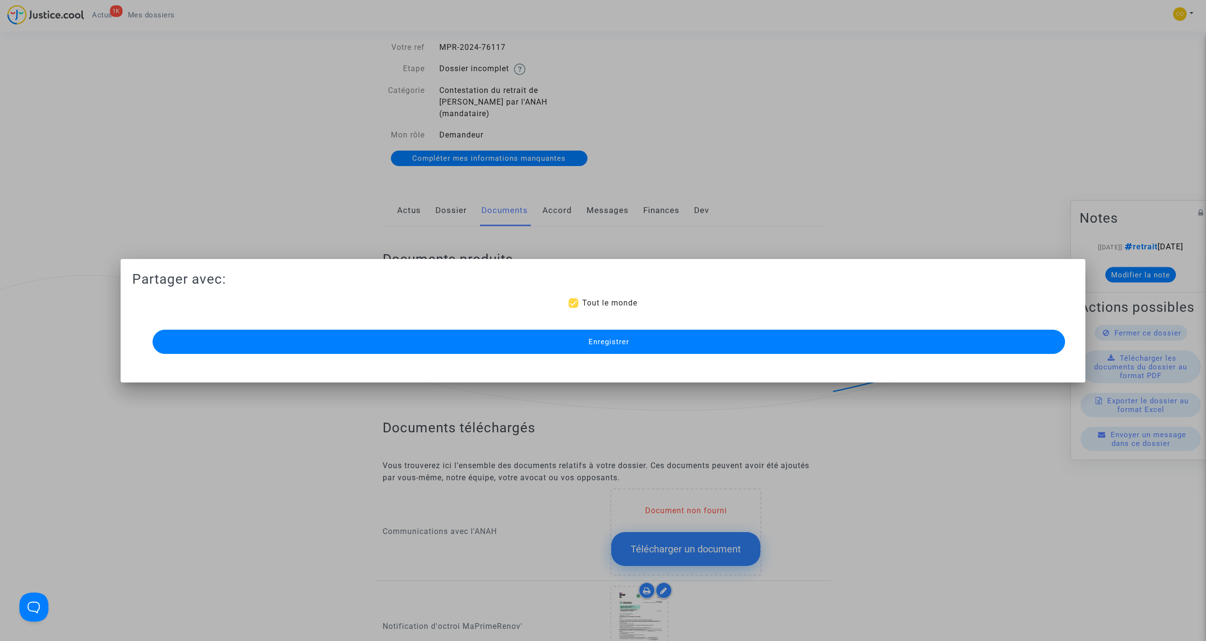
click at [636, 337] on button "Enregistrer" at bounding box center [609, 342] width 912 height 24
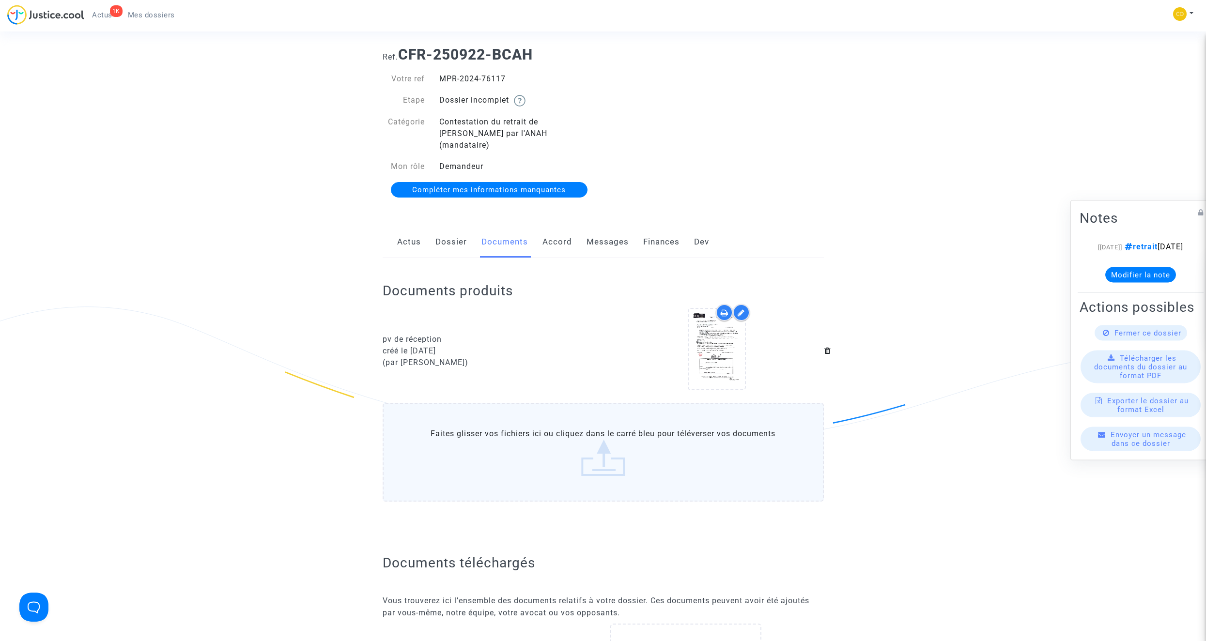
scroll to position [0, 0]
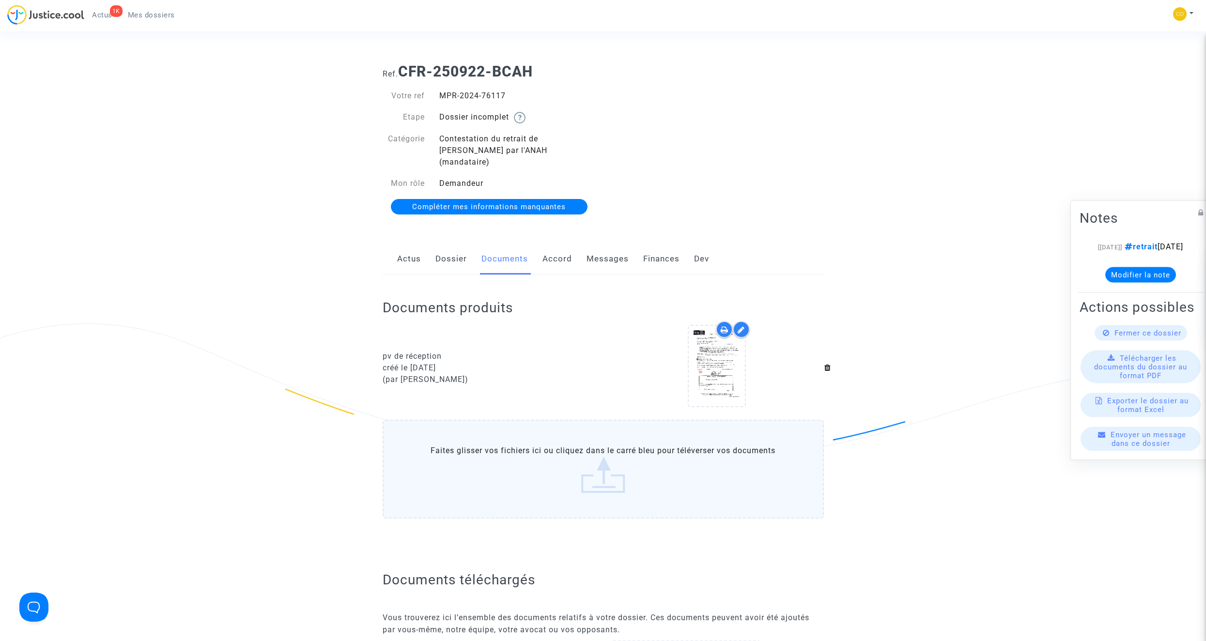
click at [170, 15] on span "Mes dossiers" at bounding box center [151, 15] width 47 height 9
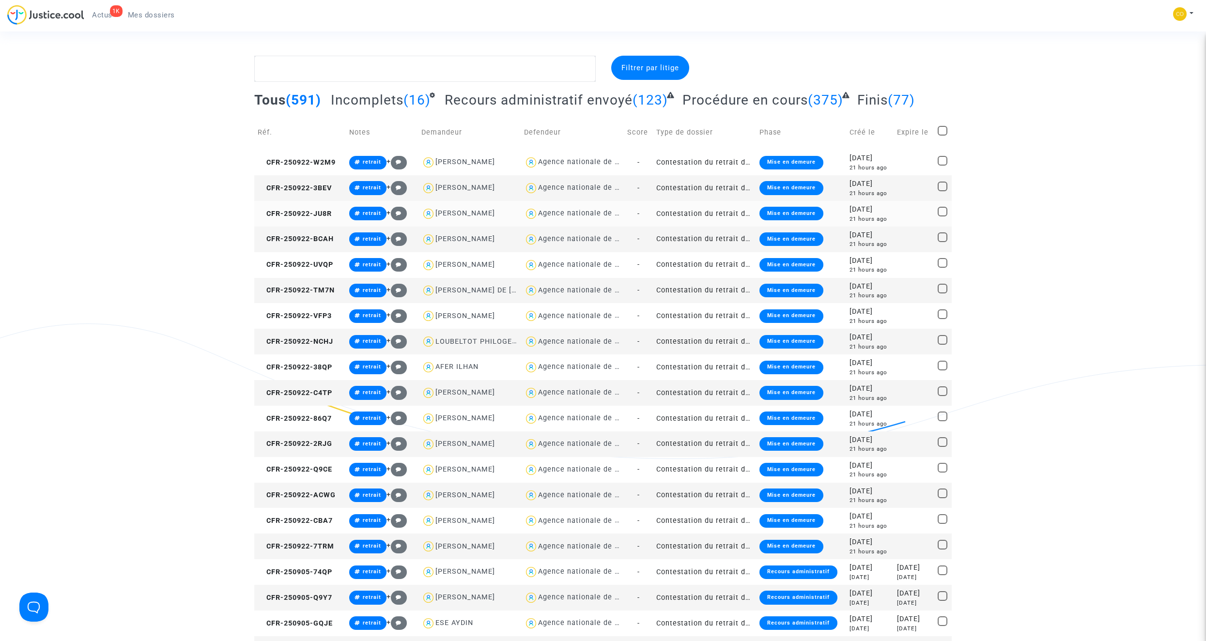
click at [700, 216] on td "Contestation du retrait de [PERSON_NAME] par l'ANAH (mandataire)" at bounding box center [704, 214] width 103 height 26
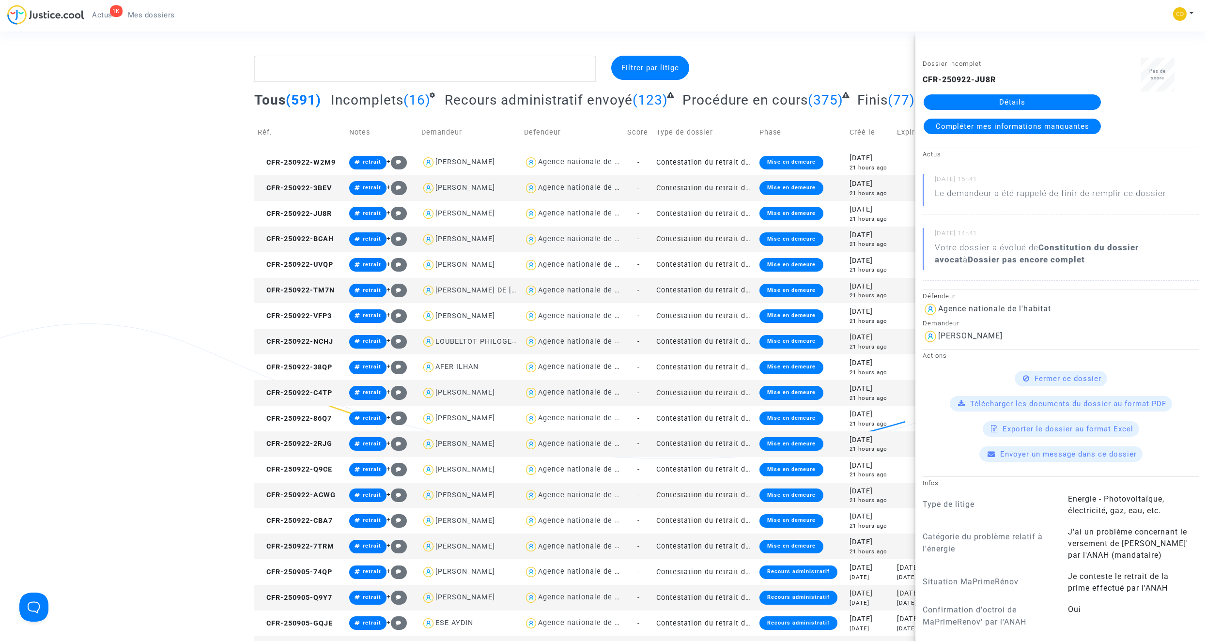
click at [710, 98] on link "Détails" at bounding box center [1012, 101] width 177 height 15
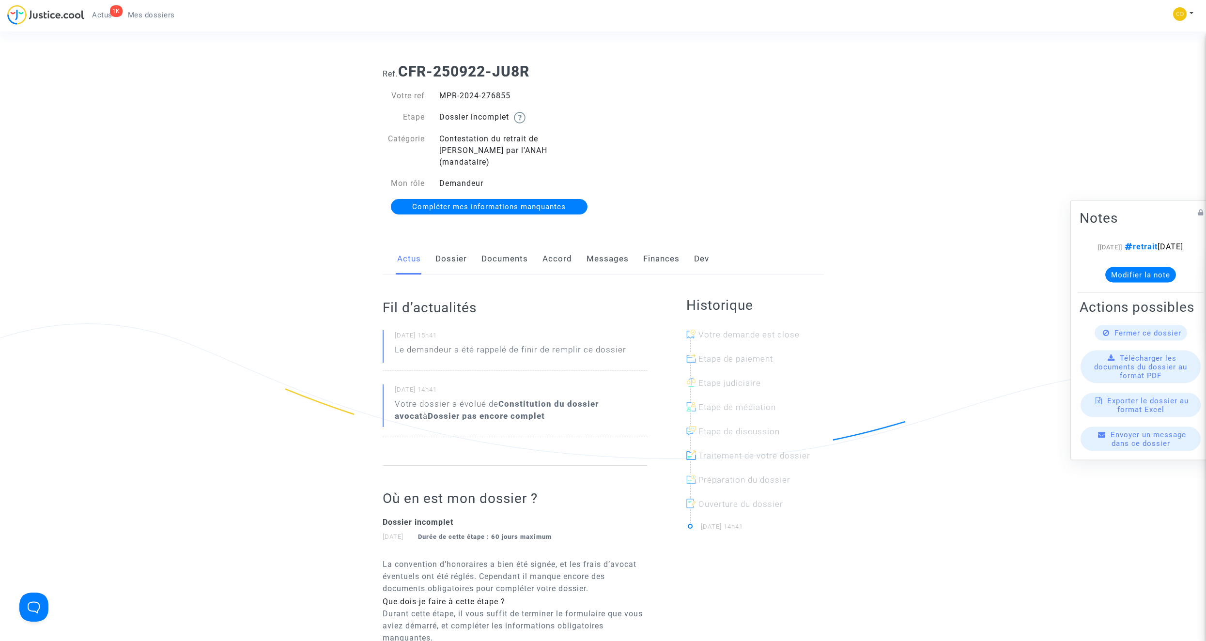
click at [520, 249] on link "Documents" at bounding box center [504, 259] width 46 height 32
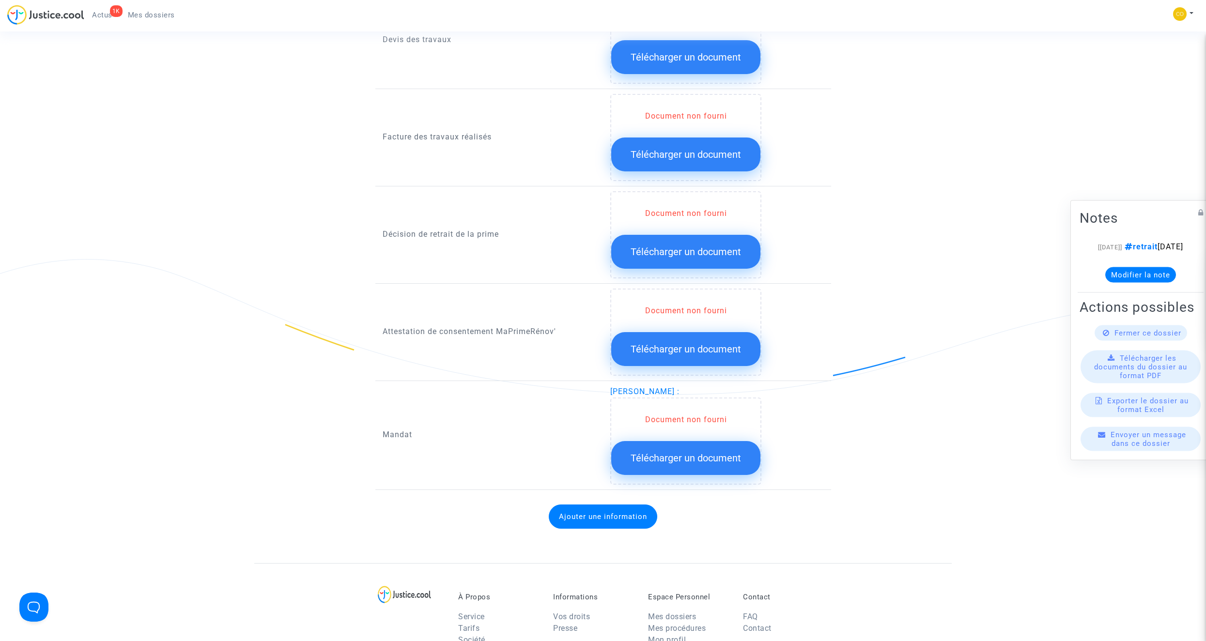
scroll to position [727, 0]
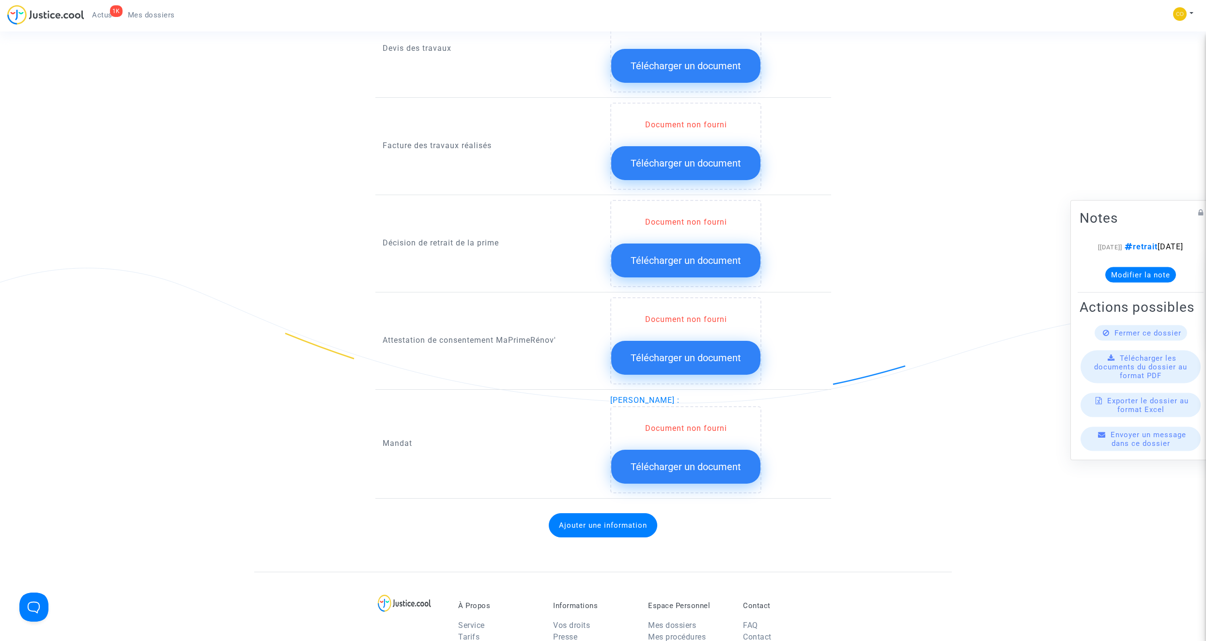
click at [710, 256] on button "Télécharger un document" at bounding box center [685, 261] width 149 height 34
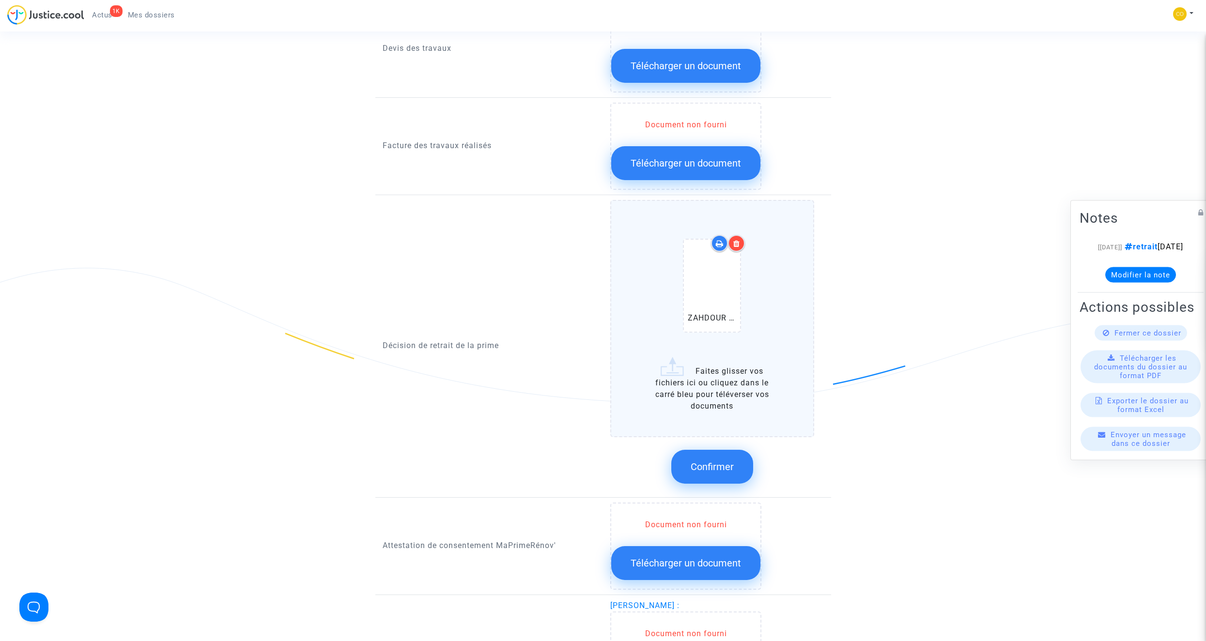
click at [710, 240] on icon at bounding box center [736, 244] width 7 height 8
click at [710, 362] on span "Confirmer" at bounding box center [712, 467] width 43 height 12
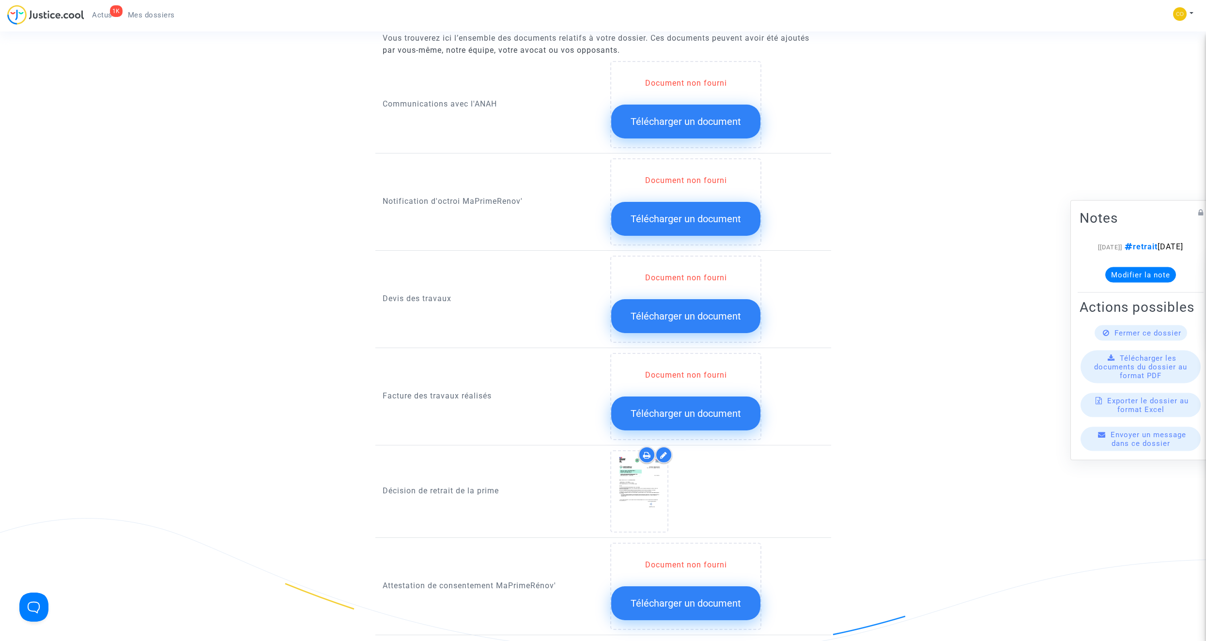
scroll to position [387, 0]
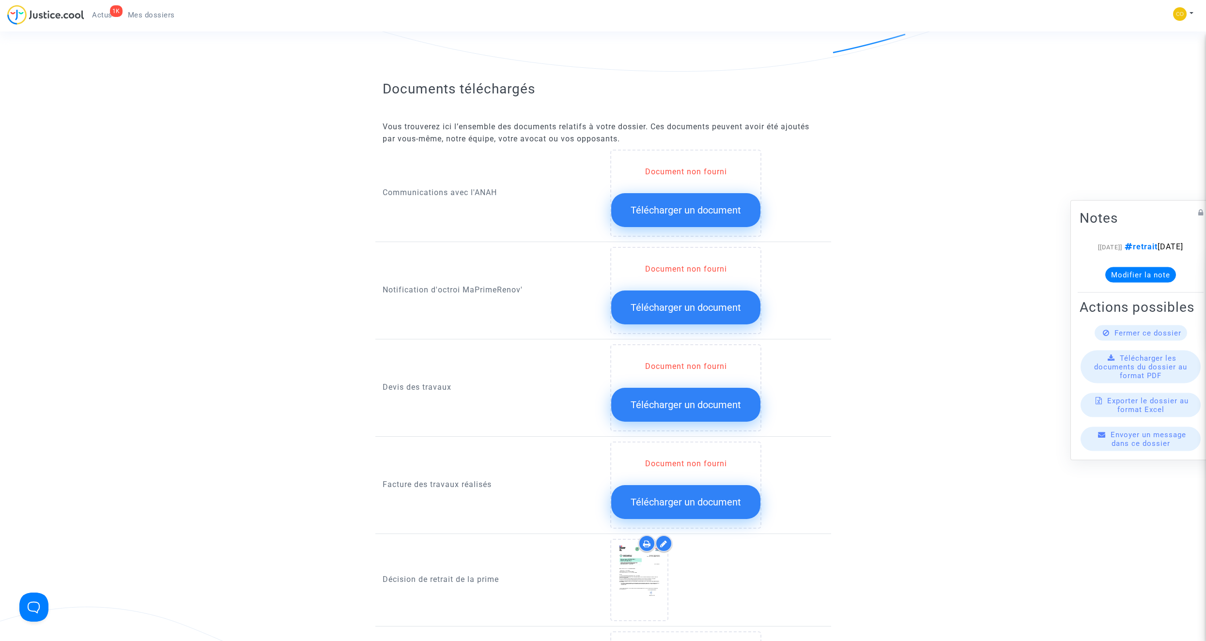
click at [710, 302] on span "Télécharger un document" at bounding box center [686, 308] width 110 height 12
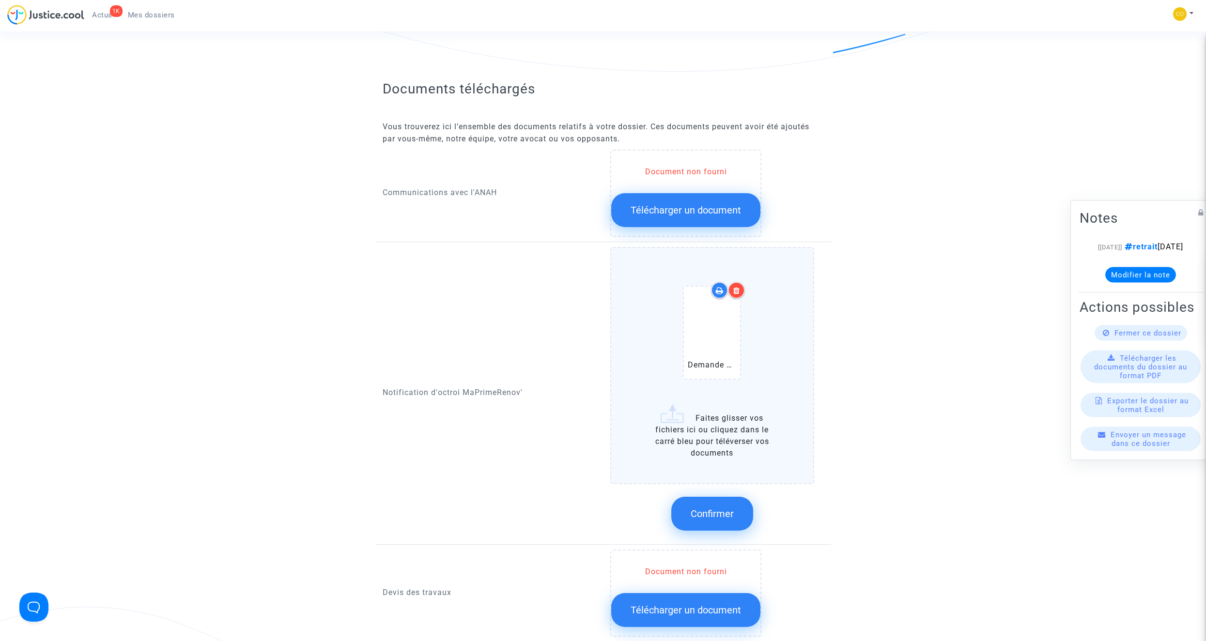
click at [710, 362] on button "Confirmer" at bounding box center [712, 514] width 82 height 34
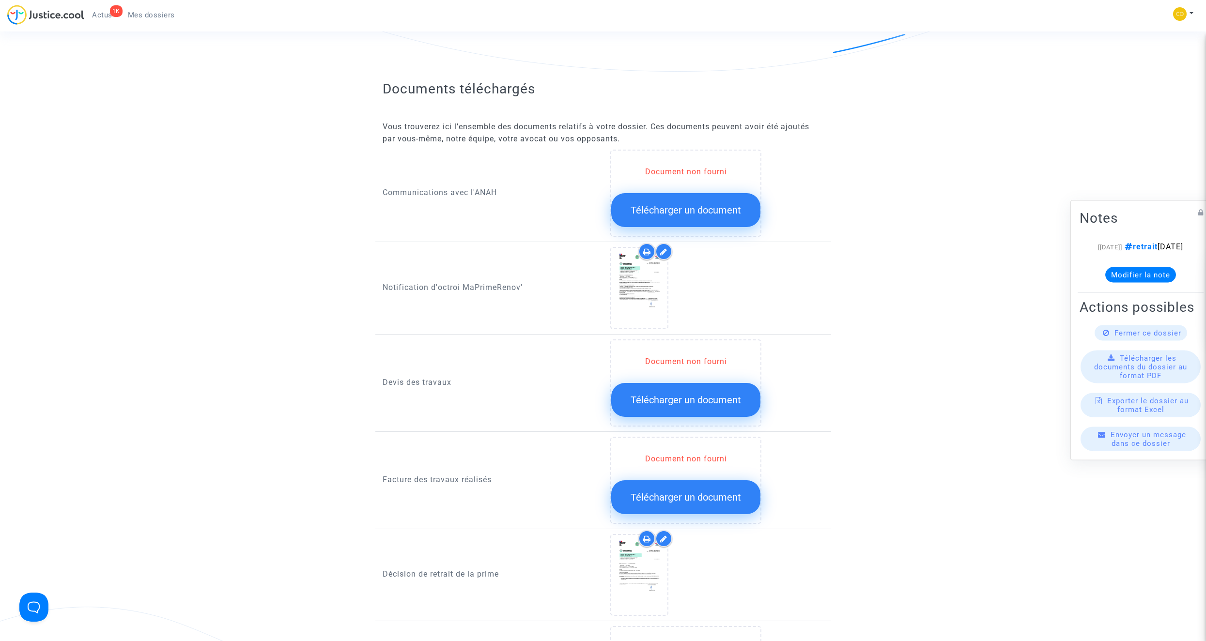
click at [699, 362] on span "Télécharger un document" at bounding box center [686, 400] width 110 height 12
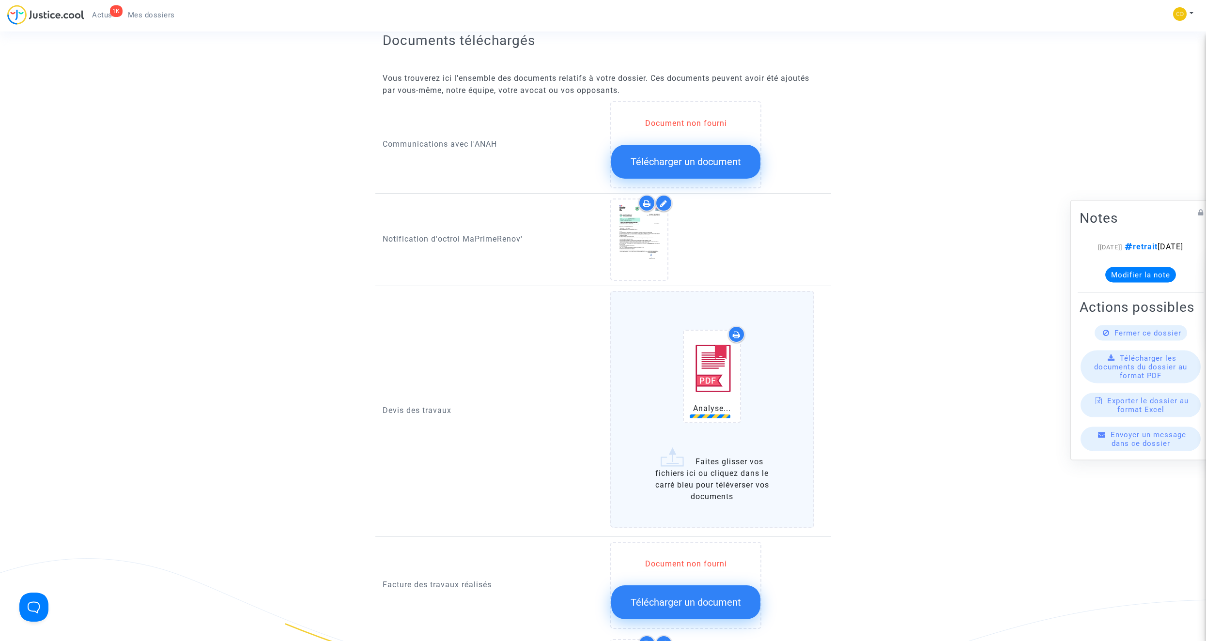
scroll to position [484, 0]
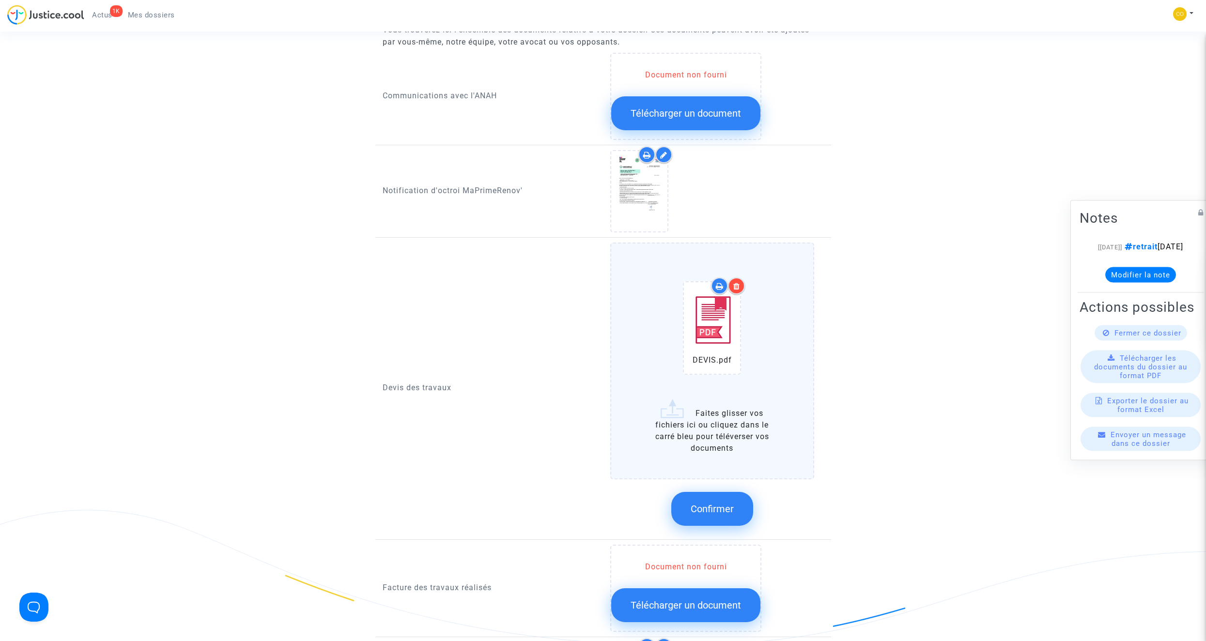
click at [709, 362] on span "Confirmer" at bounding box center [712, 509] width 43 height 12
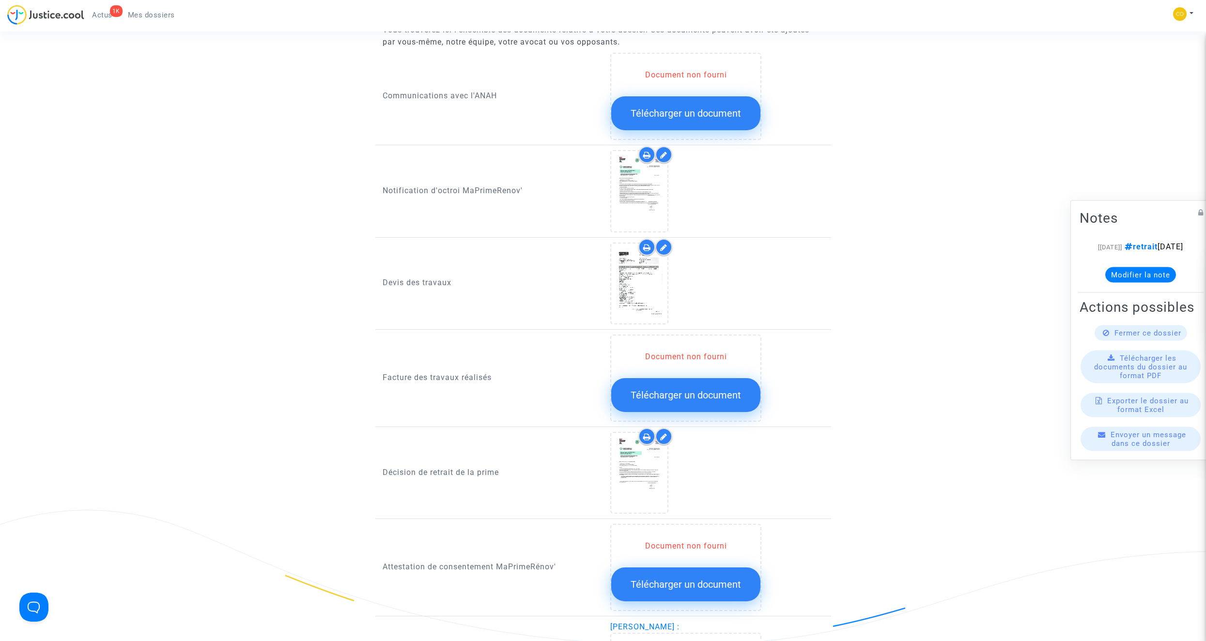
click at [699, 362] on span "Télécharger un document" at bounding box center [686, 395] width 110 height 12
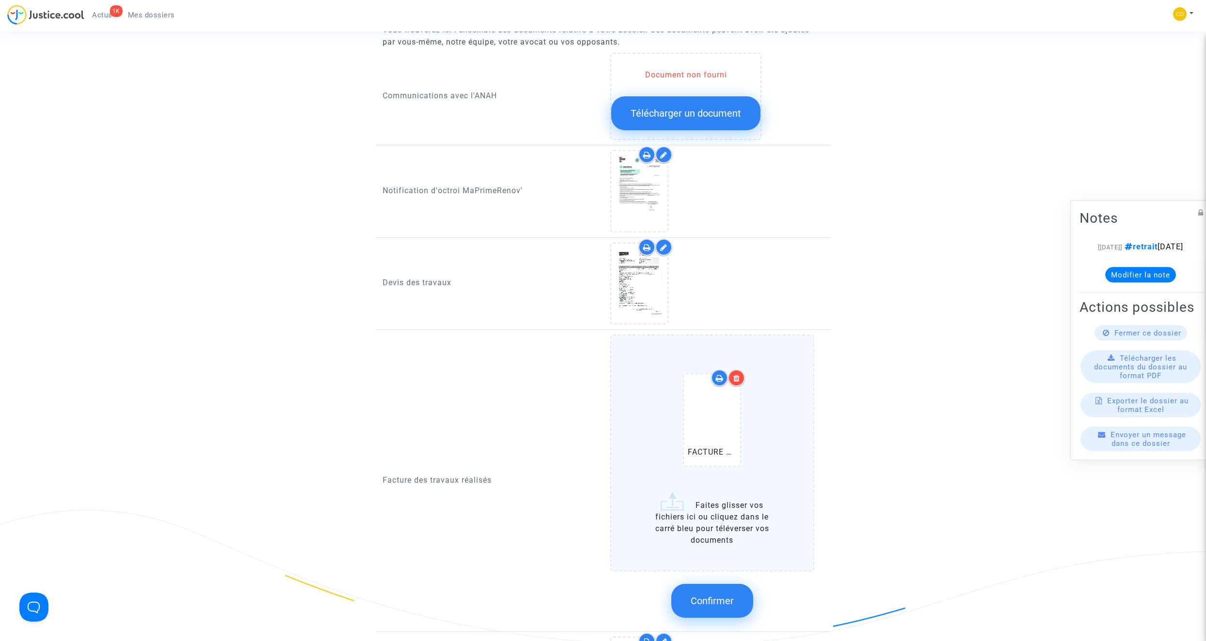
click at [710, 362] on button "Confirmer" at bounding box center [712, 601] width 82 height 34
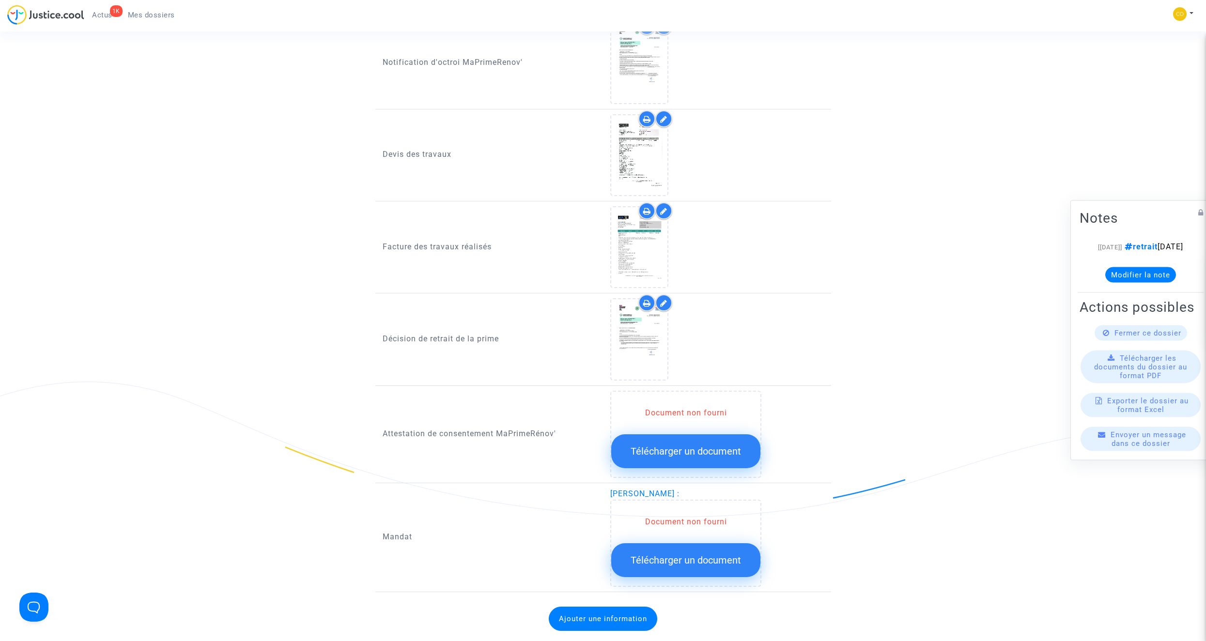
scroll to position [630, 0]
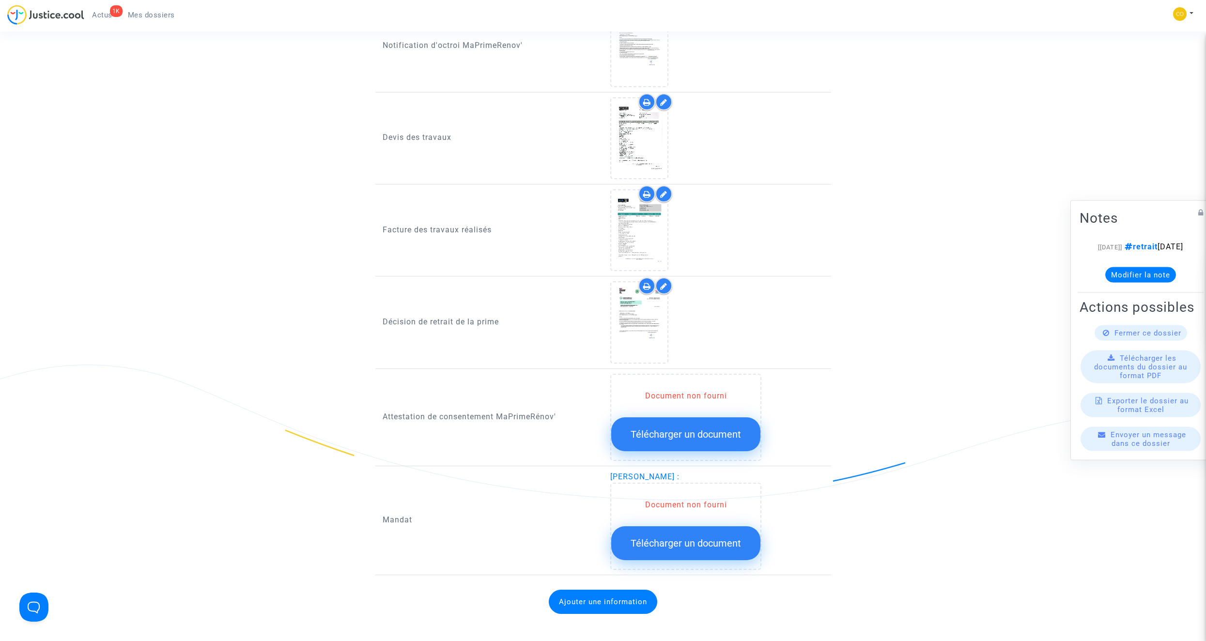
click at [710, 362] on span "Télécharger un document" at bounding box center [686, 544] width 110 height 12
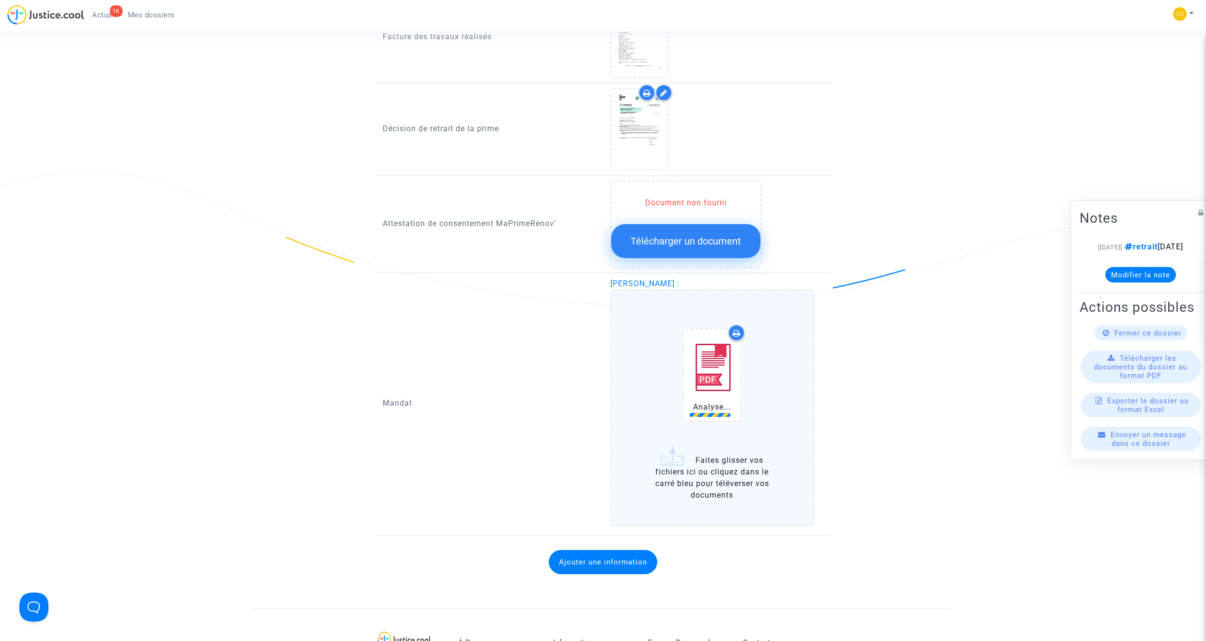
scroll to position [823, 0]
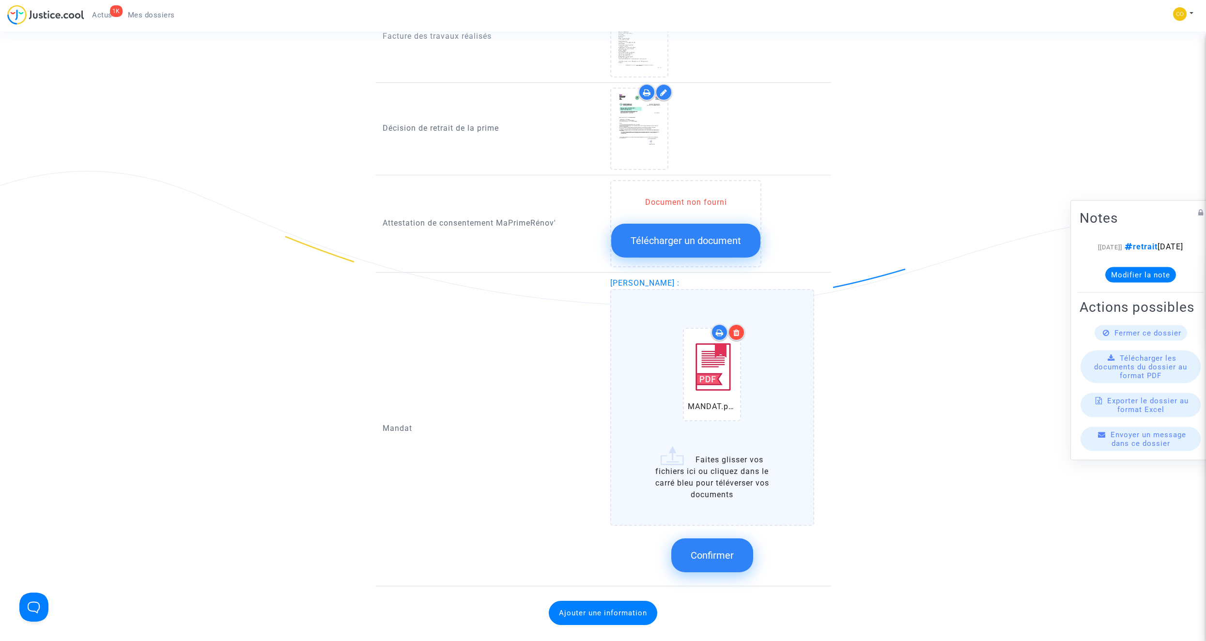
click at [710, 362] on span "Confirmer" at bounding box center [712, 556] width 43 height 12
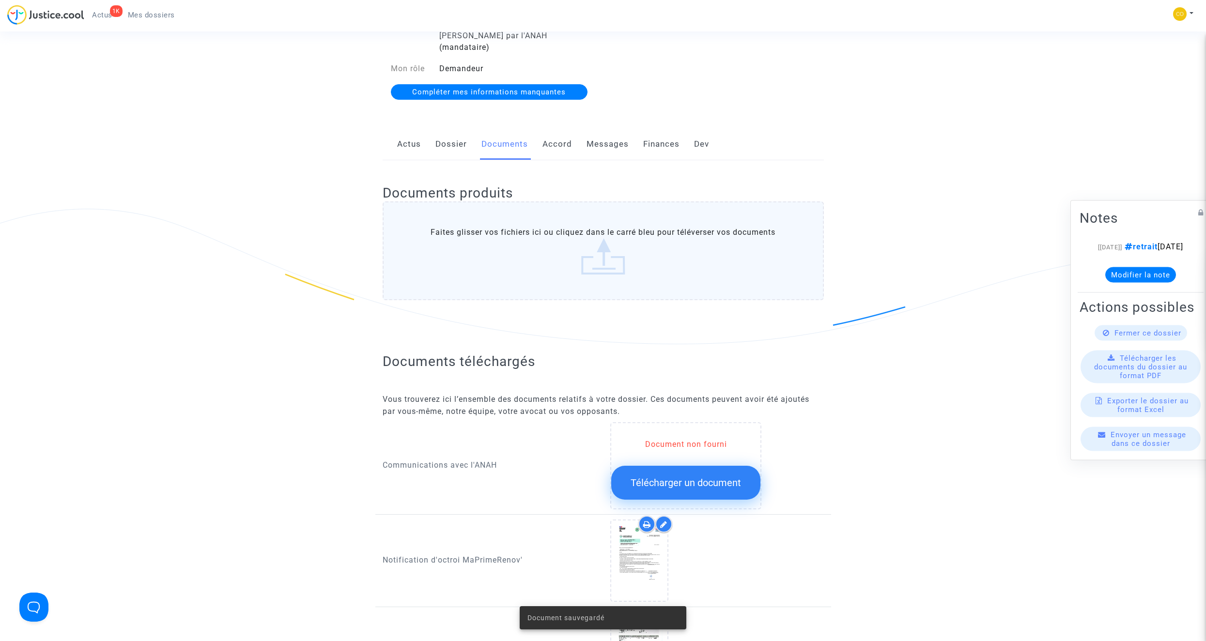
scroll to position [97, 0]
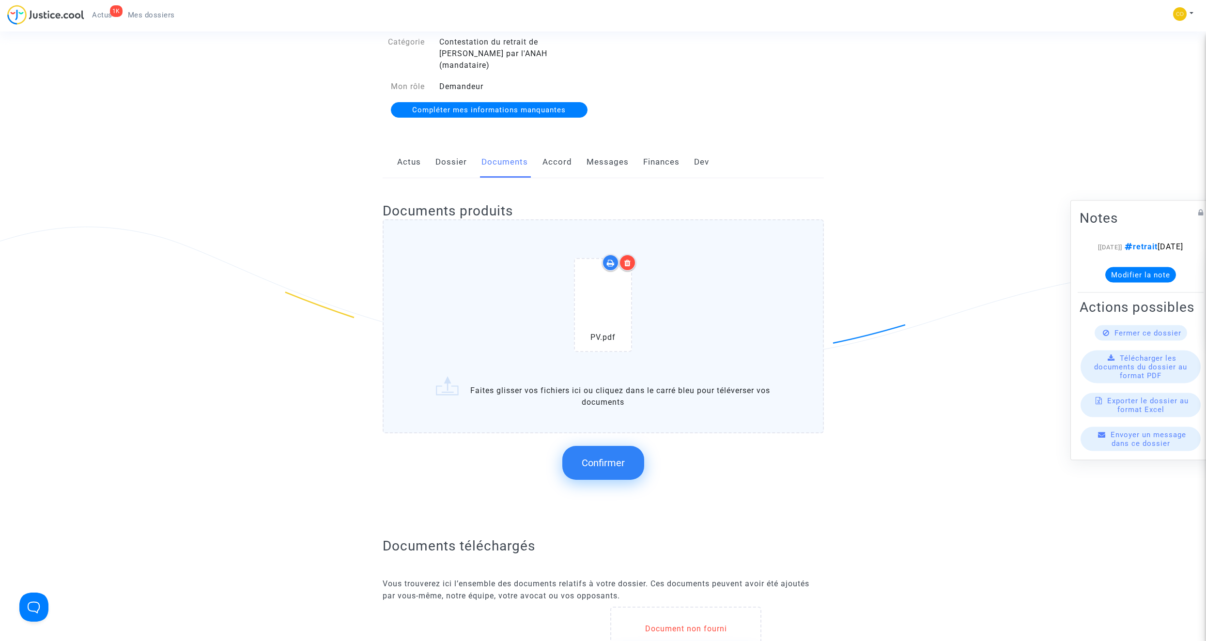
click at [621, 362] on span "Confirmer" at bounding box center [603, 463] width 43 height 12
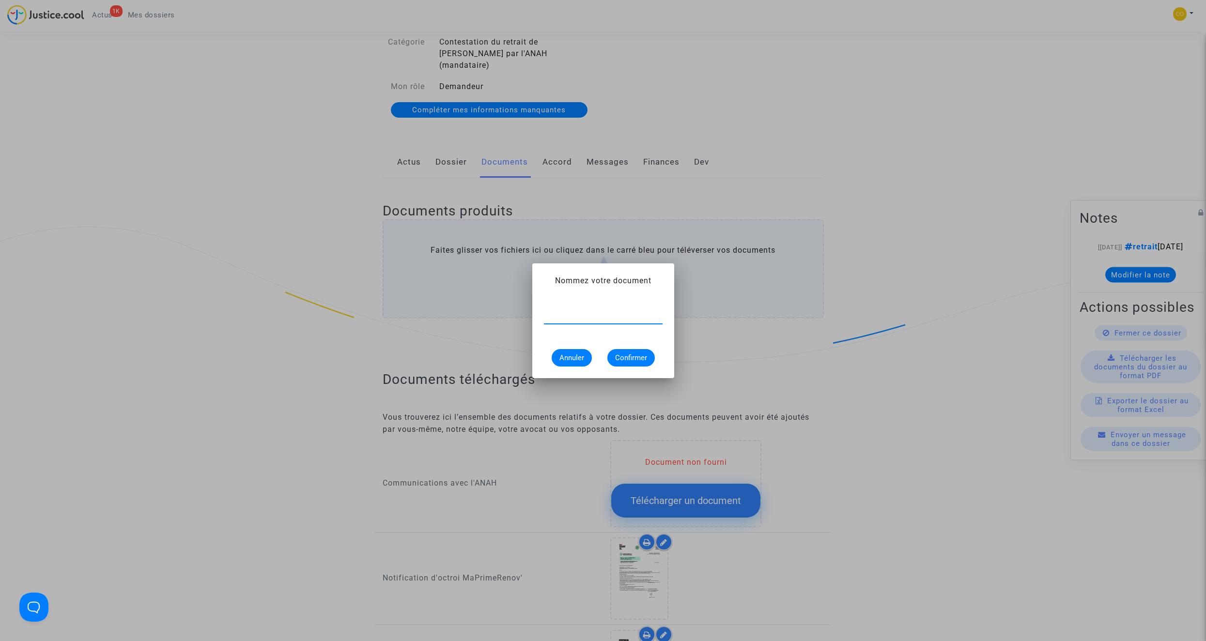
click at [599, 318] on input "text" at bounding box center [603, 316] width 119 height 9
type input "pv de réception"
click at [629, 356] on span "Confirmer" at bounding box center [631, 358] width 32 height 9
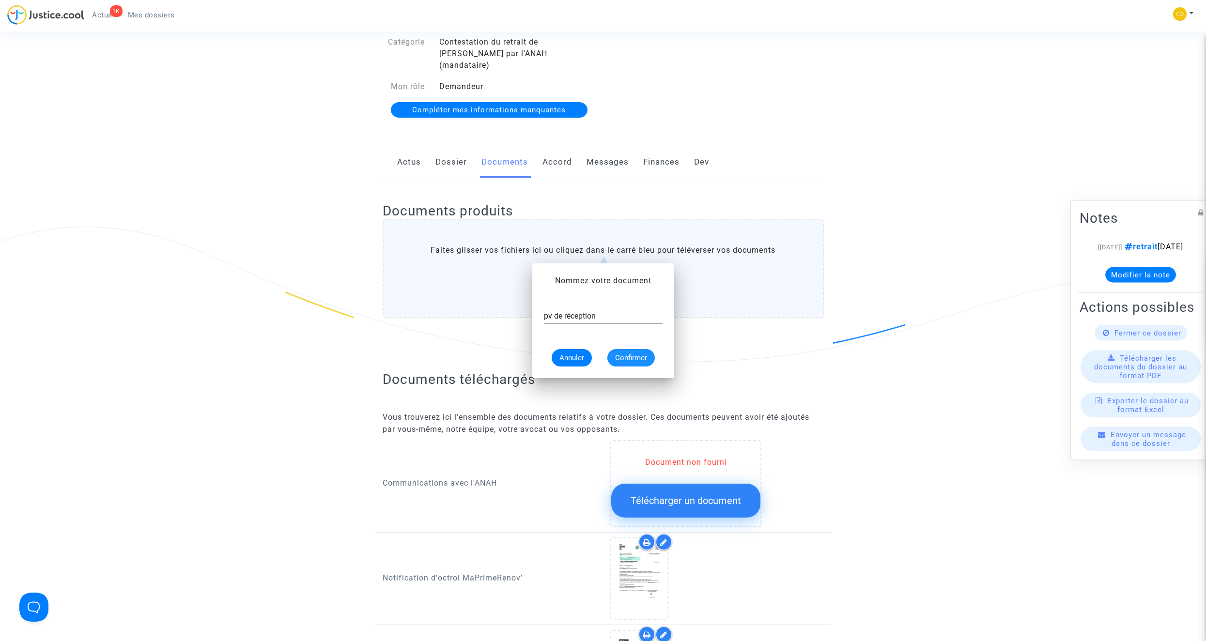
scroll to position [97, 0]
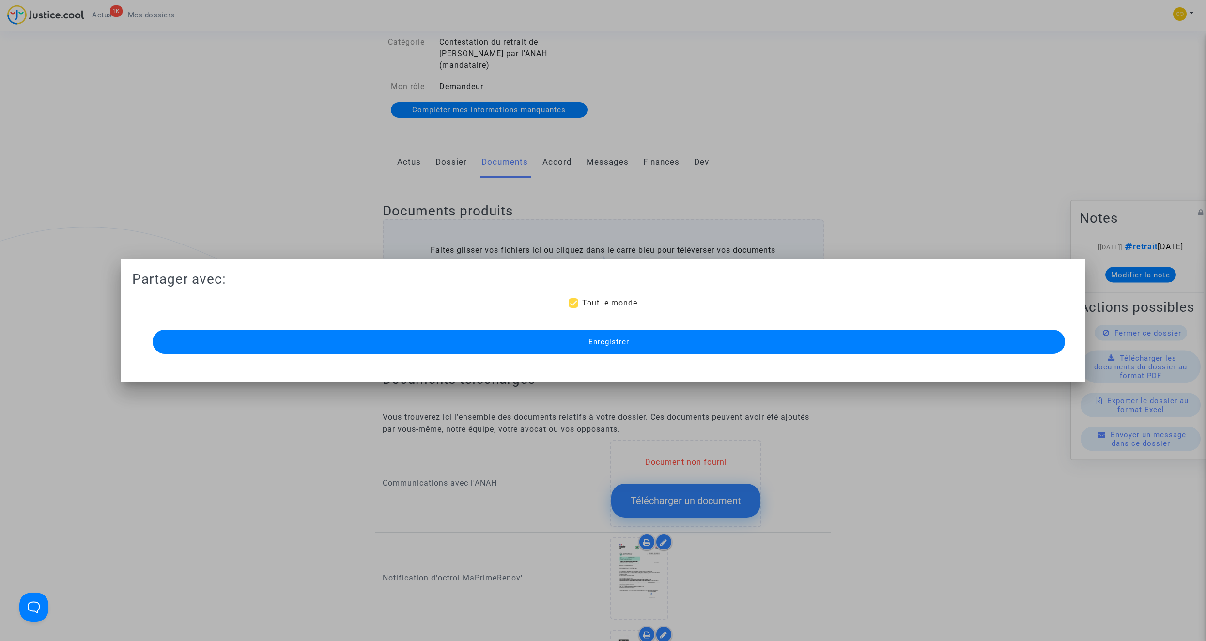
click at [641, 341] on button "Enregistrer" at bounding box center [609, 342] width 912 height 24
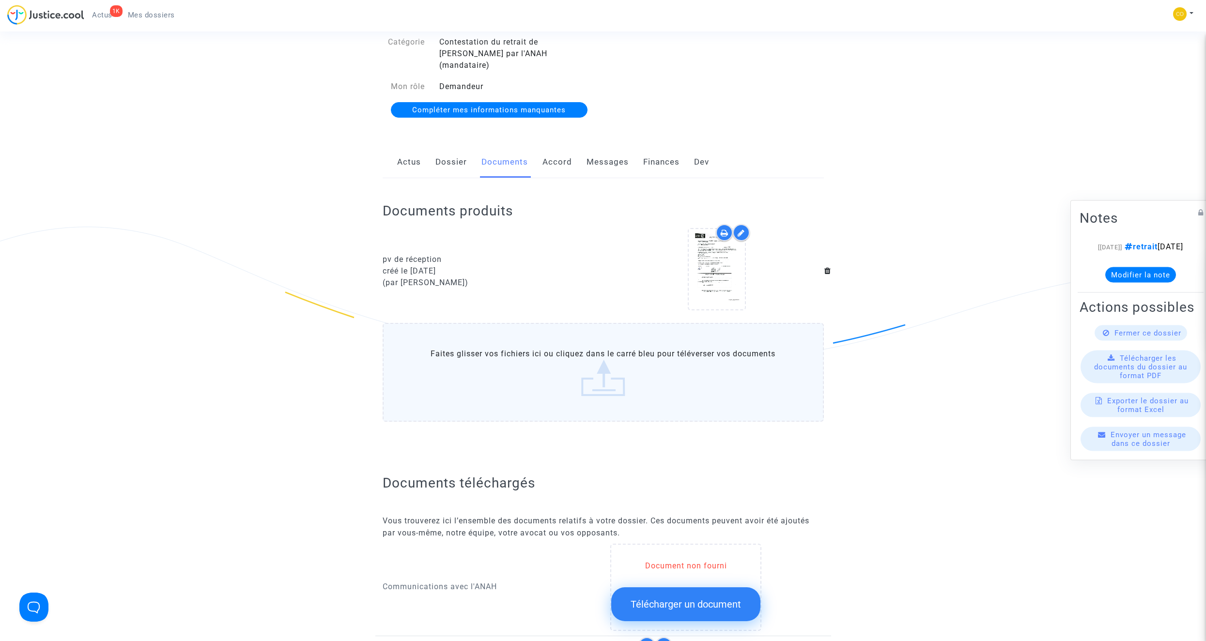
click at [710, 362] on div "Ref. CFR-250922-JU8R Votre ref MPR-2024-276855 Etape Dossier incomplet Catégori…" at bounding box center [603, 619] width 1206 height 1321
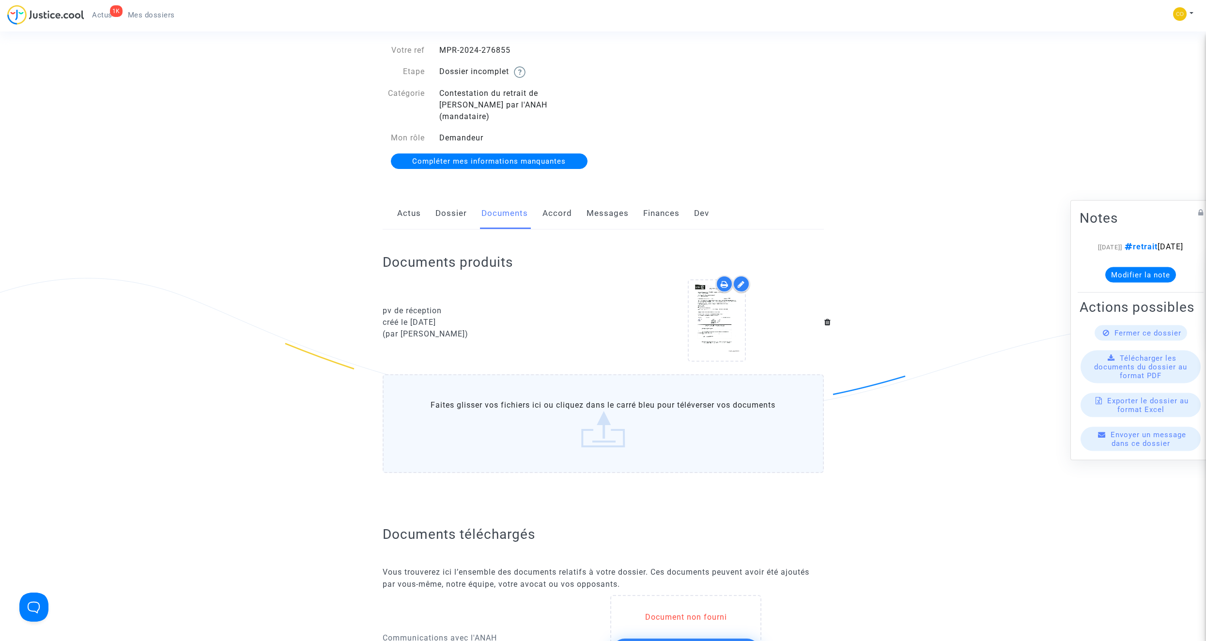
scroll to position [0, 0]
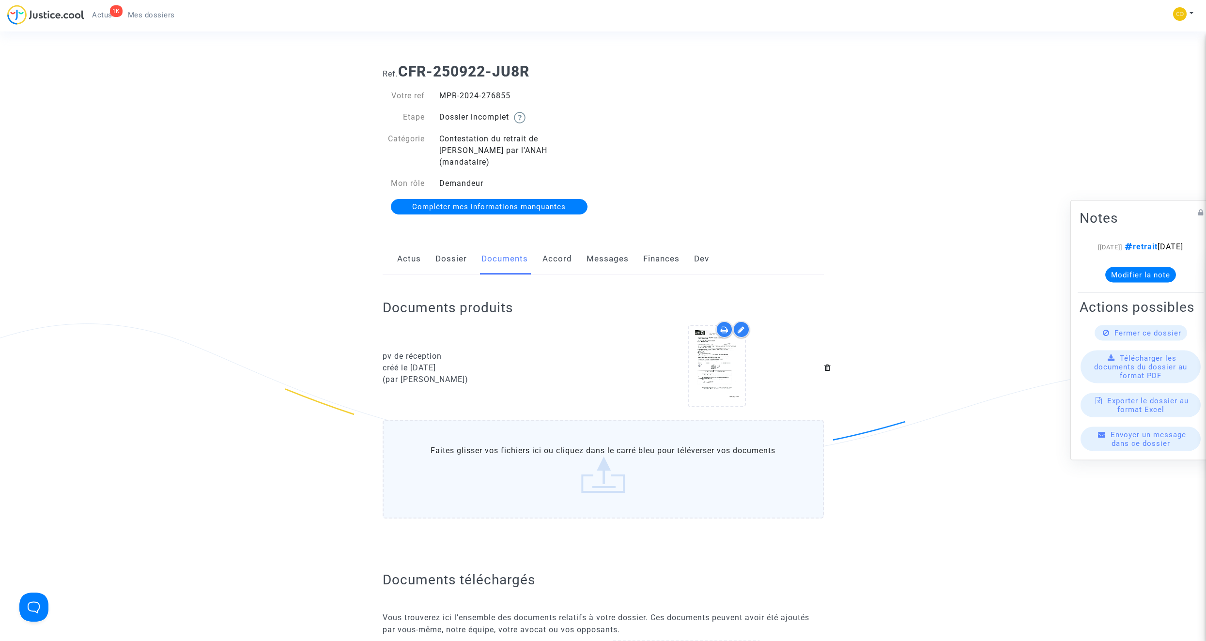
click at [147, 17] on span "Mes dossiers" at bounding box center [151, 15] width 47 height 9
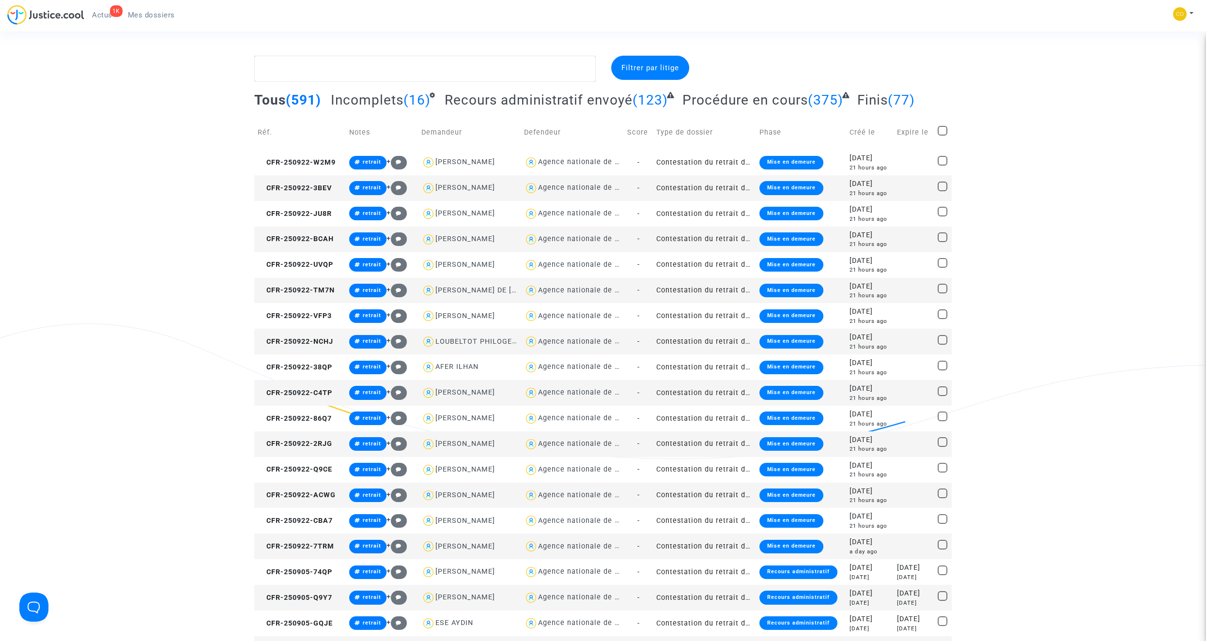
click at [710, 186] on td "Contestation du retrait de [PERSON_NAME] par l'ANAH (mandataire)" at bounding box center [704, 188] width 103 height 26
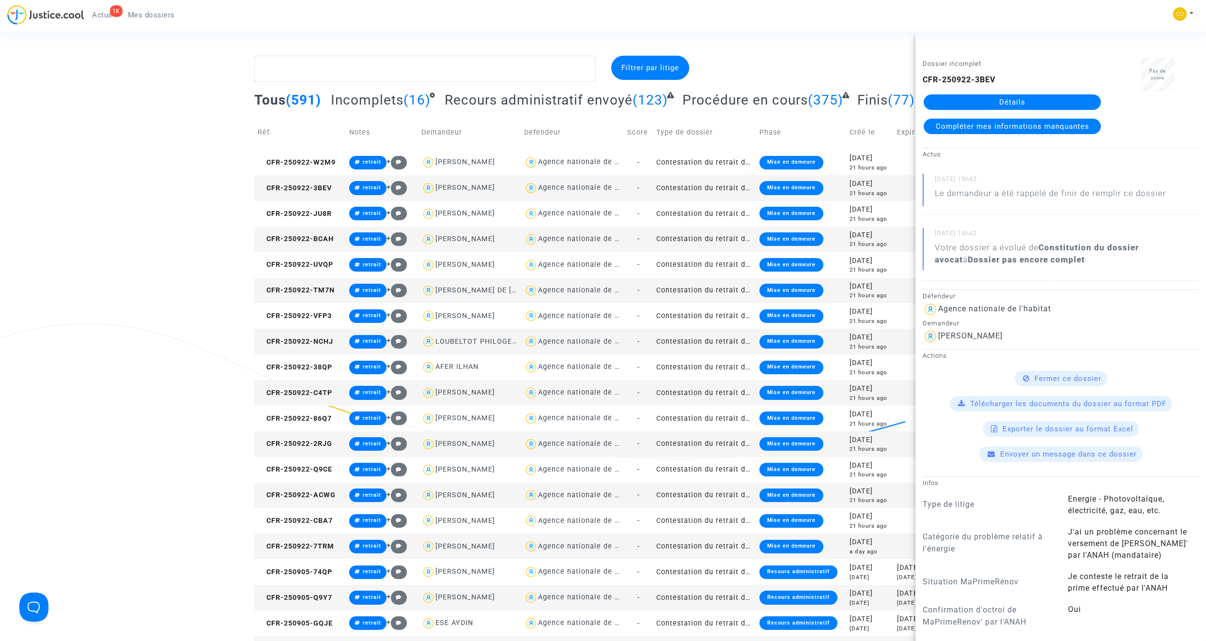
click at [710, 104] on link "Détails" at bounding box center [1012, 101] width 177 height 15
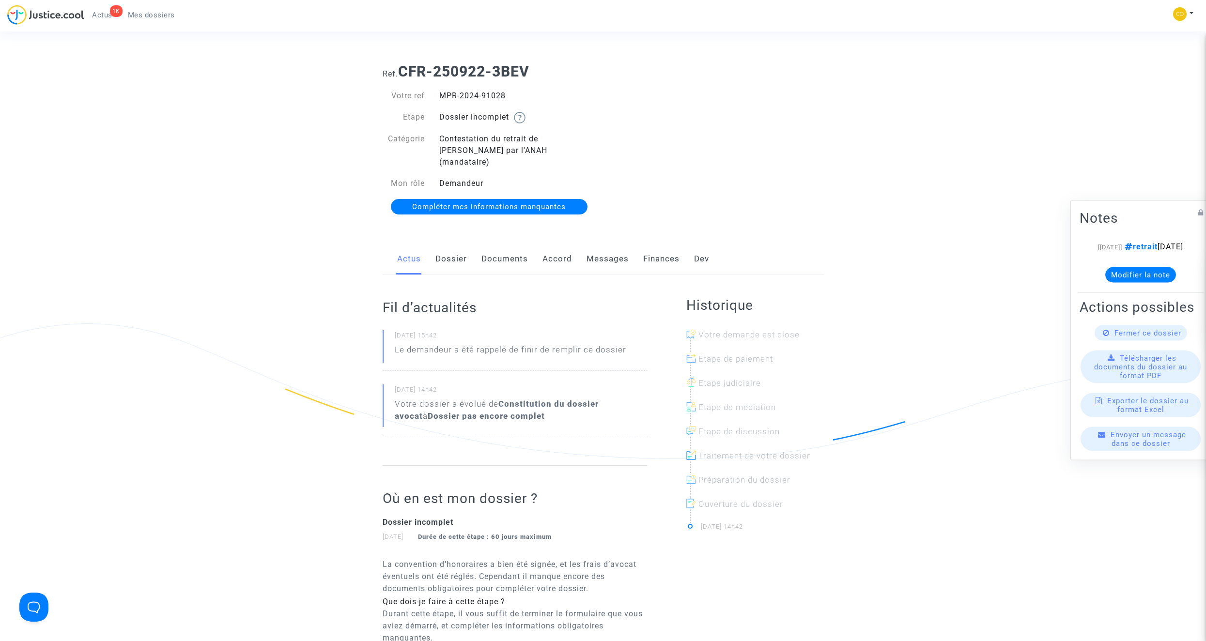
click at [514, 247] on link "Documents" at bounding box center [504, 259] width 46 height 32
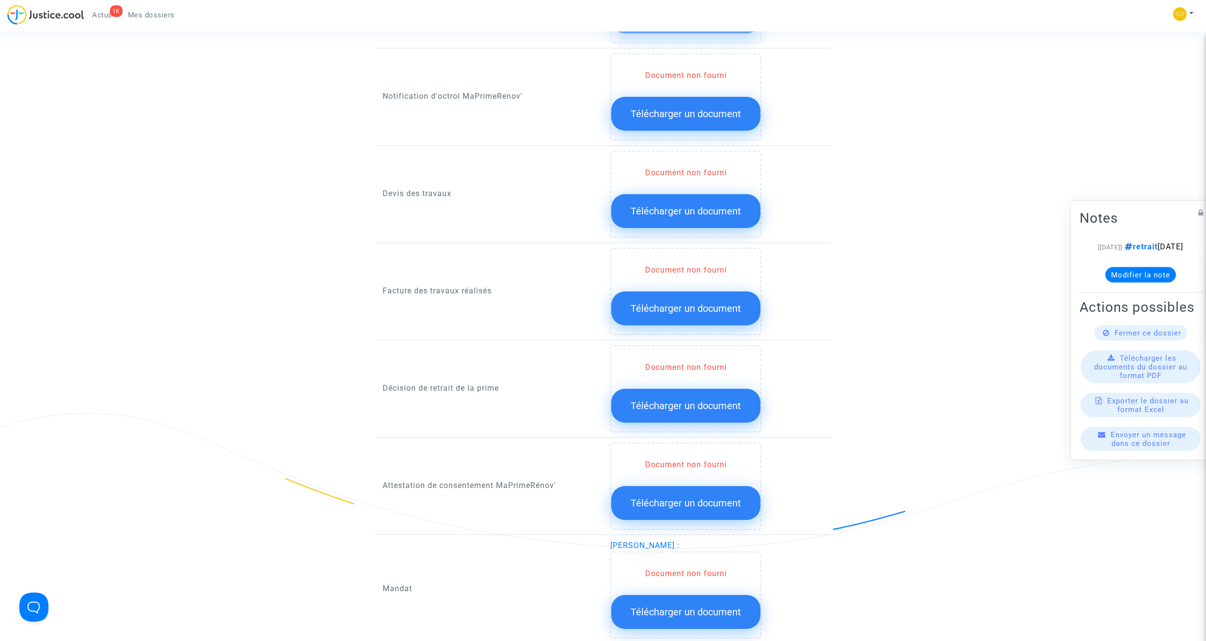
scroll to position [727, 0]
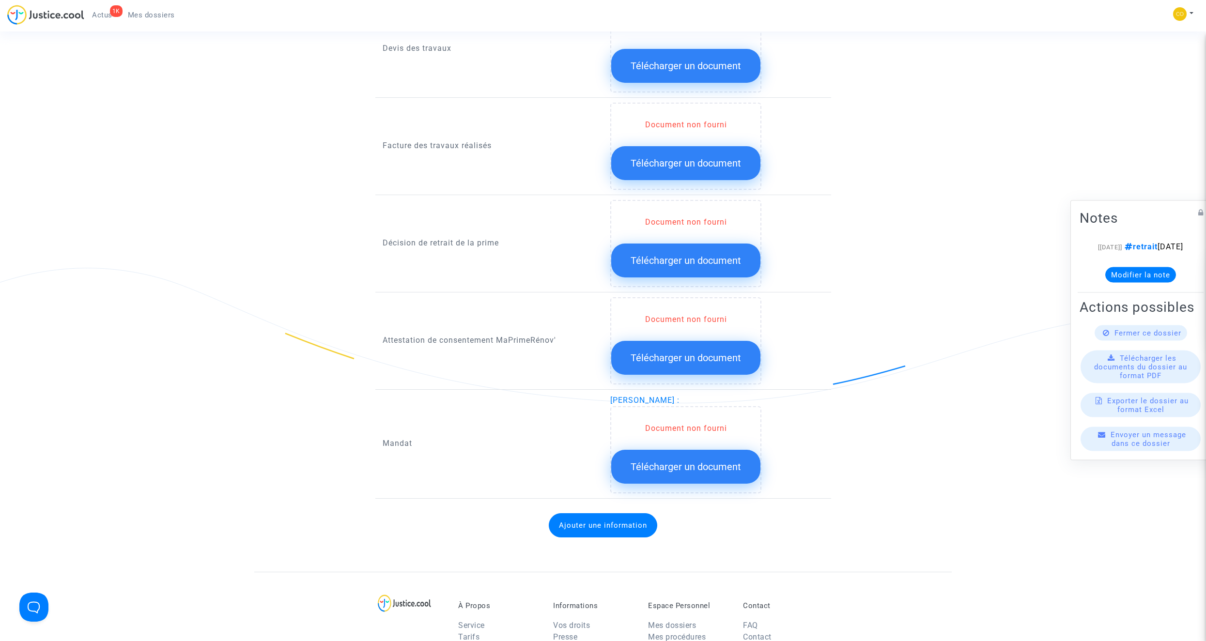
click at [678, 255] on span "Télécharger un document" at bounding box center [686, 261] width 110 height 12
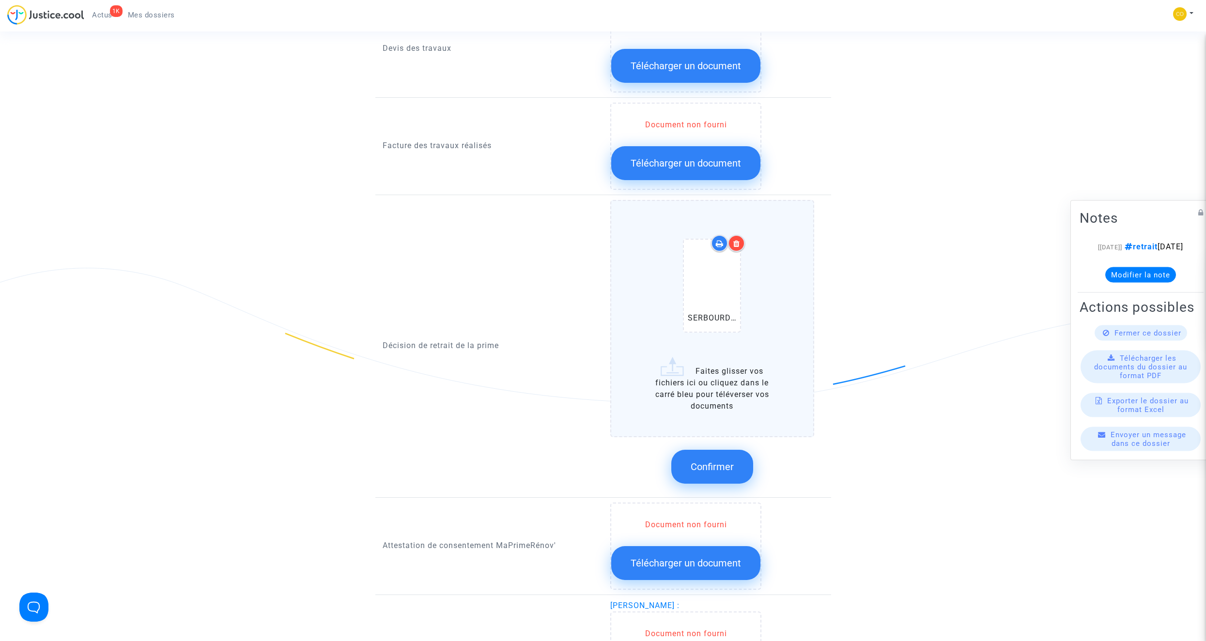
click at [710, 362] on span "Confirmer" at bounding box center [712, 467] width 43 height 12
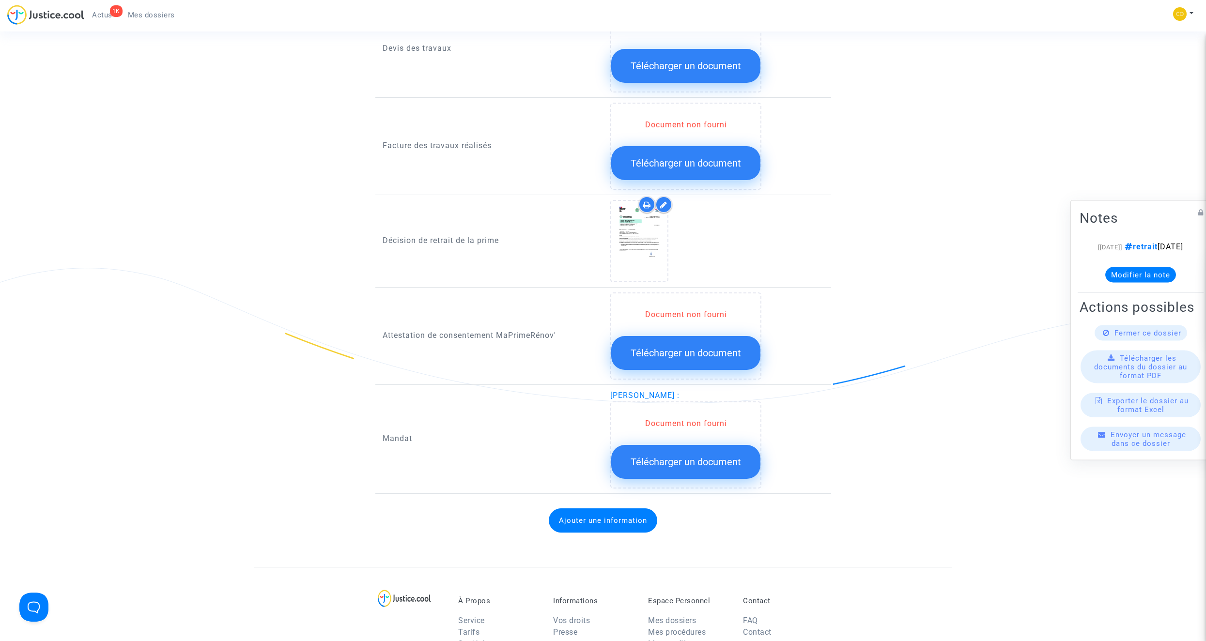
click at [710, 362] on button "Télécharger un document" at bounding box center [685, 462] width 149 height 34
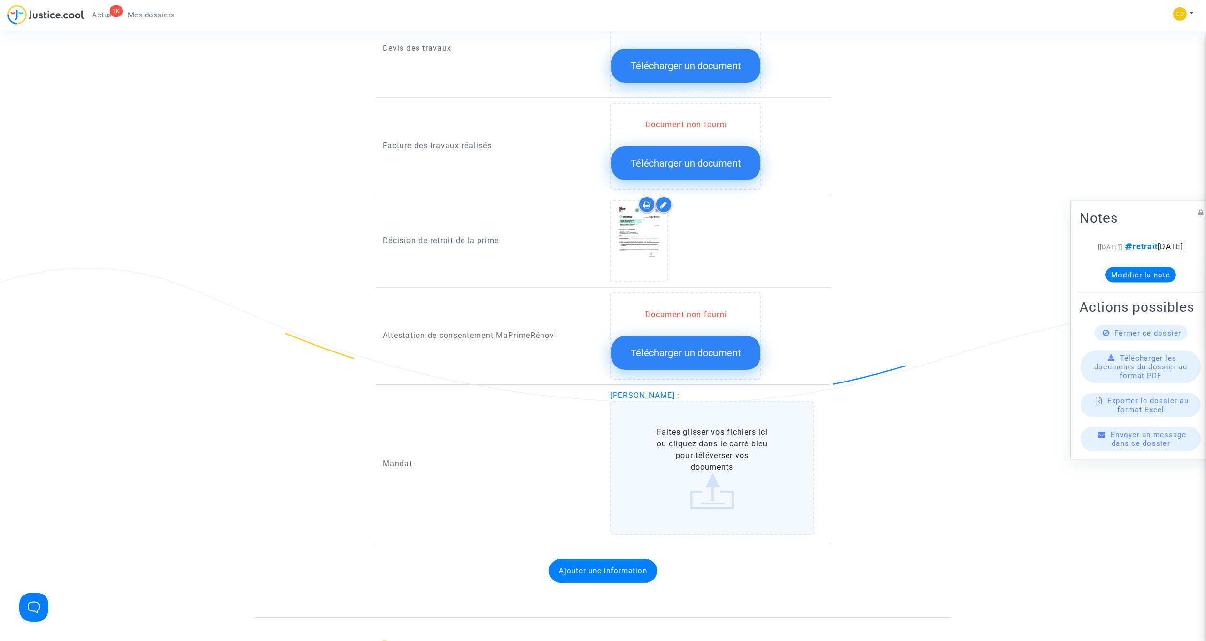
scroll to position [775, 0]
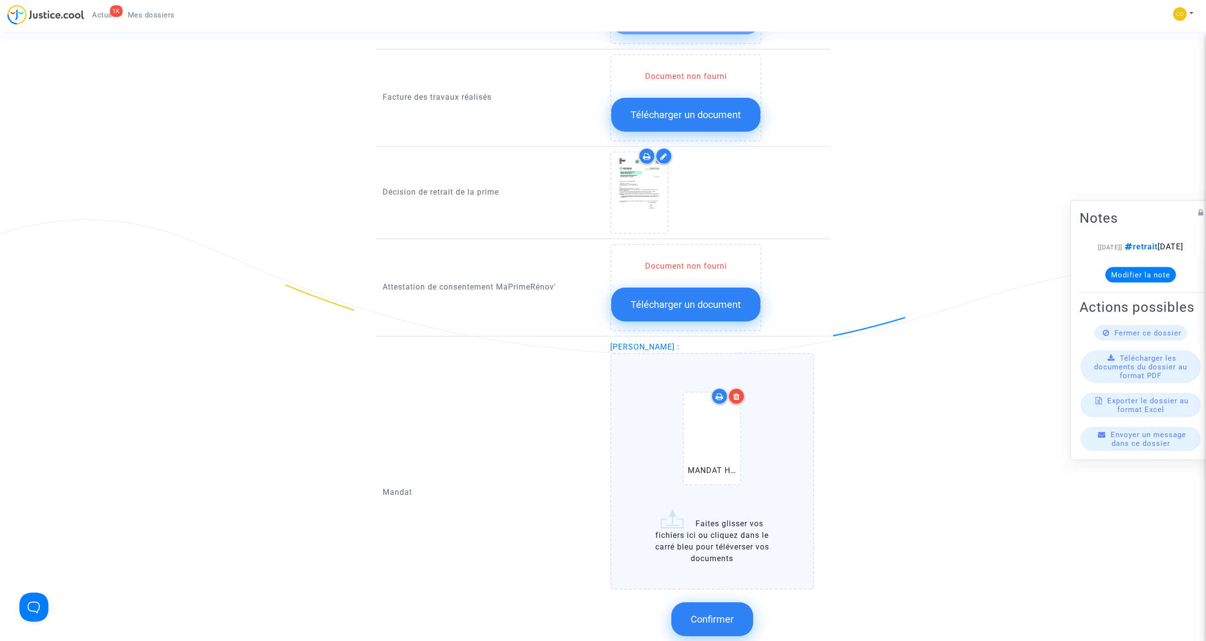
click at [710, 362] on span "Confirmer" at bounding box center [712, 620] width 43 height 12
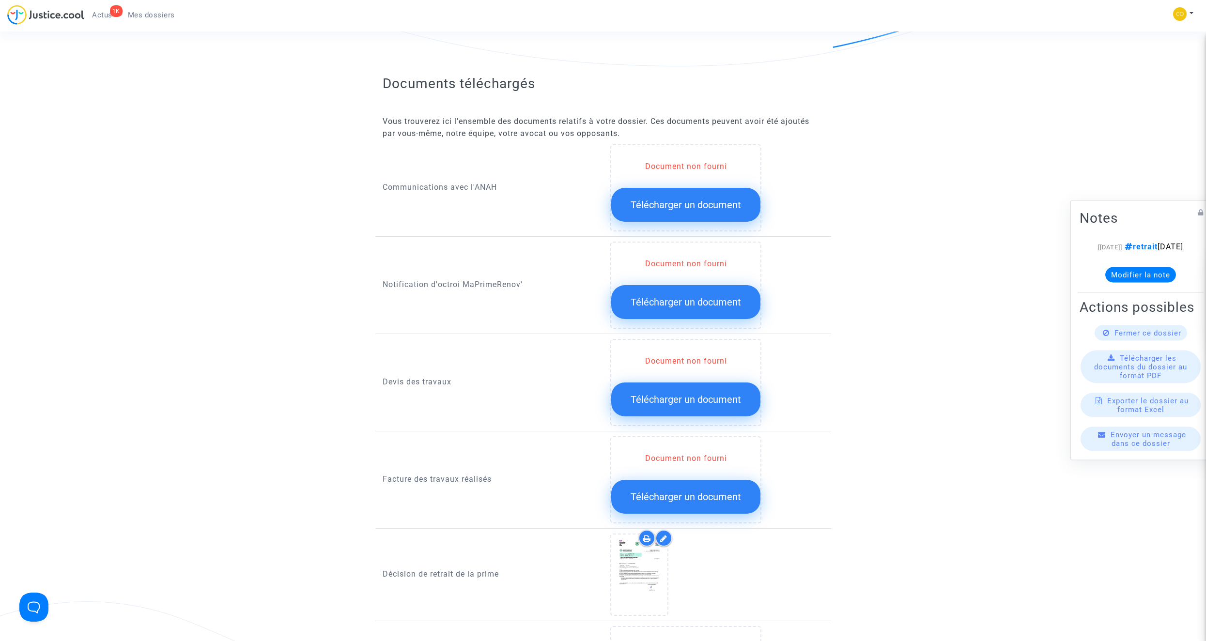
scroll to position [387, 0]
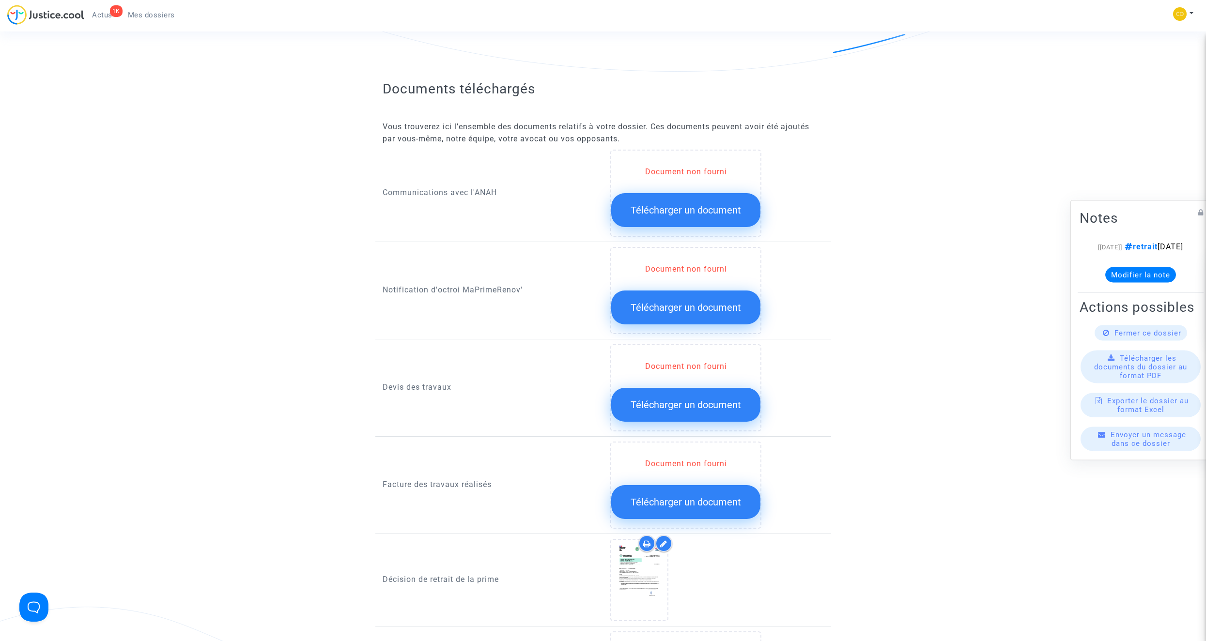
click at [707, 302] on span "Télécharger un document" at bounding box center [686, 308] width 110 height 12
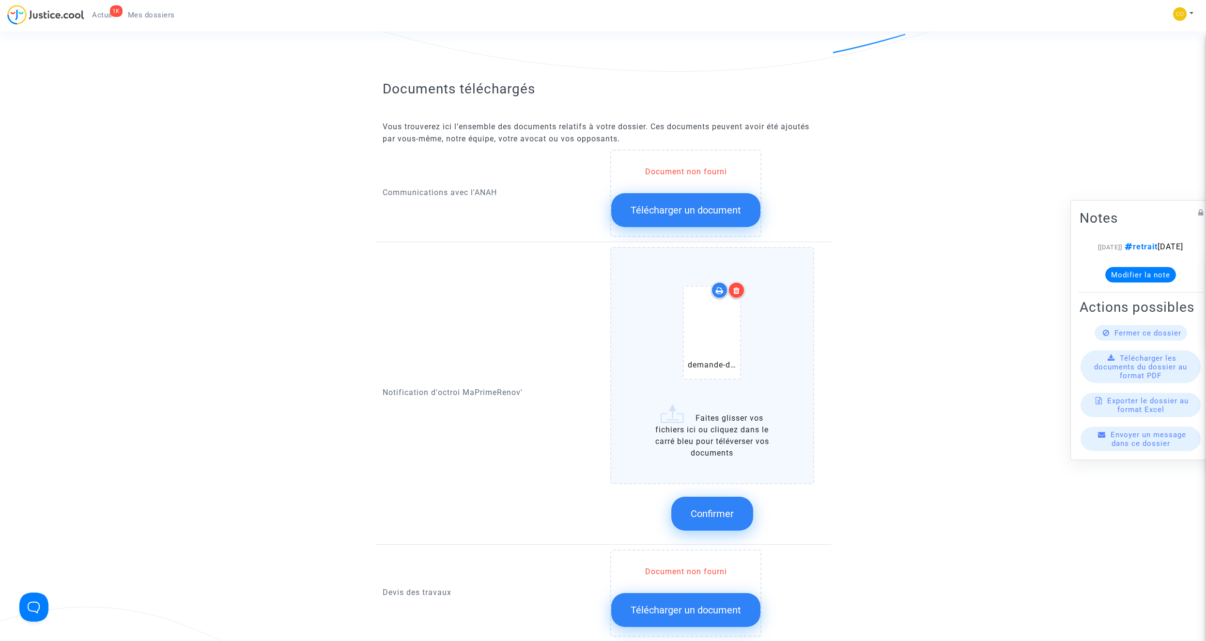
click at [710, 362] on span "Confirmer" at bounding box center [712, 514] width 43 height 12
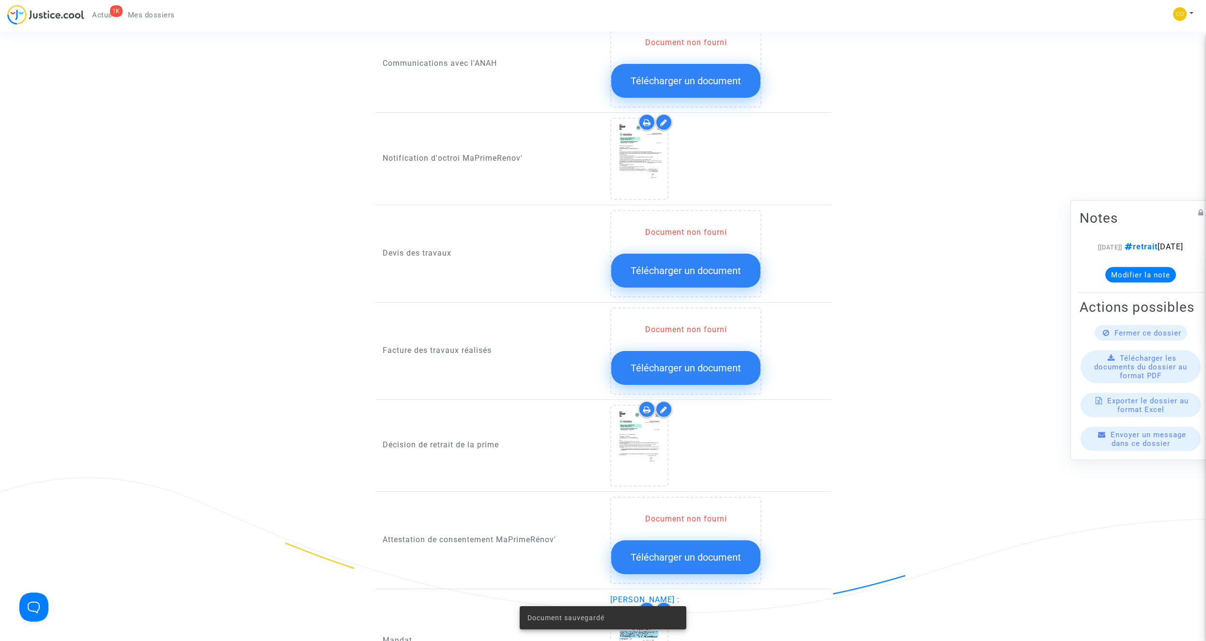
scroll to position [533, 0]
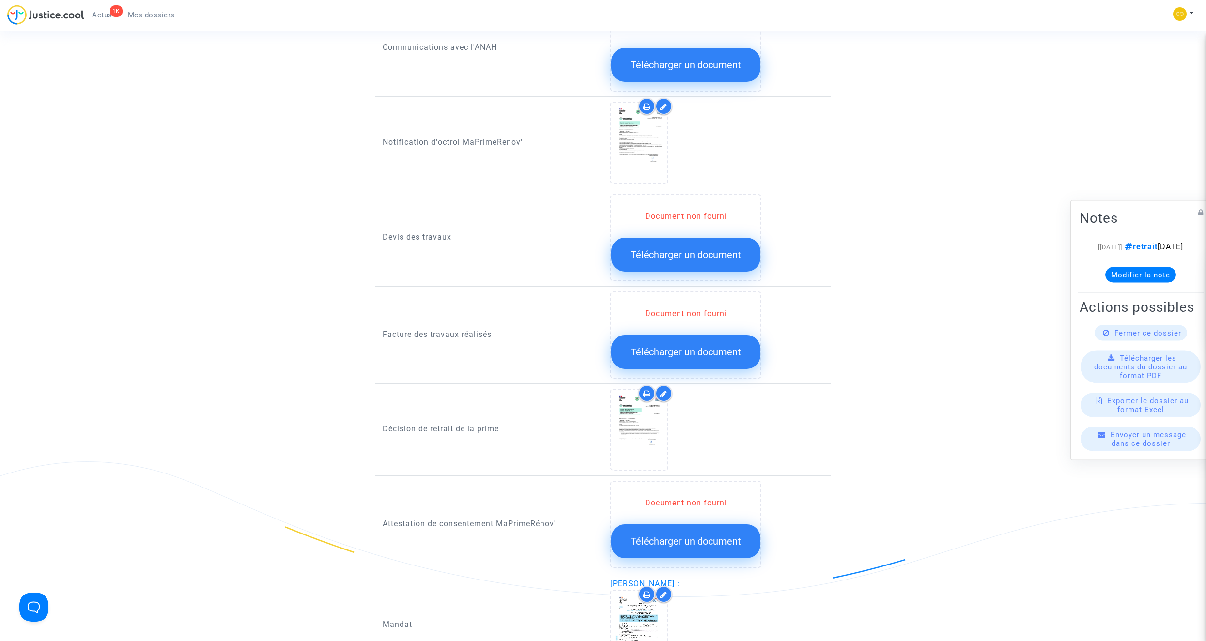
click at [673, 346] on span "Télécharger un document" at bounding box center [686, 352] width 110 height 12
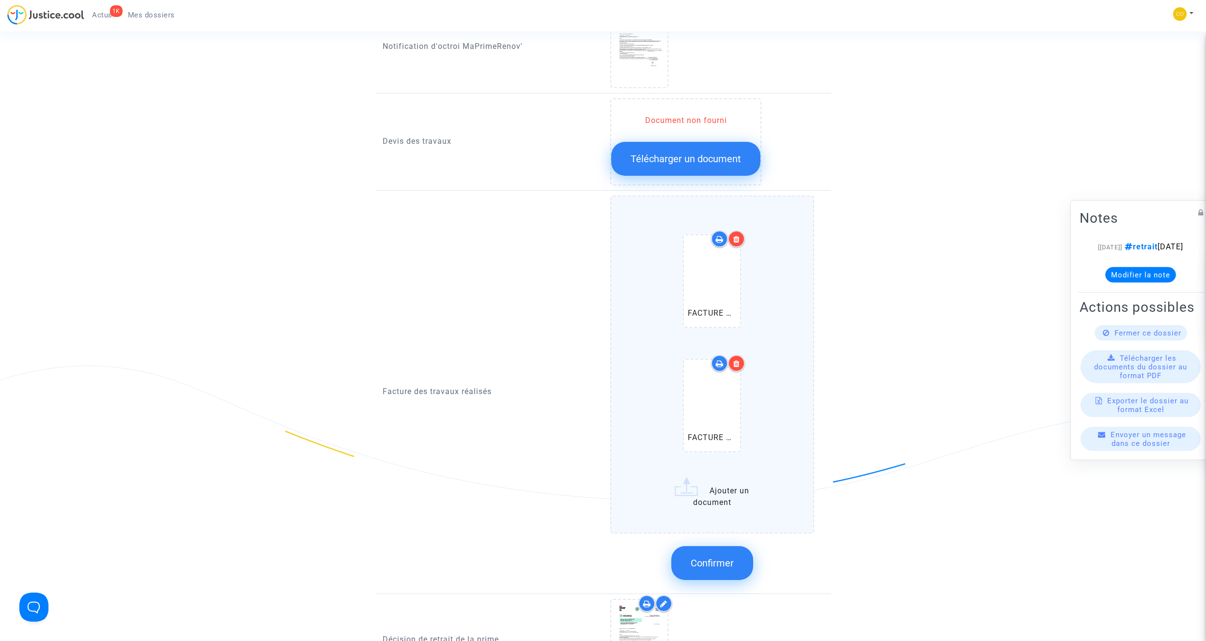
scroll to position [630, 0]
click at [710, 362] on button "Confirmer" at bounding box center [712, 562] width 82 height 34
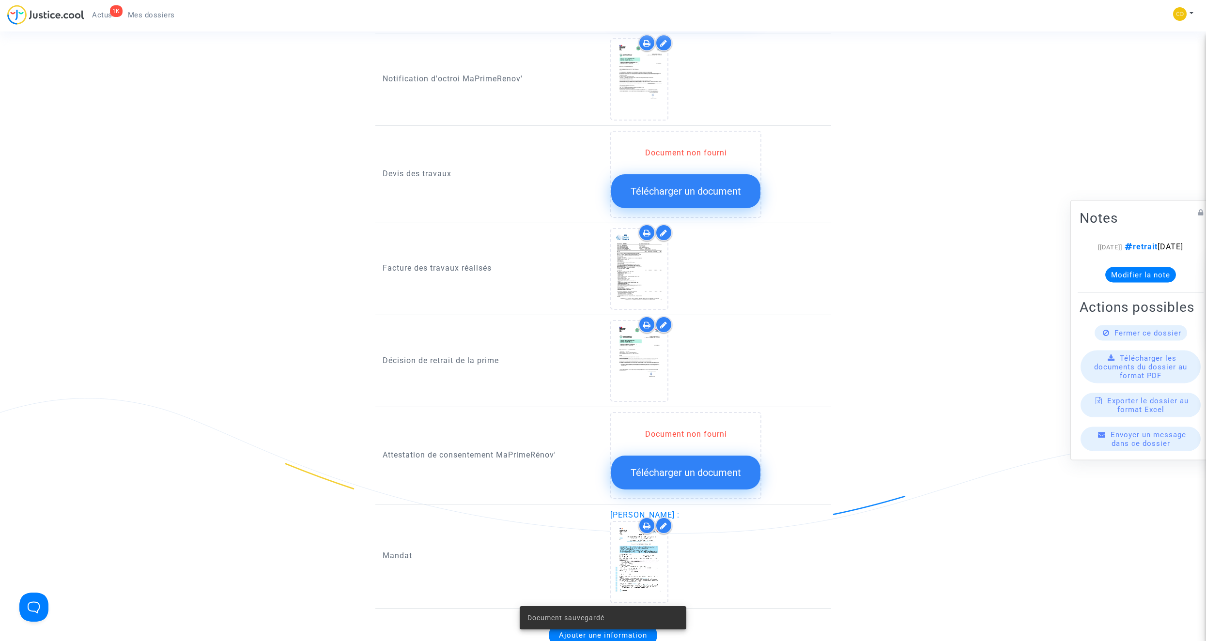
scroll to position [581, 0]
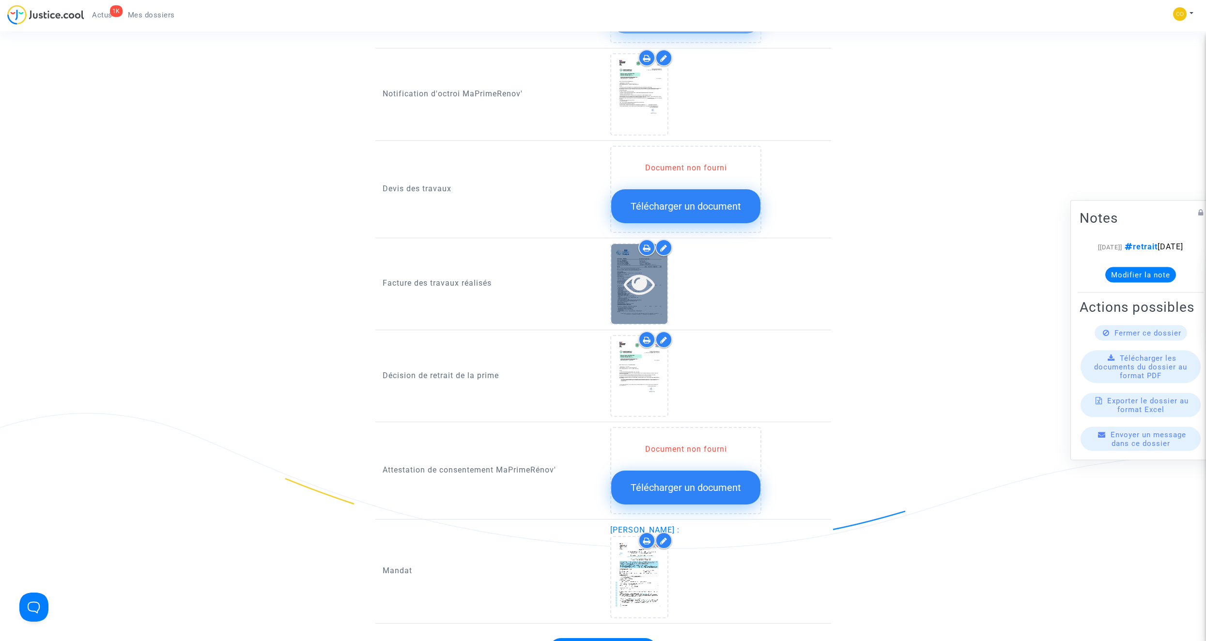
click at [641, 274] on icon at bounding box center [639, 283] width 31 height 31
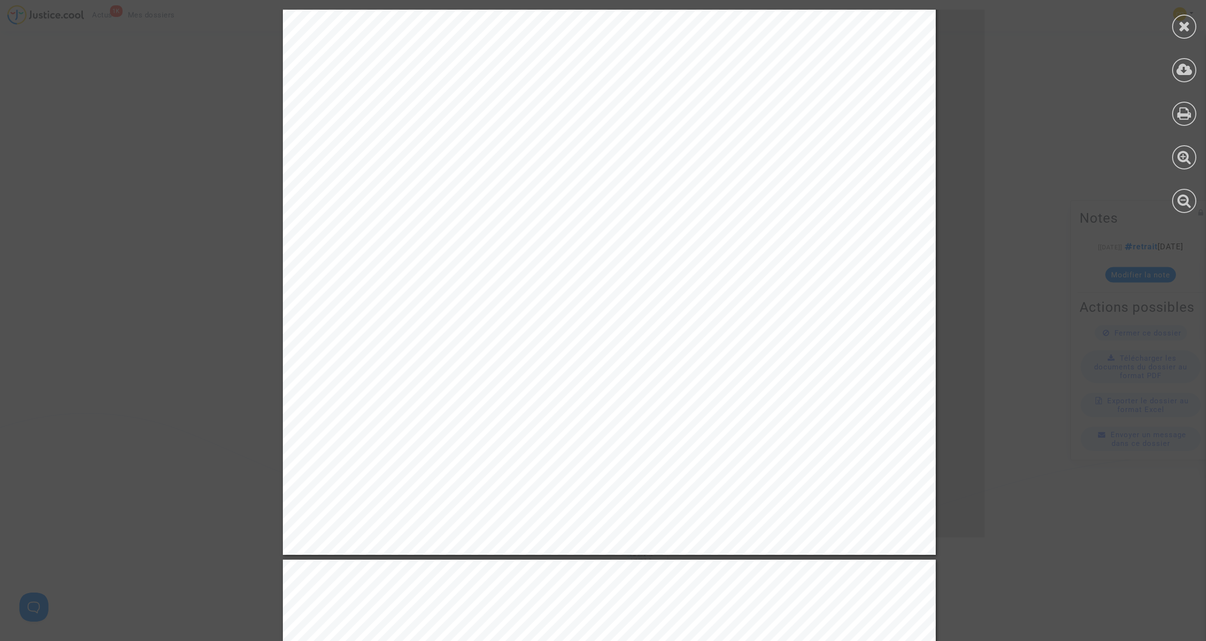
scroll to position [1550, 0]
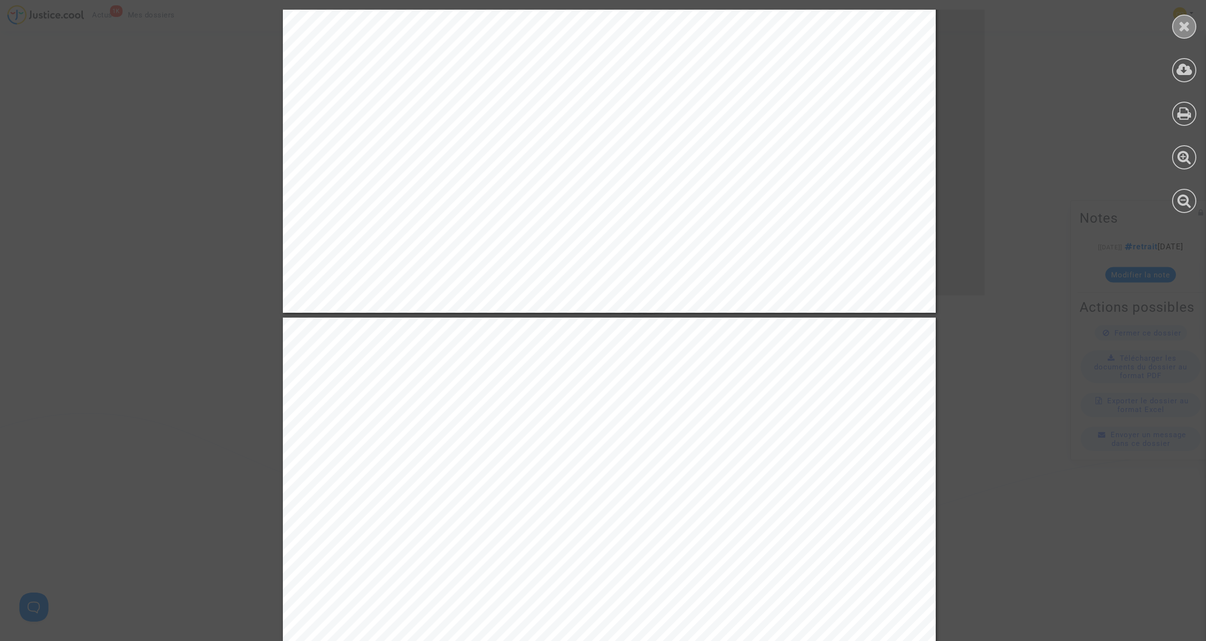
click at [710, 29] on icon at bounding box center [1184, 26] width 12 height 15
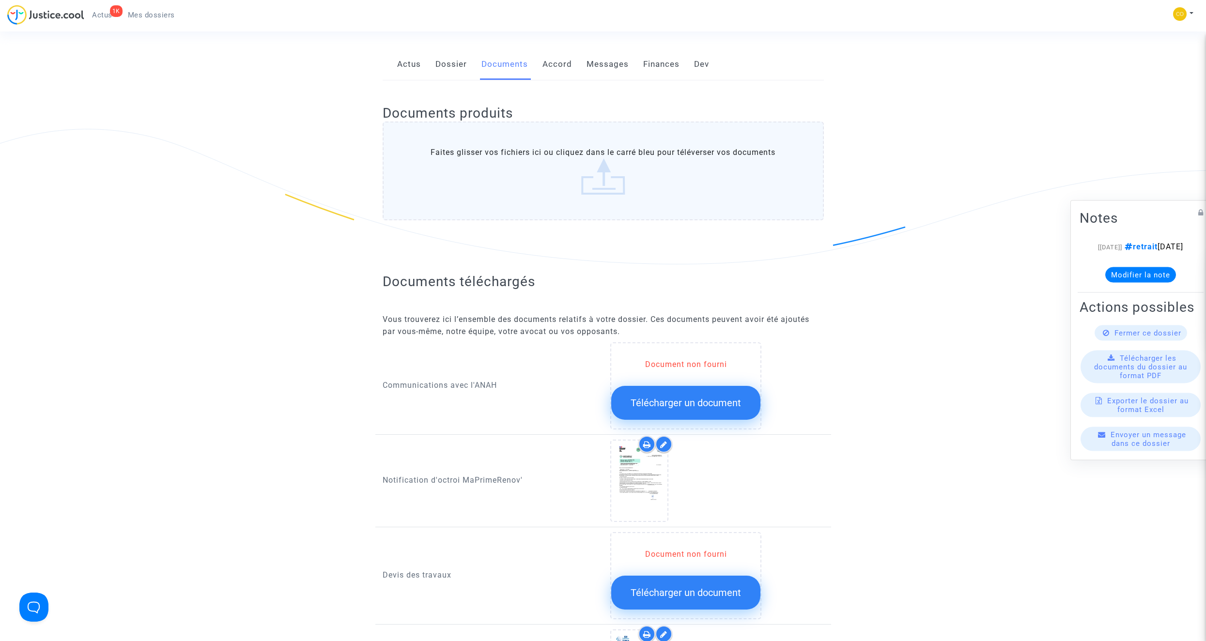
scroll to position [194, 0]
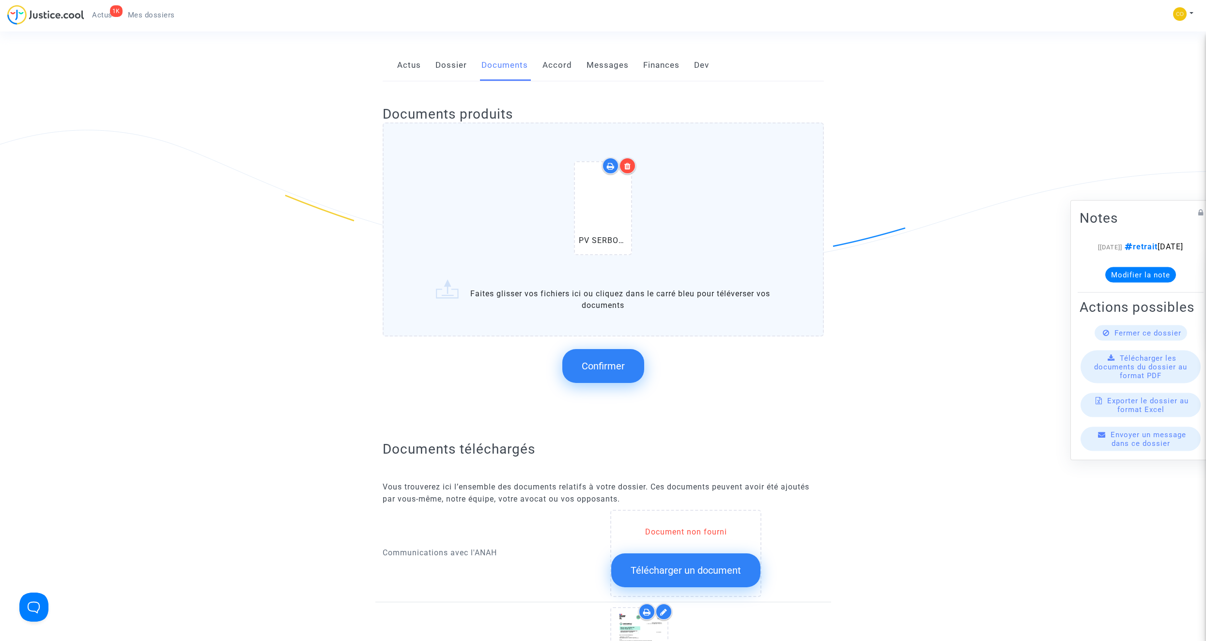
click at [614, 360] on span "Confirmer" at bounding box center [603, 366] width 43 height 12
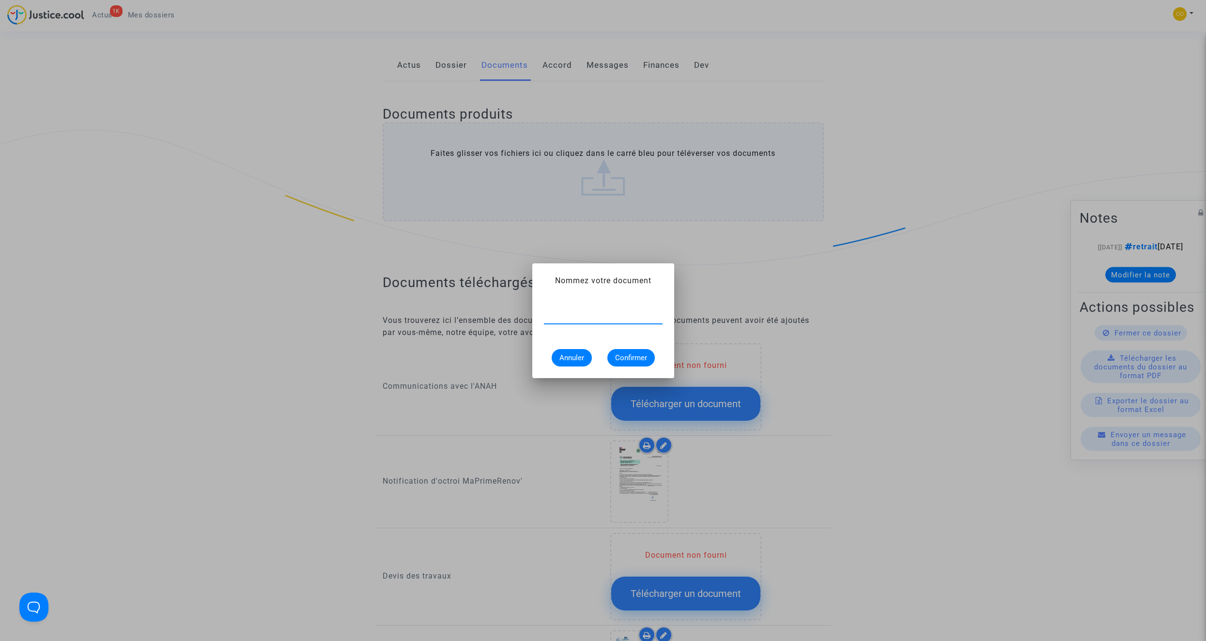
click at [605, 315] on input "text" at bounding box center [603, 316] width 119 height 9
type input "pv de réception"
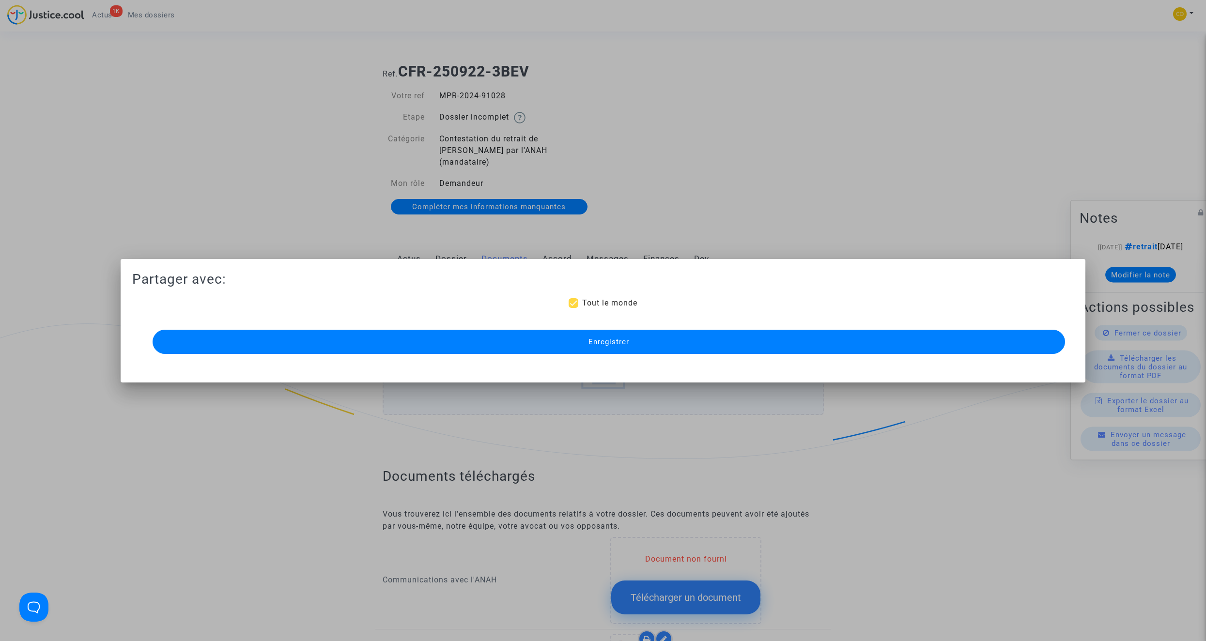
scroll to position [194, 0]
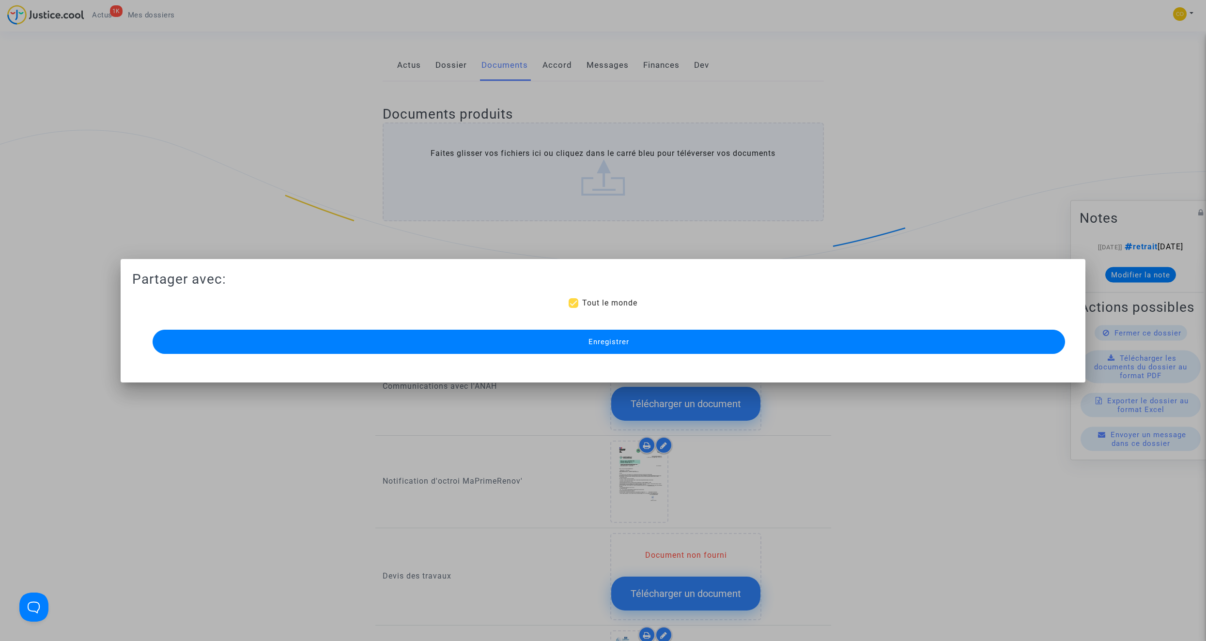
click at [618, 336] on button "Enregistrer" at bounding box center [609, 342] width 912 height 24
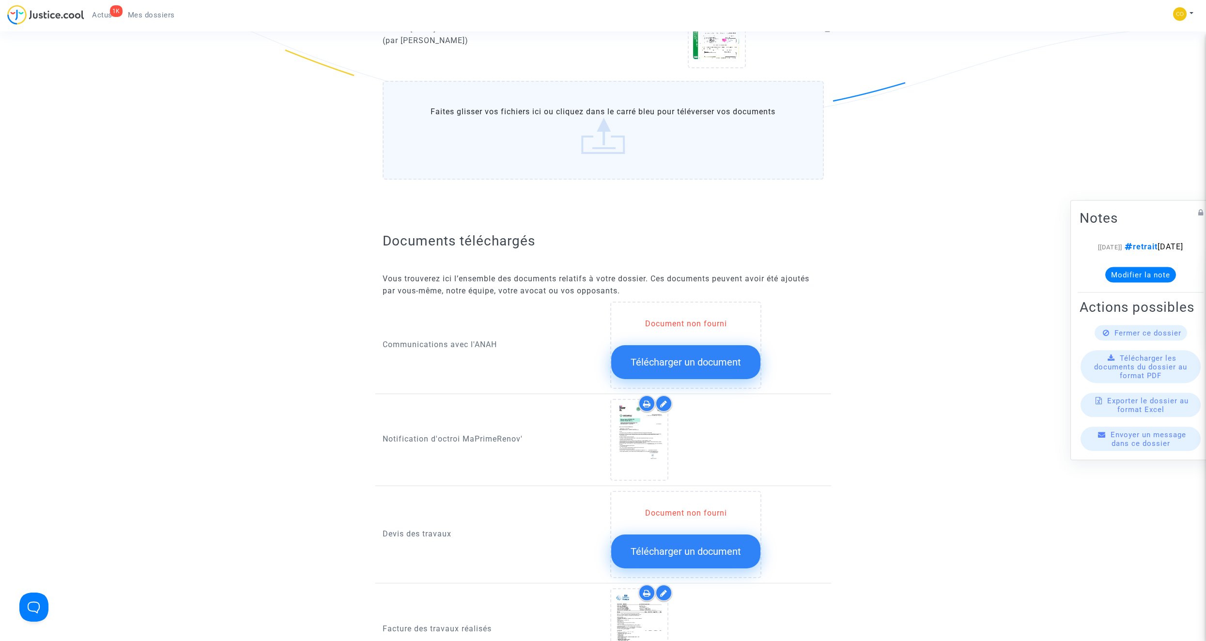
scroll to position [0, 0]
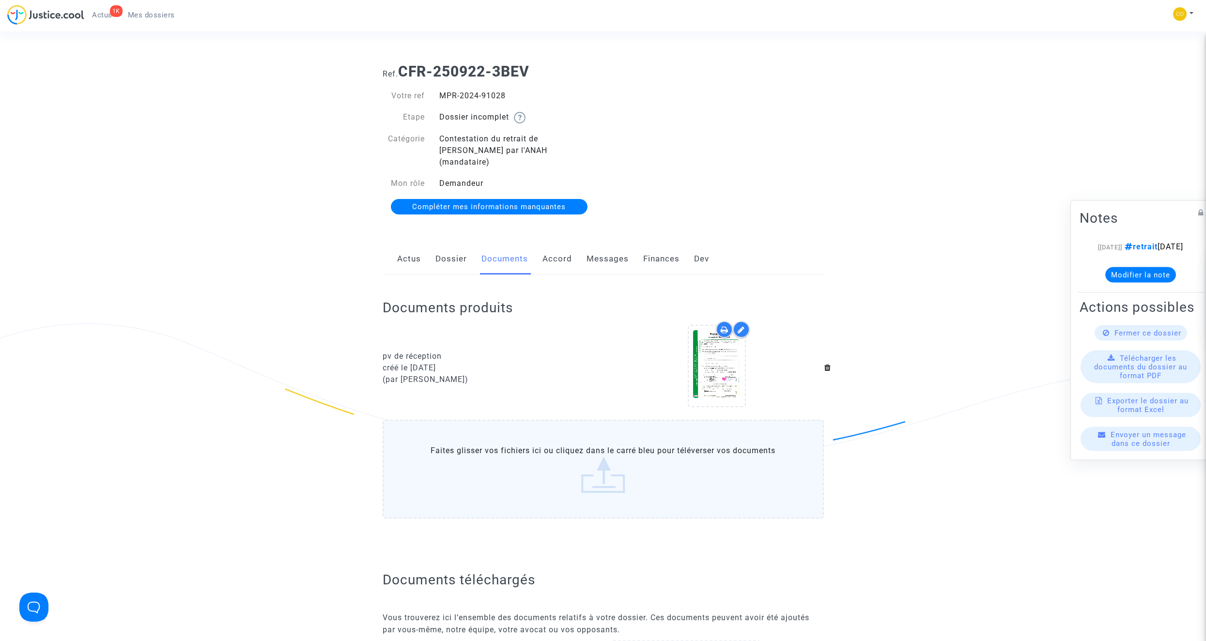
click at [159, 17] on span "Mes dossiers" at bounding box center [151, 15] width 47 height 9
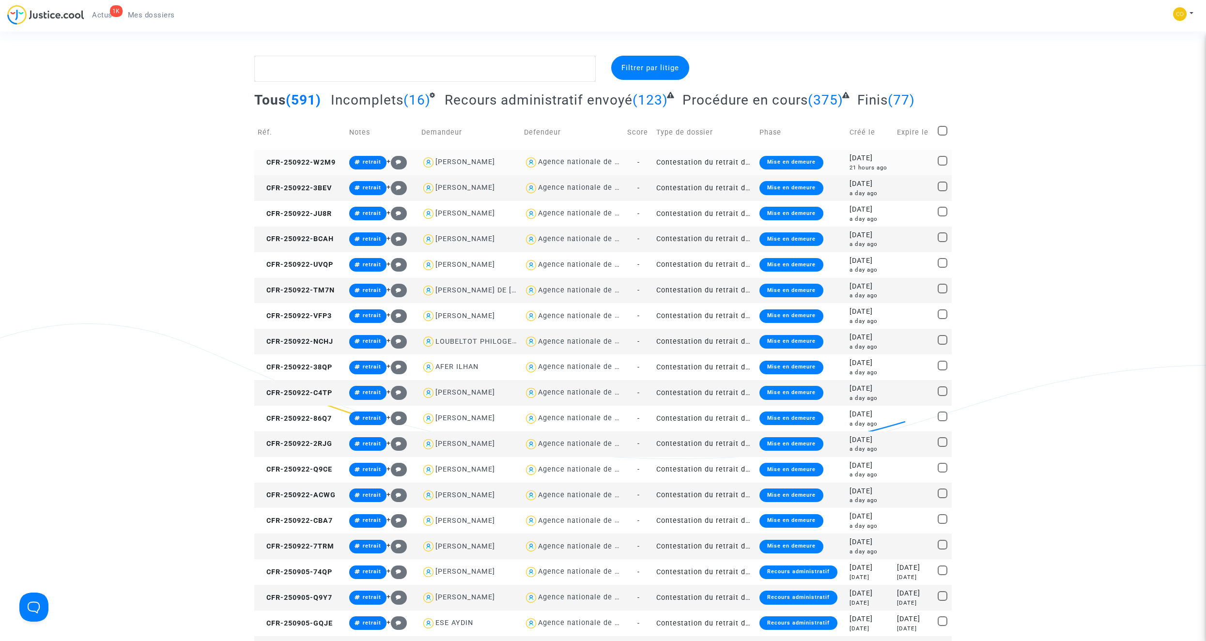
click at [700, 161] on td "Contestation du retrait de [PERSON_NAME] par l'ANAH (mandataire)" at bounding box center [704, 163] width 103 height 26
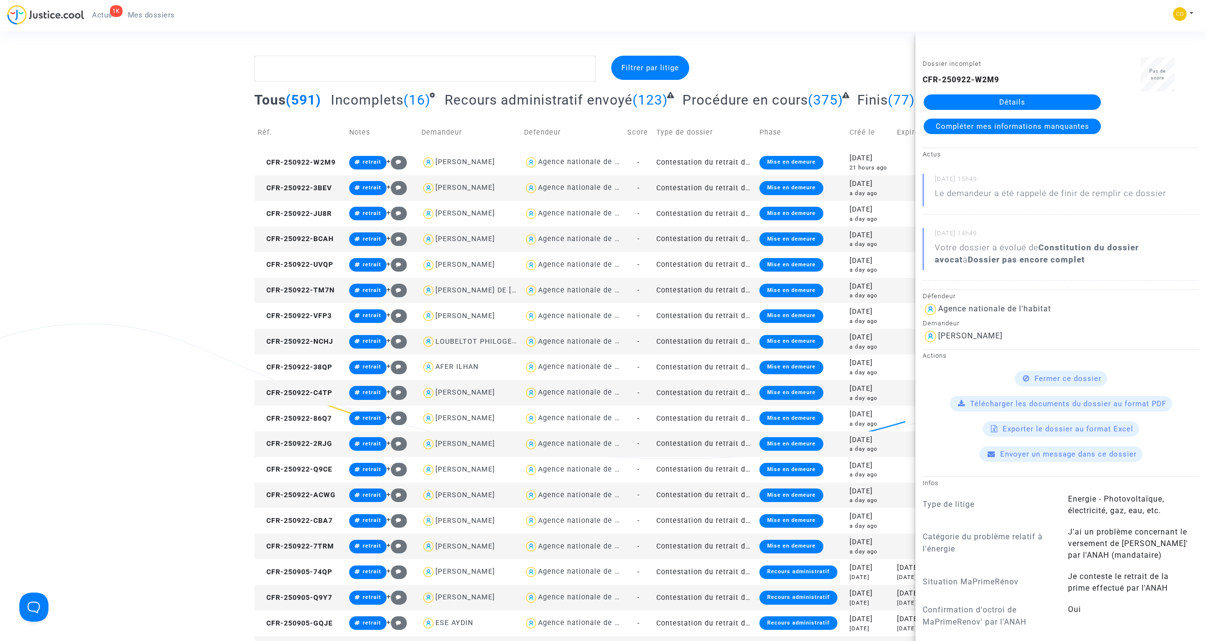
click at [710, 101] on link "Détails" at bounding box center [1012, 101] width 177 height 15
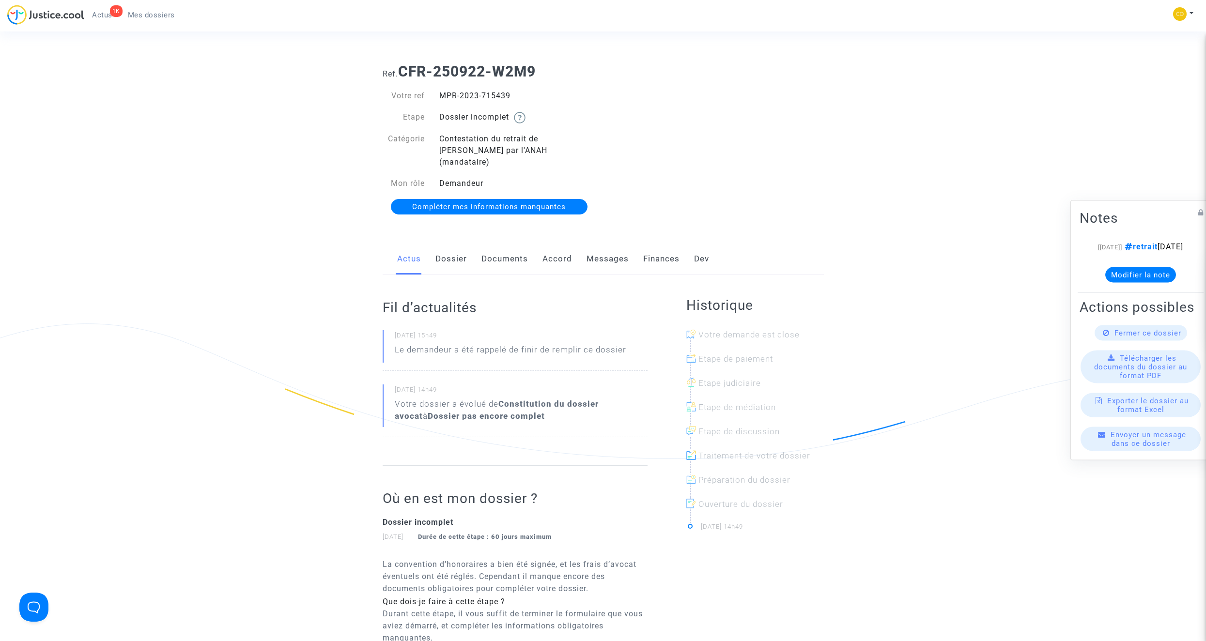
click at [516, 249] on link "Documents" at bounding box center [504, 259] width 46 height 32
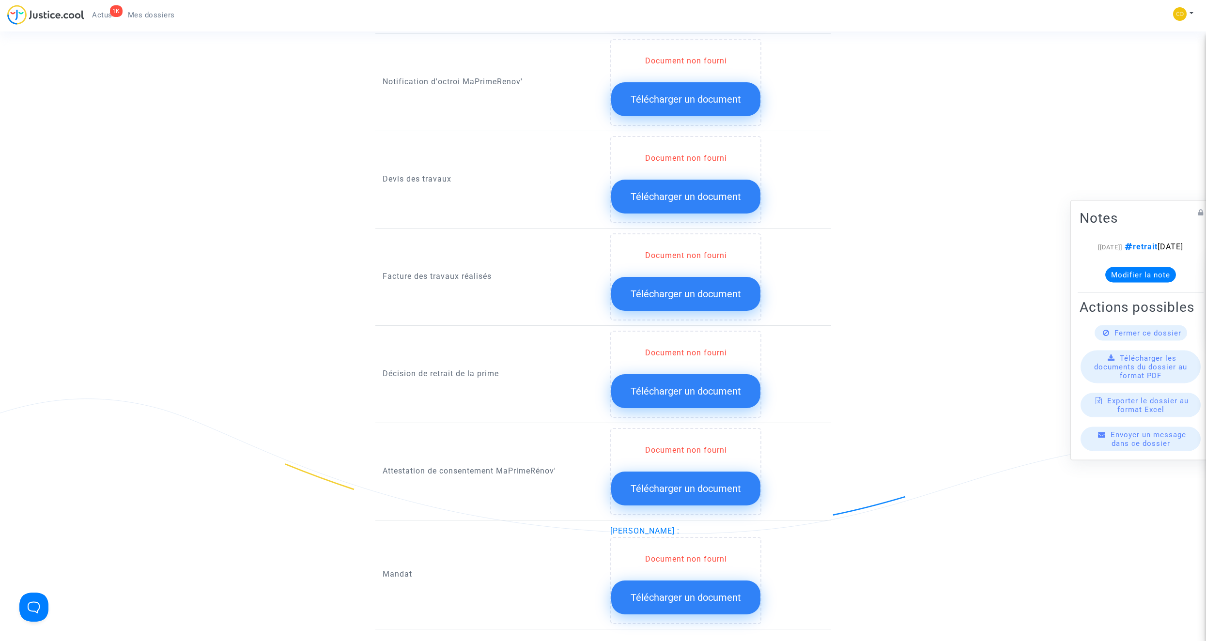
scroll to position [581, 0]
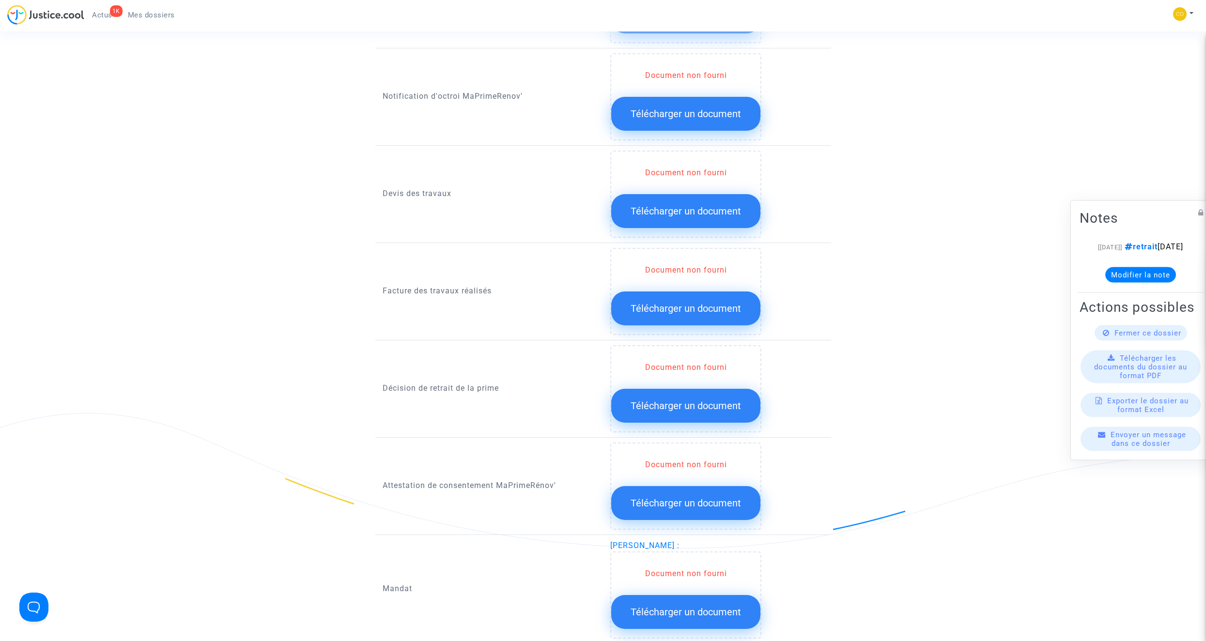
click at [699, 362] on span "Télécharger un document" at bounding box center [686, 406] width 110 height 12
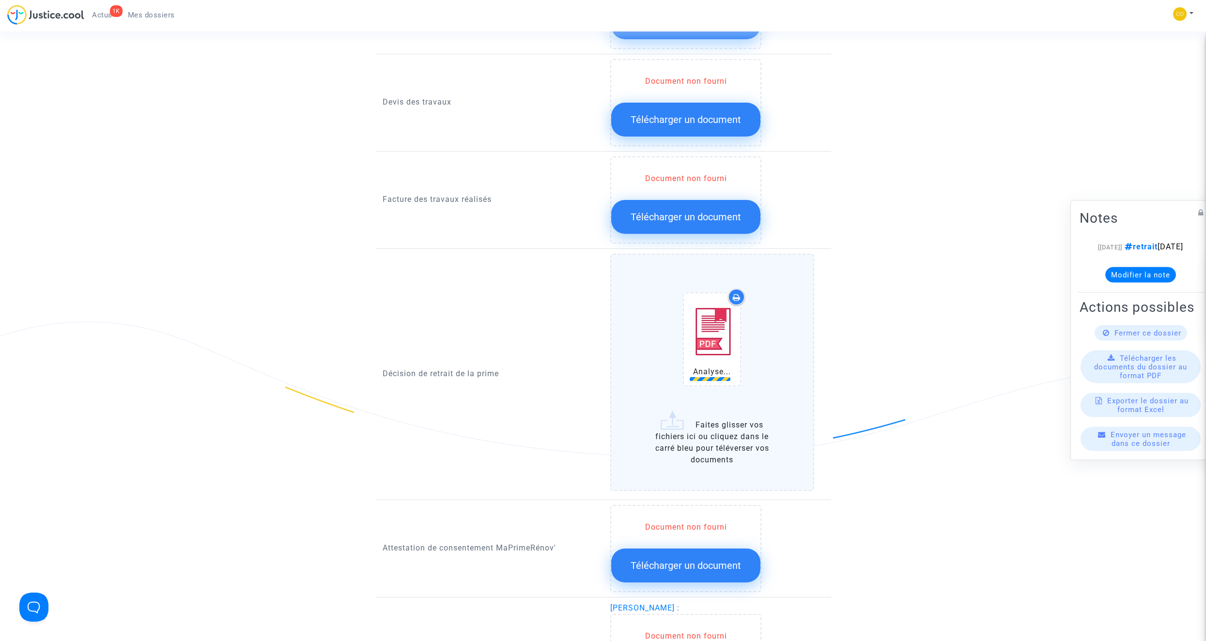
scroll to position [678, 0]
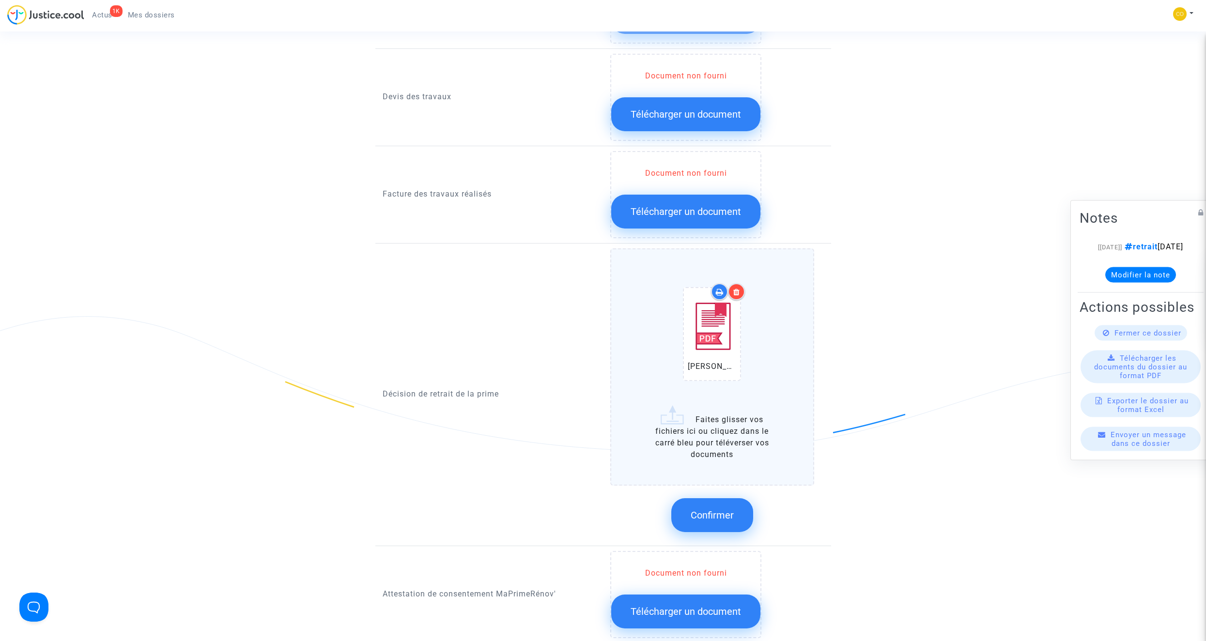
click at [710, 362] on span "Confirmer" at bounding box center [712, 516] width 43 height 12
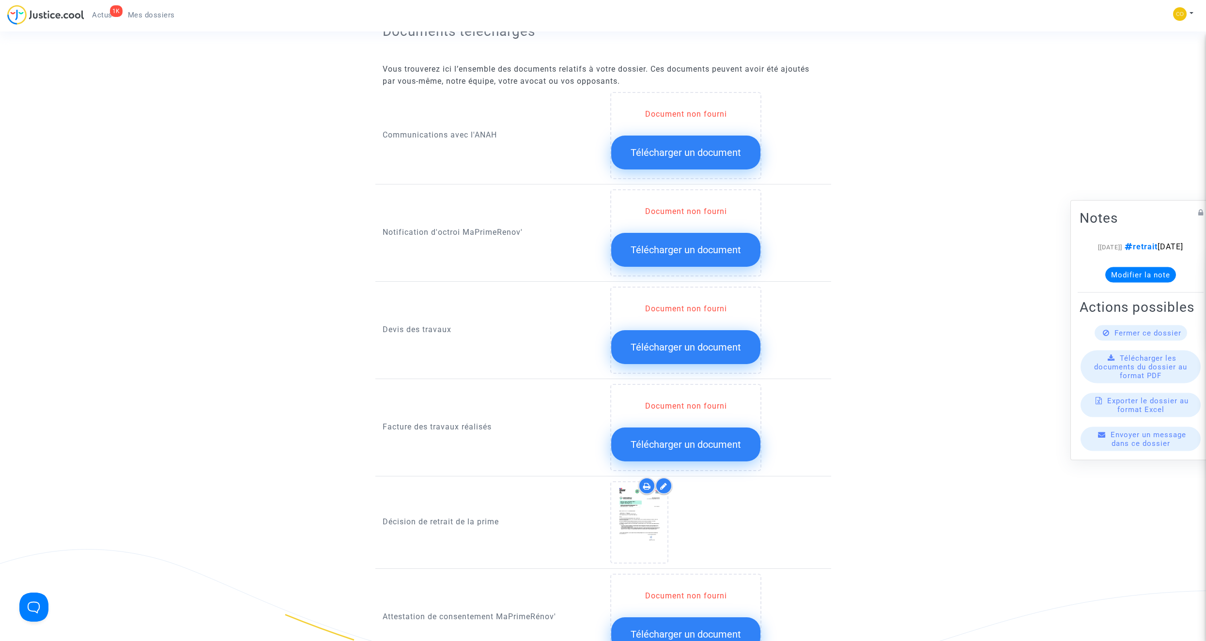
scroll to position [436, 0]
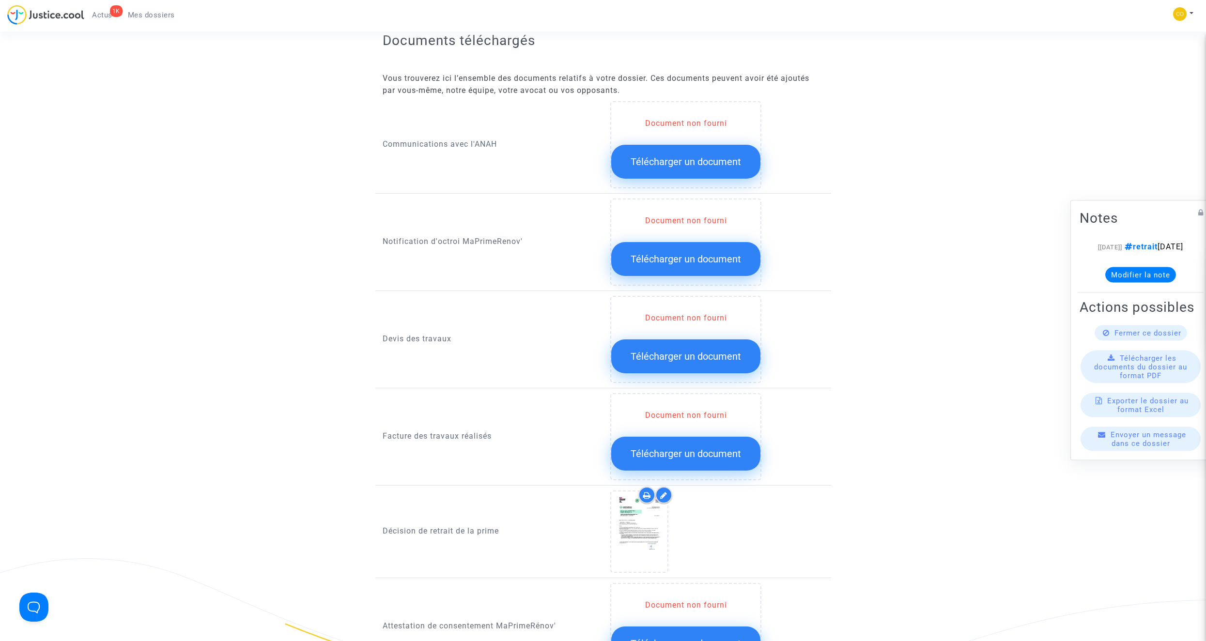
click at [710, 362] on span "Télécharger un document" at bounding box center [686, 454] width 110 height 12
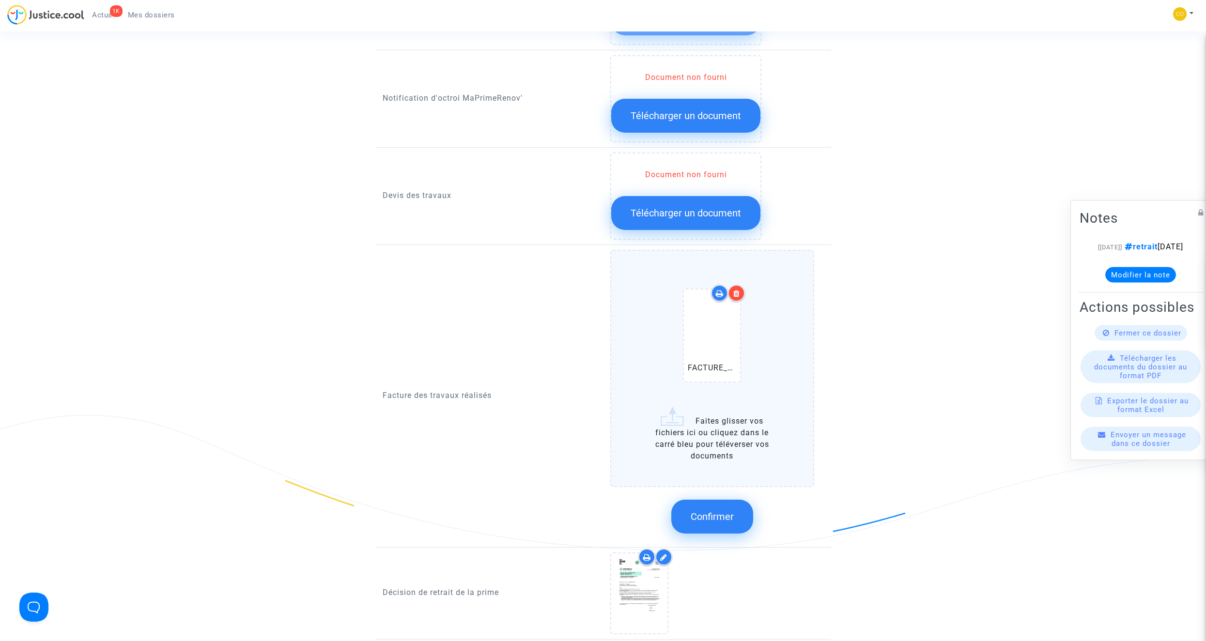
scroll to position [581, 0]
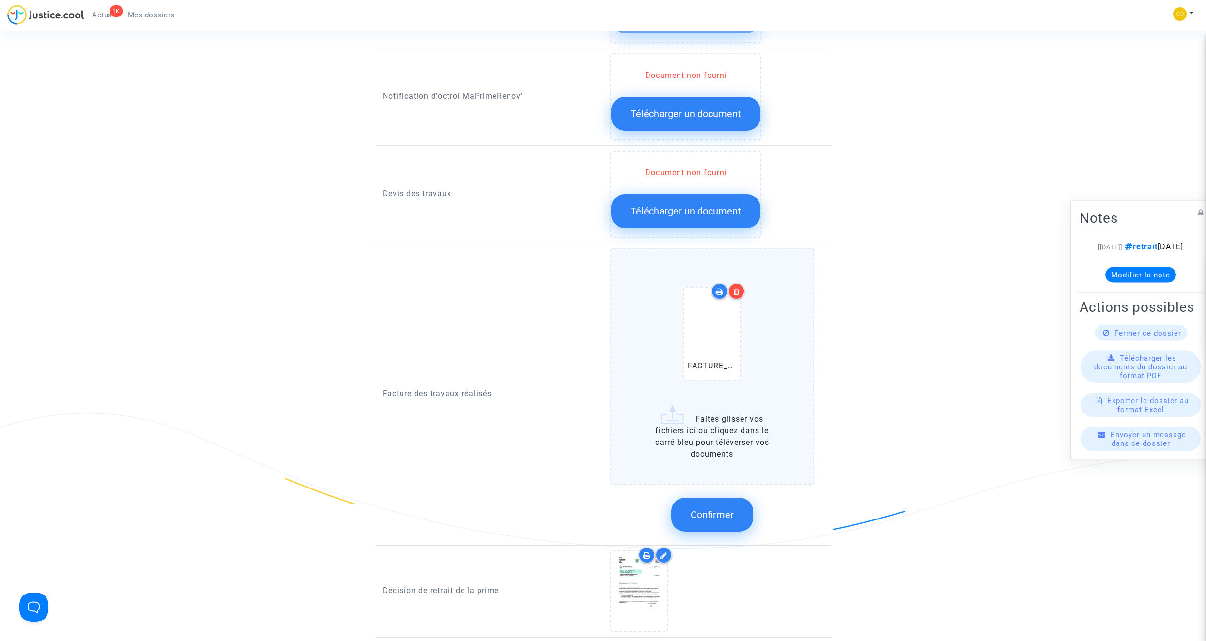
click at [710, 362] on span "Confirmer" at bounding box center [712, 515] width 43 height 12
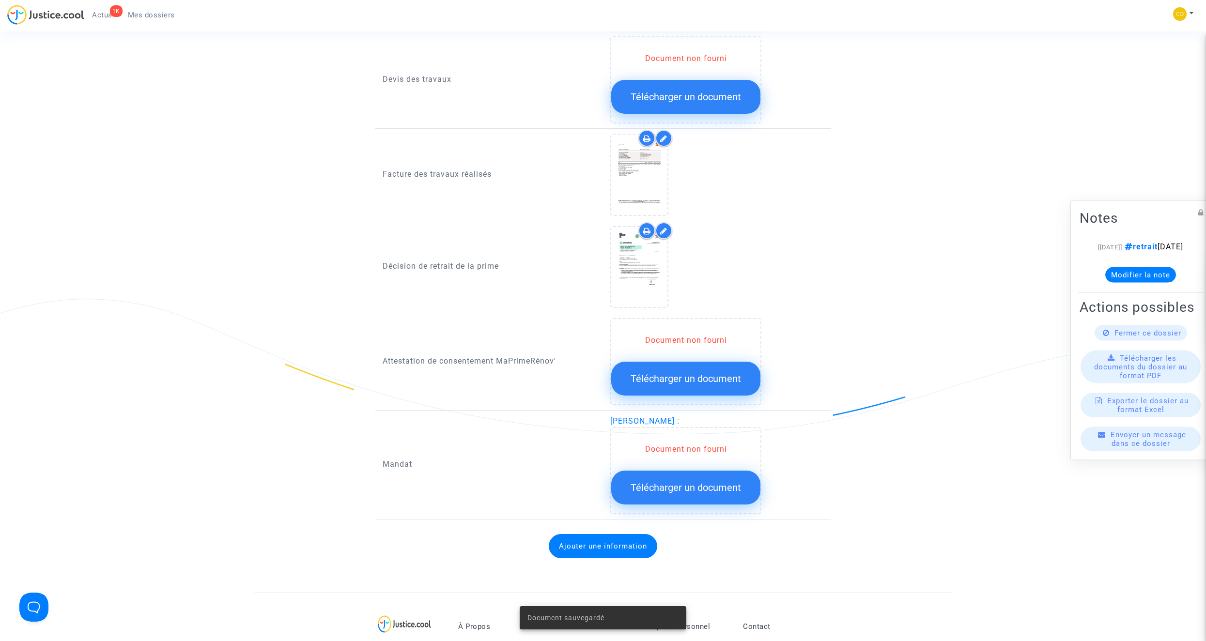
scroll to position [727, 0]
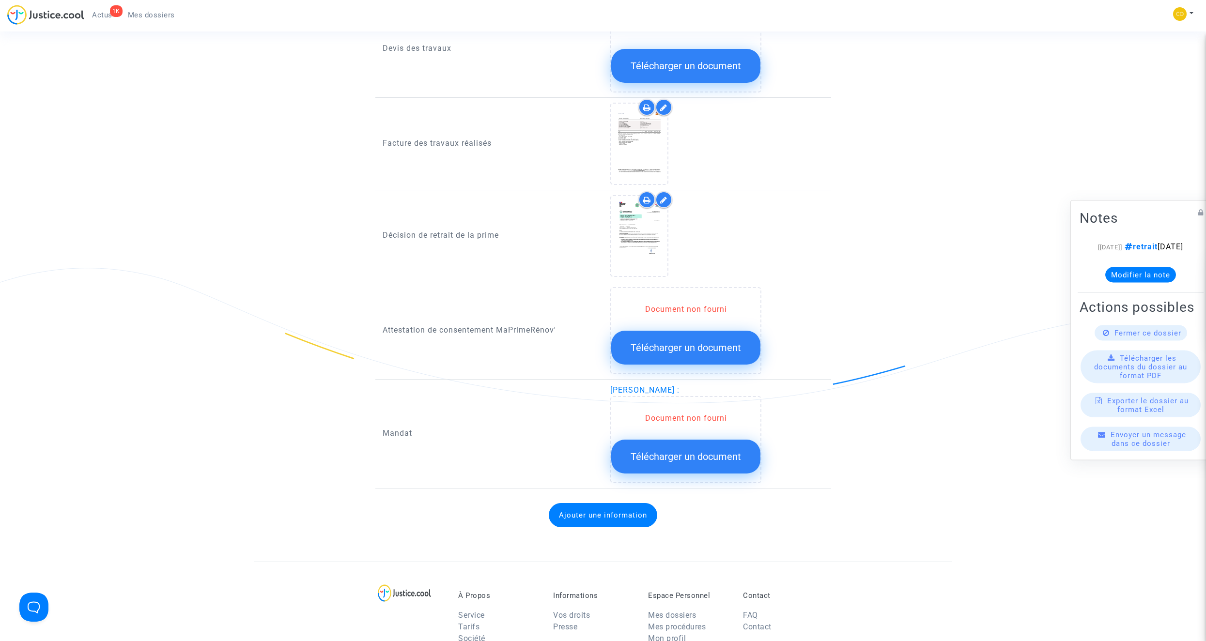
click at [703, 362] on span "Télécharger un document" at bounding box center [686, 457] width 110 height 12
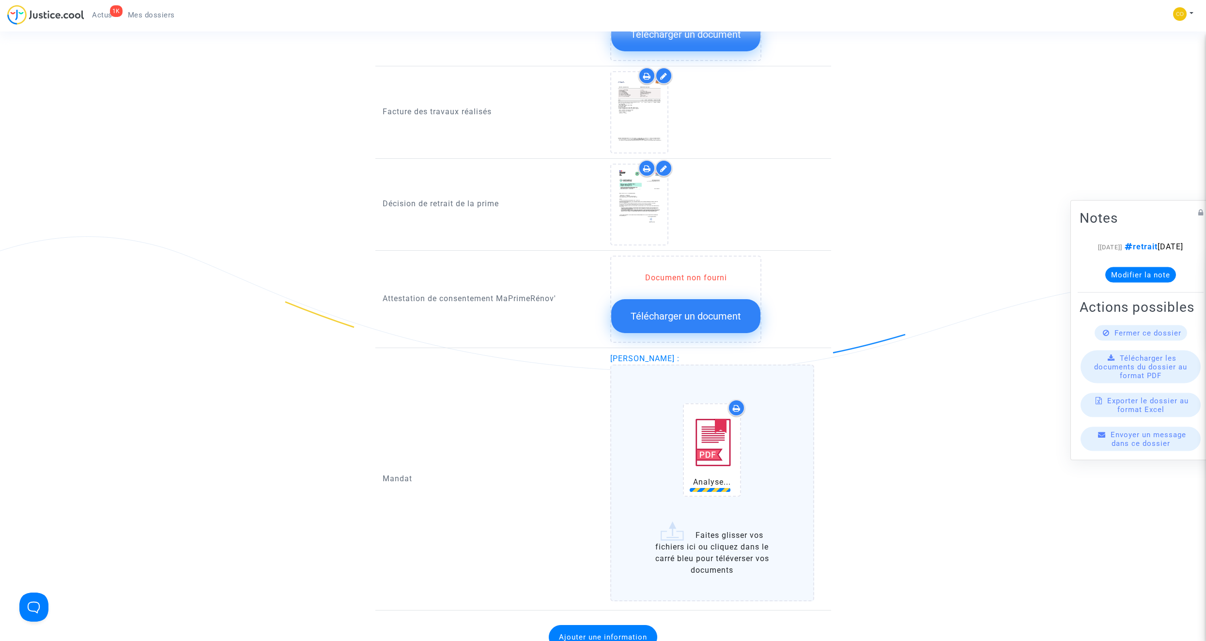
scroll to position [823, 0]
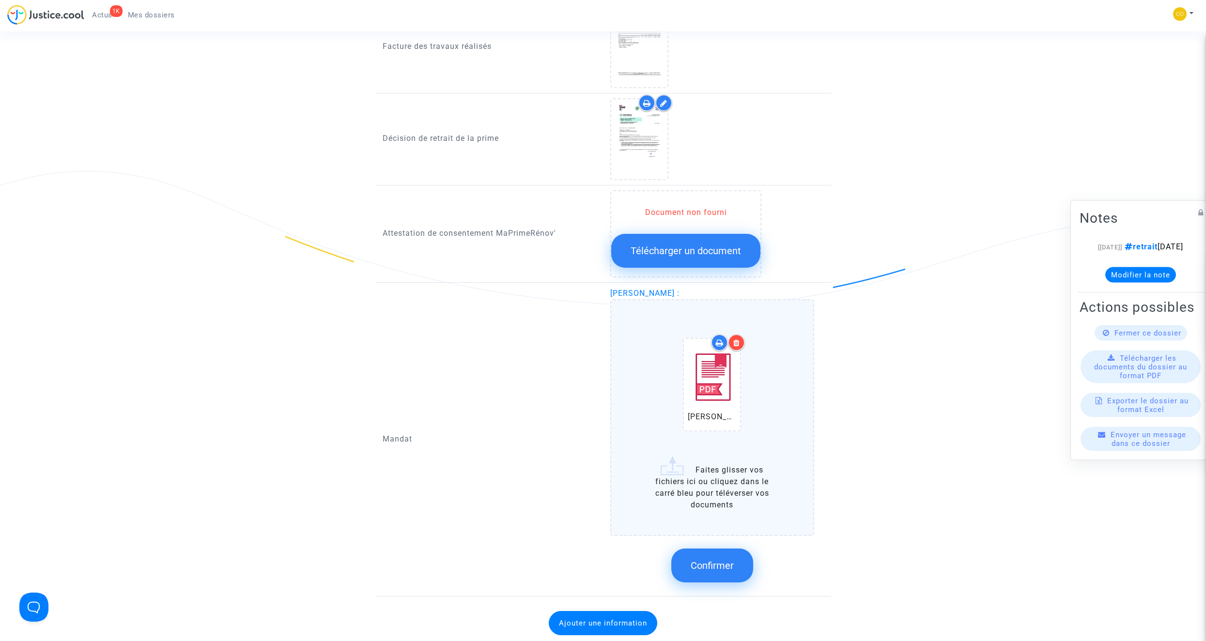
click at [710, 339] on icon at bounding box center [736, 343] width 7 height 8
click at [710, 362] on span "Confirmer" at bounding box center [712, 566] width 43 height 12
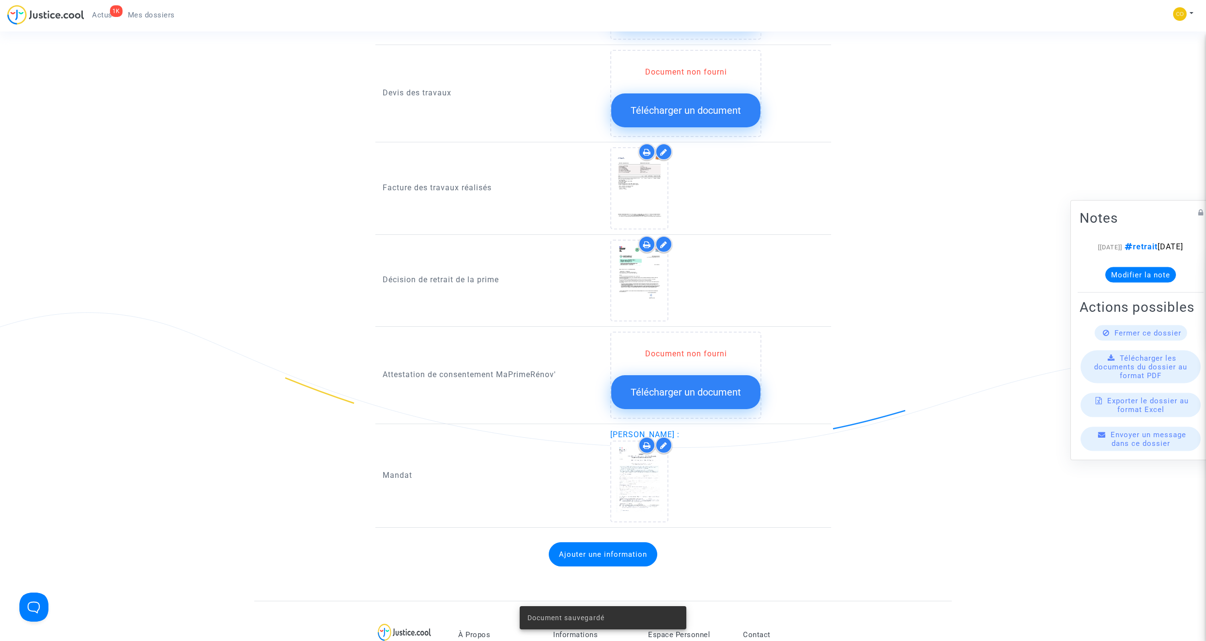
scroll to position [678, 0]
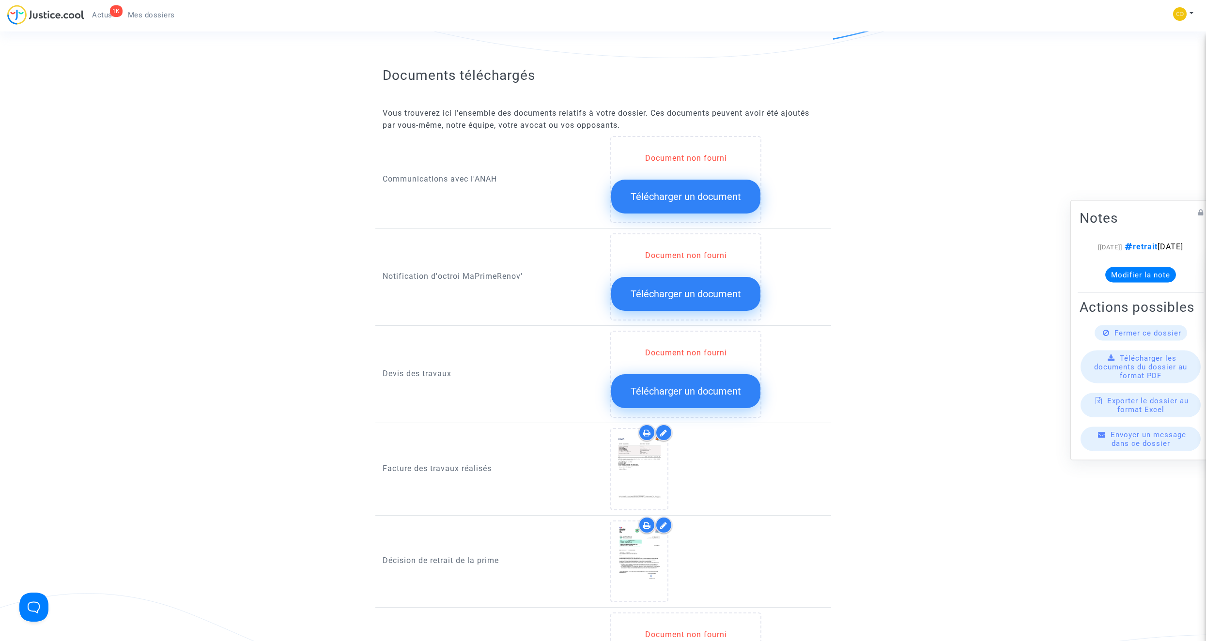
scroll to position [387, 0]
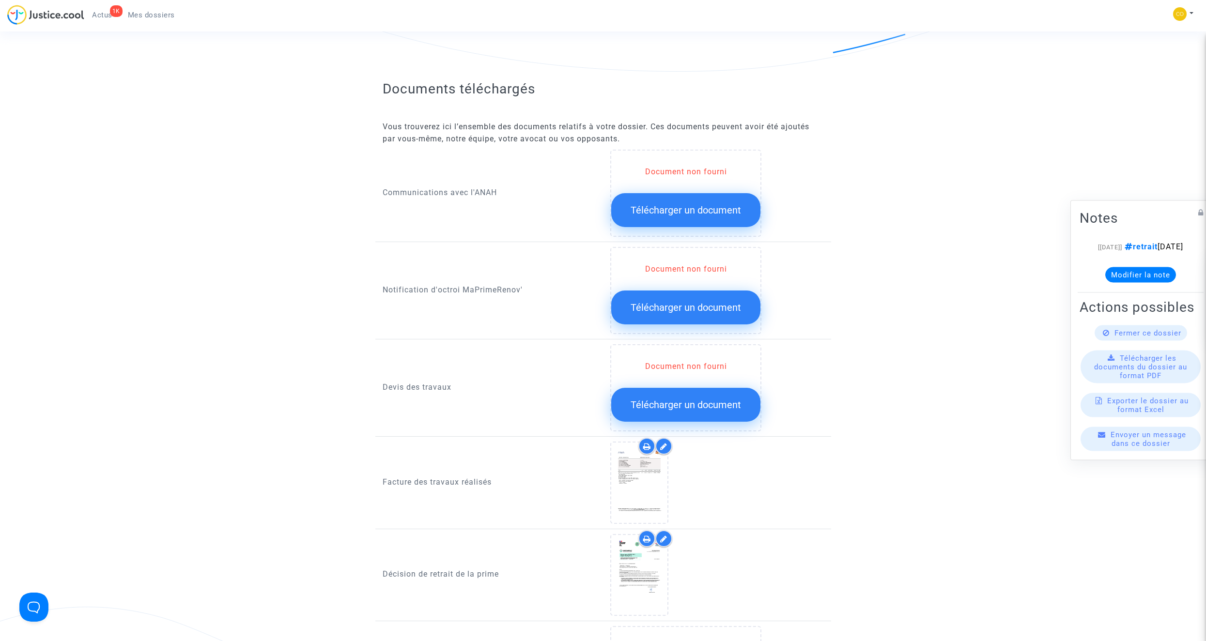
click at [706, 291] on button "Télécharger un document" at bounding box center [685, 308] width 149 height 34
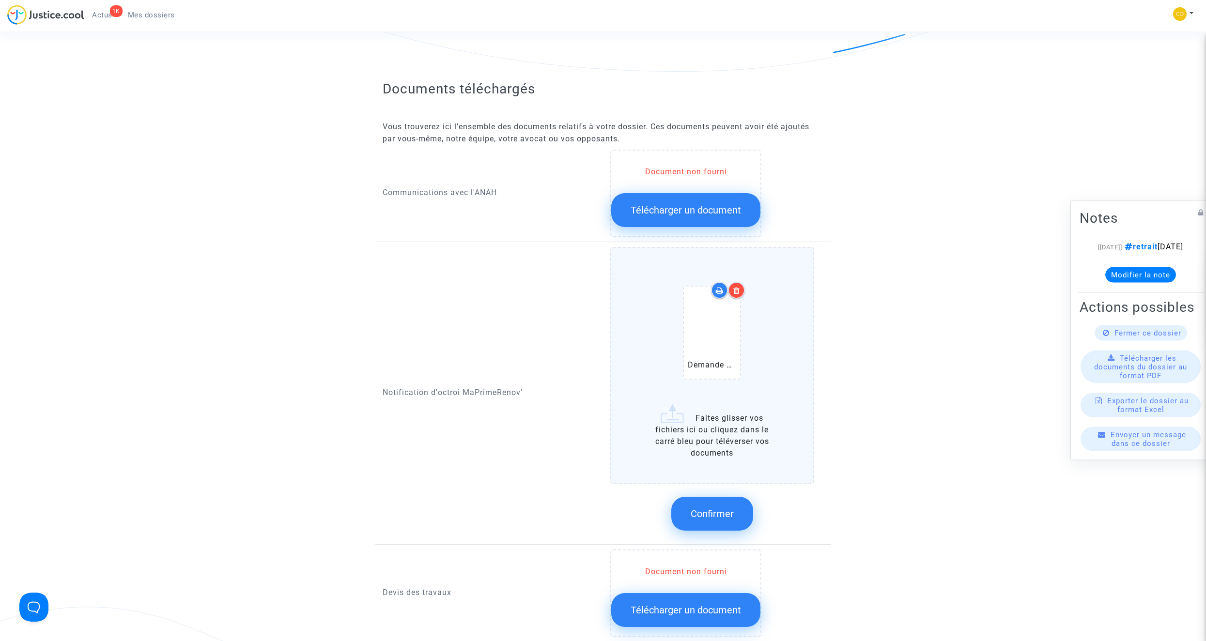
click at [710, 287] on icon at bounding box center [736, 291] width 7 height 8
click at [710, 362] on span "Confirmer" at bounding box center [712, 514] width 43 height 12
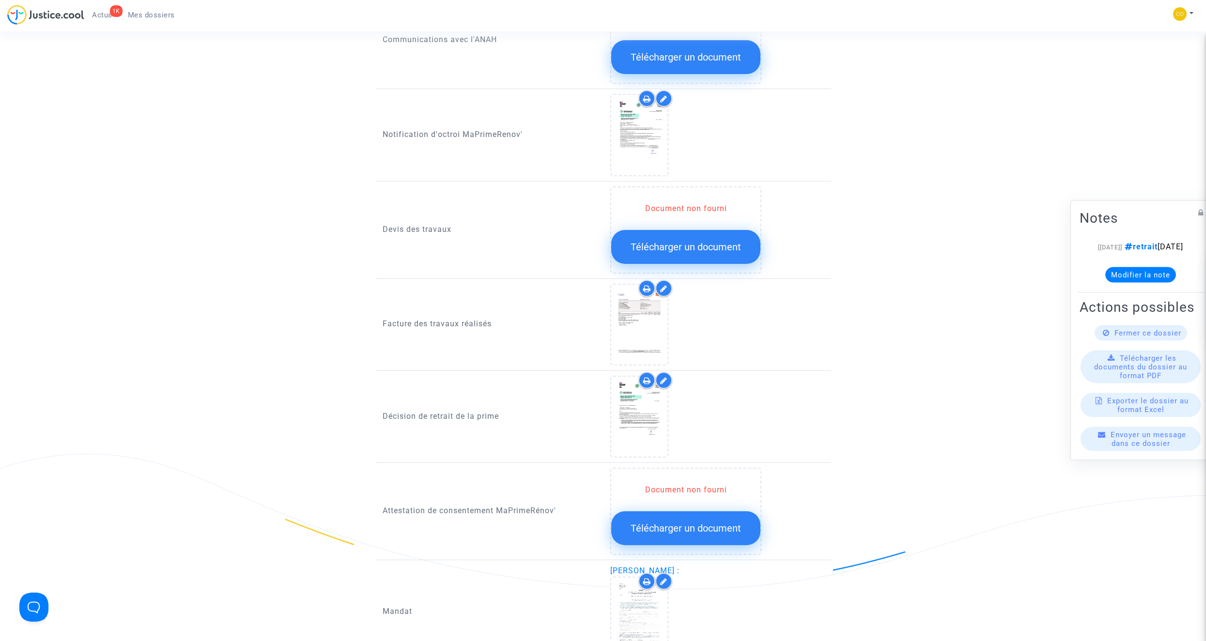
scroll to position [533, 0]
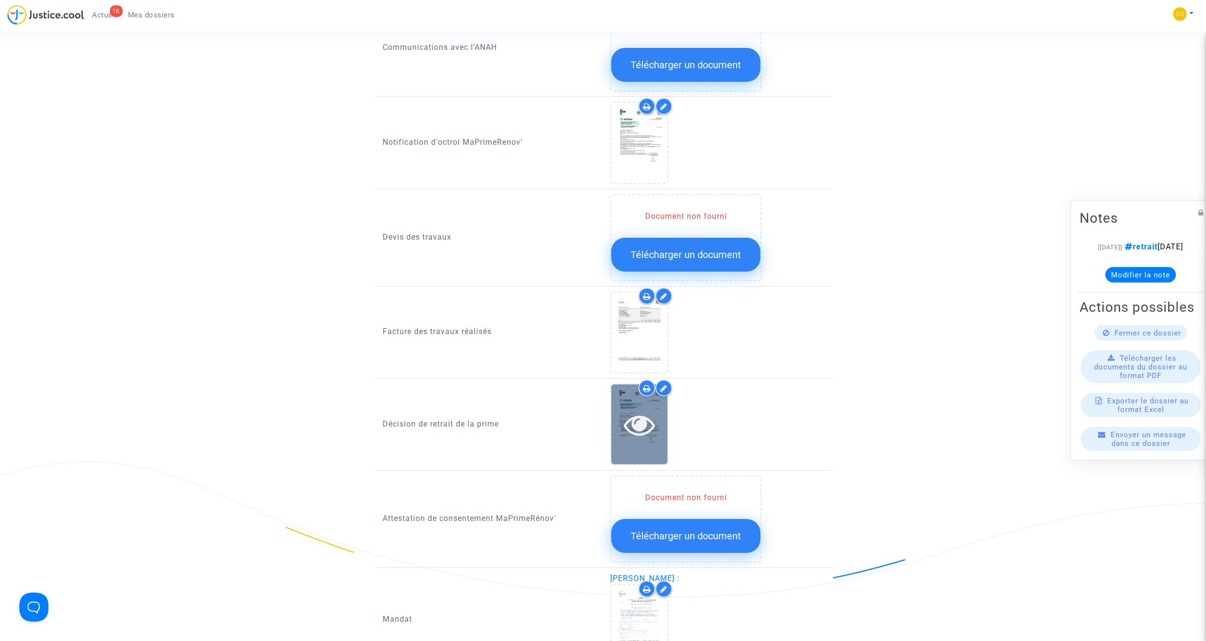
click at [639, 362] on icon at bounding box center [639, 424] width 31 height 31
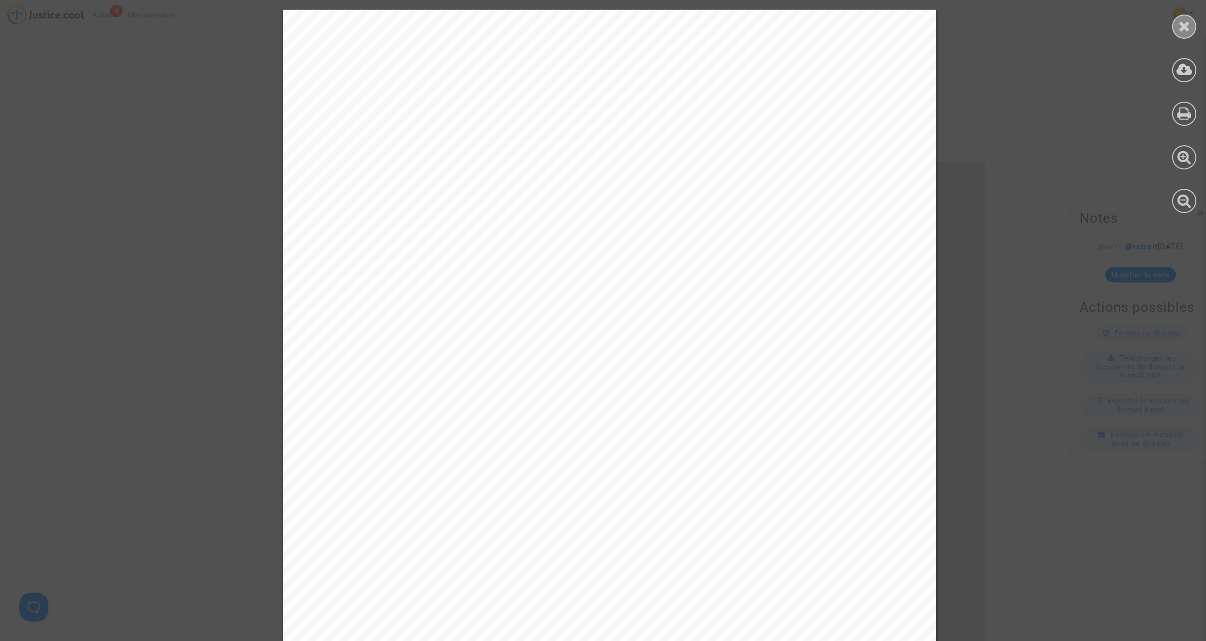
click at [710, 25] on icon at bounding box center [1184, 26] width 12 height 15
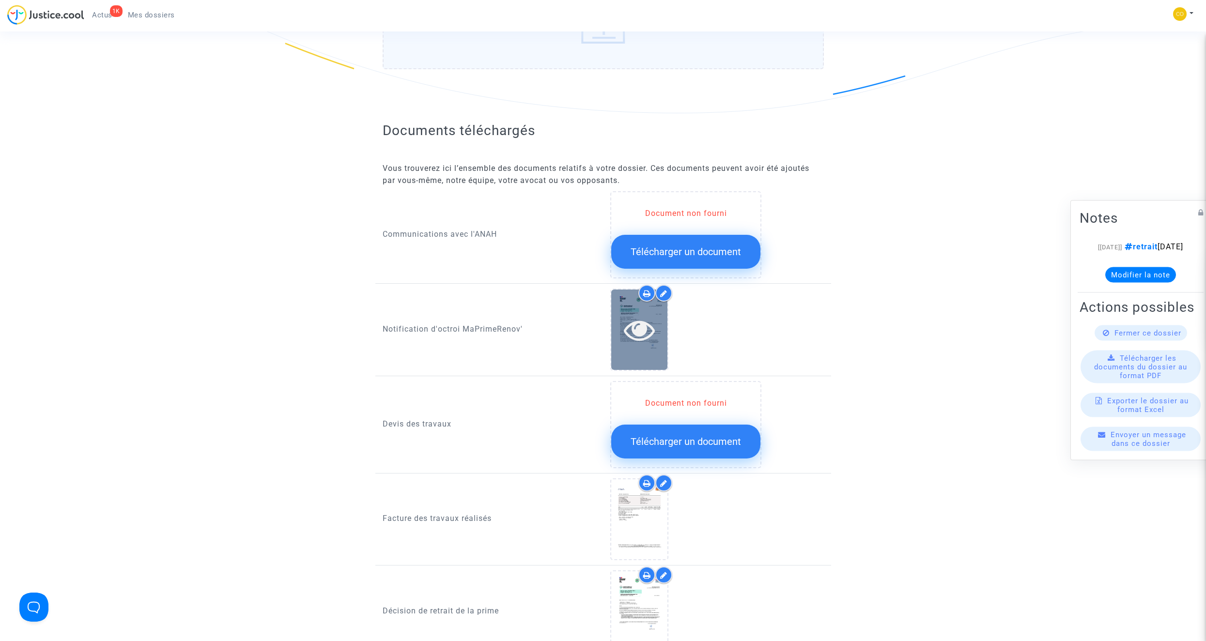
scroll to position [339, 0]
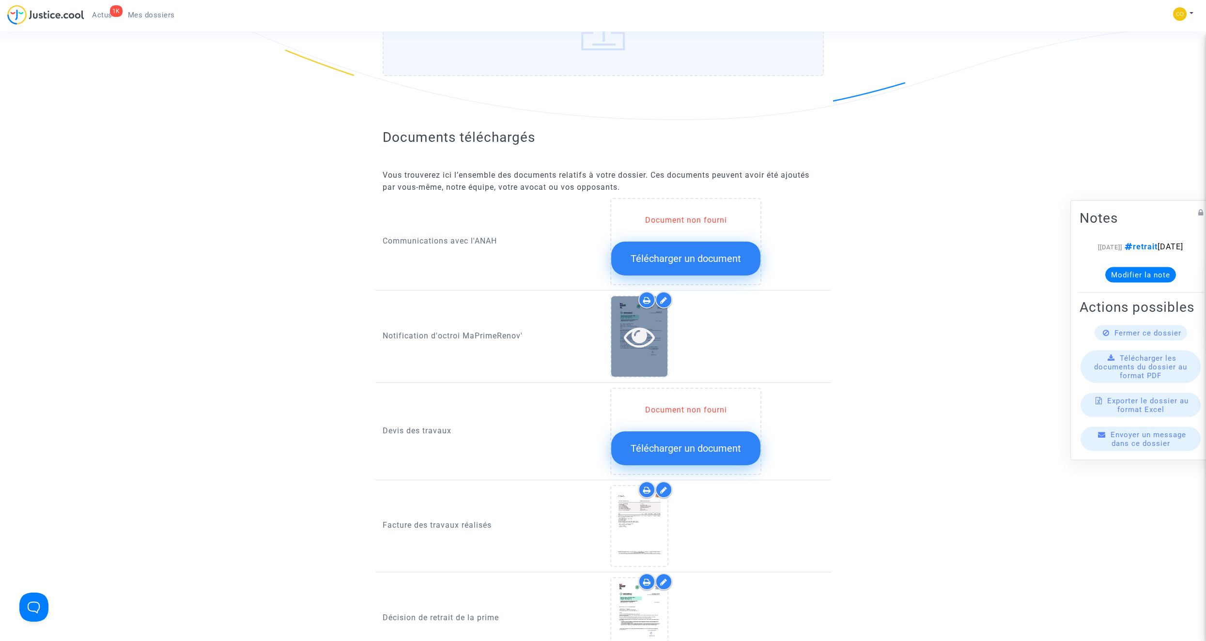
click at [635, 325] on icon at bounding box center [639, 336] width 31 height 31
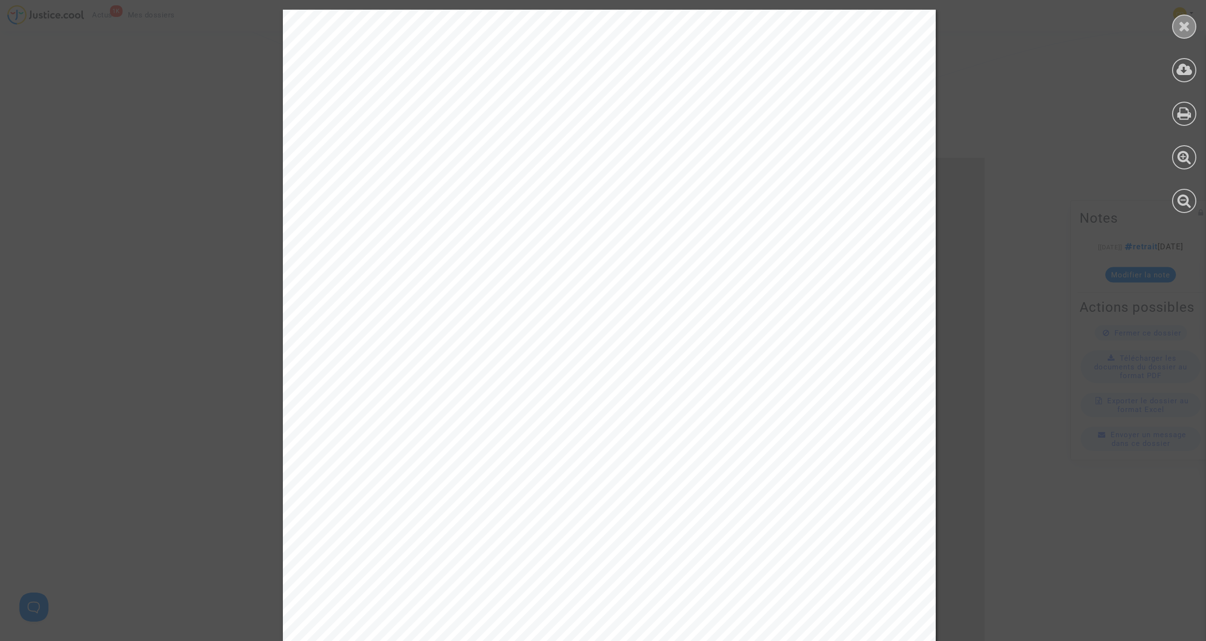
click at [710, 22] on icon at bounding box center [1184, 26] width 12 height 15
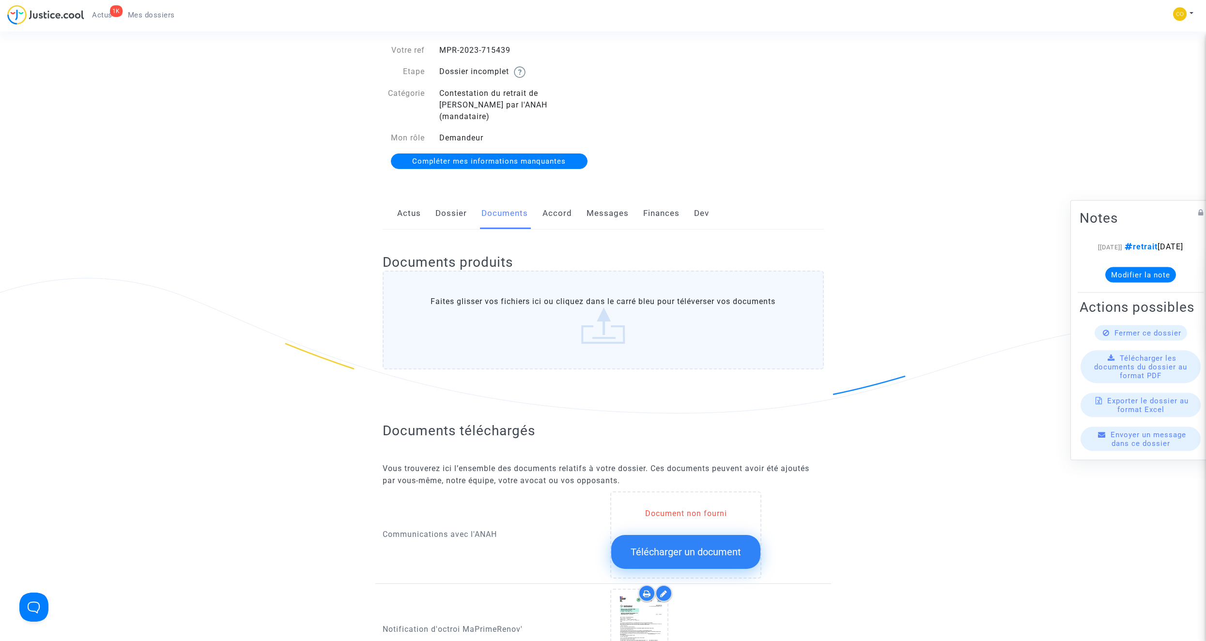
scroll to position [0, 0]
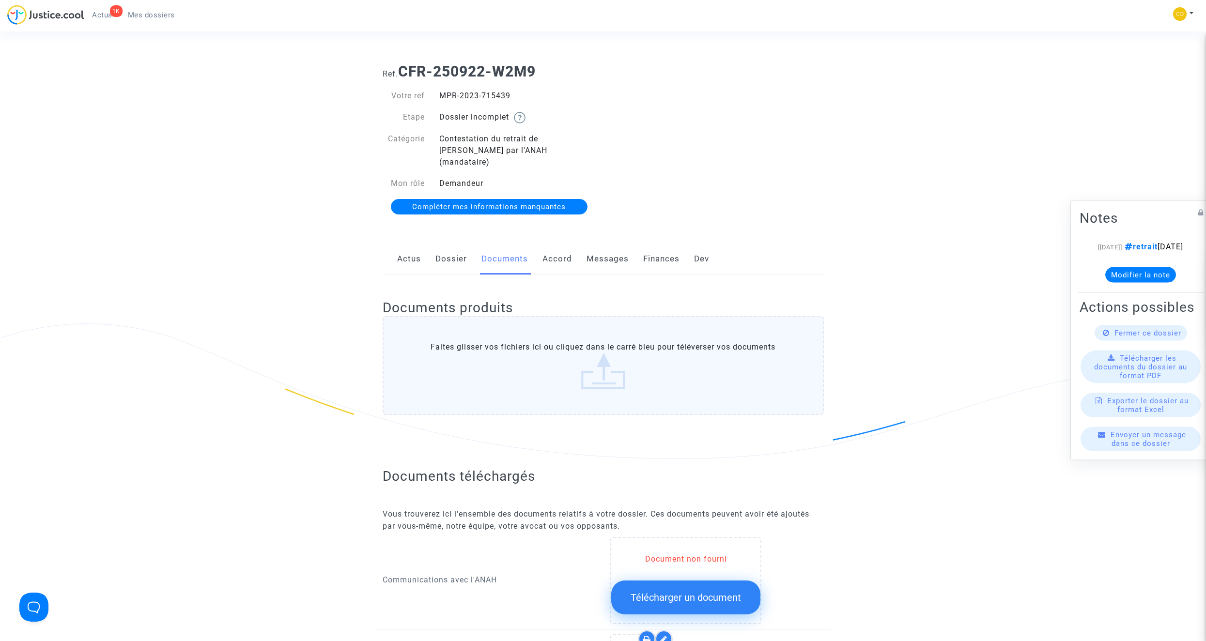
click at [149, 17] on span "Mes dossiers" at bounding box center [151, 15] width 47 height 9
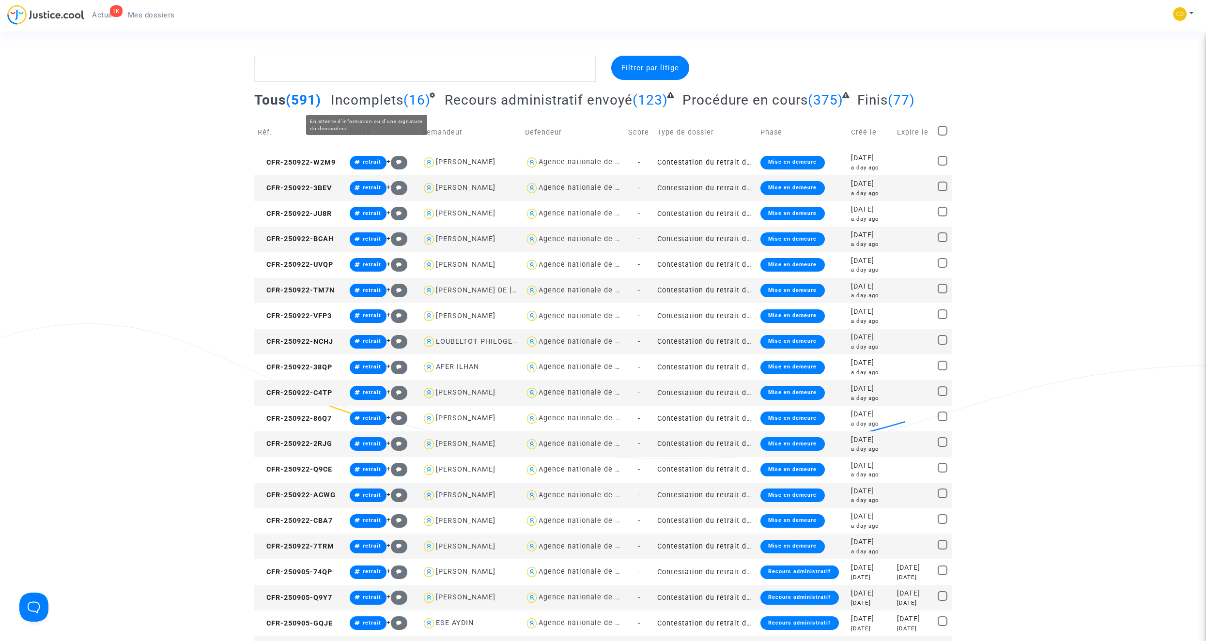
click at [389, 103] on span "Incomplets" at bounding box center [367, 100] width 73 height 16
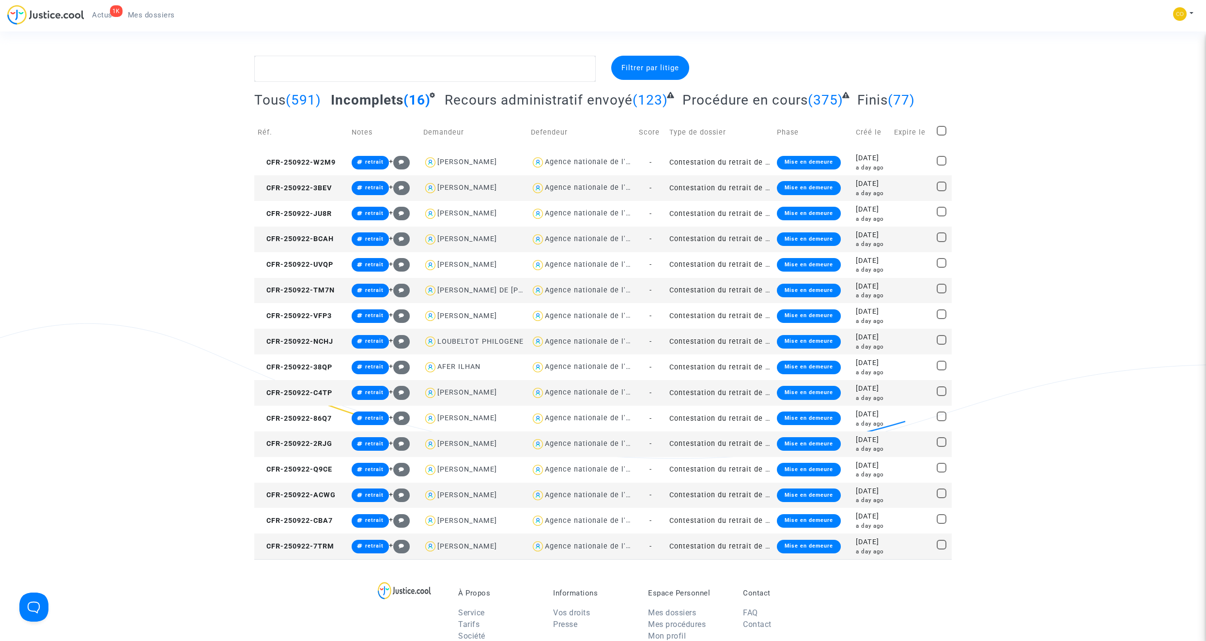
click at [701, 362] on td "Contestation du retrait de [PERSON_NAME] par l'ANAH (mandataire)" at bounding box center [720, 547] width 108 height 26
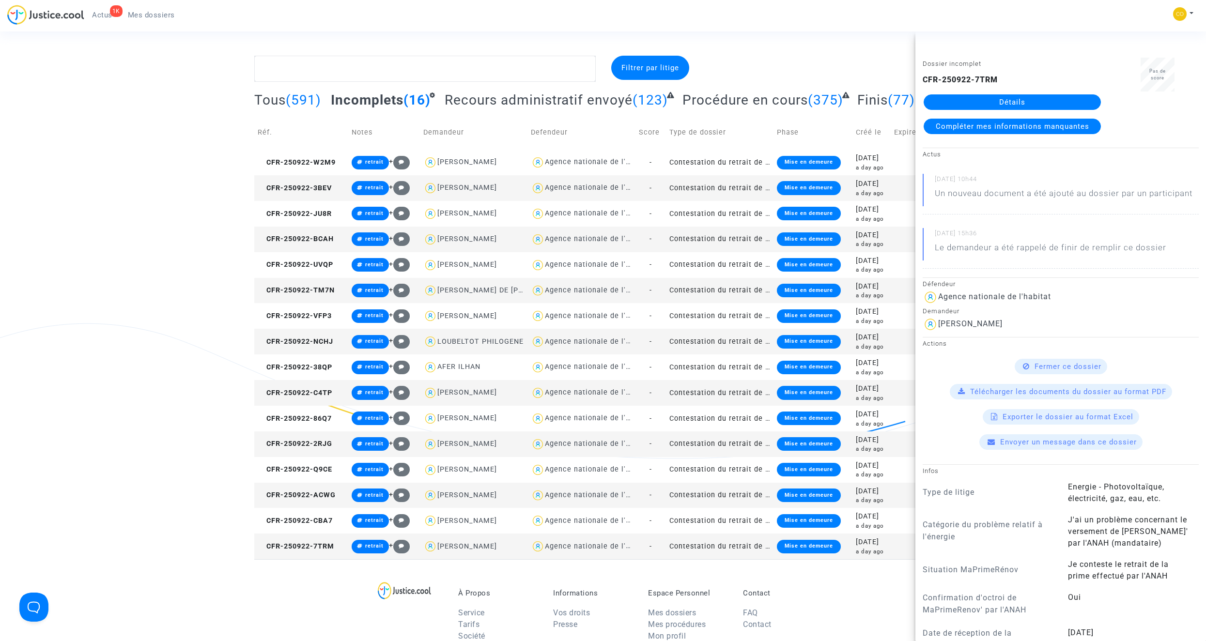
click at [710, 99] on link "Détails" at bounding box center [1012, 101] width 177 height 15
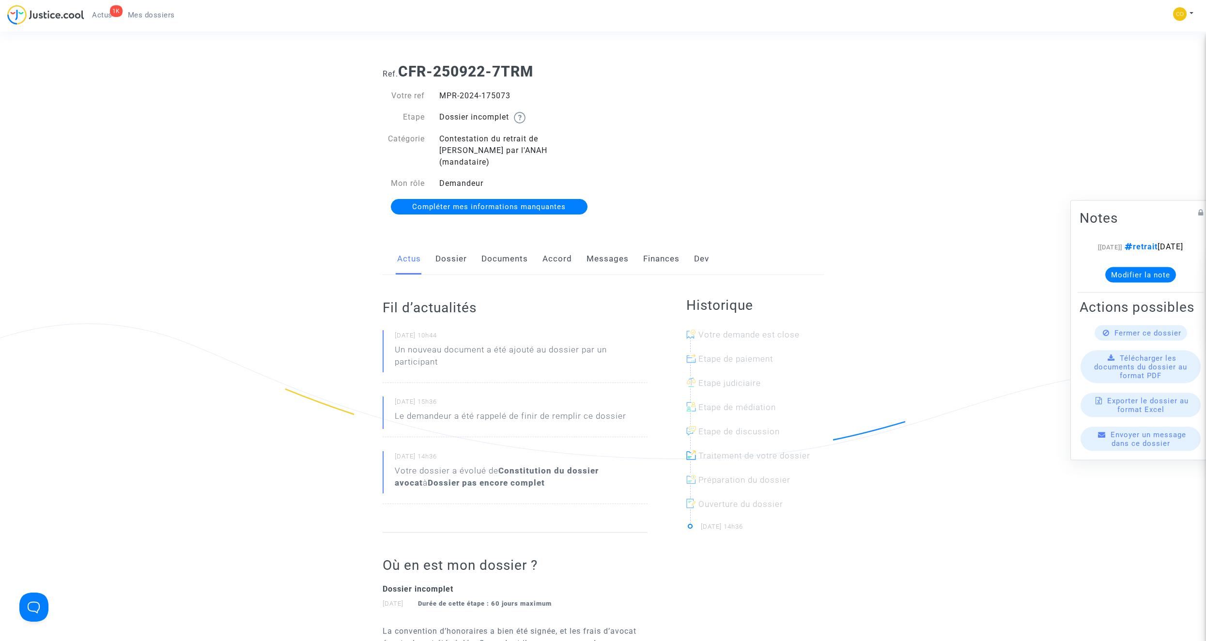
click at [526, 254] on link "Documents" at bounding box center [504, 259] width 46 height 32
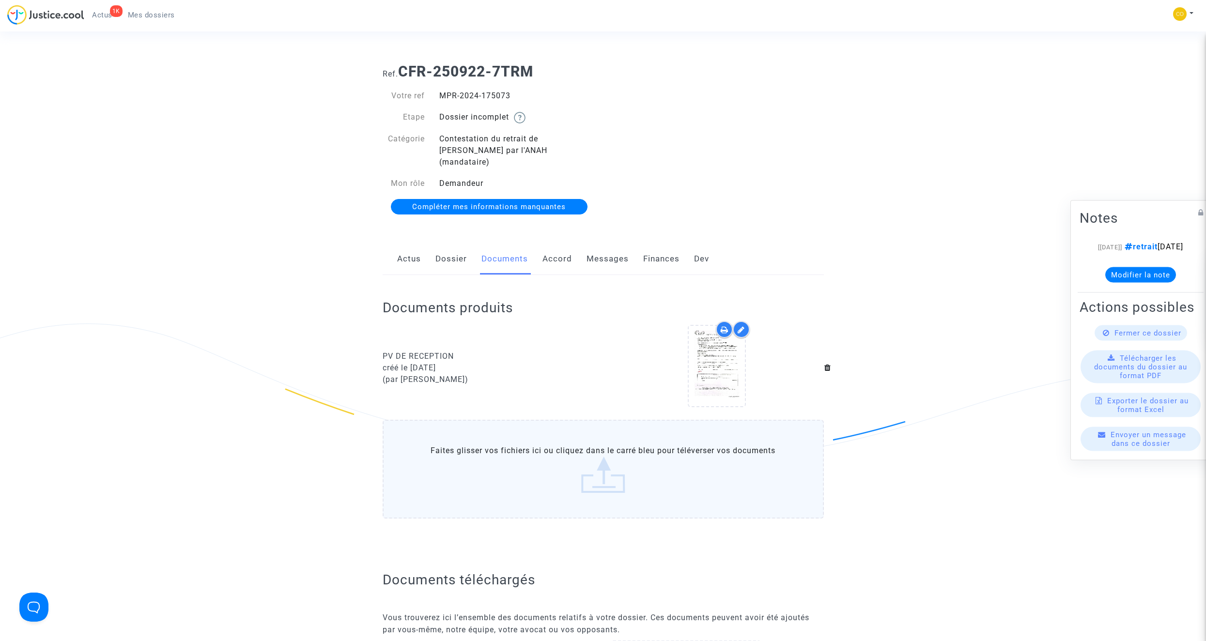
click at [164, 15] on span "Mes dossiers" at bounding box center [151, 15] width 47 height 9
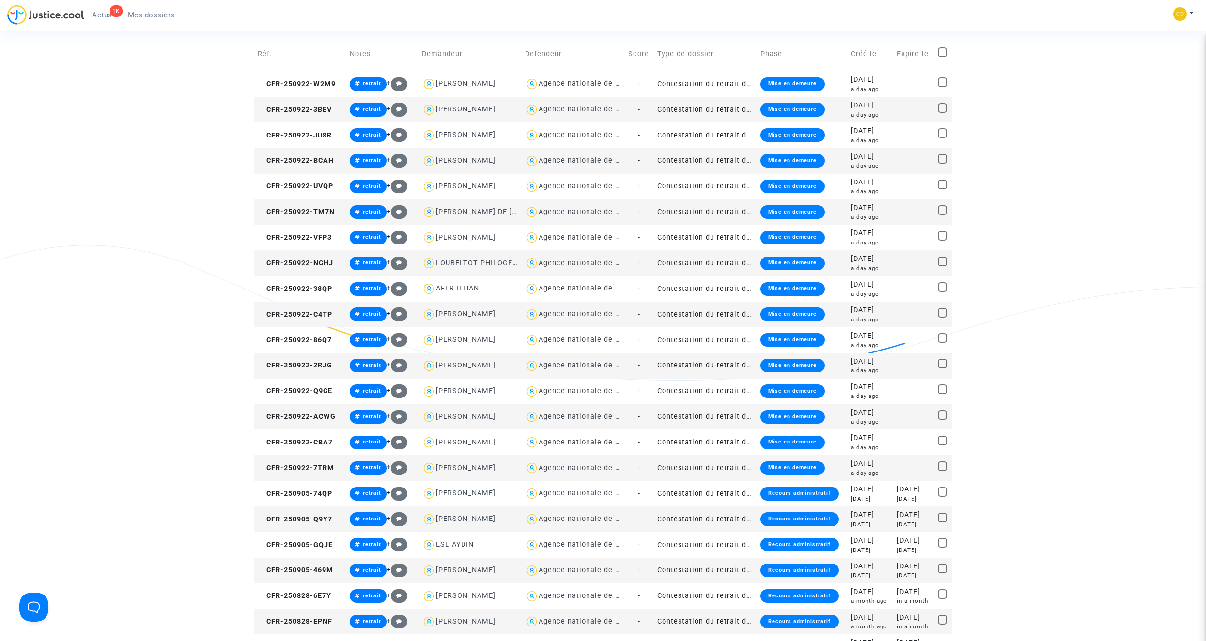
scroll to position [97, 0]
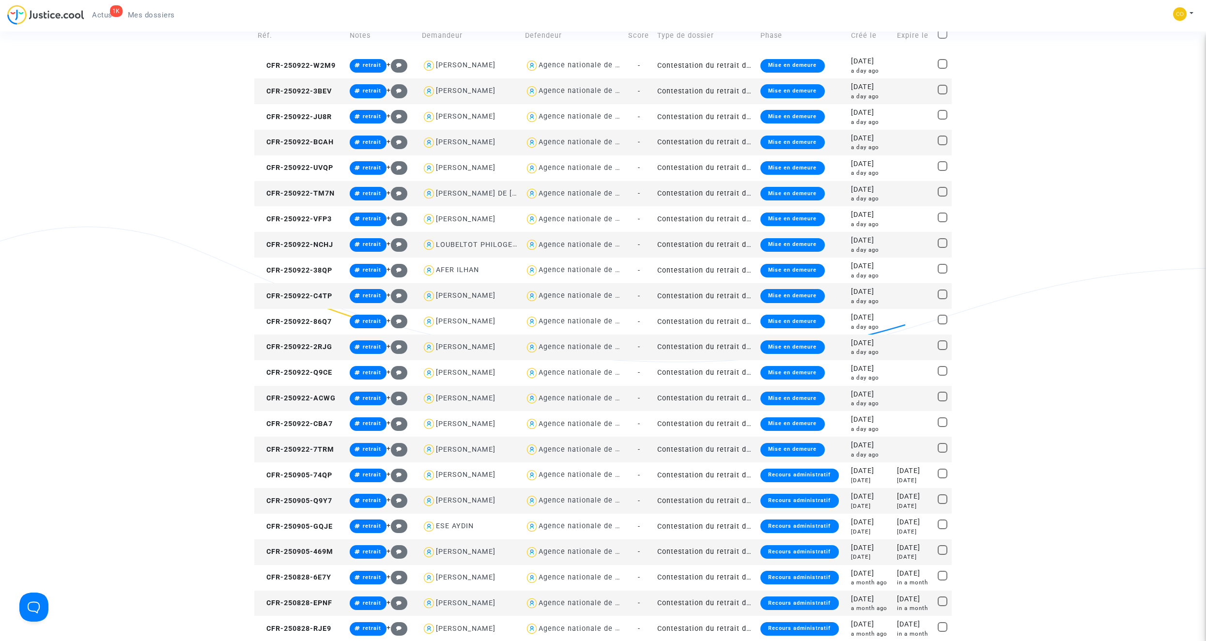
click at [695, 344] on td "Contestation du retrait de [PERSON_NAME] par l'ANAH (mandataire)" at bounding box center [705, 348] width 103 height 26
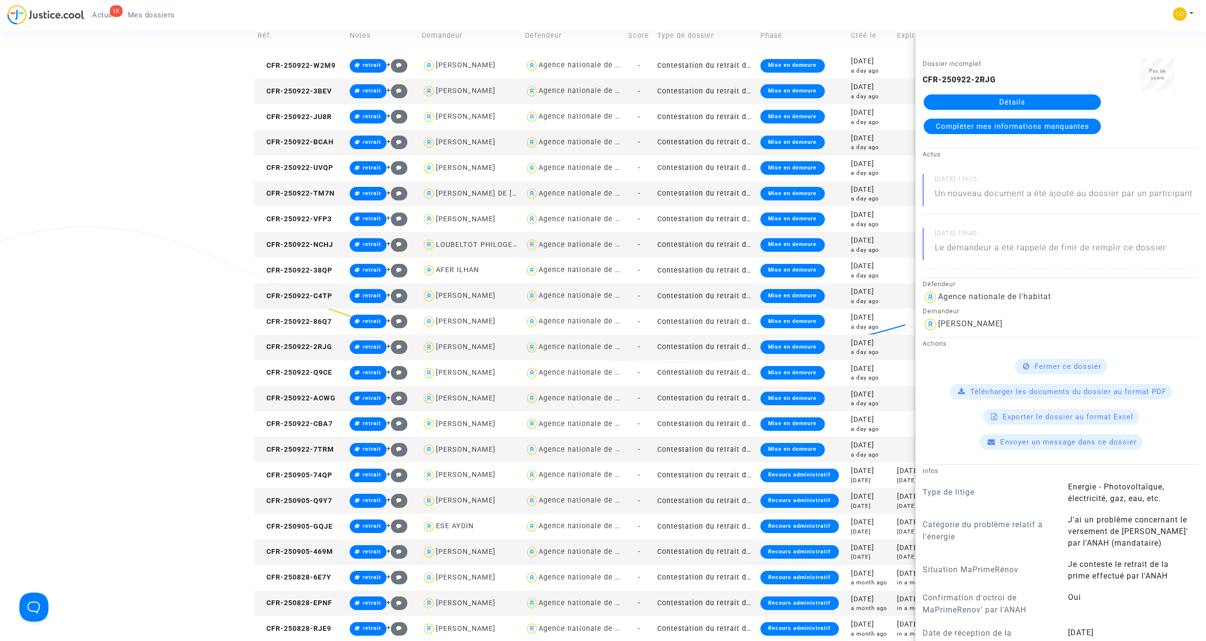
click at [710, 103] on link "Détails" at bounding box center [1012, 101] width 177 height 15
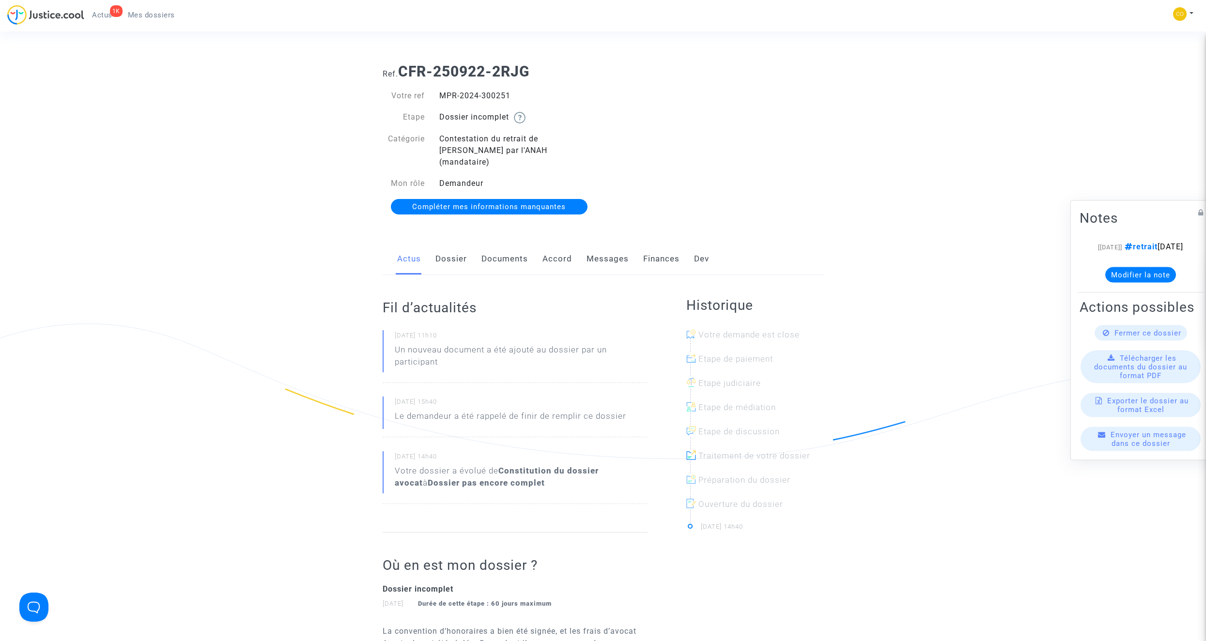
click at [521, 253] on link "Documents" at bounding box center [504, 259] width 46 height 32
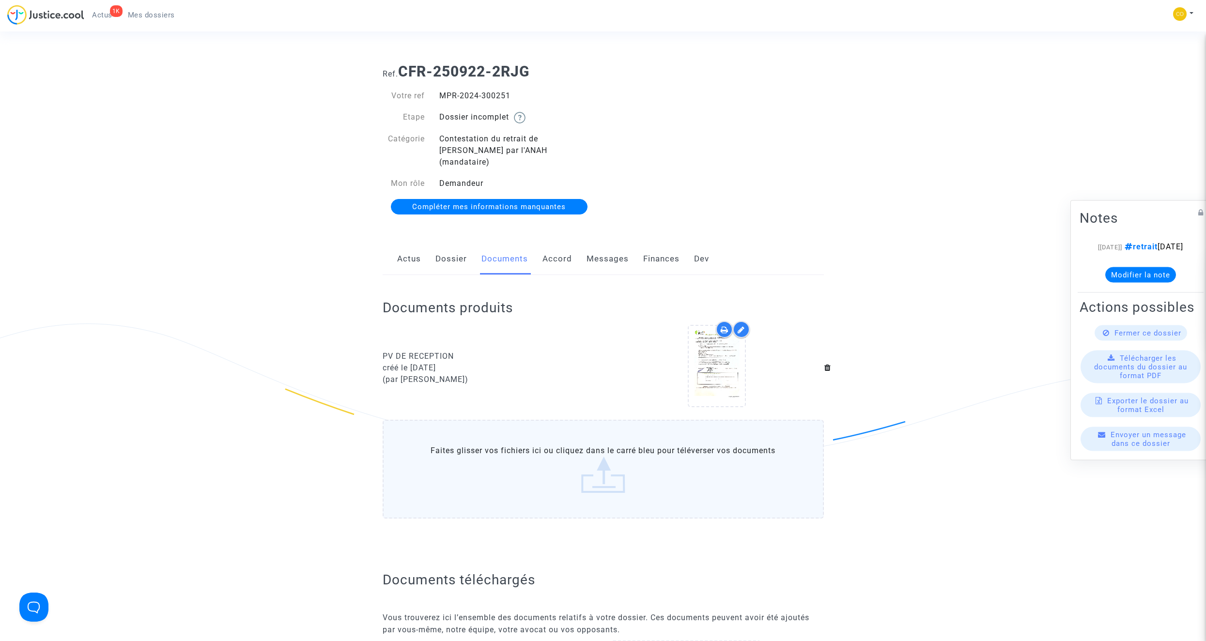
click at [148, 16] on span "Mes dossiers" at bounding box center [151, 15] width 47 height 9
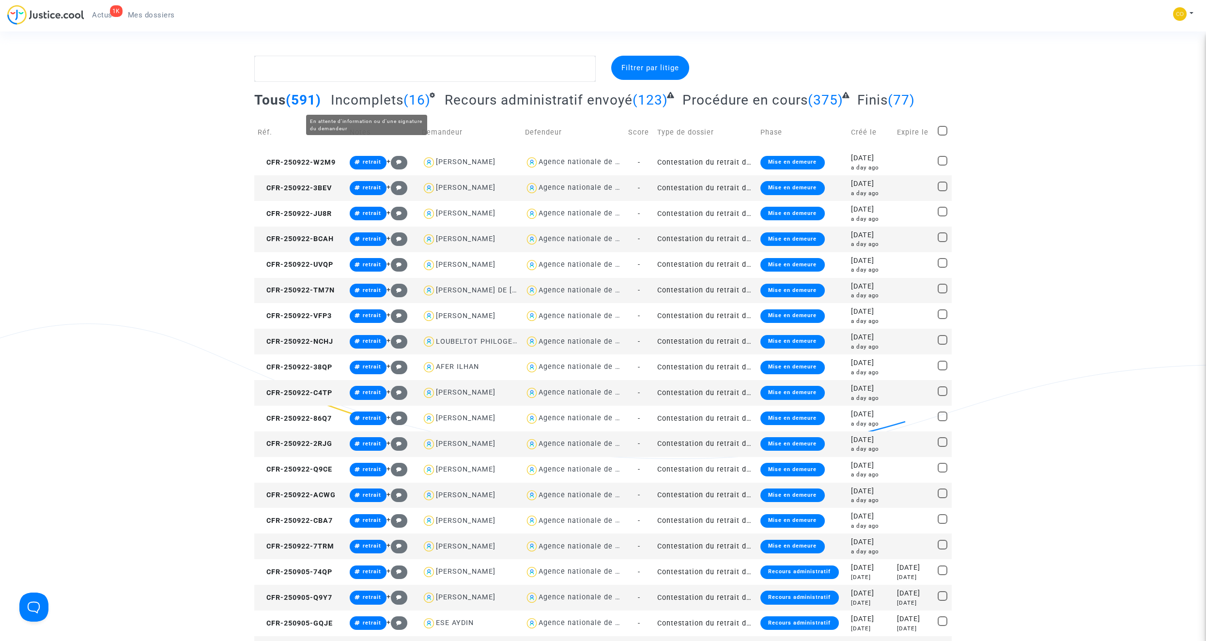
click at [381, 101] on span "Incomplets" at bounding box center [367, 100] width 73 height 16
